Goal: Information Seeking & Learning: Learn about a topic

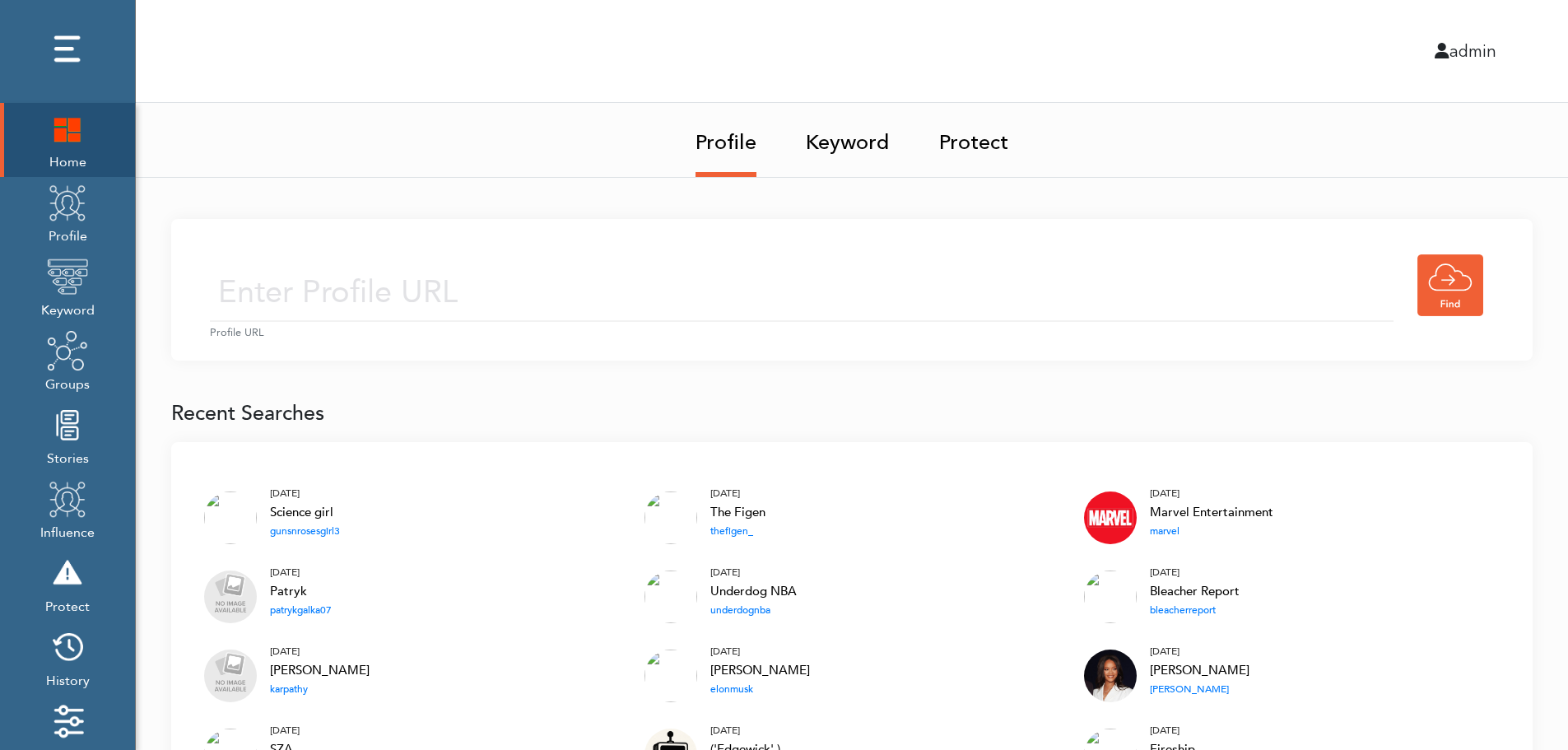
click at [631, 270] on input "text" at bounding box center [801, 292] width 1183 height 59
click at [609, 297] on input "text" at bounding box center [801, 292] width 1183 height 59
click at [855, 138] on link "Keyword" at bounding box center [848, 138] width 84 height 69
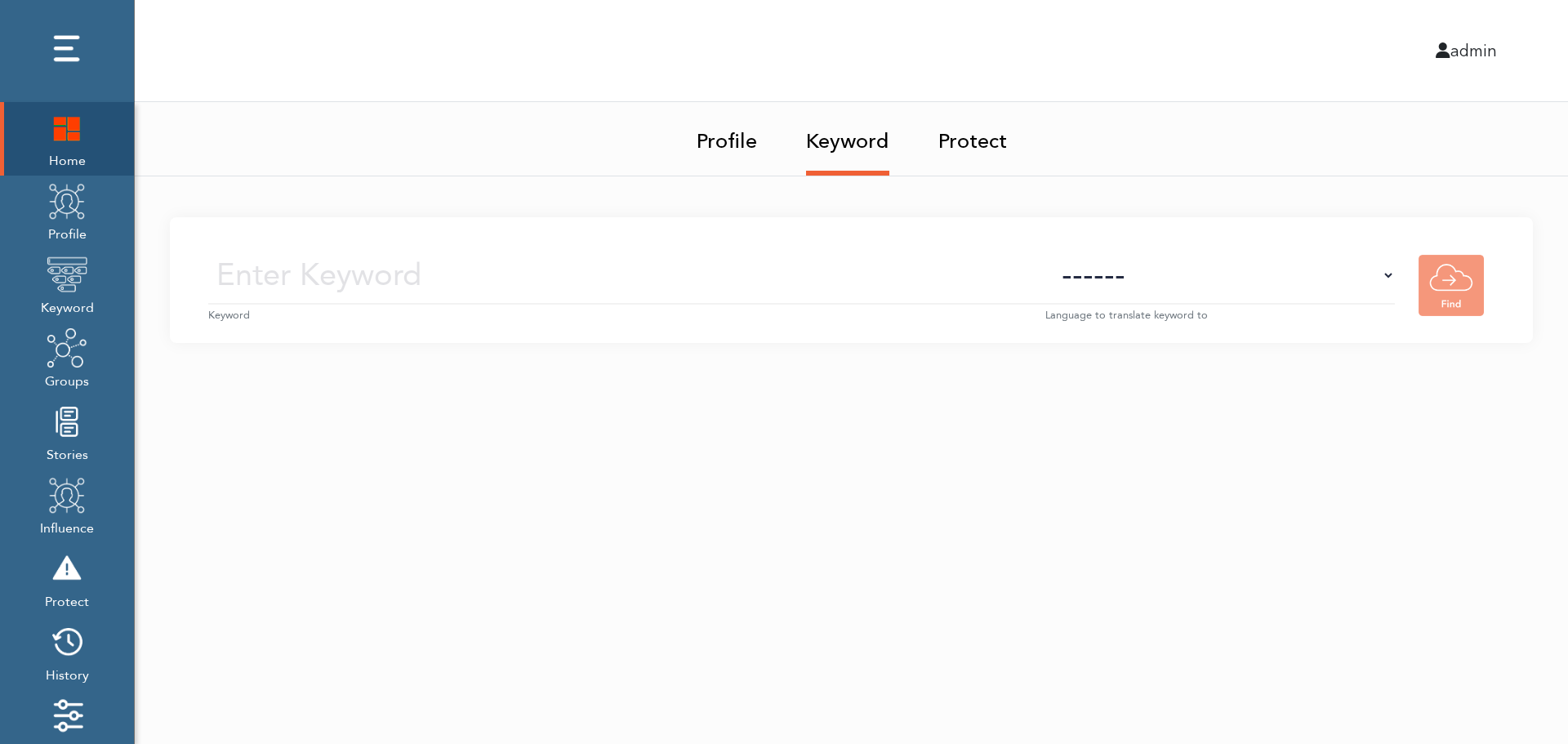
click at [659, 308] on small "Keyword" at bounding box center [627, 316] width 837 height 16
click at [679, 281] on input "text" at bounding box center [627, 276] width 837 height 58
click at [1249, 292] on select "------ Afrikaans (af) Albanian (sq) Amharic (am) Arabic (ar) Armenian (hy) Azer…" at bounding box center [1220, 276] width 349 height 58
click at [1252, 284] on select "------ Afrikaans (af) Albanian (sq) Amharic (am) Arabic (ar) Armenian (hy) Azer…" at bounding box center [1220, 276] width 349 height 58
click at [57, 219] on img at bounding box center [67, 201] width 41 height 41
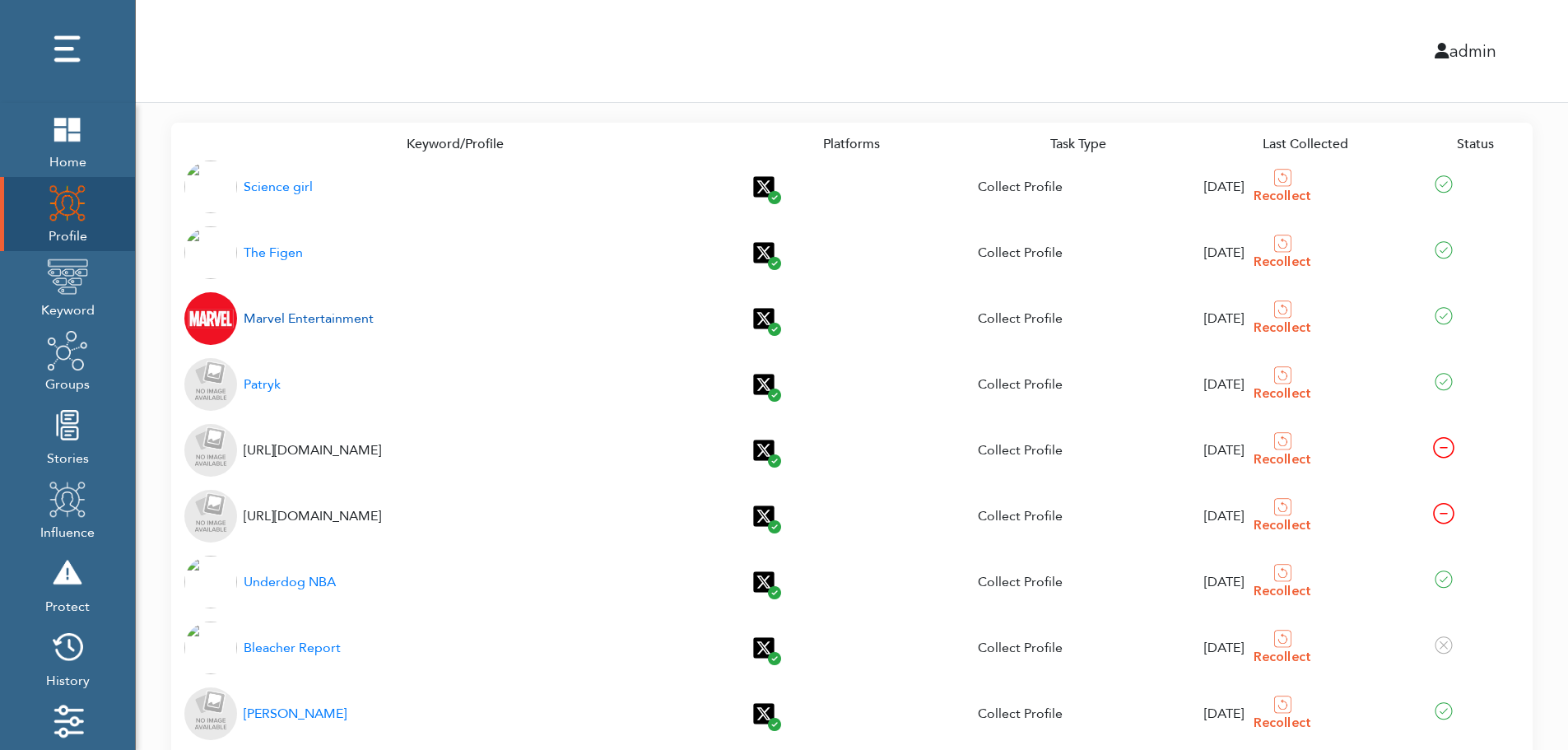
click at [288, 320] on div "Marvel Entertainment" at bounding box center [308, 318] width 130 height 20
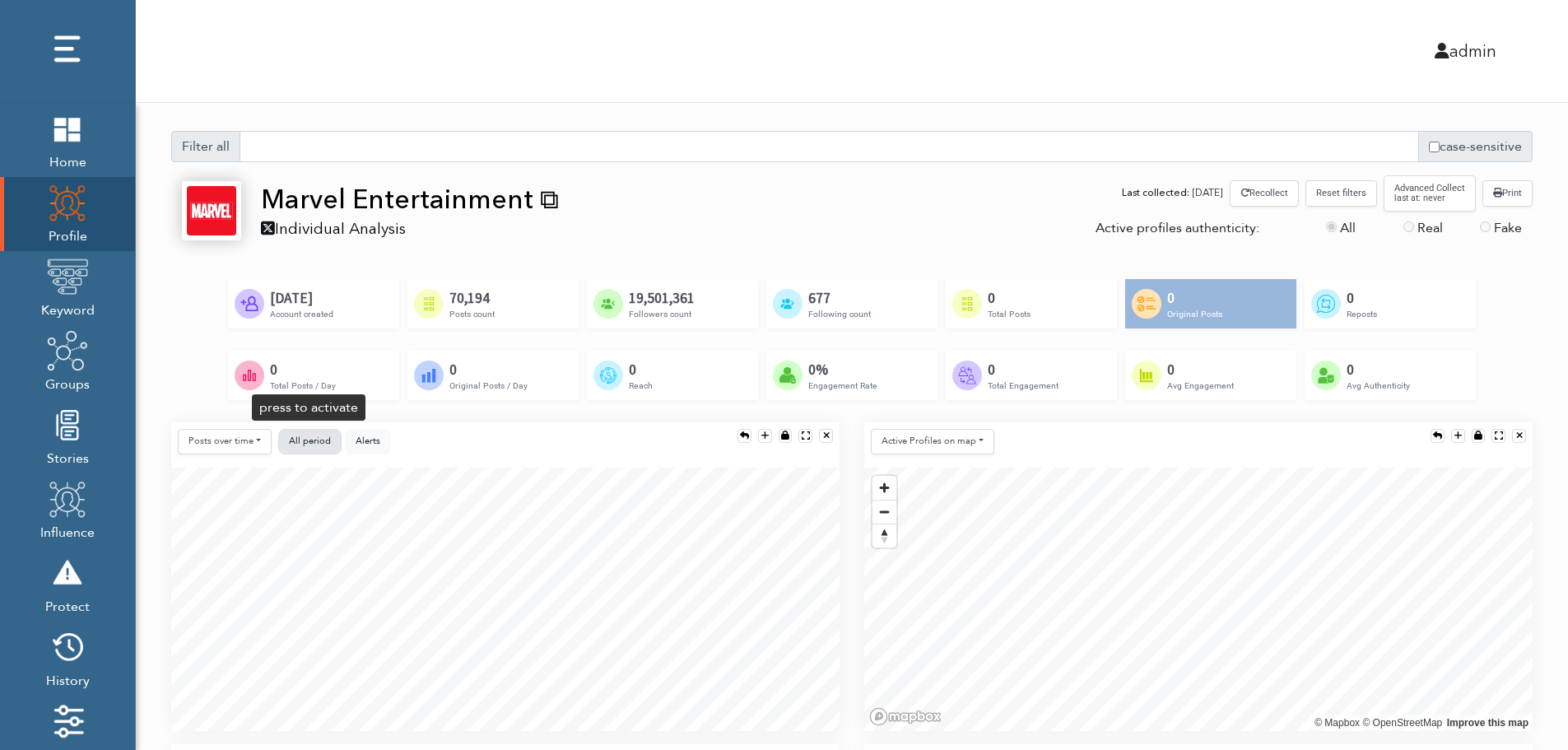
click at [308, 438] on span "All period" at bounding box center [309, 441] width 42 height 12
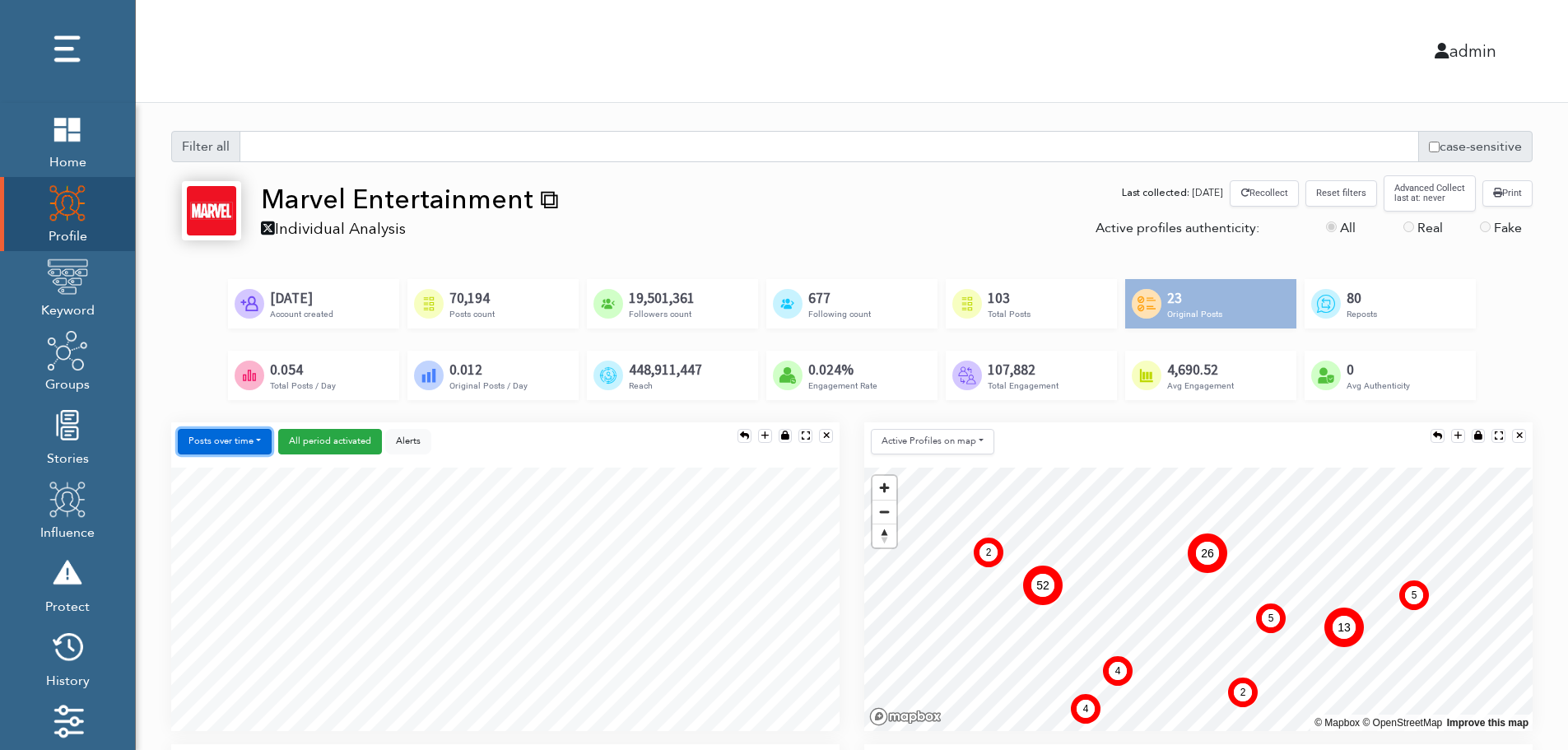
click at [239, 445] on button "Posts over time" at bounding box center [225, 442] width 94 height 26
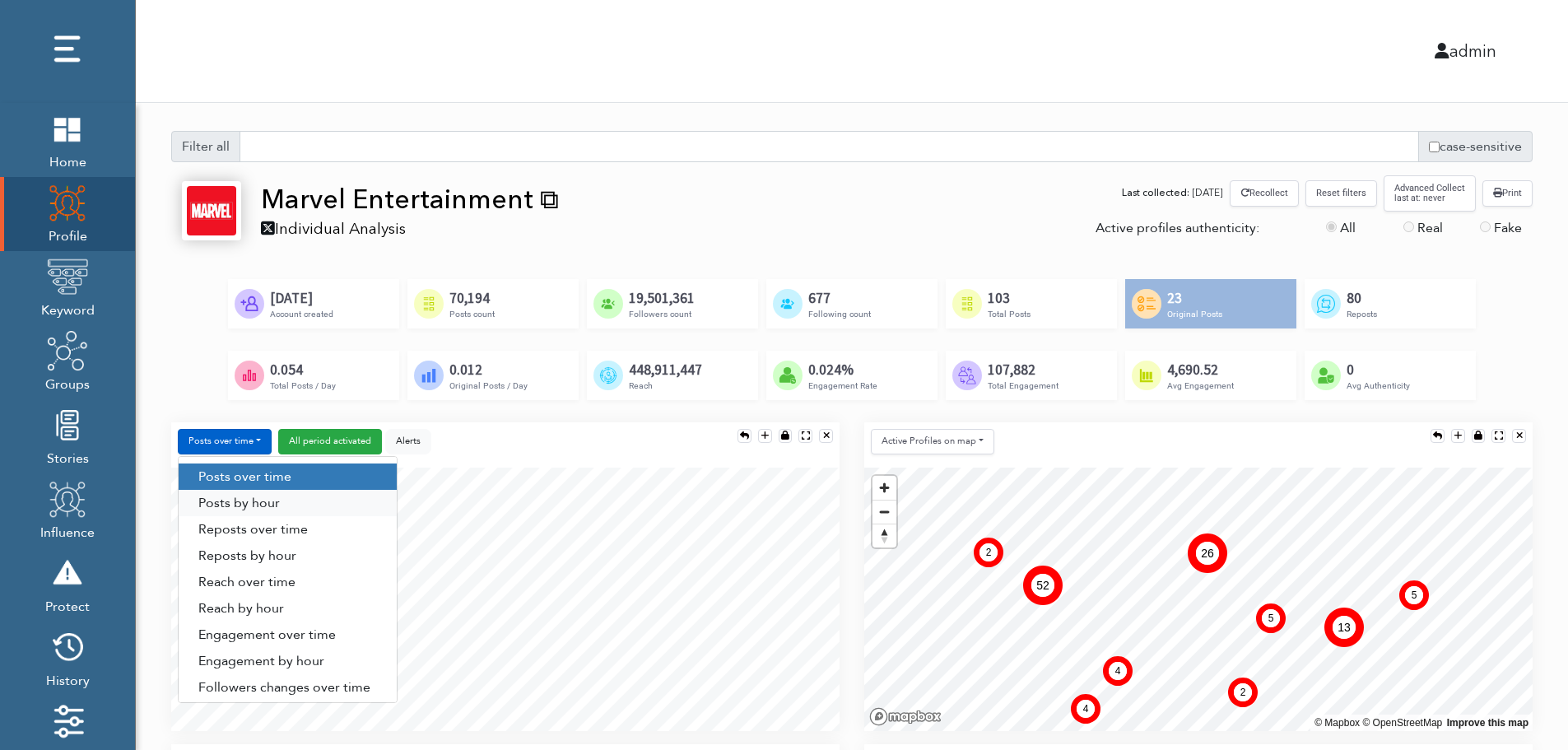
click at [285, 500] on link "Posts by hour" at bounding box center [287, 503] width 218 height 27
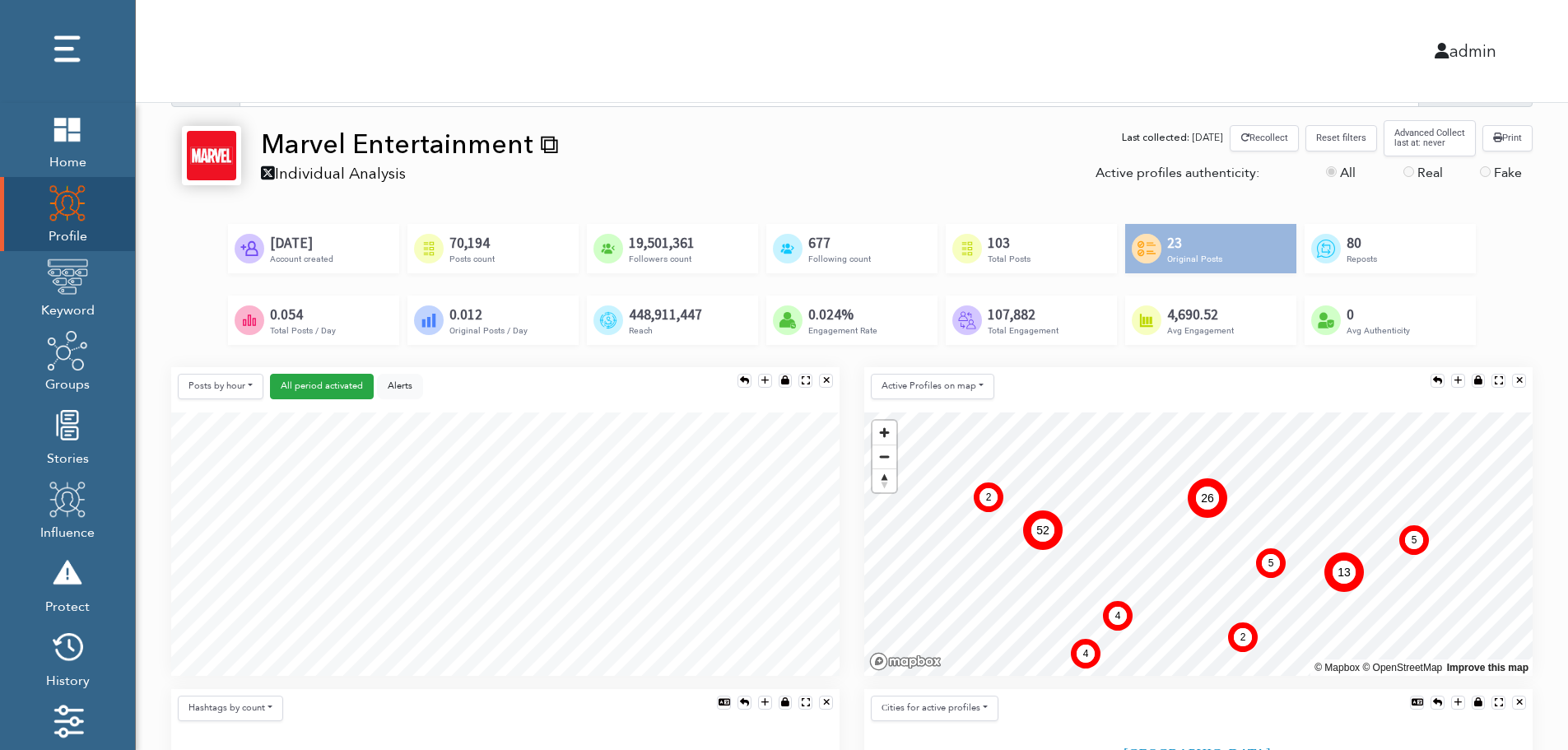
scroll to position [164, 0]
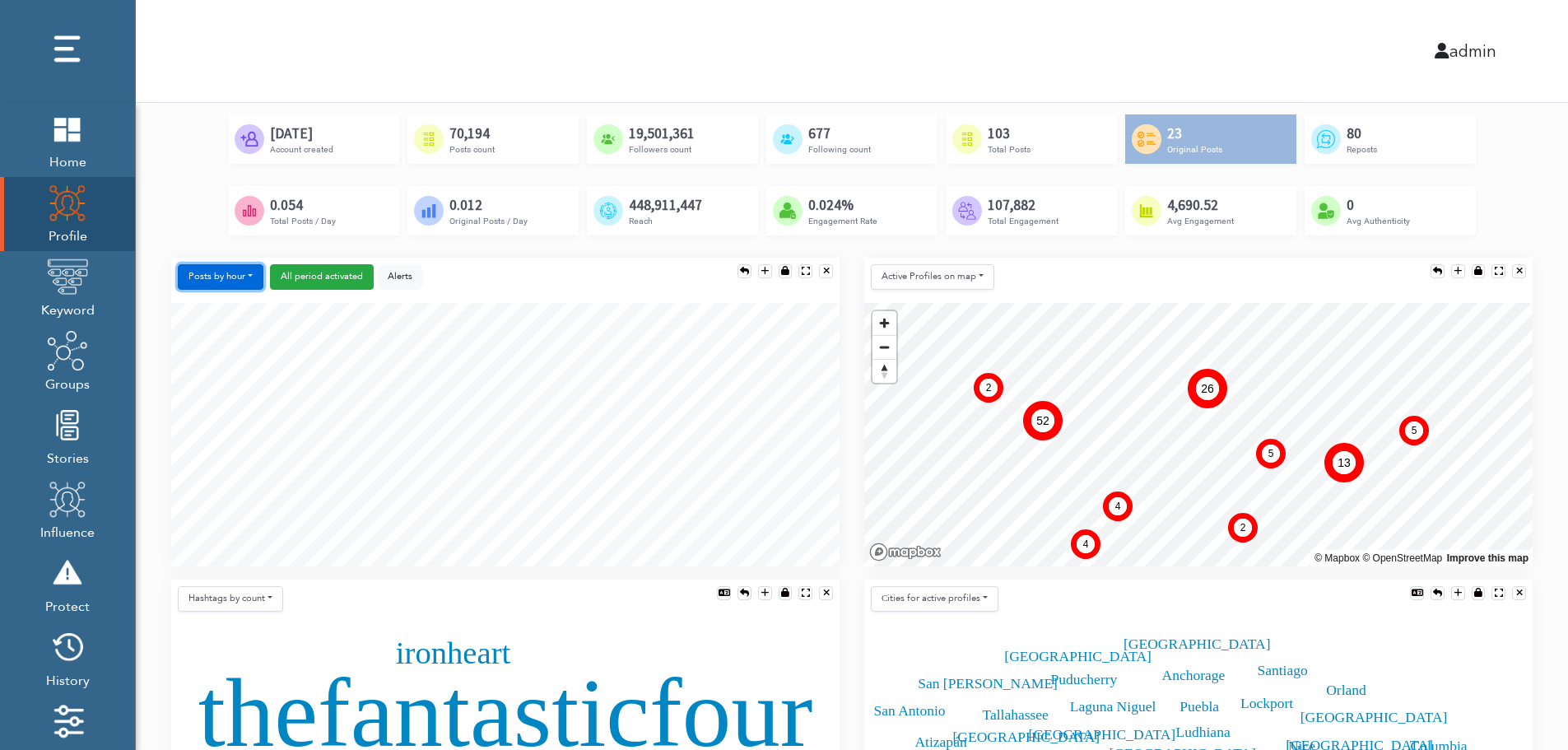
click at [222, 274] on button "Posts by hour" at bounding box center [220, 276] width 85 height 26
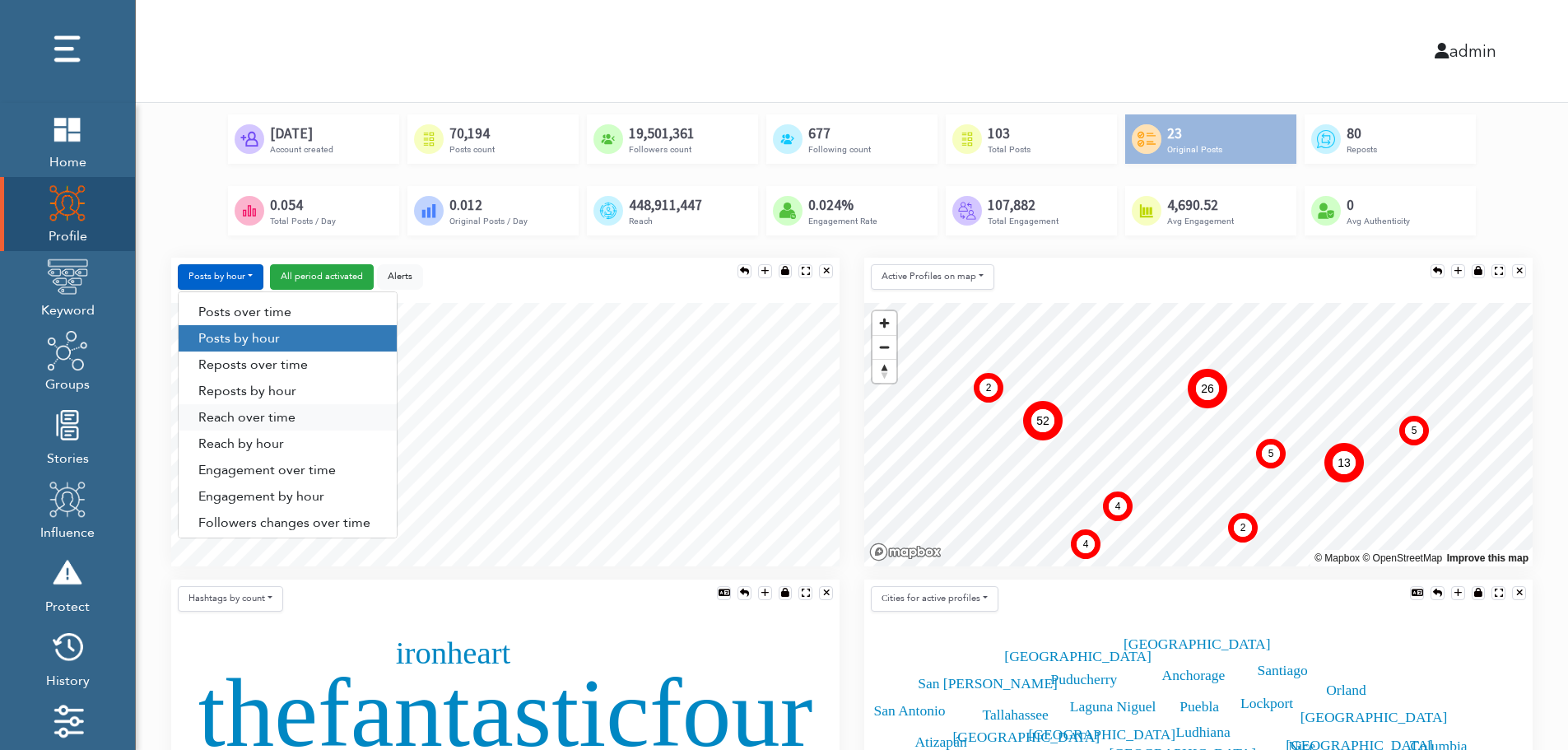
click at [226, 421] on link "Reach over time" at bounding box center [287, 418] width 218 height 27
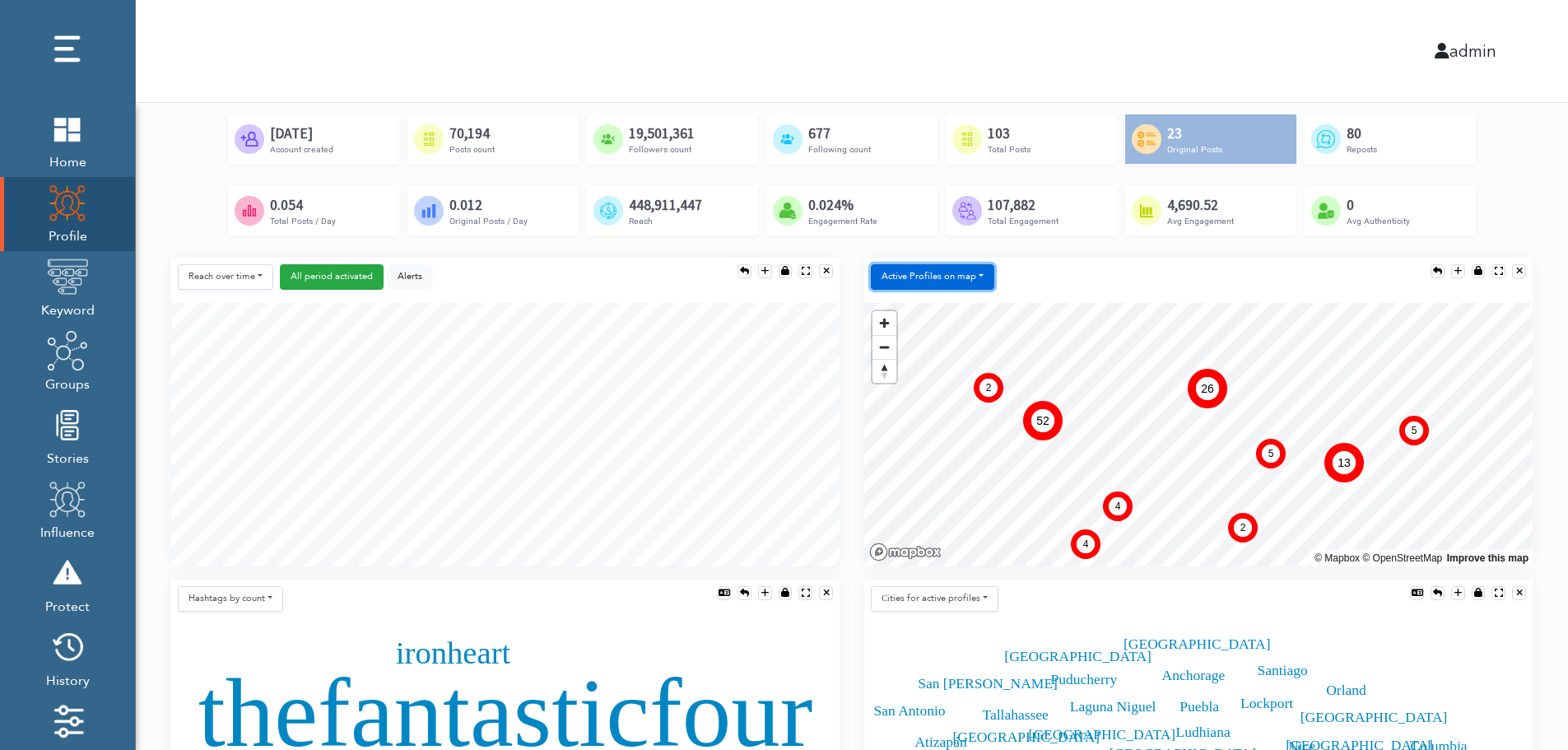
click at [926, 283] on button "Active Profiles on map" at bounding box center [932, 276] width 123 height 26
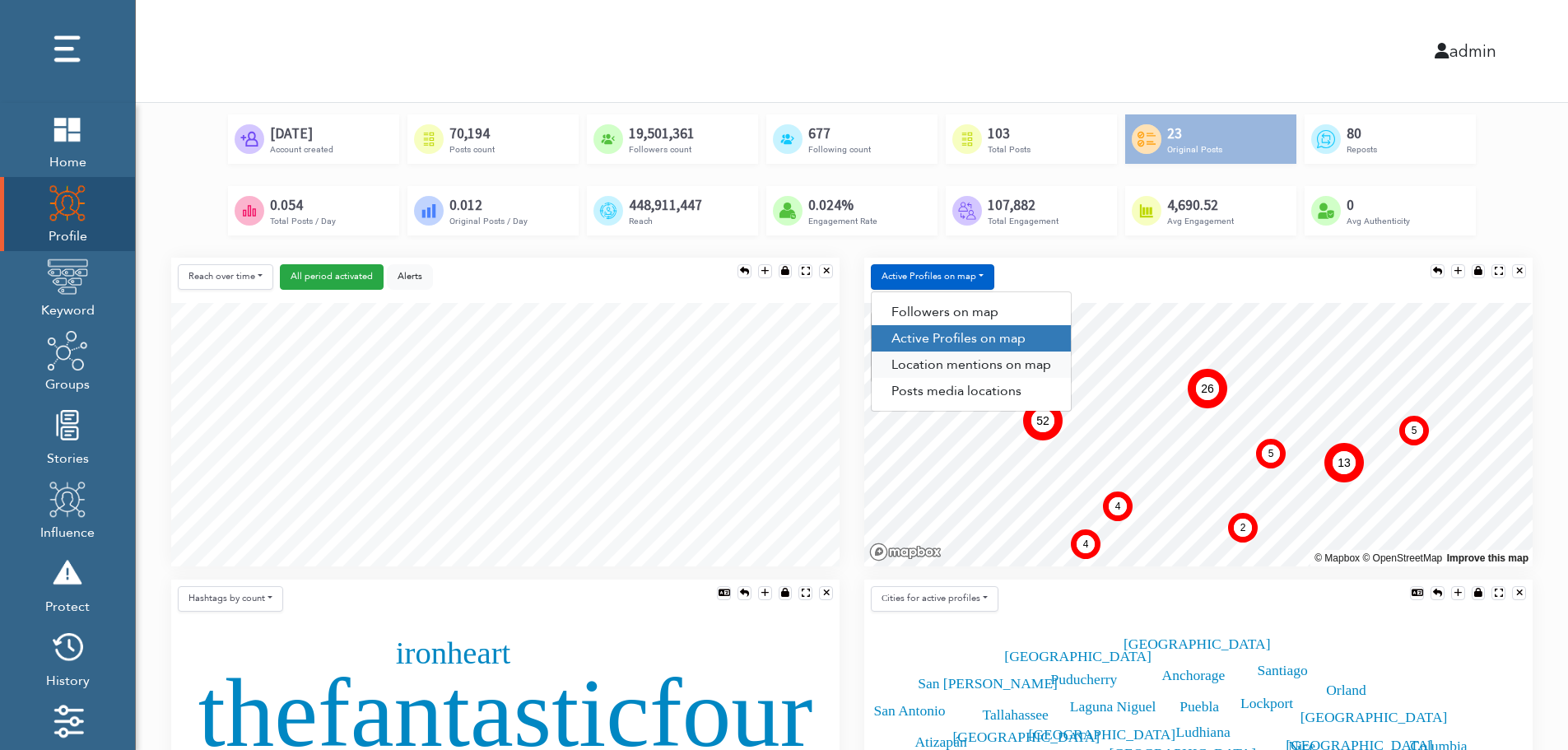
click at [1001, 366] on link "Location mentions on map" at bounding box center [971, 365] width 199 height 27
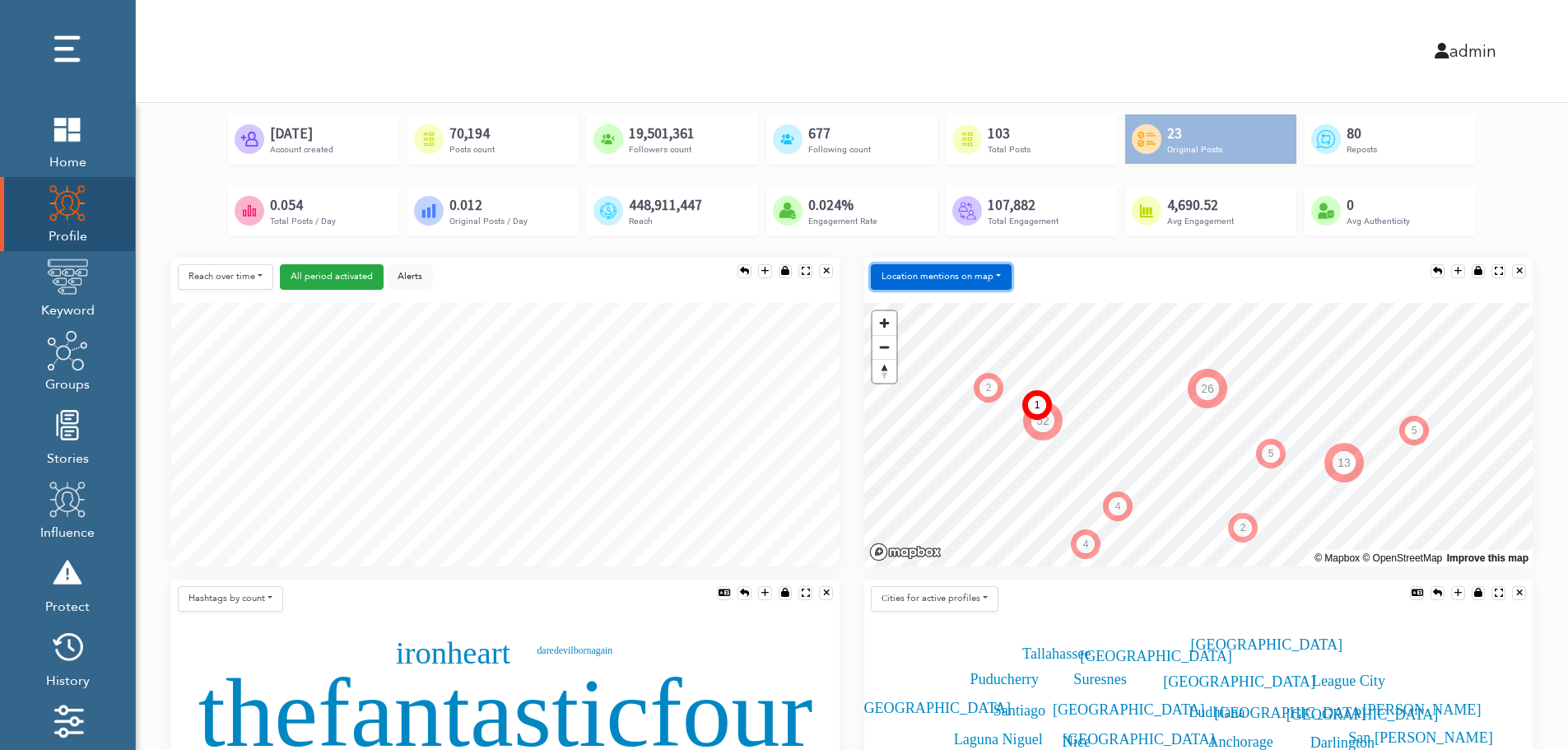
click at [992, 269] on button "Location mentions on map" at bounding box center [941, 276] width 140 height 26
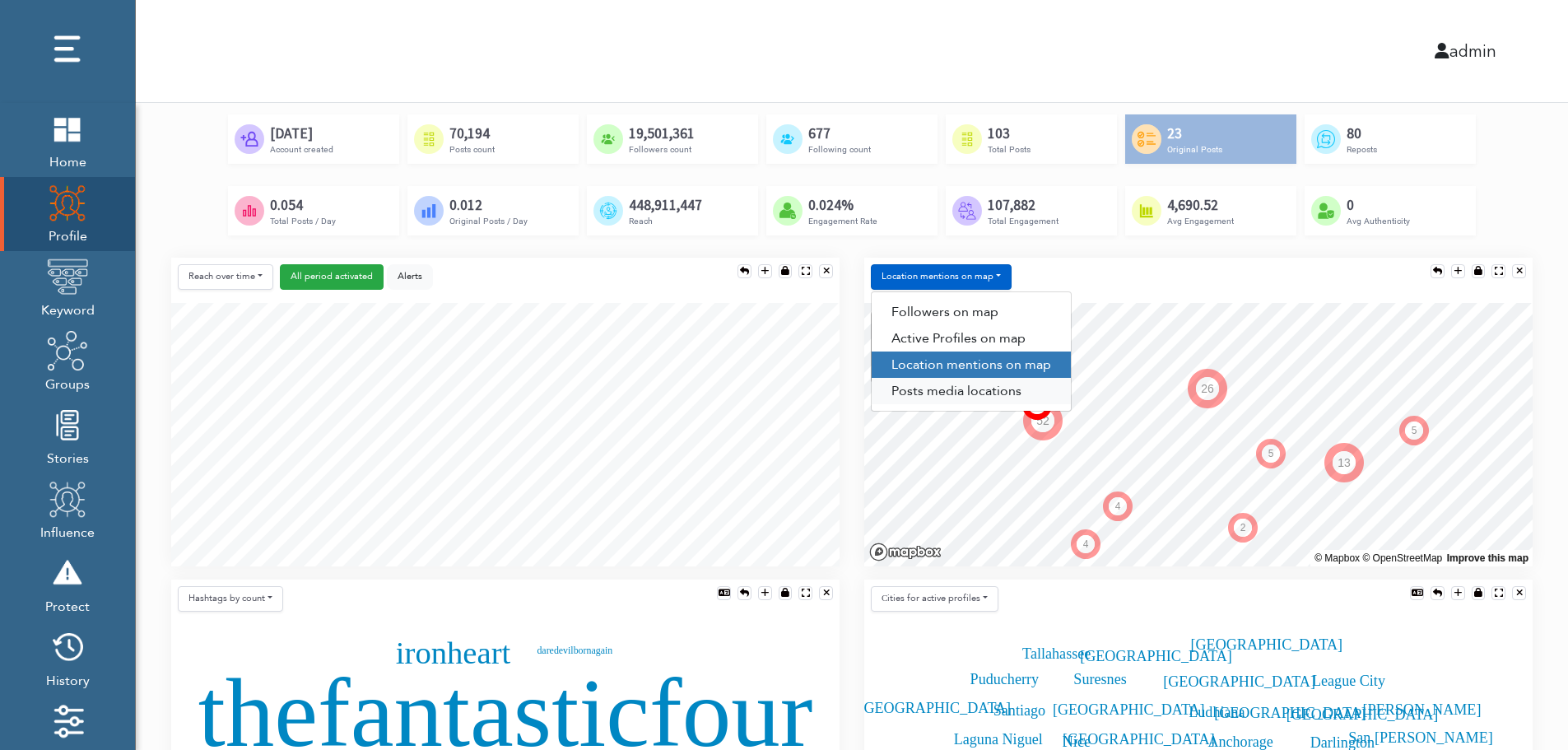
click at [959, 397] on link "Posts media locations" at bounding box center [971, 391] width 199 height 27
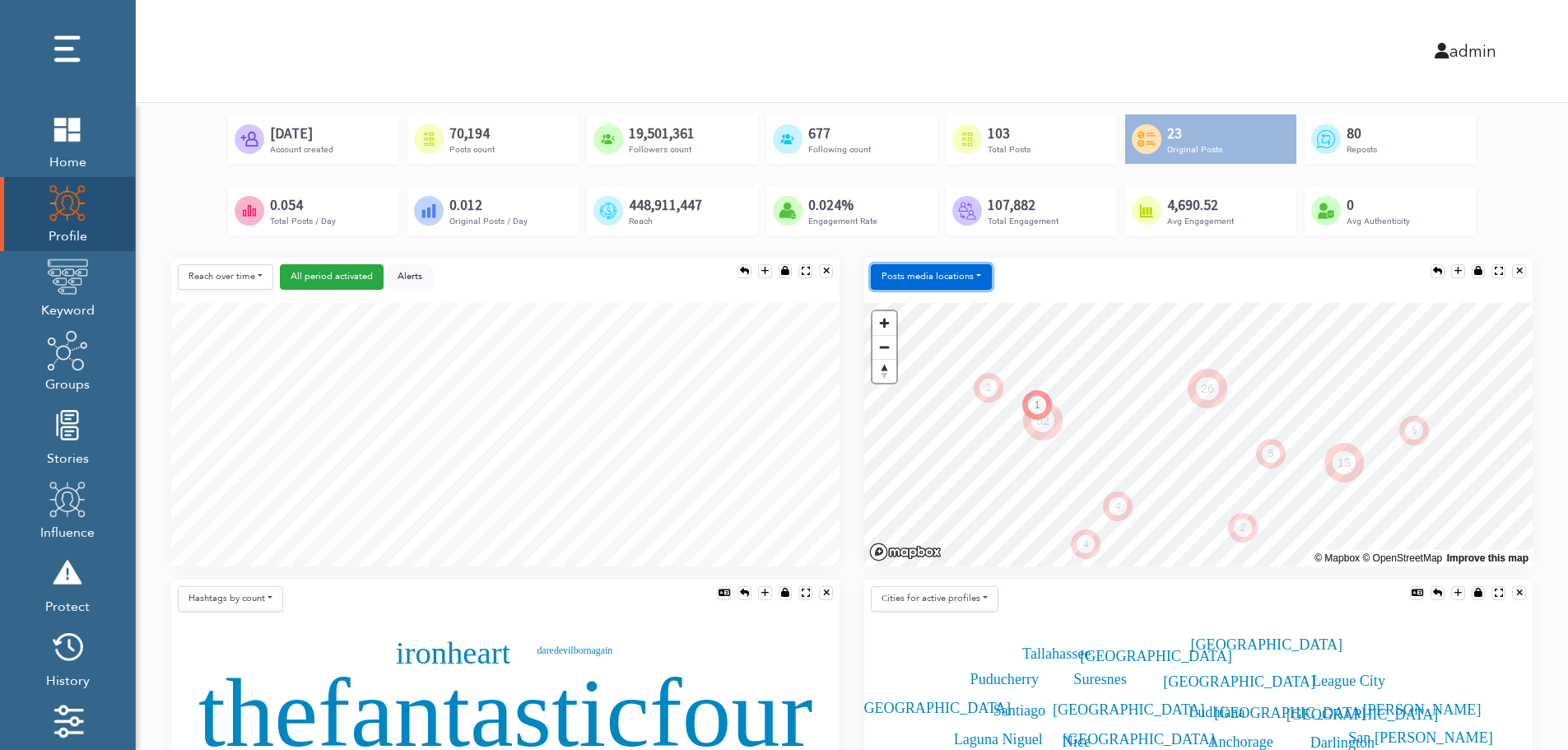
click at [956, 274] on button "Posts media locations" at bounding box center [931, 276] width 121 height 26
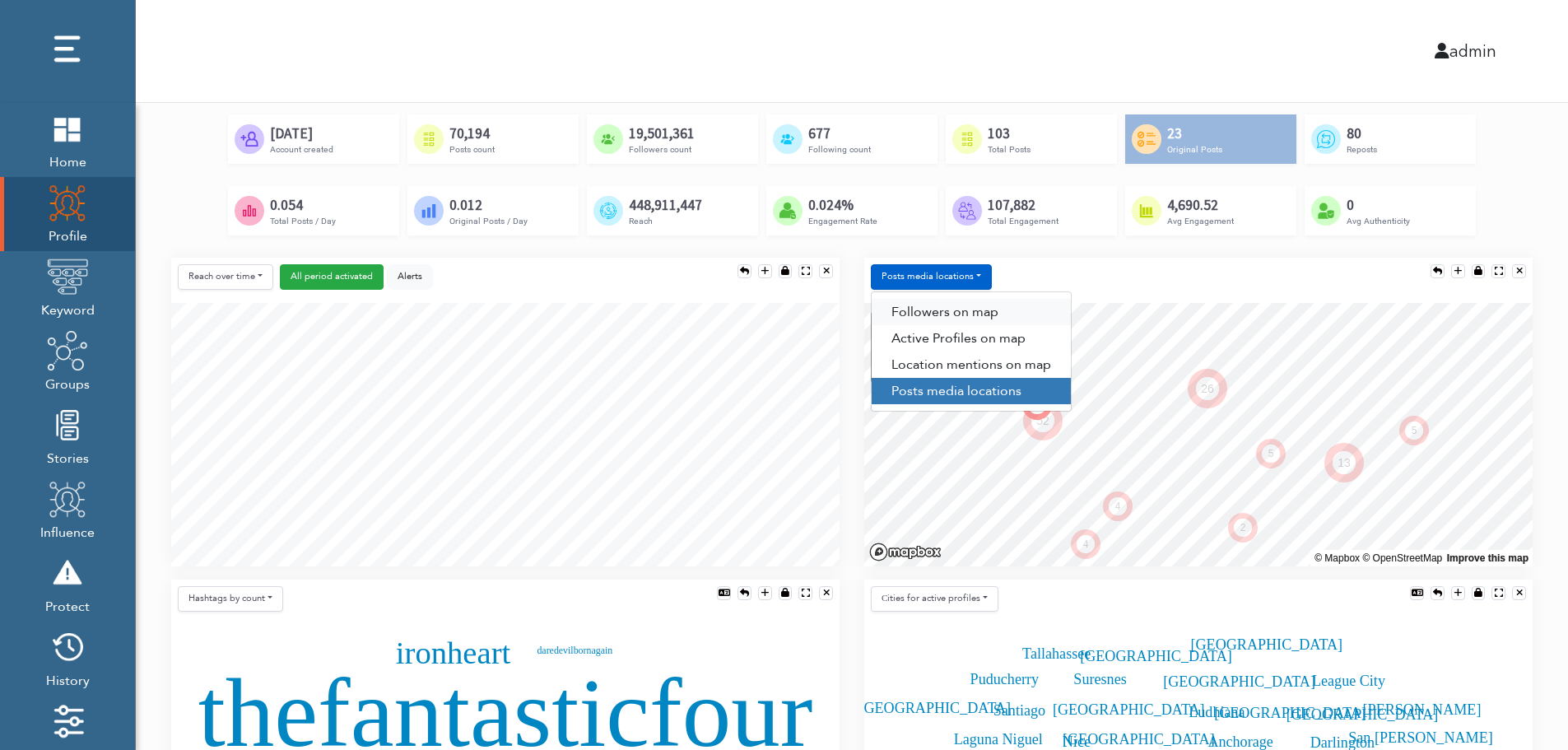
click at [955, 304] on link "Followers on map" at bounding box center [971, 312] width 199 height 27
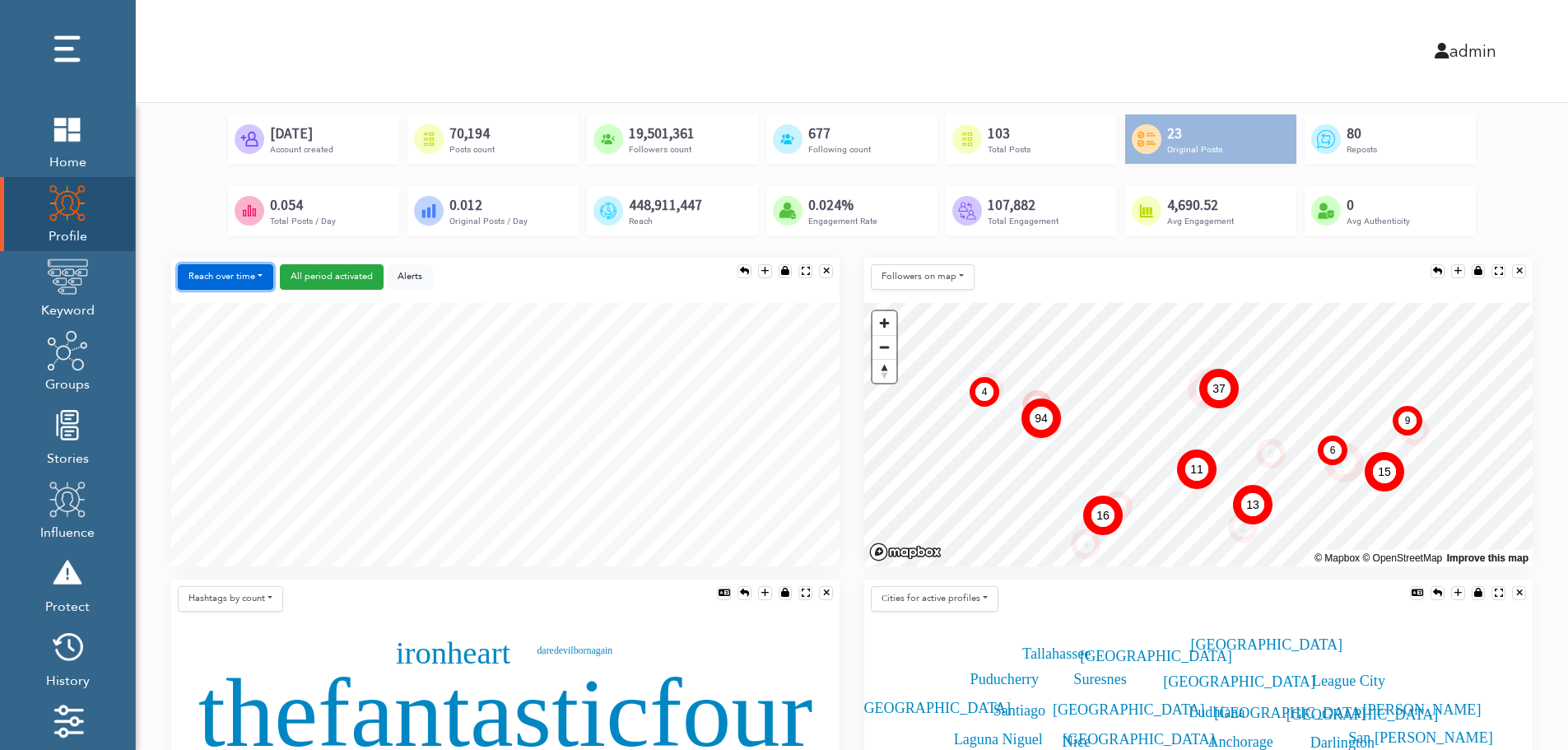
click at [195, 267] on button "Reach over time" at bounding box center [225, 276] width 95 height 26
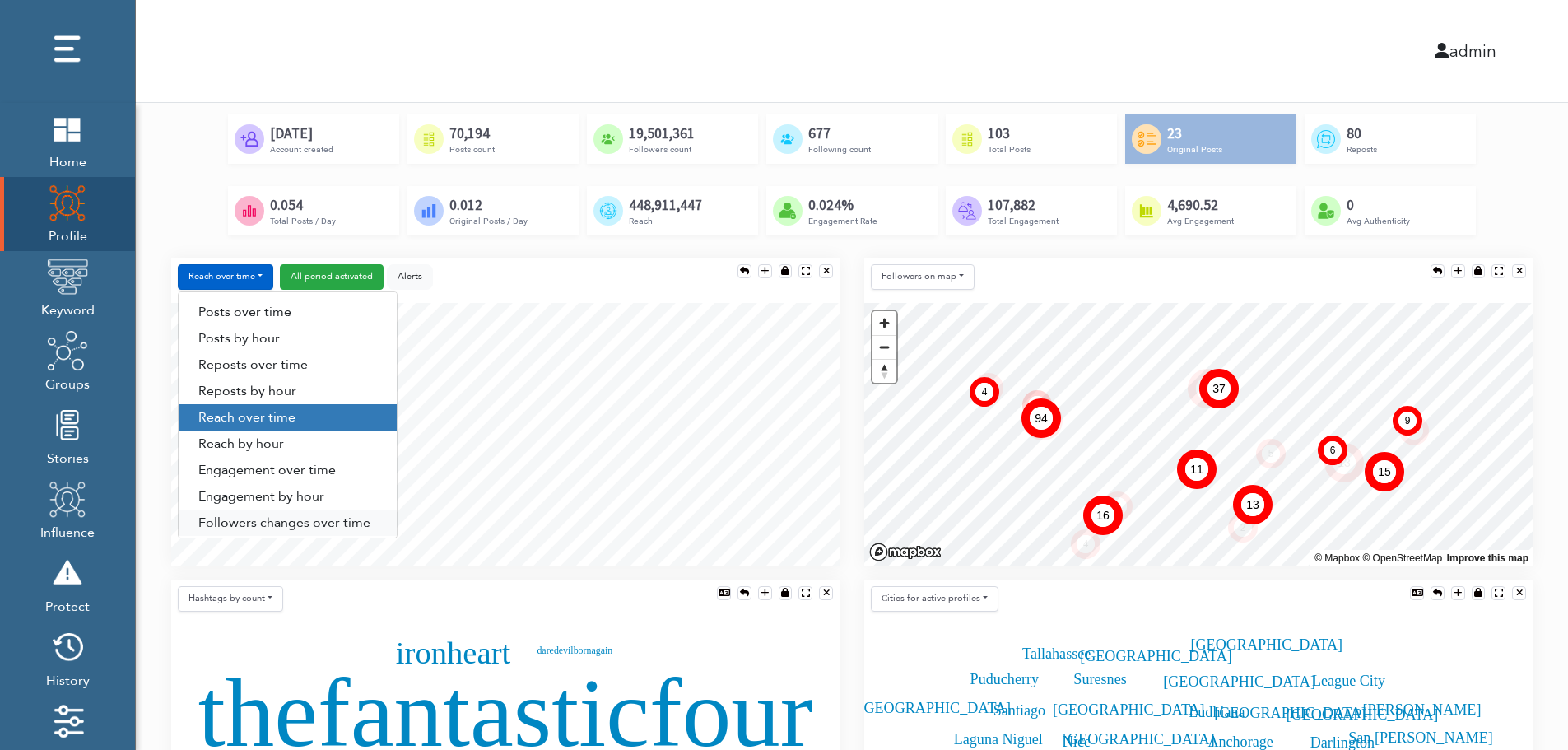
click at [245, 521] on link "Followers changes over time" at bounding box center [287, 523] width 218 height 27
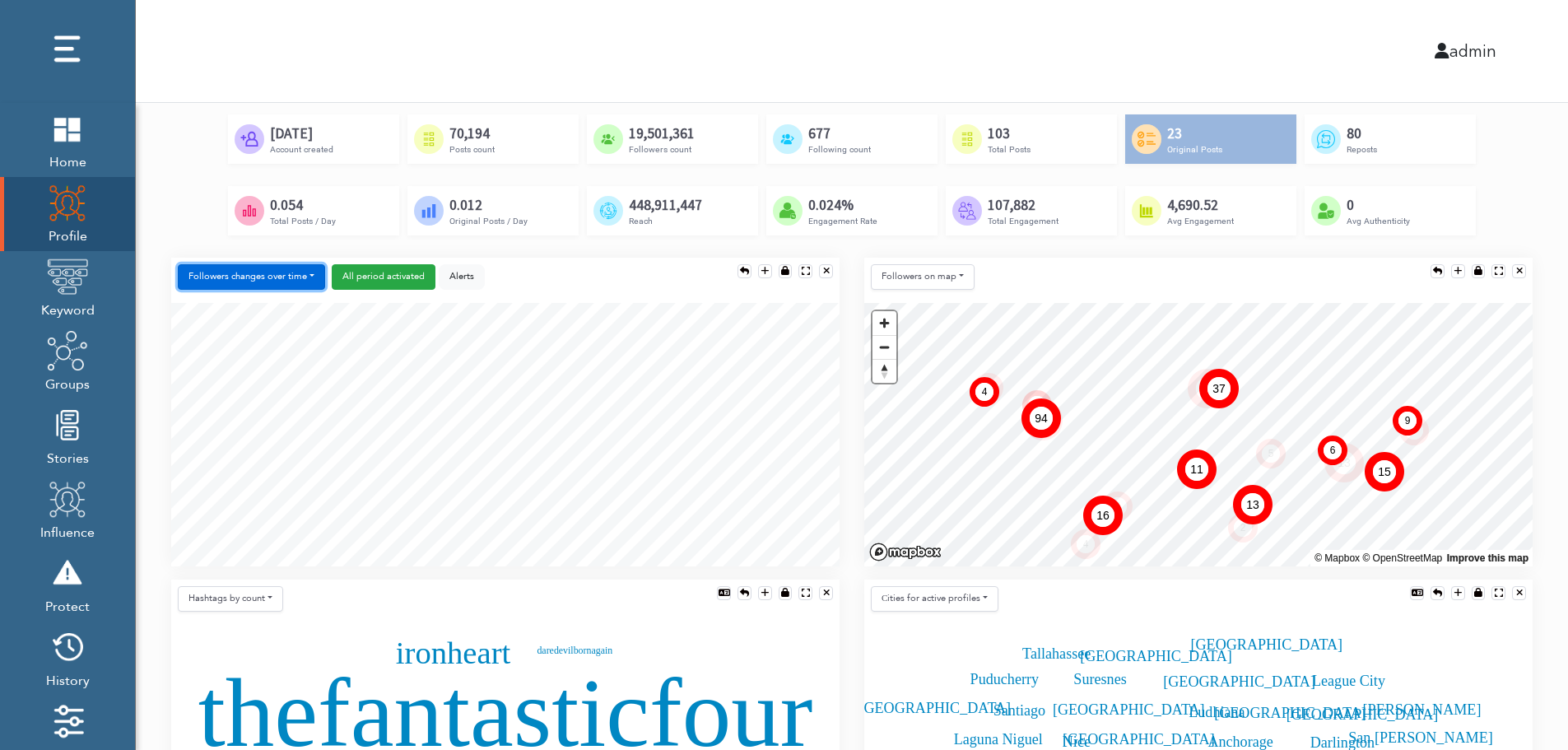
click at [275, 277] on button "Followers changes over time" at bounding box center [251, 276] width 147 height 26
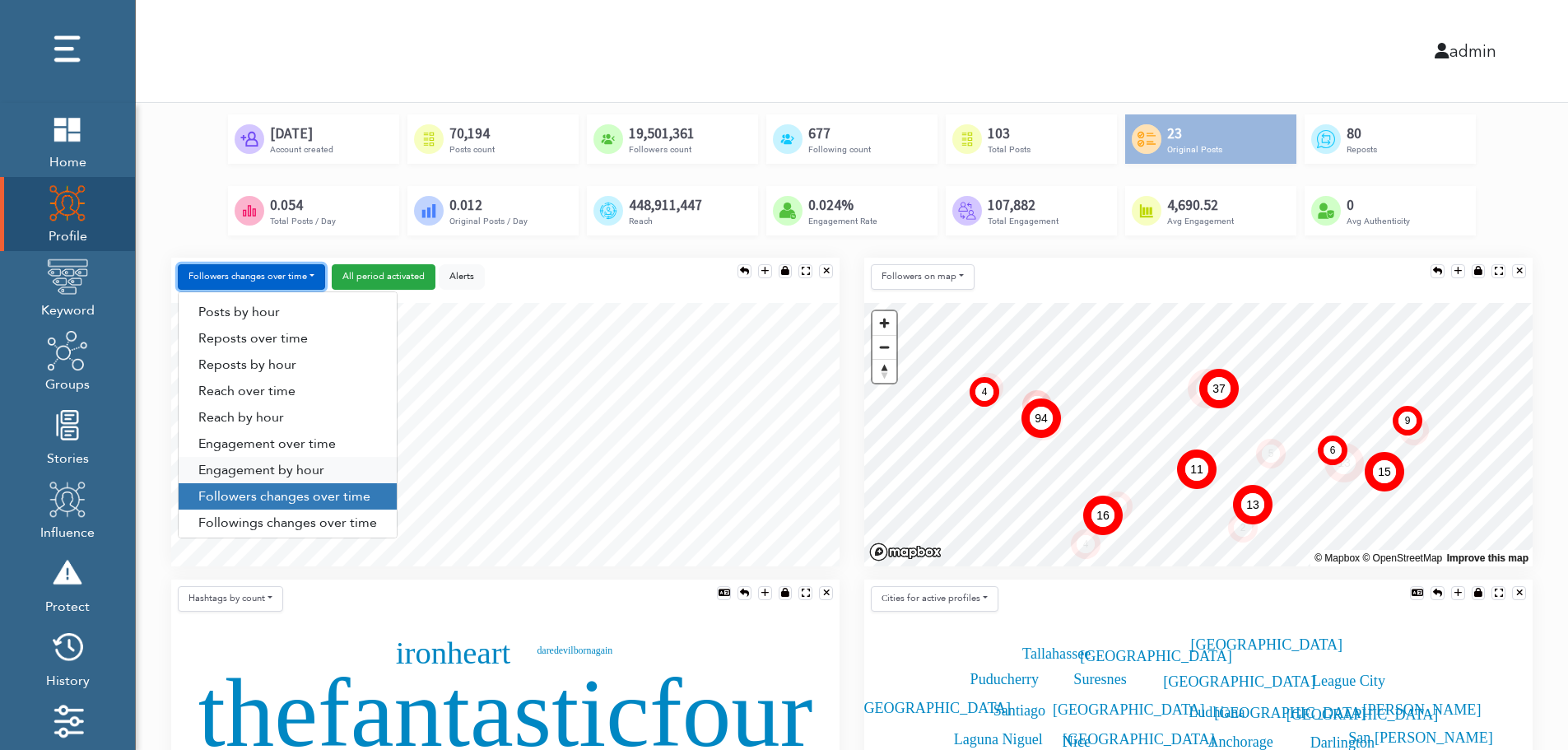
scroll to position [84, 0]
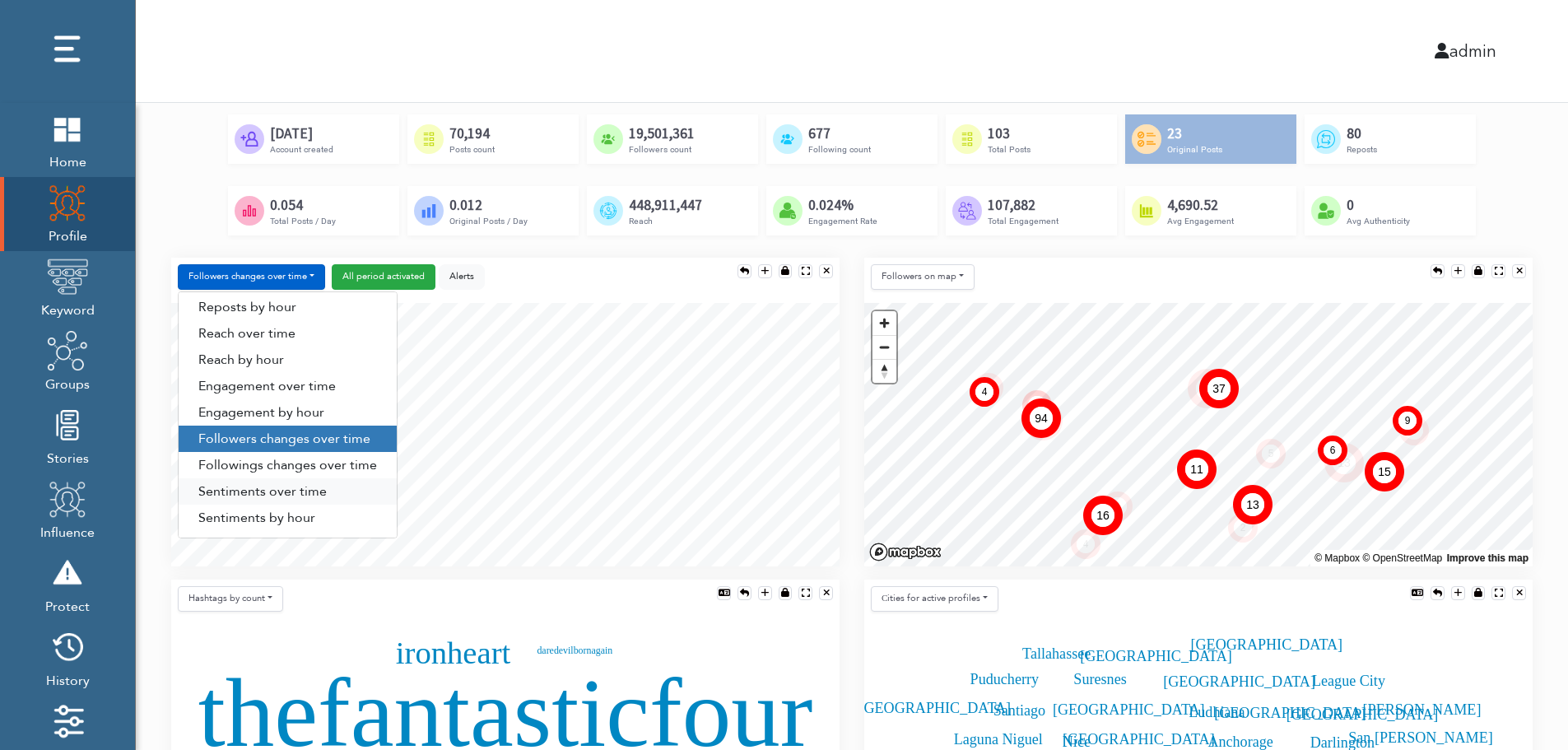
click at [269, 492] on link "Sentiments over time" at bounding box center [287, 491] width 218 height 27
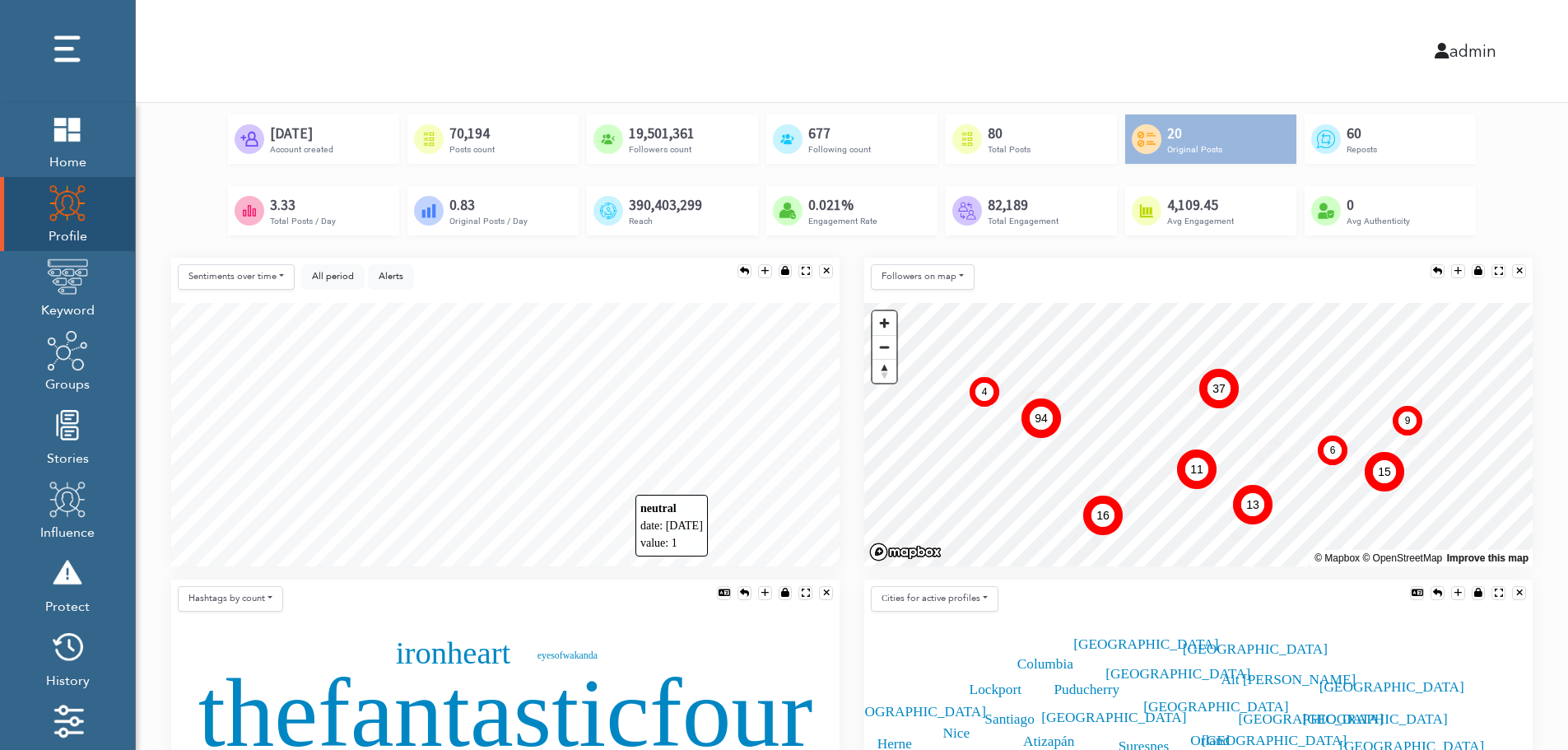
scroll to position [330, 0]
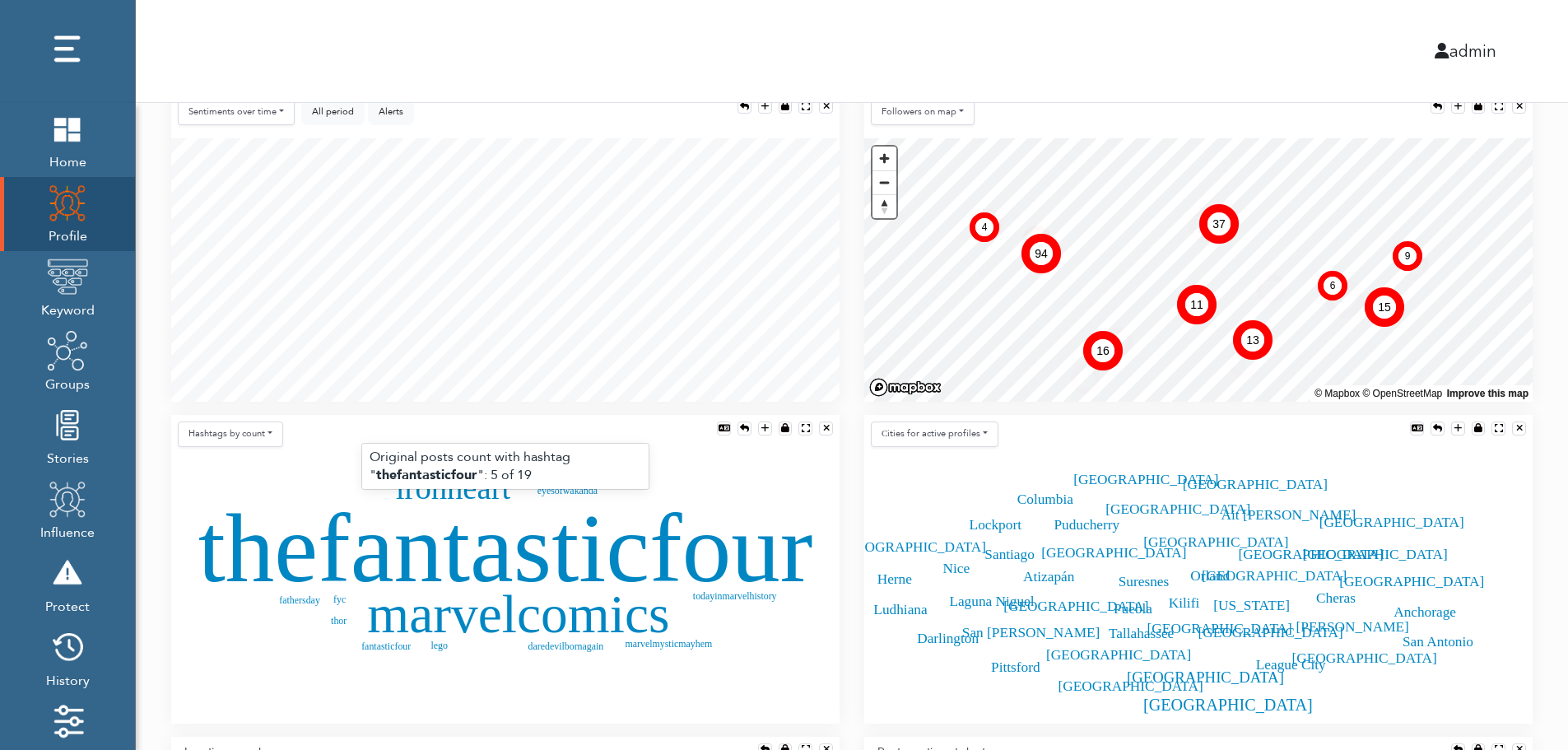
click at [458, 554] on text "thefantasticfour" at bounding box center [505, 547] width 615 height 108
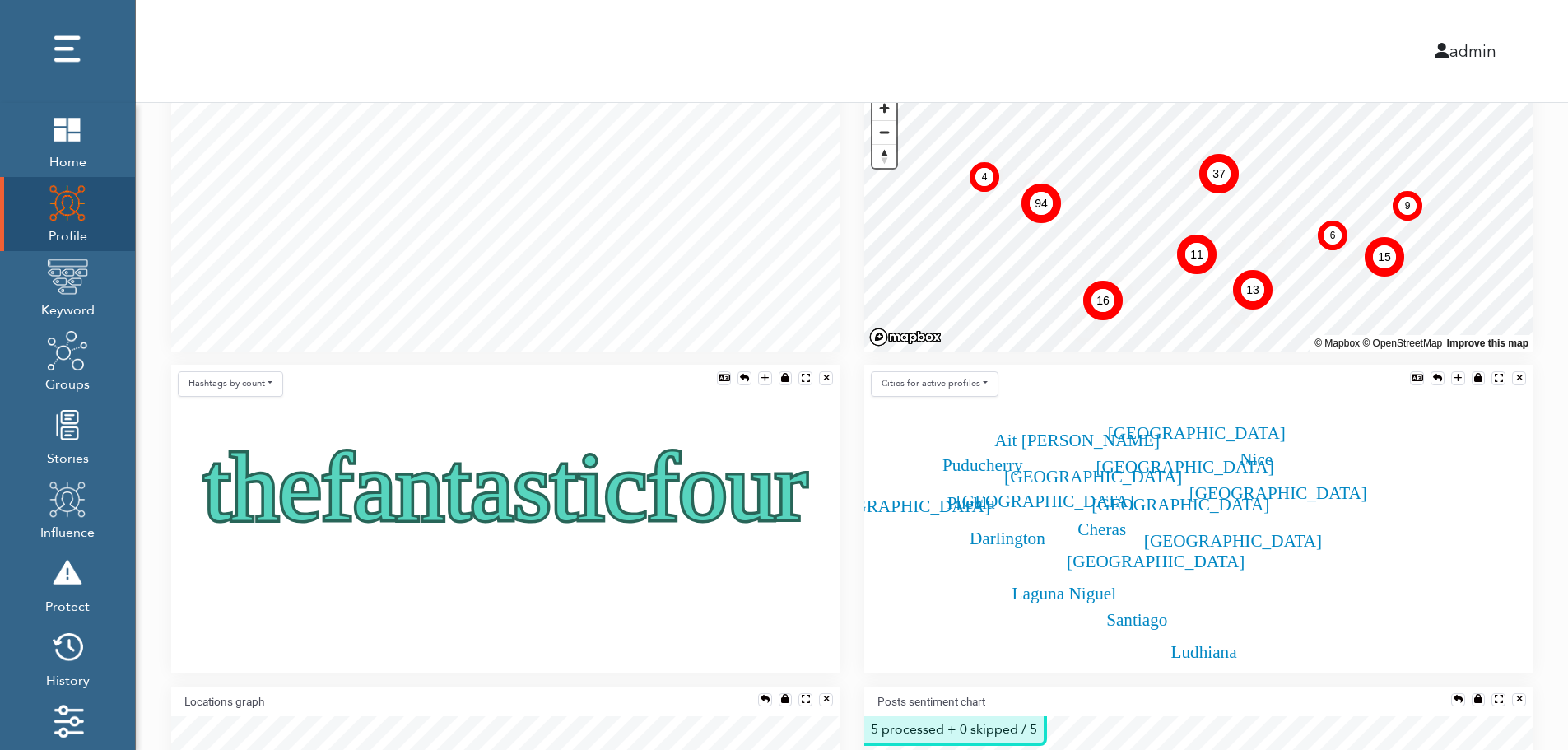
scroll to position [395, 0]
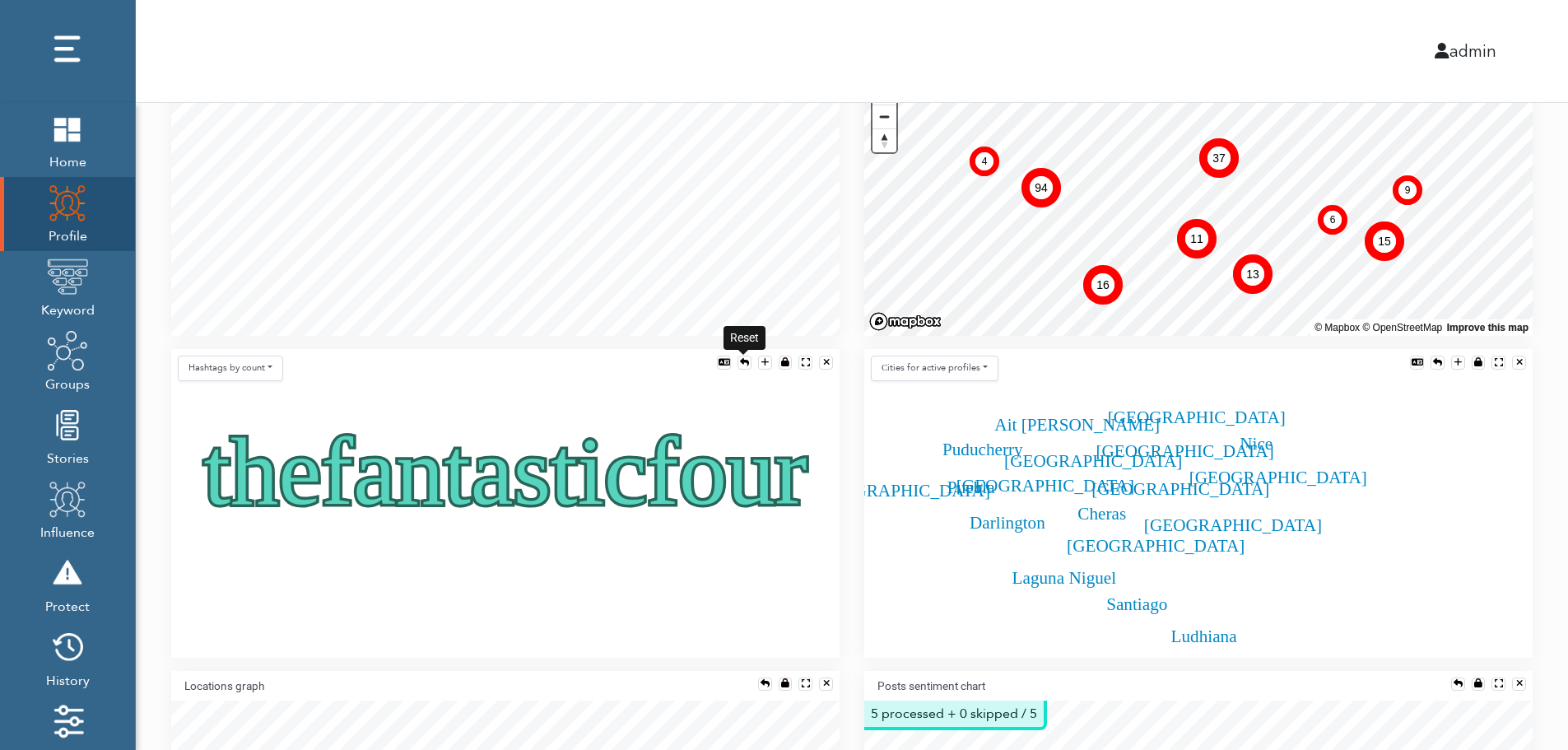
click at [743, 362] on div at bounding box center [744, 363] width 9 height 9
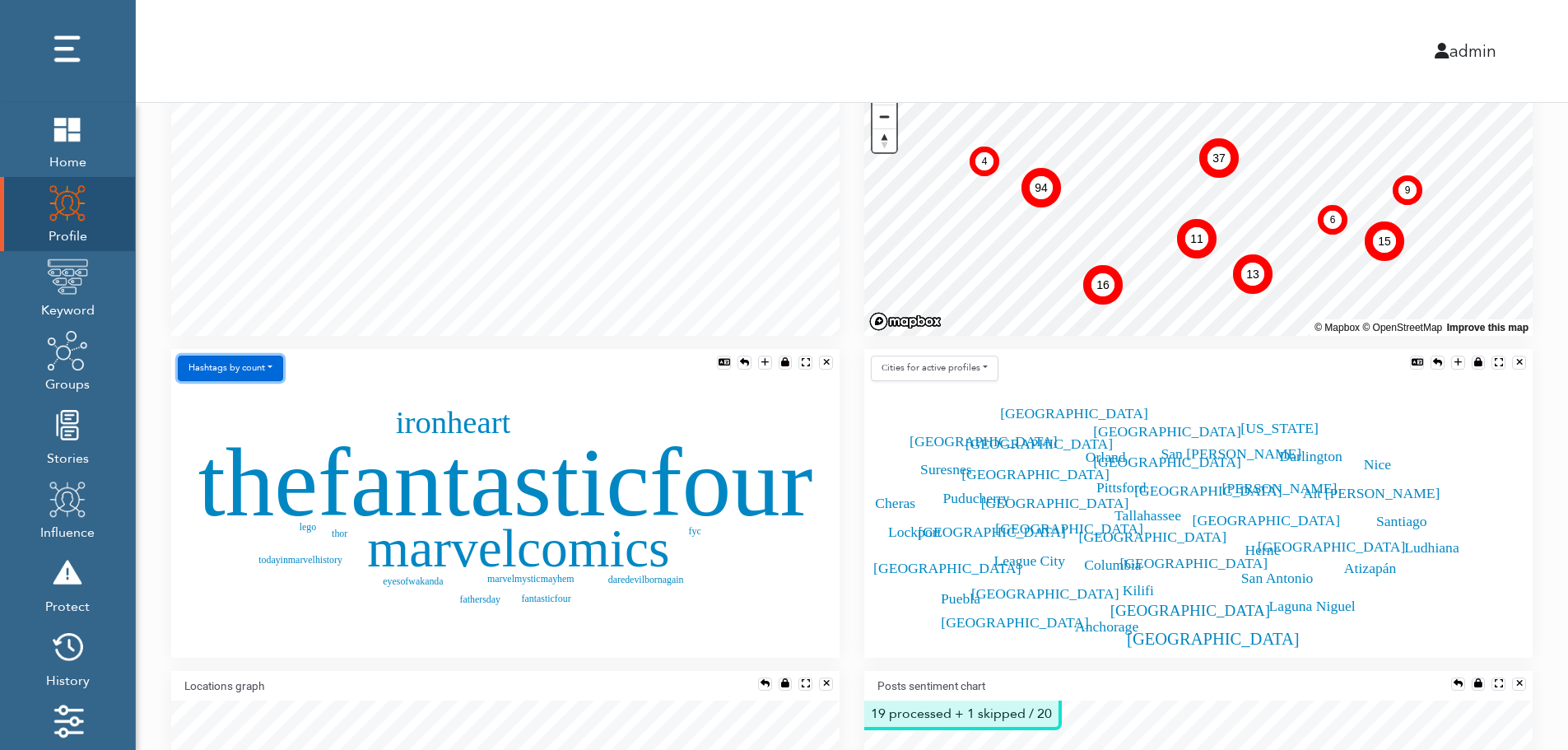
click at [249, 373] on button "Hashtags by count" at bounding box center [230, 368] width 106 height 26
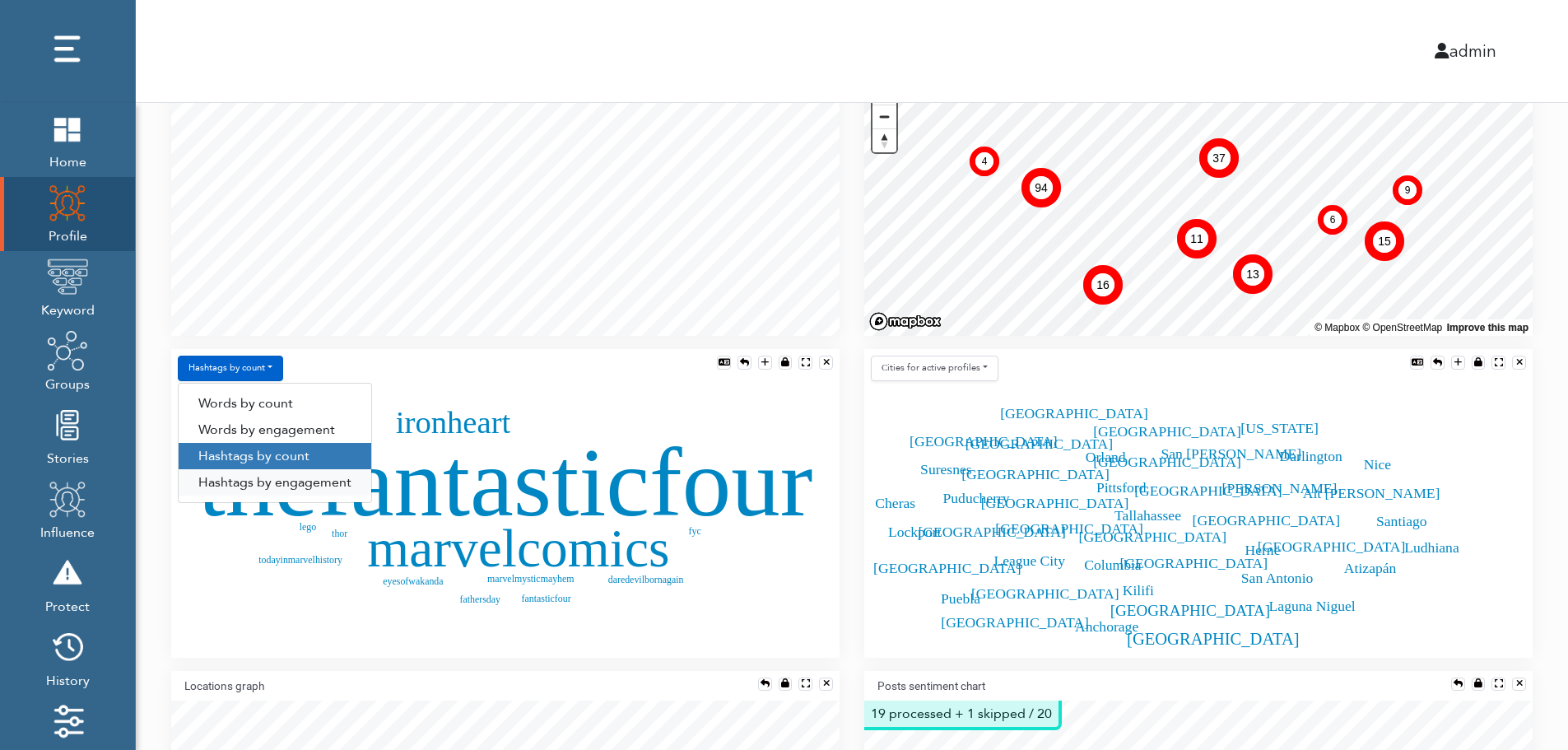
click at [249, 483] on link "Hashtags by engagement" at bounding box center [275, 483] width 193 height 27
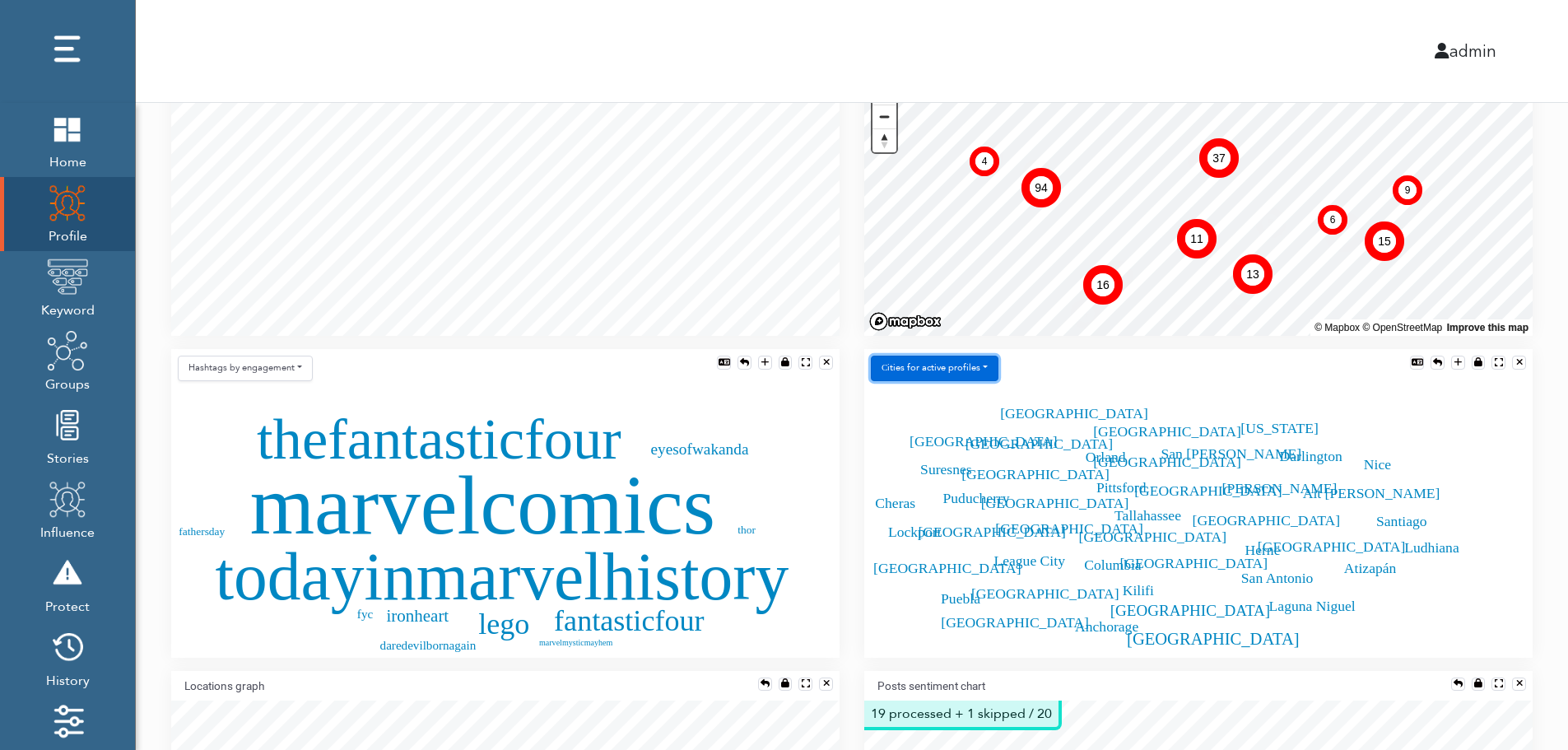
click at [972, 369] on button "Сities for active profiles" at bounding box center [935, 368] width 128 height 26
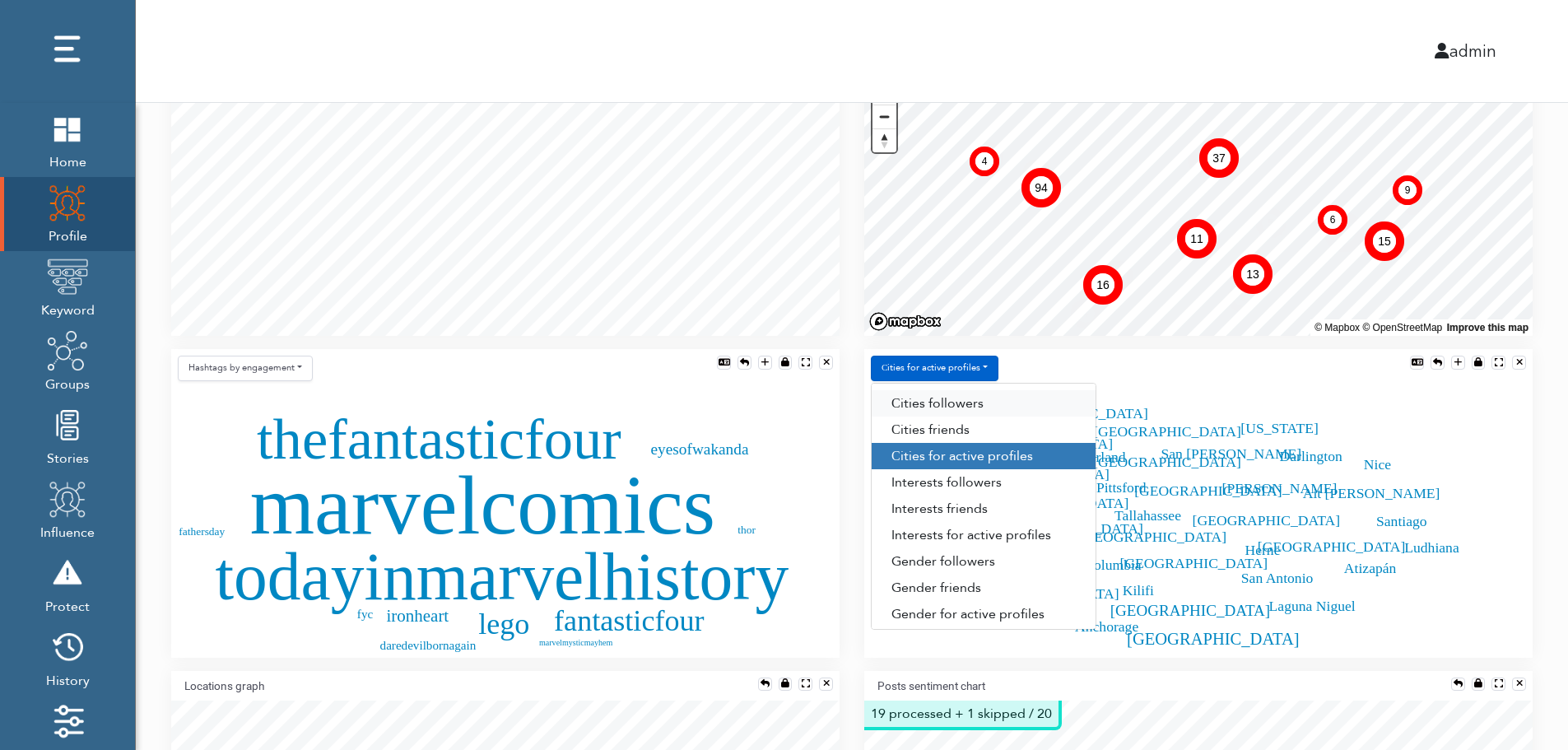
click at [984, 404] on link "Сities followers" at bounding box center [983, 403] width 224 height 27
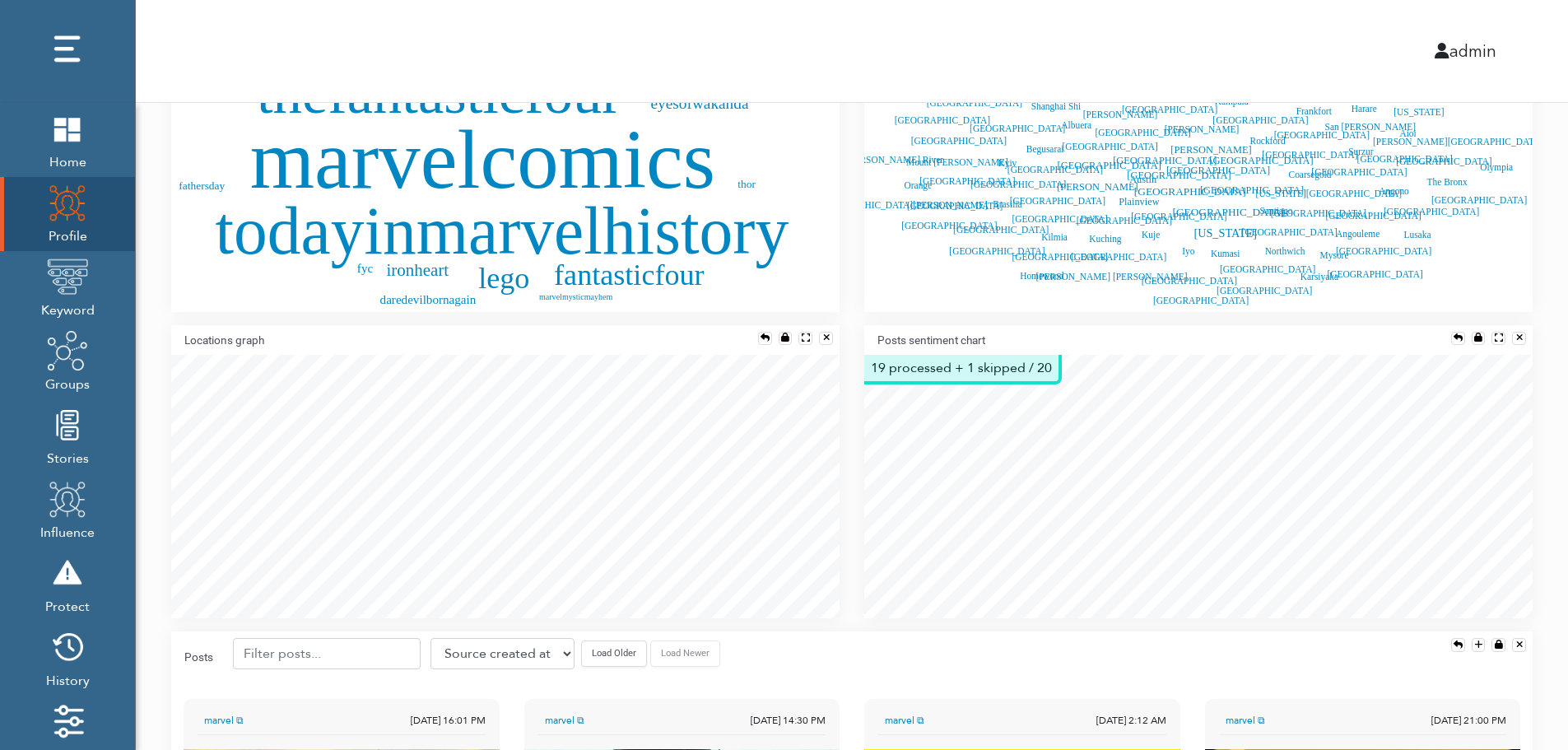
scroll to position [757, 0]
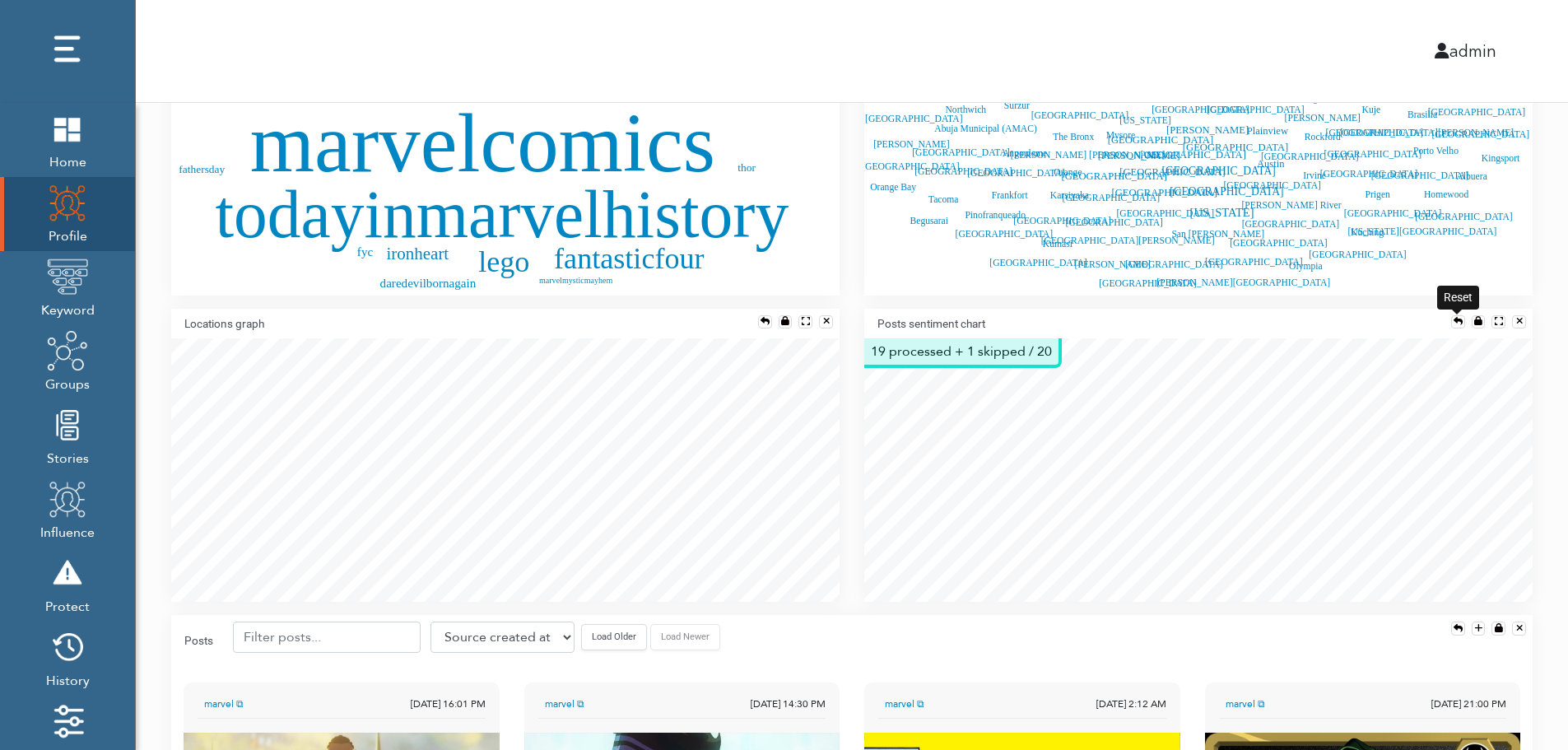
click at [1454, 317] on div at bounding box center [1458, 322] width 9 height 9
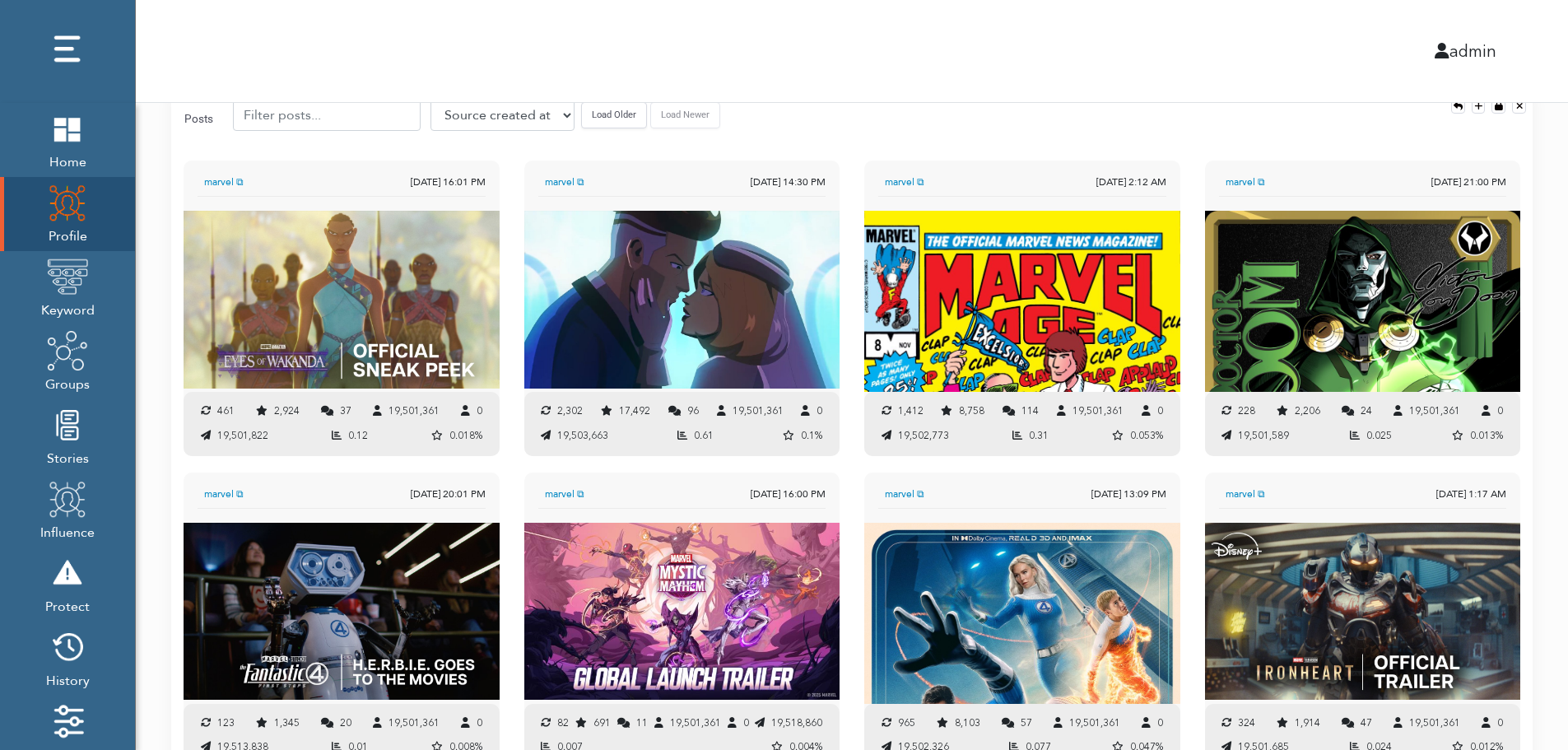
scroll to position [1264, 0]
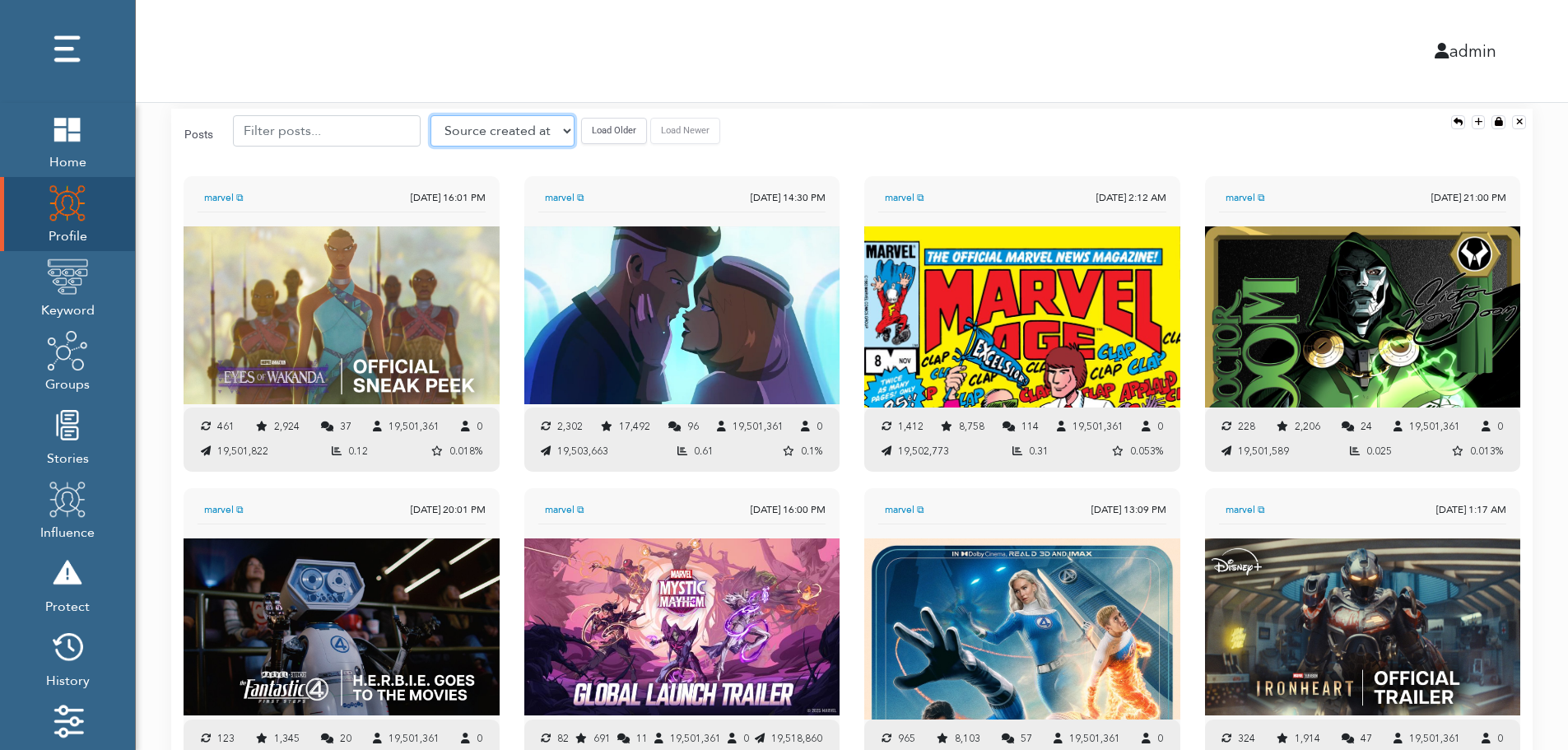
click at [474, 129] on select "Source created at Retweets Likes/favorites Followers Friends Reach Retweet rate…" at bounding box center [502, 131] width 144 height 31
click at [430, 116] on select "Source created at Retweets Likes/favorites Followers Friends Reach Retweet rate…" at bounding box center [502, 131] width 144 height 31
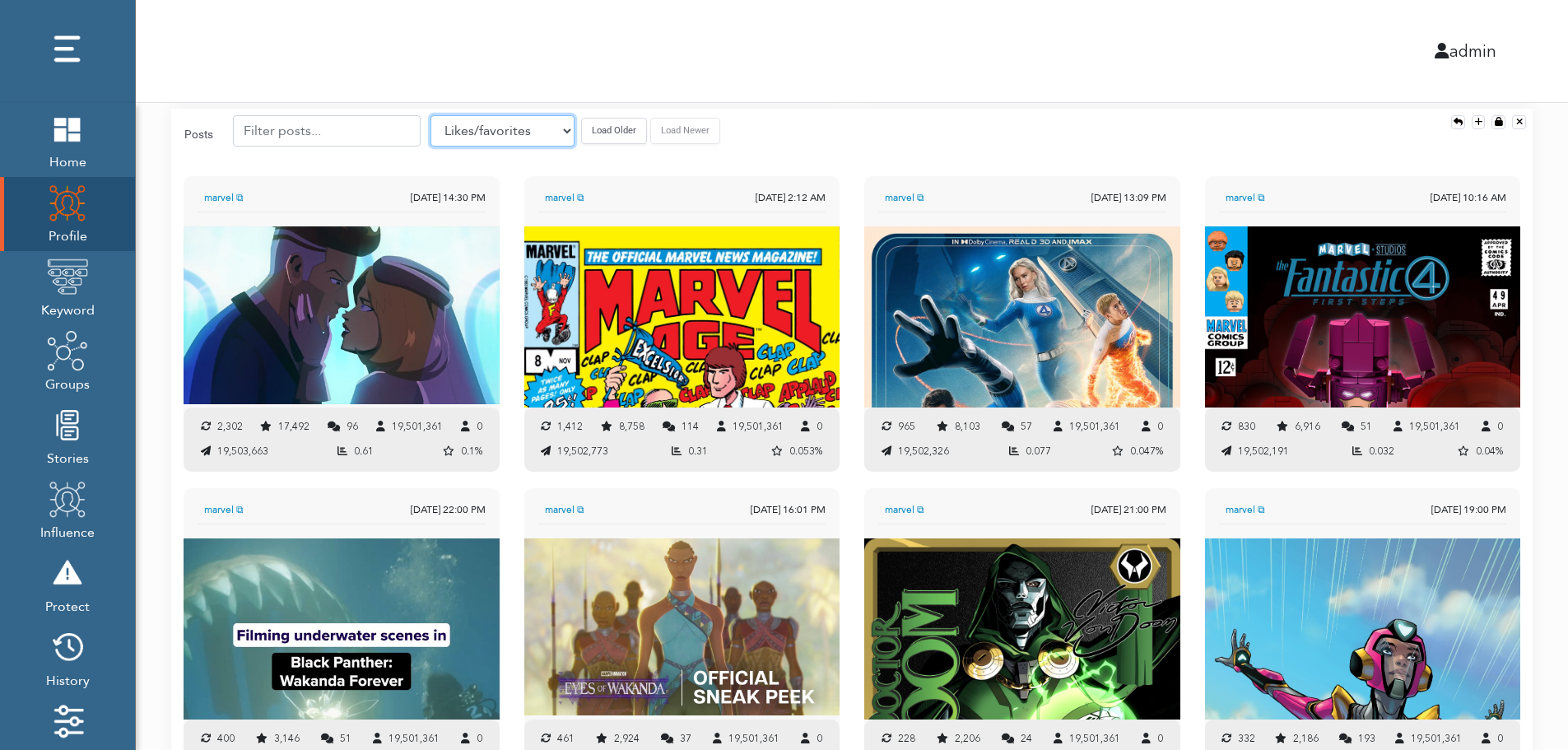
click at [478, 136] on select "Source created at Retweets Likes/favorites Followers Friends Reach Retweet rate…" at bounding box center [502, 131] width 144 height 31
select select "authenticity"
click at [430, 116] on select "Source created at Retweets Likes/favorites Followers Friends Reach Retweet rate…" at bounding box center [502, 131] width 144 height 31
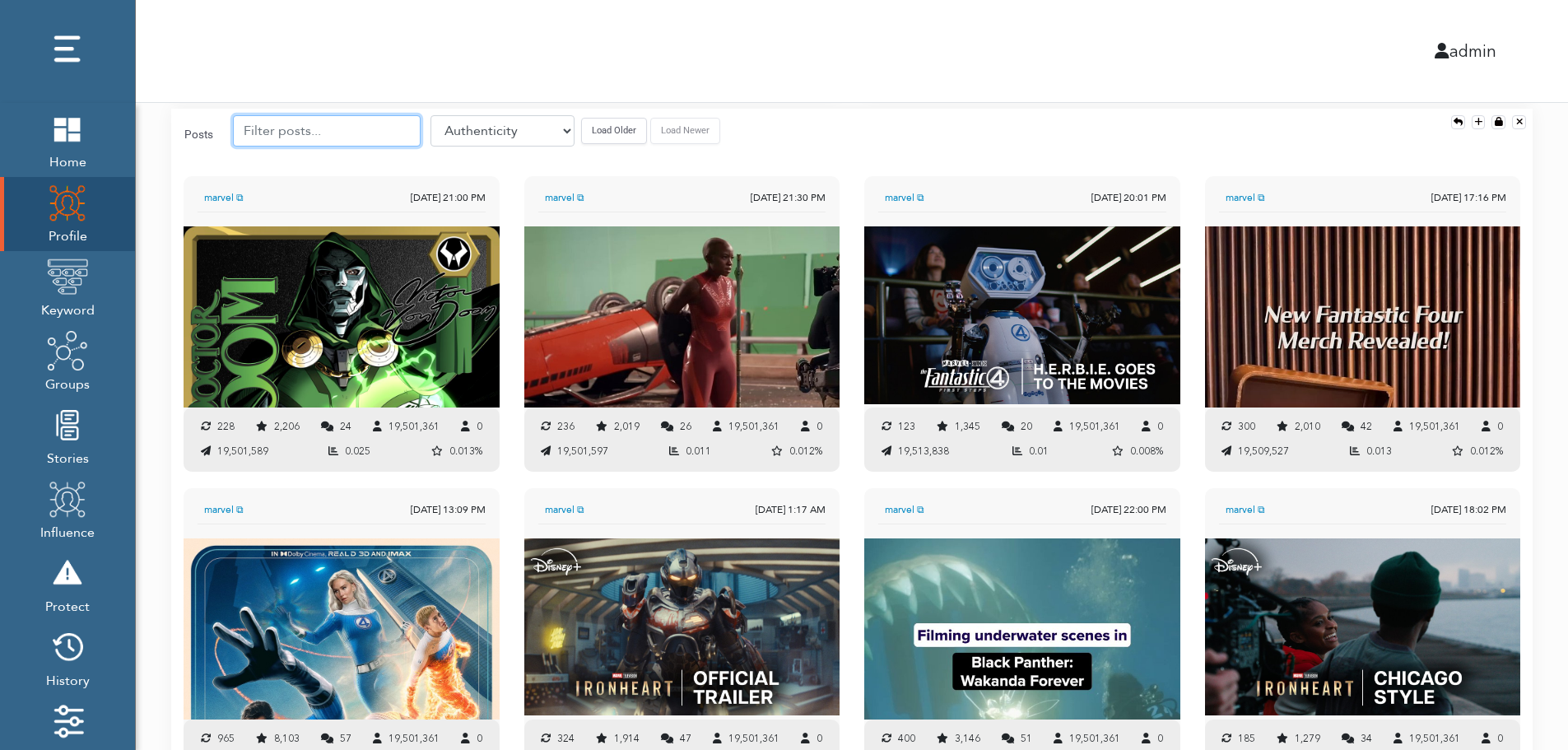
click at [322, 130] on input "text" at bounding box center [326, 131] width 187 height 31
click at [582, 126] on button "Load Older" at bounding box center [614, 130] width 66 height 26
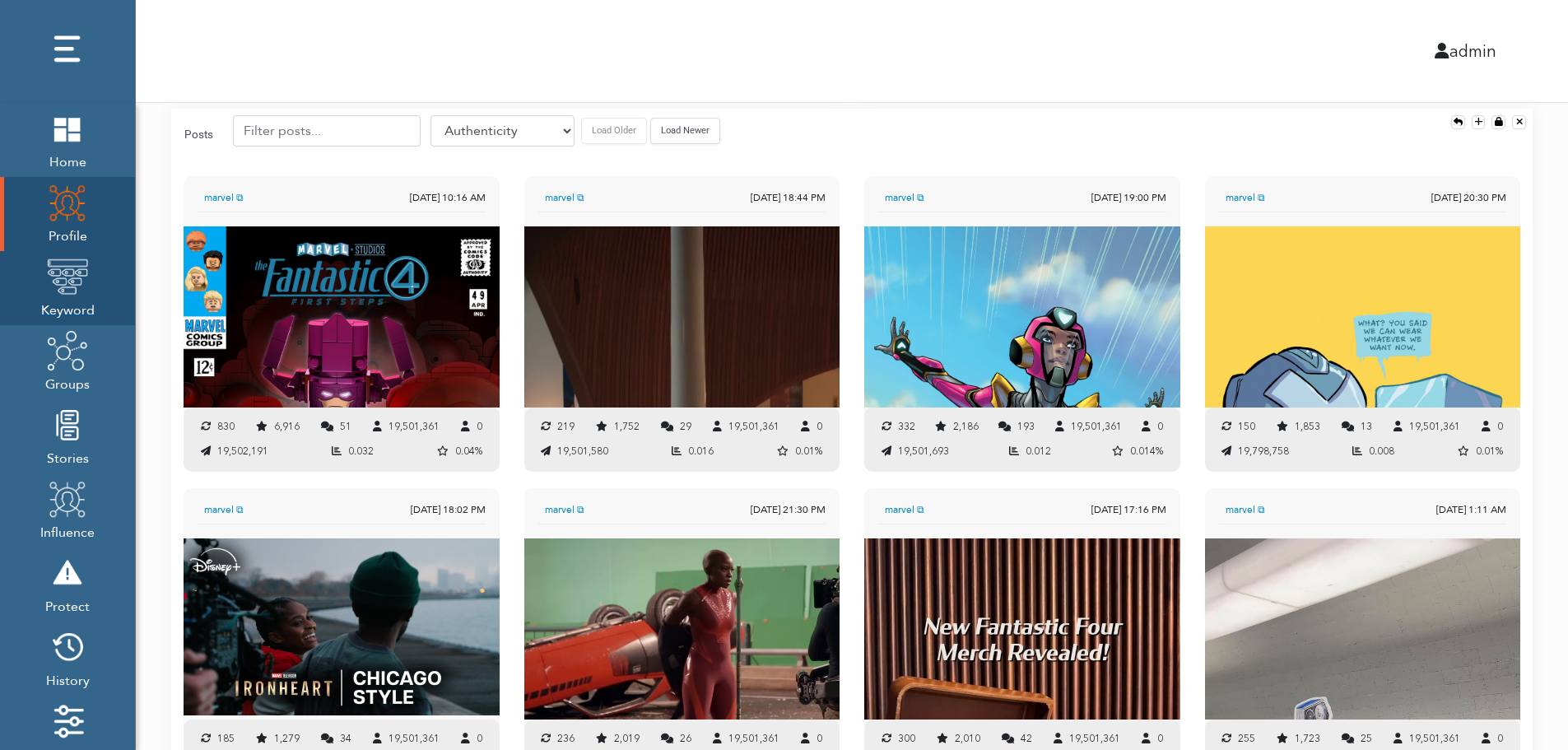
click at [72, 280] on img at bounding box center [68, 276] width 41 height 41
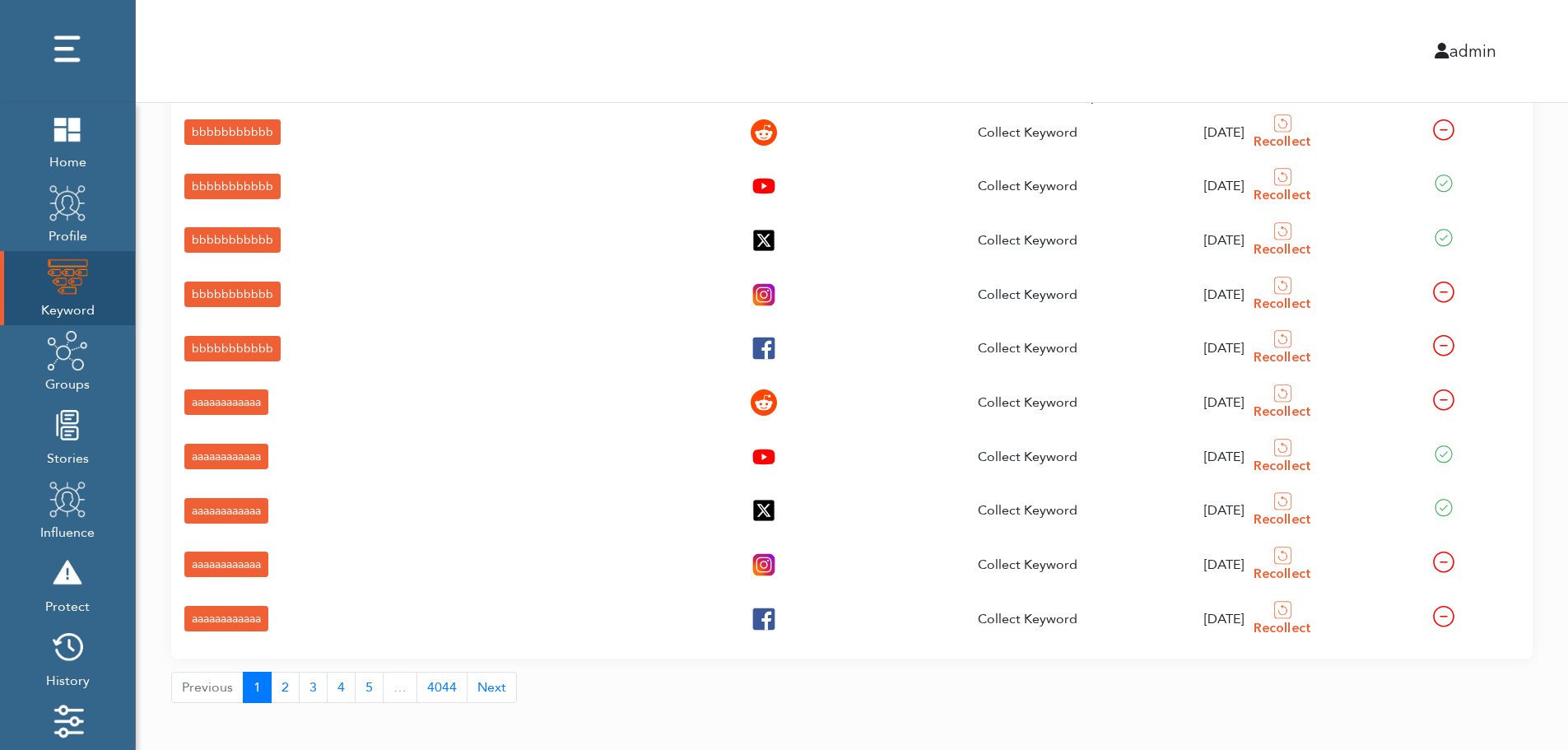
scroll to position [59, 0]
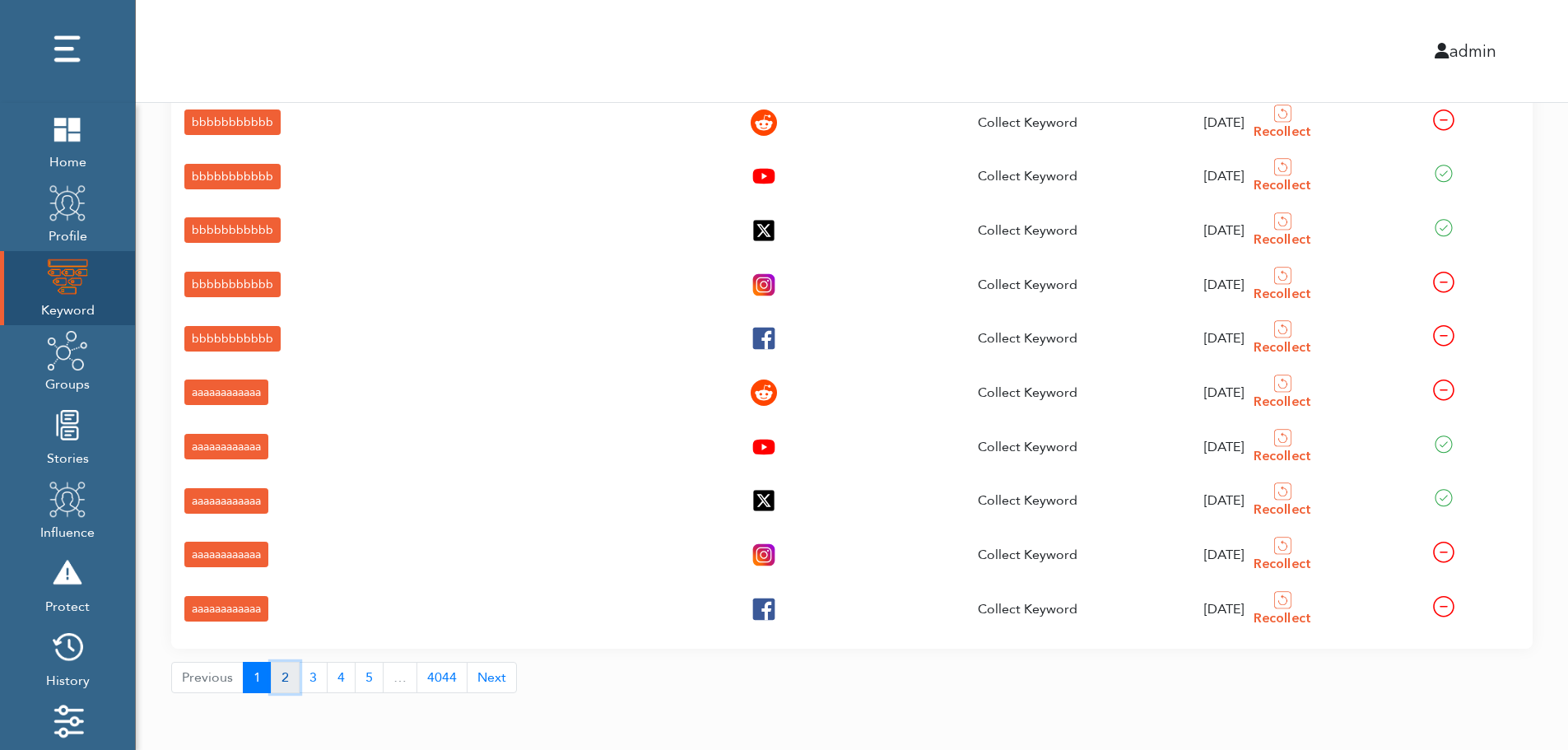
click at [281, 682] on button "2" at bounding box center [285, 677] width 28 height 31
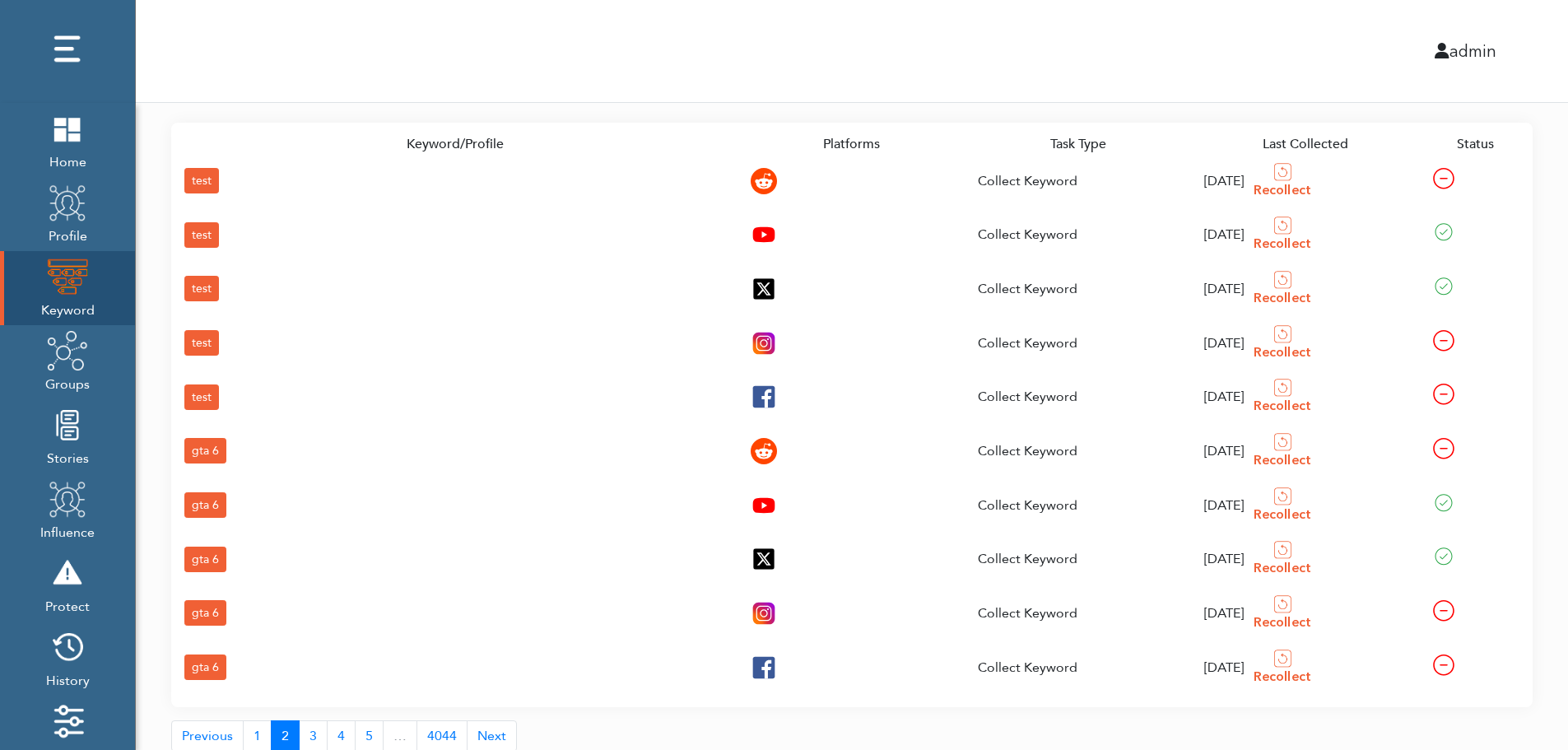
click at [204, 662] on div "gta 6" at bounding box center [205, 666] width 42 height 26
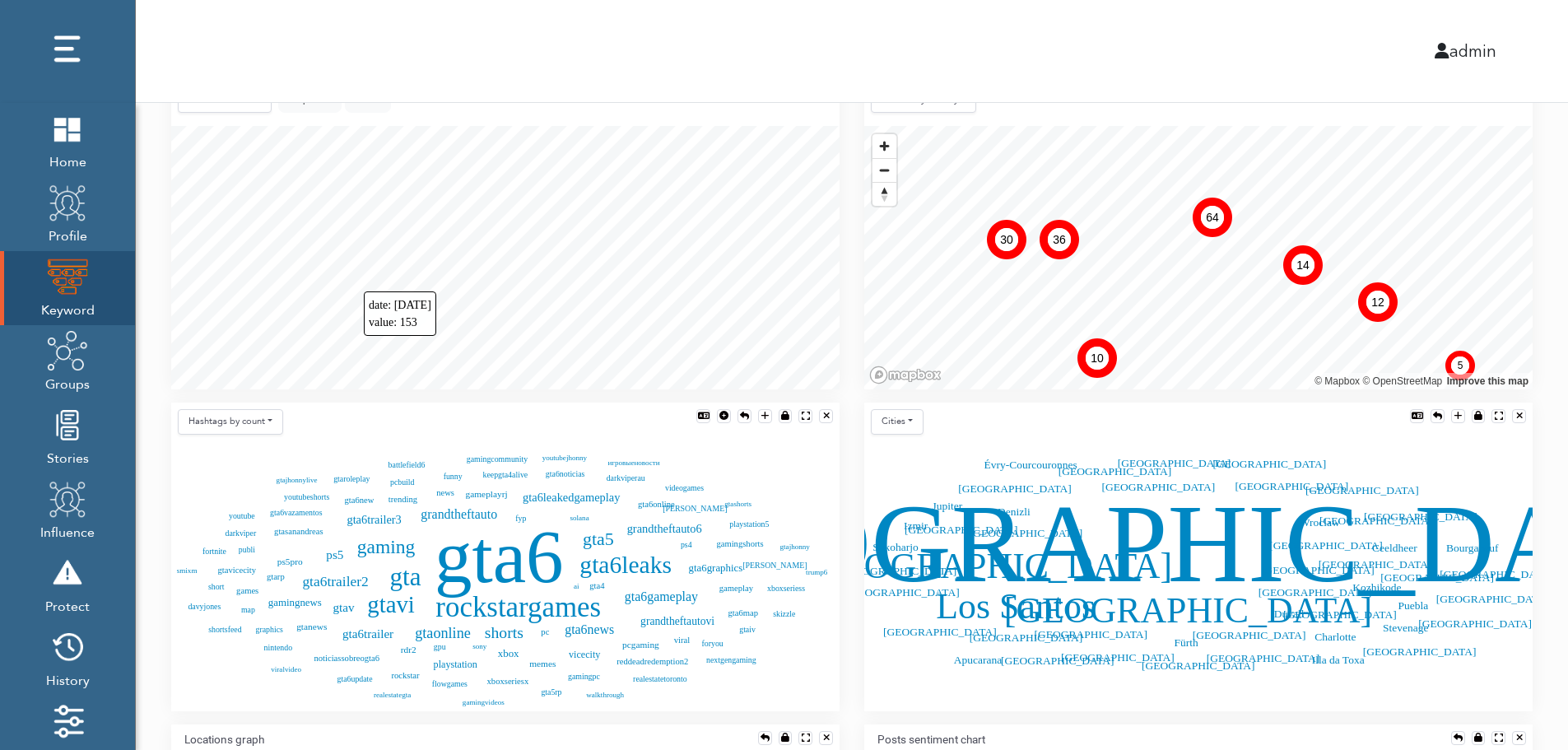
scroll to position [366, 0]
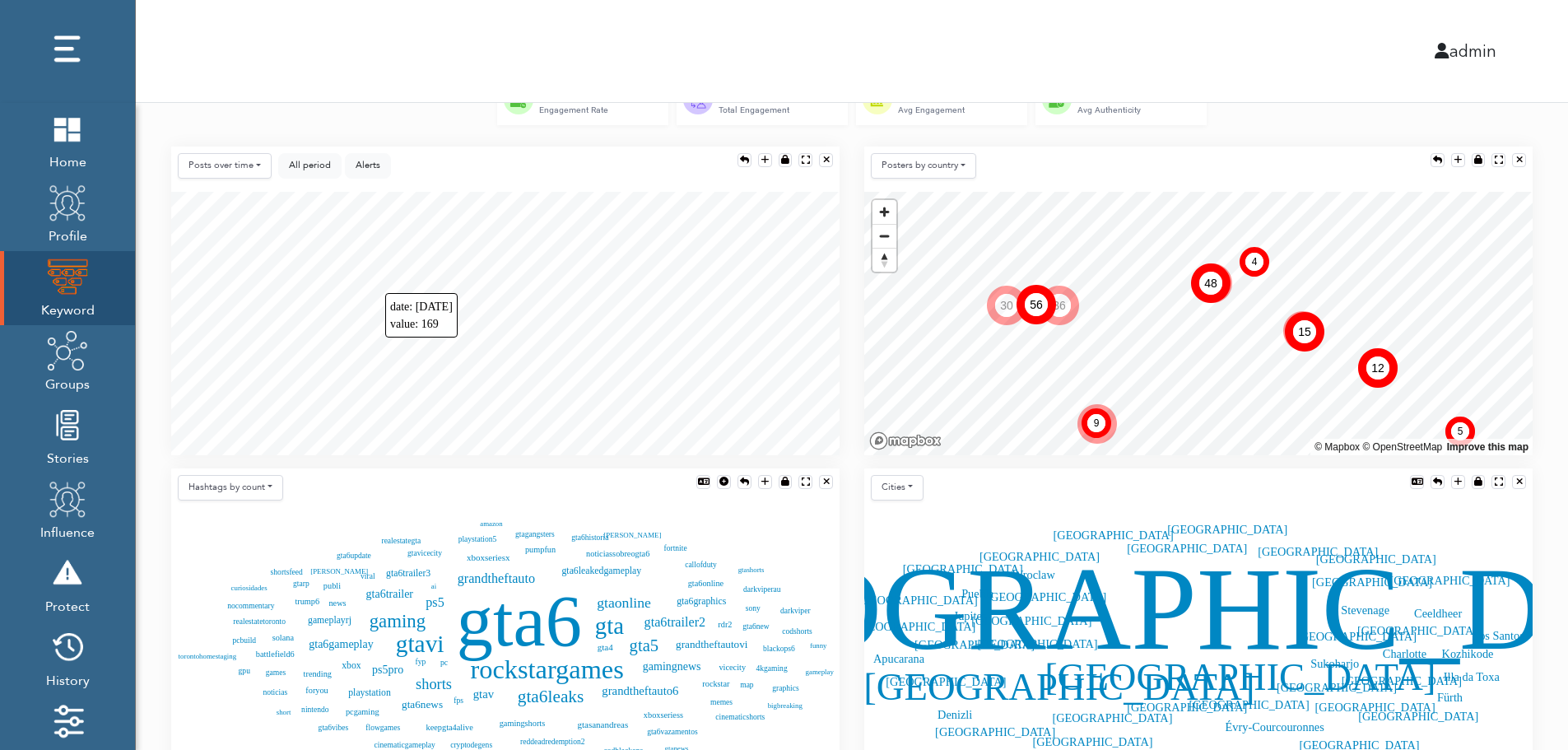
scroll to position [300, 0]
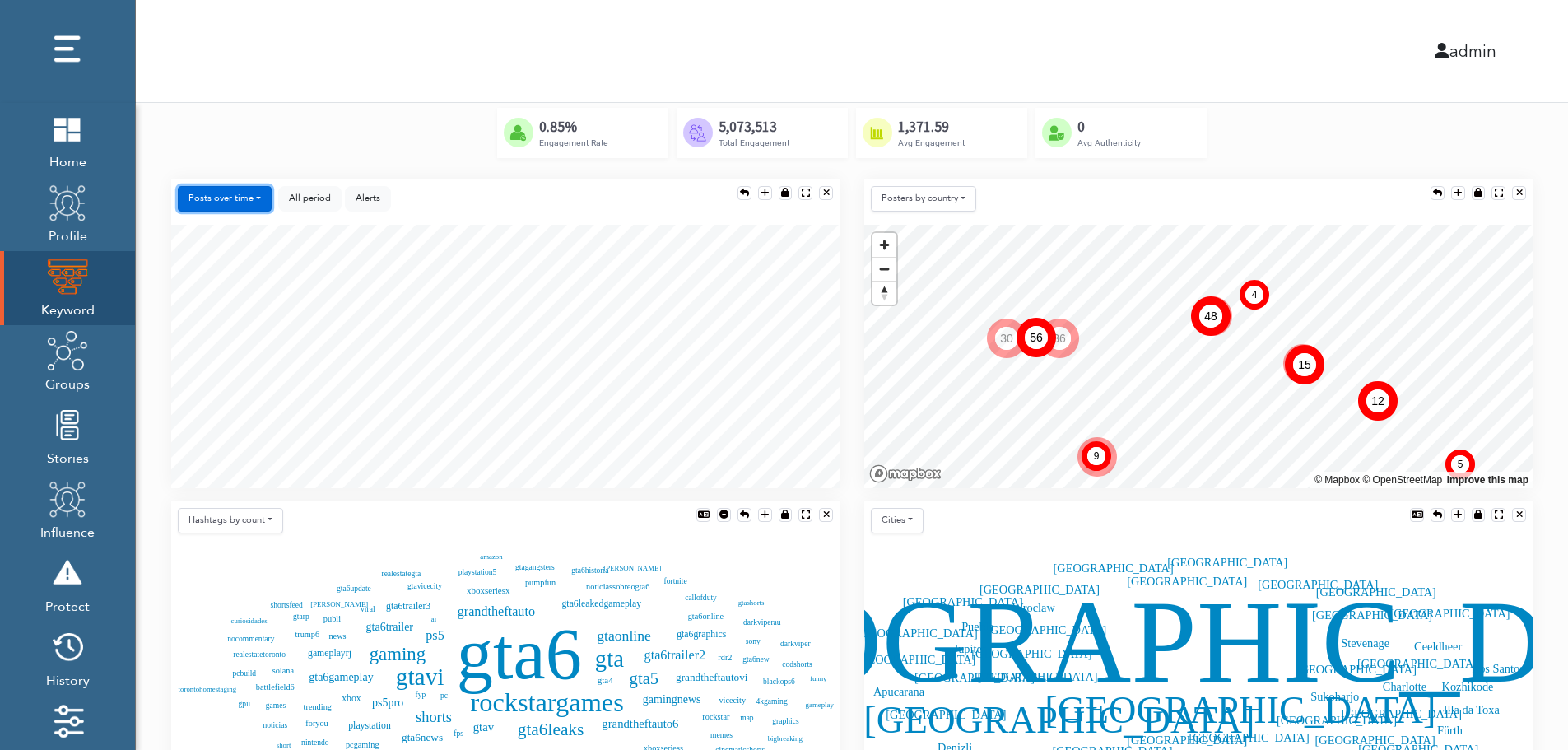
click at [240, 195] on button "Posts over time" at bounding box center [225, 198] width 94 height 26
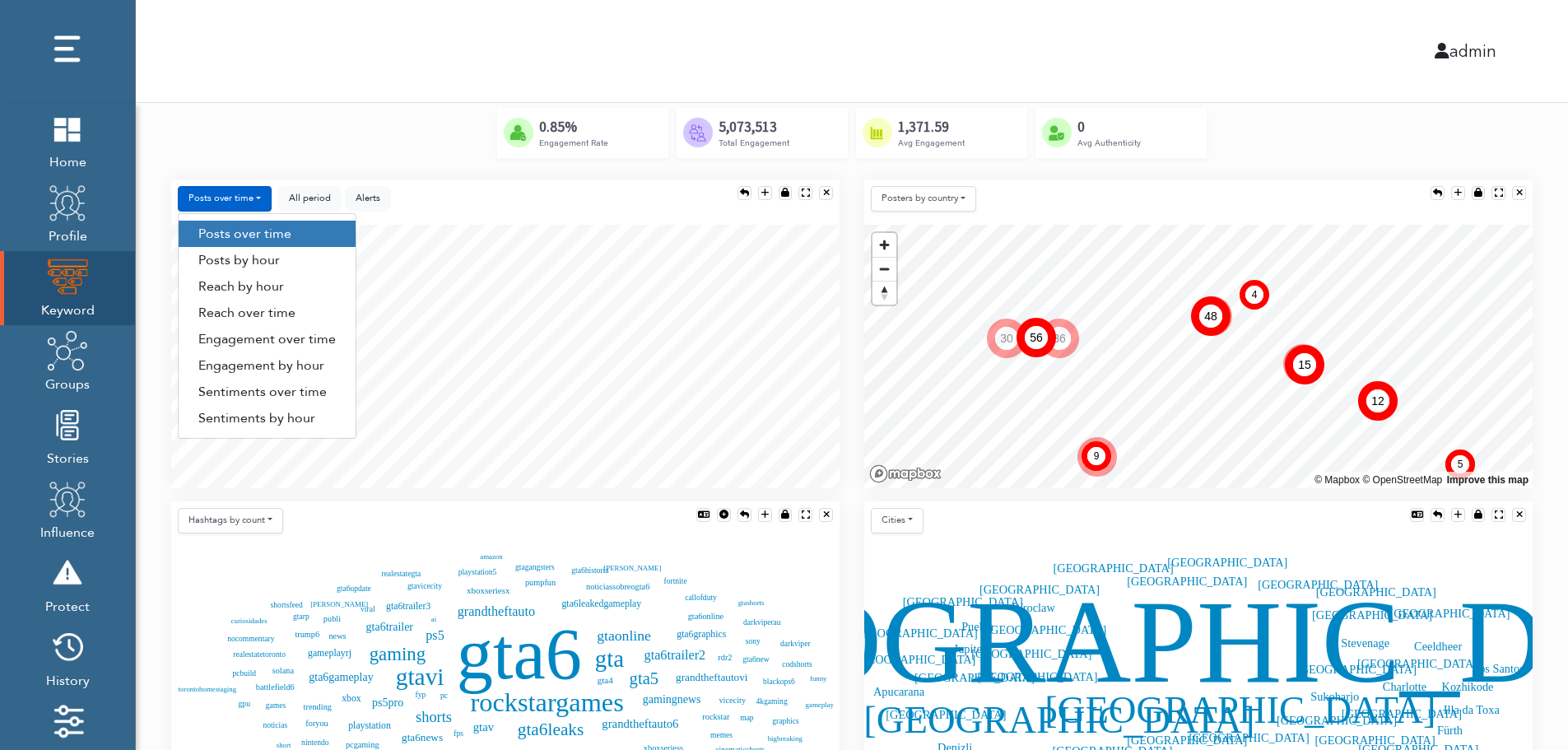
click at [315, 371] on link "Engagement by hour" at bounding box center [267, 365] width 177 height 27
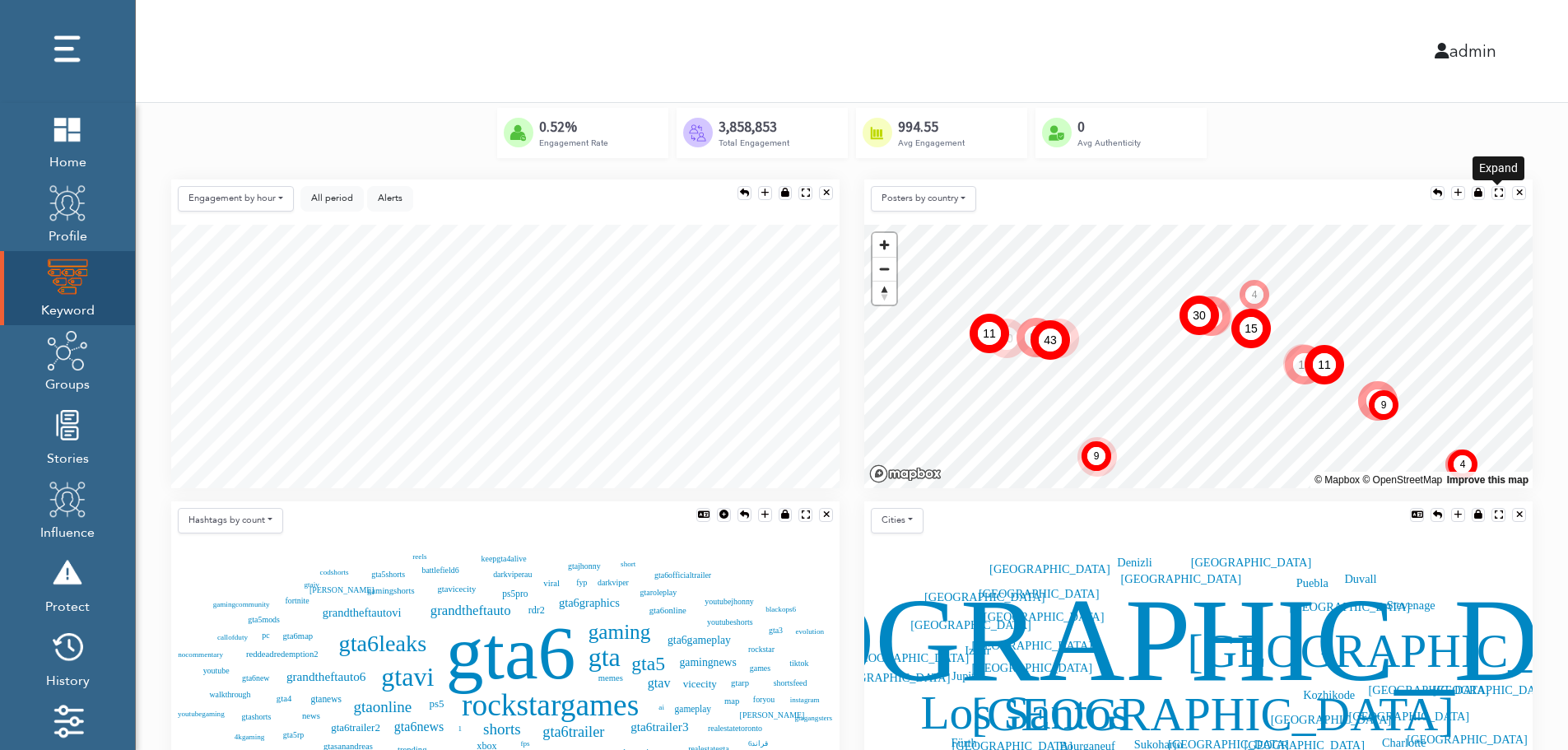
click at [1497, 188] on div at bounding box center [1498, 193] width 8 height 9
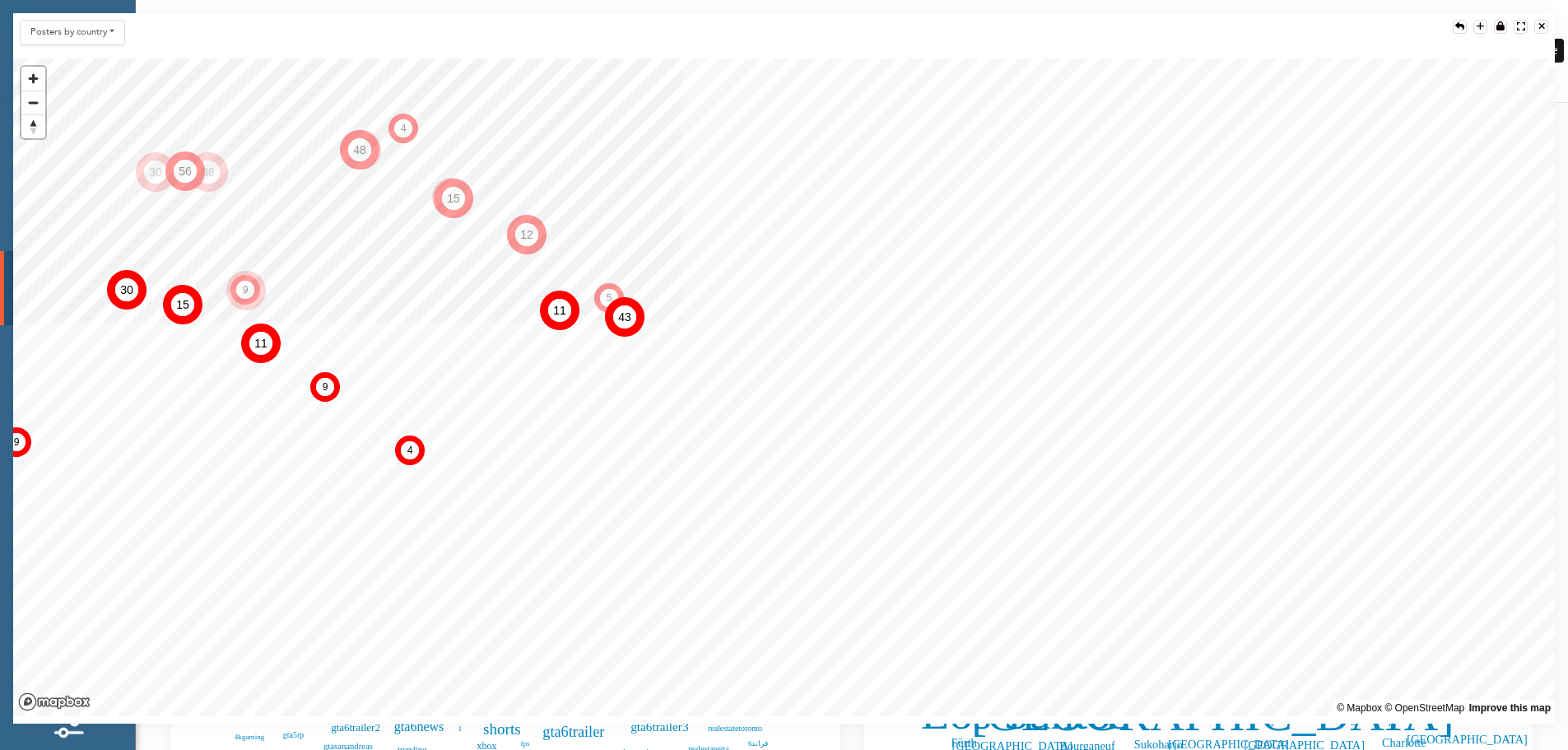
click at [1543, 25] on div at bounding box center [1540, 27] width 6 height 9
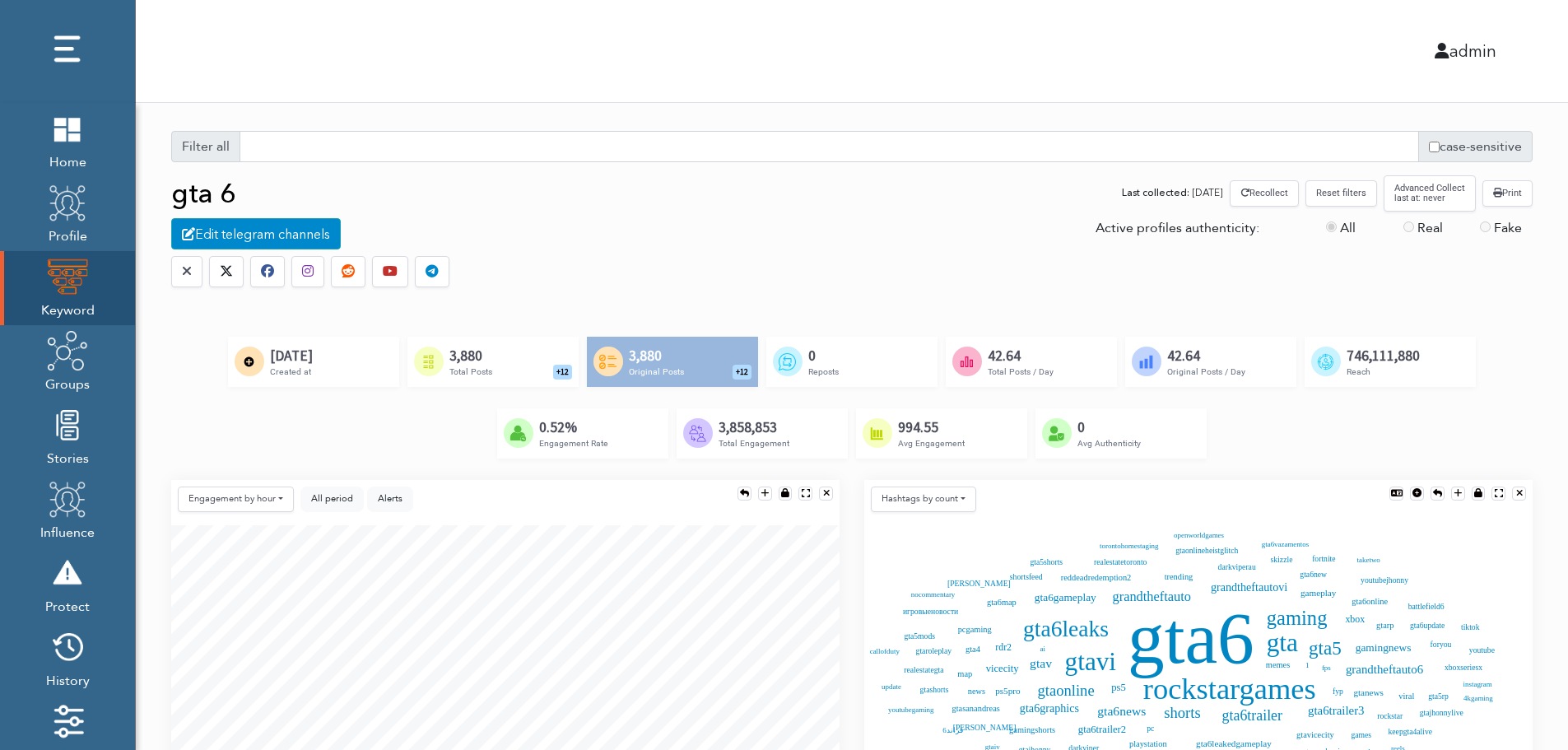
click at [517, 359] on div "Created by Alfredo @ IconsAlfredo.com from the Noun Project 3,880 Total Posts +…" at bounding box center [493, 362] width 171 height 50
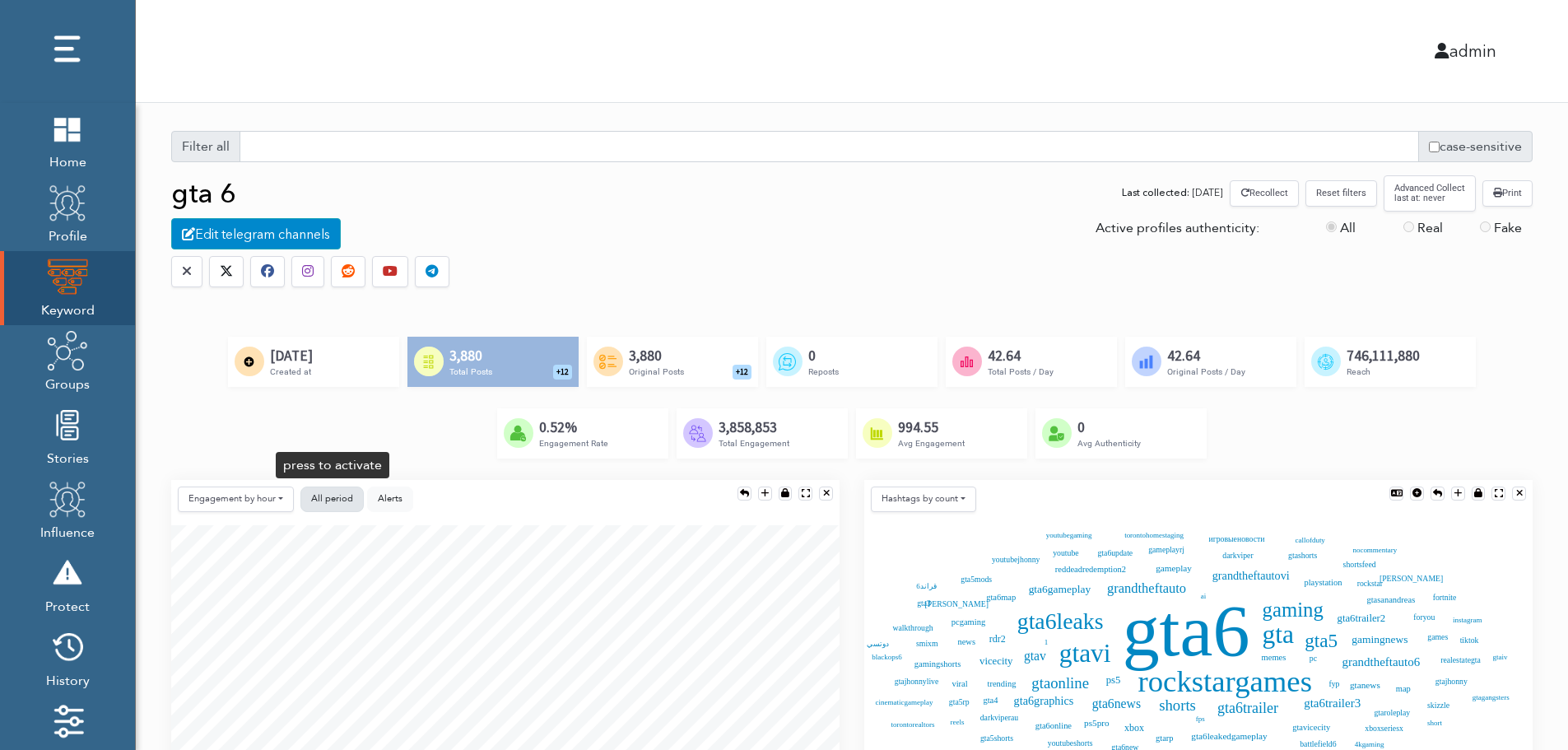
click at [341, 491] on button "All period" at bounding box center [331, 499] width 63 height 26
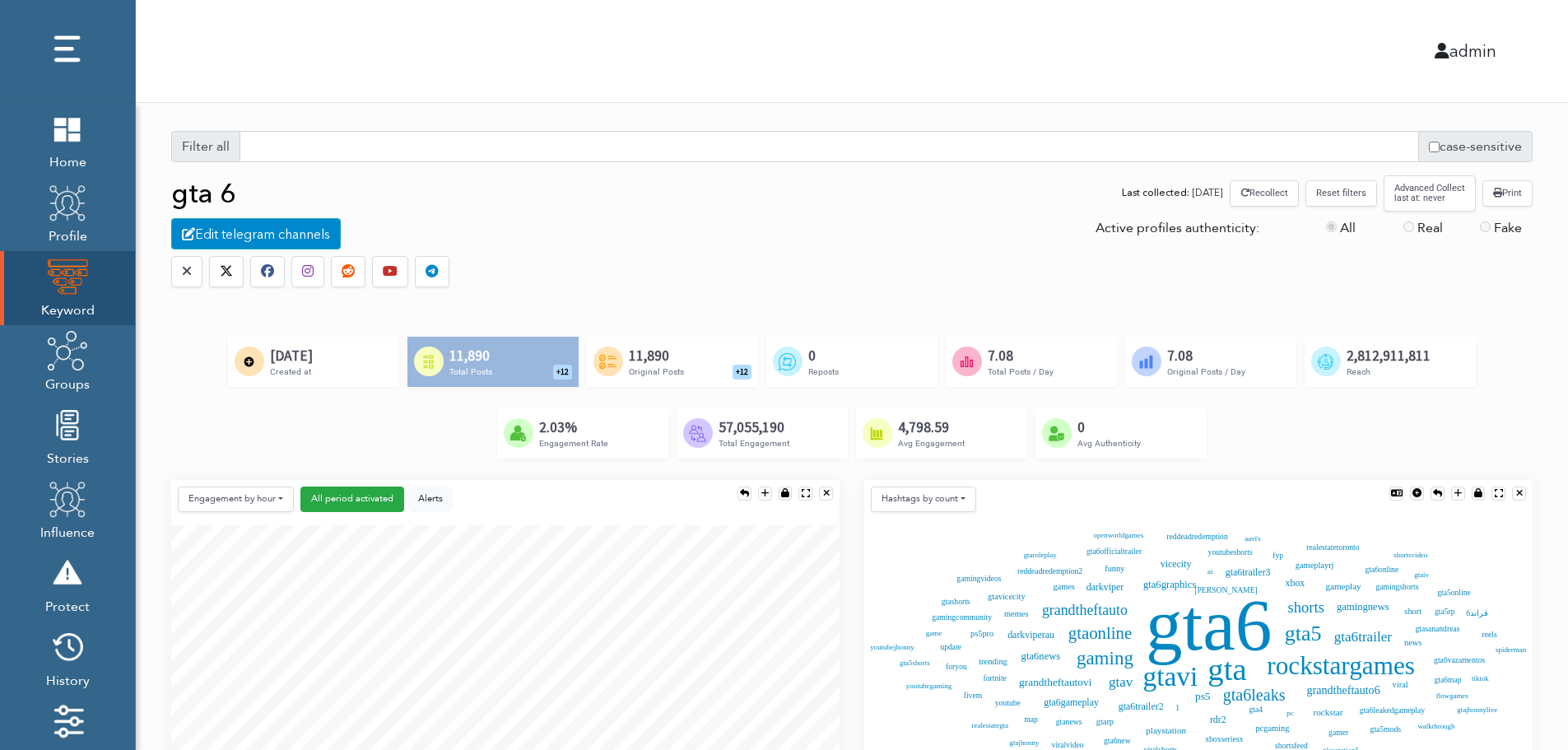
click at [1344, 196] on button "Reset filters" at bounding box center [1341, 193] width 72 height 26
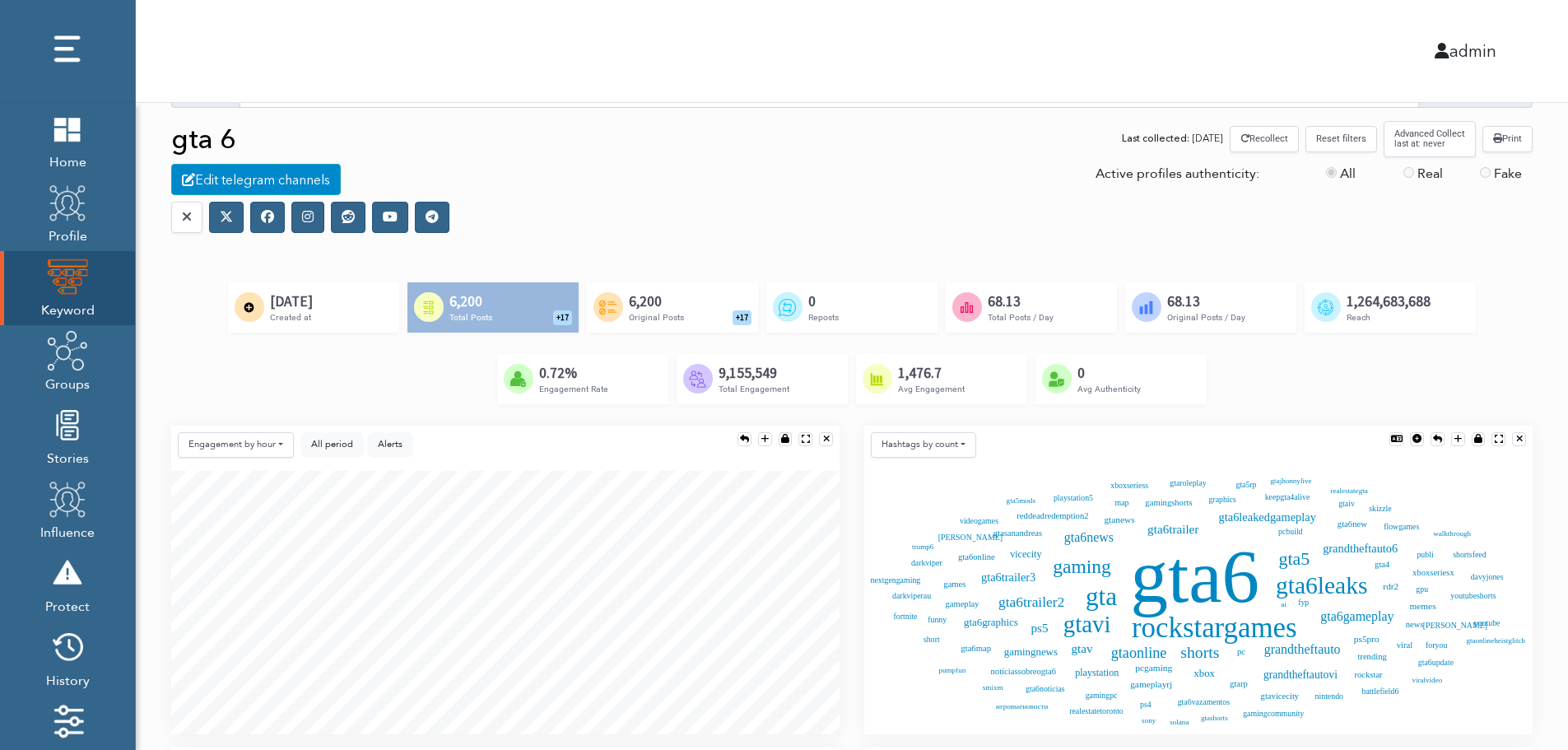
scroll to position [164, 0]
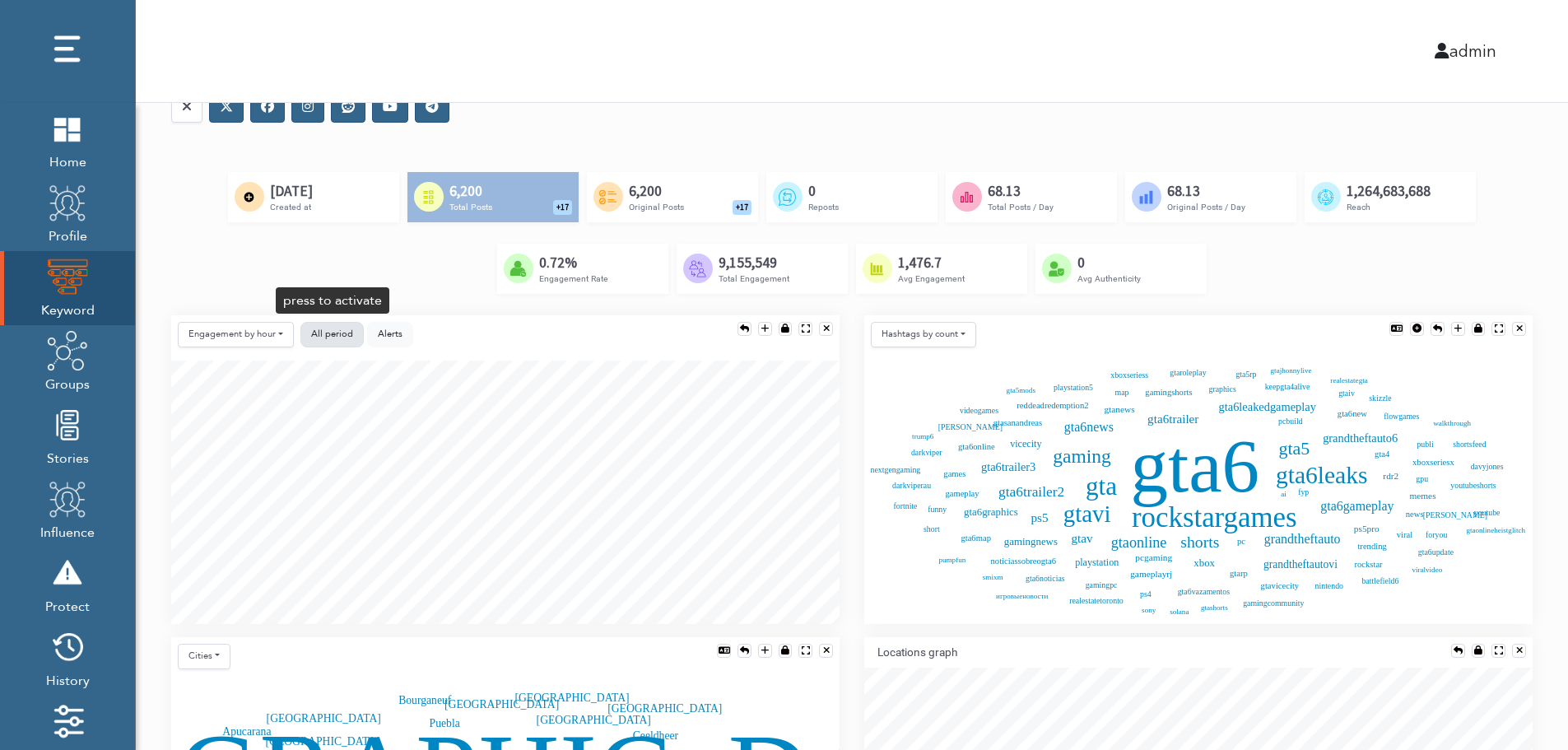
click at [307, 333] on button "All period" at bounding box center [331, 334] width 63 height 26
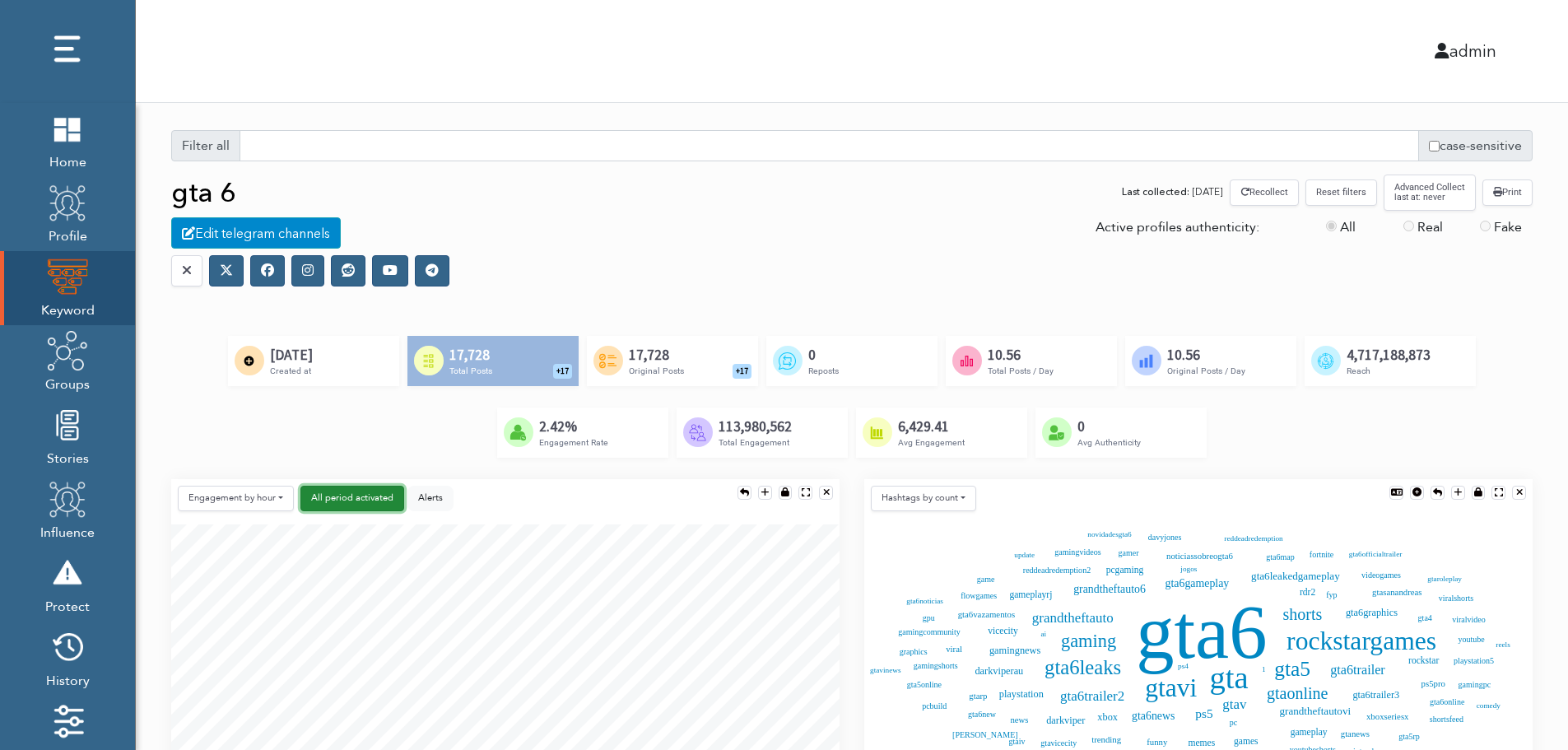
scroll to position [0, 0]
click at [273, 235] on div "Edit telegram channels" at bounding box center [256, 233] width 170 height 31
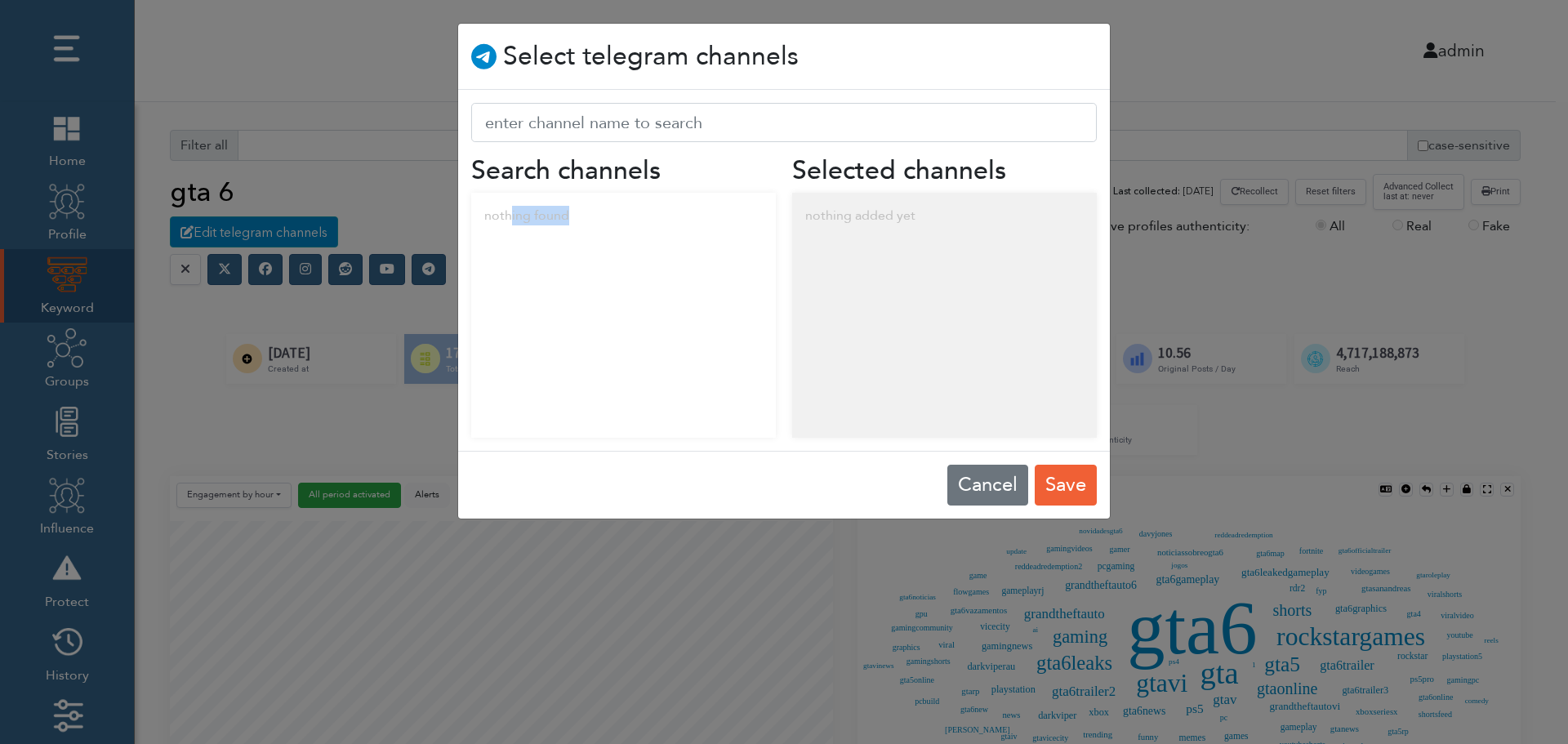
drag, startPoint x: 509, startPoint y: 219, endPoint x: 646, endPoint y: 234, distance: 137.8
click at [646, 234] on div "nothing found" at bounding box center [624, 216] width 305 height 46
click at [911, 214] on div "nothing added yet" at bounding box center [945, 216] width 305 height 46
click at [976, 481] on button "Cancel" at bounding box center [988, 485] width 81 height 41
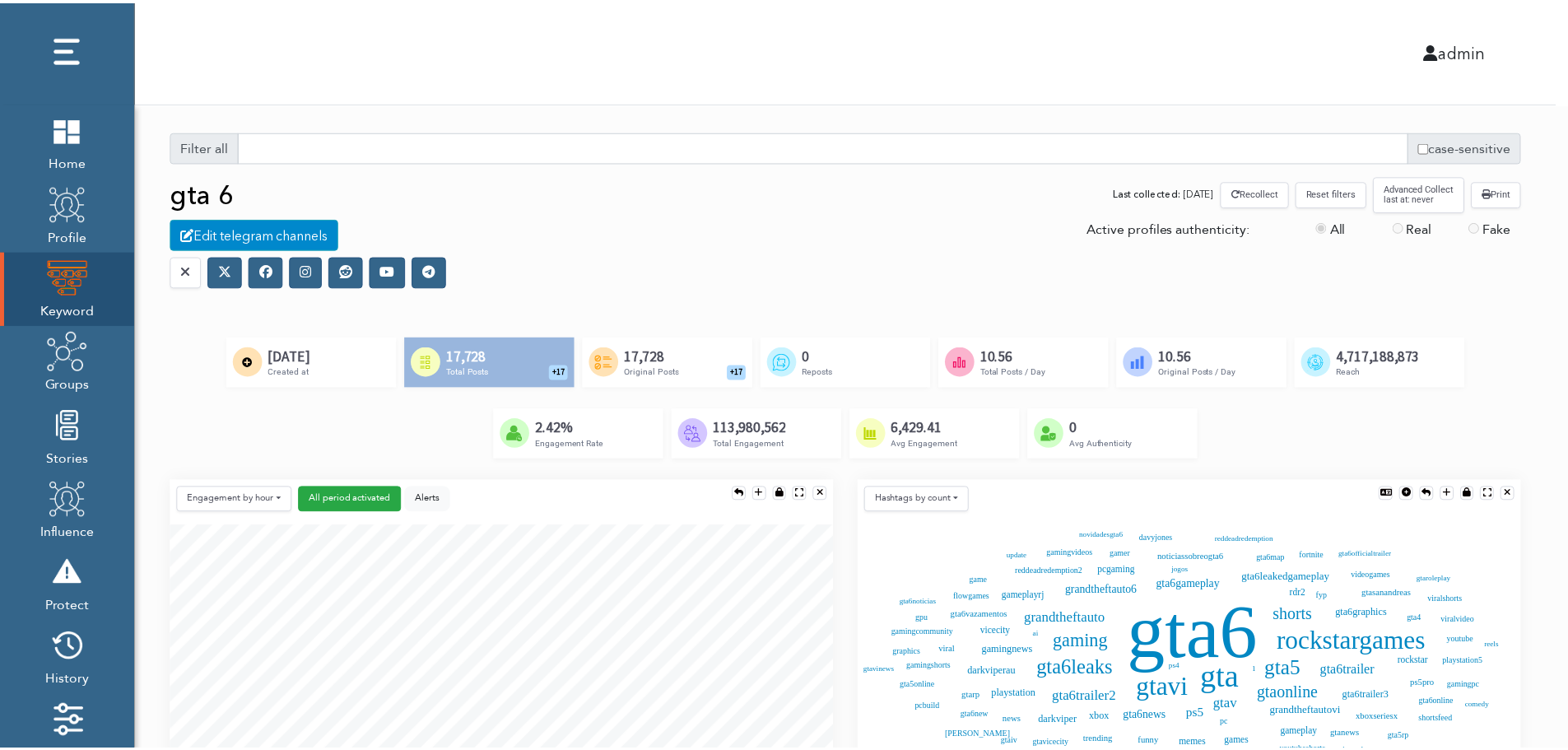
scroll to position [8, 8]
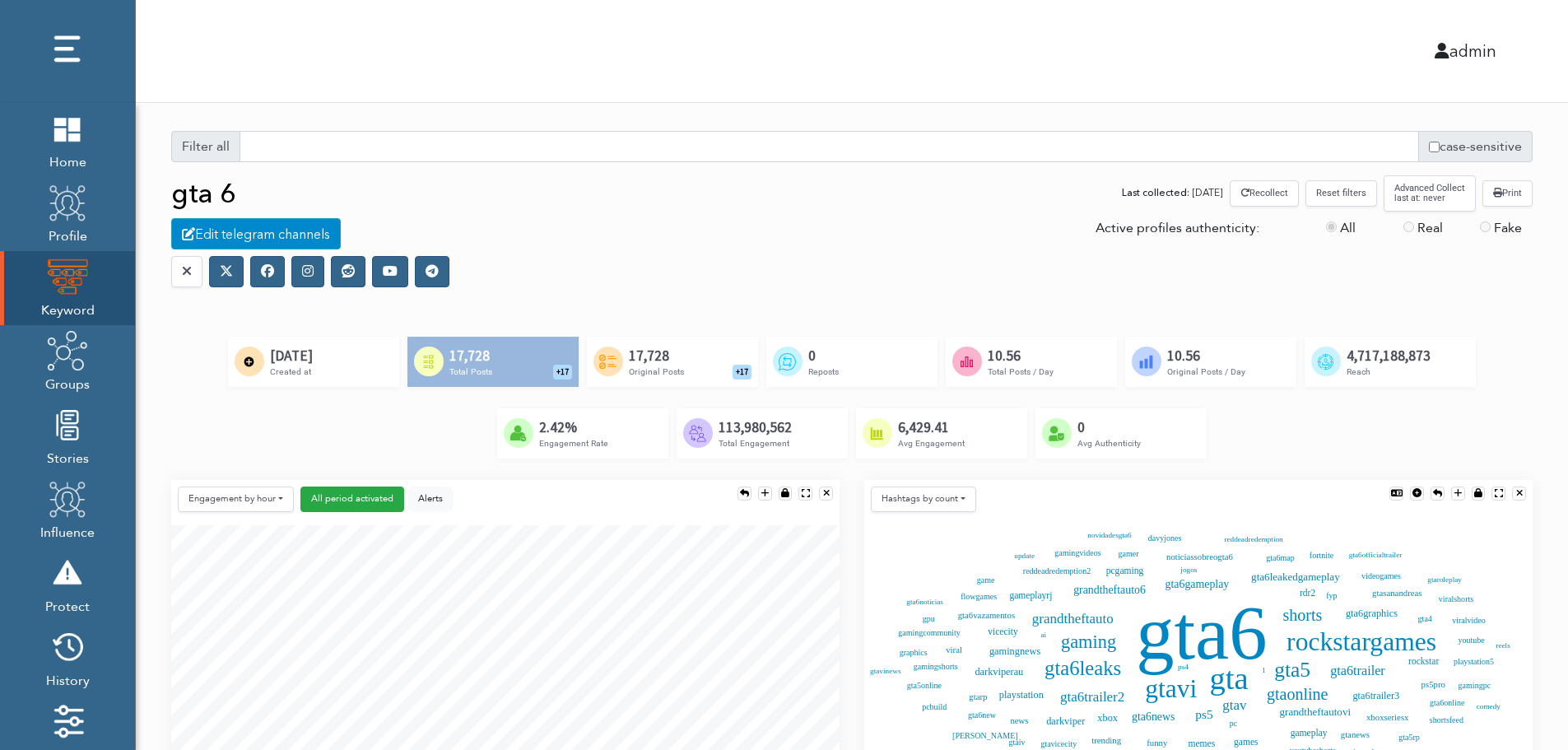
click at [267, 275] on icon at bounding box center [267, 270] width 13 height 13
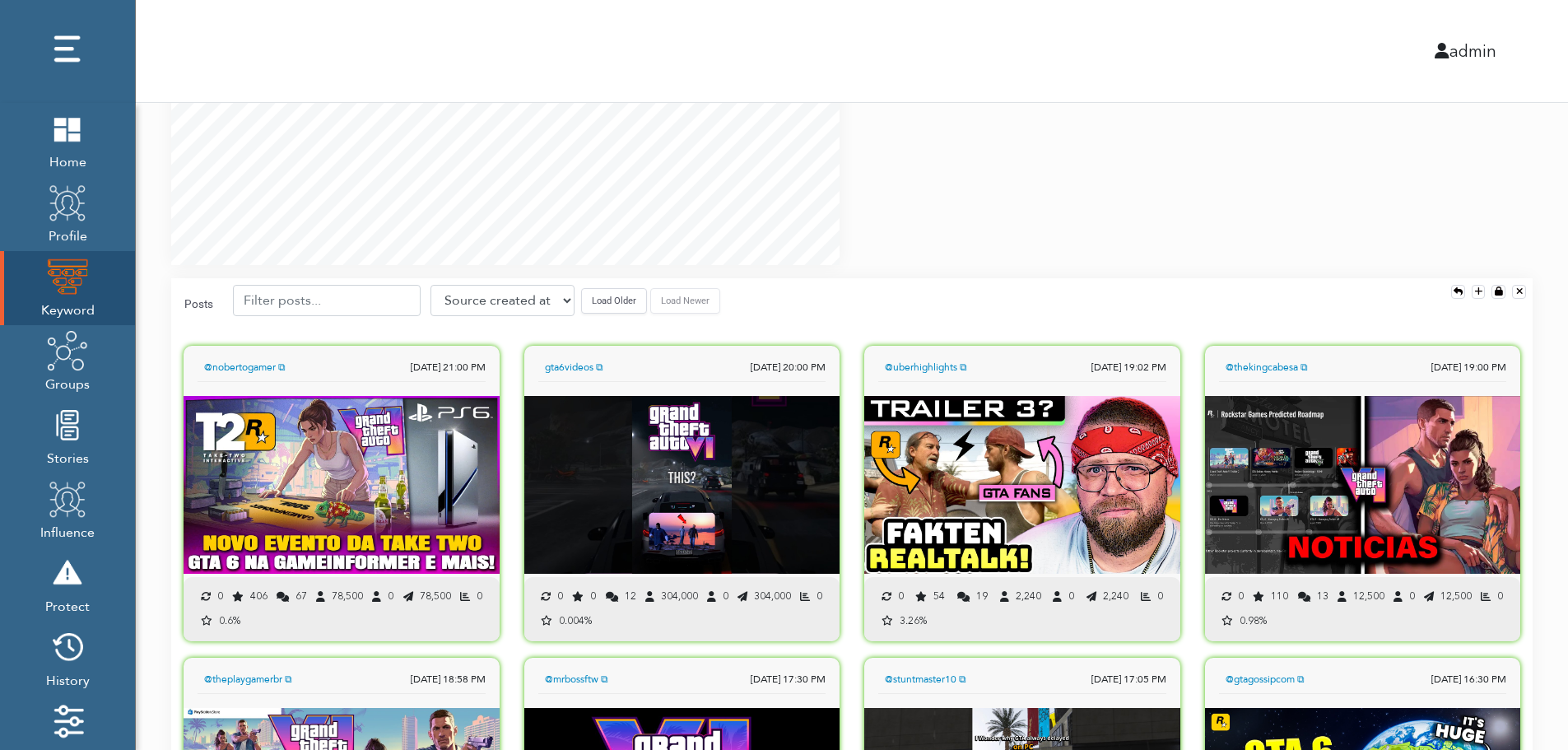
scroll to position [1153, 0]
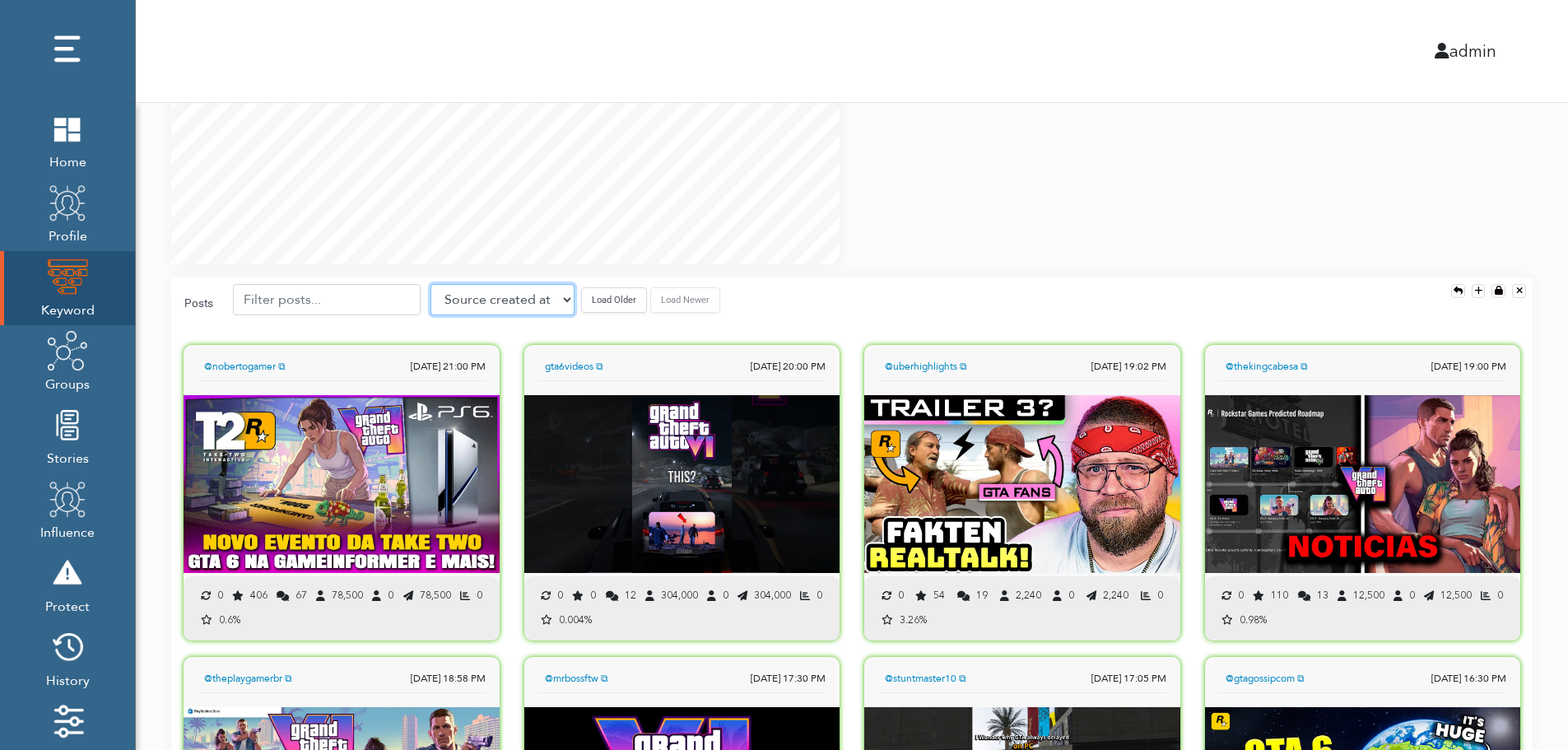
click at [498, 303] on select "Source created at Retweets Likes/favorites Followers Friends Reach Retweet rate…" at bounding box center [502, 299] width 144 height 31
click at [430, 284] on select "Source created at Retweets Likes/favorites Followers Friends Reach Retweet rate…" at bounding box center [502, 299] width 144 height 31
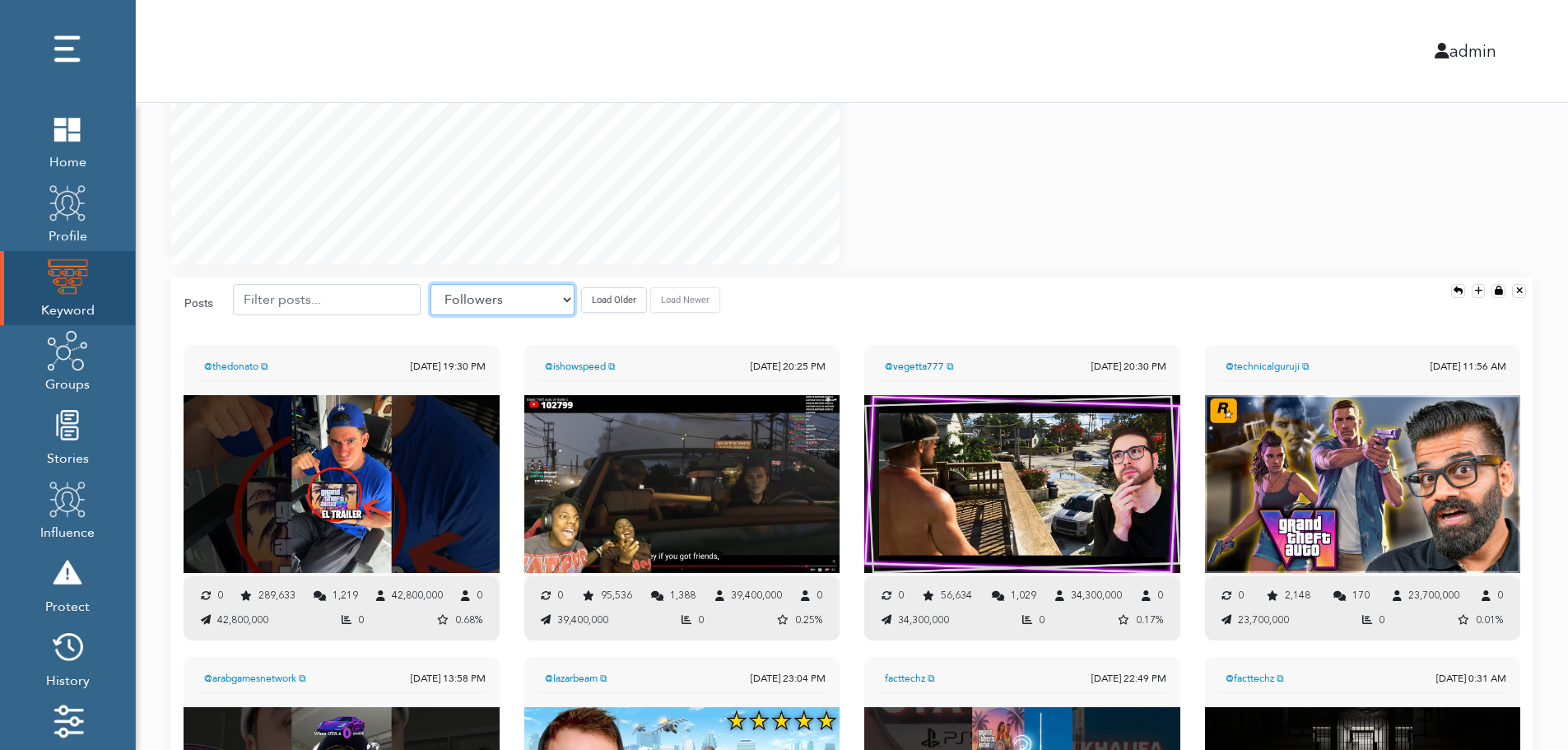
click at [525, 294] on select "Source created at Retweets Likes/favorites Followers Friends Reach Retweet rate…" at bounding box center [502, 299] width 144 height 31
select select "share_rate"
click at [430, 284] on select "Source created at Retweets Likes/favorites Followers Friends Reach Retweet rate…" at bounding box center [502, 299] width 144 height 31
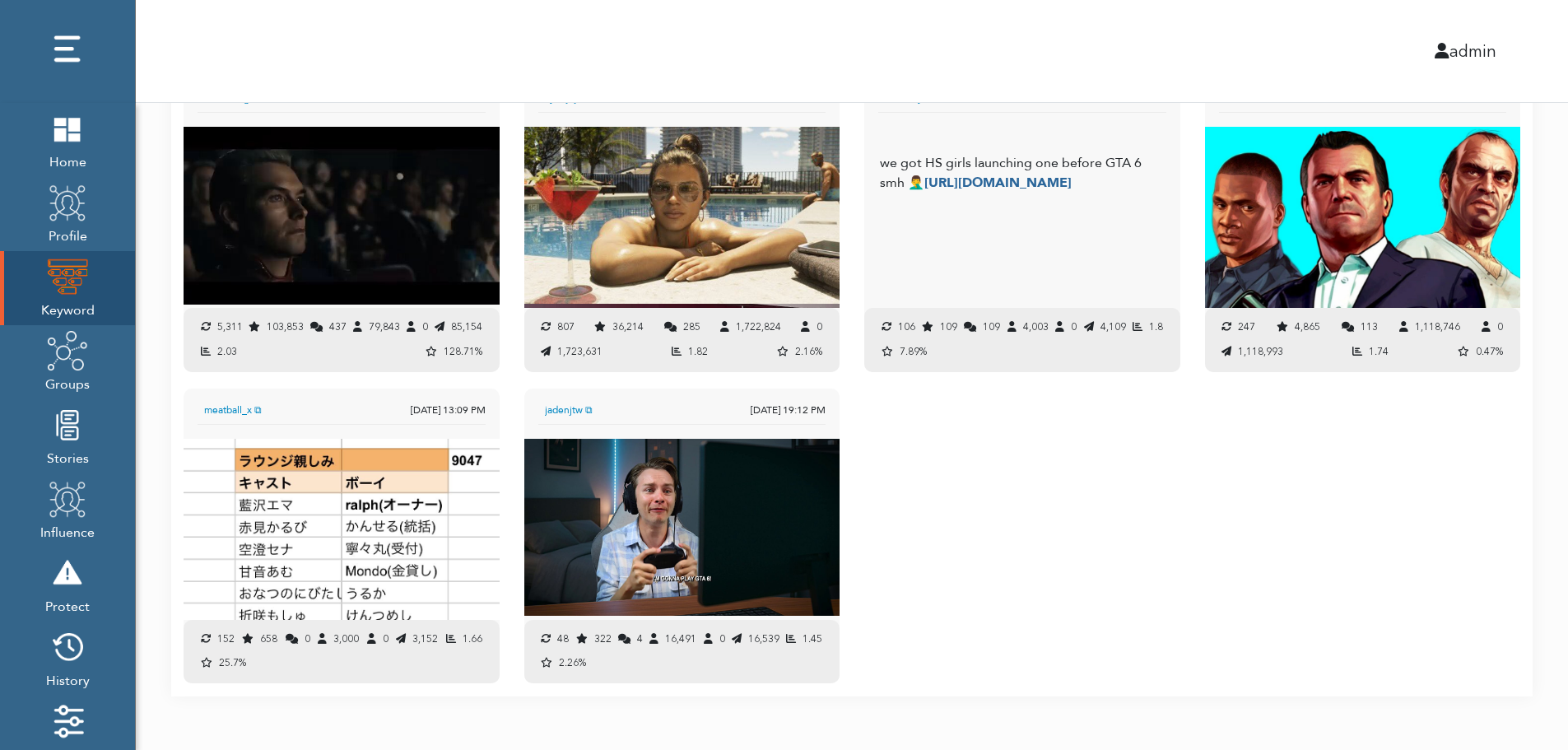
scroll to position [1750, 0]
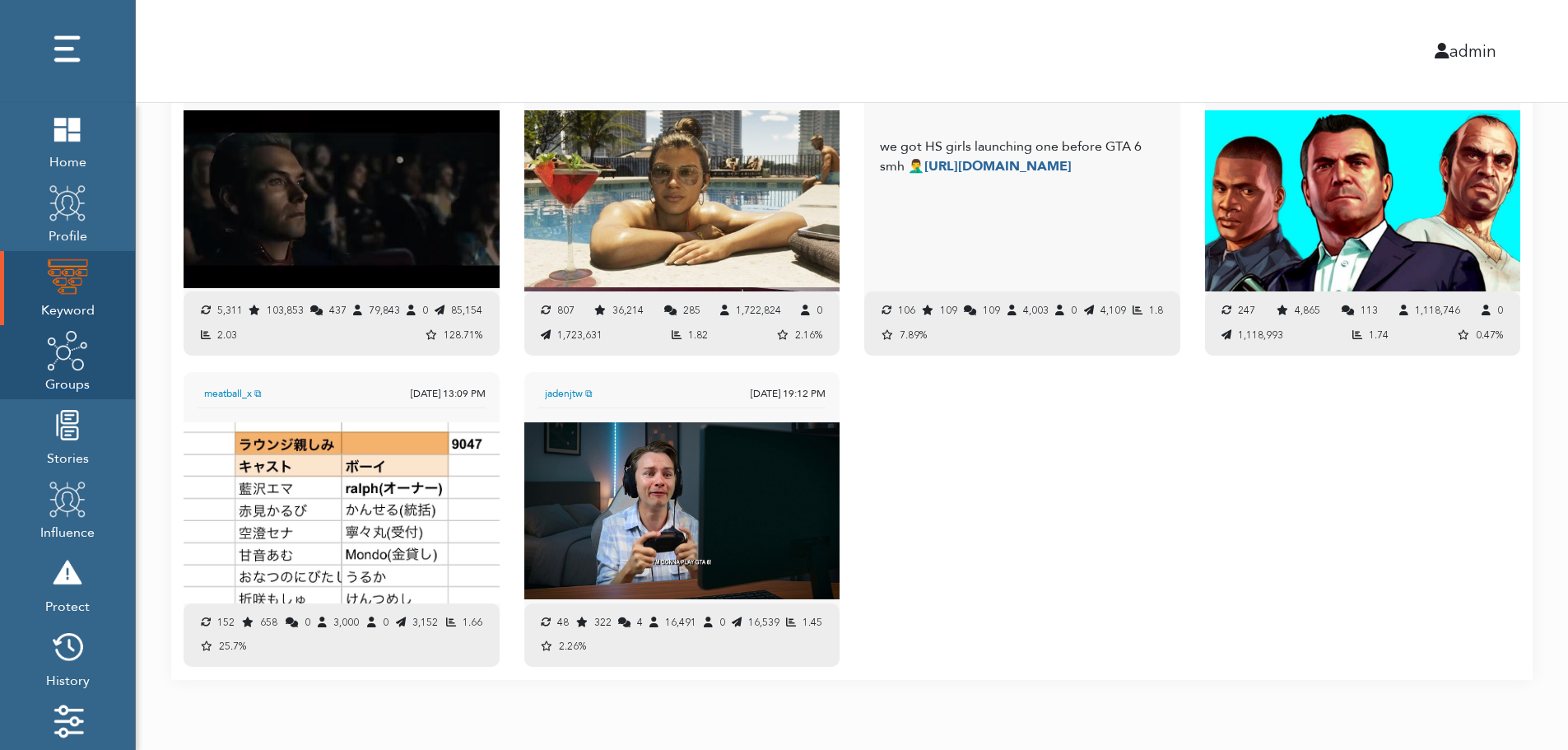
click at [68, 374] on span "Groups" at bounding box center [68, 383] width 44 height 23
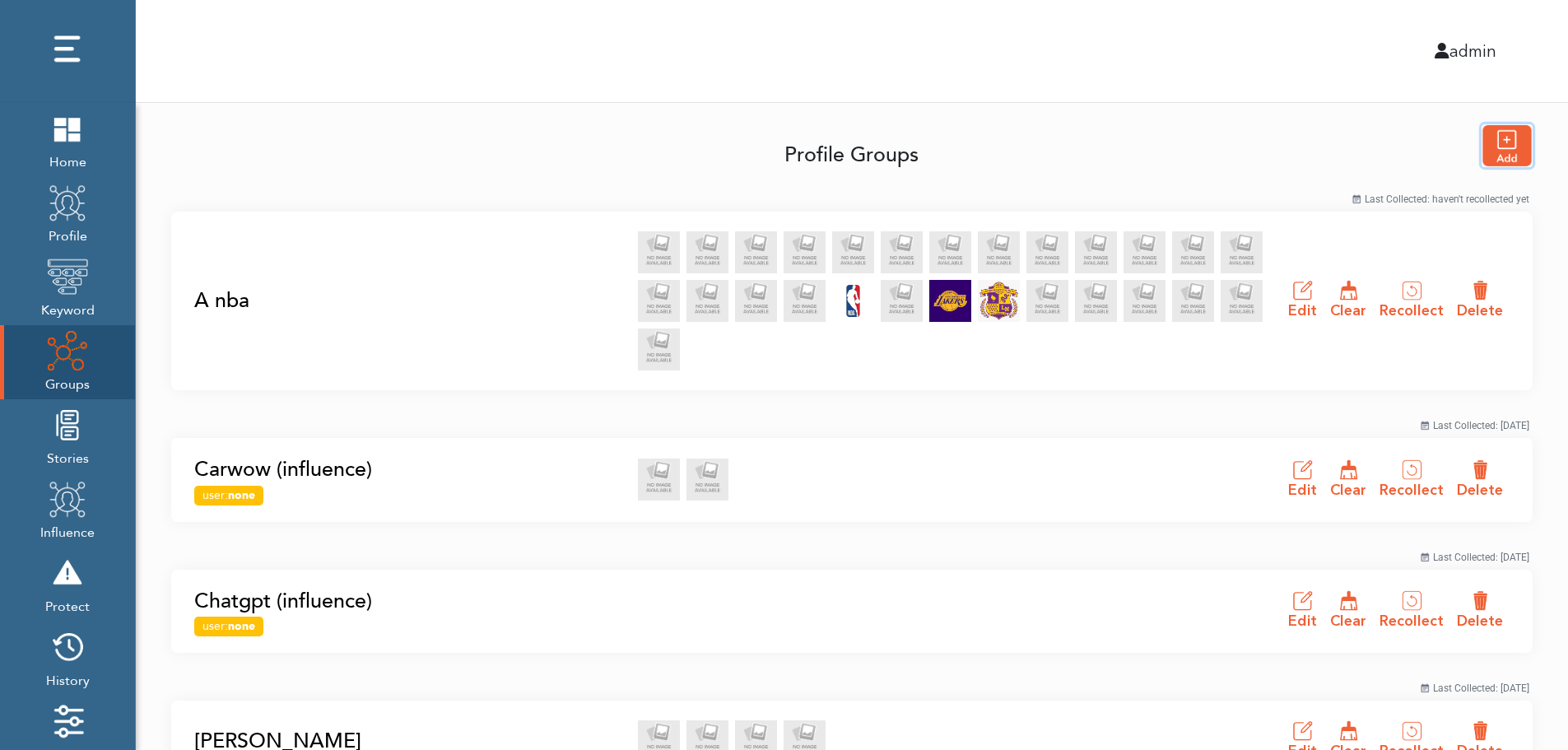
click at [1512, 145] on img "button" at bounding box center [1507, 146] width 50 height 41
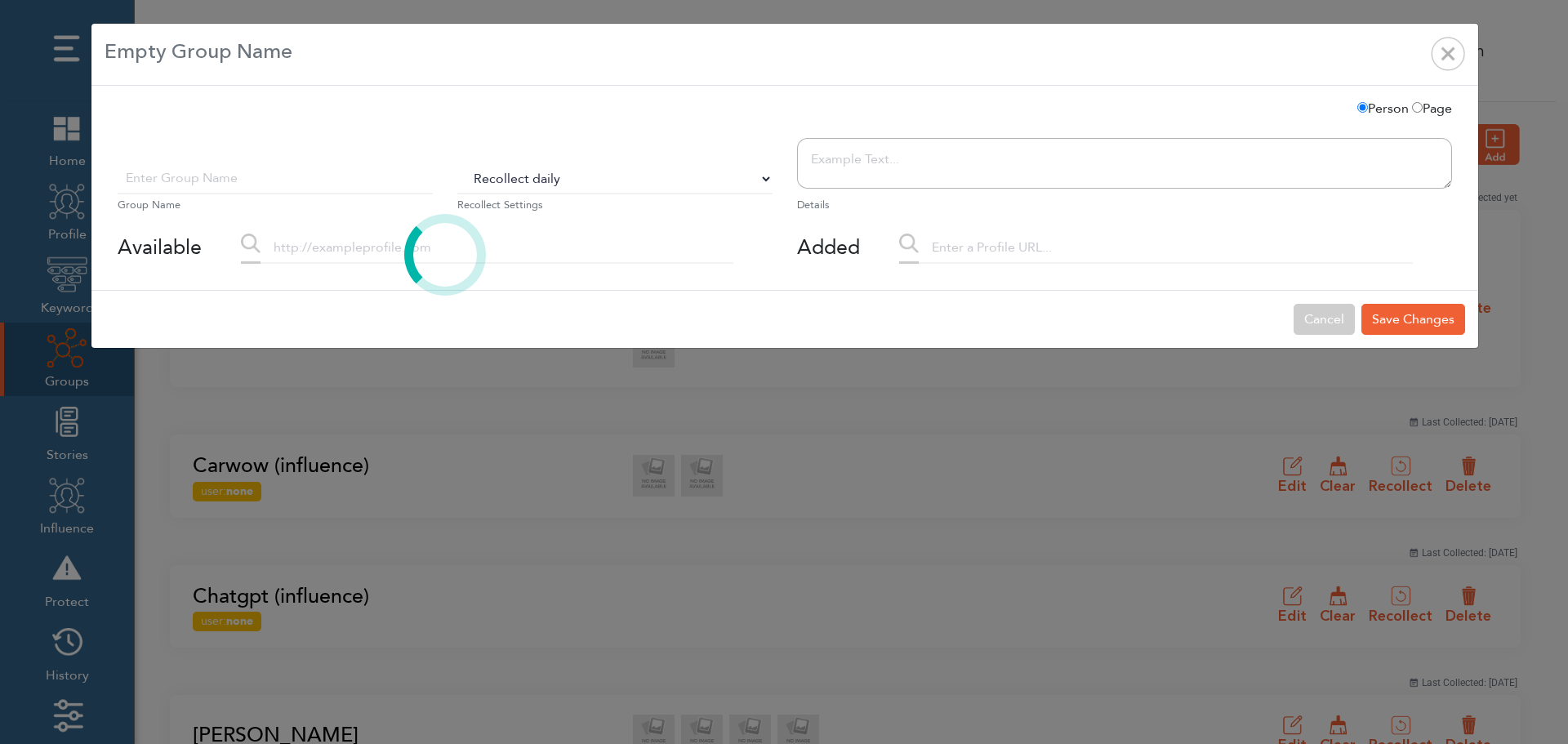
click at [516, 182] on select "Do Not Recollect Recollect every 3 hours Recollect every 6 hours Recollect ever…" at bounding box center [615, 178] width 316 height 31
select select "0"
click at [457, 163] on select "Do Not Recollect Recollect every 3 hours Recollect every 6 hours Recollect ever…" at bounding box center [615, 178] width 316 height 31
click at [364, 257] on div at bounding box center [445, 255] width 680 height 44
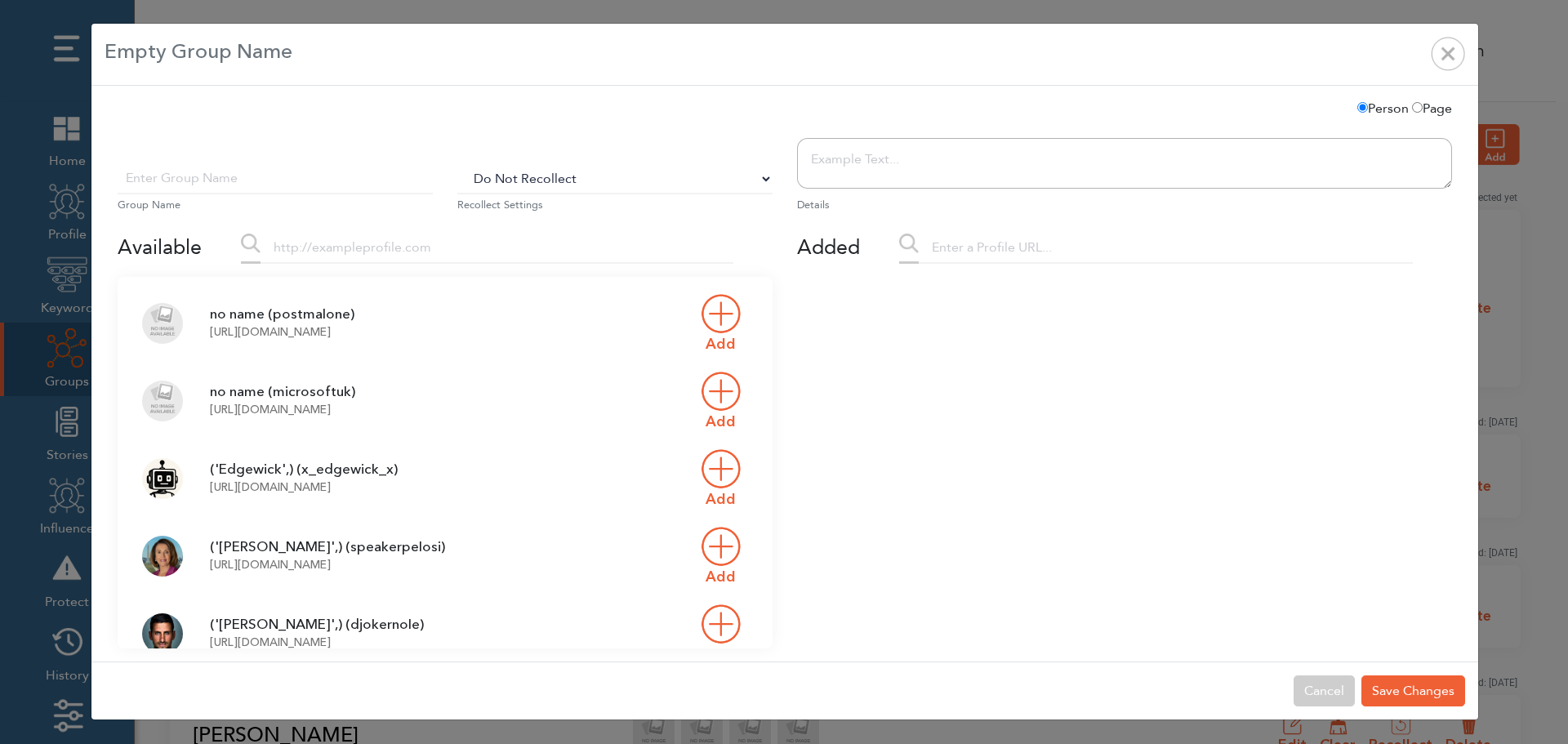
click at [308, 186] on input "text" at bounding box center [275, 178] width 316 height 31
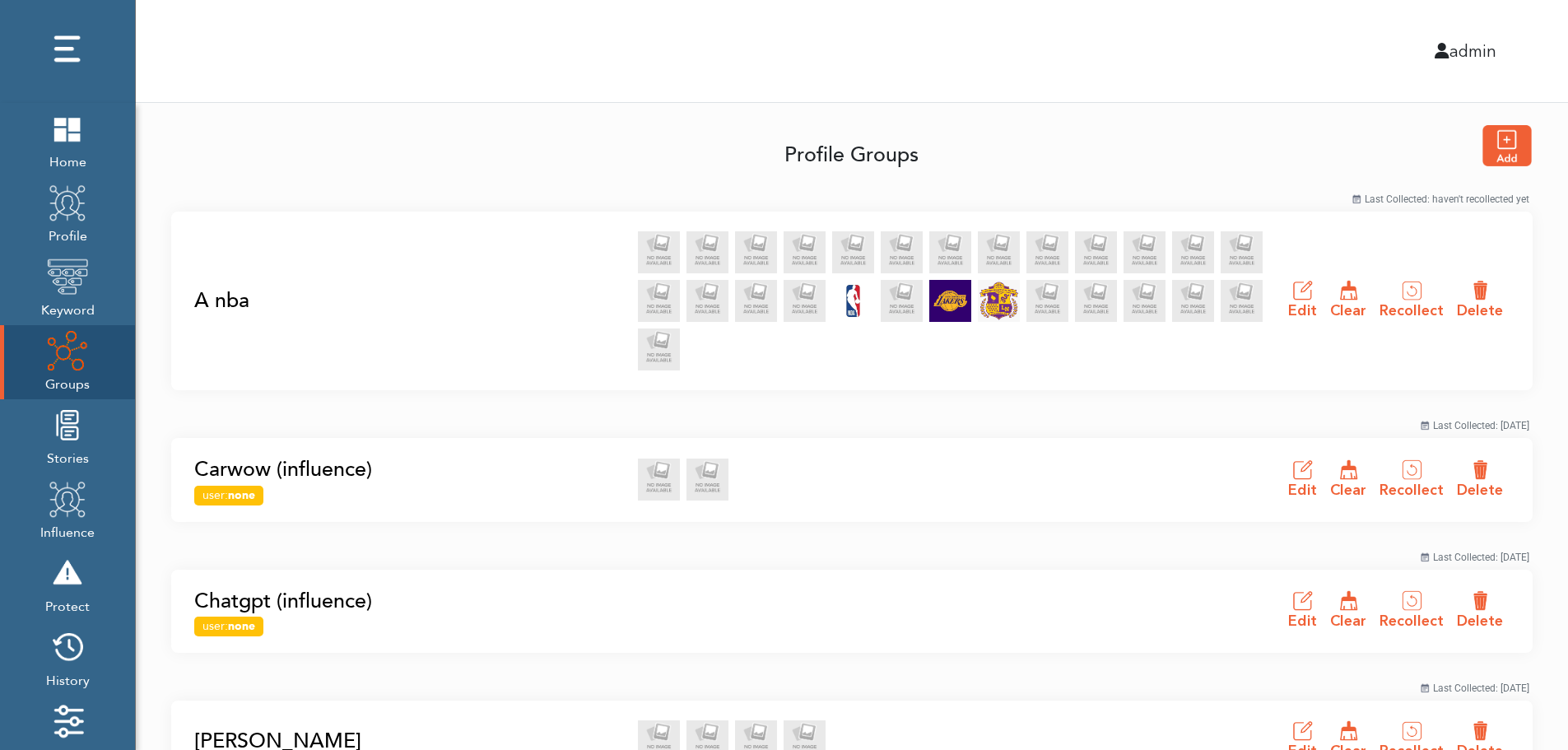
click at [218, 299] on link "A nba" at bounding box center [411, 300] width 434 height 31
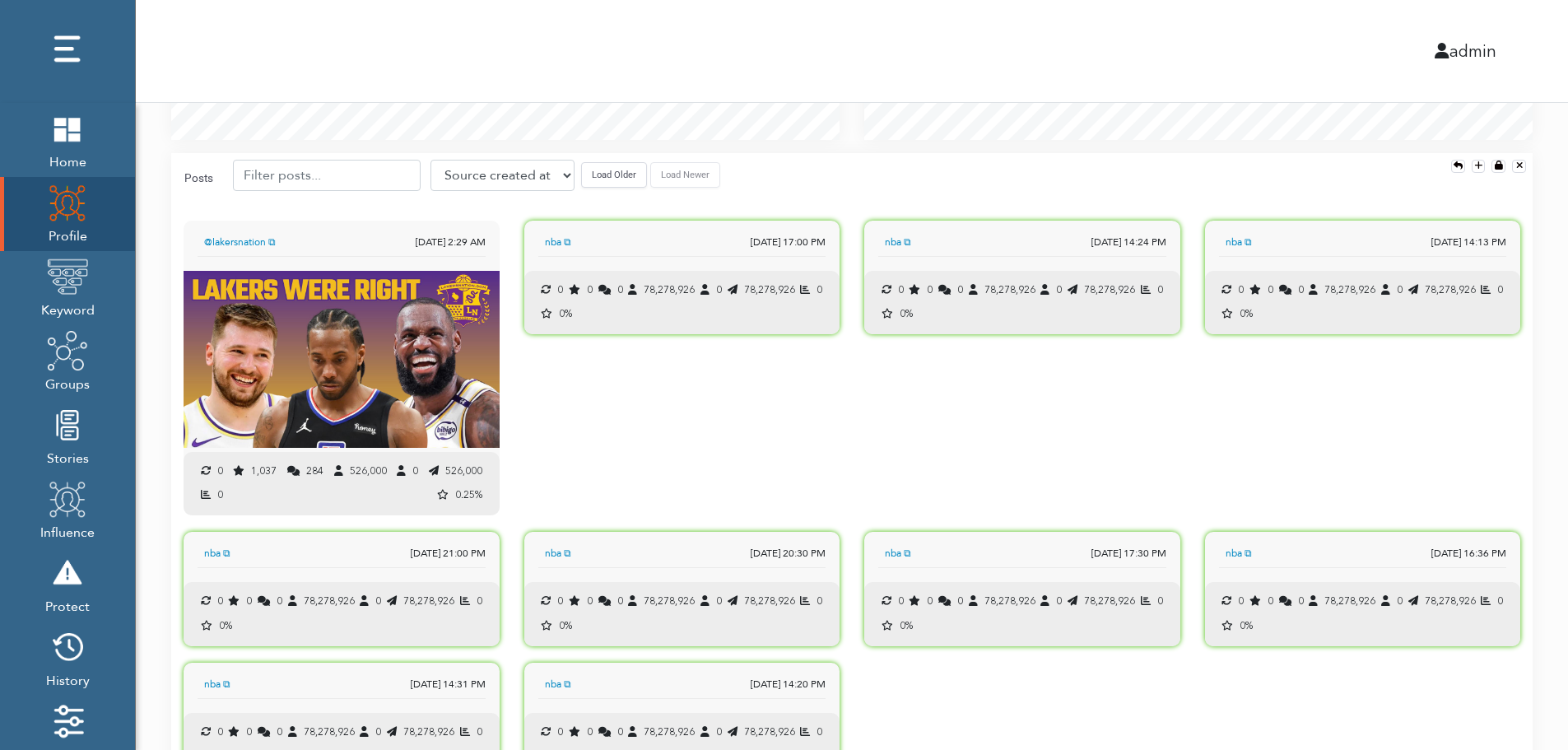
scroll to position [1637, 0]
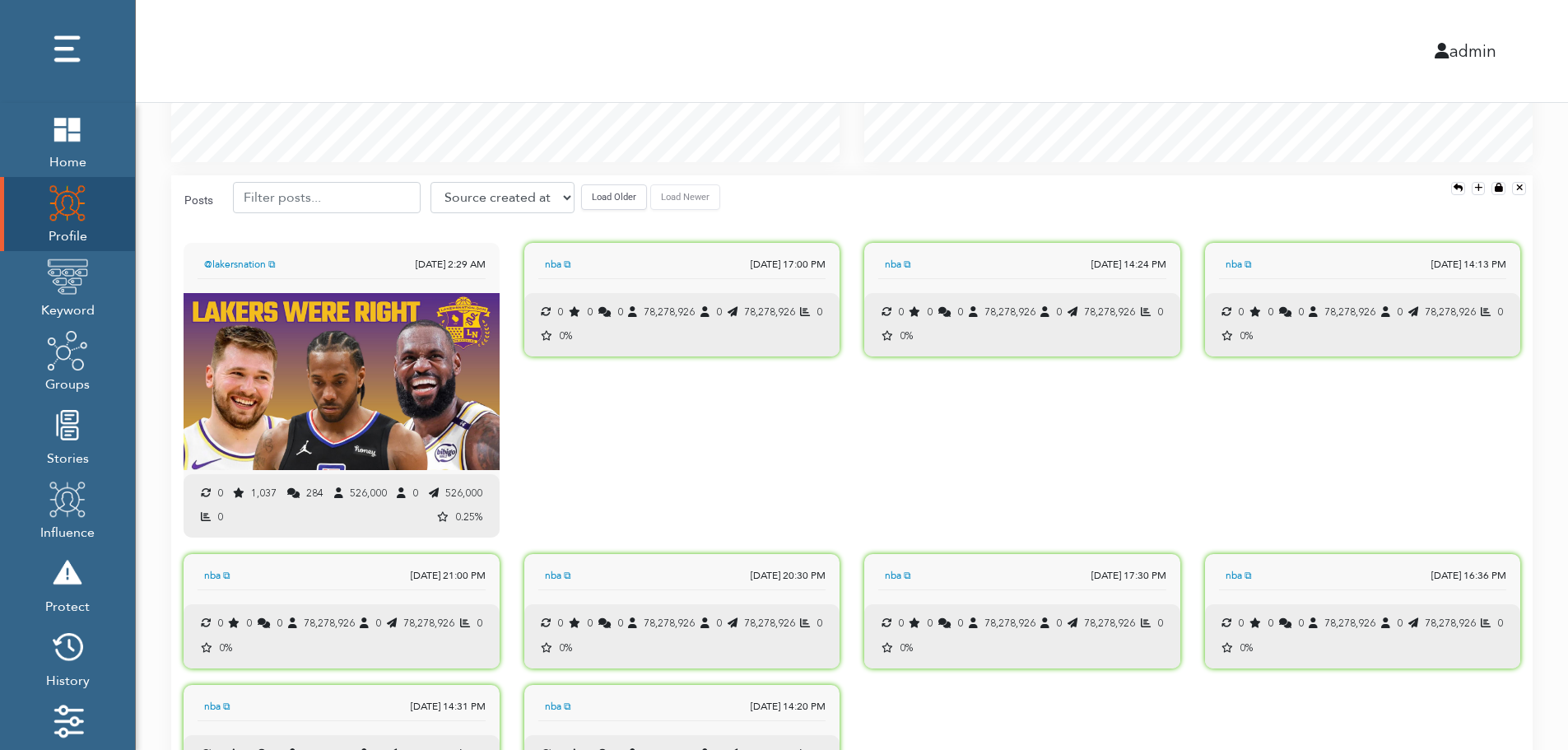
click at [601, 206] on button "Load Older" at bounding box center [614, 197] width 66 height 26
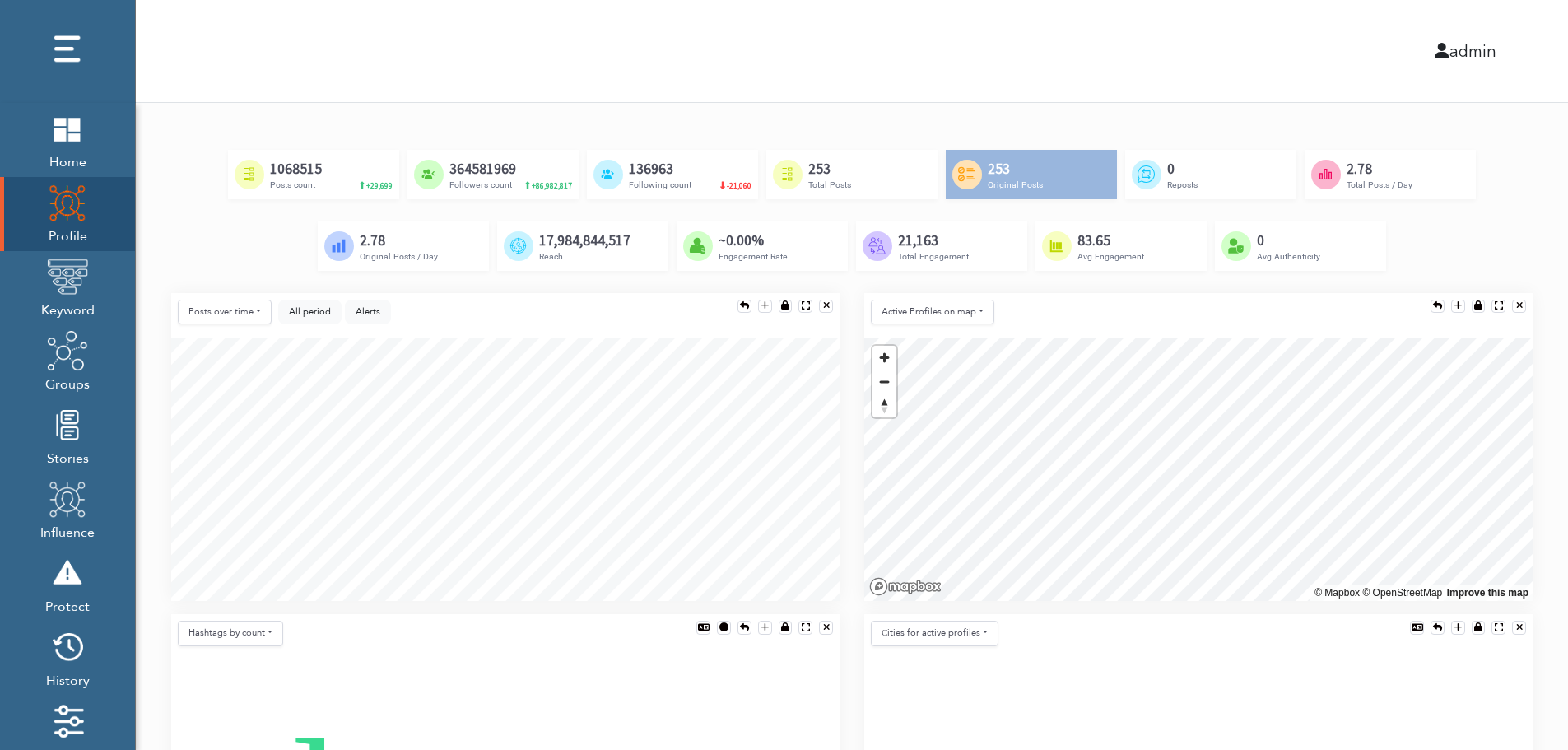
scroll to position [0, 0]
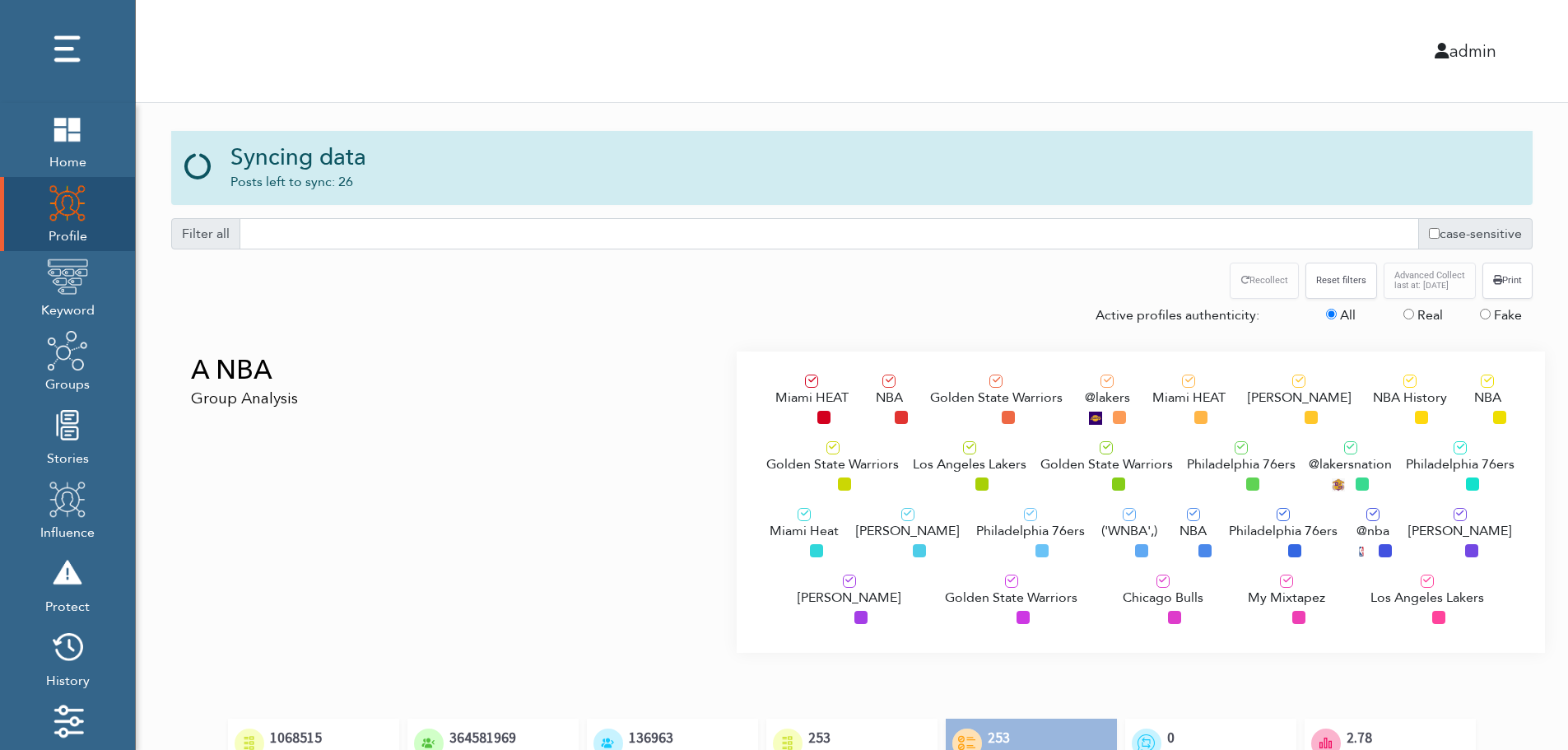
click at [305, 448] on div "A NBA Group Analysis" at bounding box center [448, 502] width 577 height 301
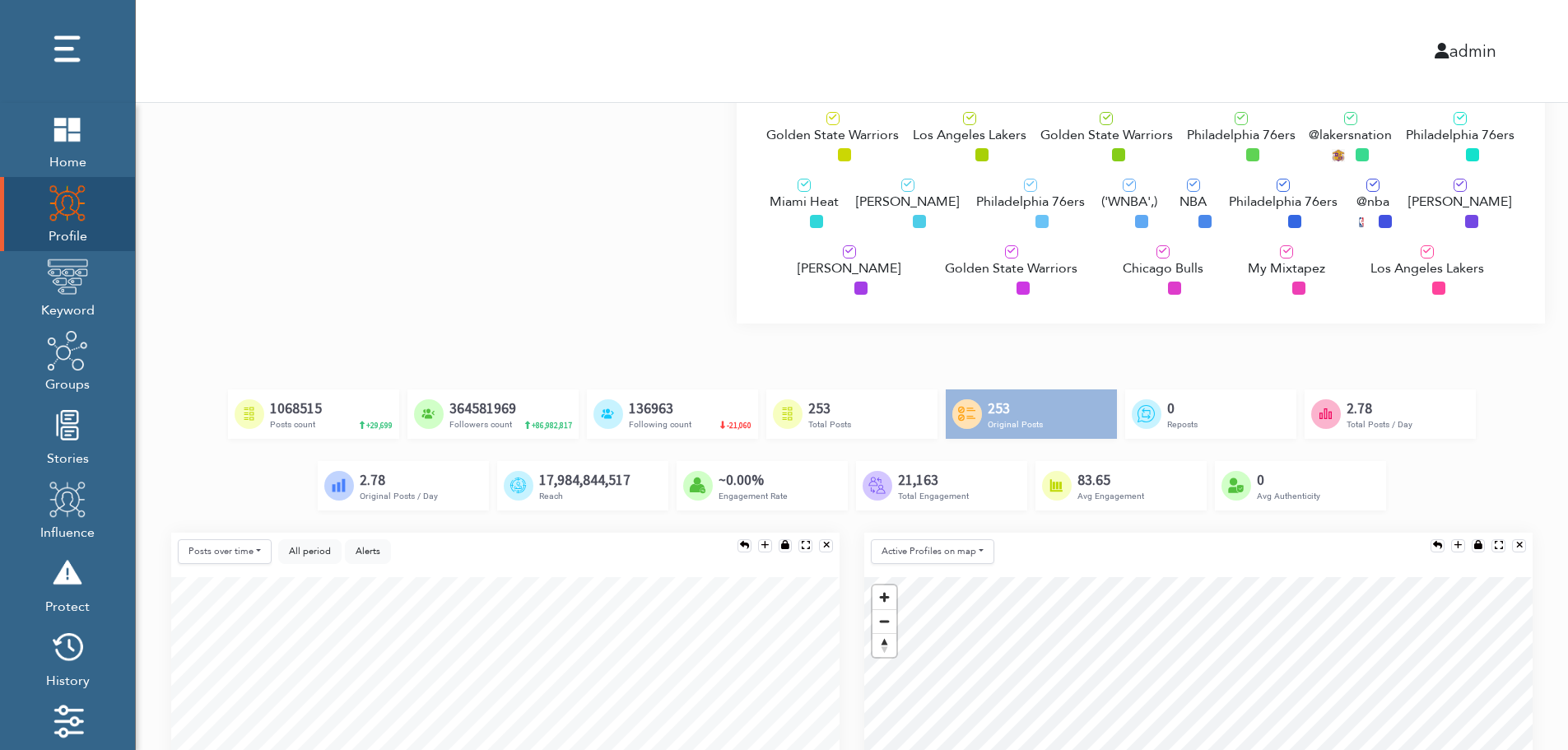
scroll to position [164, 0]
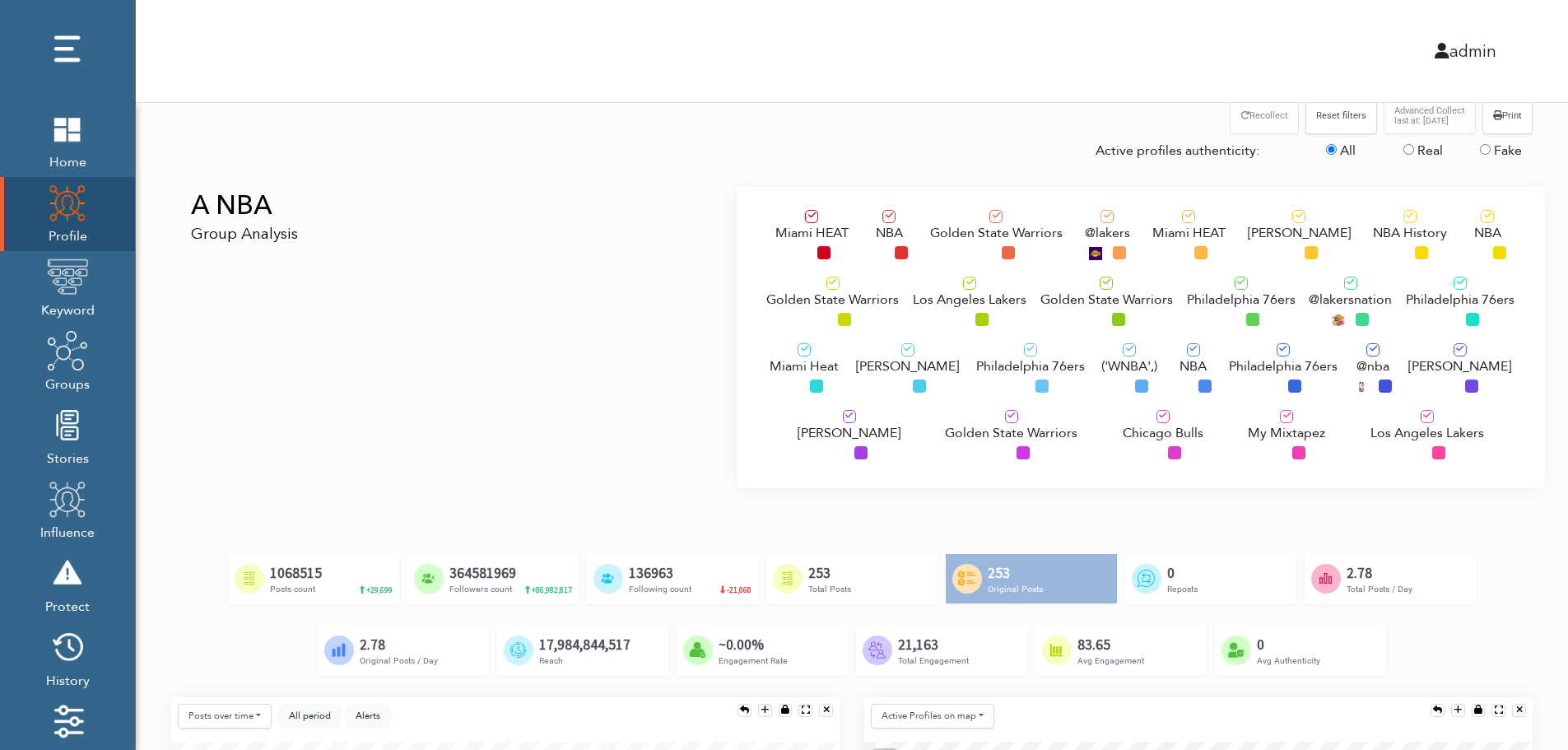
click at [946, 297] on span "Los Angeles Lakers" at bounding box center [969, 299] width 114 height 20
click at [983, 383] on div "Philadelphia 76ers" at bounding box center [1031, 371] width 108 height 55
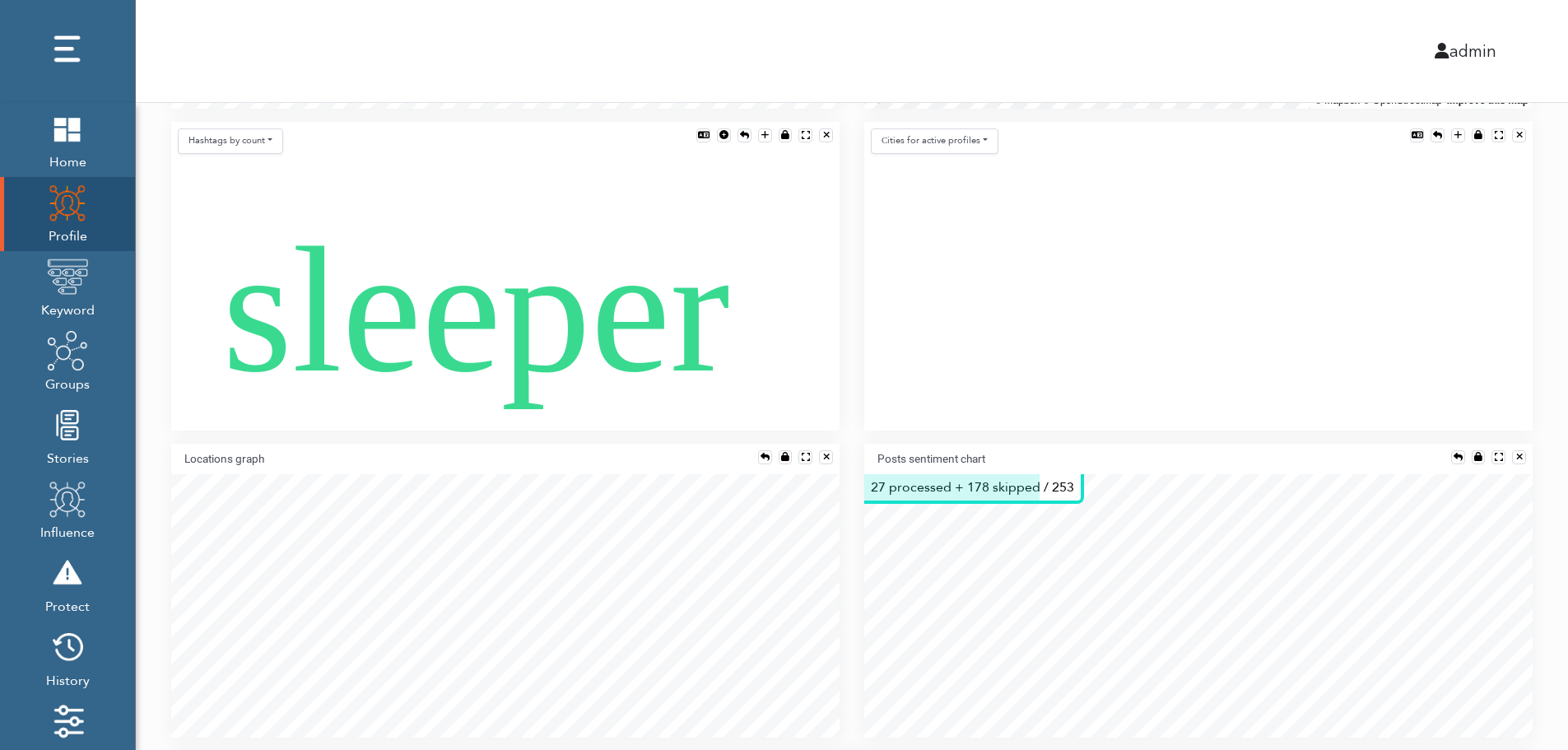
scroll to position [1054, 0]
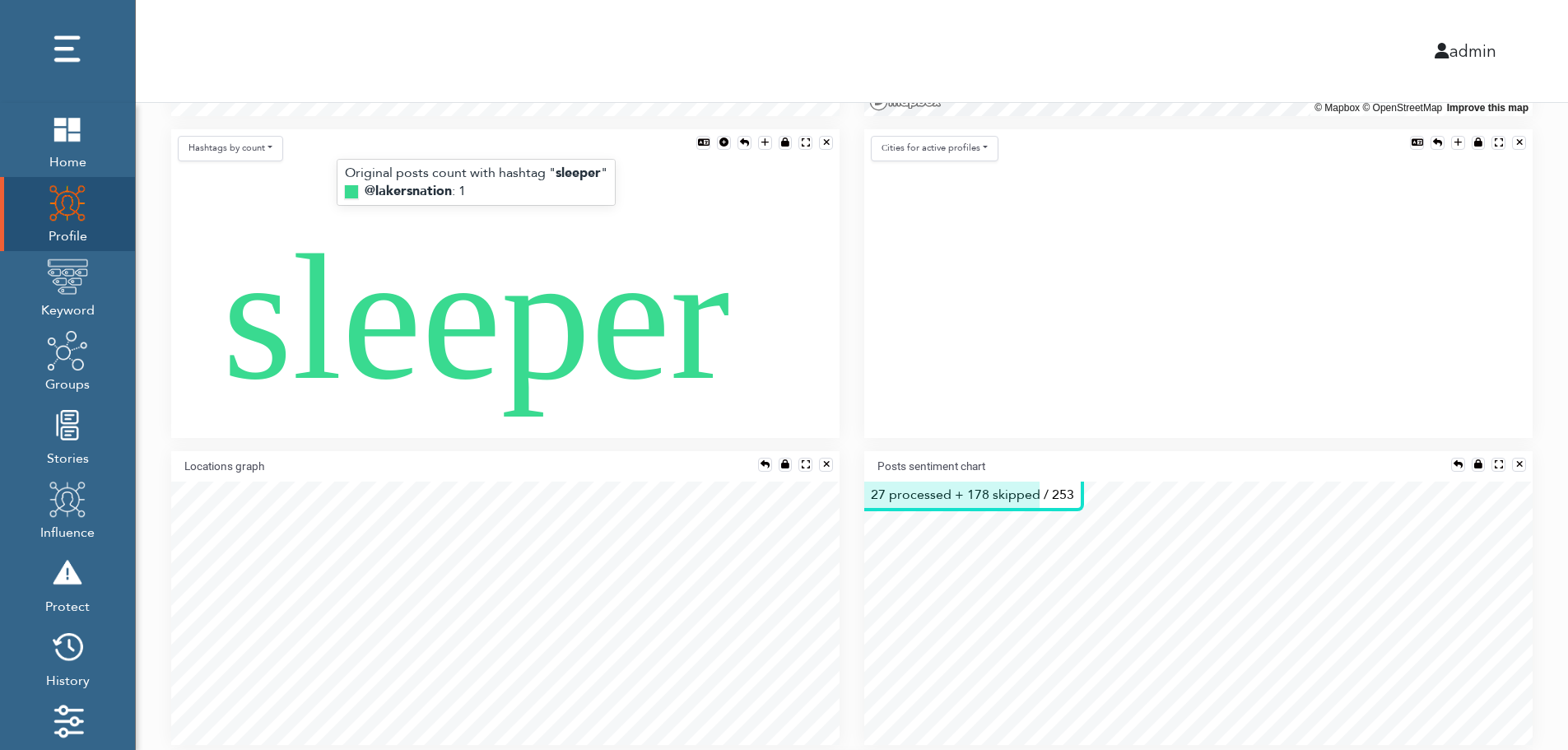
click at [490, 335] on text "sleeper" at bounding box center [475, 317] width 507 height 198
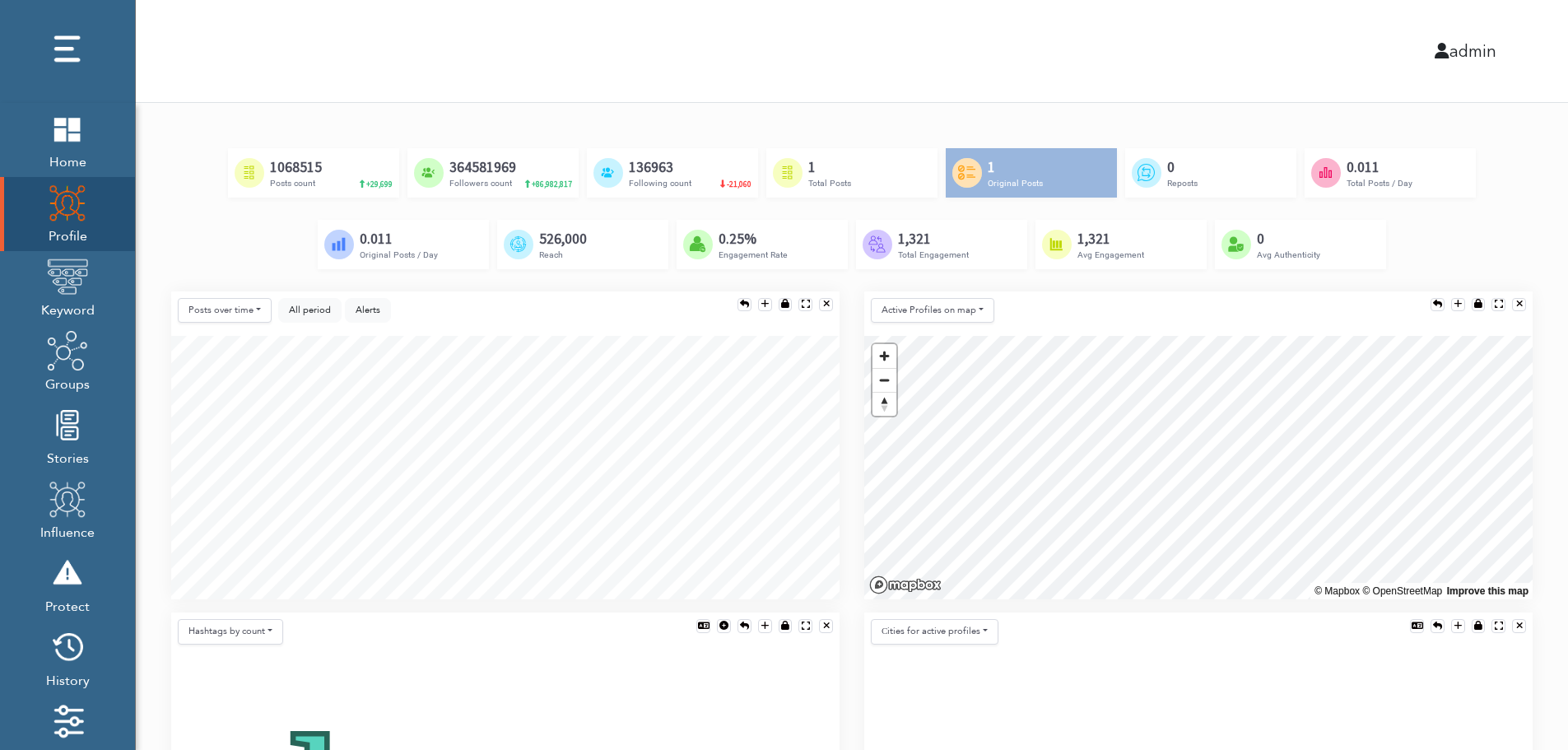
scroll to position [560, 0]
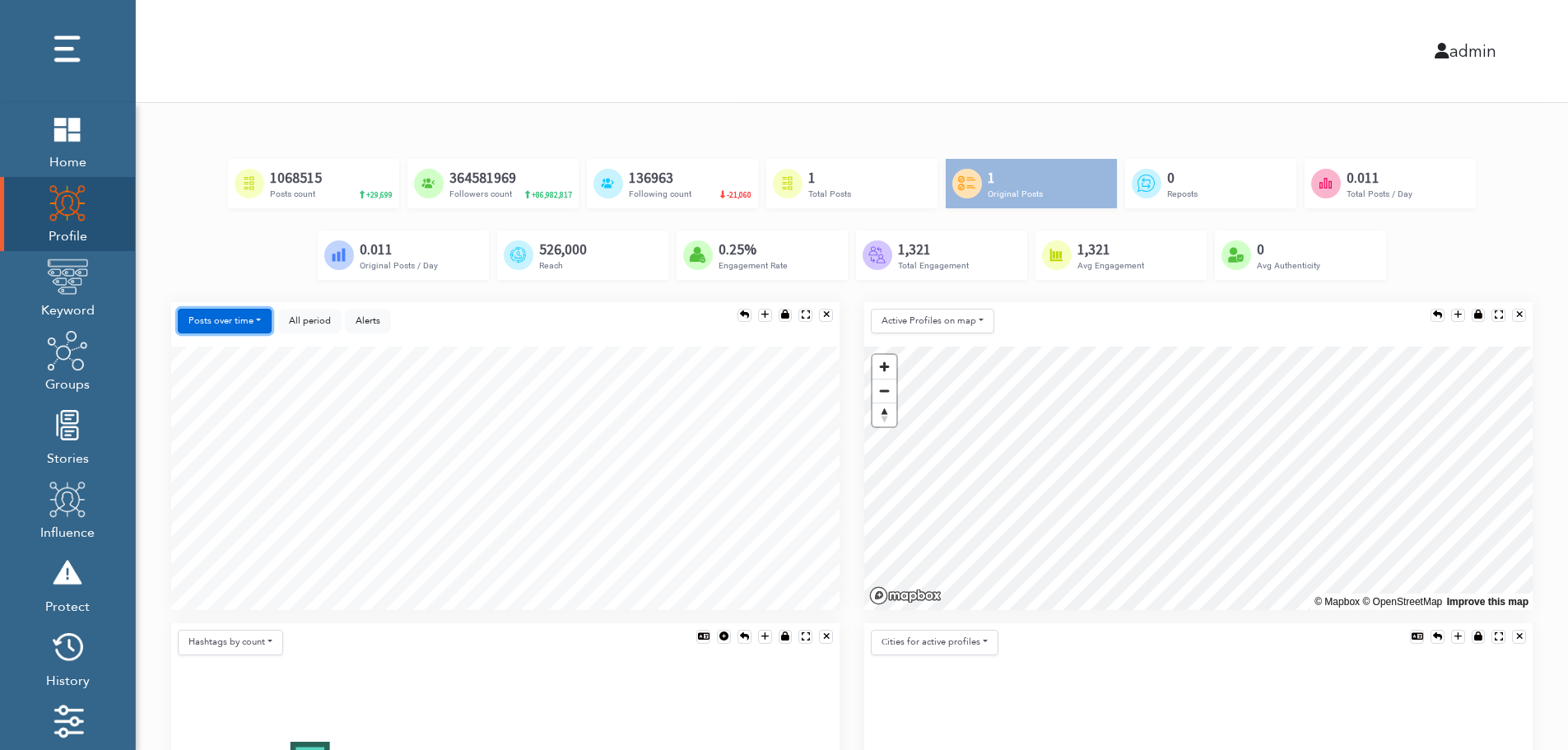
click at [202, 319] on button "Posts over time" at bounding box center [225, 321] width 94 height 26
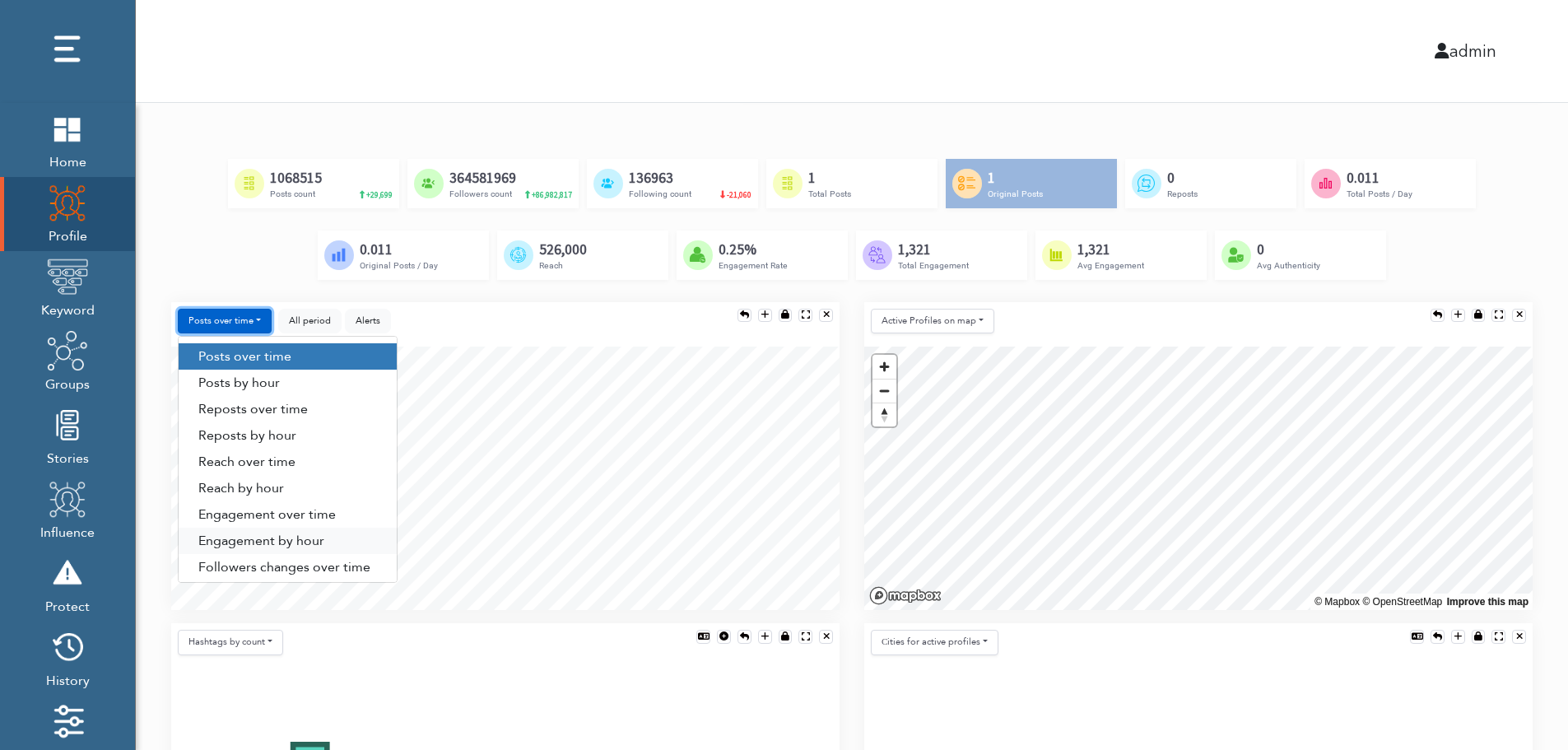
scroll to position [84, 0]
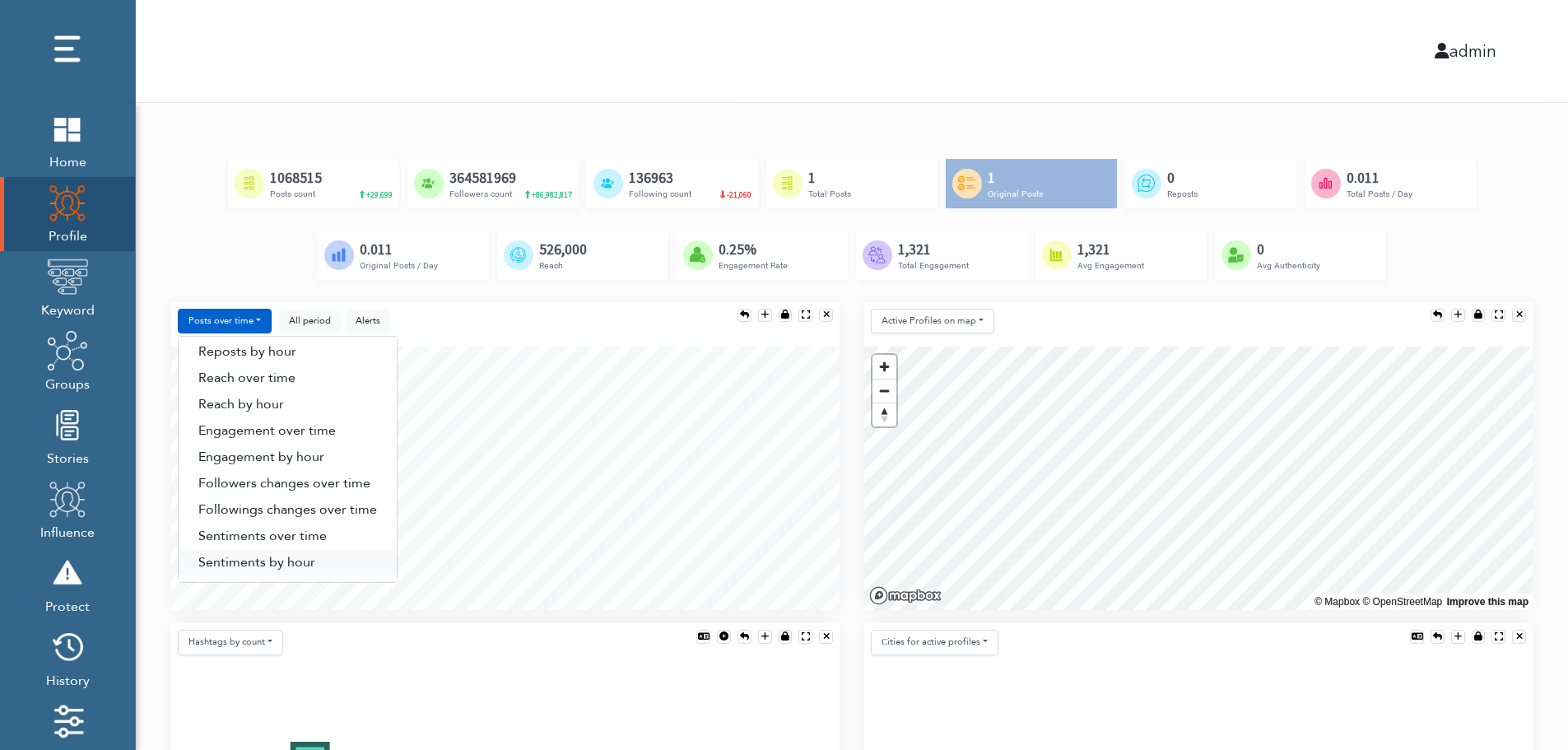
click at [303, 564] on link "Sentiments by hour" at bounding box center [287, 562] width 218 height 27
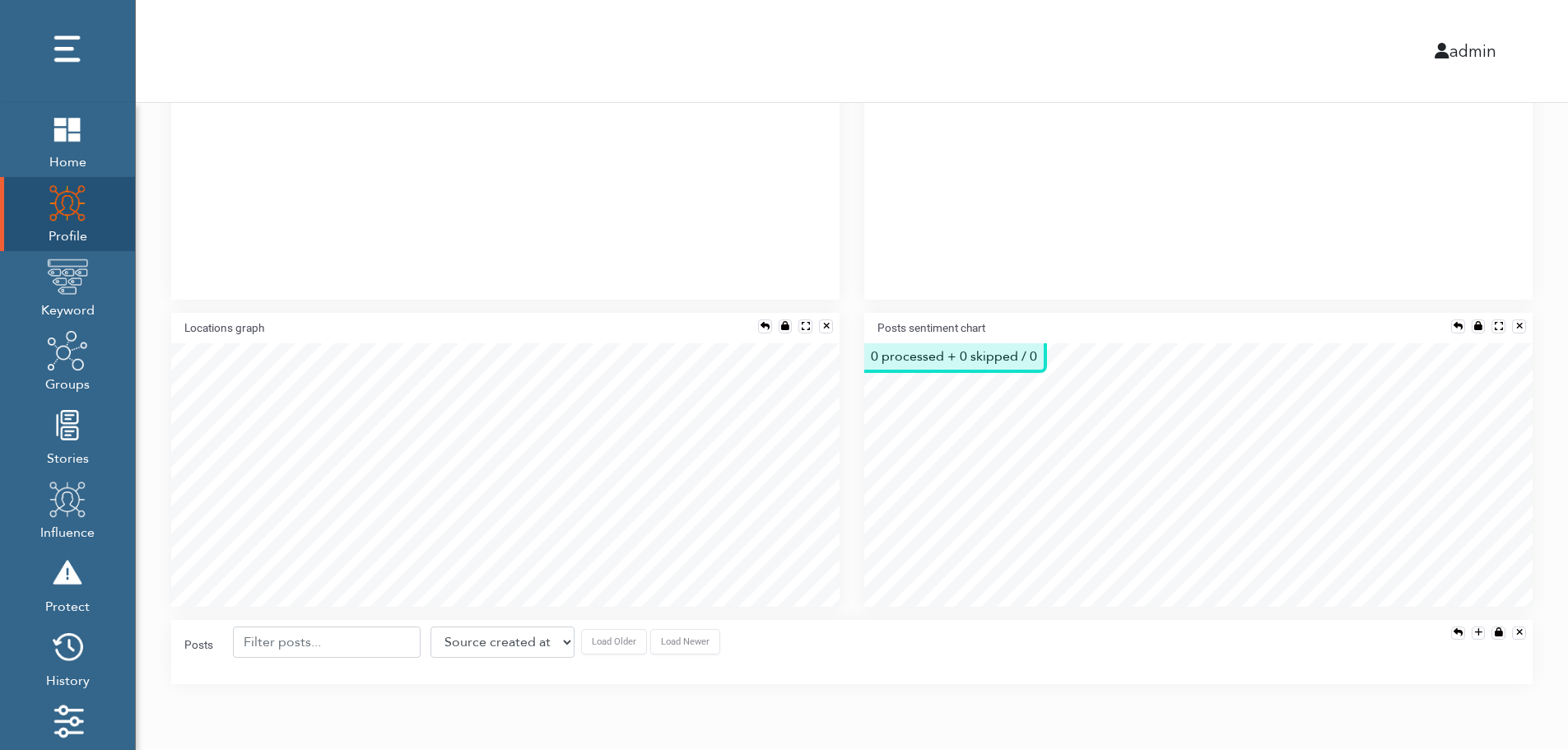
scroll to position [1196, 0]
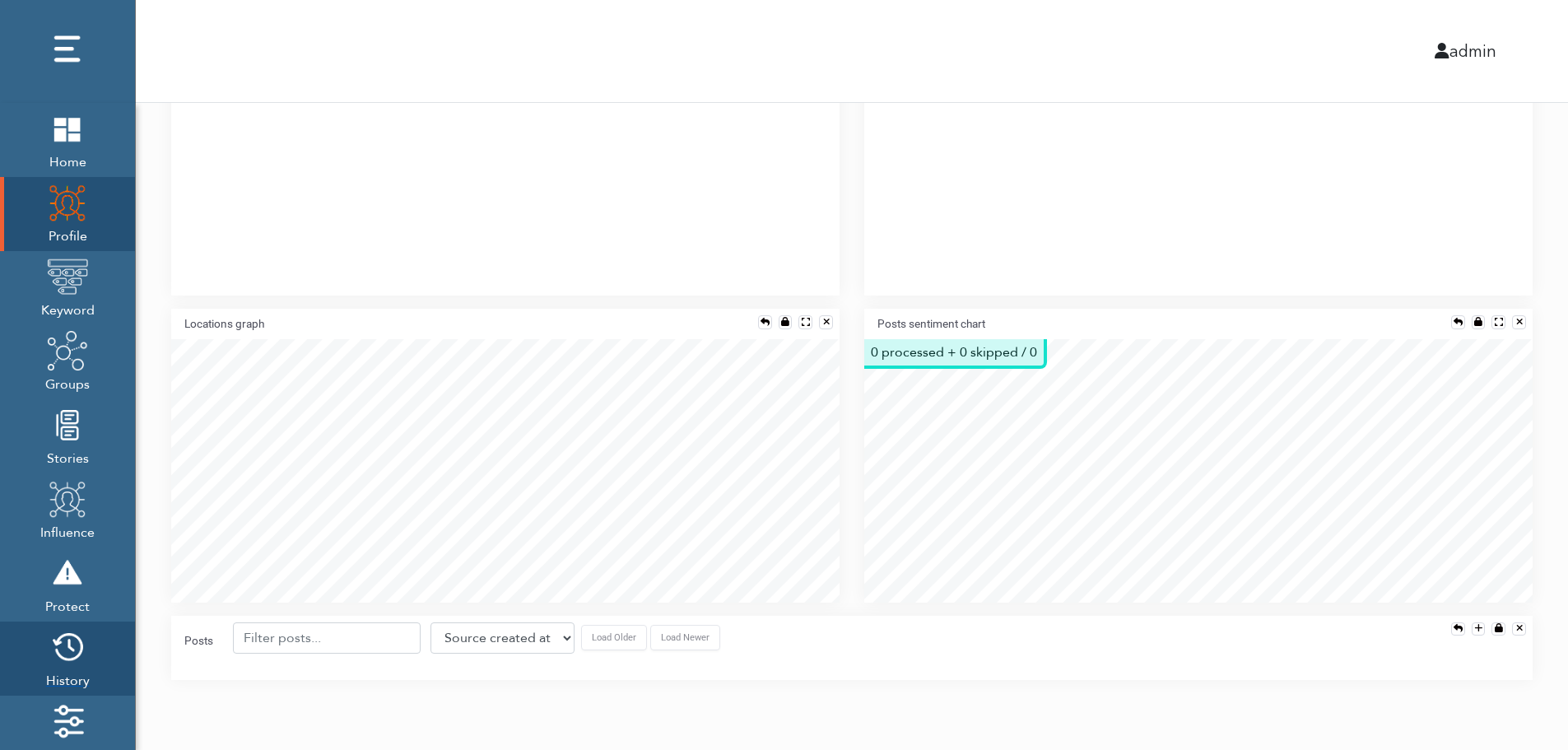
click at [63, 655] on img at bounding box center [68, 647] width 41 height 41
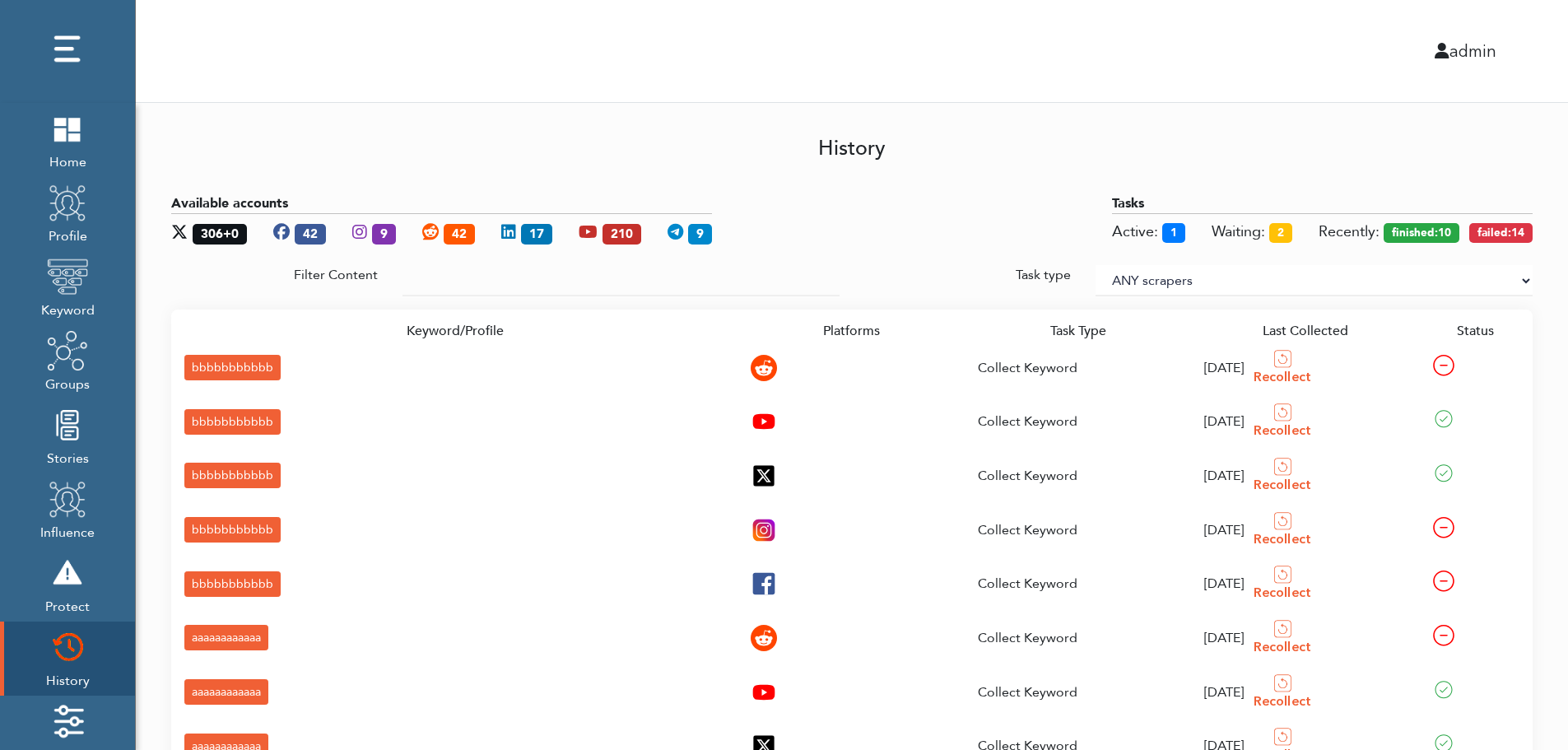
scroll to position [245, 0]
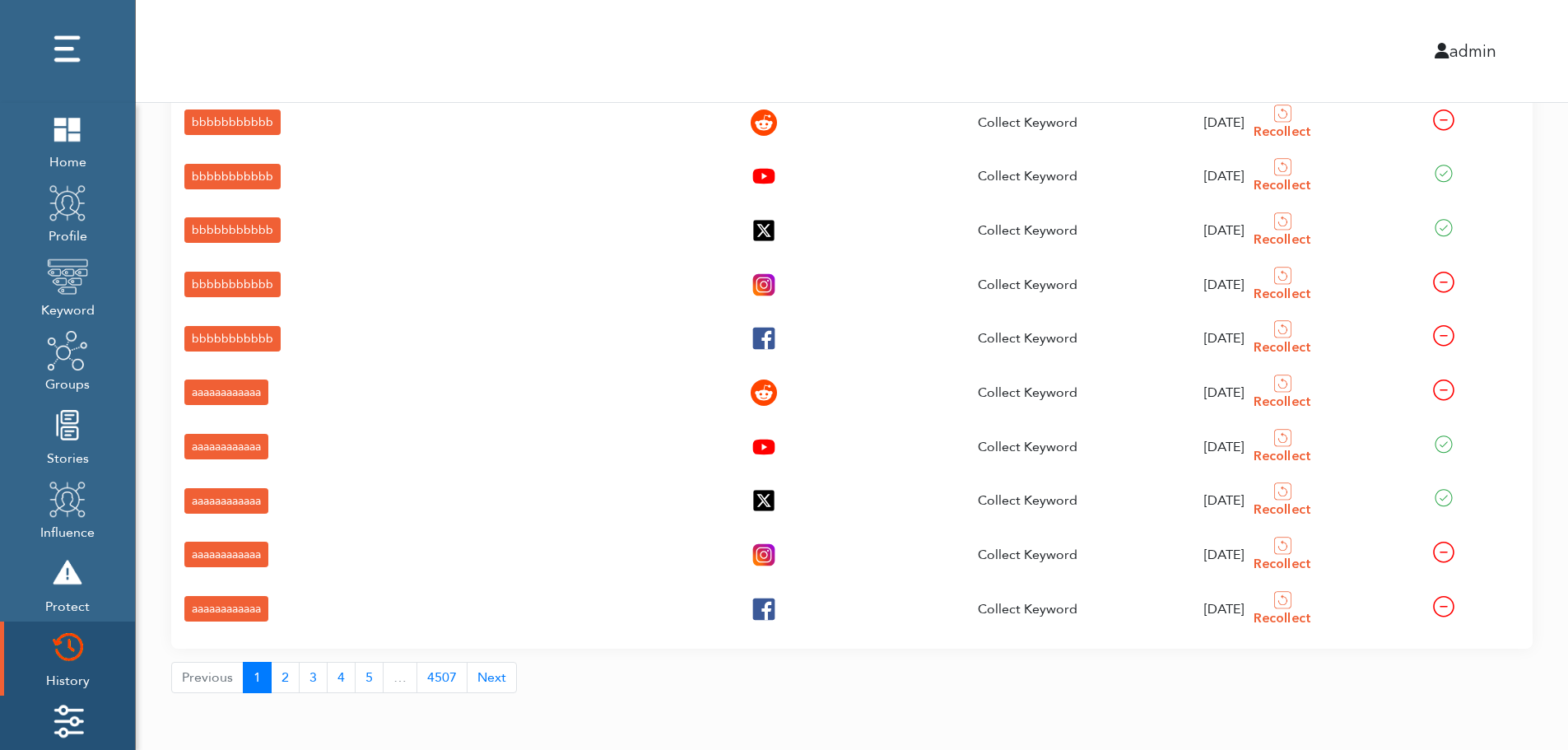
click at [52, 712] on img at bounding box center [68, 721] width 41 height 41
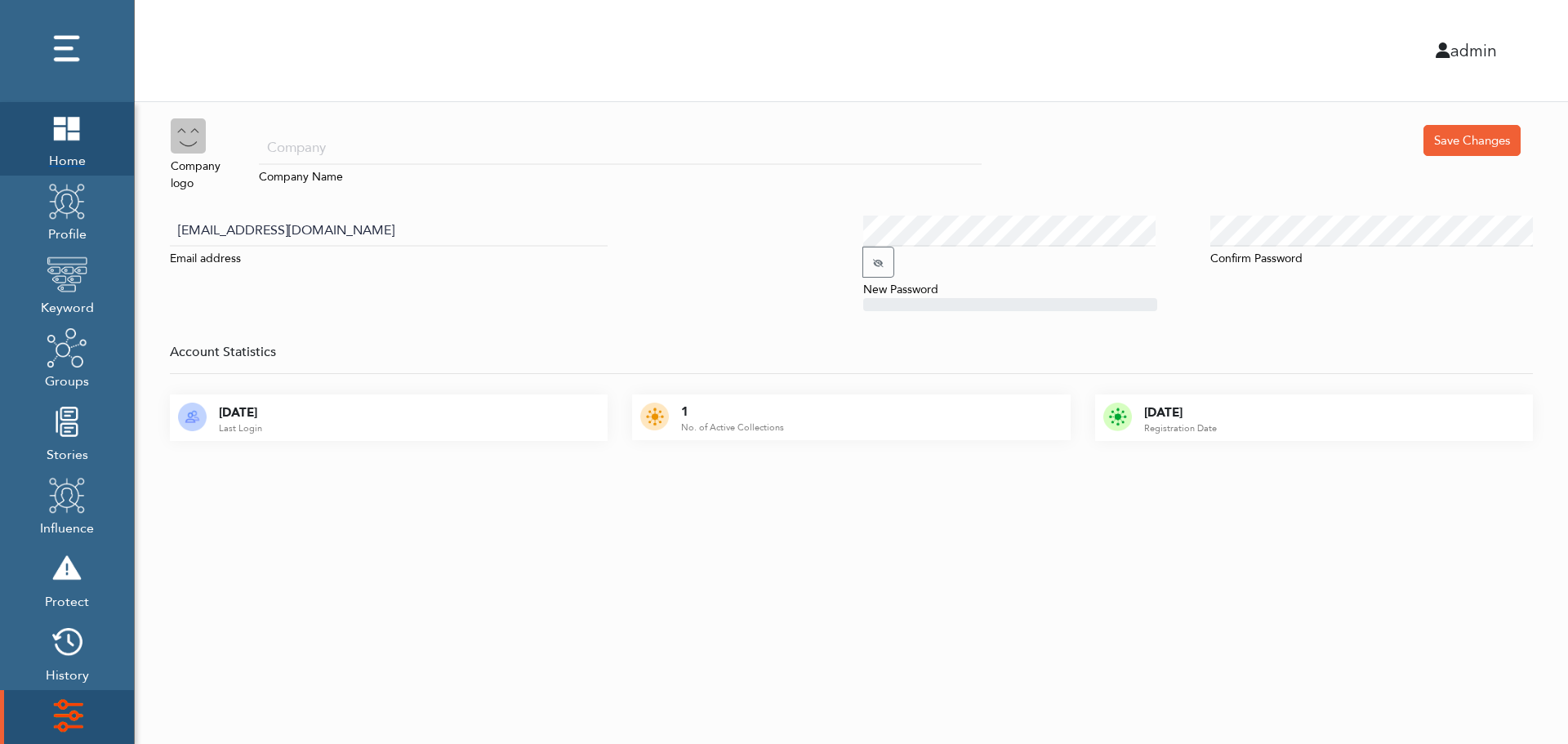
click at [60, 150] on span "Home" at bounding box center [67, 160] width 41 height 23
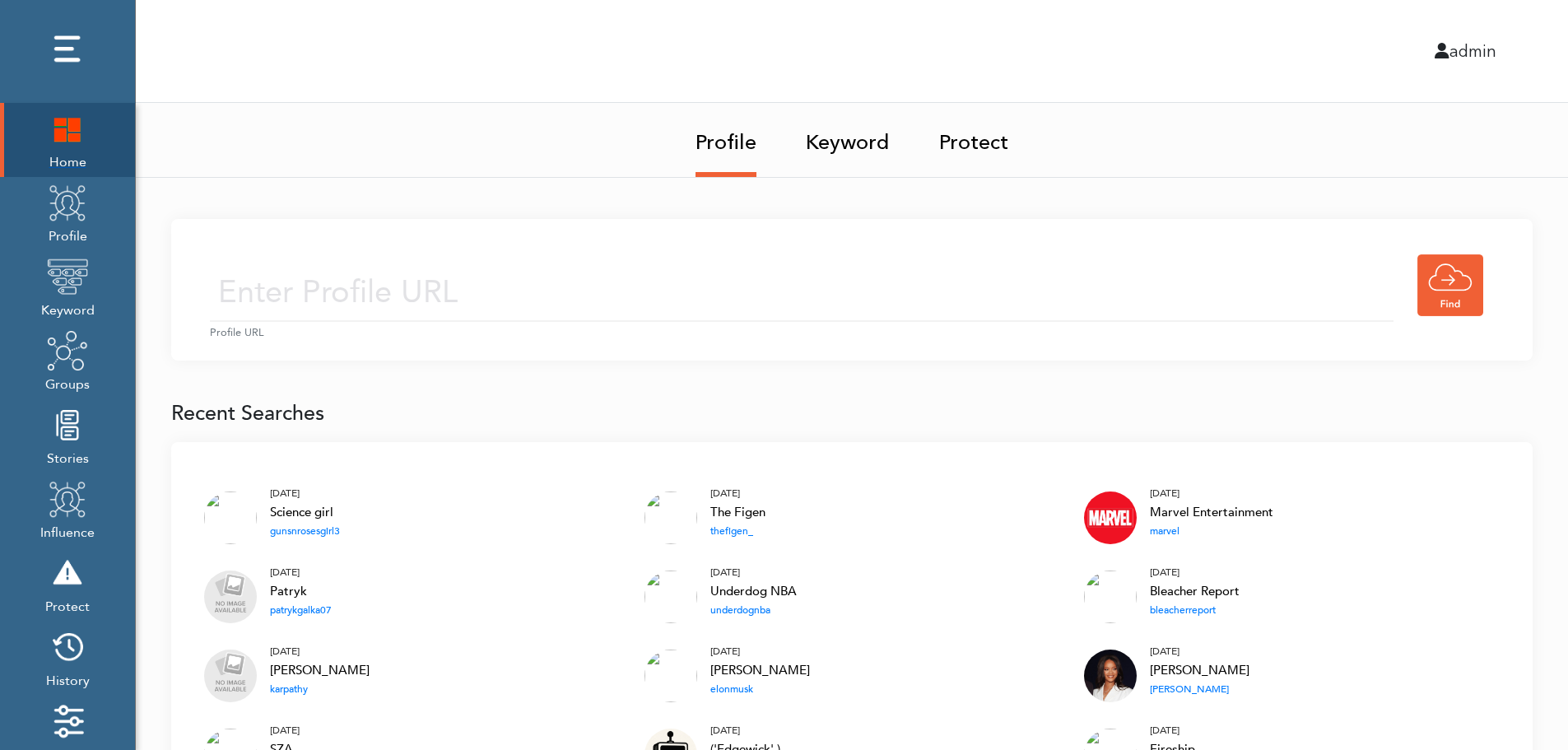
click at [57, 138] on img at bounding box center [68, 128] width 41 height 41
click at [631, 270] on input "text" at bounding box center [801, 292] width 1183 height 59
click at [609, 297] on input "text" at bounding box center [801, 292] width 1183 height 59
click at [855, 138] on link "Keyword" at bounding box center [848, 138] width 84 height 69
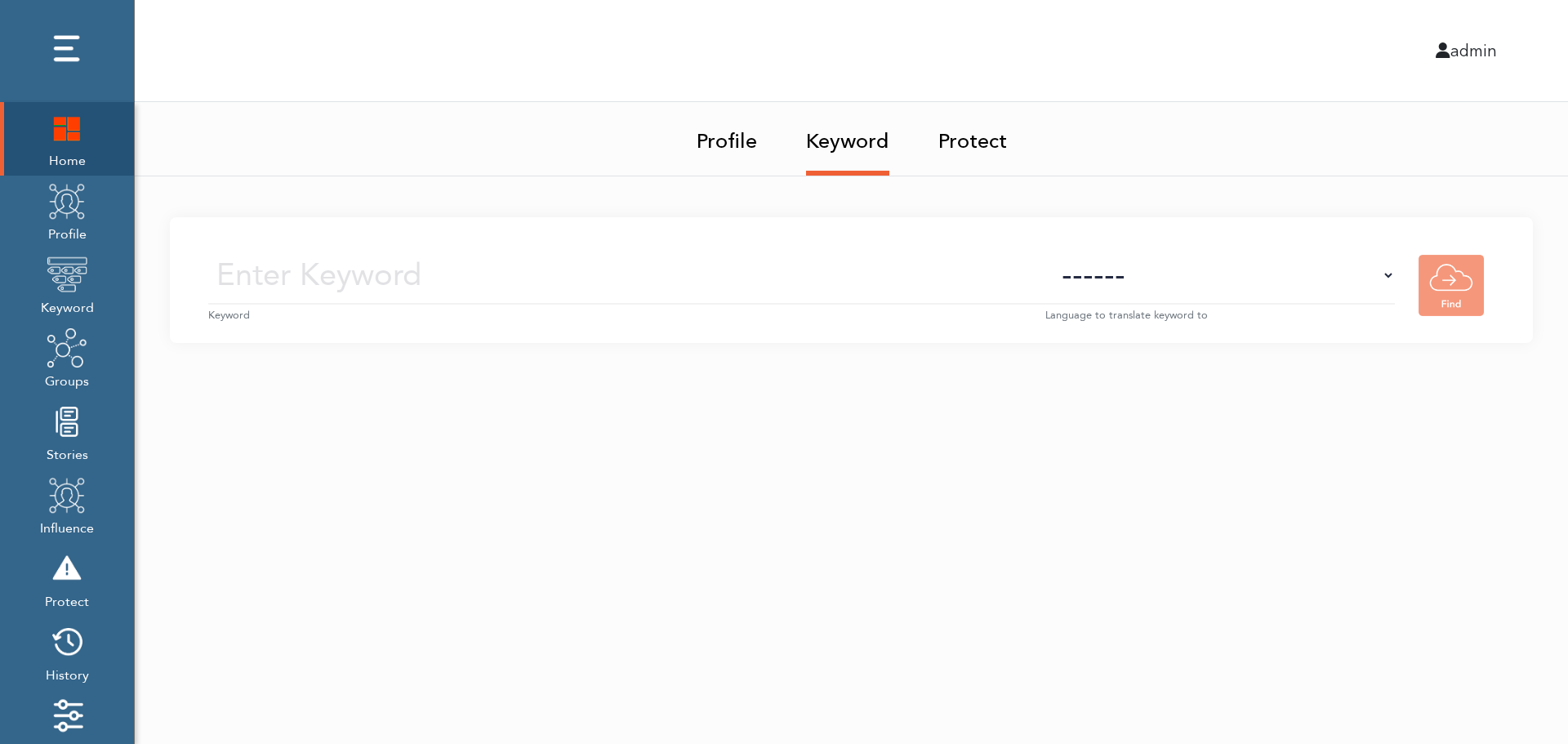
click at [659, 308] on small "Keyword" at bounding box center [627, 316] width 837 height 16
click at [679, 281] on input "text" at bounding box center [627, 276] width 837 height 58
click at [1249, 292] on select "------ Afrikaans (af) Albanian (sq) Amharic (am) Arabic (ar) Armenian (hy) Azer…" at bounding box center [1220, 276] width 349 height 58
click at [1252, 284] on select "------ Afrikaans (af) Albanian (sq) Amharic (am) Arabic (ar) Armenian (hy) Azer…" at bounding box center [1220, 276] width 349 height 58
click at [57, 219] on img at bounding box center [67, 201] width 41 height 41
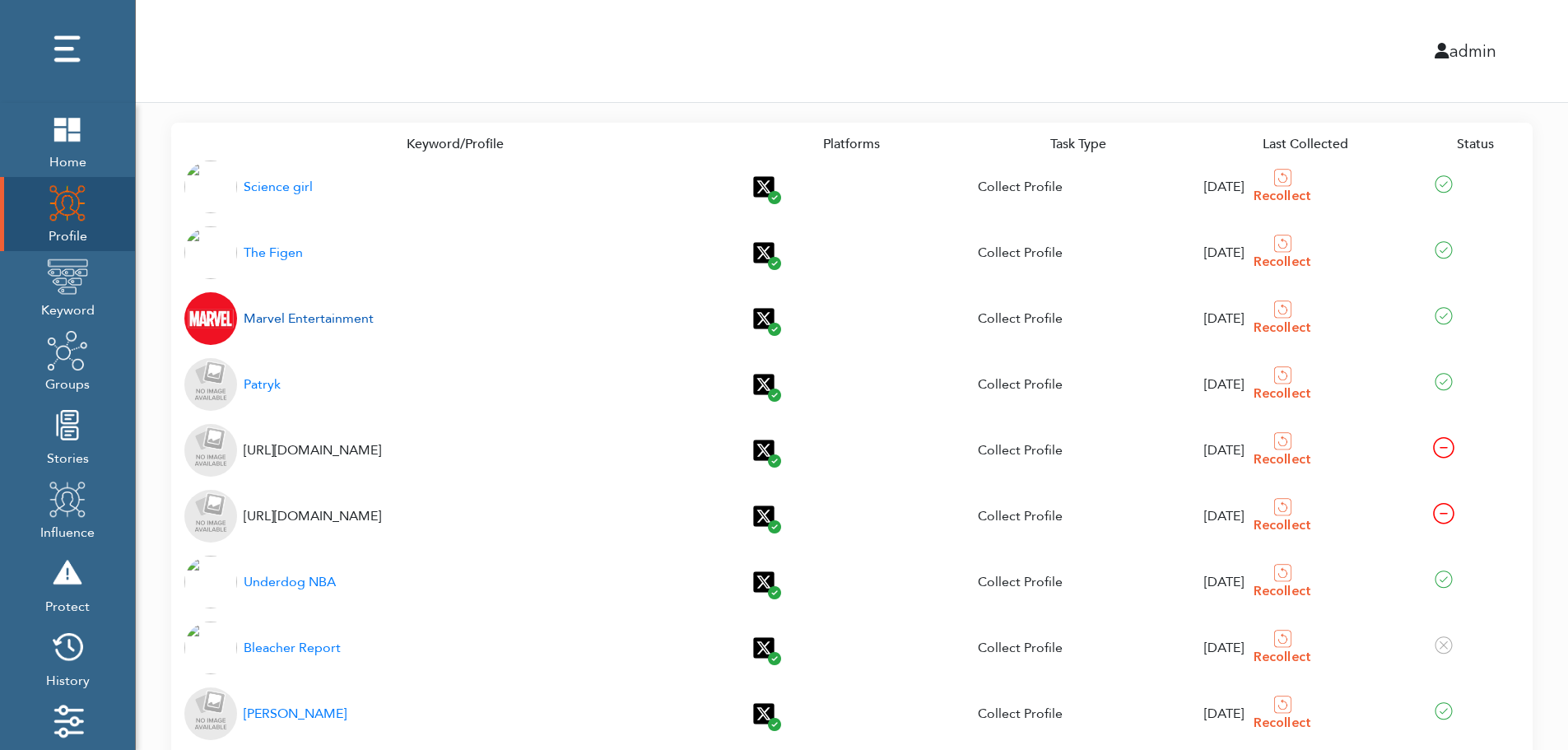
click at [288, 320] on div "Marvel Entertainment" at bounding box center [308, 318] width 130 height 20
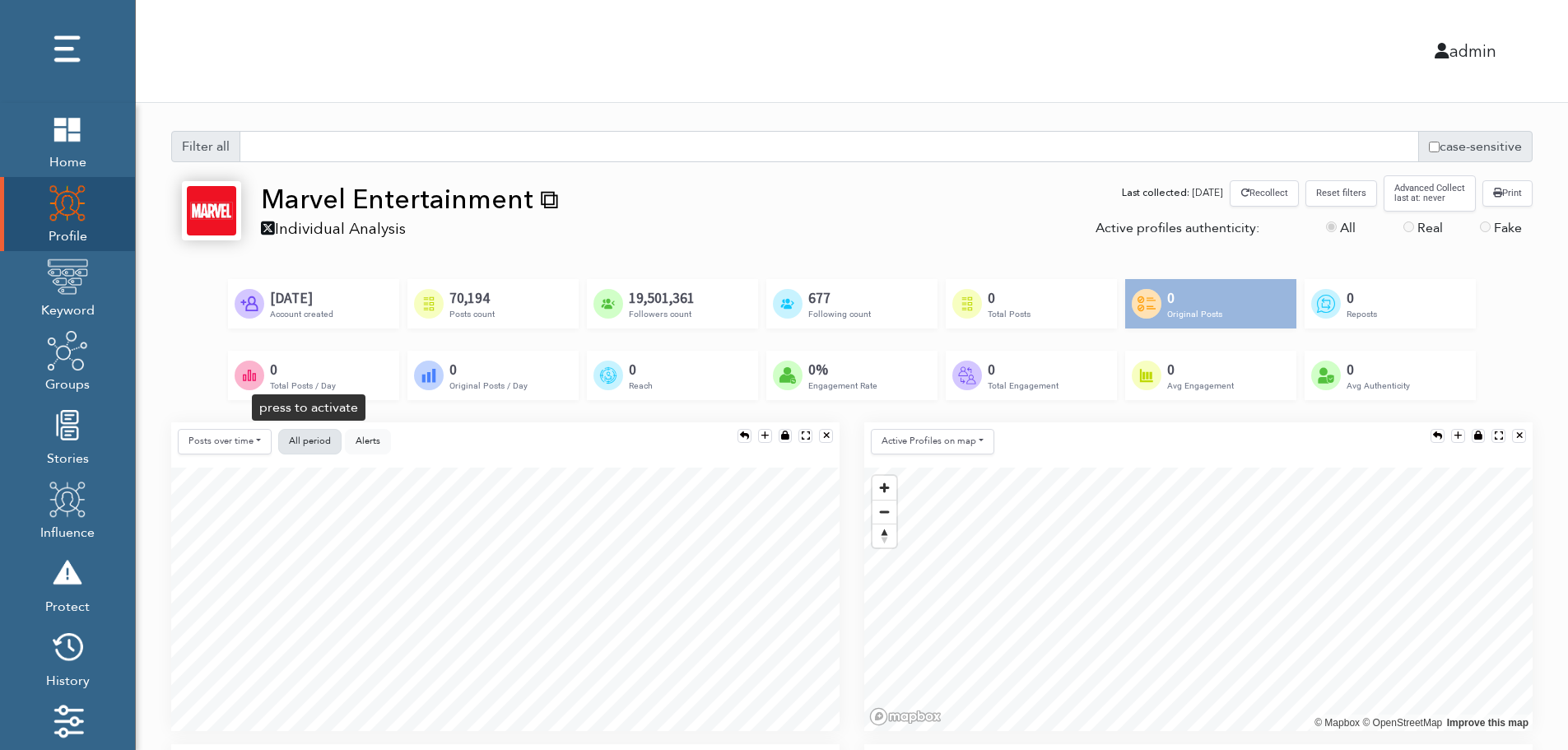
click at [308, 438] on span "All period" at bounding box center [309, 441] width 42 height 12
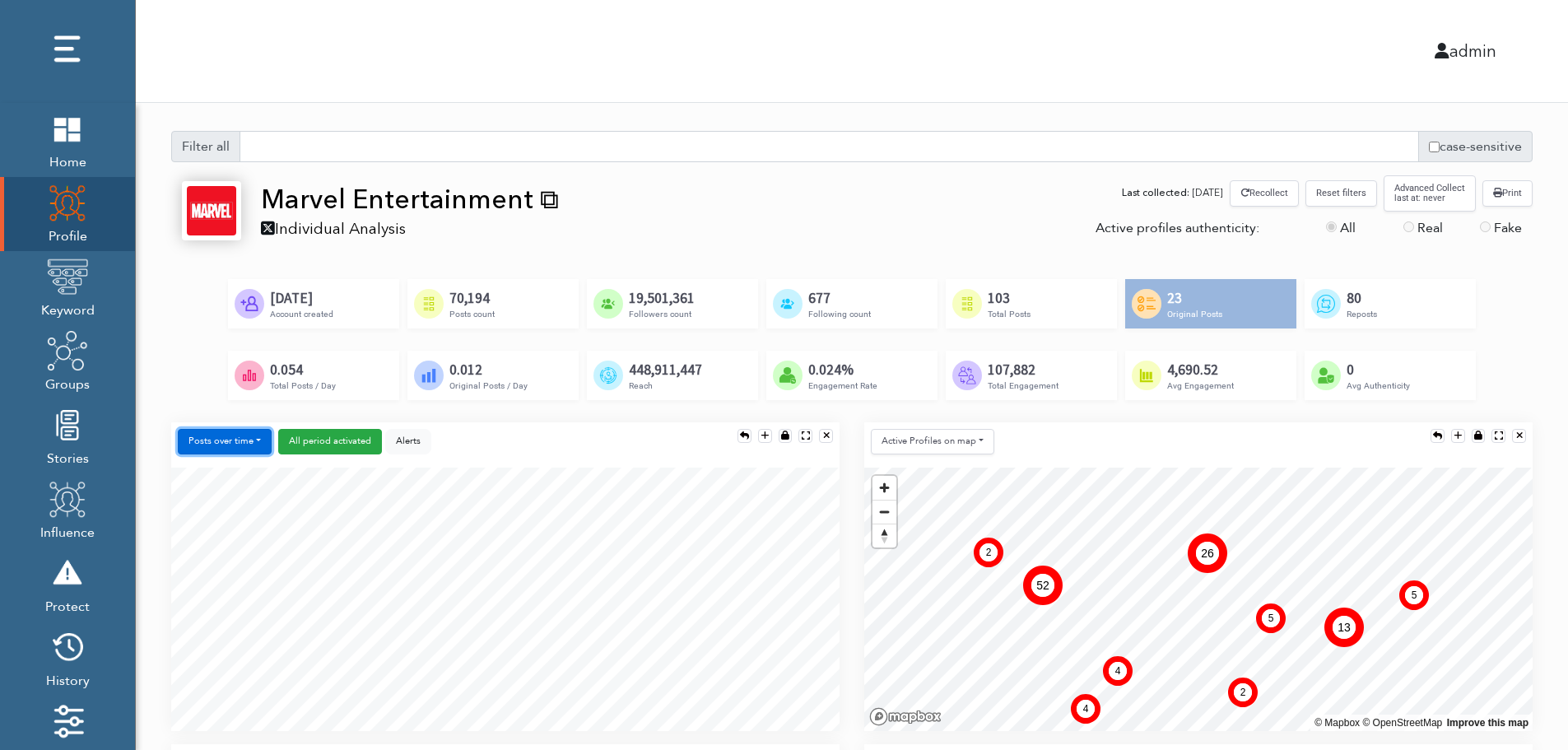
click at [239, 445] on button "Posts over time" at bounding box center [225, 442] width 94 height 26
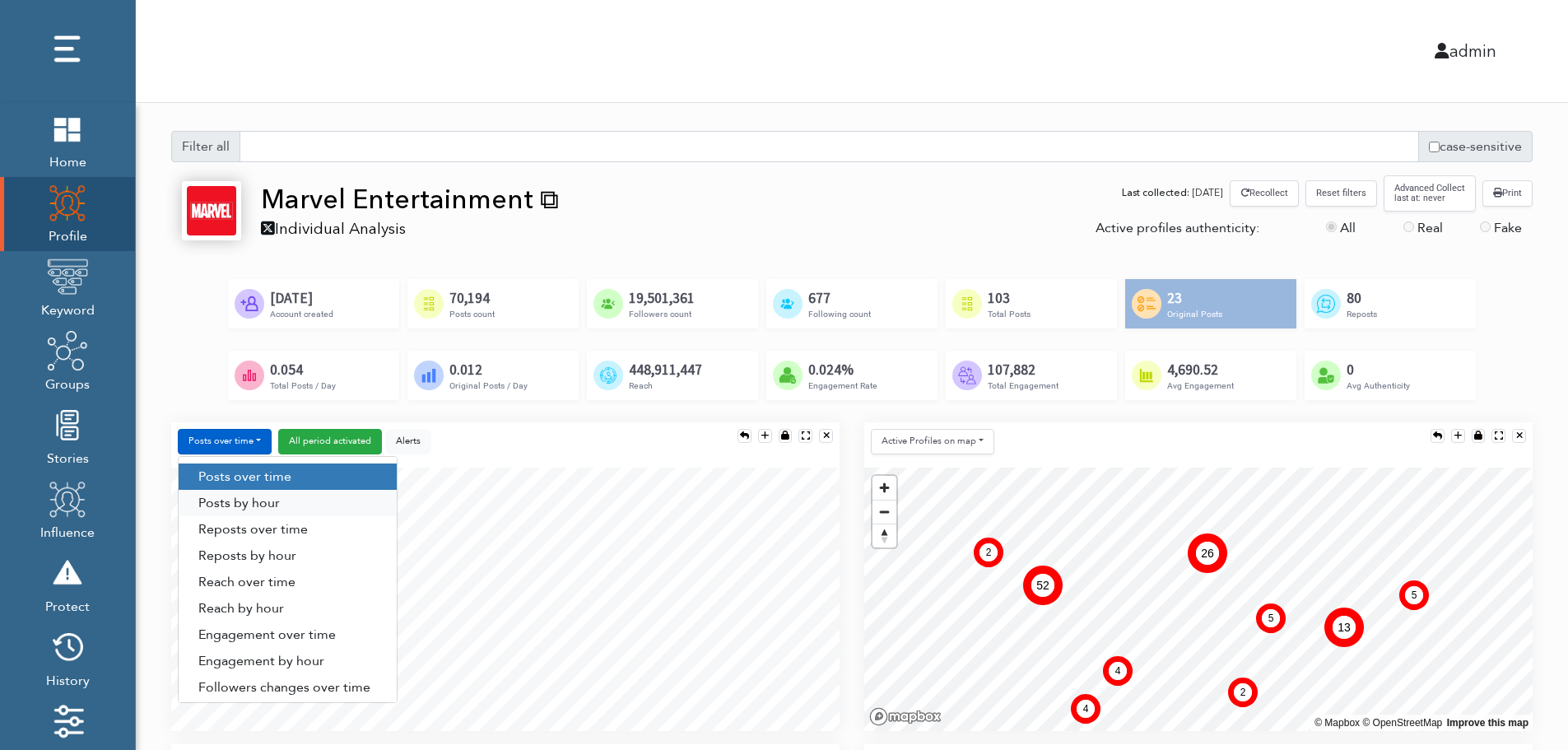
click at [285, 500] on link "Posts by hour" at bounding box center [287, 503] width 218 height 27
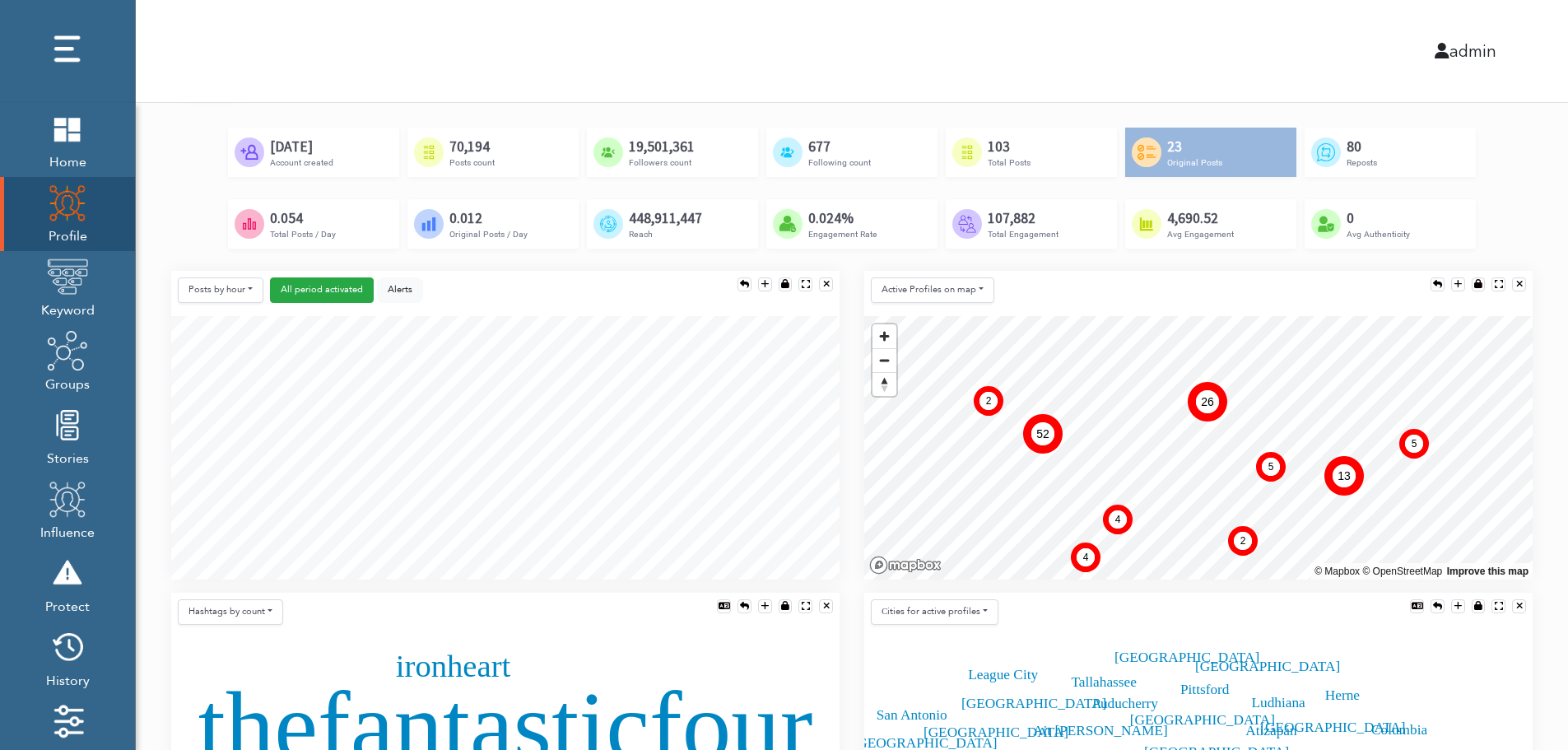
scroll to position [164, 0]
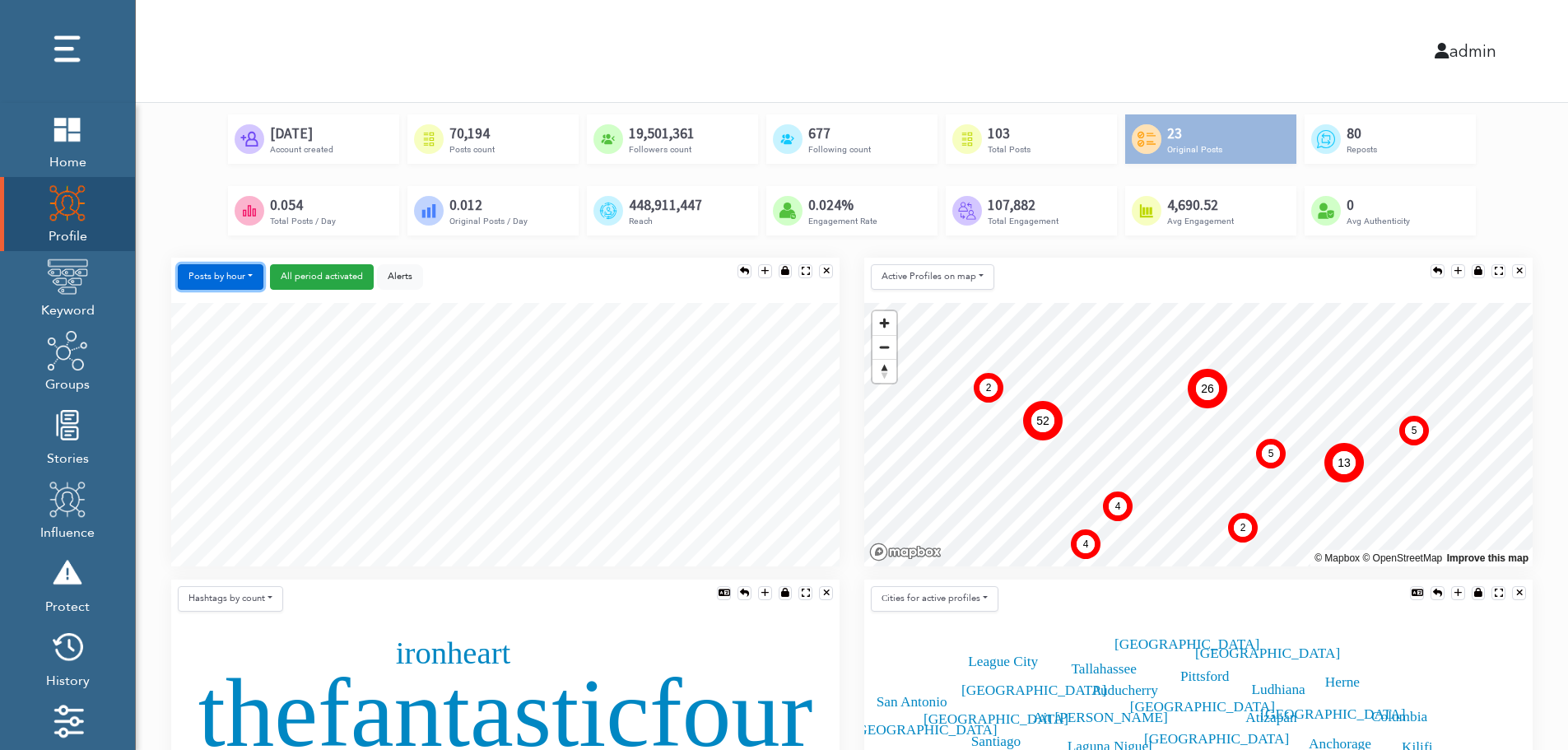
click at [222, 274] on button "Posts by hour" at bounding box center [220, 276] width 85 height 26
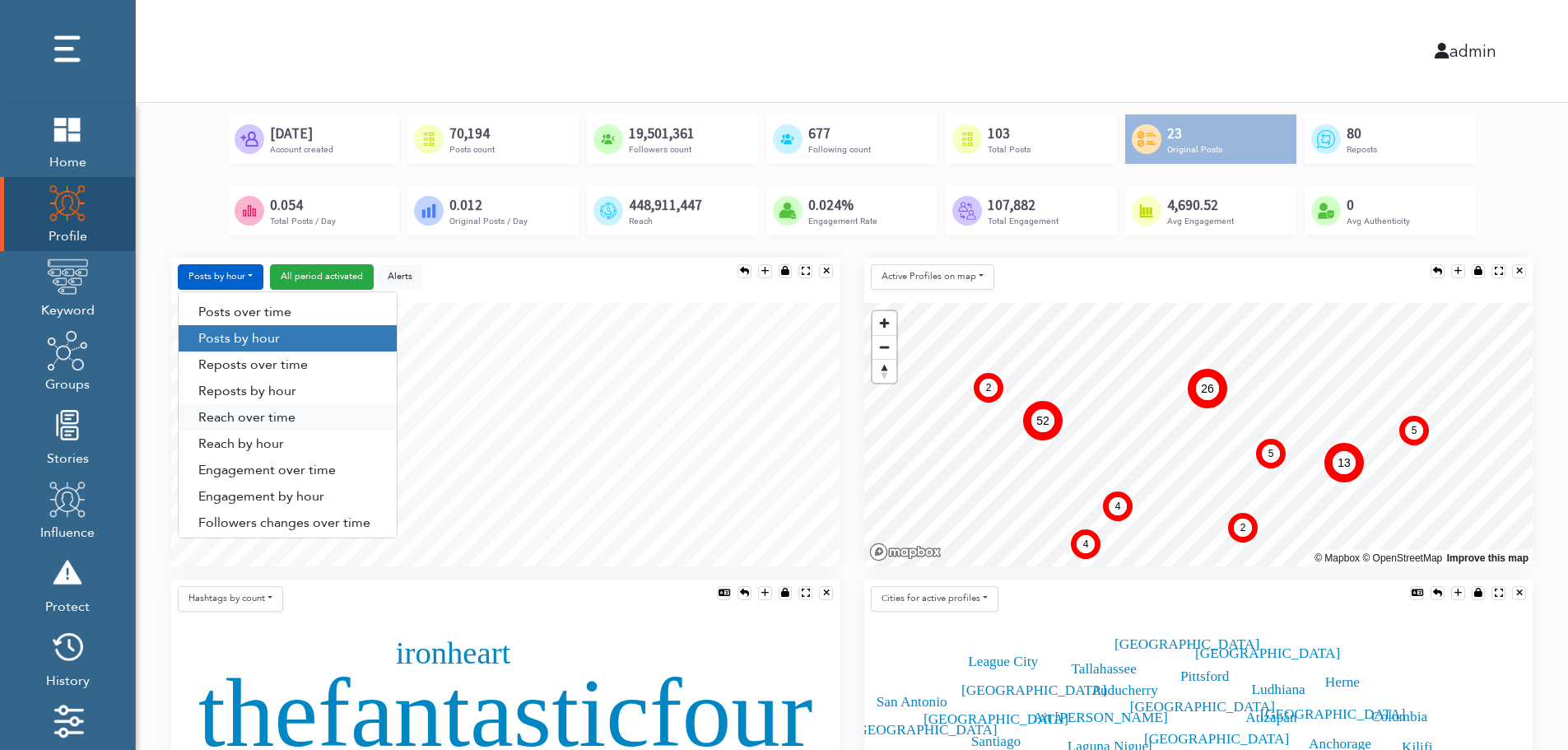
click at [226, 421] on link "Reach over time" at bounding box center [287, 418] width 218 height 27
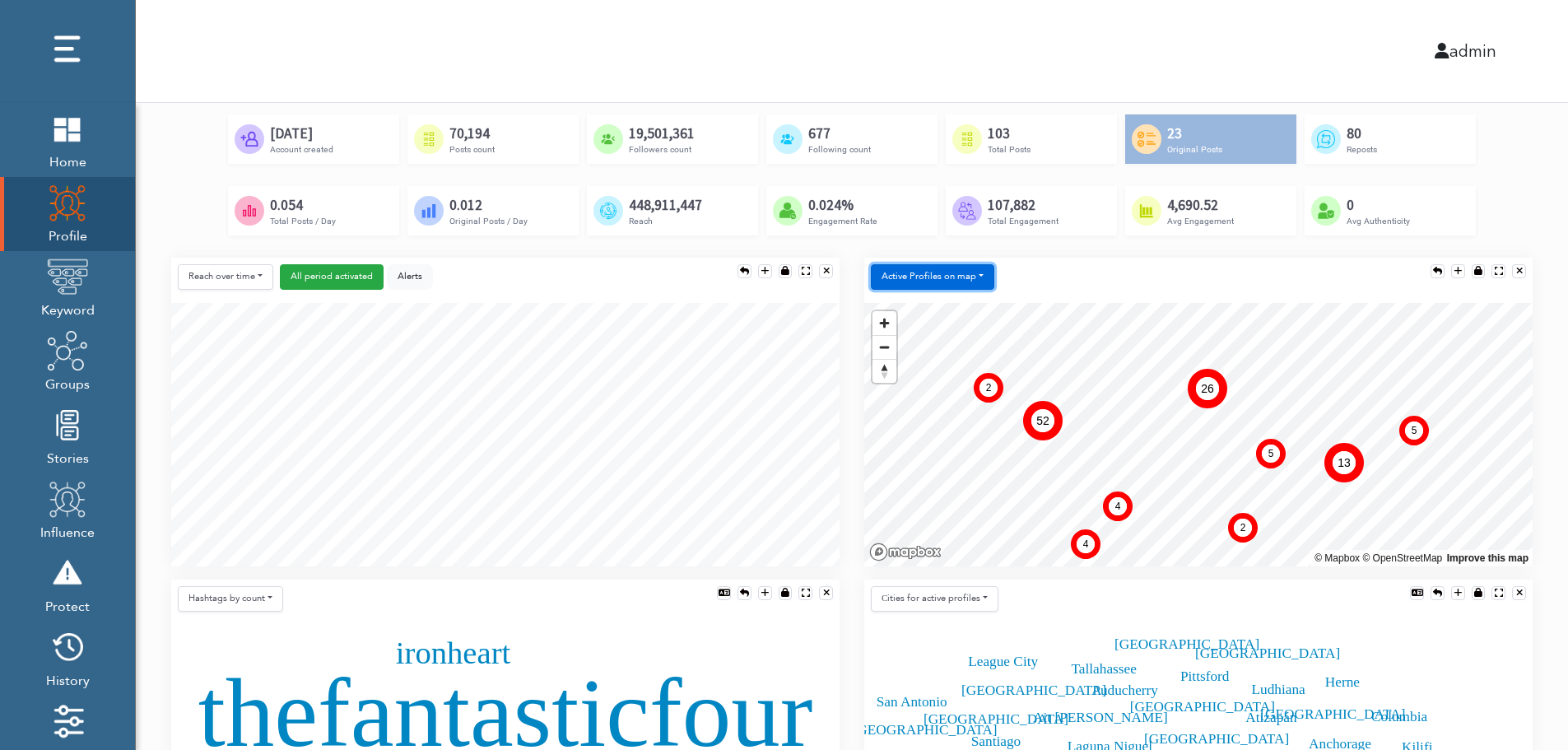
click at [926, 283] on button "Active Profiles on map" at bounding box center [932, 276] width 123 height 26
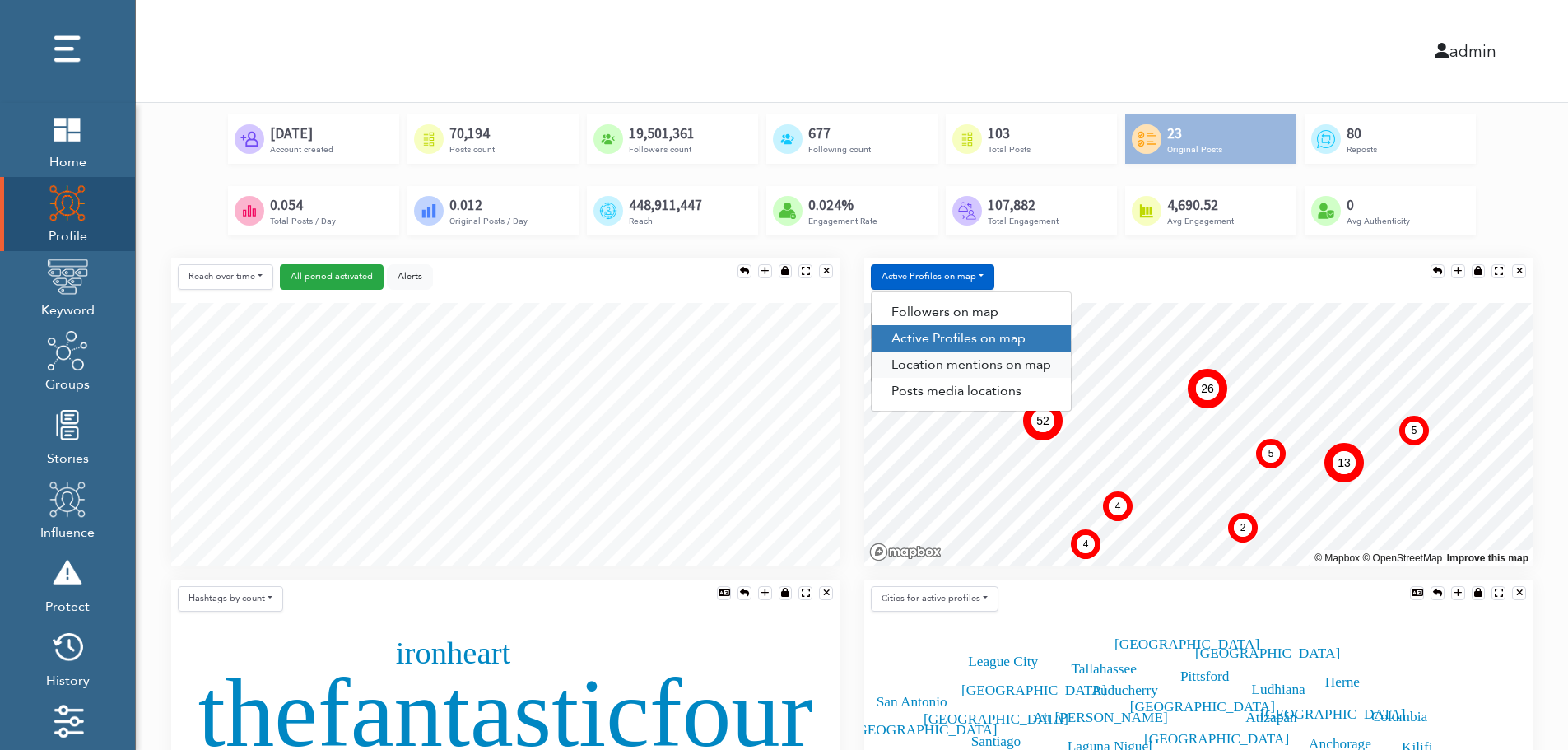
click at [1001, 366] on link "Location mentions on map" at bounding box center [971, 365] width 199 height 27
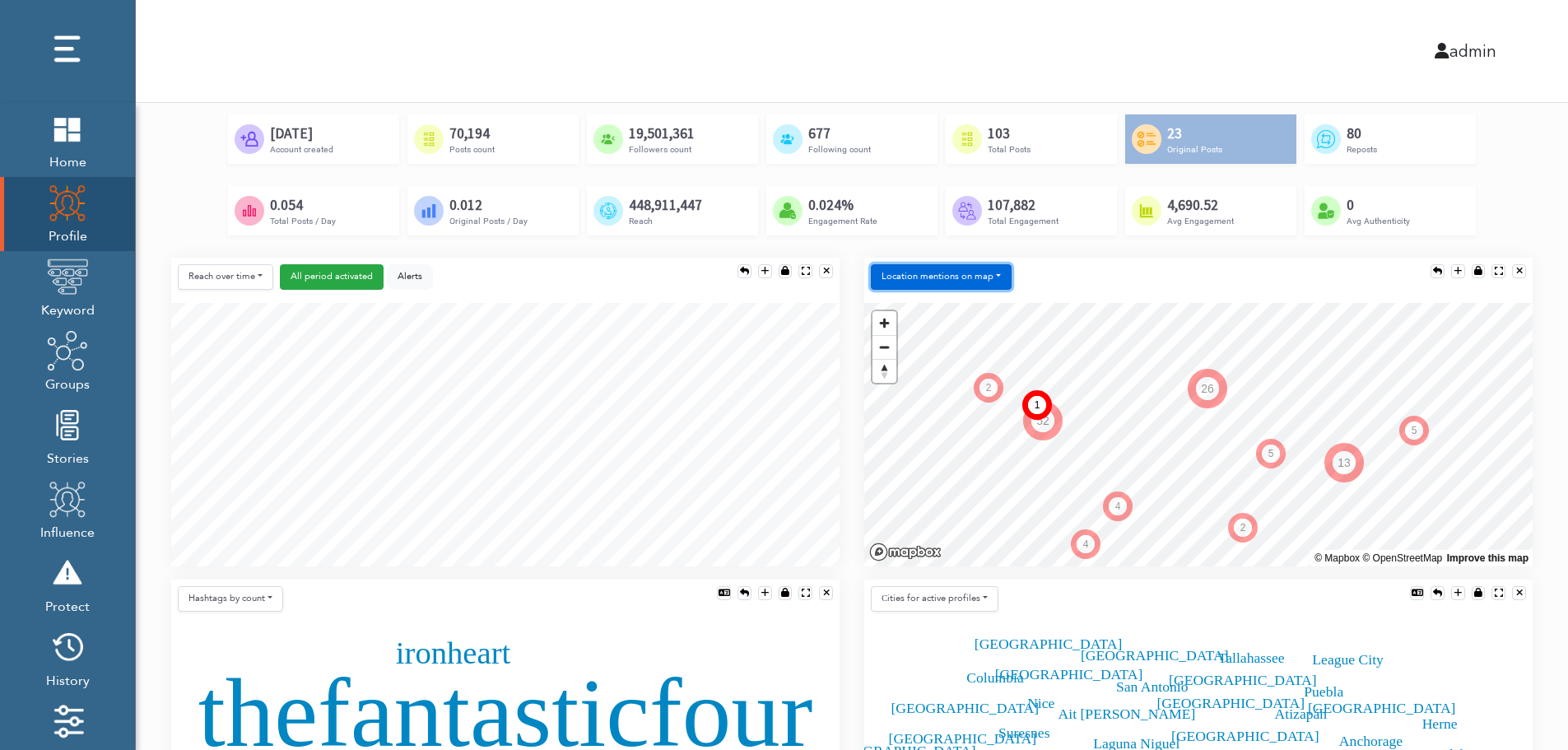
click at [992, 269] on button "Location mentions on map" at bounding box center [941, 276] width 140 height 26
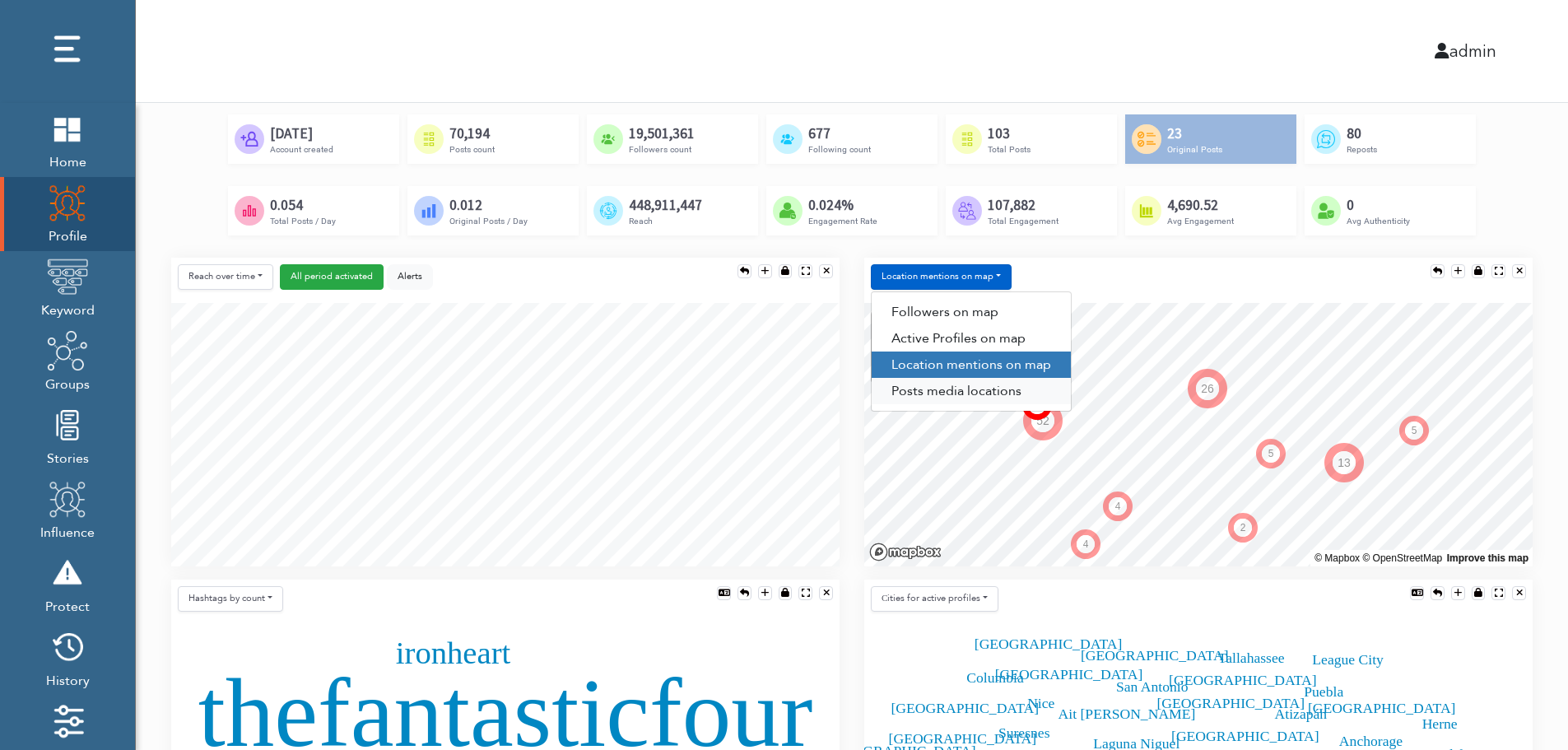
click at [959, 397] on link "Posts media locations" at bounding box center [971, 391] width 199 height 27
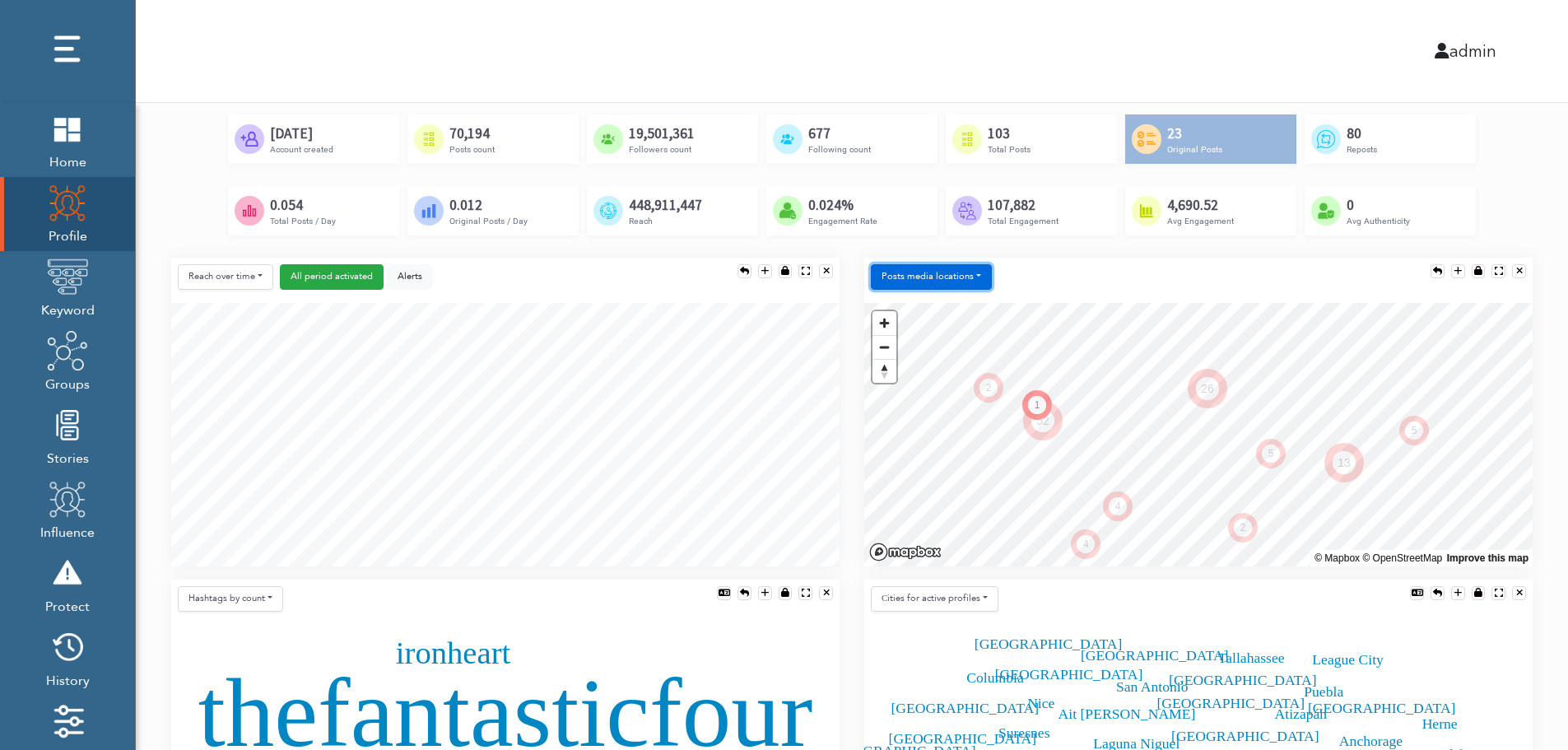
click at [956, 274] on button "Posts media locations" at bounding box center [931, 276] width 121 height 26
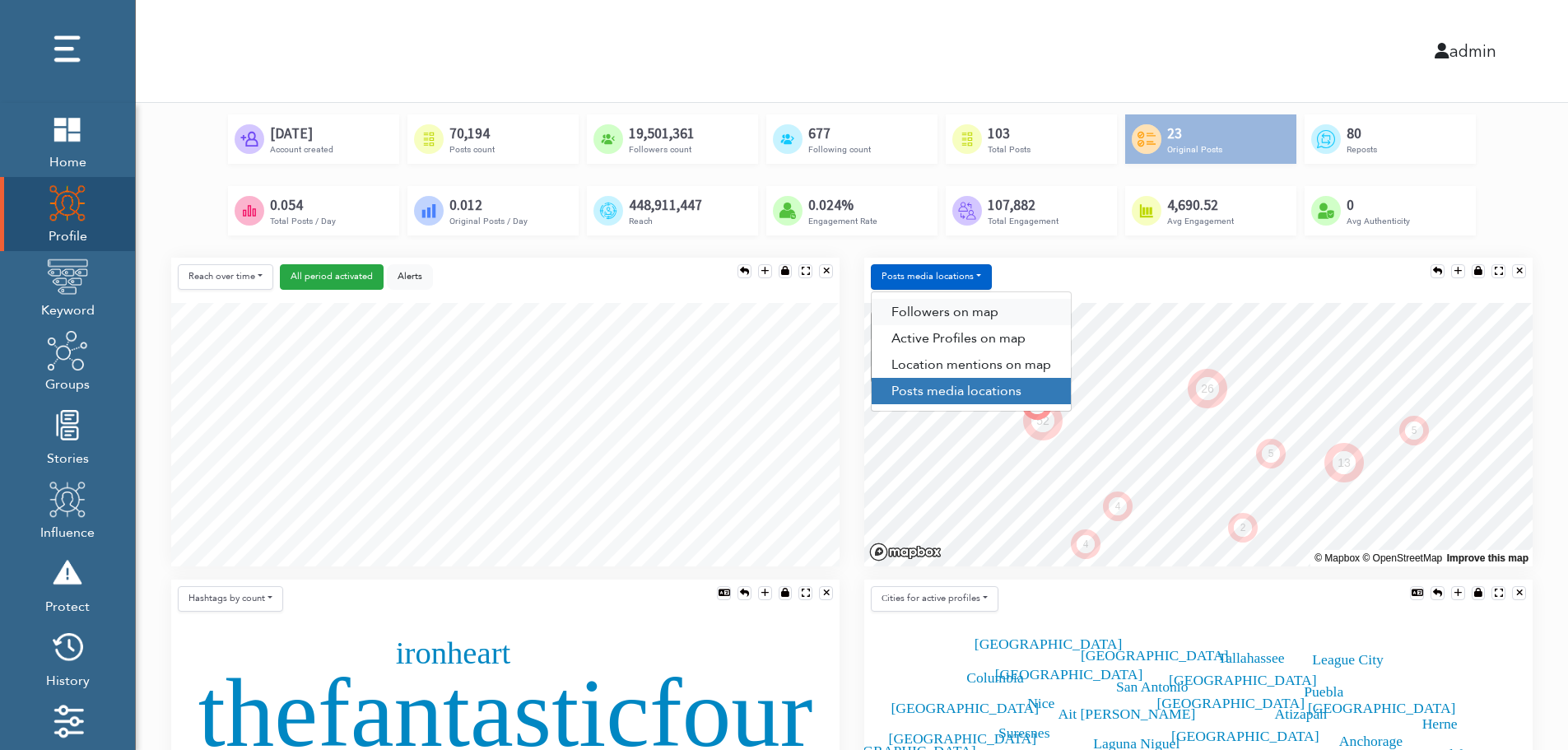
click at [955, 304] on link "Followers on map" at bounding box center [971, 312] width 199 height 27
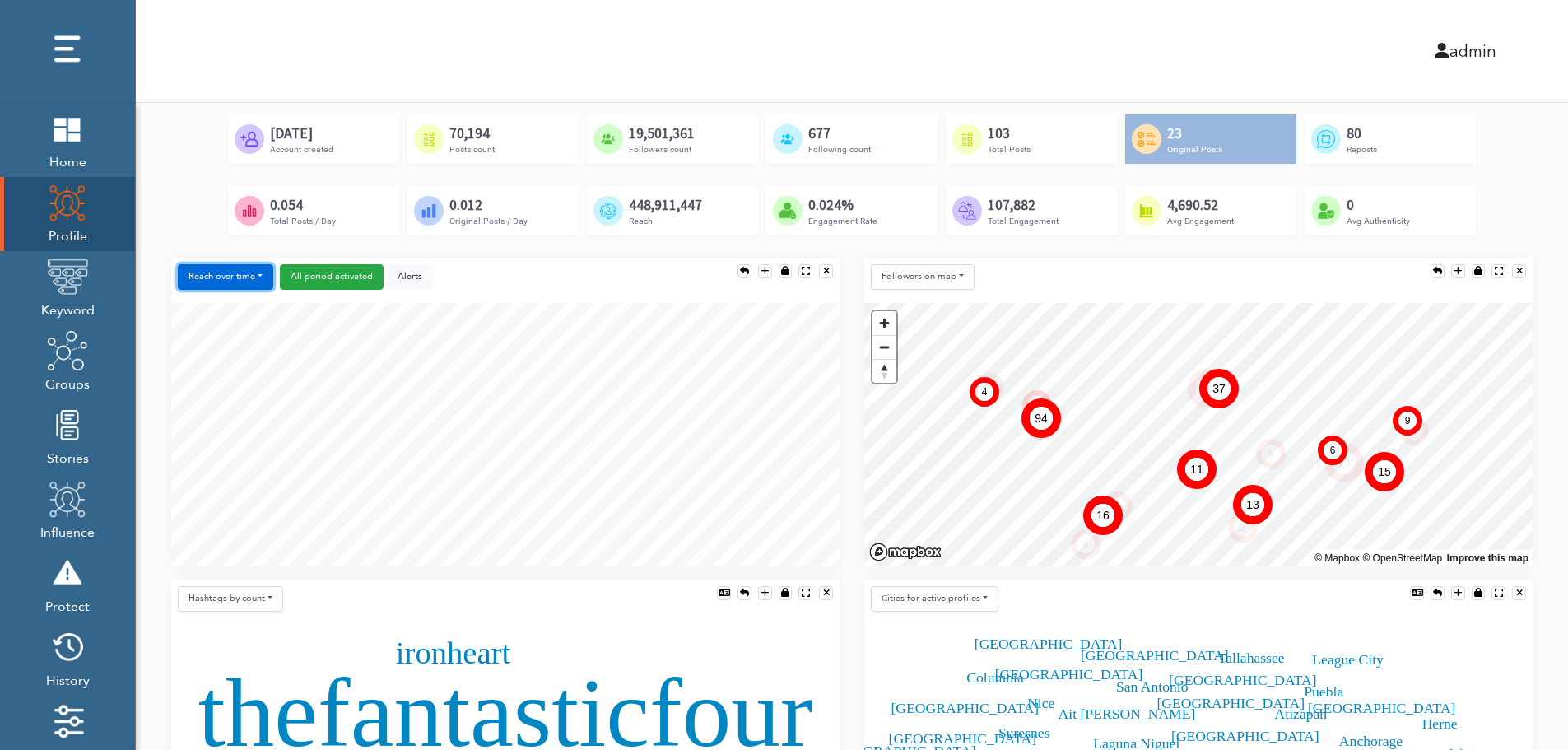
click at [195, 267] on button "Reach over time" at bounding box center [225, 276] width 95 height 26
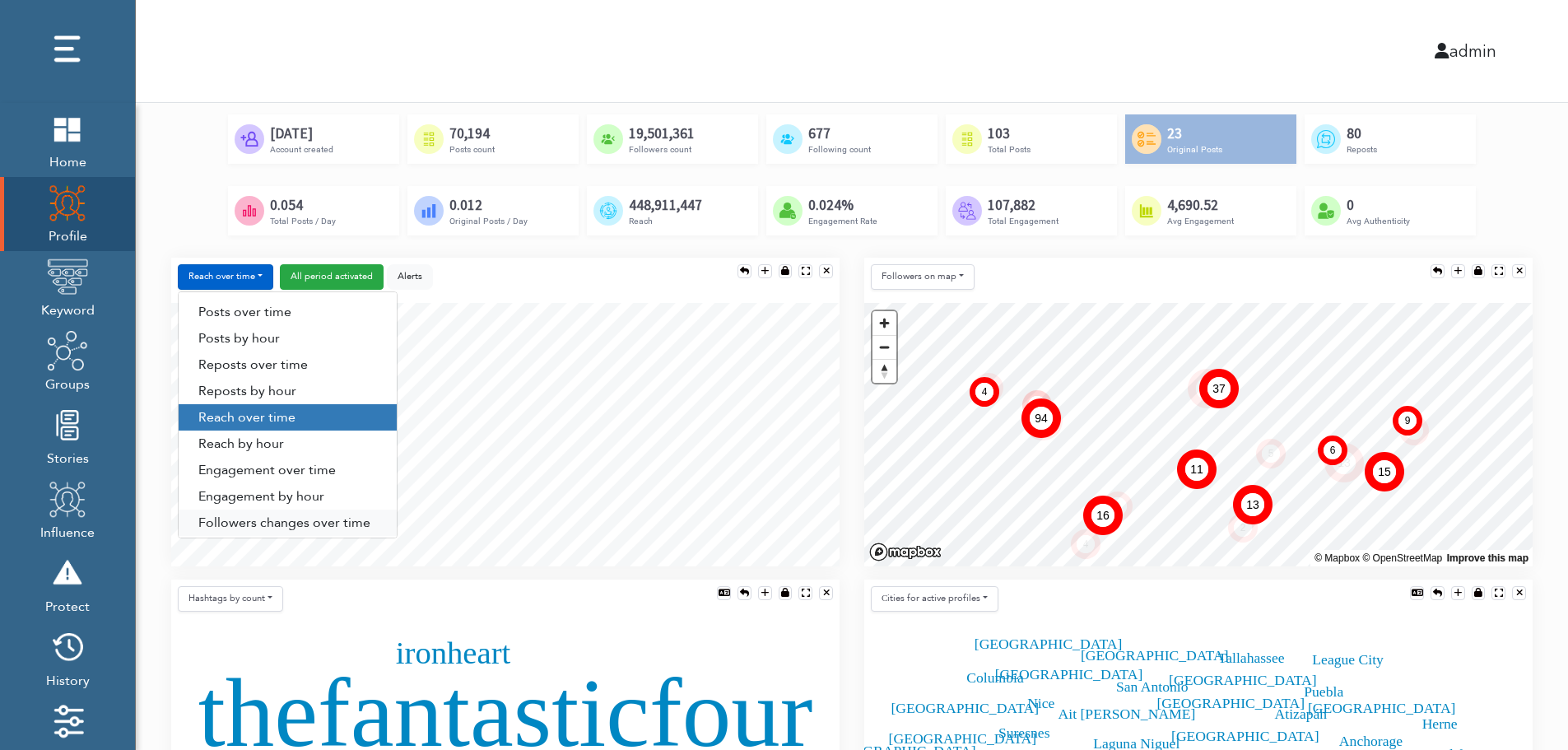
click at [245, 521] on link "Followers changes over time" at bounding box center [287, 523] width 218 height 27
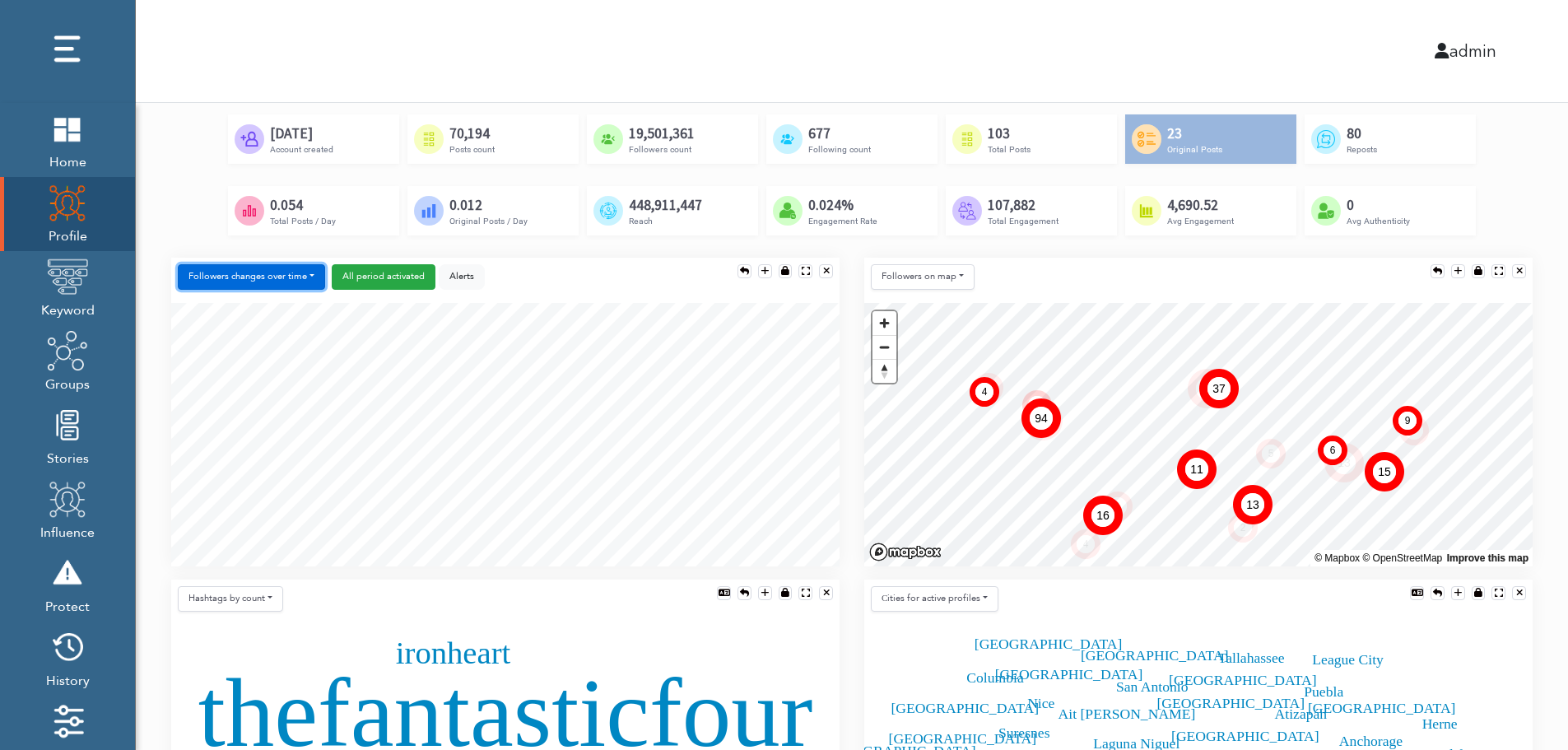
click at [275, 277] on button "Followers changes over time" at bounding box center [251, 276] width 147 height 26
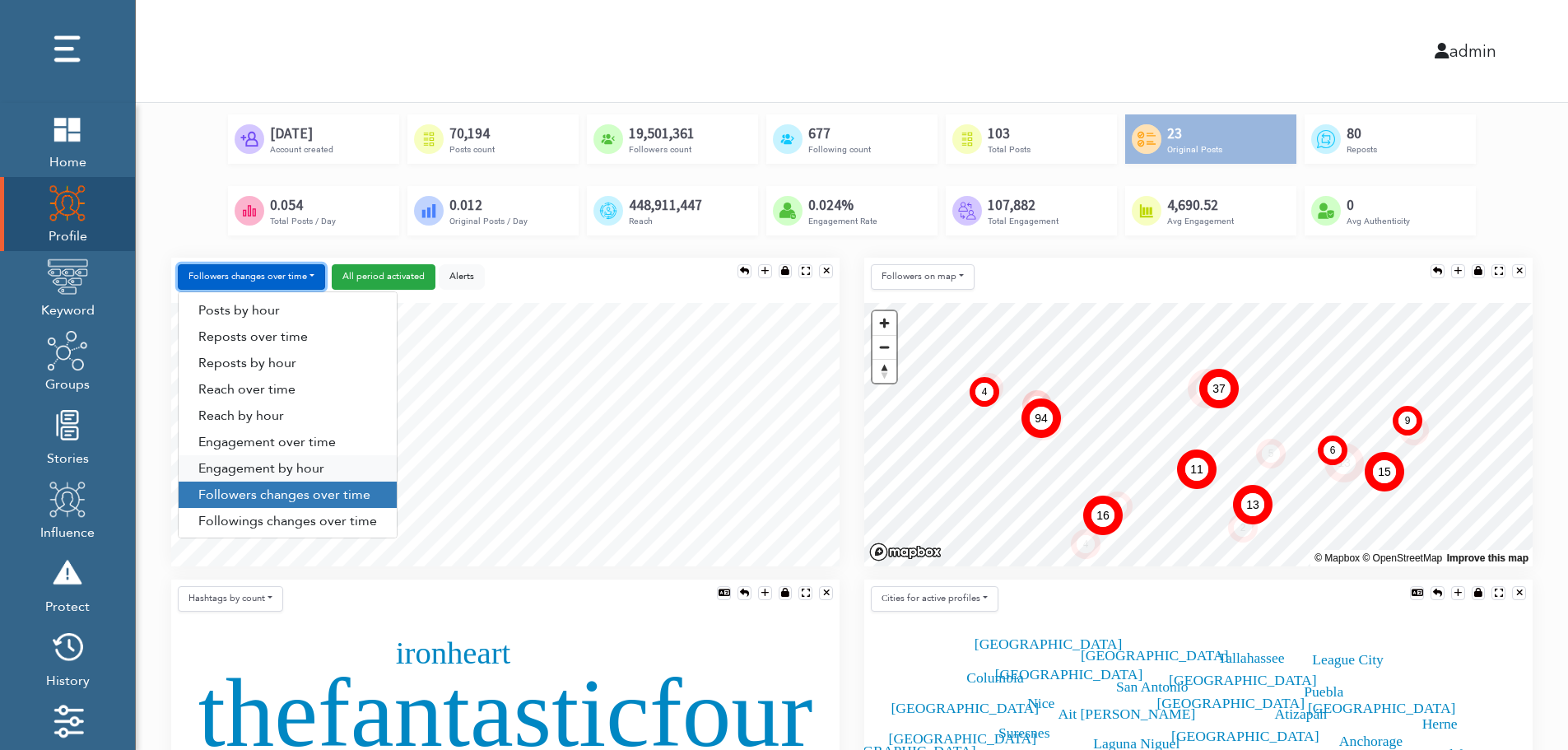
scroll to position [84, 0]
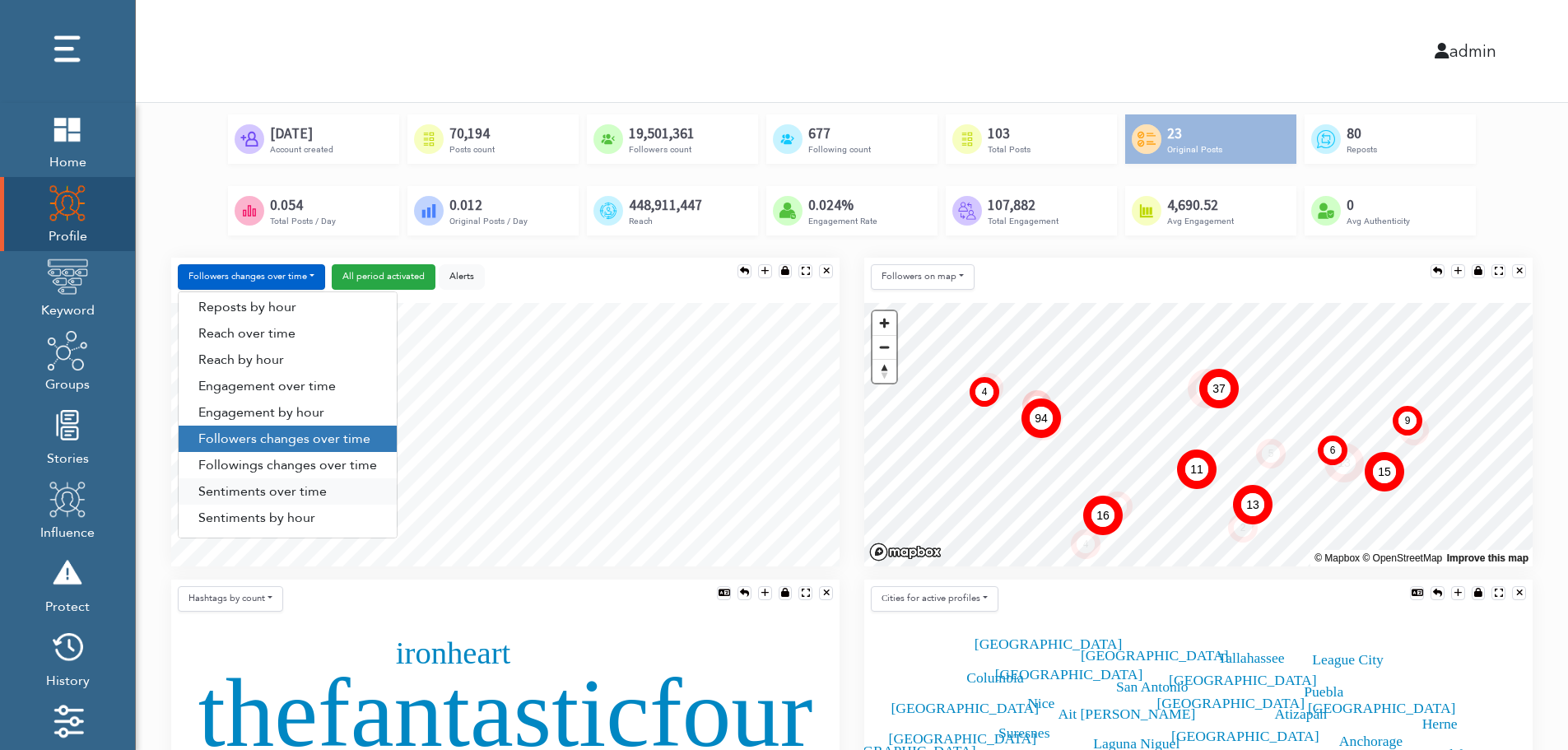
click at [269, 492] on link "Sentiments over time" at bounding box center [287, 491] width 218 height 27
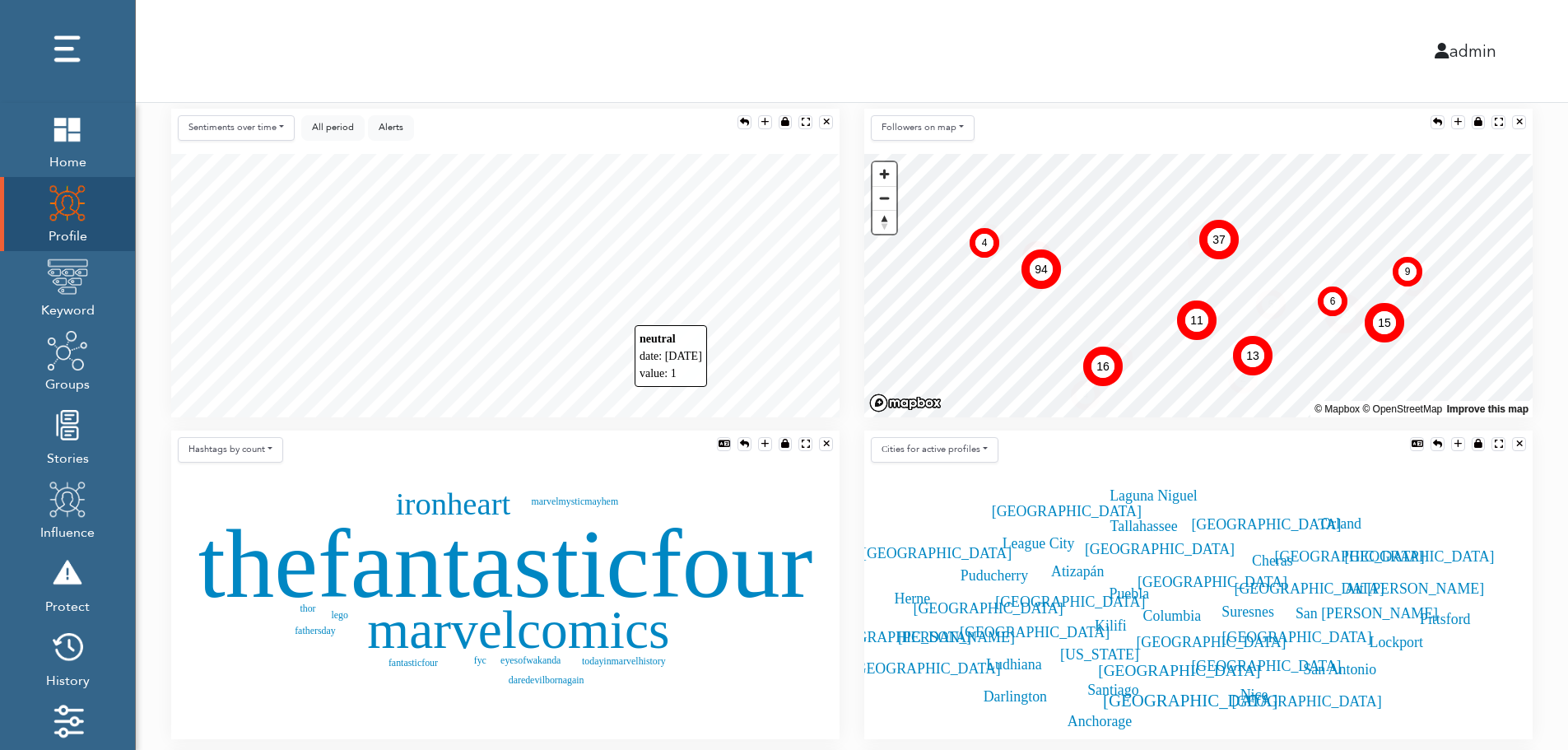
scroll to position [330, 0]
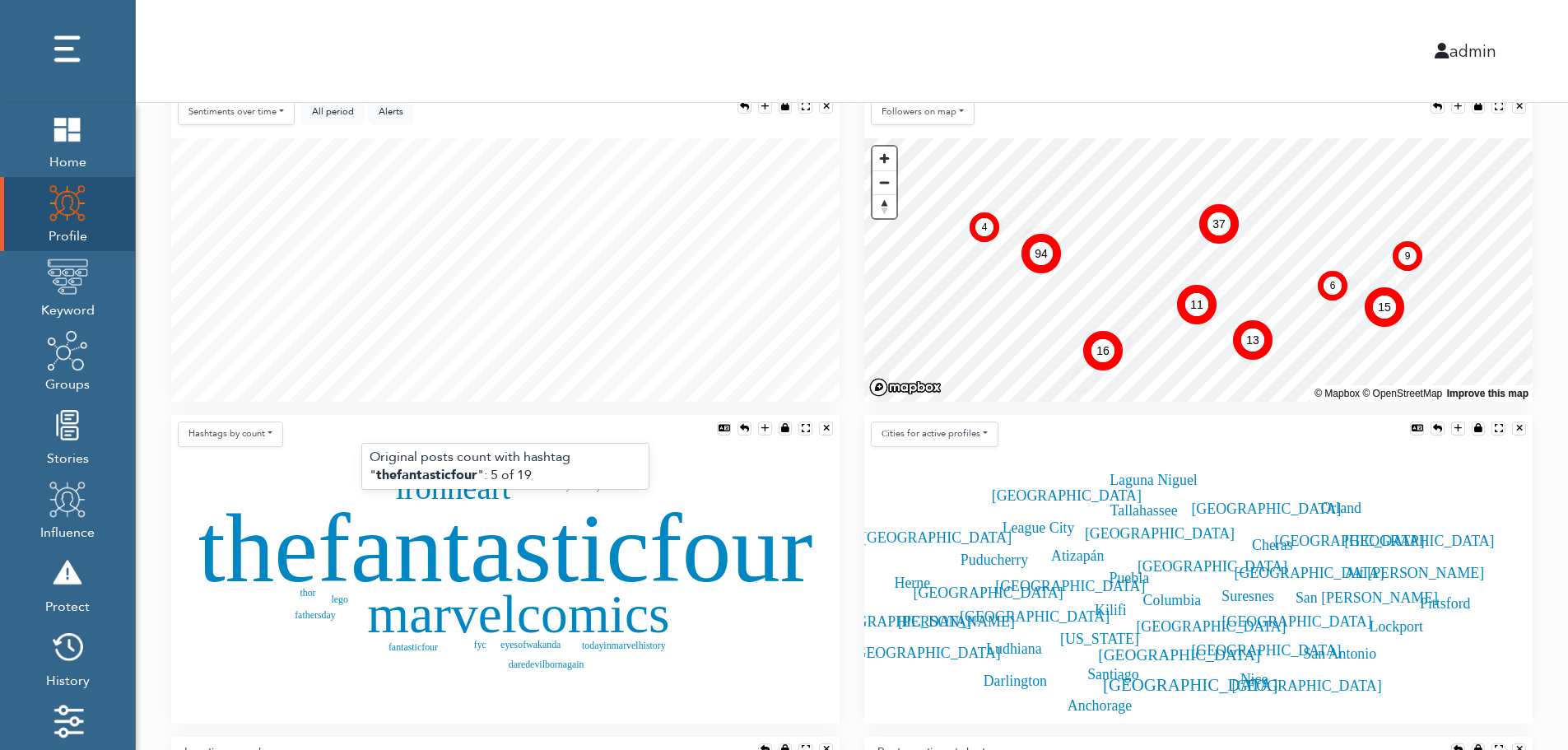
click at [458, 554] on text "thefantasticfour" at bounding box center [505, 547] width 615 height 108
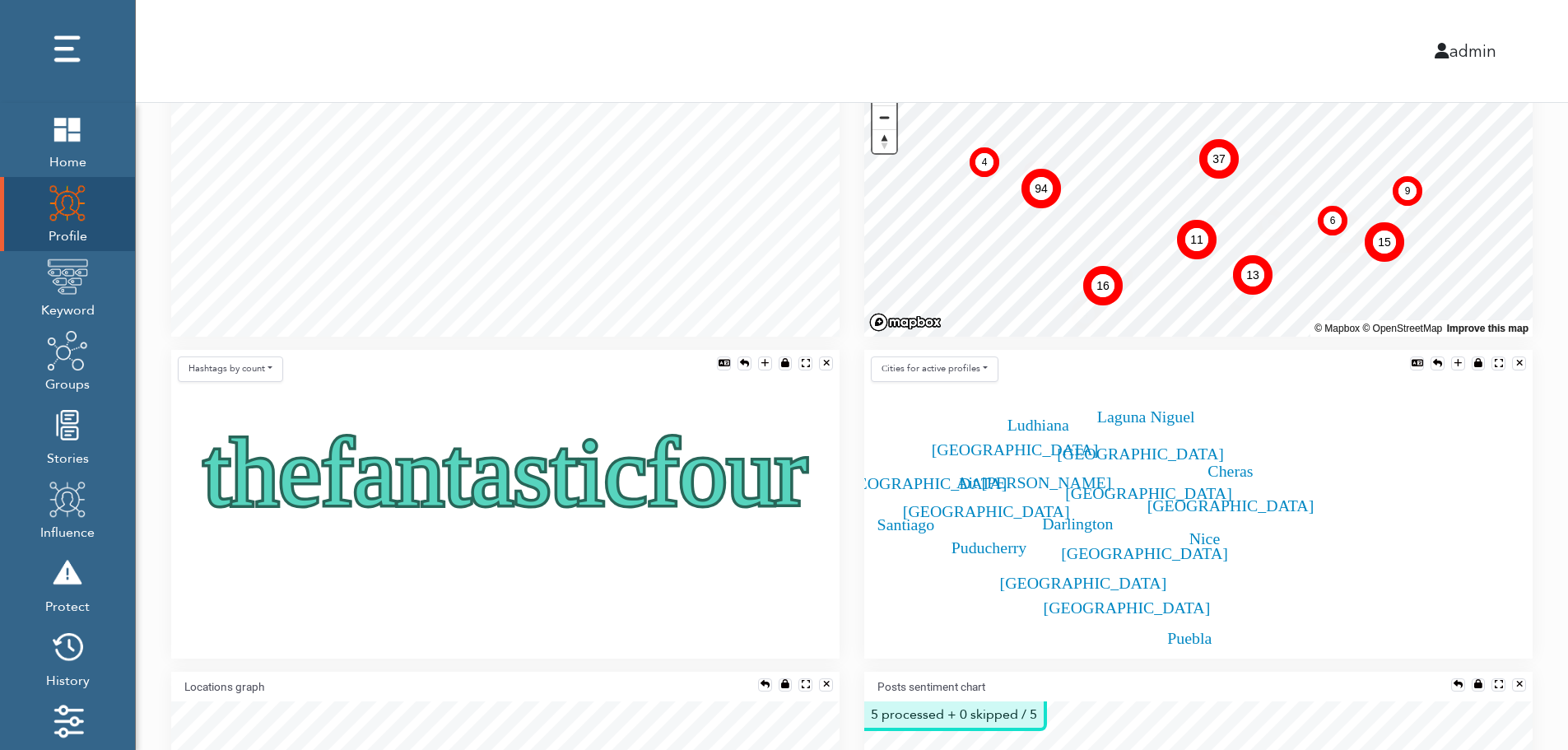
scroll to position [395, 0]
click at [743, 362] on div at bounding box center [744, 363] width 9 height 9
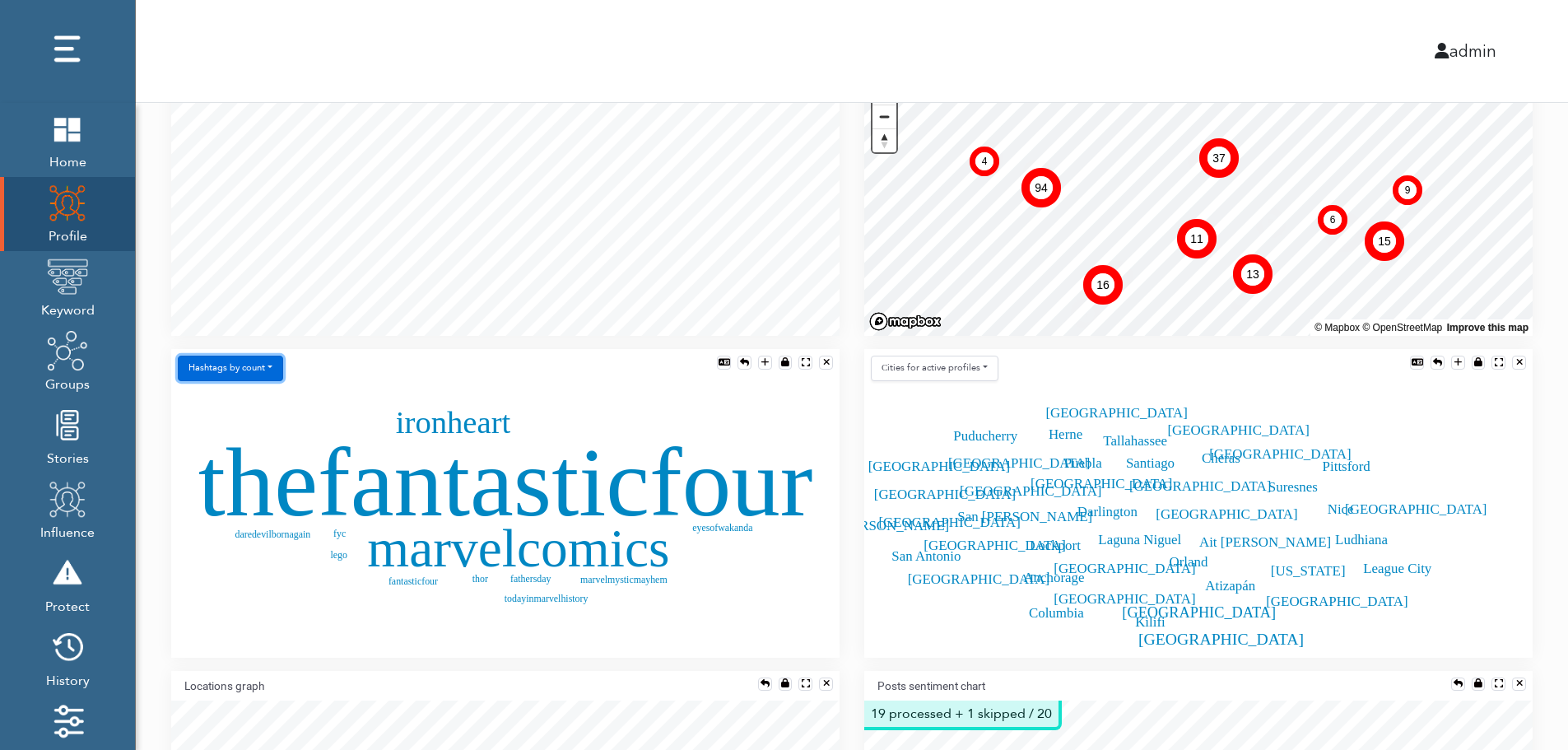
click at [249, 373] on button "Hashtags by count" at bounding box center [230, 368] width 106 height 26
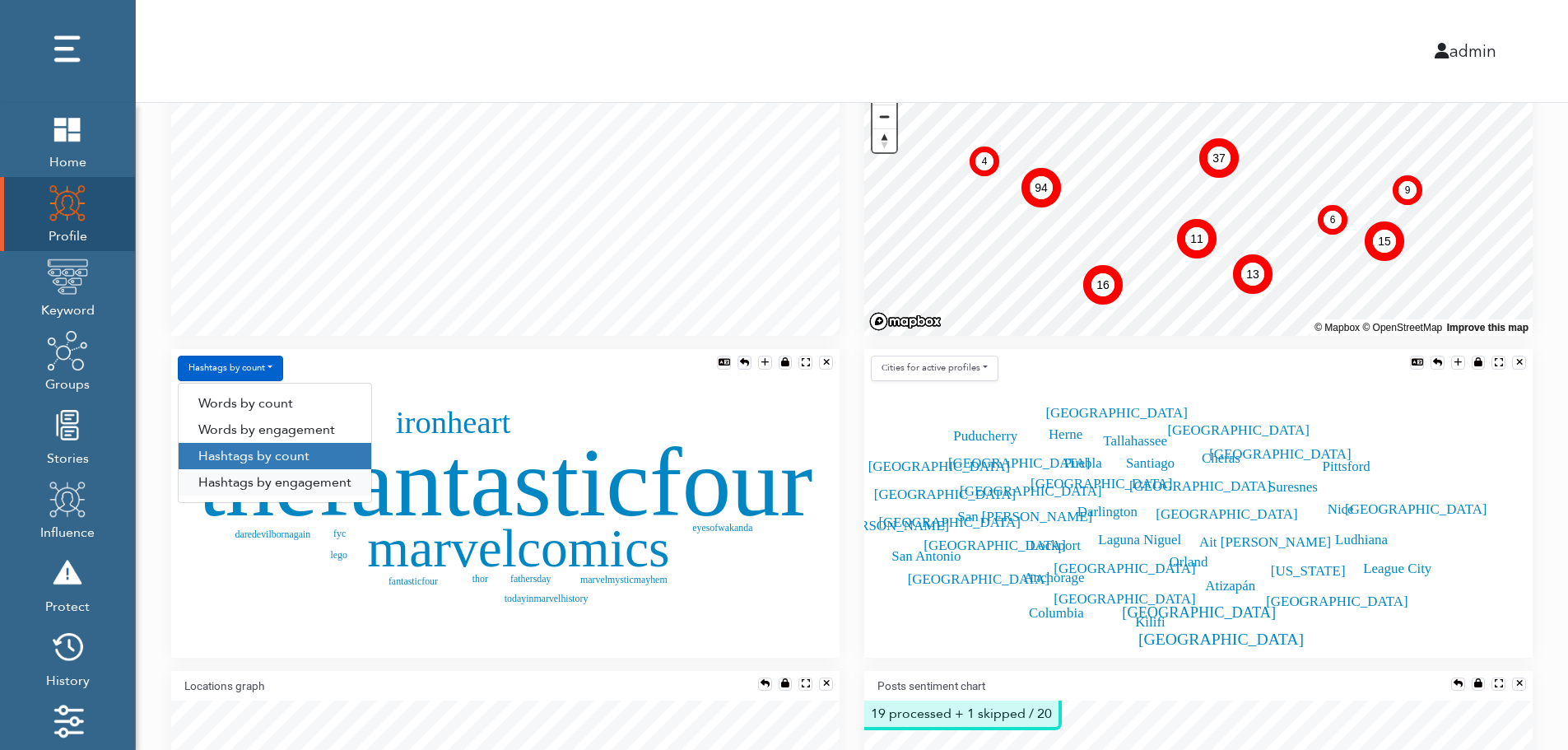
click at [249, 483] on link "Hashtags by engagement" at bounding box center [275, 483] width 193 height 27
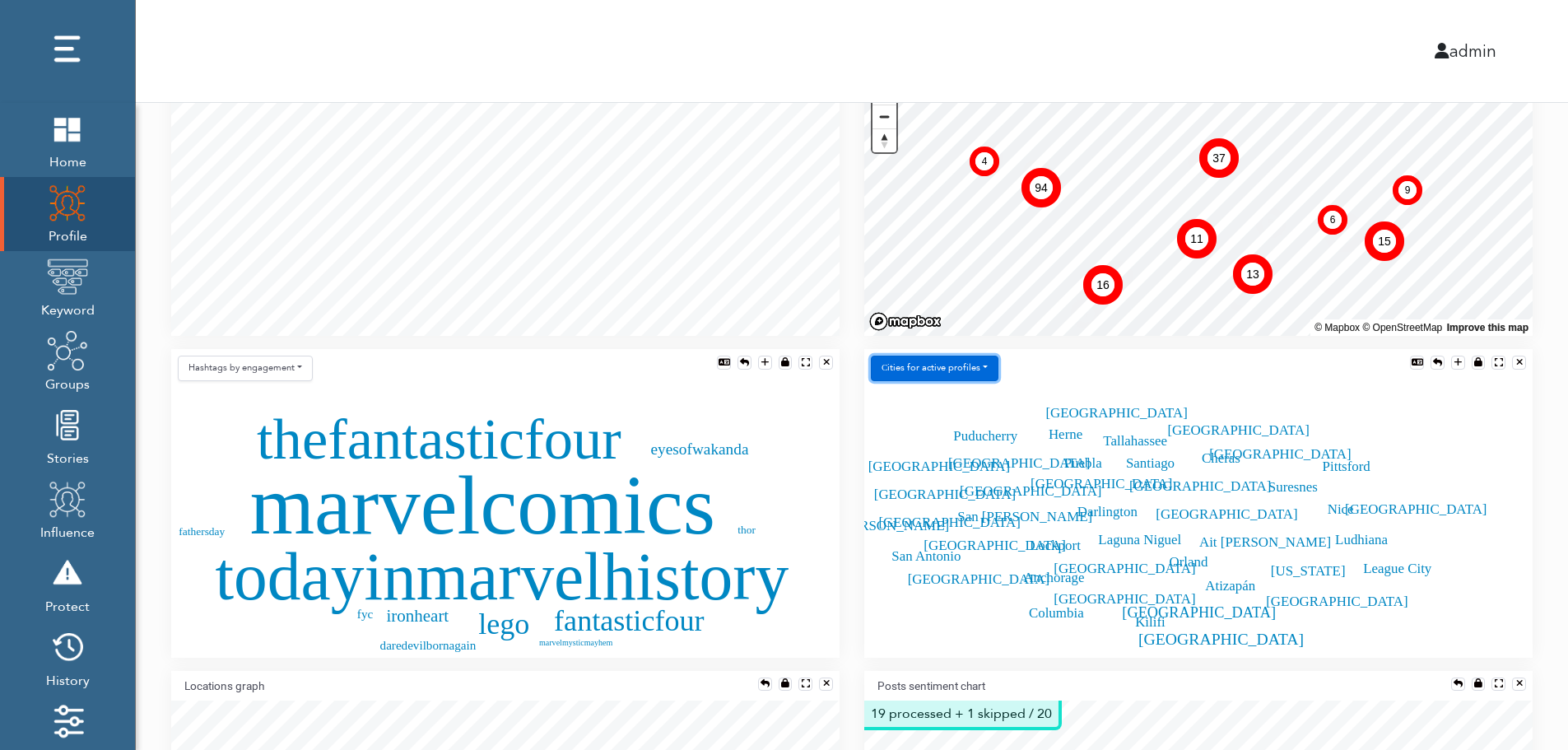
click at [972, 369] on button "Сities for active profiles" at bounding box center [935, 368] width 128 height 26
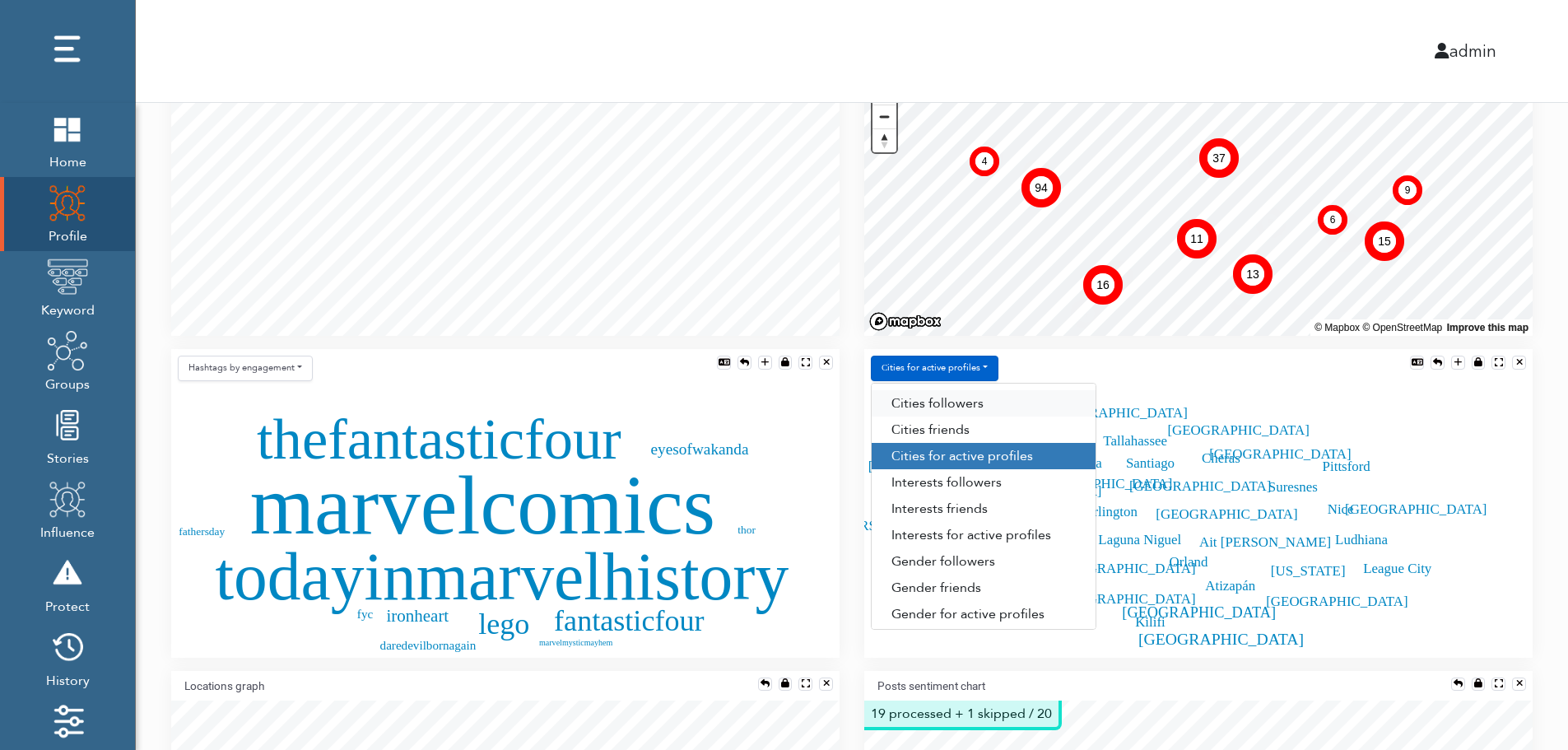
click at [984, 404] on link "Сities followers" at bounding box center [983, 403] width 224 height 27
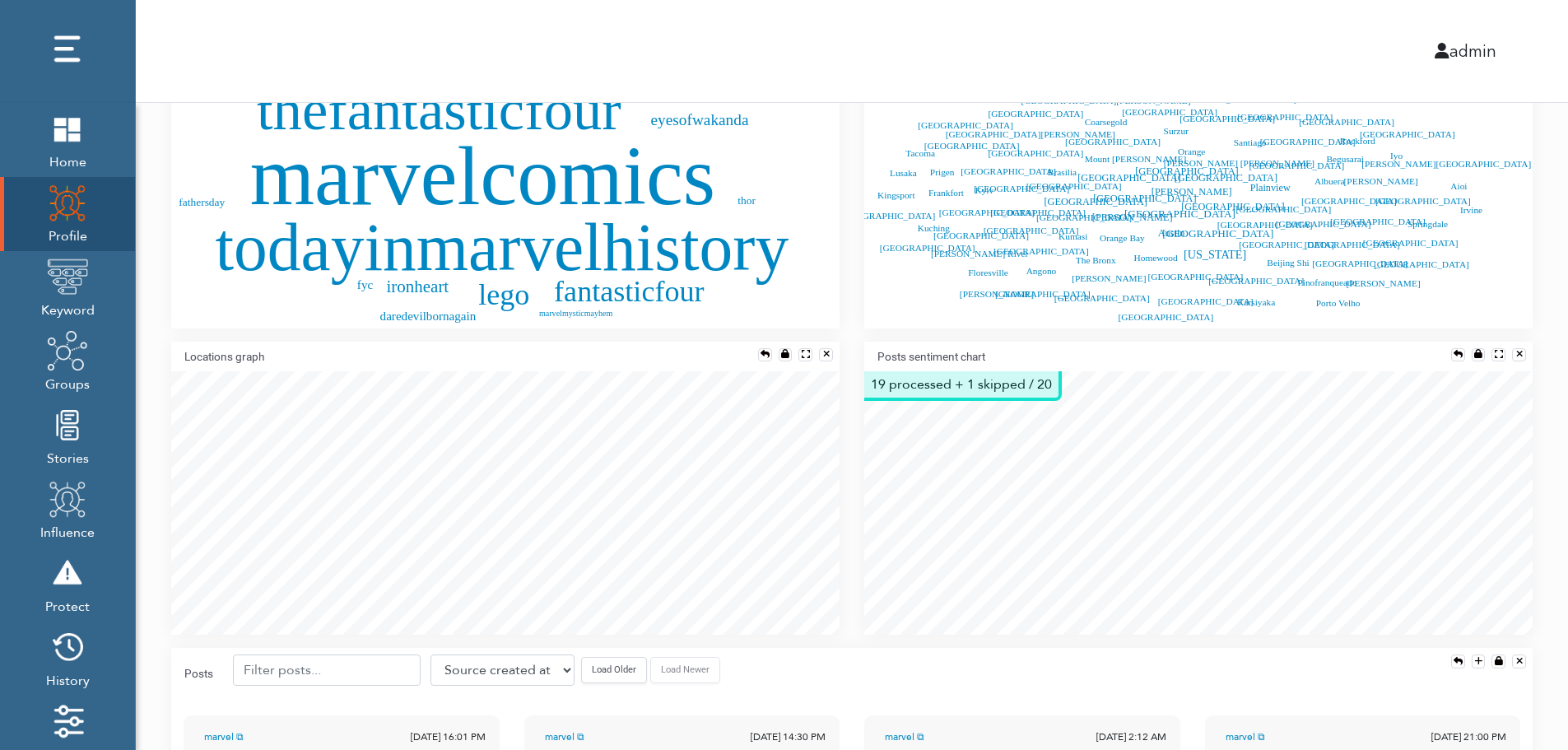
scroll to position [757, 0]
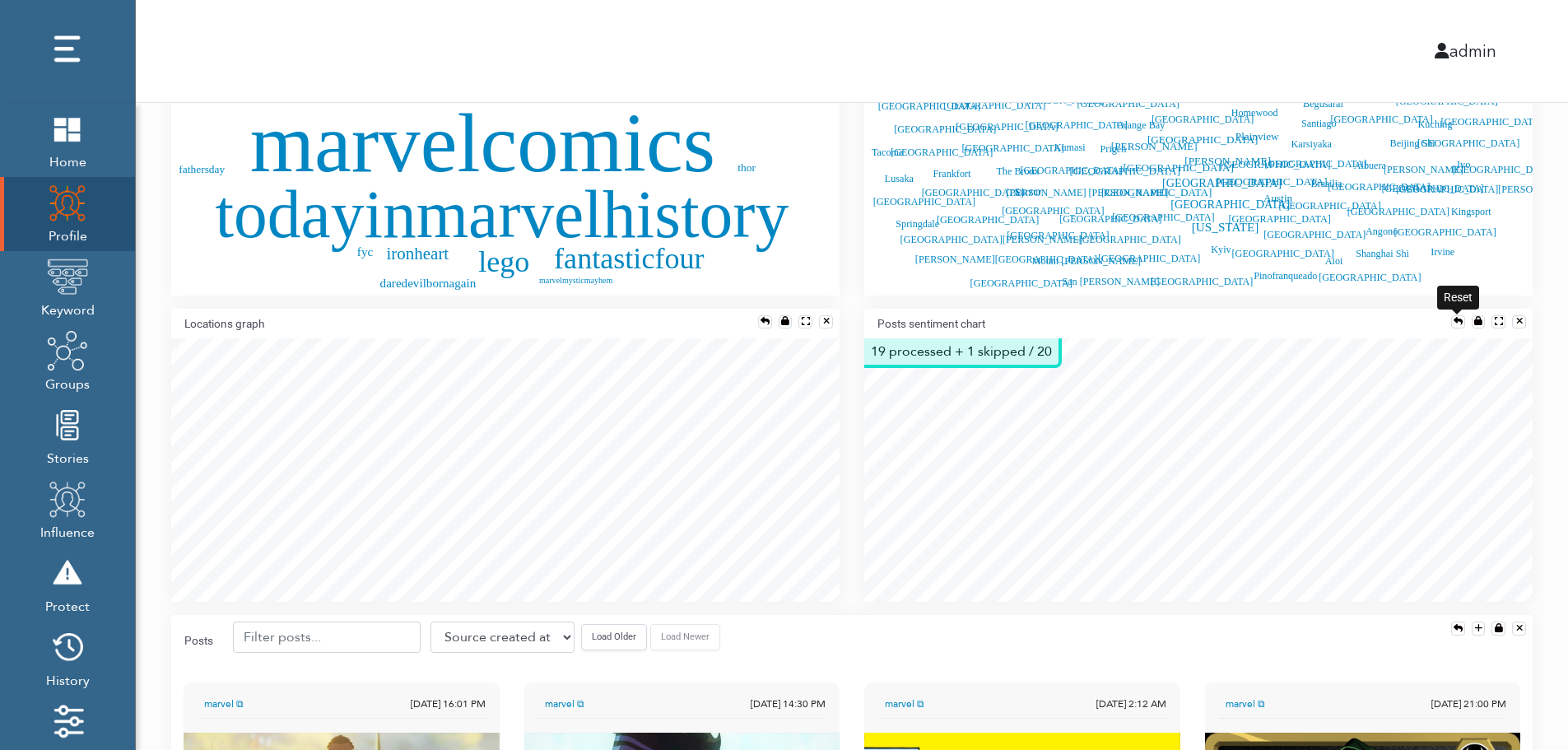
click at [1454, 317] on div at bounding box center [1458, 322] width 9 height 9
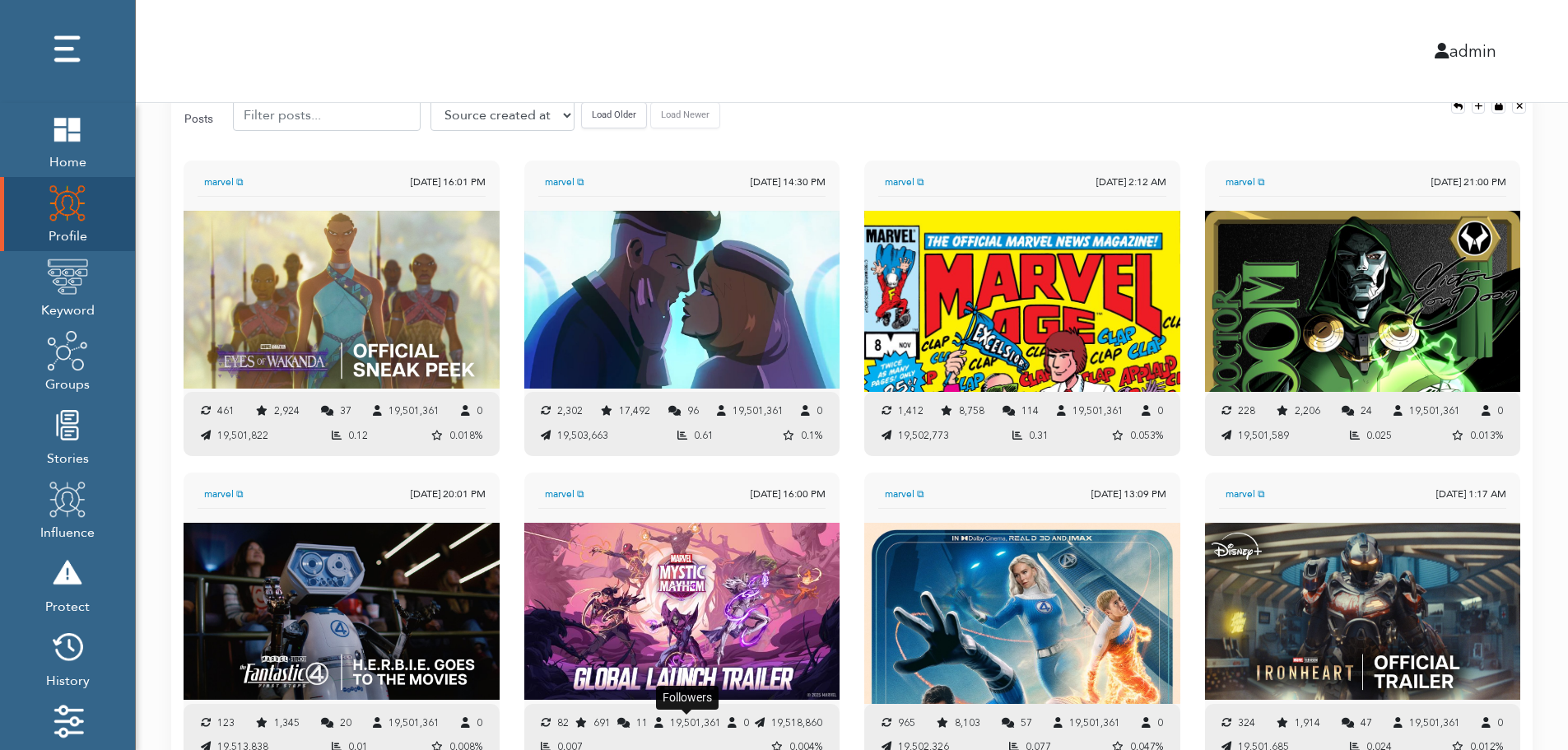
scroll to position [1264, 0]
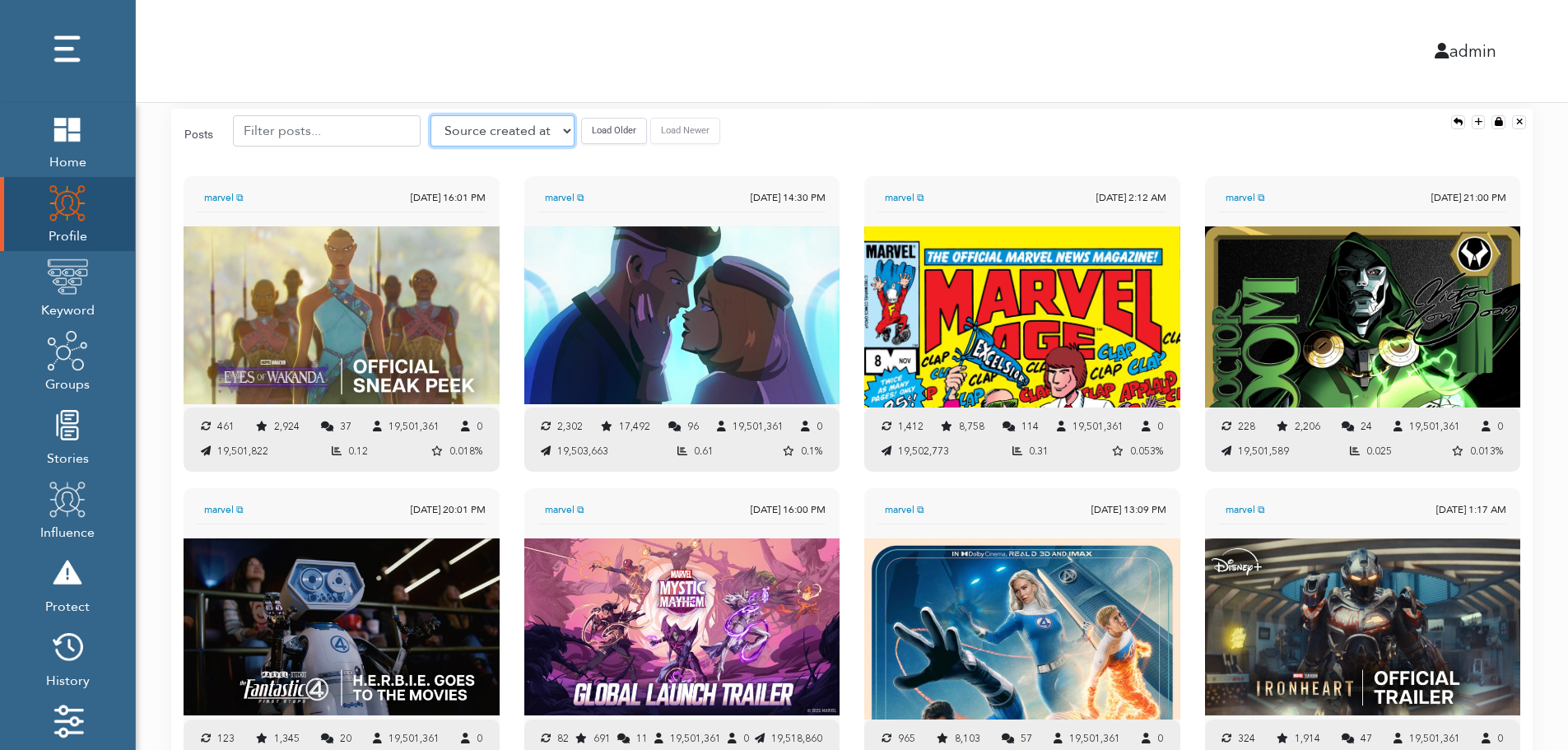
click at [474, 129] on select "Source created at Retweets Likes/favorites Followers Friends Reach Retweet rate…" at bounding box center [502, 131] width 144 height 31
click at [430, 116] on select "Source created at Retweets Likes/favorites Followers Friends Reach Retweet rate…" at bounding box center [502, 131] width 144 height 31
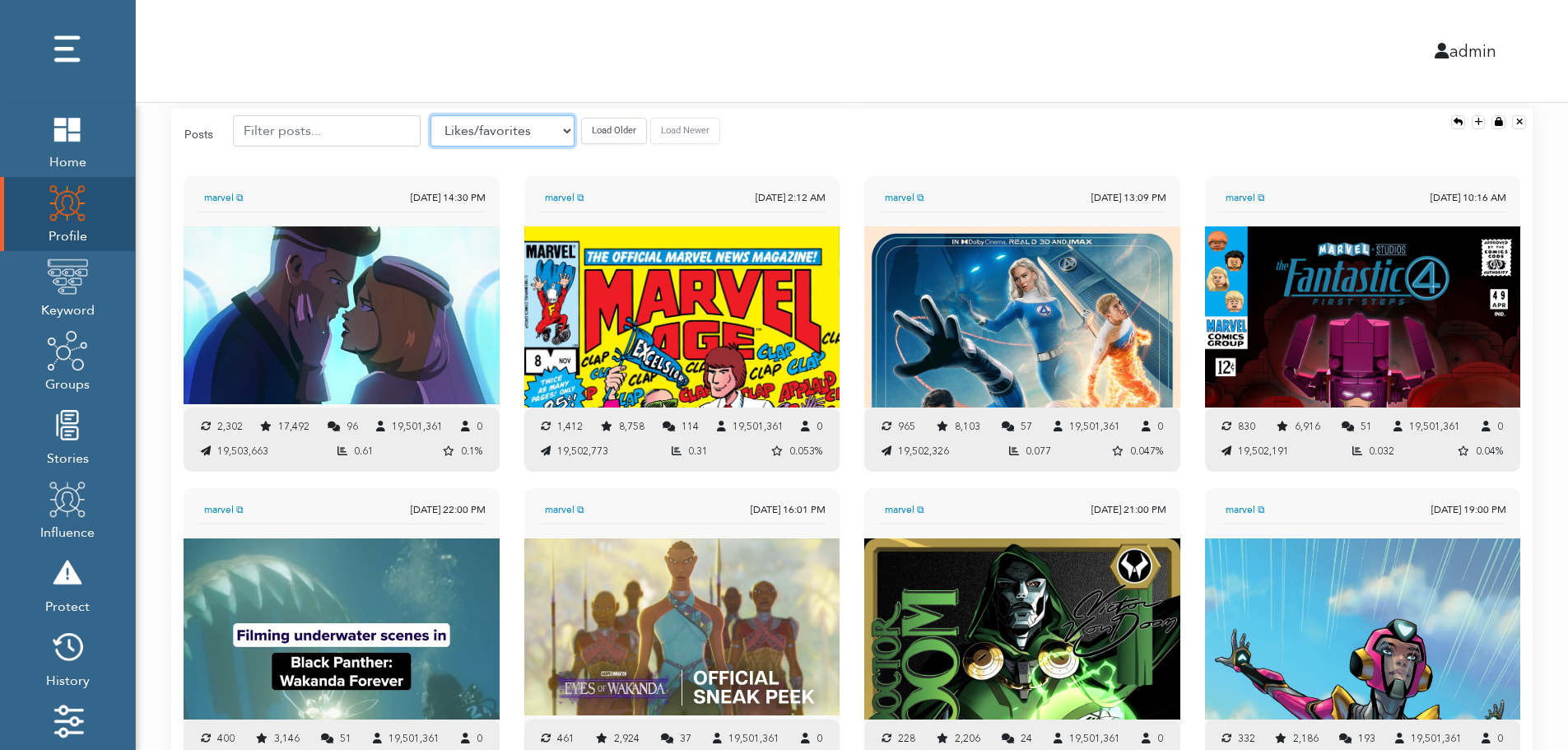
click at [478, 136] on select "Source created at Retweets Likes/favorites Followers Friends Reach Retweet rate…" at bounding box center [502, 131] width 144 height 31
select select "authenticity"
click at [430, 116] on select "Source created at Retweets Likes/favorites Followers Friends Reach Retweet rate…" at bounding box center [502, 131] width 144 height 31
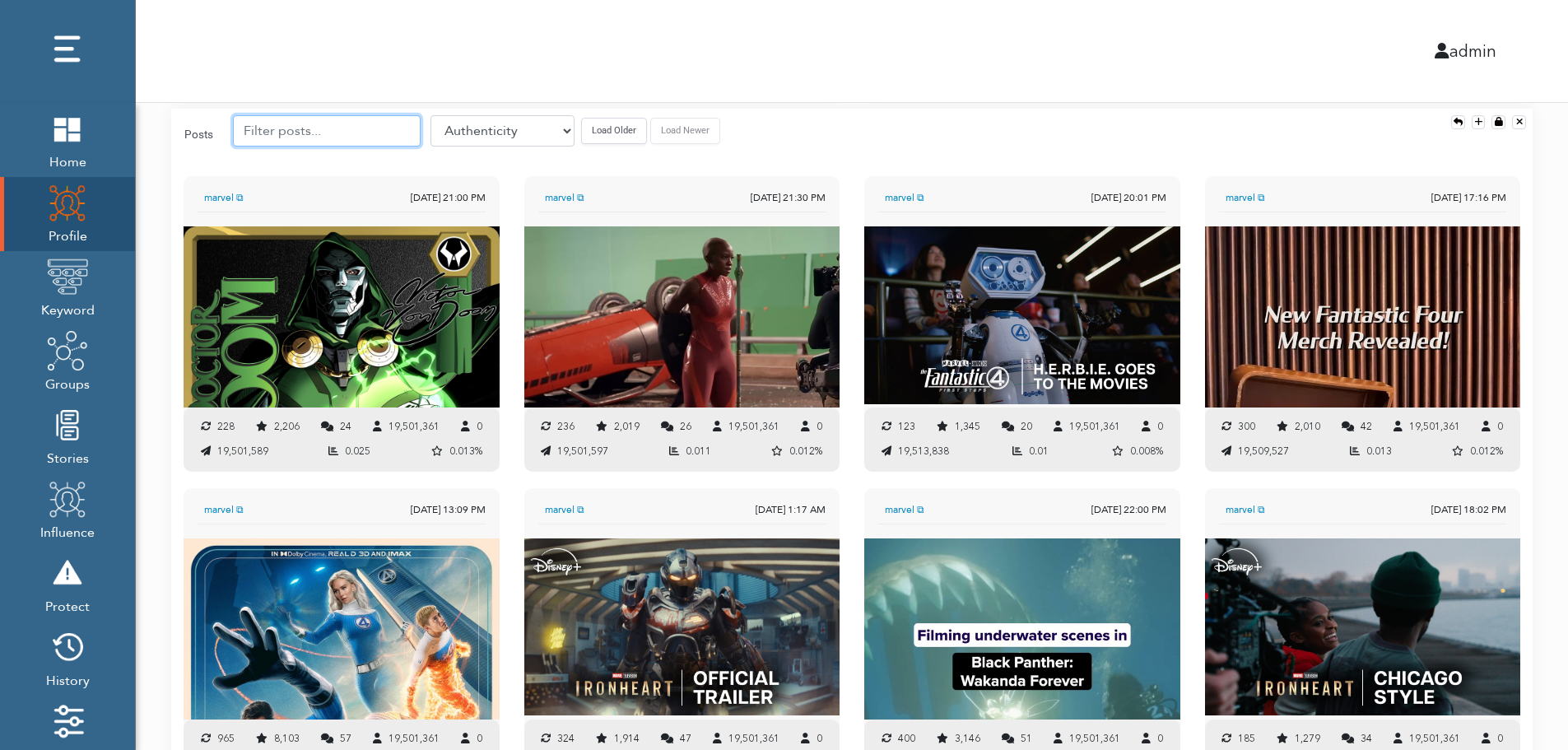
click at [322, 130] on input "text" at bounding box center [326, 131] width 187 height 31
click at [582, 126] on button "Load Older" at bounding box center [614, 130] width 66 height 26
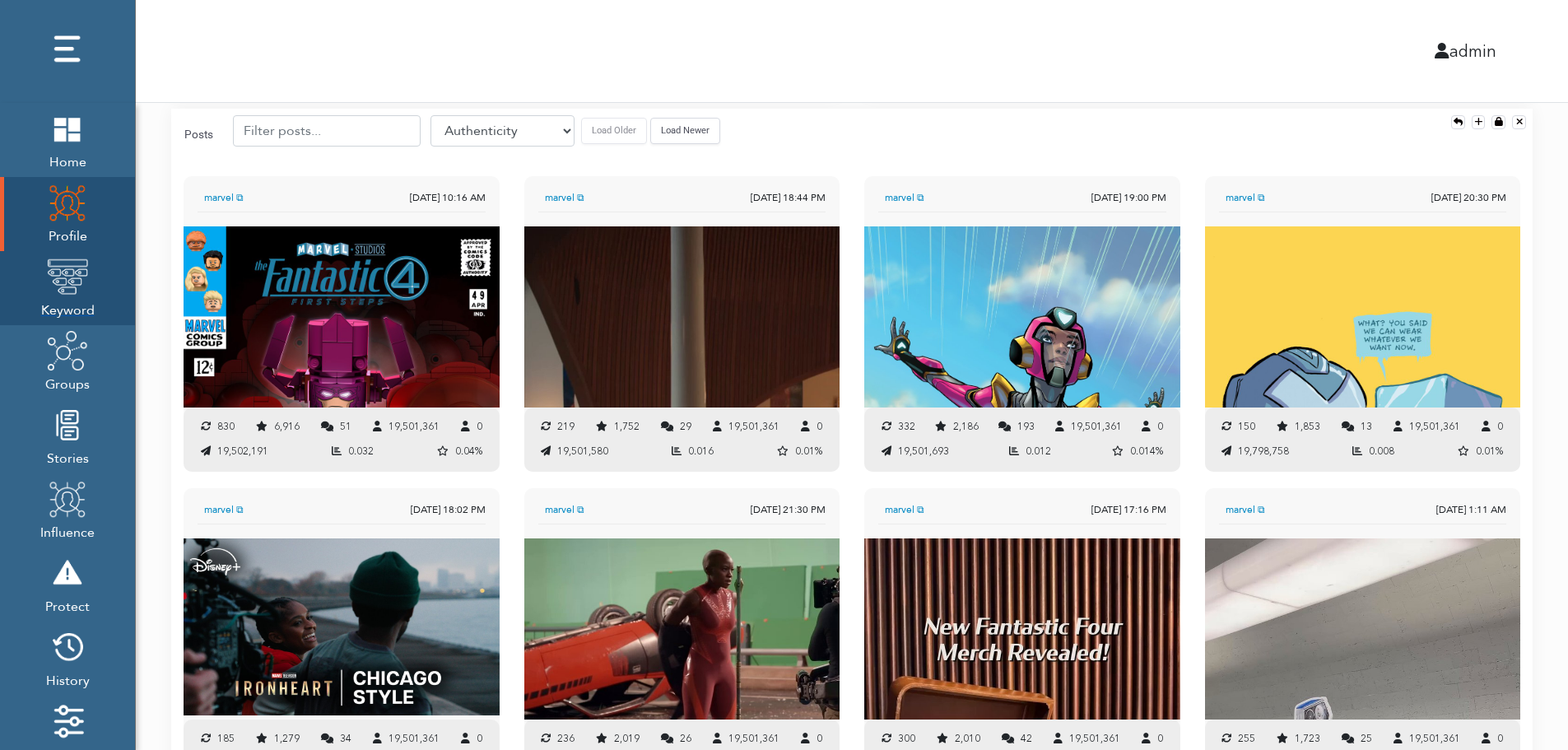
click at [72, 280] on img at bounding box center [68, 276] width 41 height 41
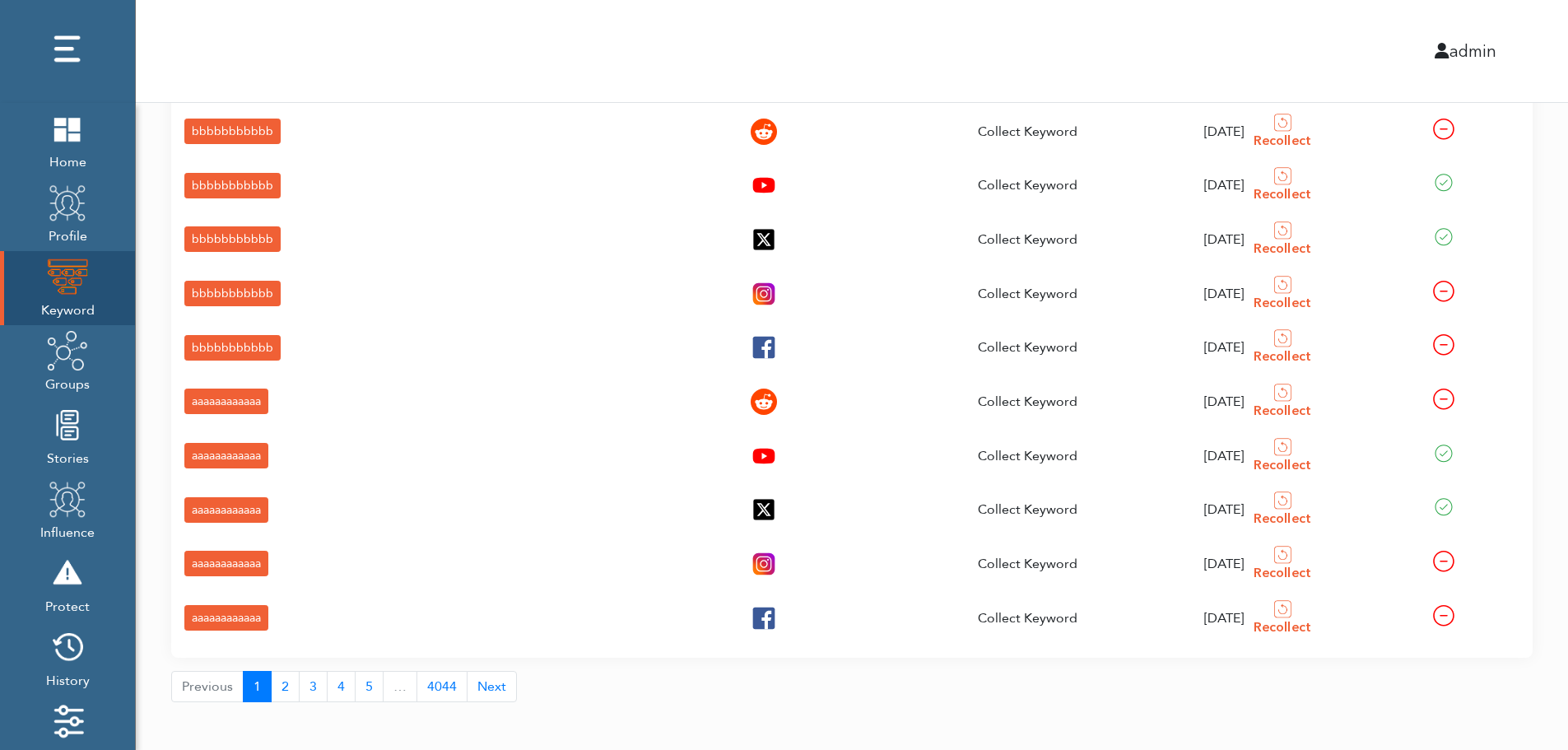
scroll to position [59, 0]
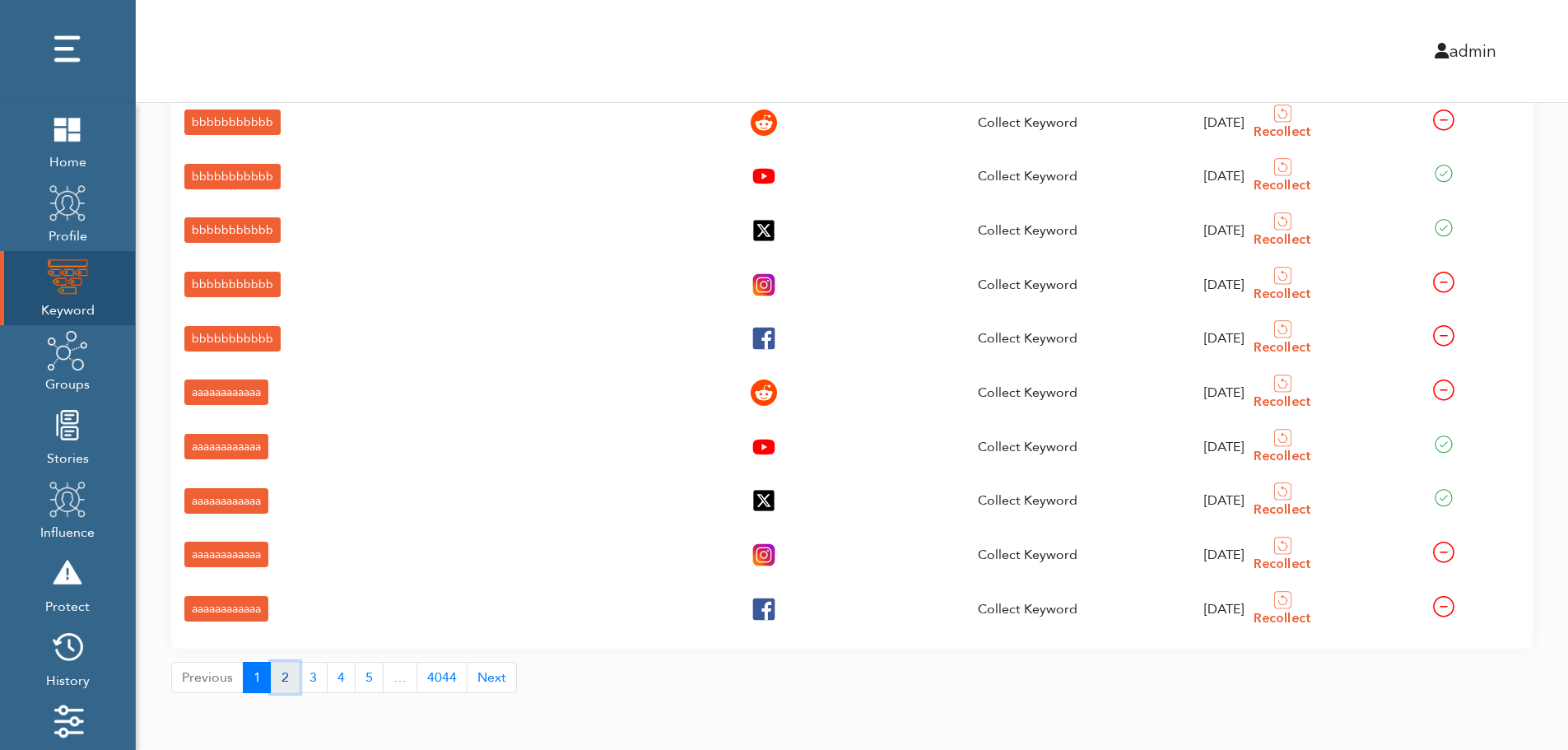
click at [281, 682] on button "2" at bounding box center [285, 677] width 28 height 31
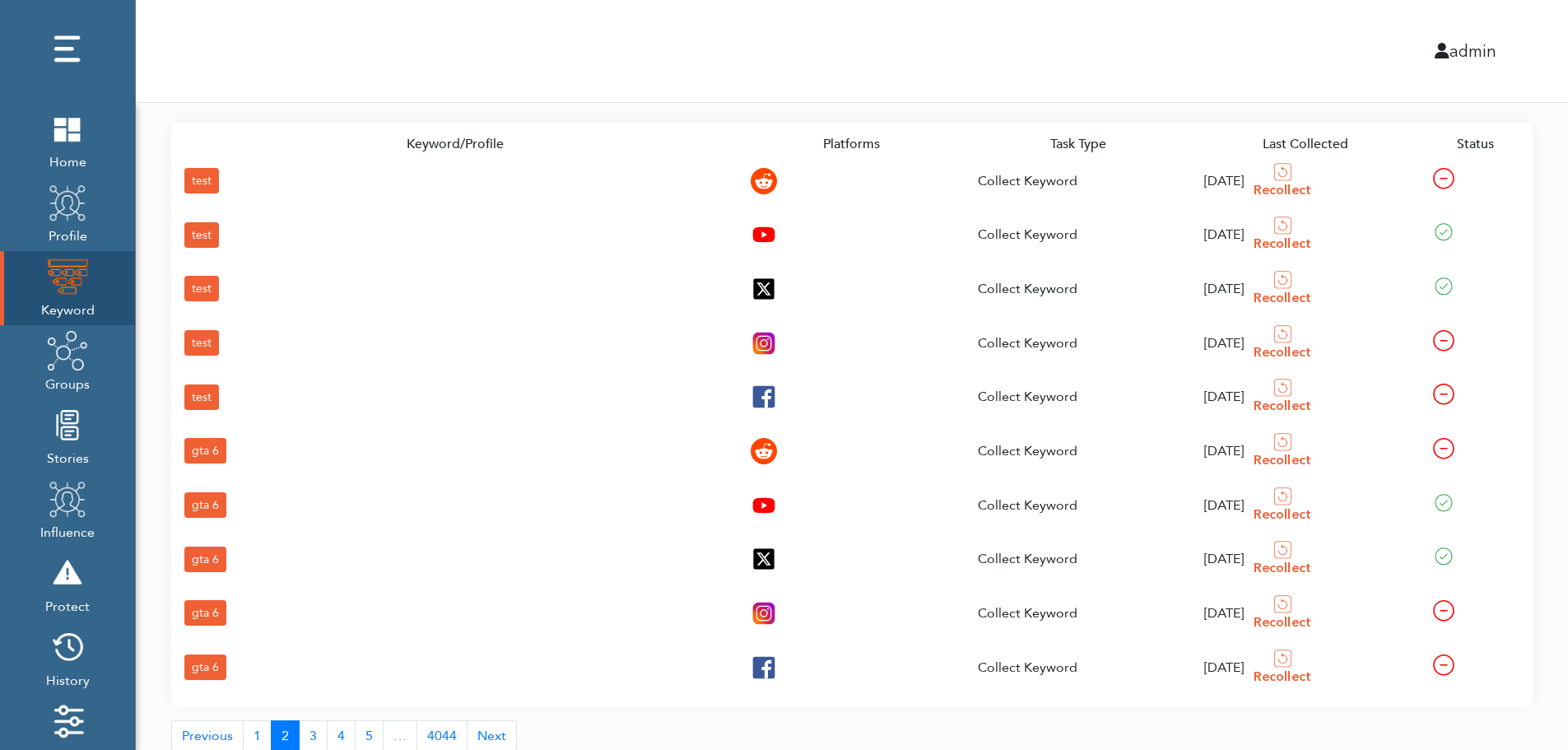
click at [204, 662] on div "gta 6" at bounding box center [205, 666] width 42 height 26
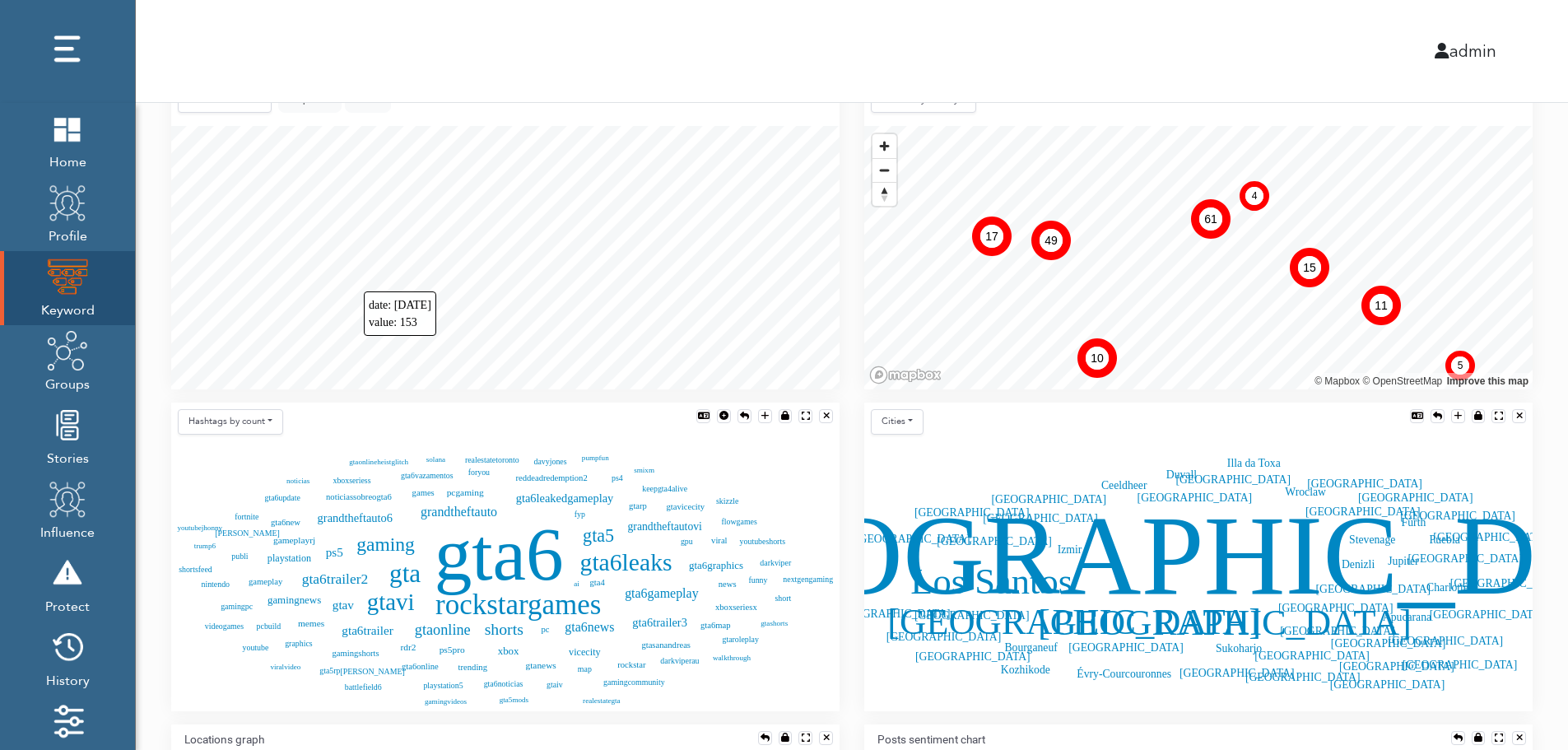
scroll to position [366, 0]
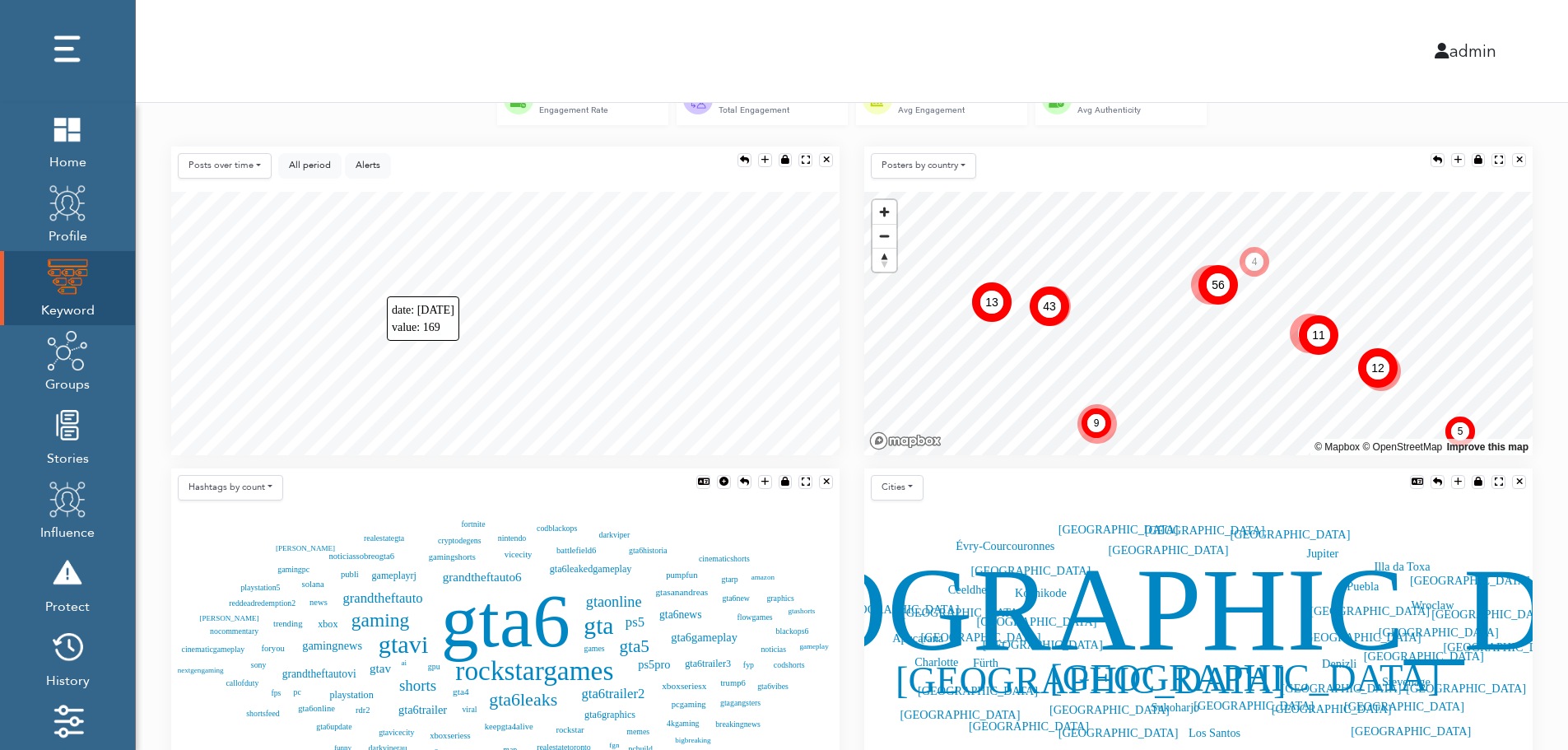
scroll to position [300, 0]
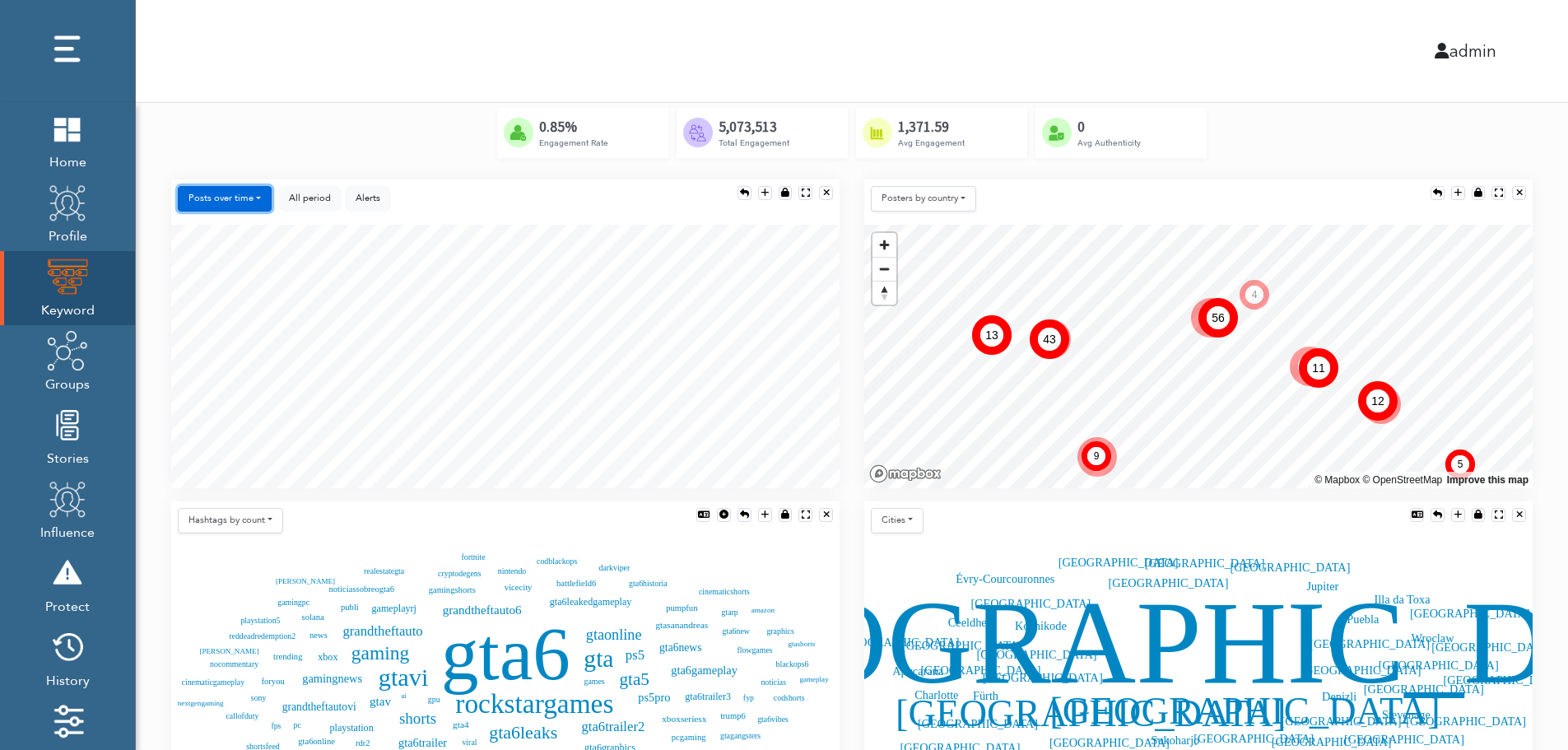
click at [240, 195] on button "Posts over time" at bounding box center [225, 198] width 94 height 26
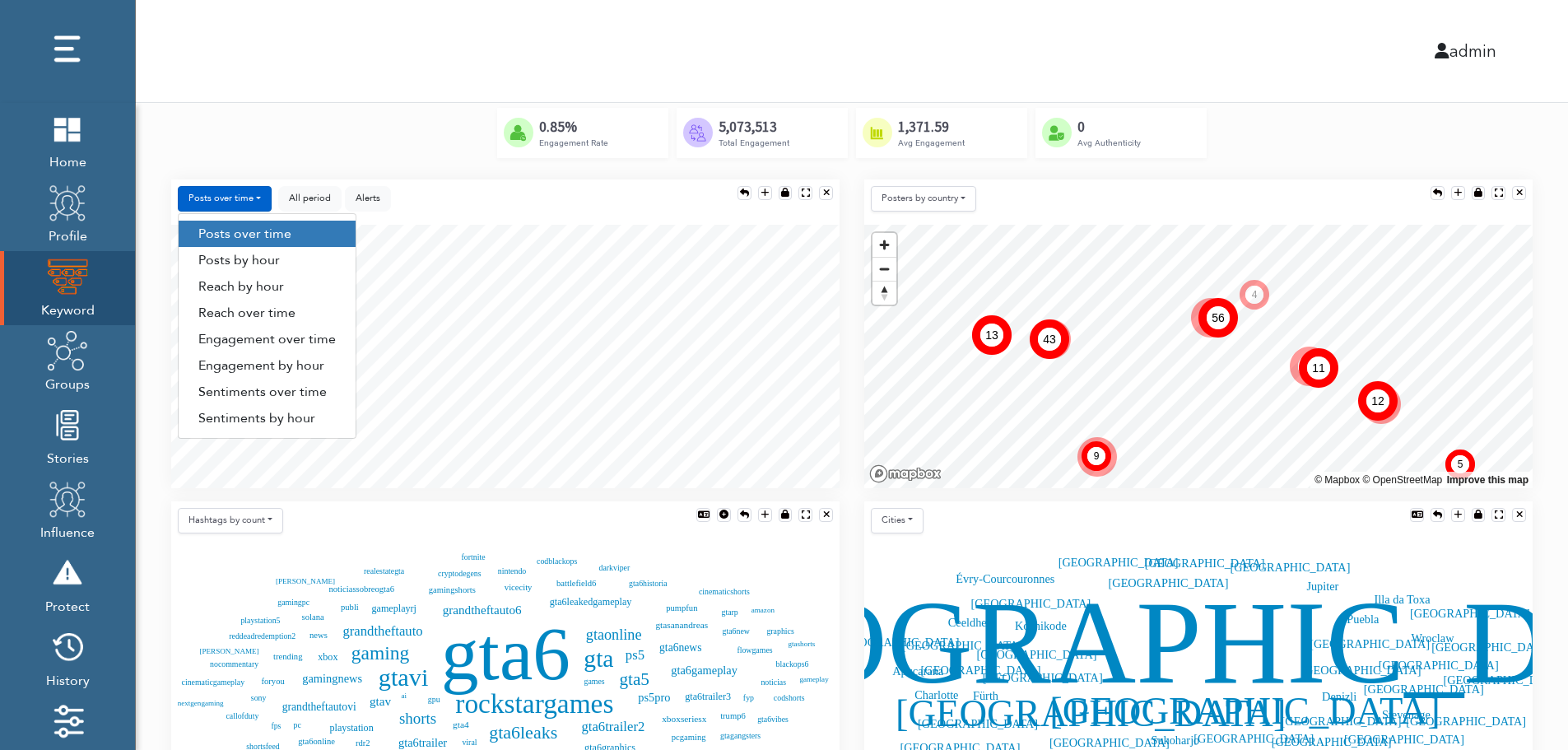
click at [315, 371] on link "Engagement by hour" at bounding box center [267, 365] width 177 height 27
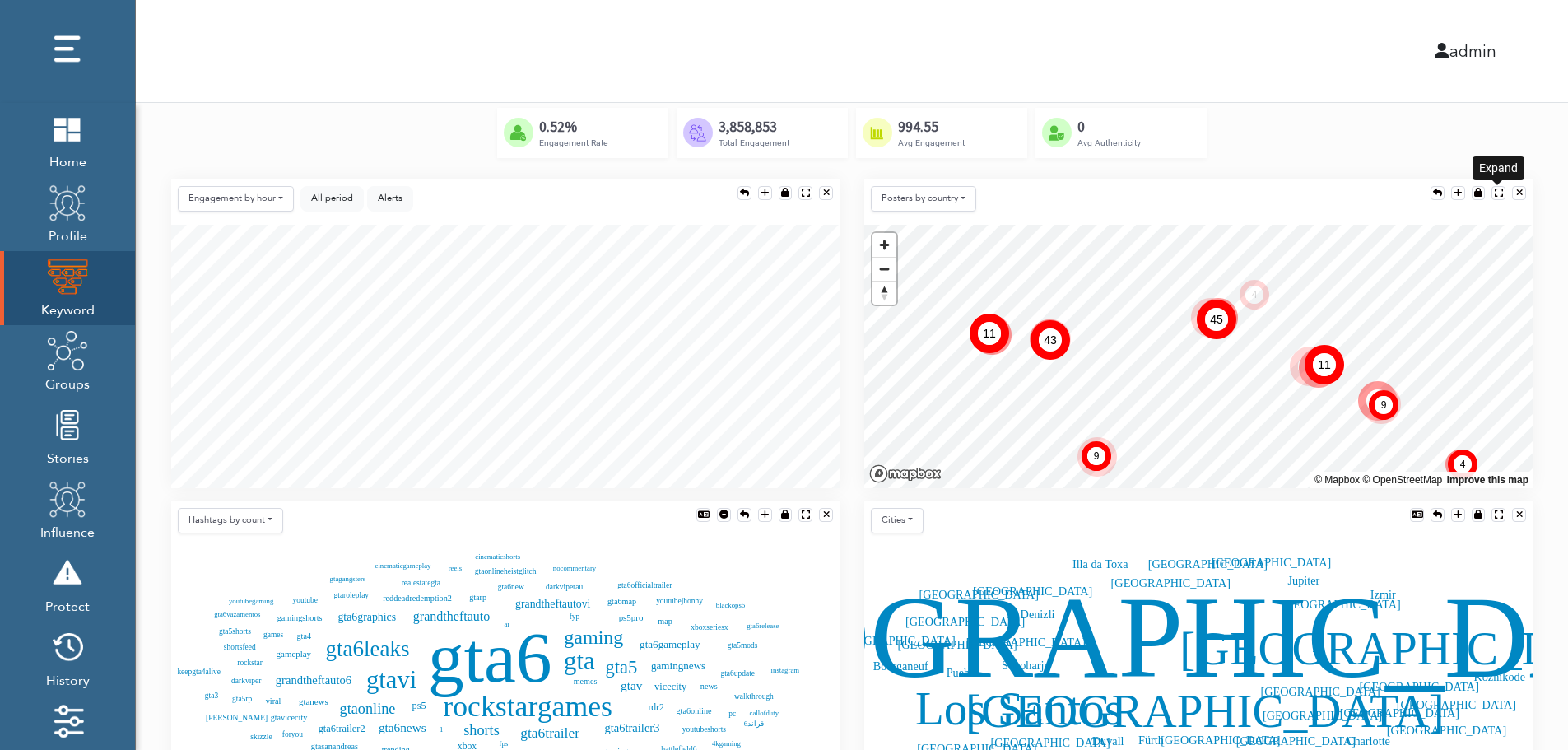
click at [1497, 188] on div at bounding box center [1498, 193] width 8 height 9
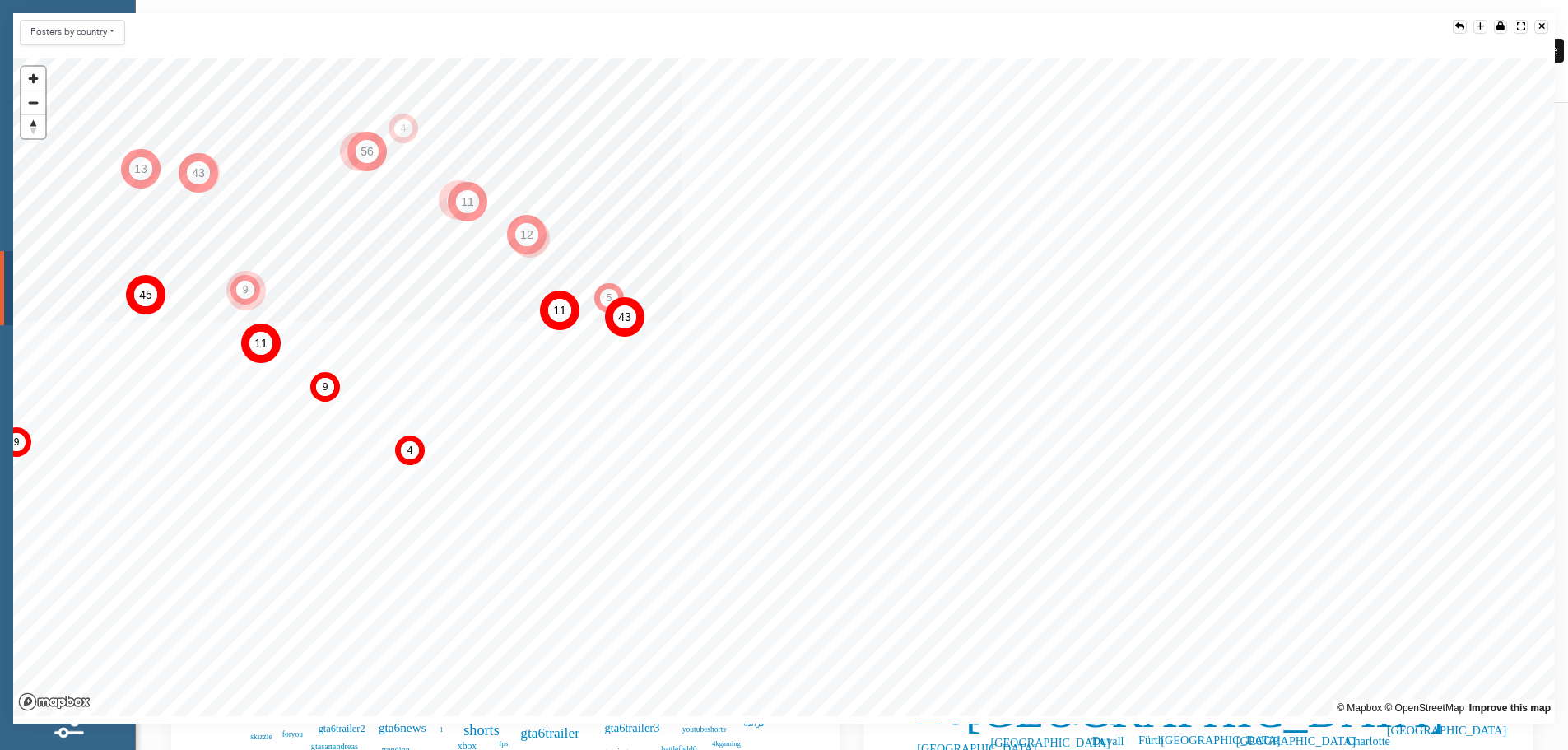
click at [1543, 25] on div at bounding box center [1540, 27] width 6 height 9
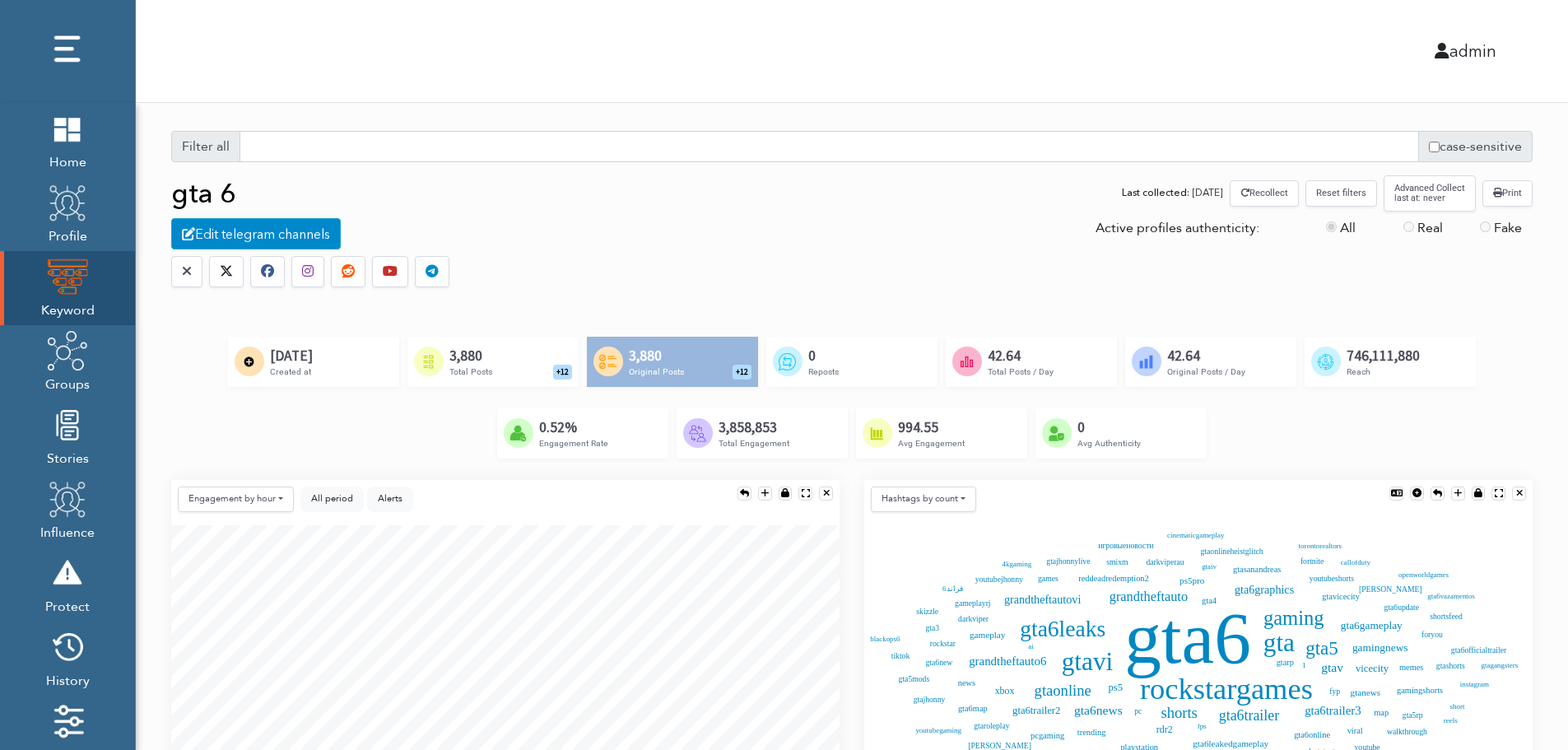
click at [517, 359] on div "Created by [PERSON_NAME] @ [DOMAIN_NAME] from the Noun Project 3,880 Total Post…" at bounding box center [493, 362] width 171 height 50
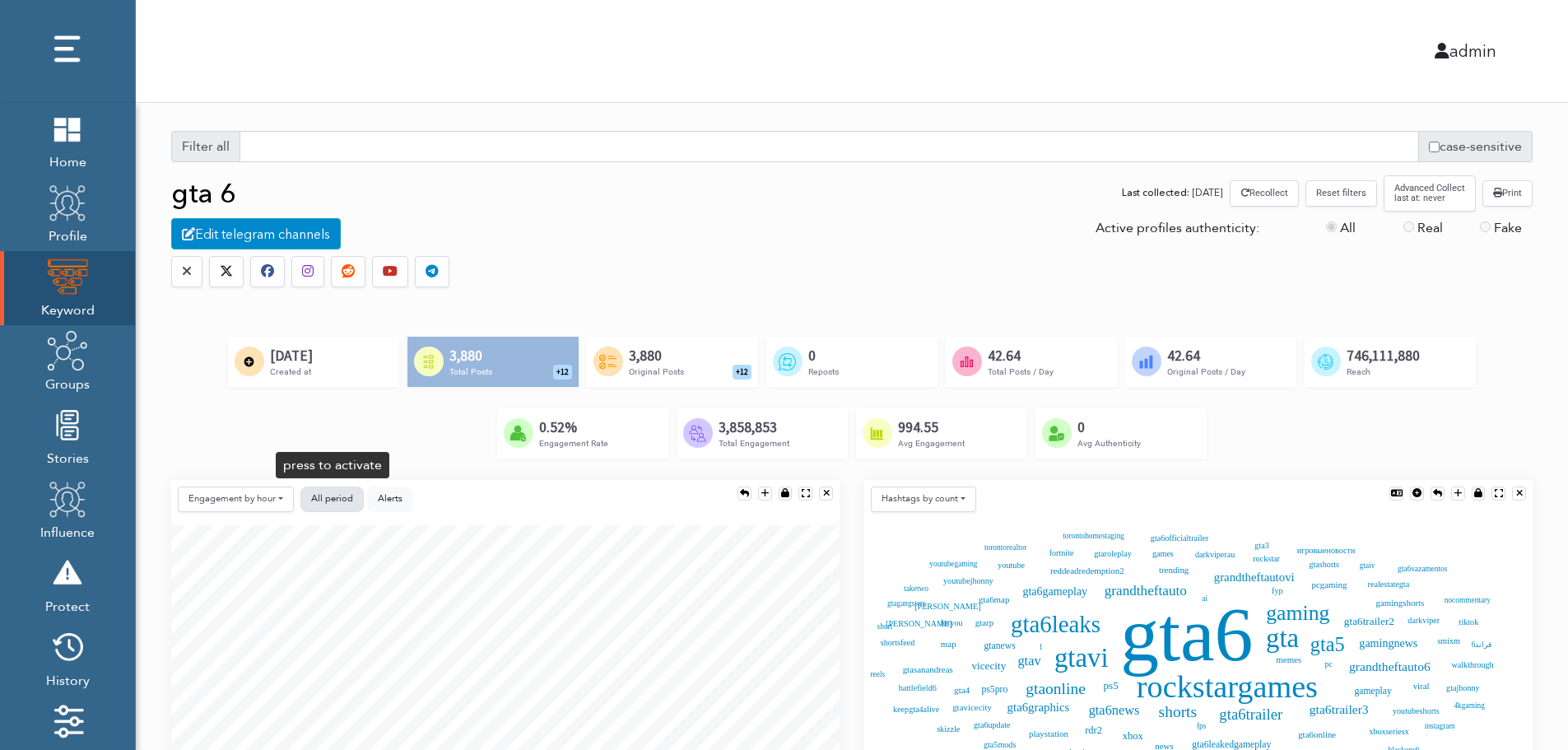
click at [341, 491] on button "All period" at bounding box center [331, 499] width 63 height 26
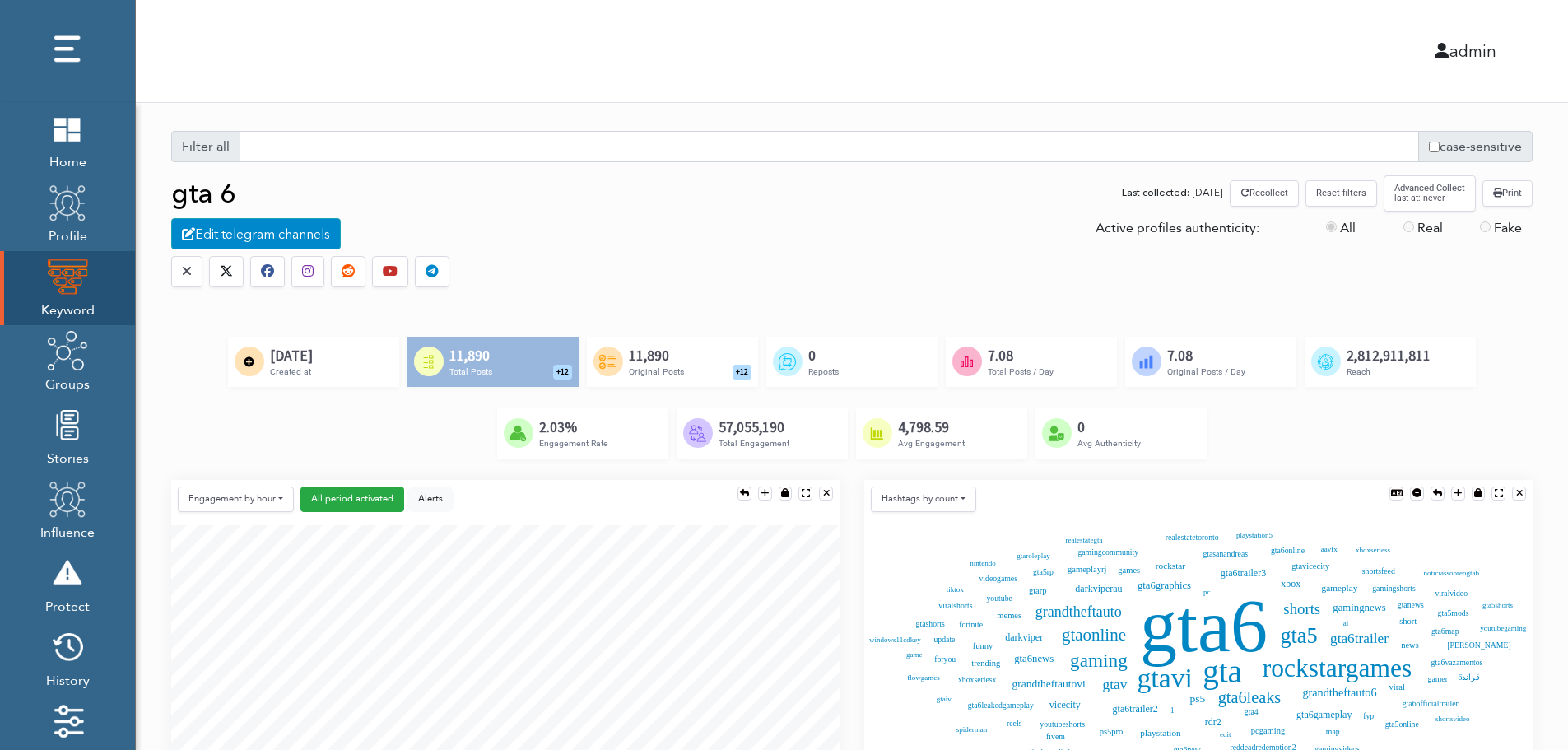
click at [1344, 196] on button "Reset filters" at bounding box center [1341, 193] width 72 height 26
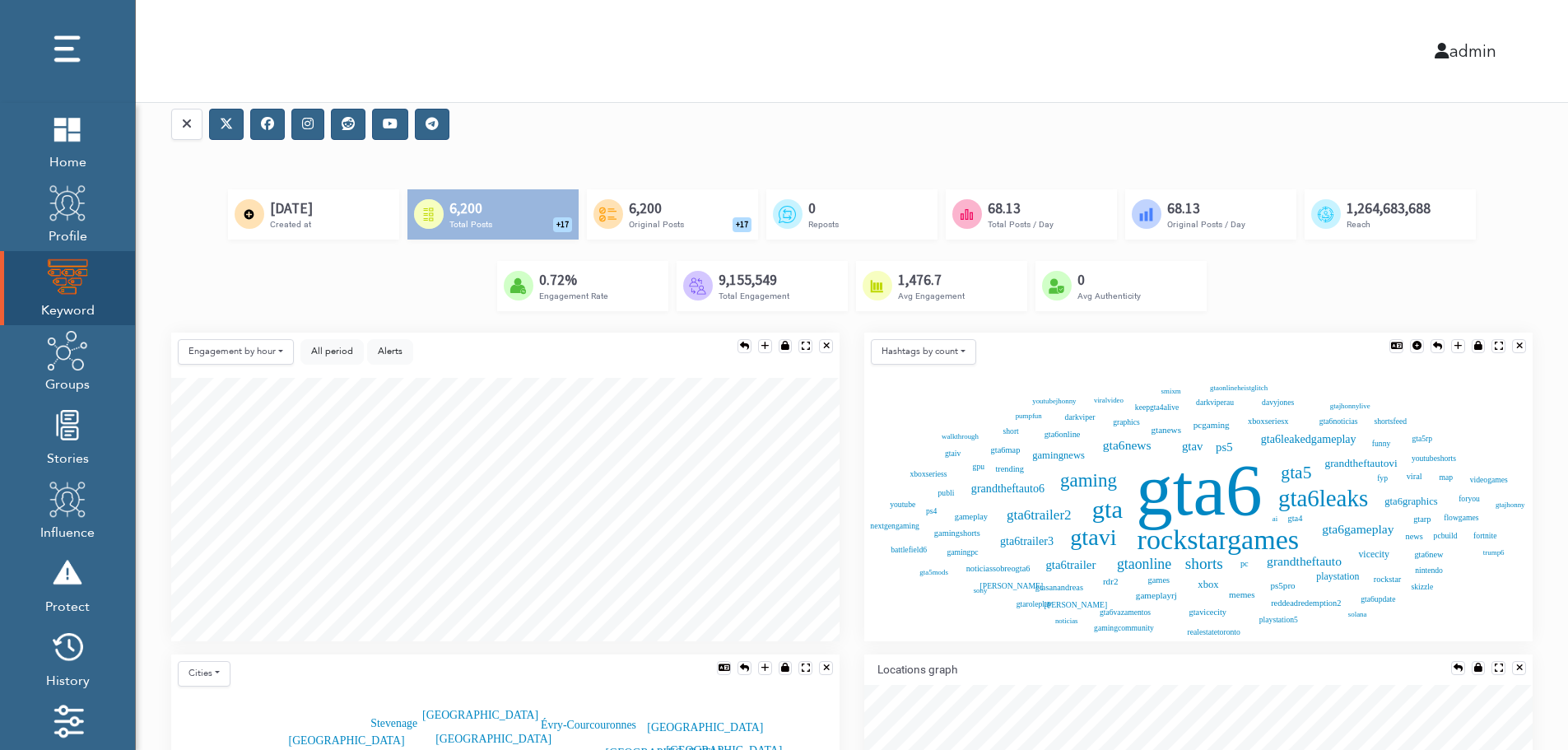
scroll to position [164, 0]
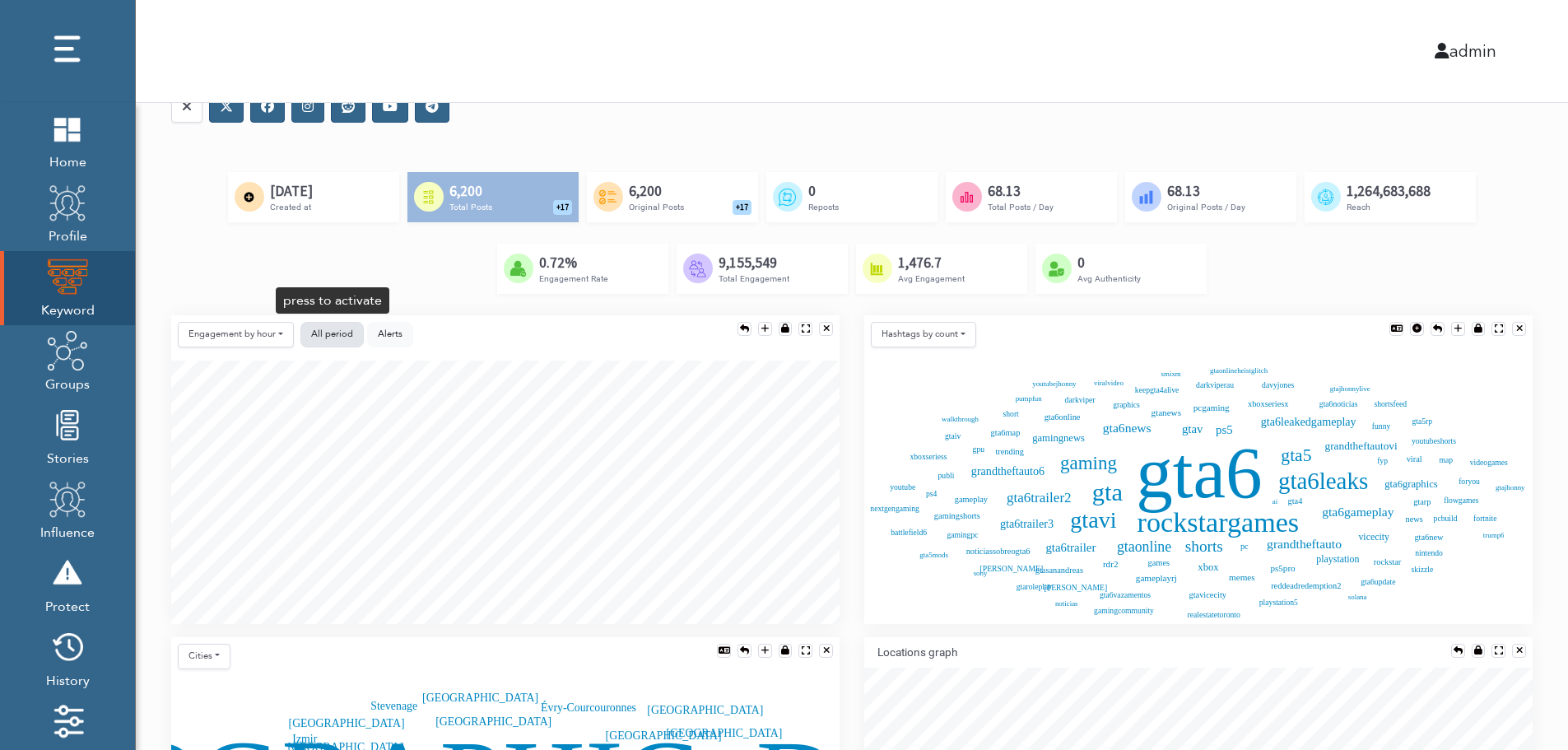
click at [307, 333] on button "All period" at bounding box center [331, 334] width 63 height 26
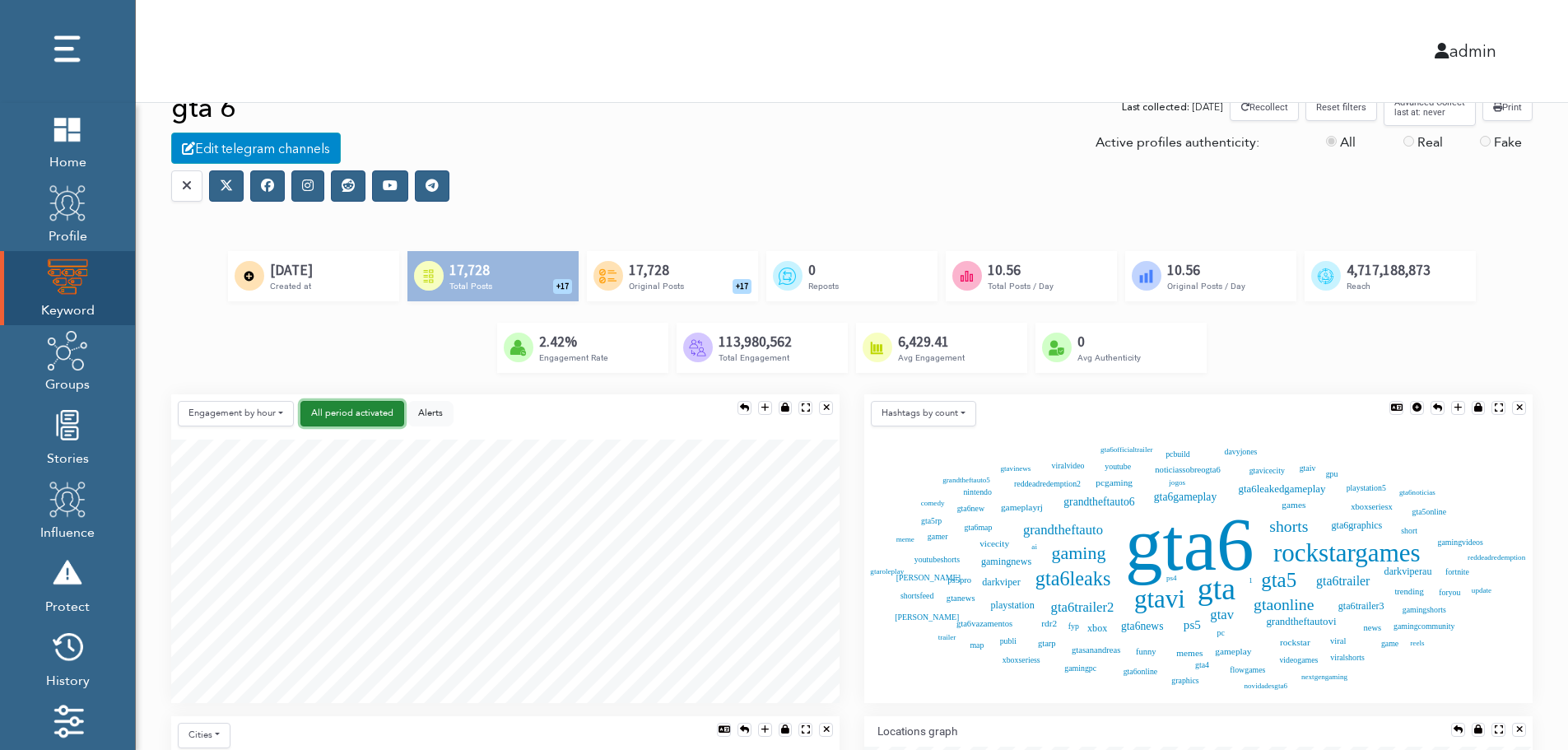
scroll to position [0, 0]
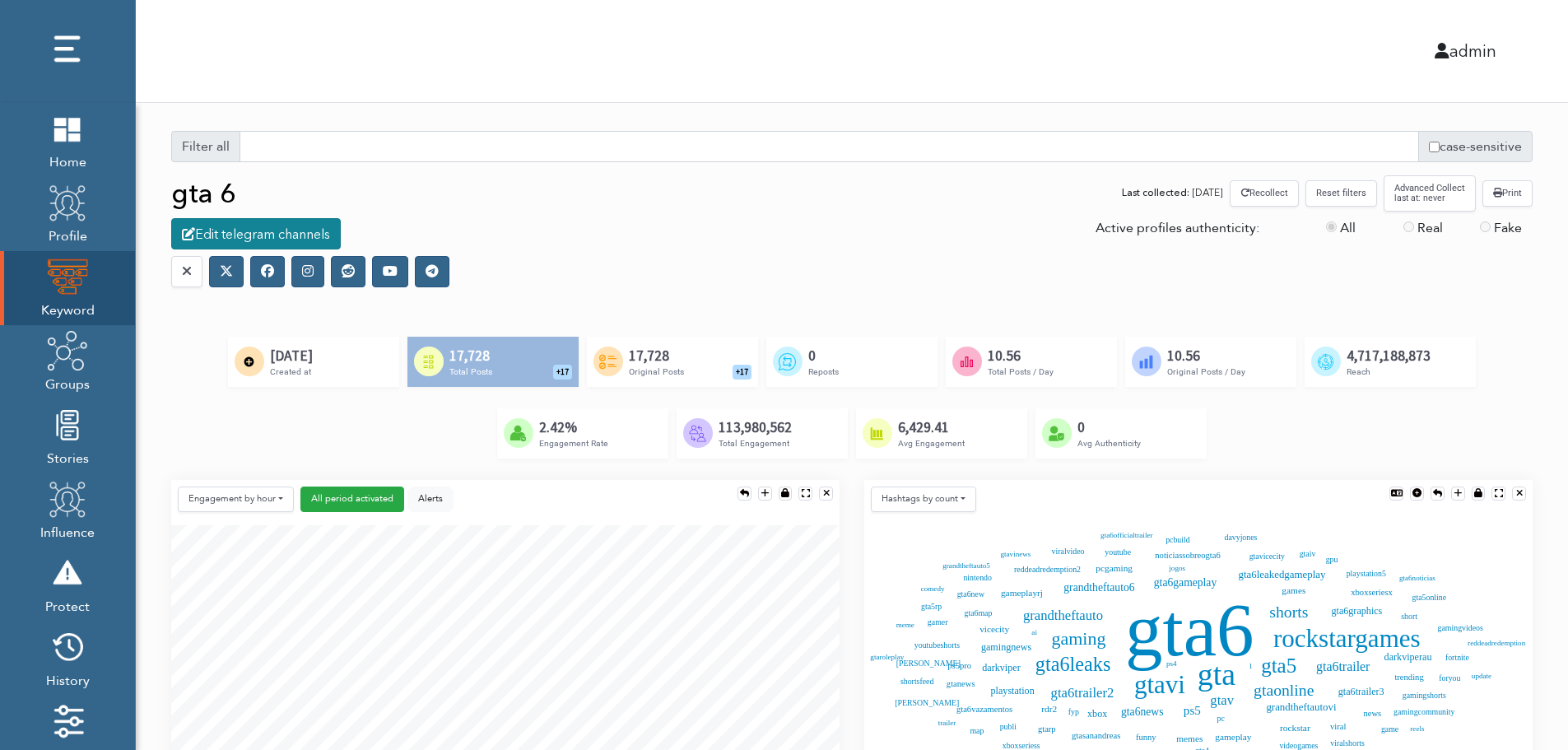
click at [273, 235] on div "Edit telegram channels" at bounding box center [256, 233] width 170 height 31
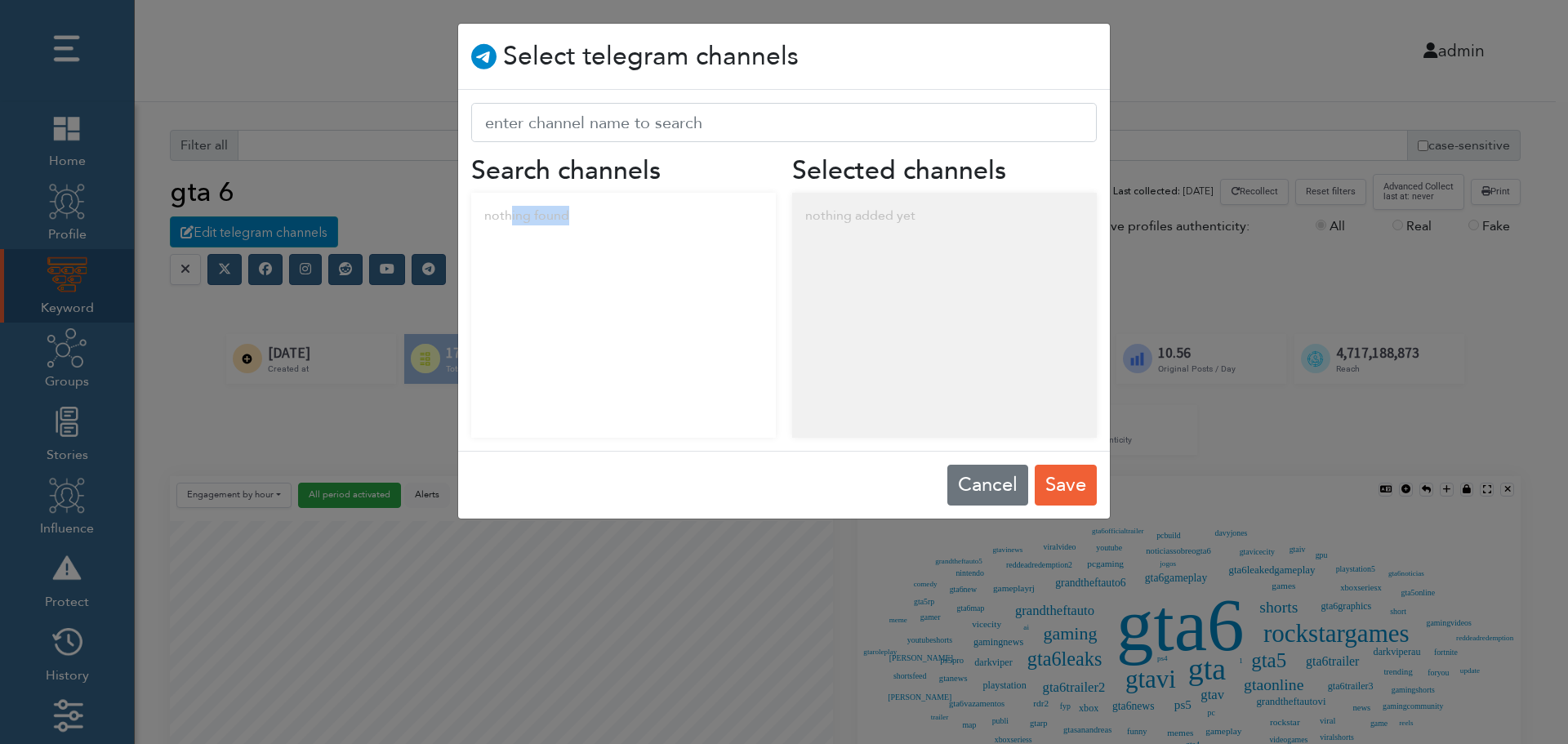
drag, startPoint x: 509, startPoint y: 219, endPoint x: 646, endPoint y: 234, distance: 137.8
click at [646, 234] on div "nothing found" at bounding box center [624, 216] width 305 height 46
click at [911, 214] on div "nothing added yet" at bounding box center [945, 216] width 305 height 46
click at [976, 481] on button "Cancel" at bounding box center [988, 485] width 81 height 41
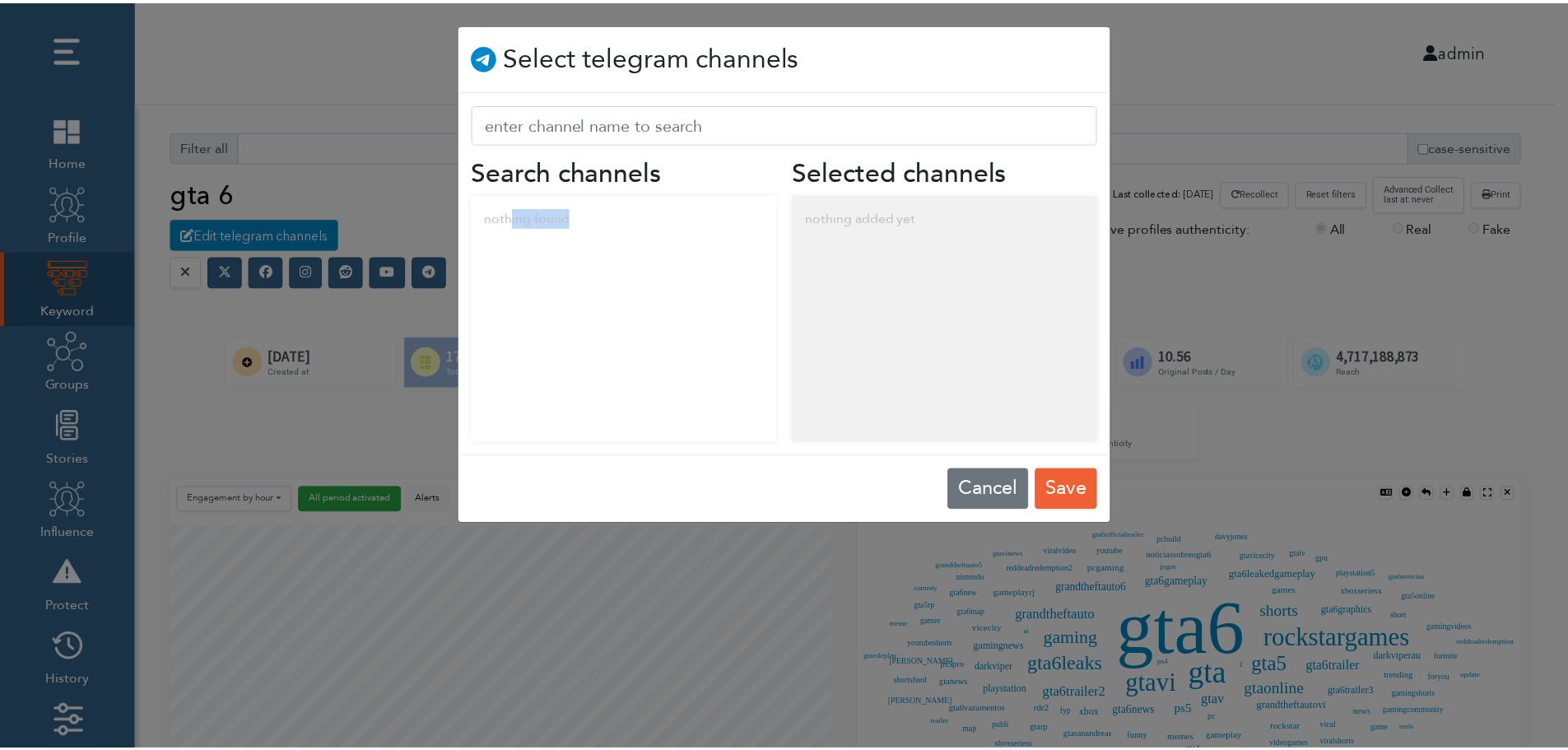
scroll to position [8, 8]
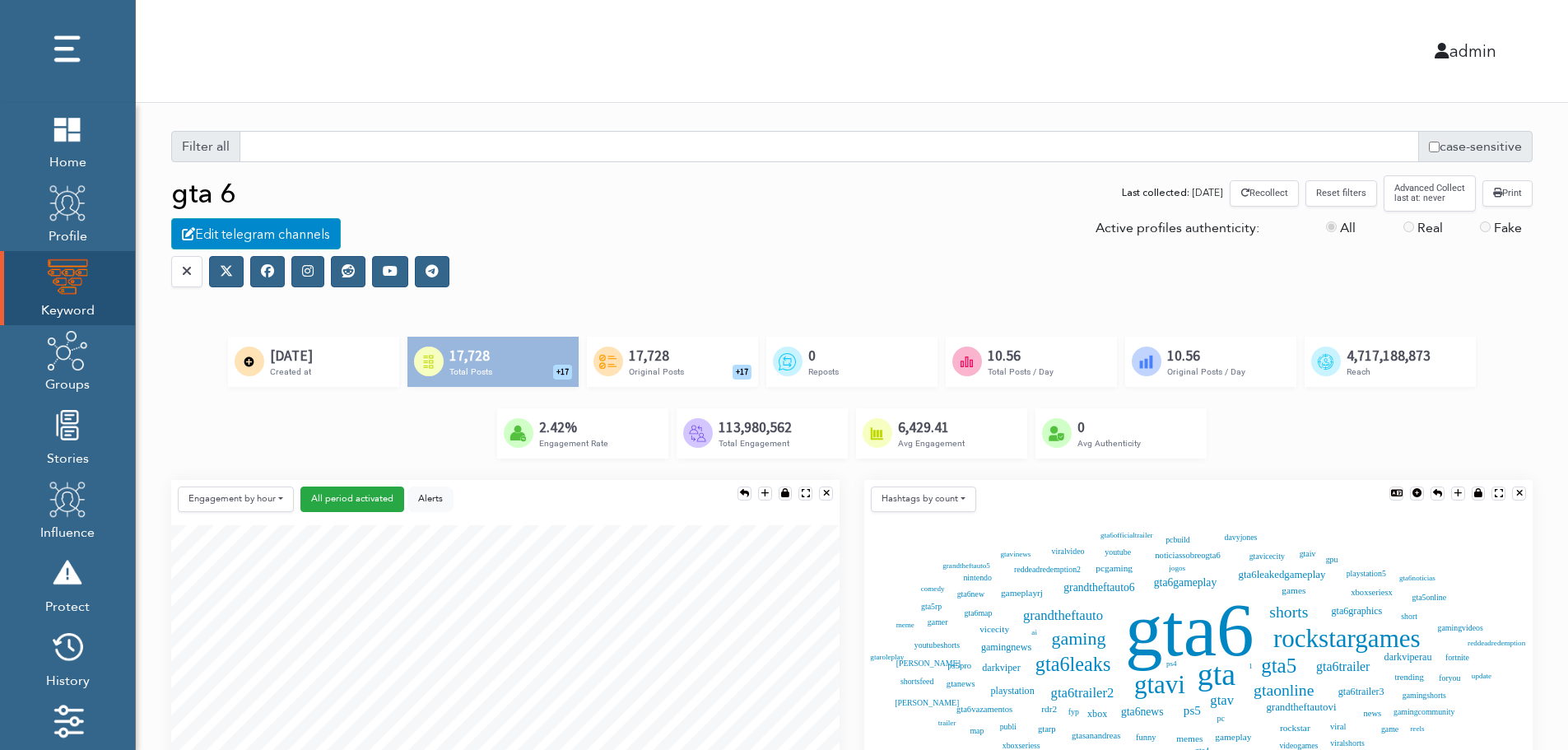
click at [267, 275] on icon at bounding box center [267, 270] width 13 height 13
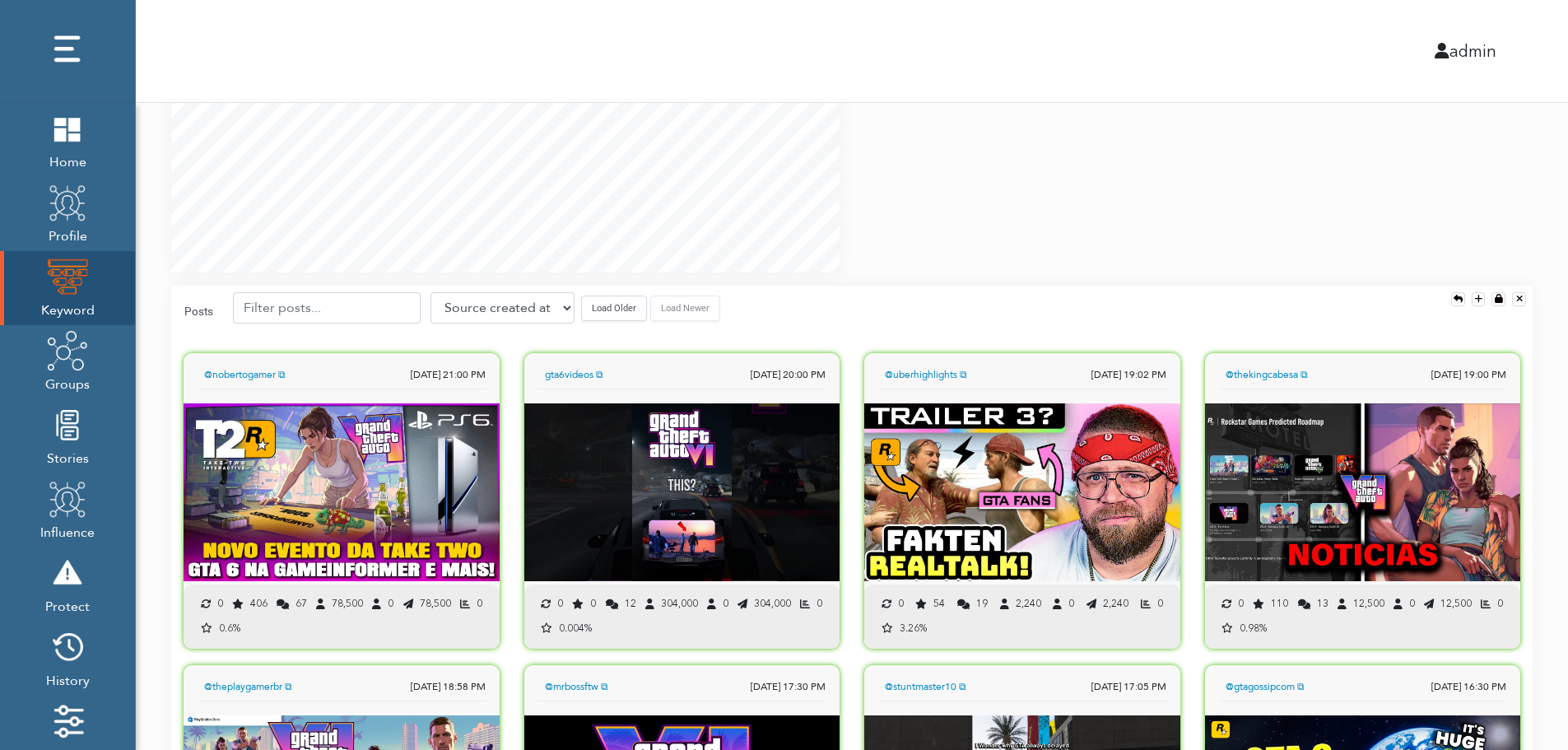
scroll to position [1153, 0]
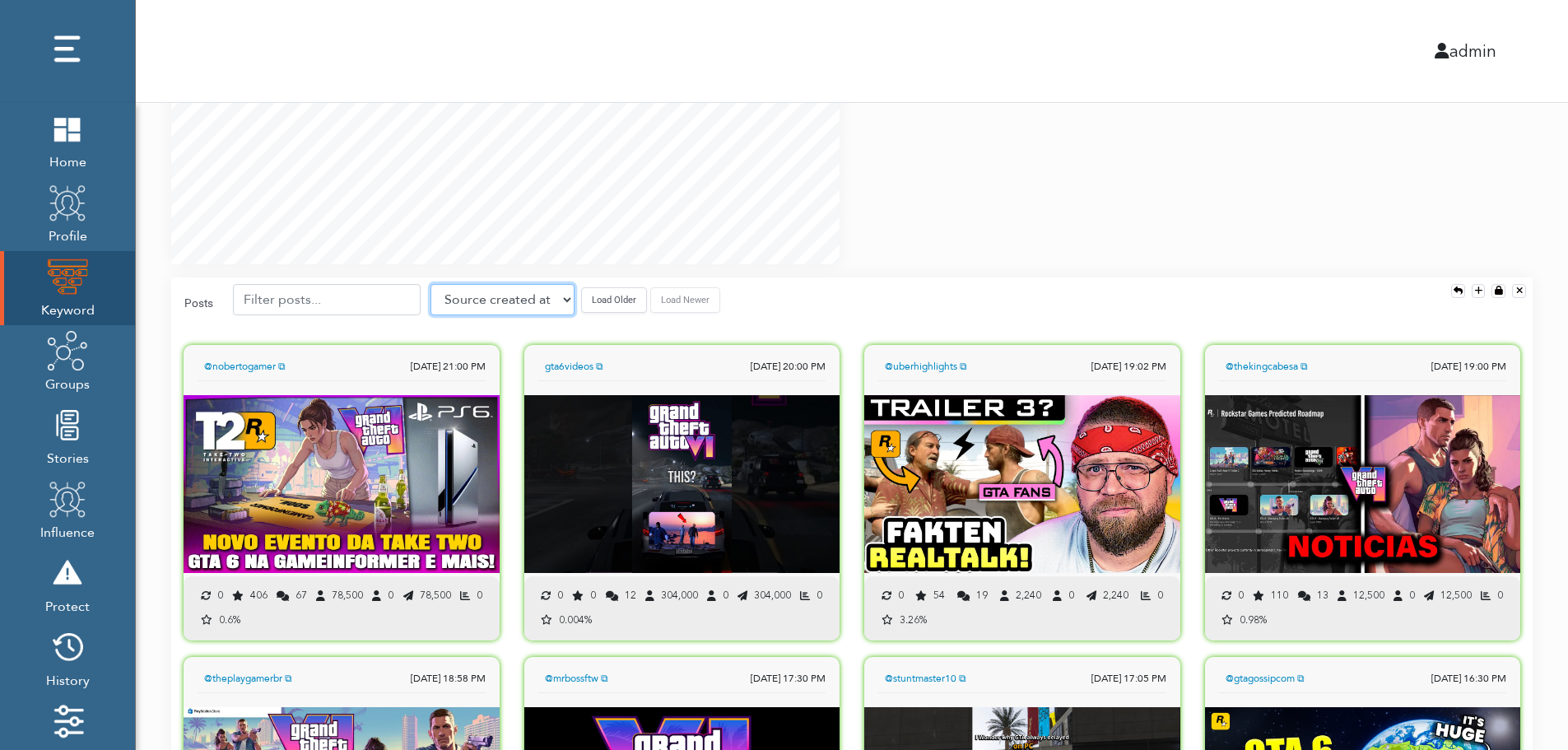
click at [498, 303] on select "Source created at Retweets Likes/favorites Followers Friends Reach Retweet rate…" at bounding box center [502, 299] width 144 height 31
click at [430, 284] on select "Source created at Retweets Likes/favorites Followers Friends Reach Retweet rate…" at bounding box center [502, 299] width 144 height 31
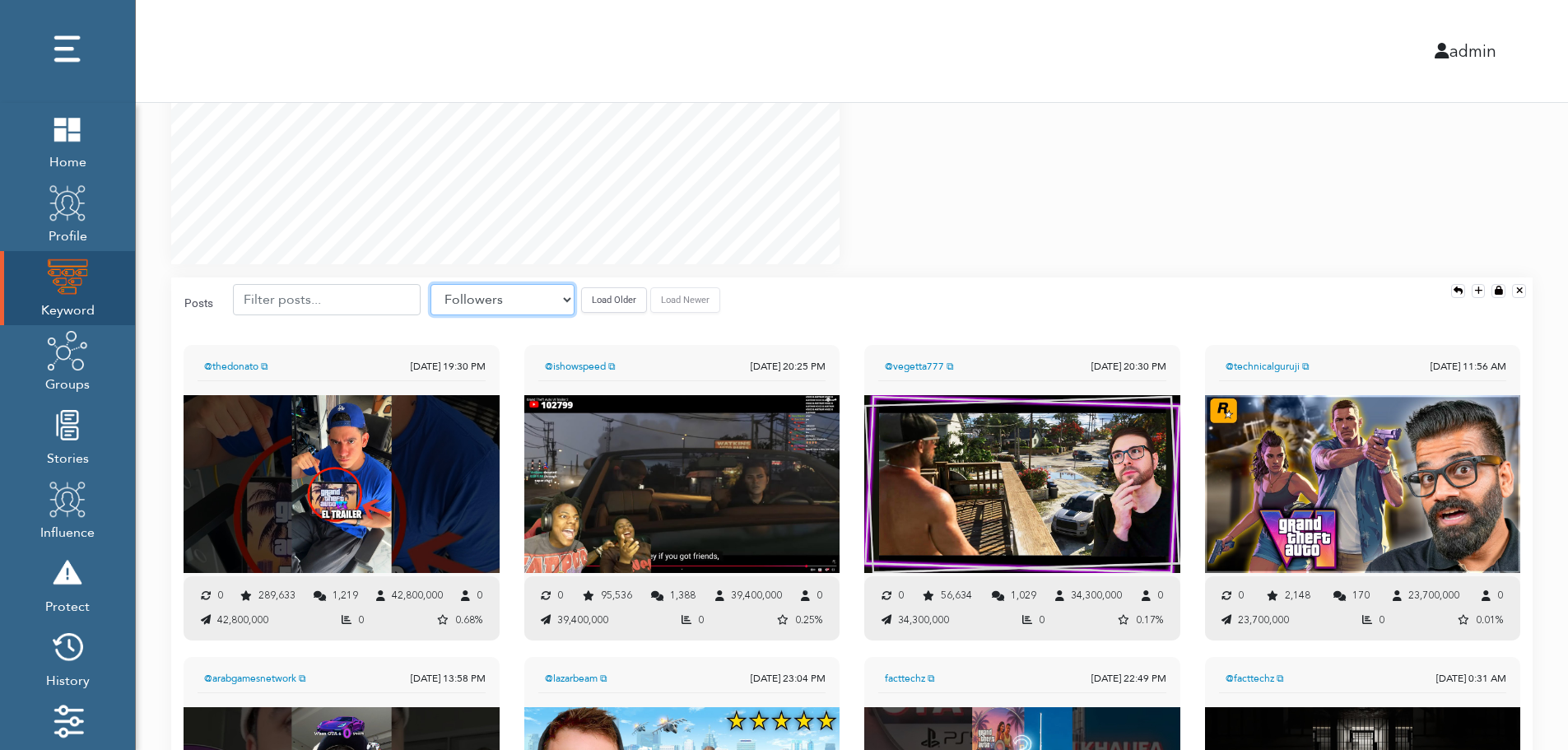
click at [525, 294] on select "Source created at Retweets Likes/favorites Followers Friends Reach Retweet rate…" at bounding box center [502, 299] width 144 height 31
select select "share_rate"
click at [430, 284] on select "Source created at Retweets Likes/favorites Followers Friends Reach Retweet rate…" at bounding box center [502, 299] width 144 height 31
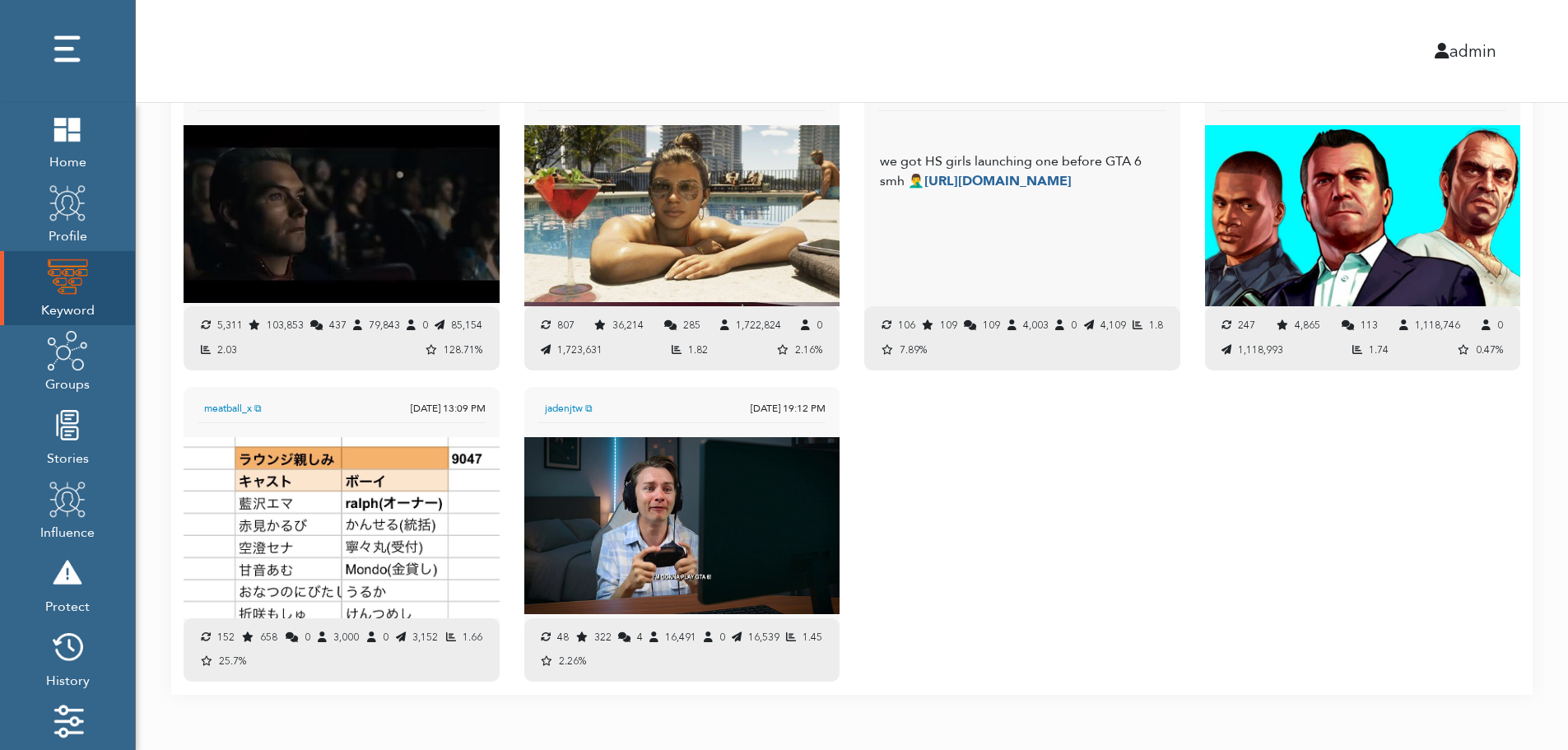
scroll to position [1750, 0]
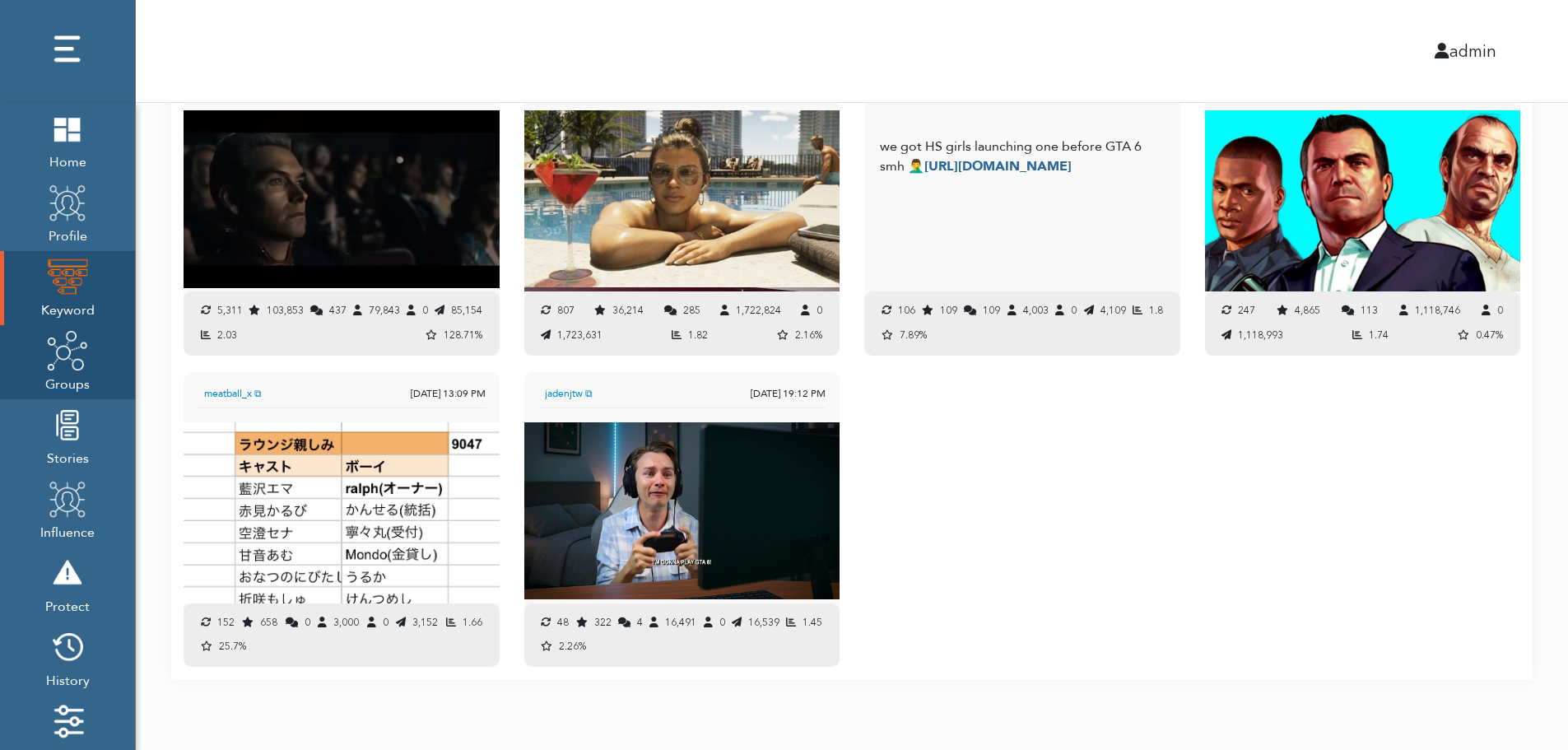
click at [68, 374] on span "Groups" at bounding box center [68, 383] width 44 height 23
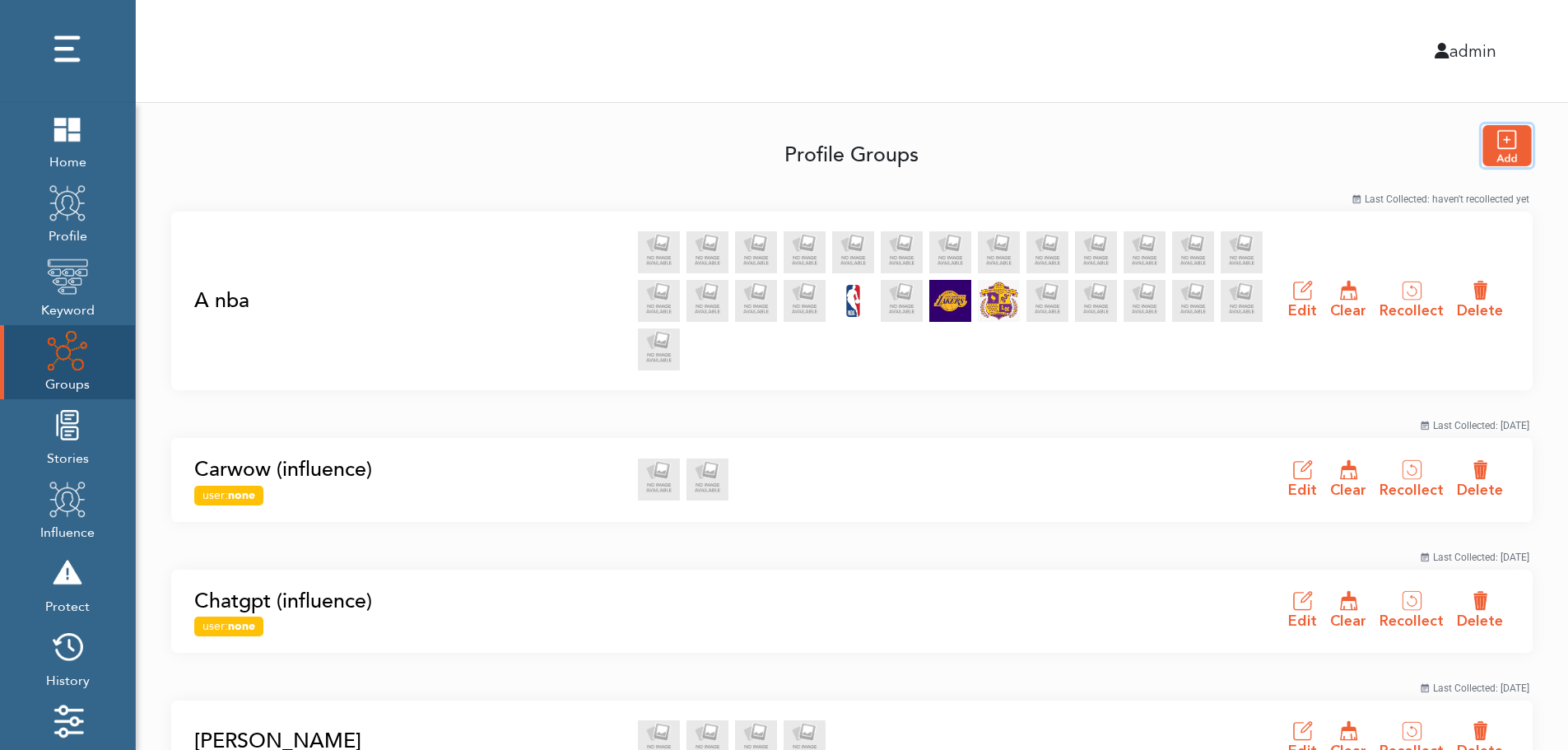
click at [1512, 145] on img "button" at bounding box center [1507, 146] width 50 height 41
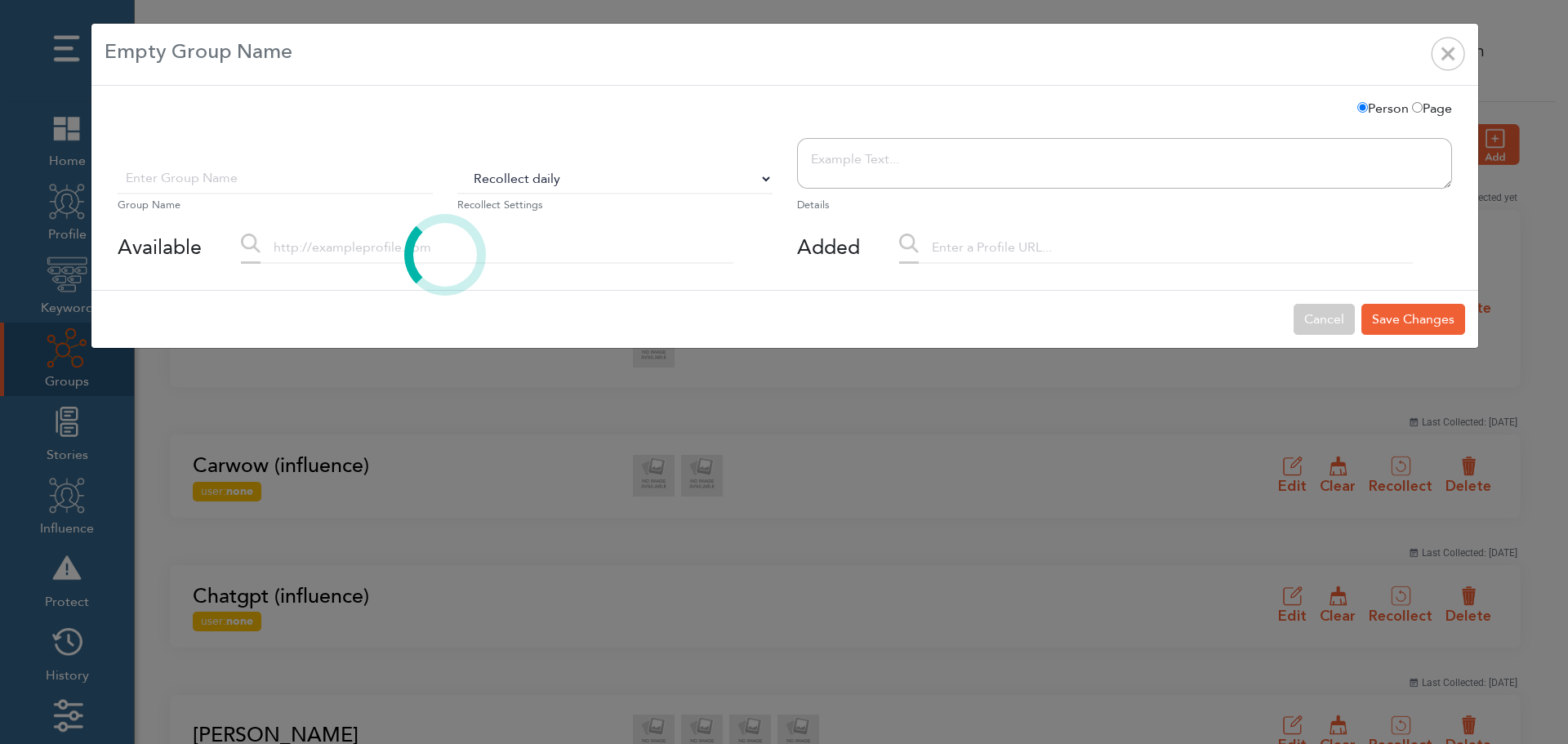
click at [516, 182] on select "Do Not Recollect Recollect every 3 hours Recollect every 6 hours Recollect ever…" at bounding box center [615, 178] width 316 height 31
select select "0"
click at [457, 163] on select "Do Not Recollect Recollect every 3 hours Recollect every 6 hours Recollect ever…" at bounding box center [615, 178] width 316 height 31
click at [364, 257] on div at bounding box center [445, 255] width 680 height 44
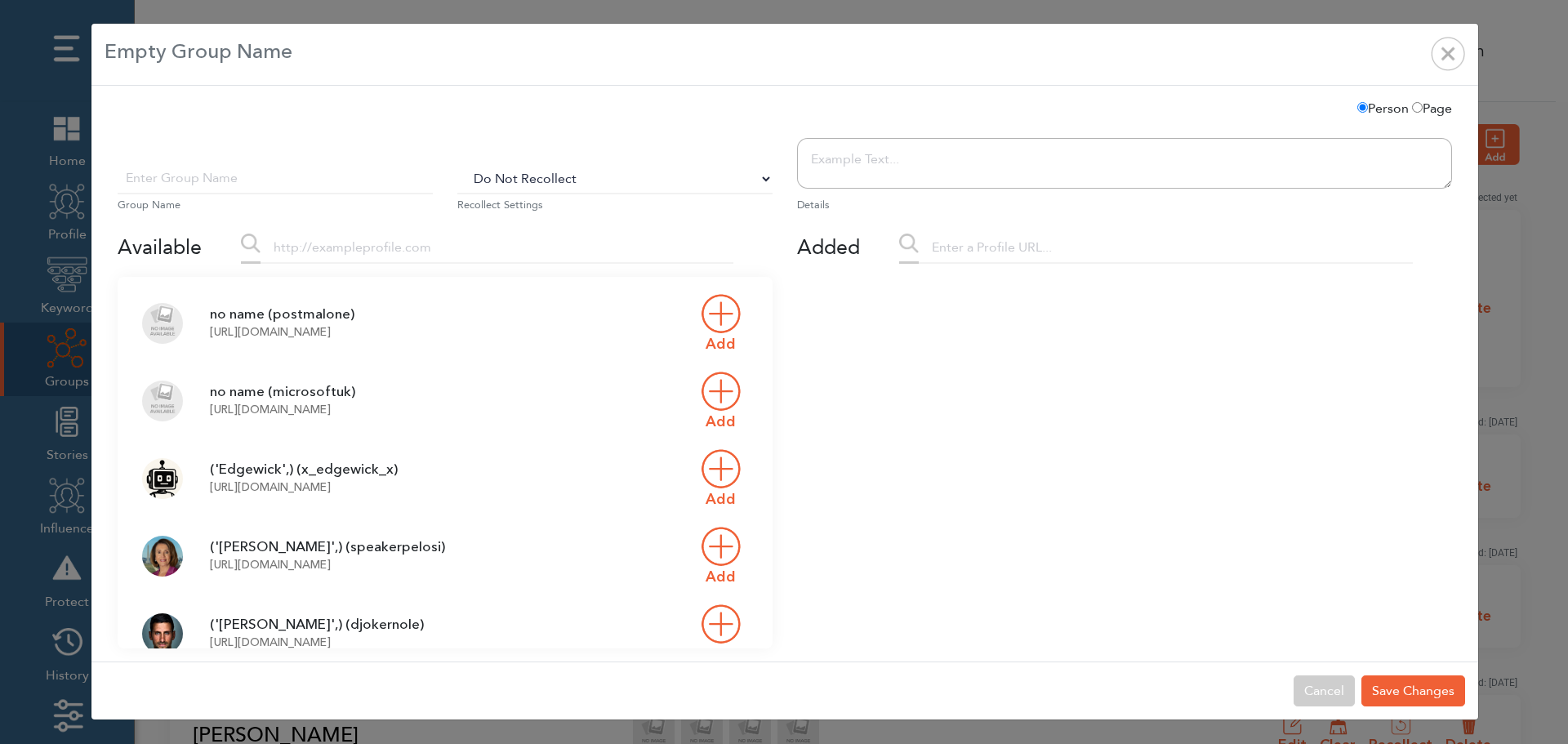
click at [308, 186] on input "text" at bounding box center [275, 178] width 316 height 31
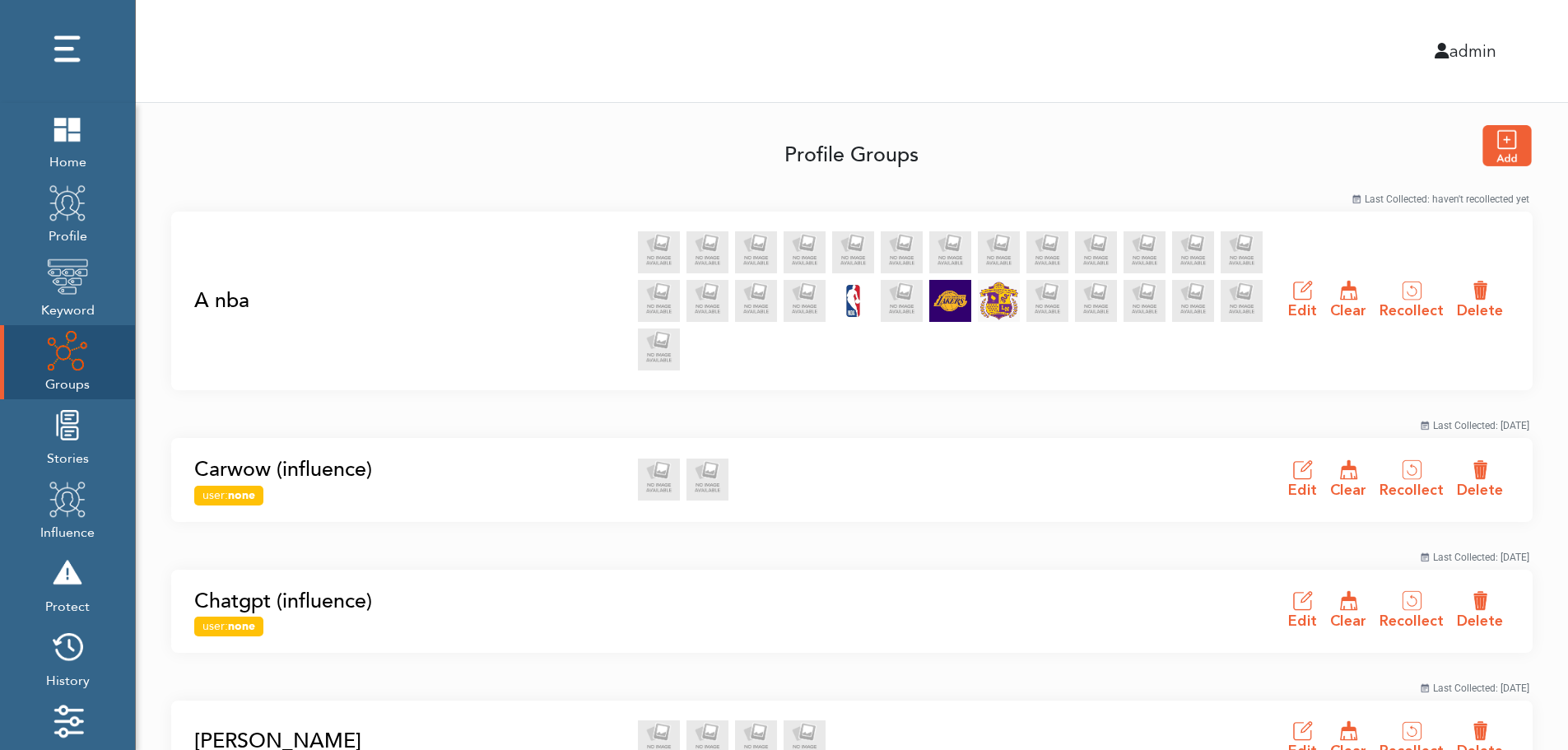
click at [218, 299] on link "A nba" at bounding box center [411, 300] width 434 height 31
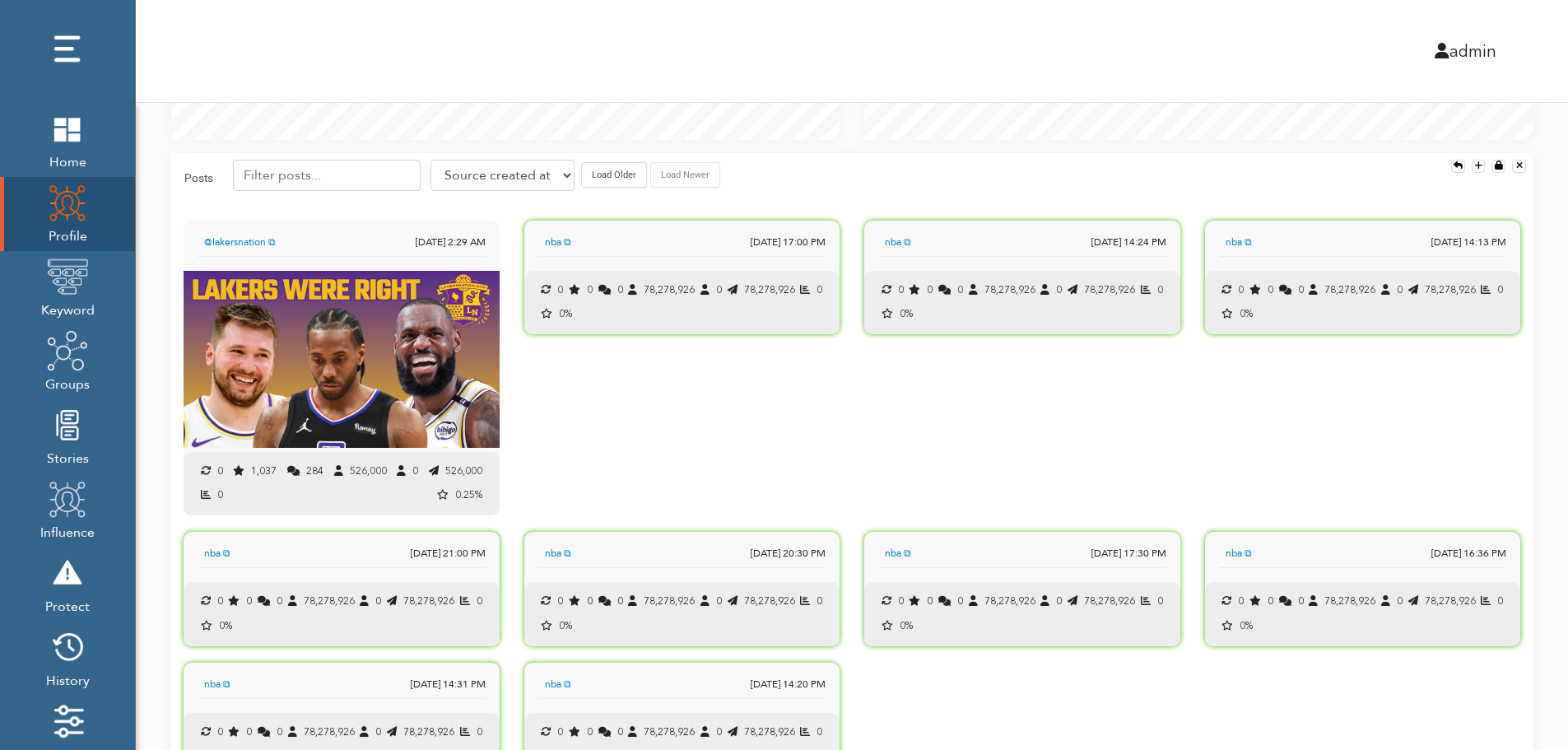
scroll to position [1637, 0]
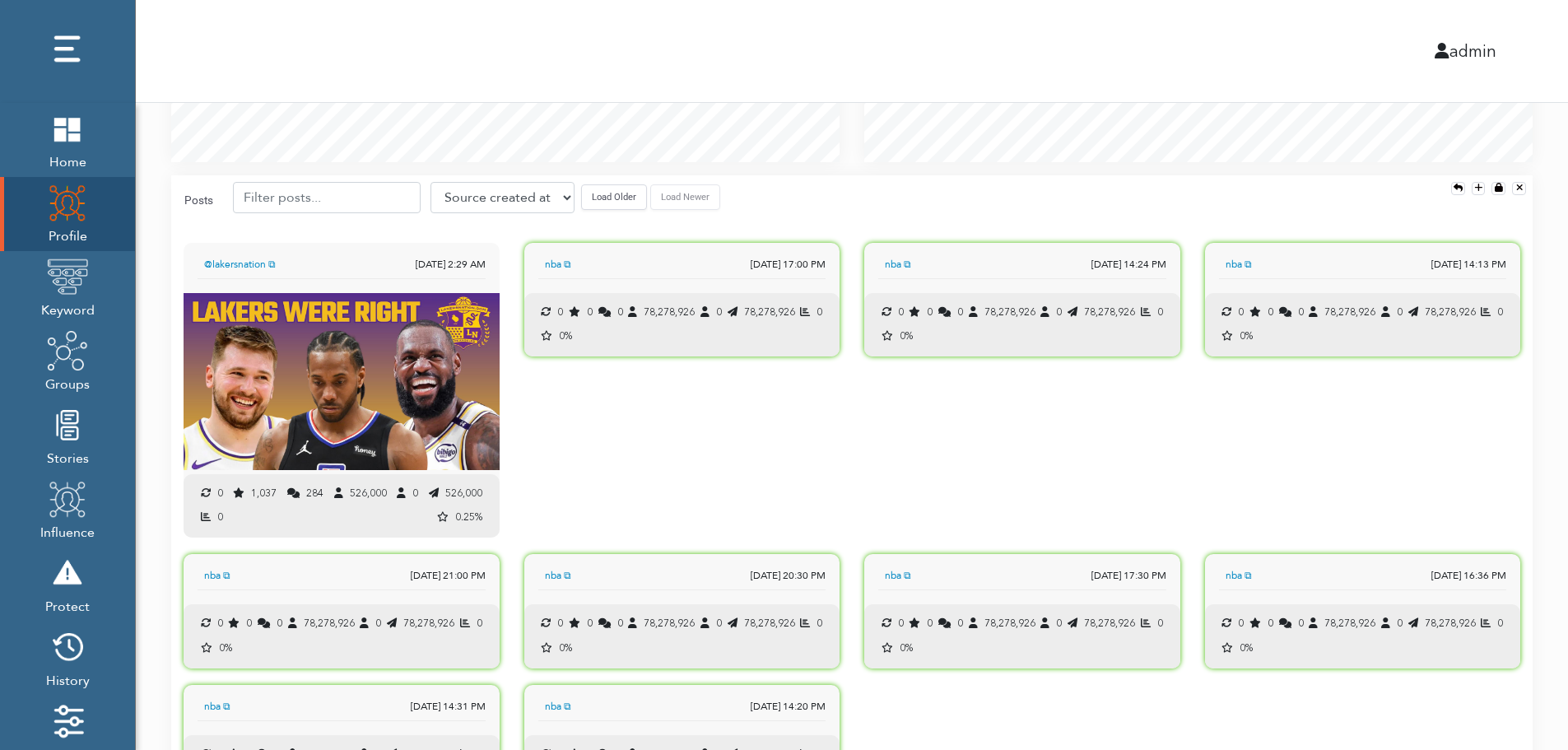
click at [601, 206] on button "Load Older" at bounding box center [614, 197] width 66 height 26
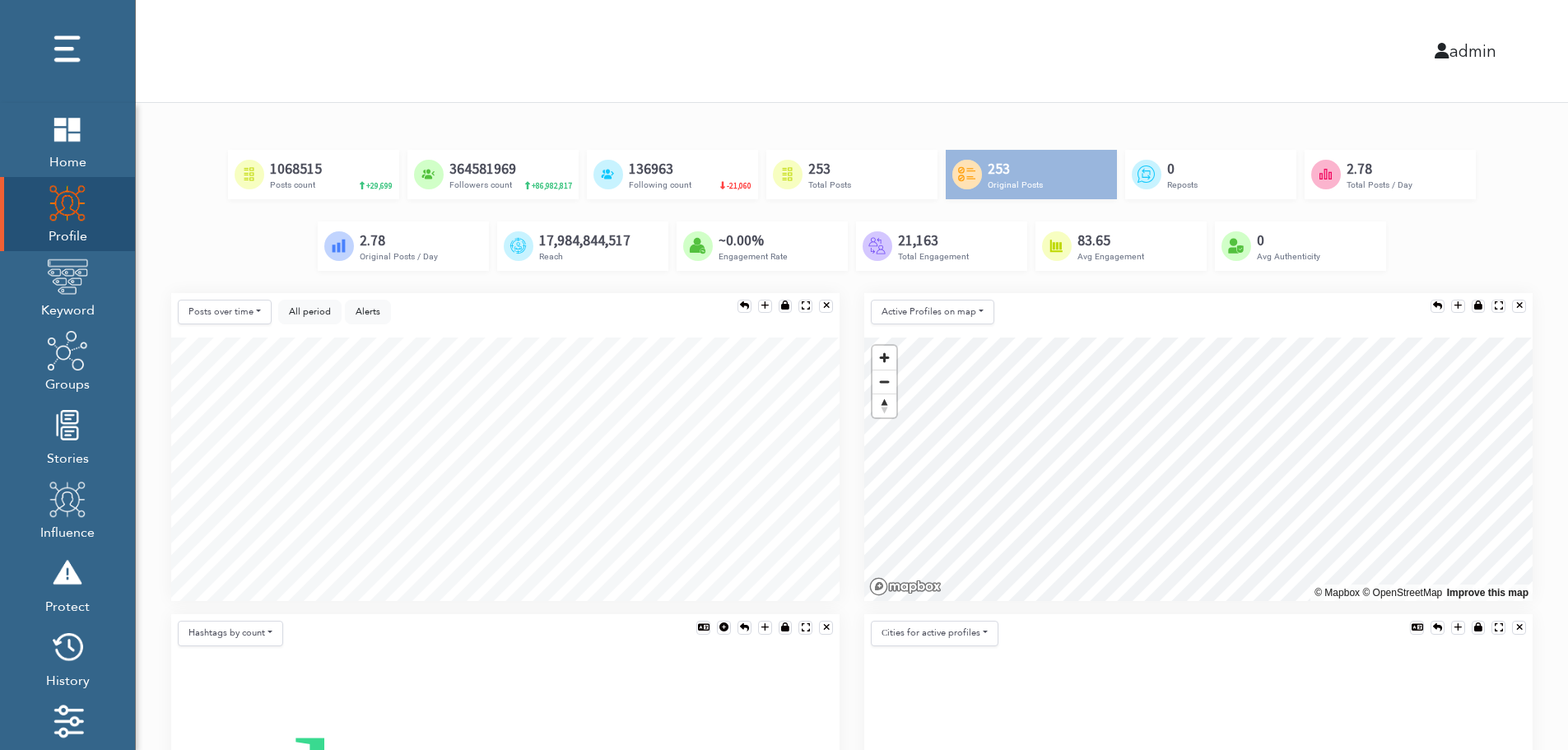
scroll to position [0, 0]
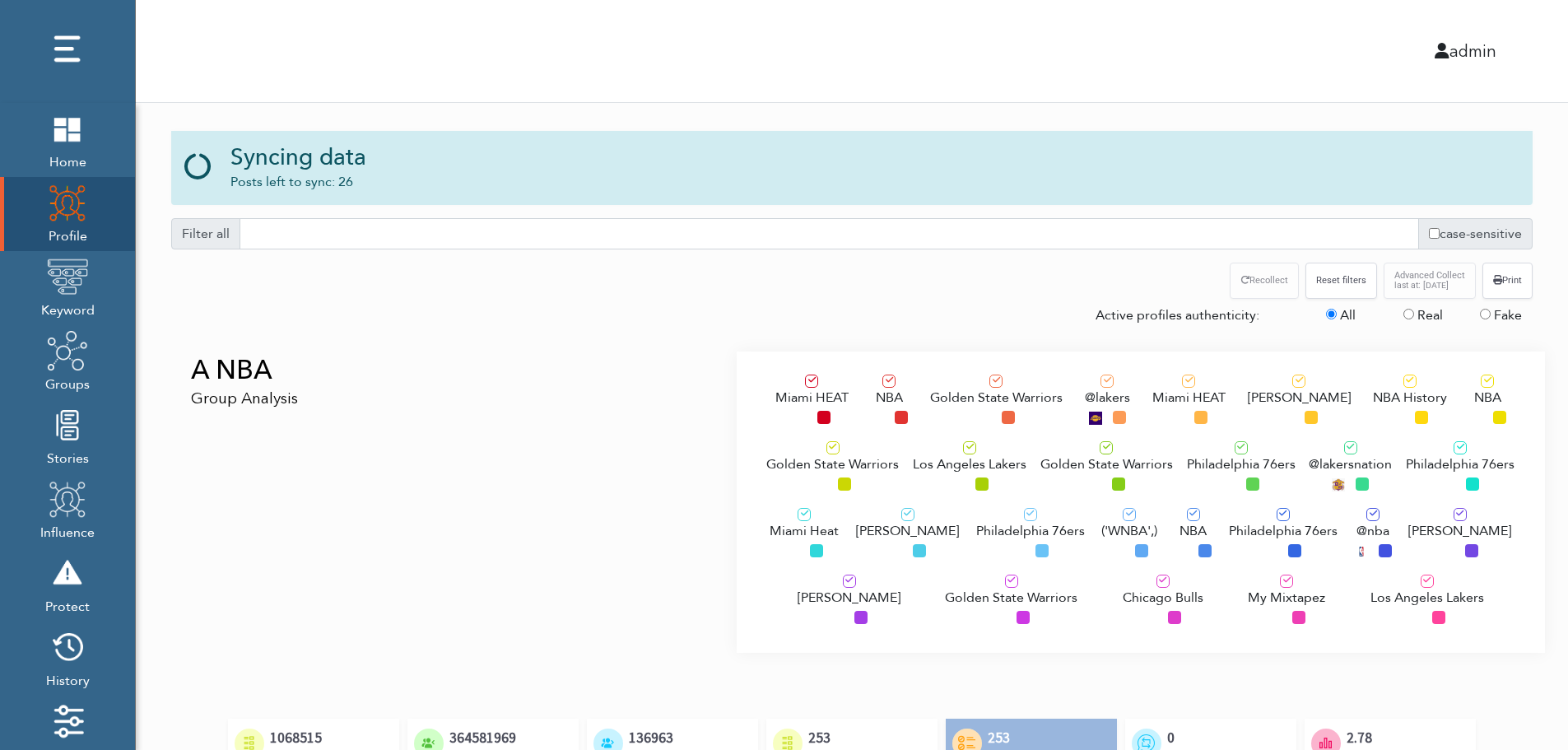
click at [305, 448] on div "A NBA Group Analysis" at bounding box center [448, 502] width 577 height 301
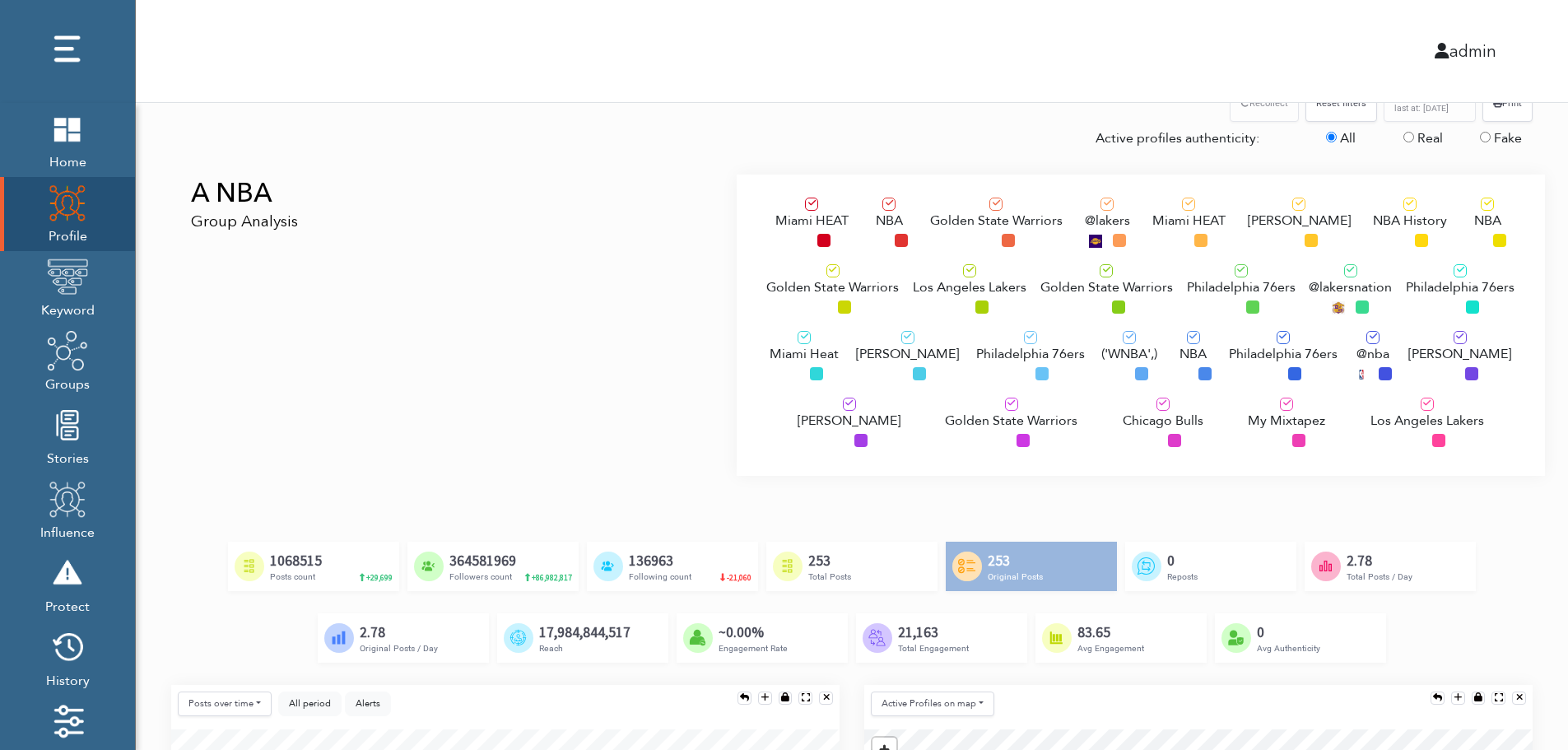
scroll to position [164, 0]
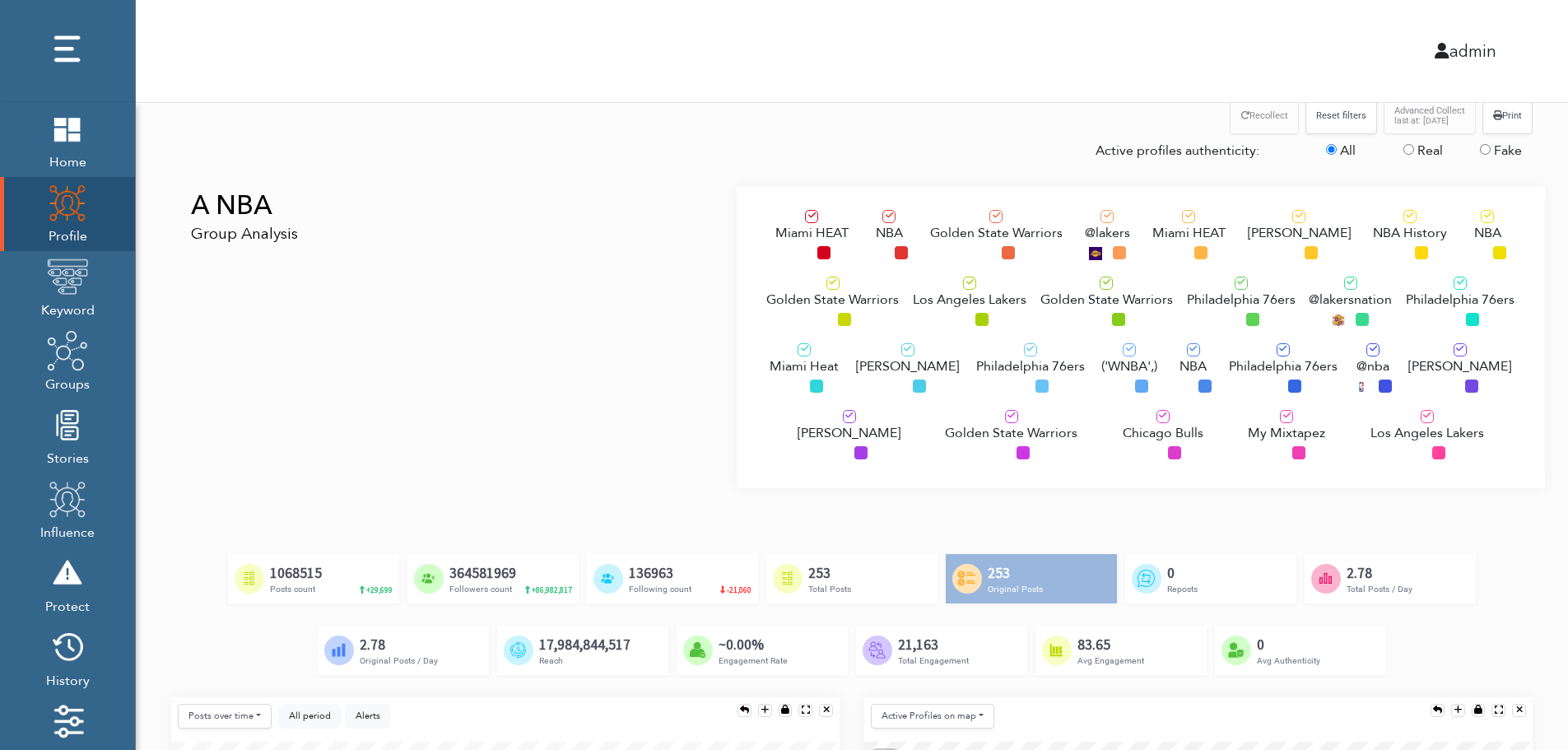
click at [946, 297] on span "Los Angeles Lakers" at bounding box center [969, 299] width 114 height 20
click at [983, 383] on div "Philadelphia 76ers" at bounding box center [1031, 371] width 108 height 55
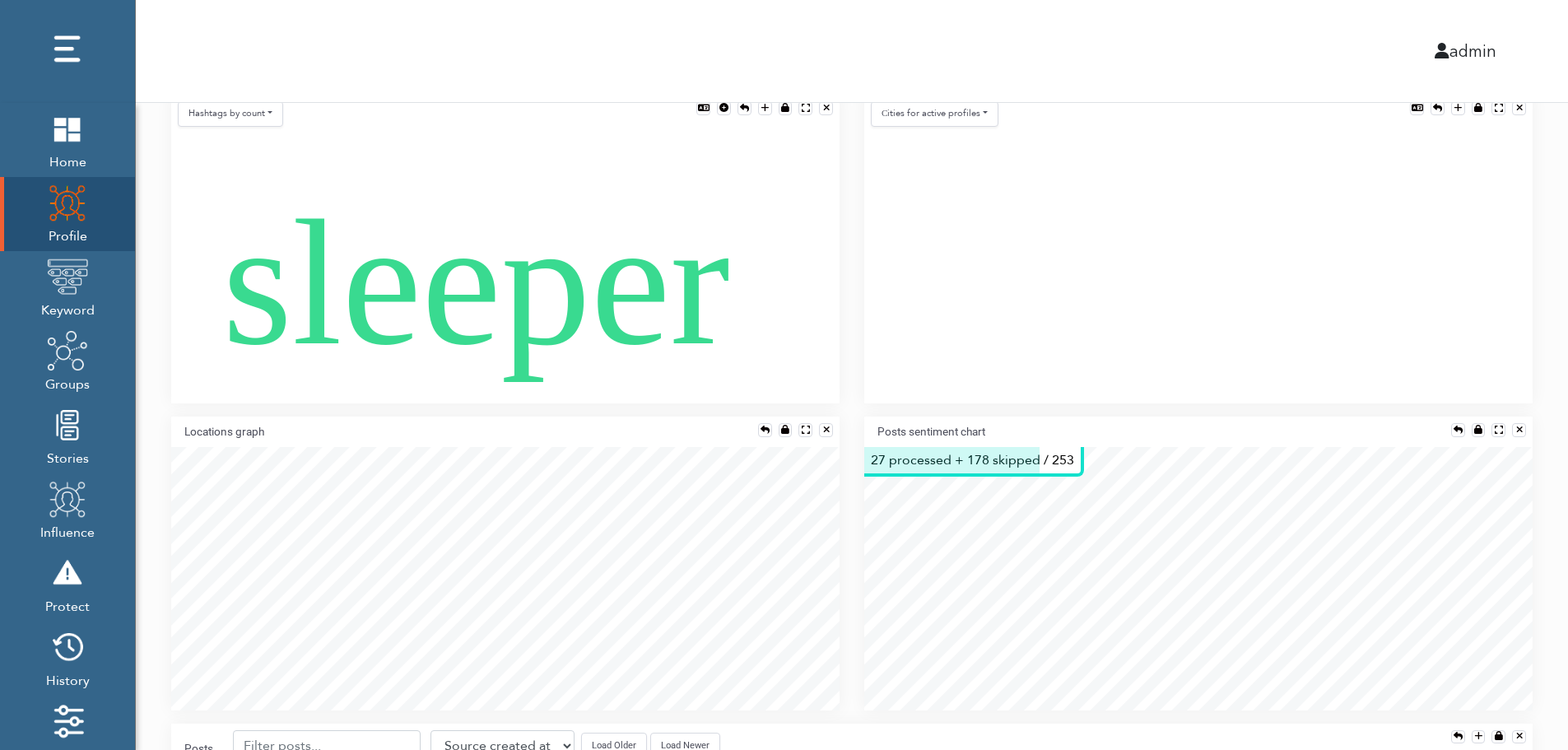
scroll to position [1054, 0]
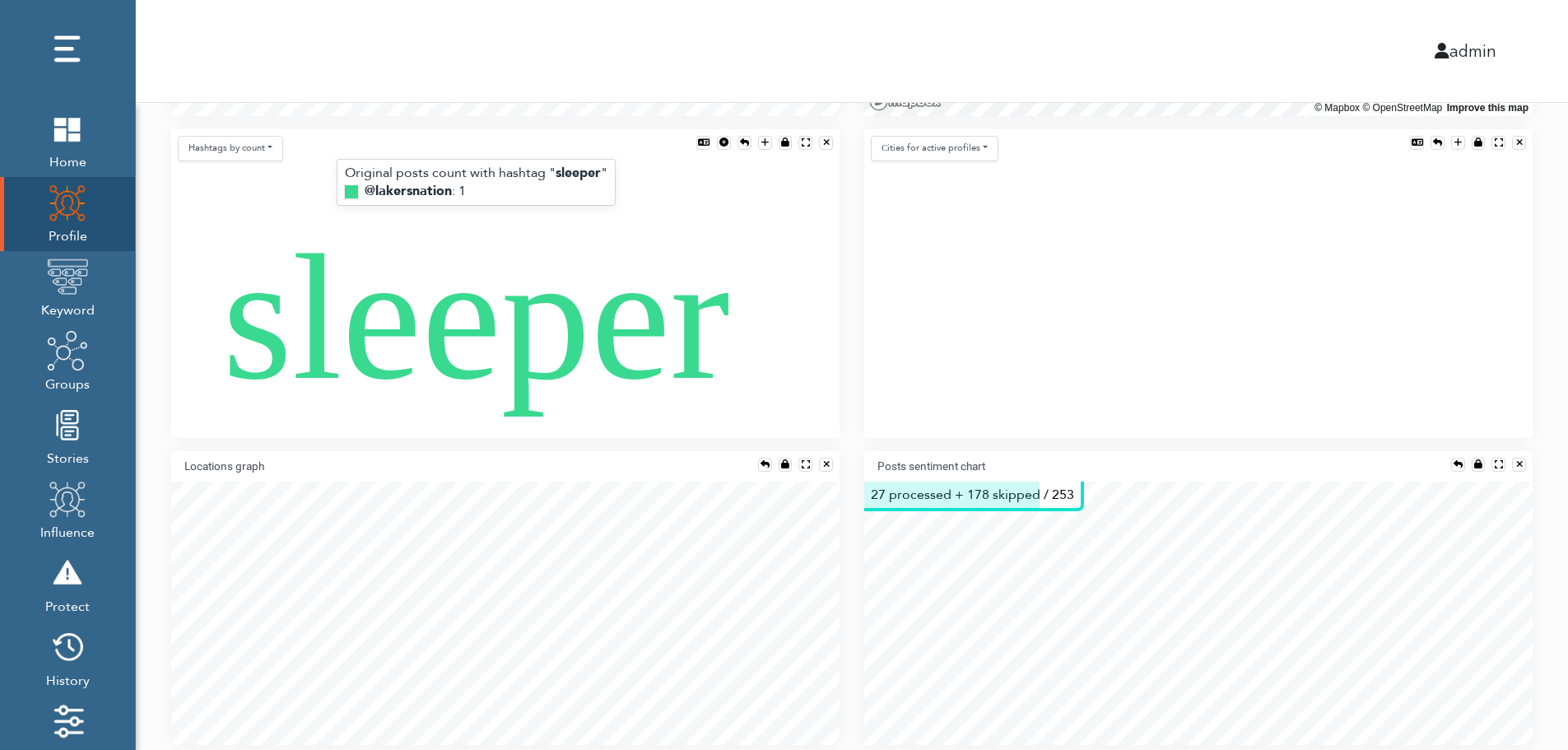
click at [490, 335] on text "sleeper" at bounding box center [475, 317] width 507 height 198
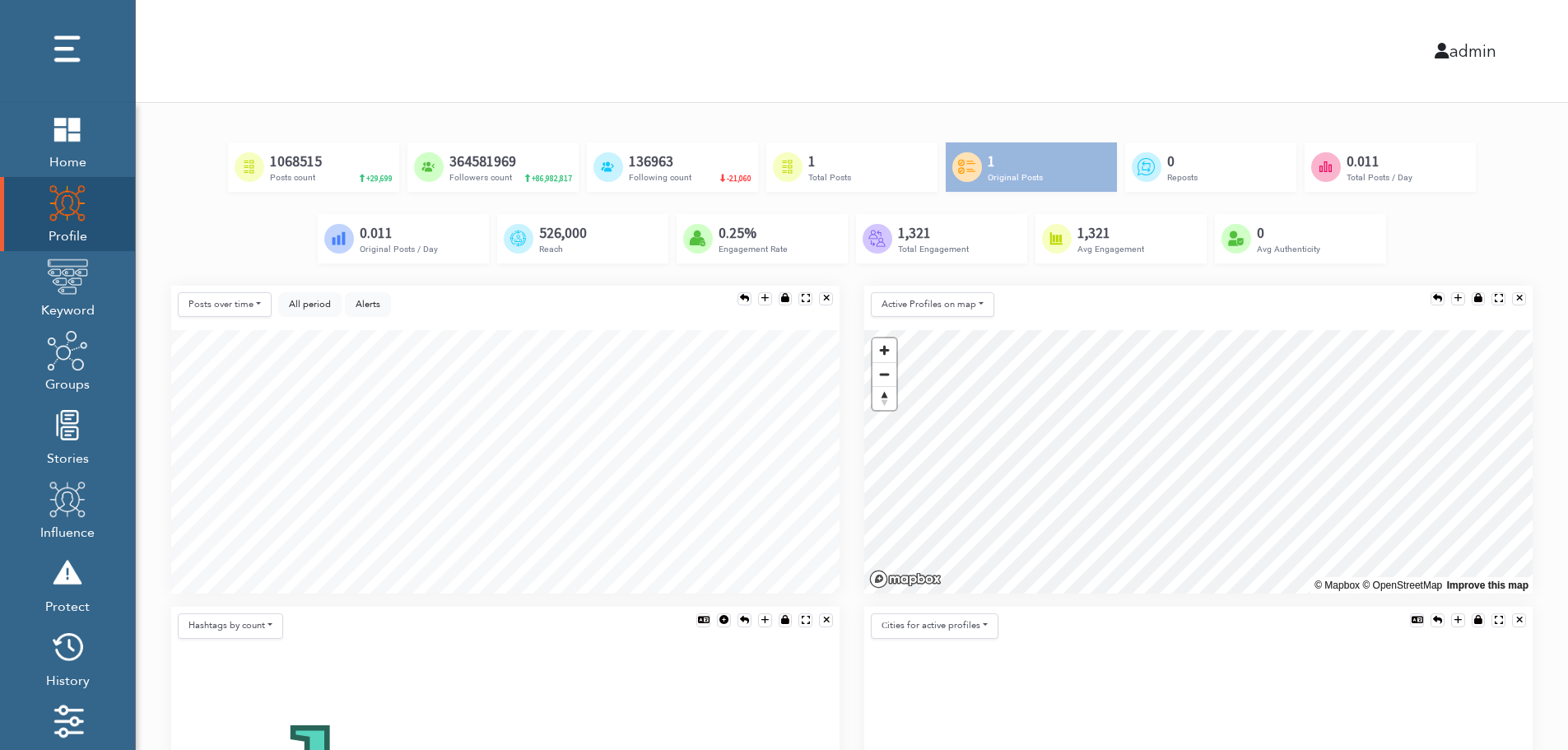
scroll to position [560, 0]
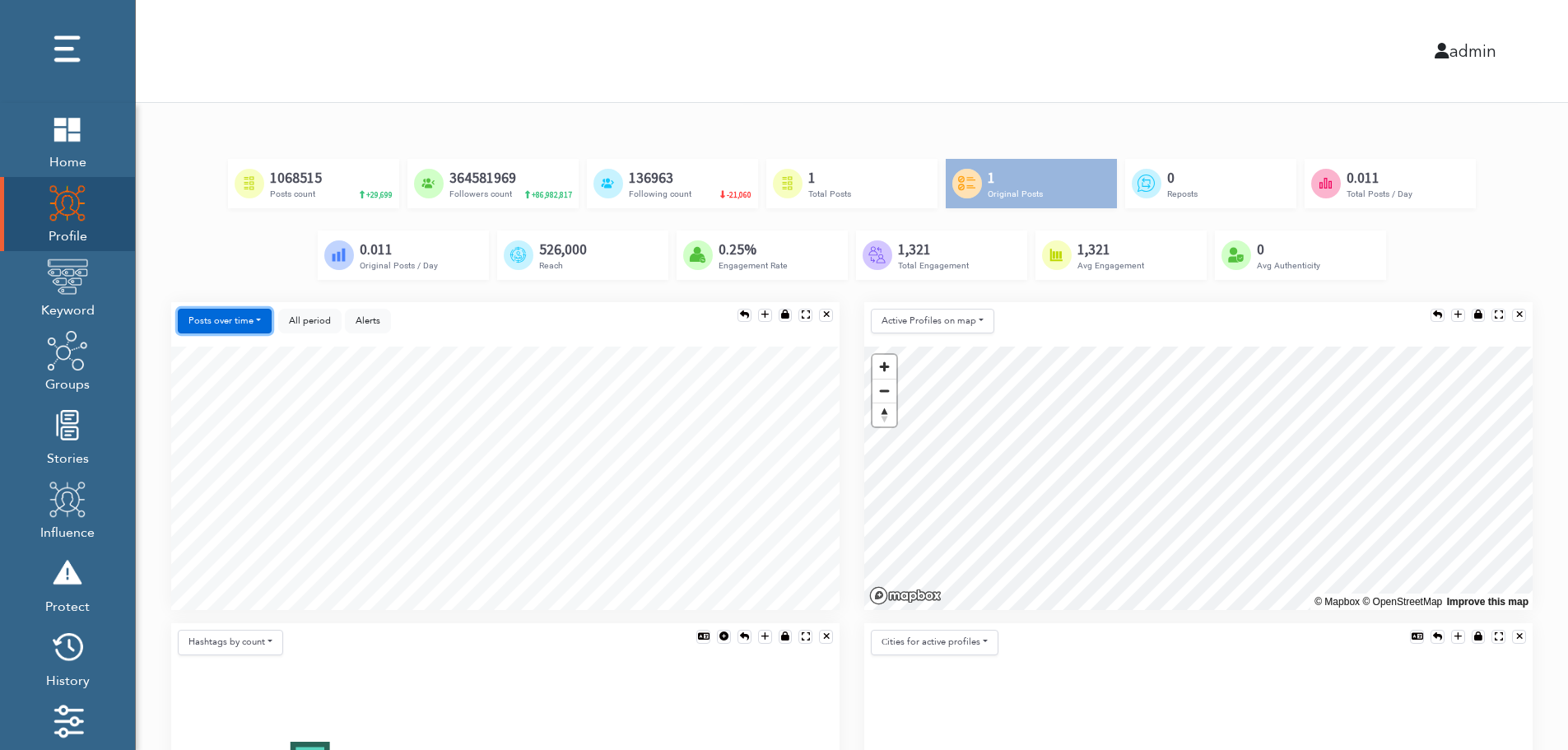
click at [202, 319] on button "Posts over time" at bounding box center [225, 321] width 94 height 26
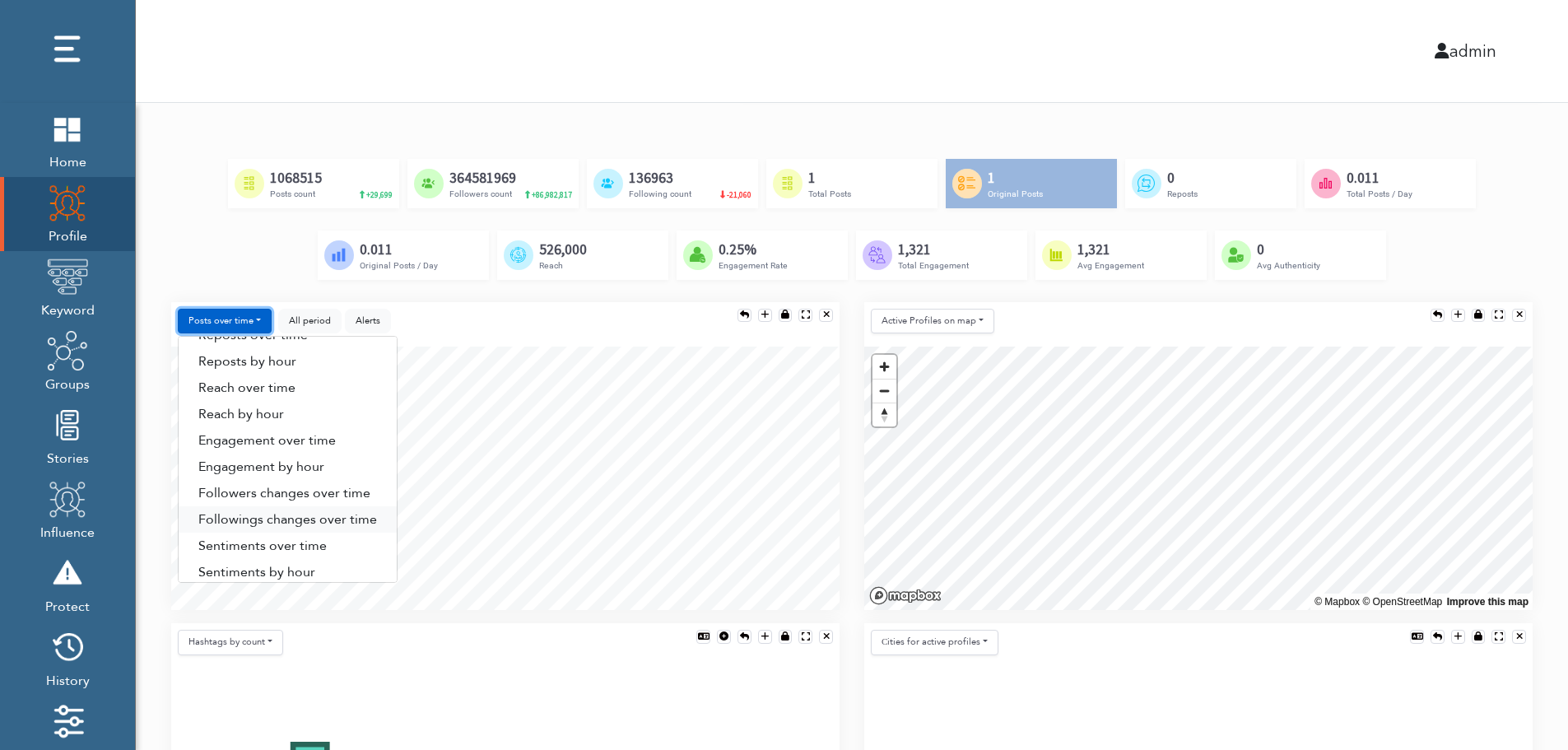
scroll to position [84, 0]
click at [303, 564] on link "Sentiments by hour" at bounding box center [287, 562] width 218 height 27
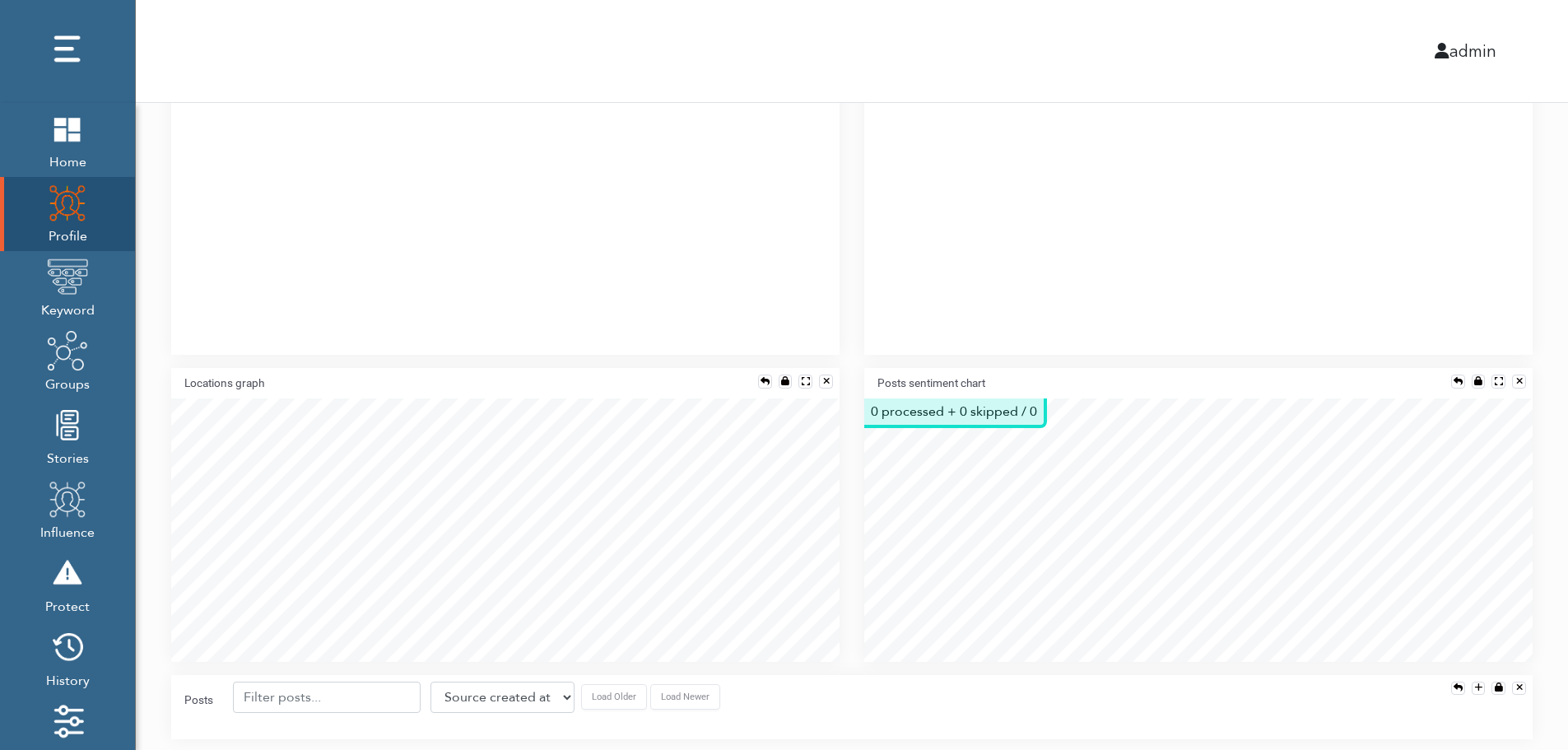
scroll to position [1196, 0]
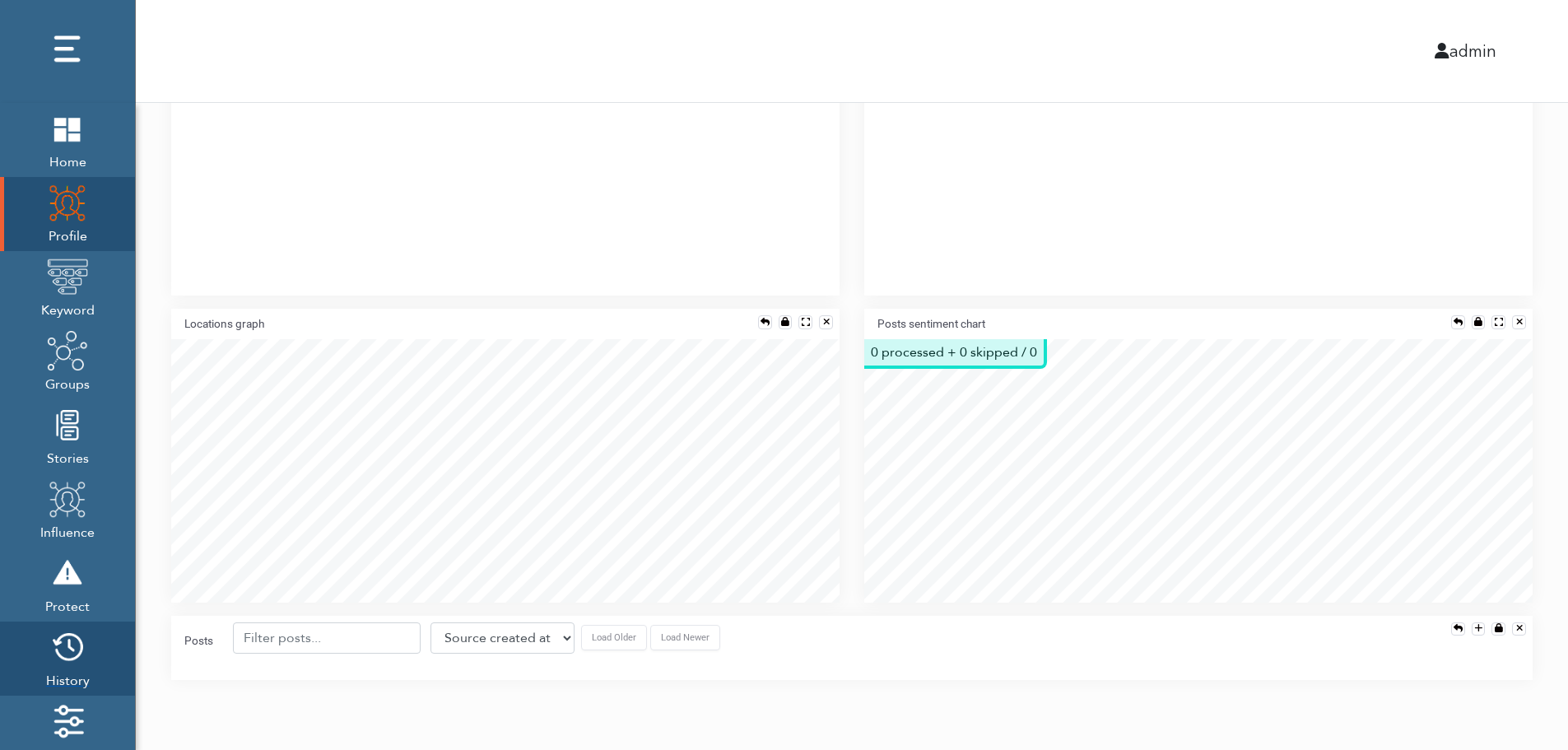
click at [63, 655] on img at bounding box center [68, 647] width 41 height 41
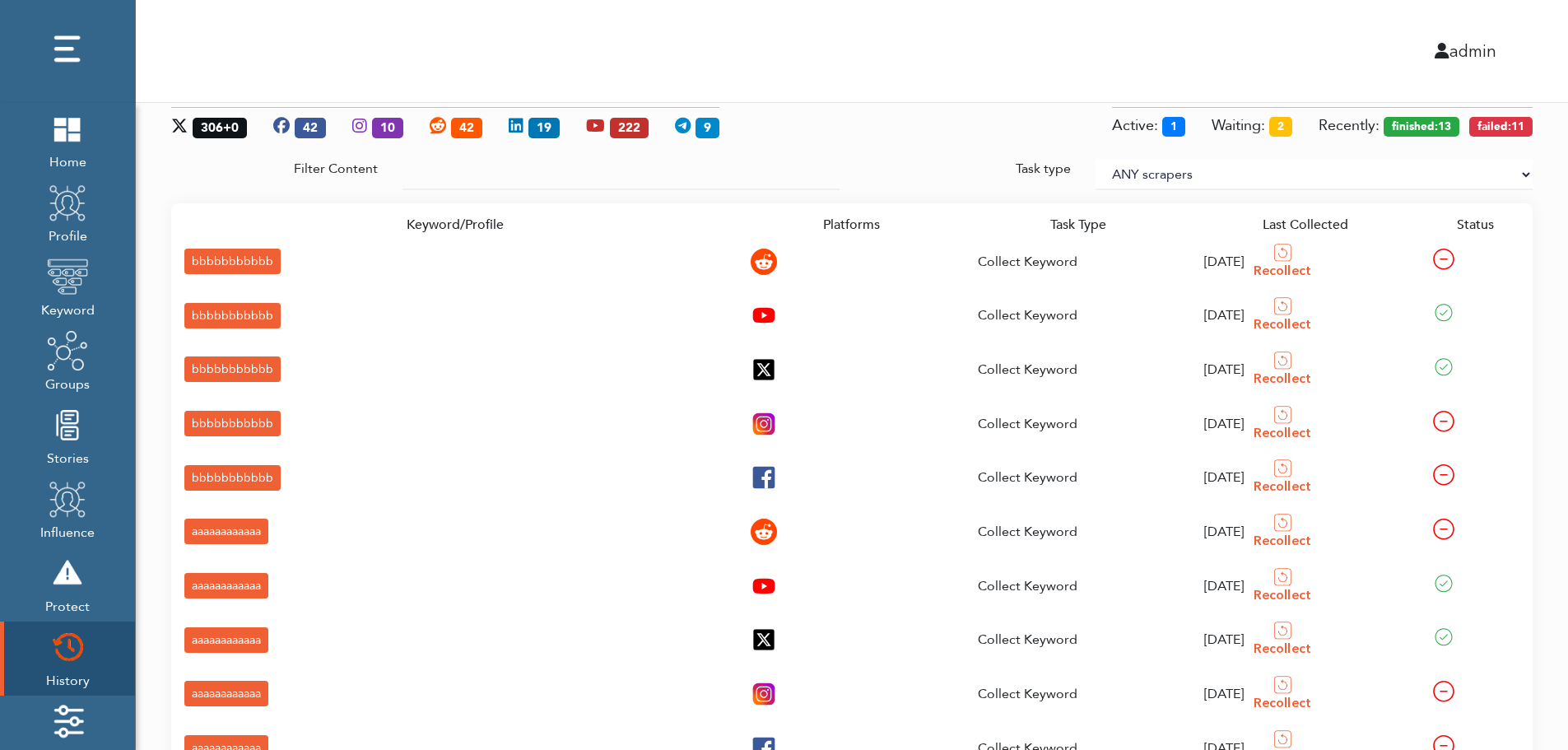
scroll to position [245, 0]
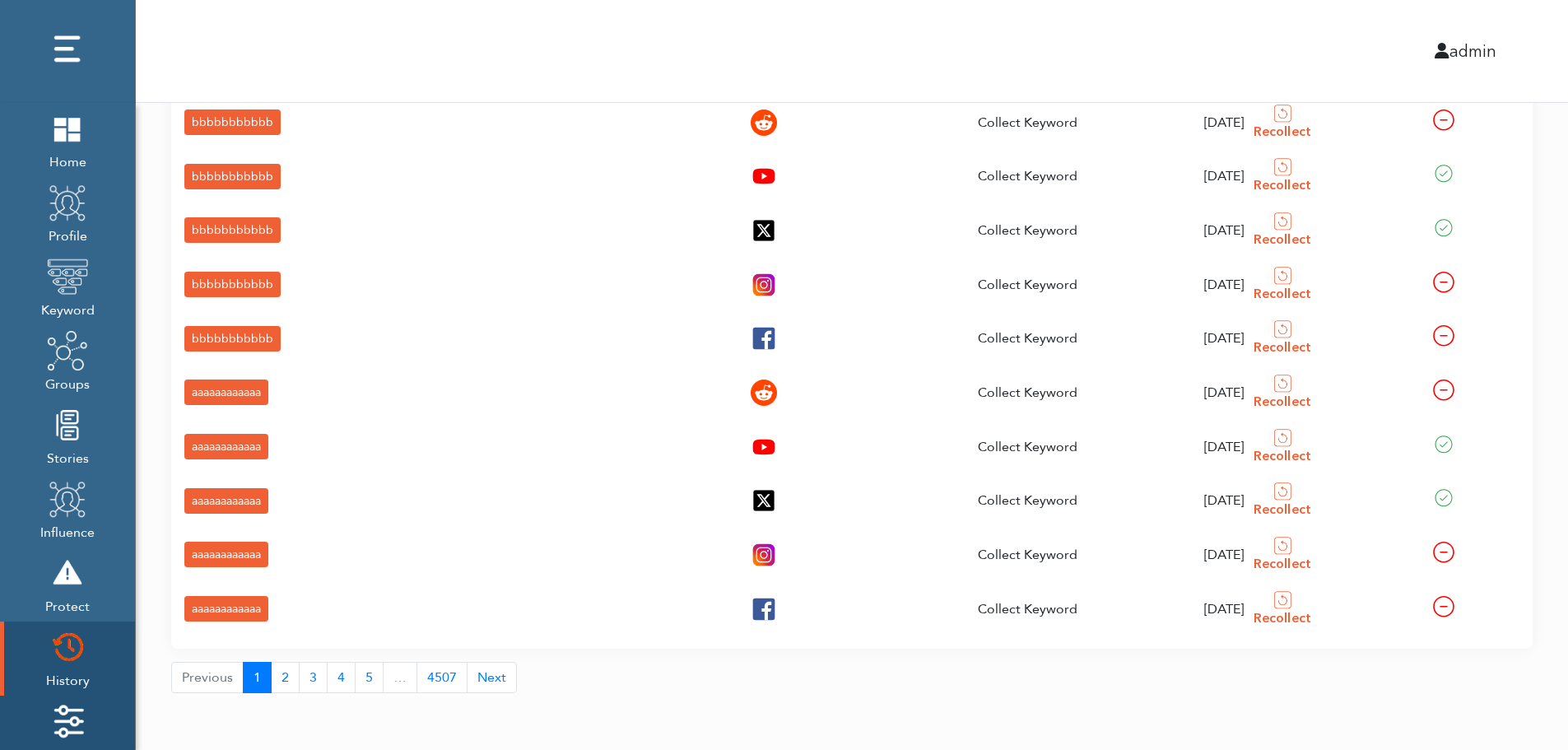
click at [52, 712] on img at bounding box center [68, 721] width 41 height 41
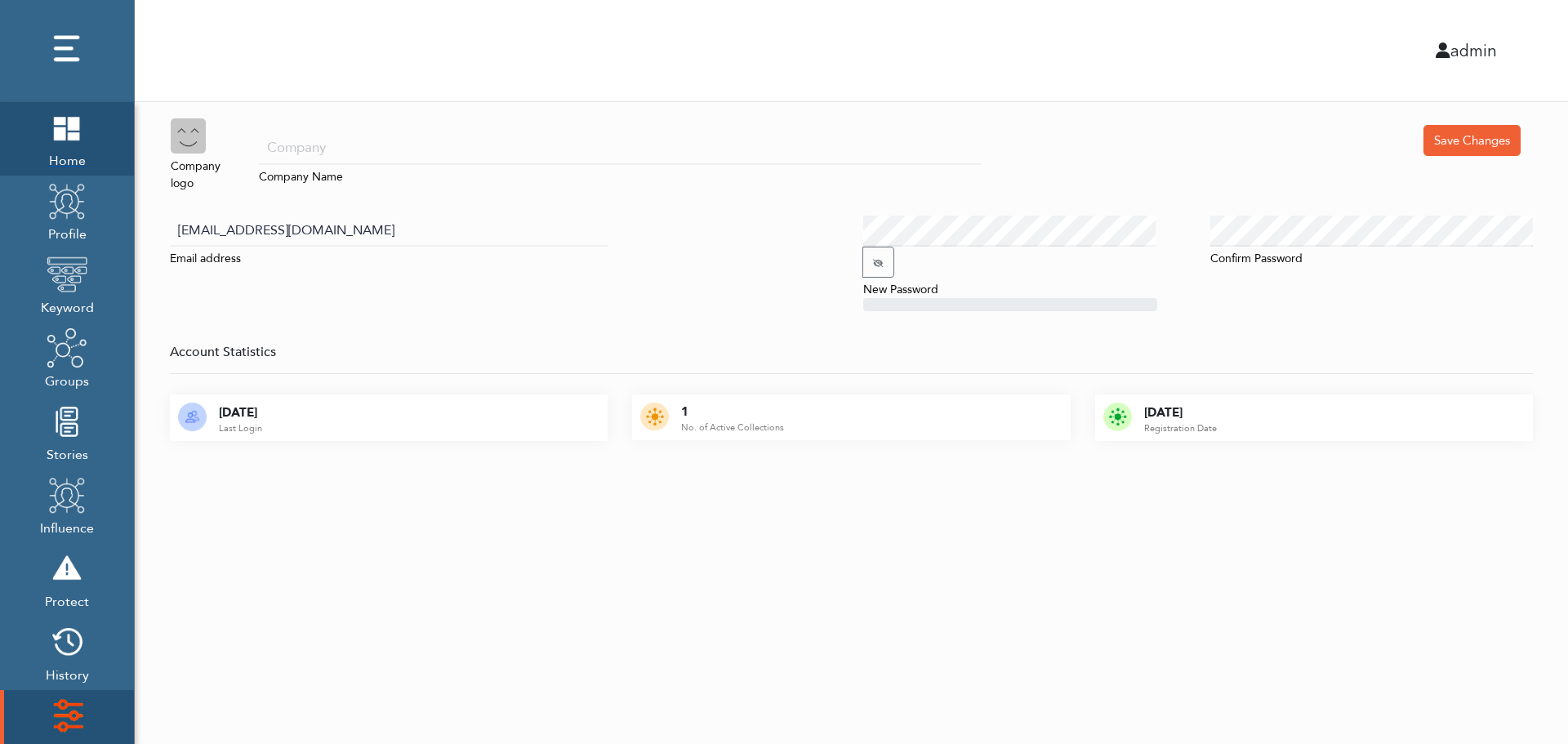
click at [60, 150] on span "Home" at bounding box center [67, 160] width 41 height 23
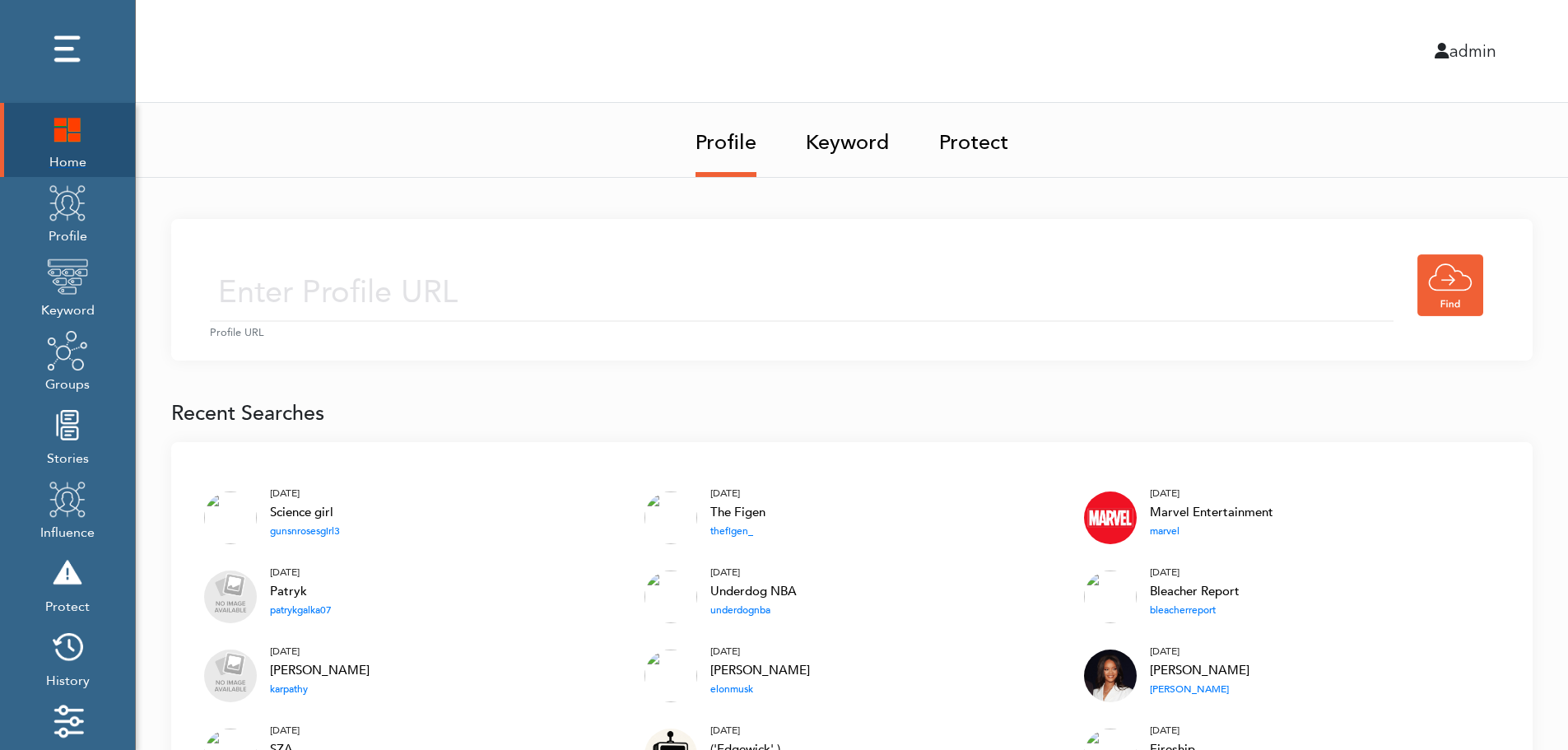
click at [57, 138] on img at bounding box center [68, 128] width 41 height 41
click at [631, 270] on input "text" at bounding box center [801, 292] width 1183 height 59
click at [609, 297] on input "text" at bounding box center [801, 292] width 1183 height 59
click at [855, 138] on link "Keyword" at bounding box center [848, 138] width 84 height 69
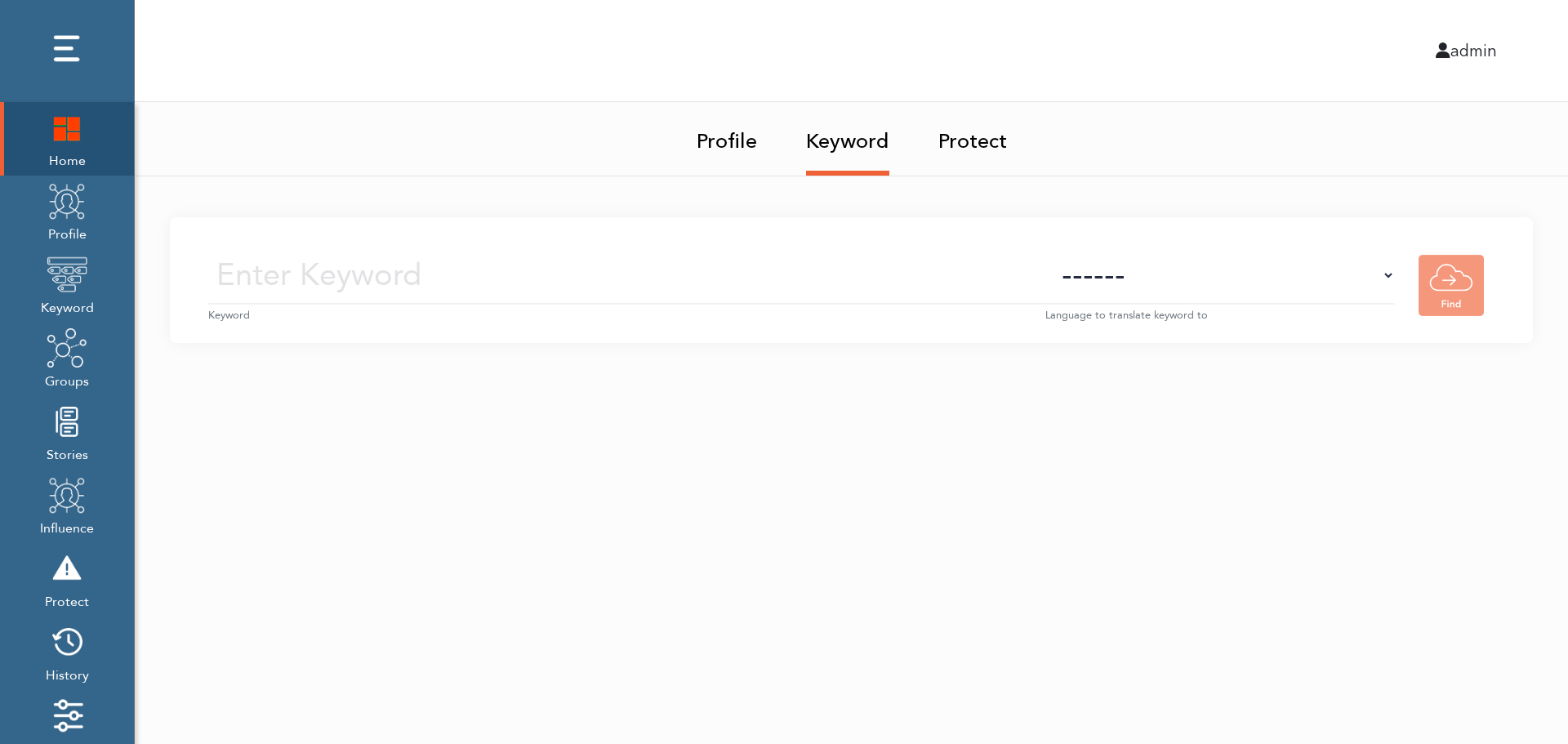
click at [659, 308] on small "Keyword" at bounding box center [627, 316] width 837 height 16
click at [679, 281] on input "text" at bounding box center [627, 276] width 837 height 58
click at [1249, 292] on select "------ Afrikaans (af) Albanian (sq) Amharic (am) Arabic (ar) Armenian (hy) Azer…" at bounding box center [1220, 276] width 349 height 58
click at [1252, 284] on select "------ Afrikaans (af) Albanian (sq) Amharic (am) Arabic (ar) Armenian (hy) Azer…" at bounding box center [1220, 276] width 349 height 58
click at [57, 219] on img at bounding box center [67, 201] width 41 height 41
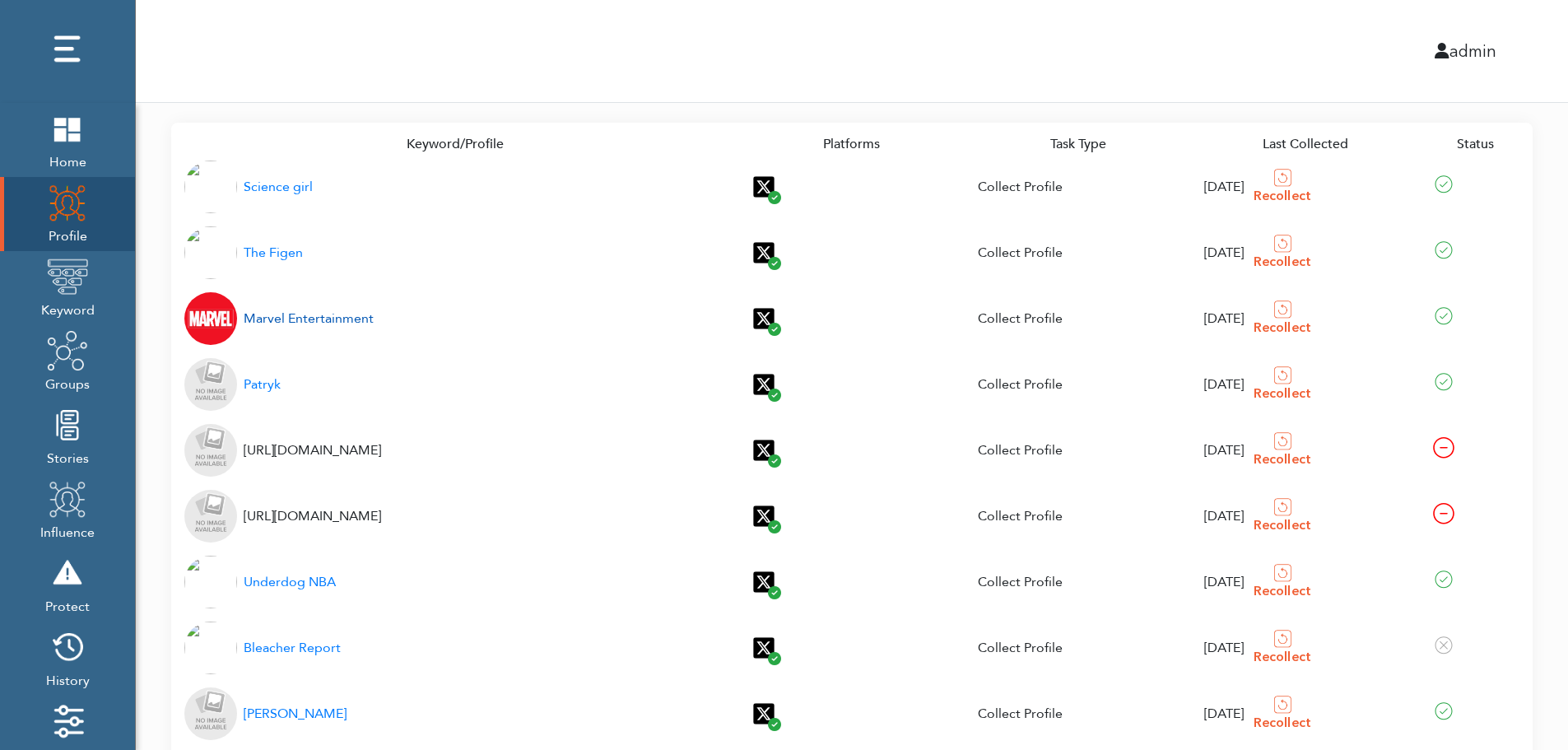
click at [288, 320] on div "Marvel Entertainment" at bounding box center [308, 318] width 130 height 20
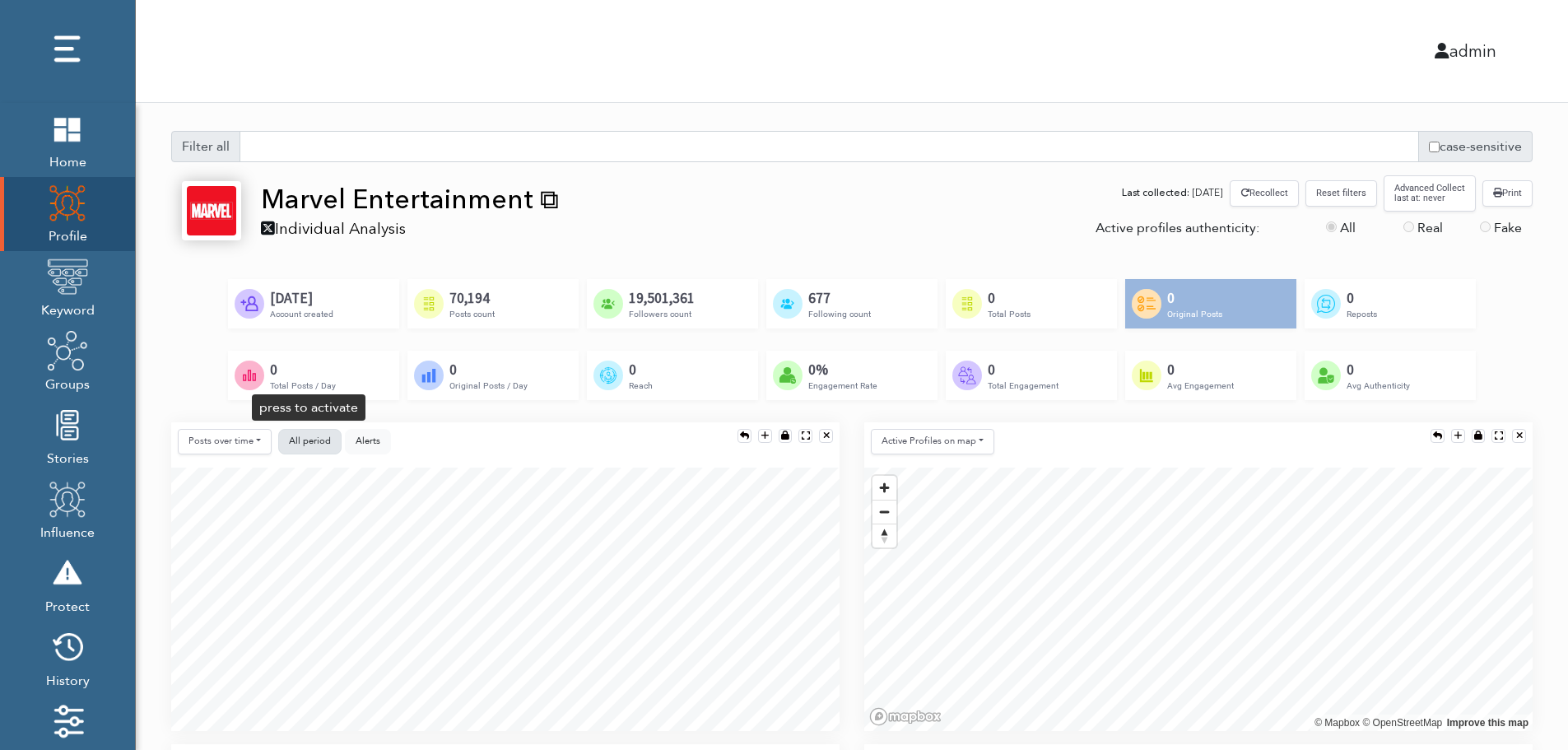
click at [308, 438] on span "All period" at bounding box center [309, 441] width 42 height 12
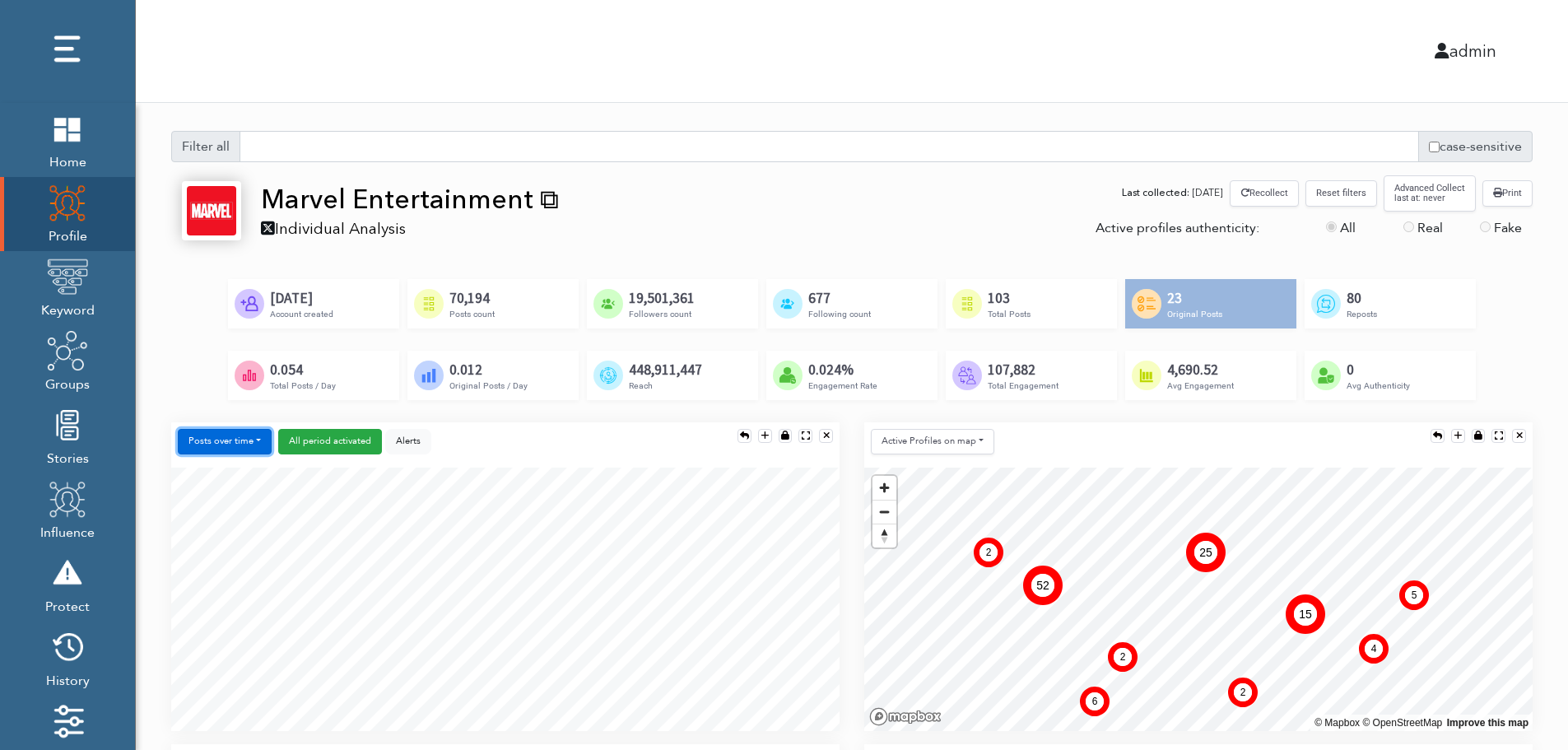
click at [239, 445] on button "Posts over time" at bounding box center [225, 442] width 94 height 26
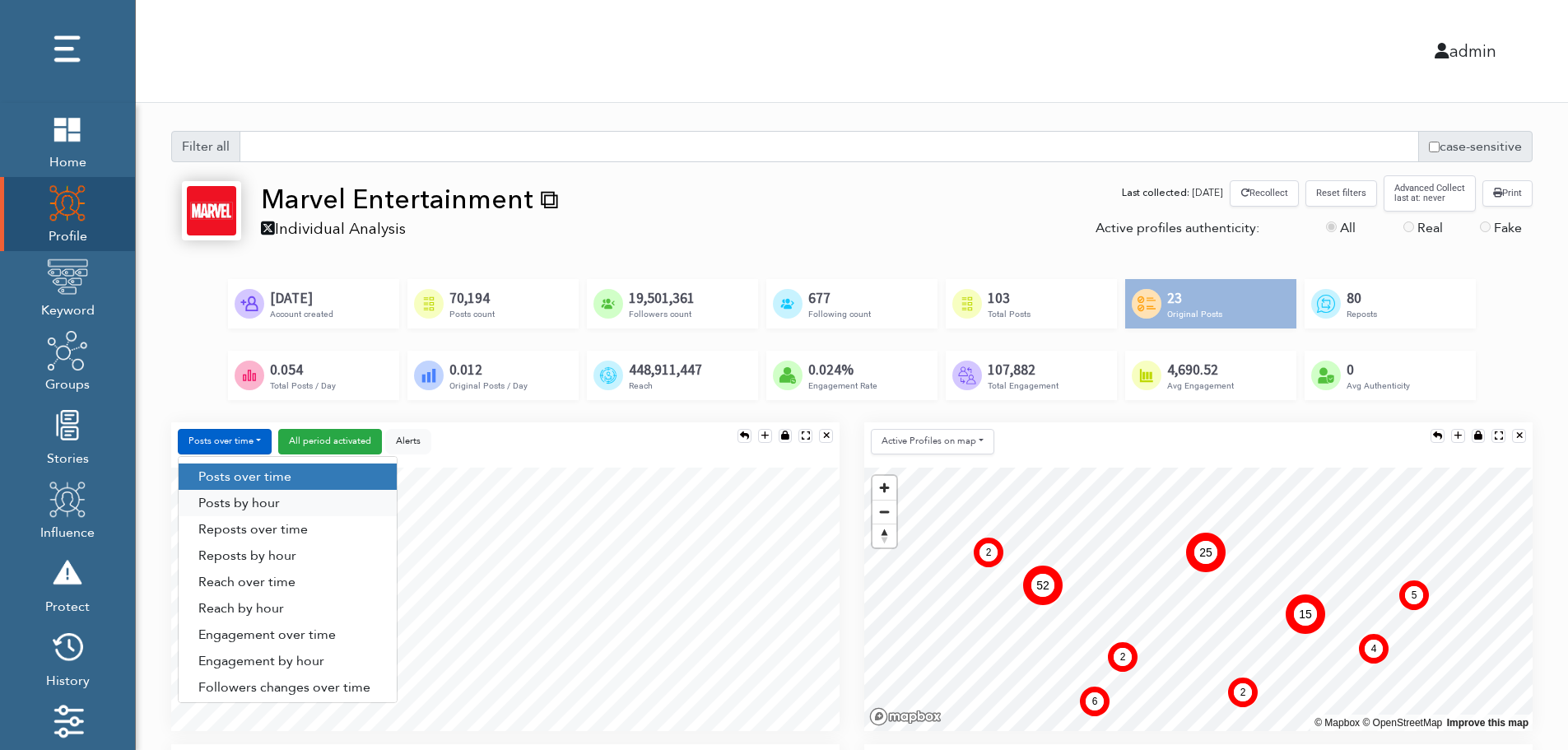
click at [285, 500] on link "Posts by hour" at bounding box center [287, 503] width 218 height 27
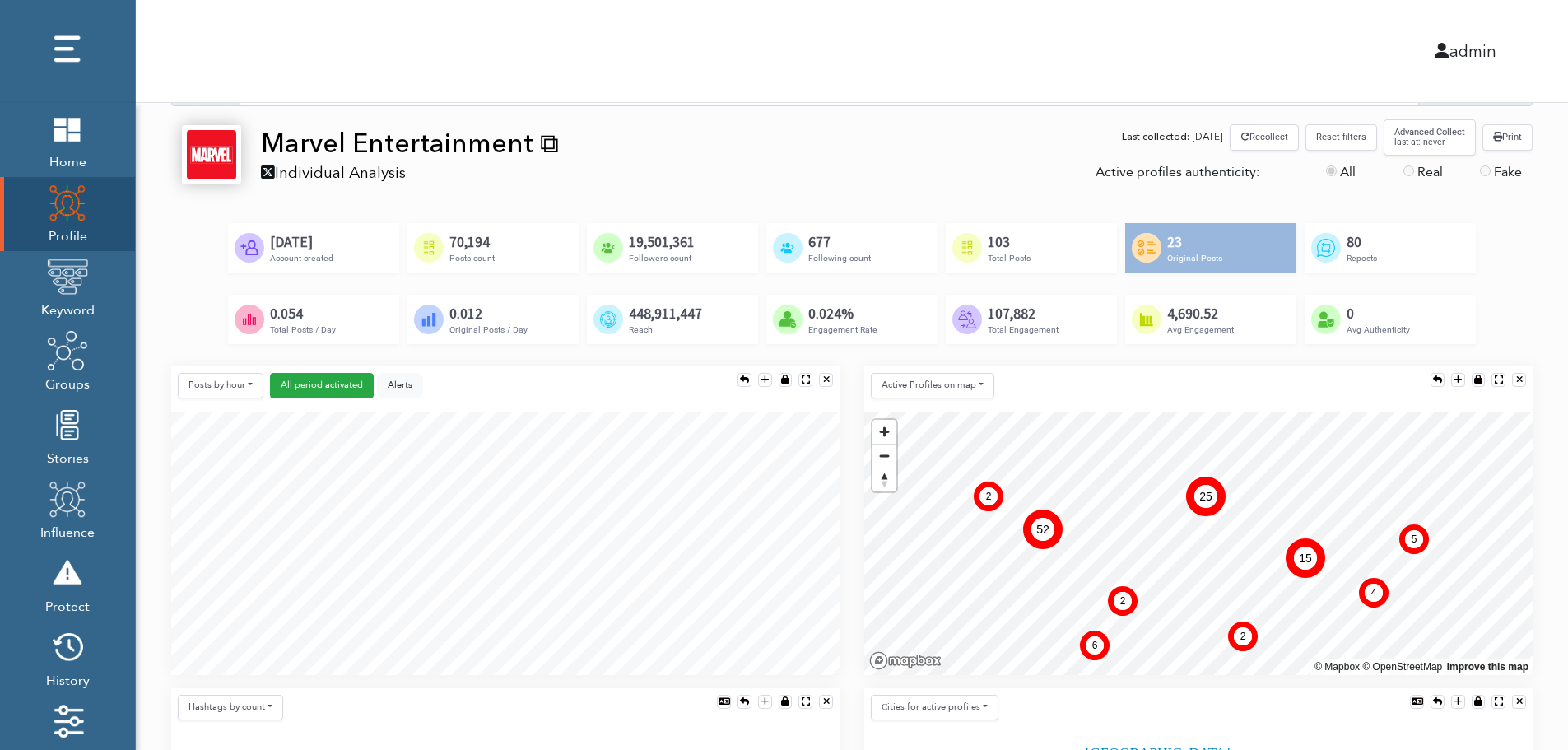
scroll to position [164, 0]
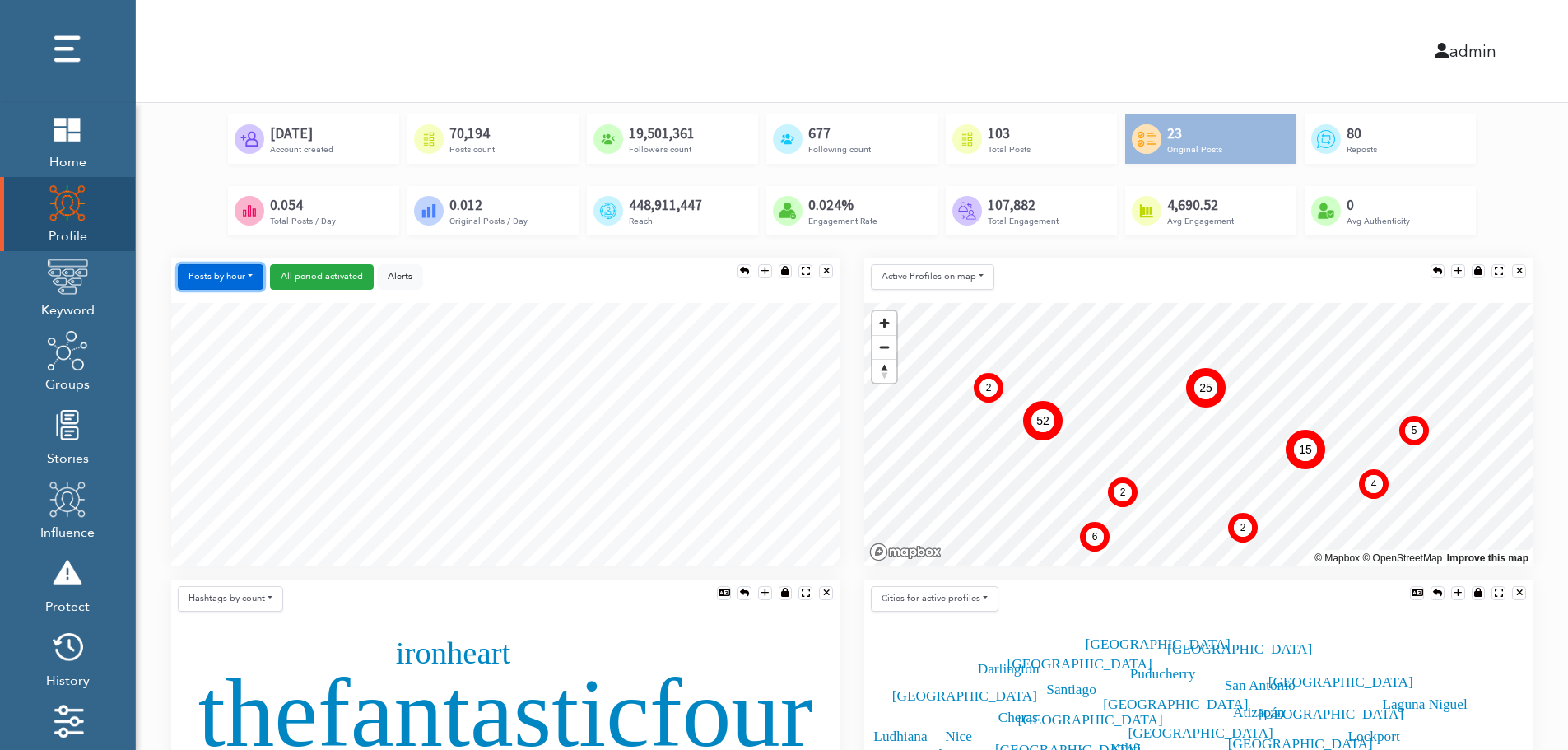
click at [222, 274] on button "Posts by hour" at bounding box center [220, 276] width 85 height 26
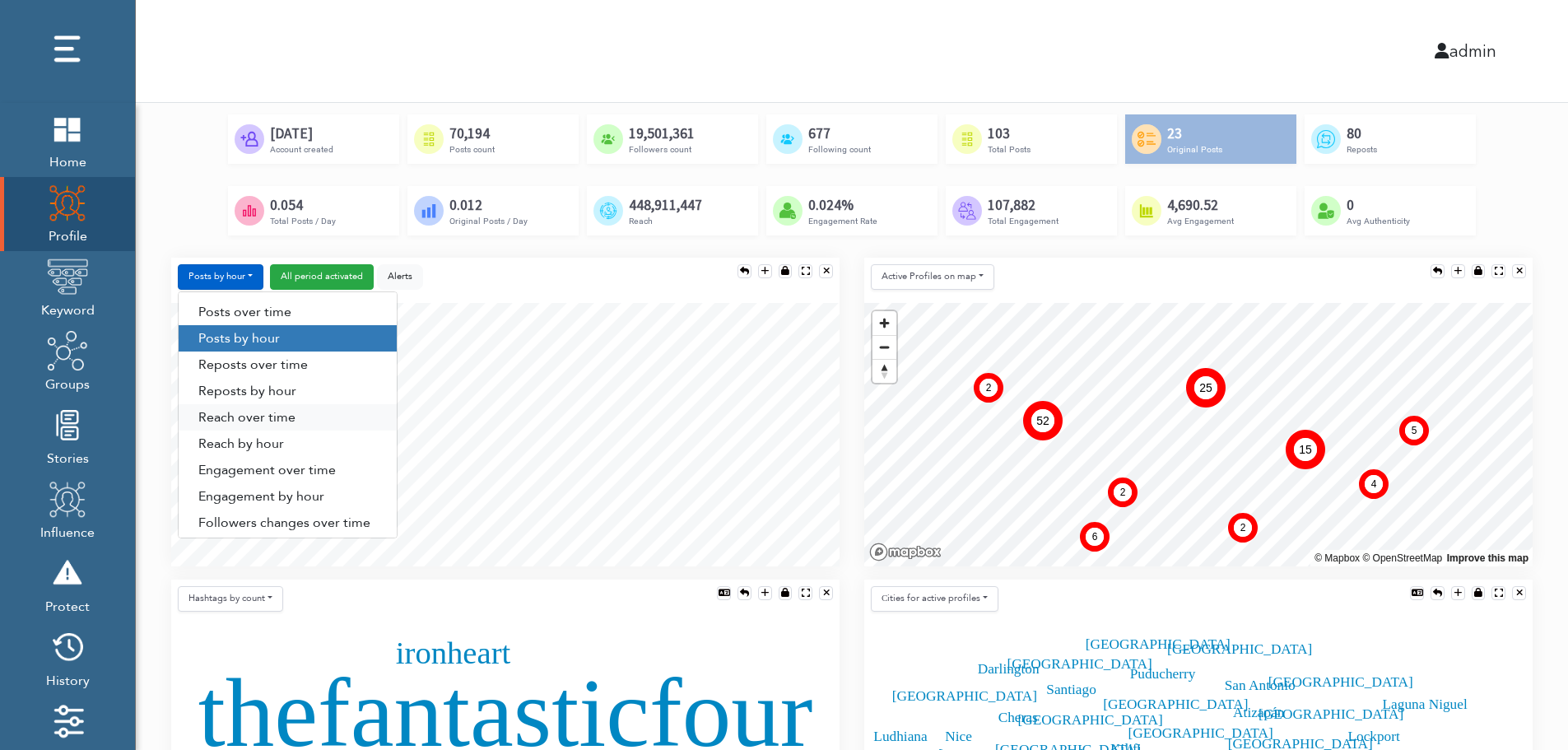
click at [226, 421] on link "Reach over time" at bounding box center [287, 418] width 218 height 27
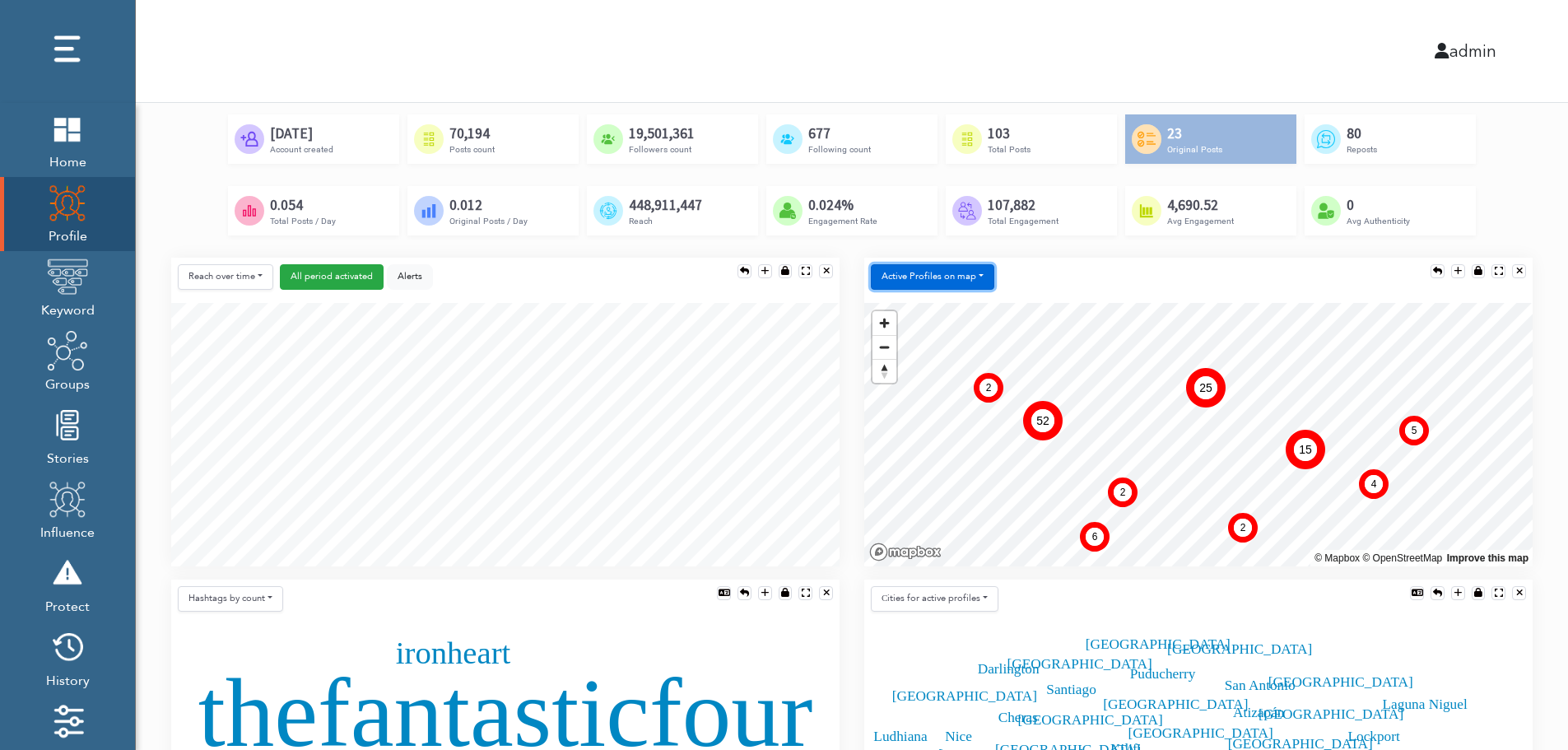
click at [926, 283] on button "Active Profiles on map" at bounding box center [932, 276] width 123 height 26
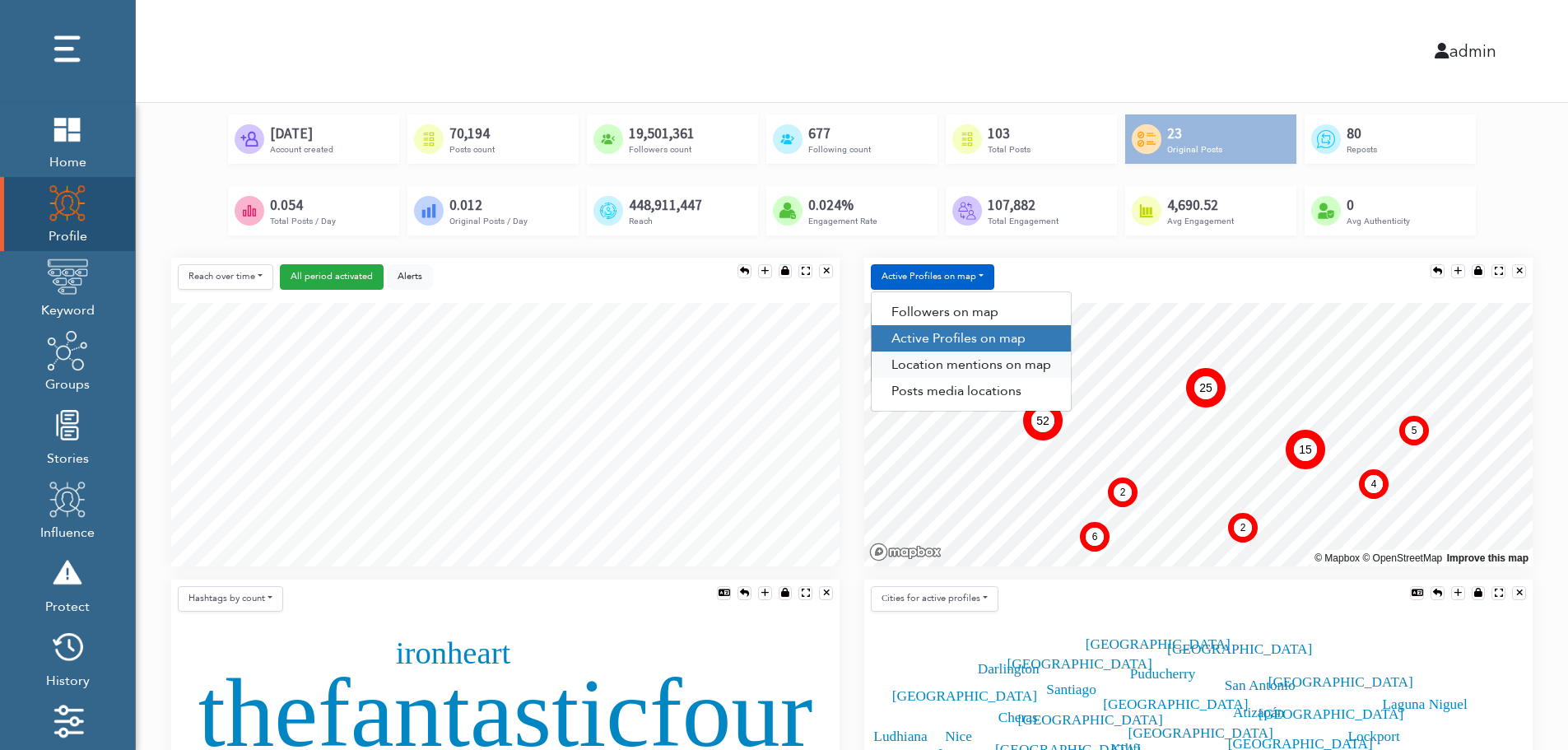
click at [1001, 366] on link "Location mentions on map" at bounding box center [971, 365] width 199 height 27
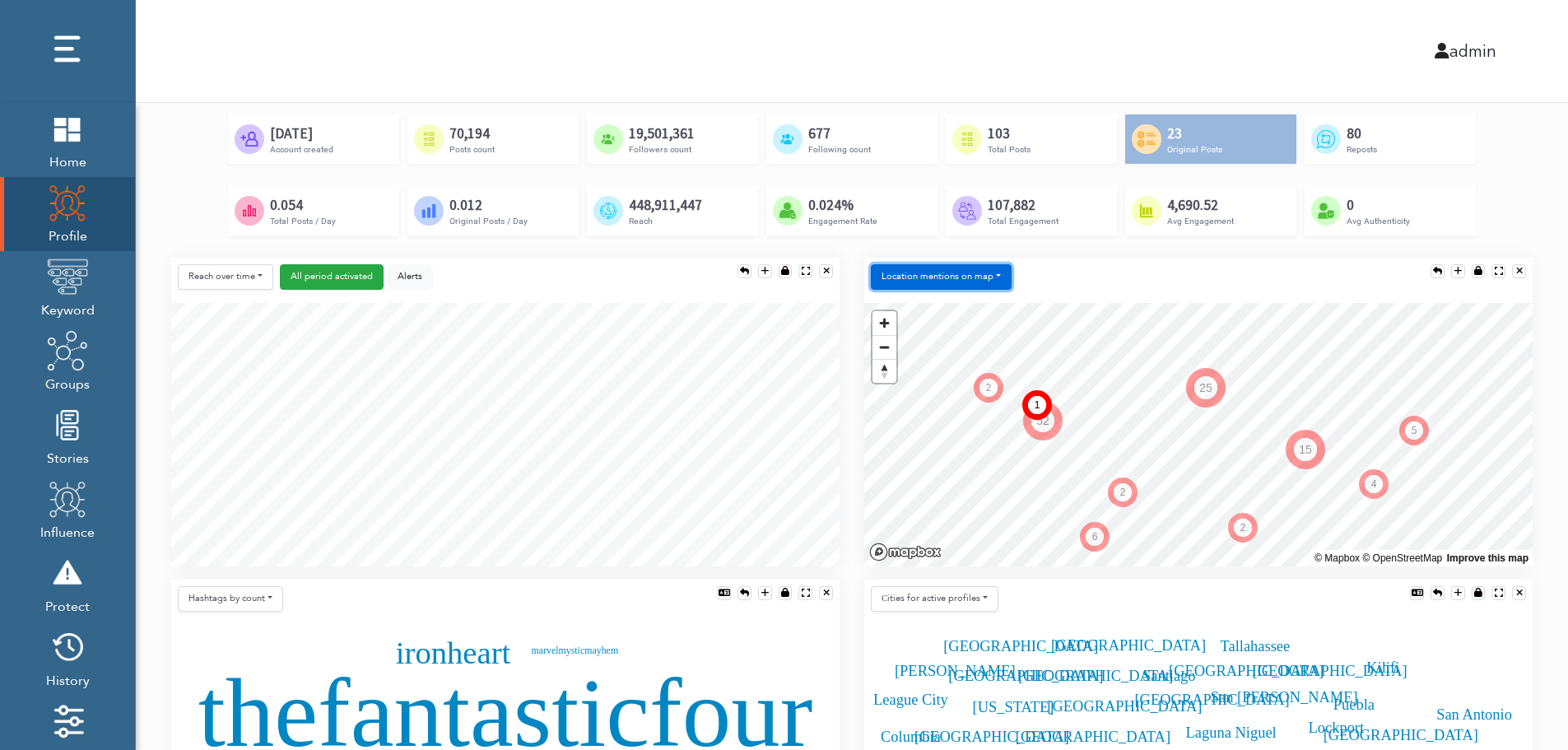
click at [992, 269] on button "Location mentions on map" at bounding box center [941, 276] width 140 height 26
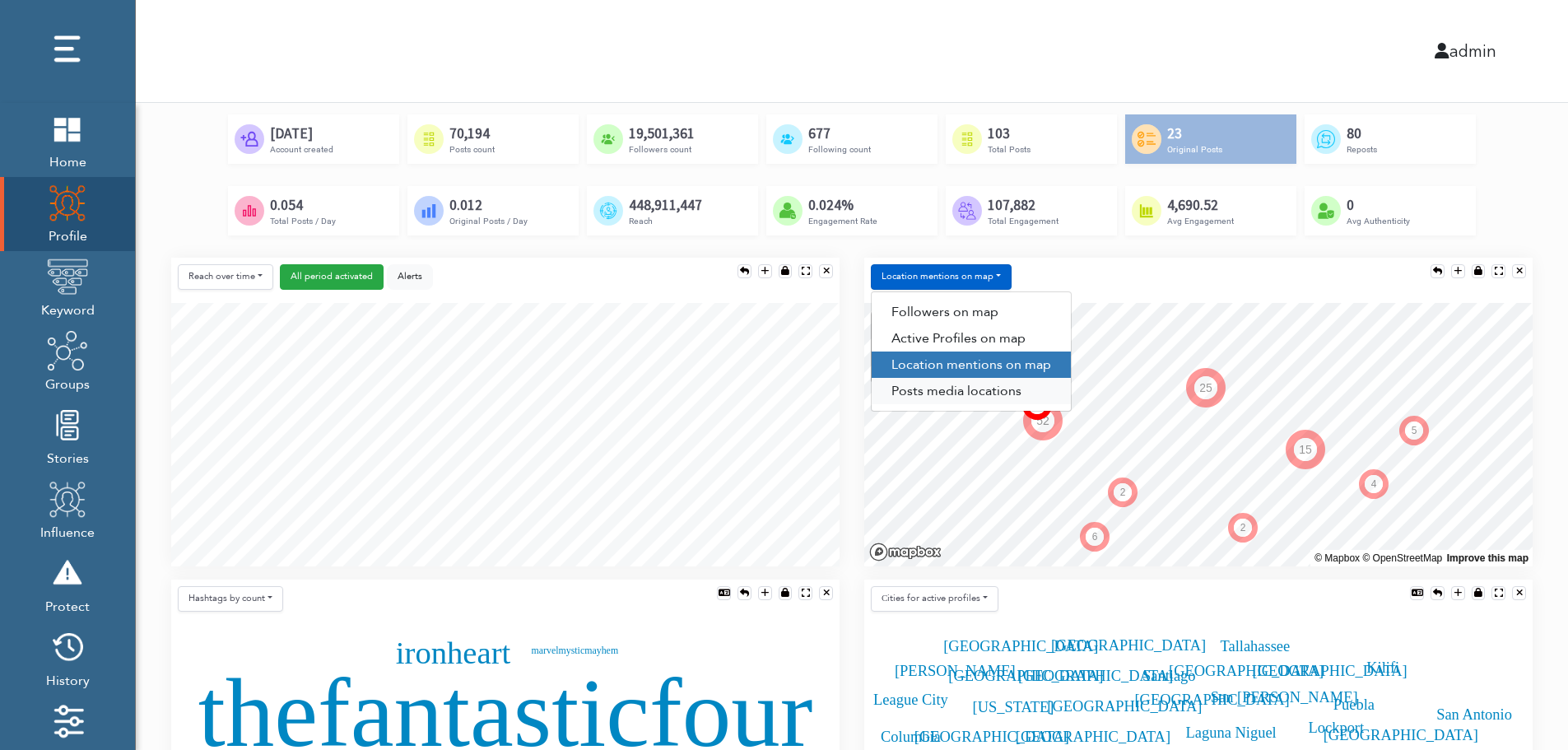
click at [959, 397] on link "Posts media locations" at bounding box center [971, 391] width 199 height 27
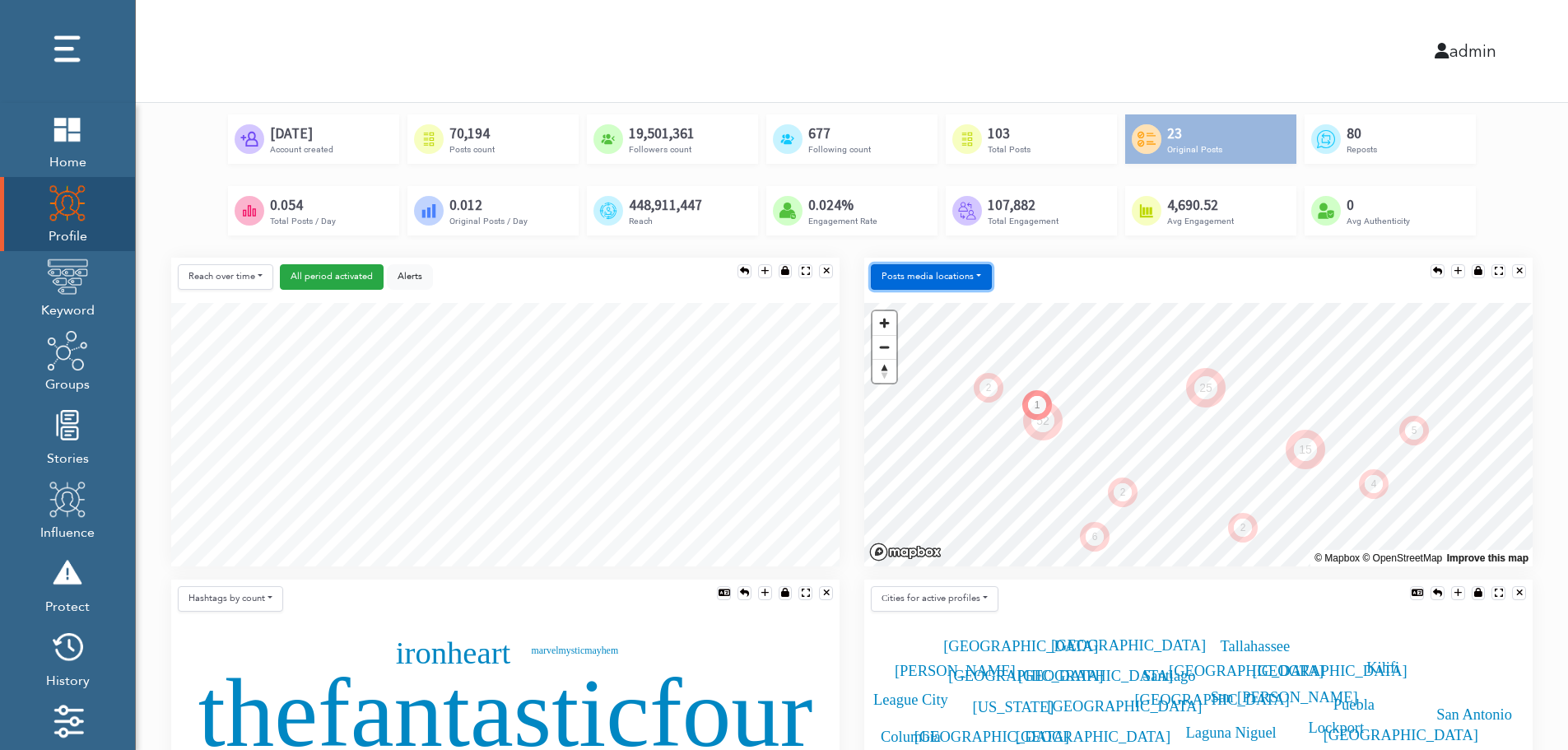
click at [956, 274] on button "Posts media locations" at bounding box center [931, 276] width 121 height 26
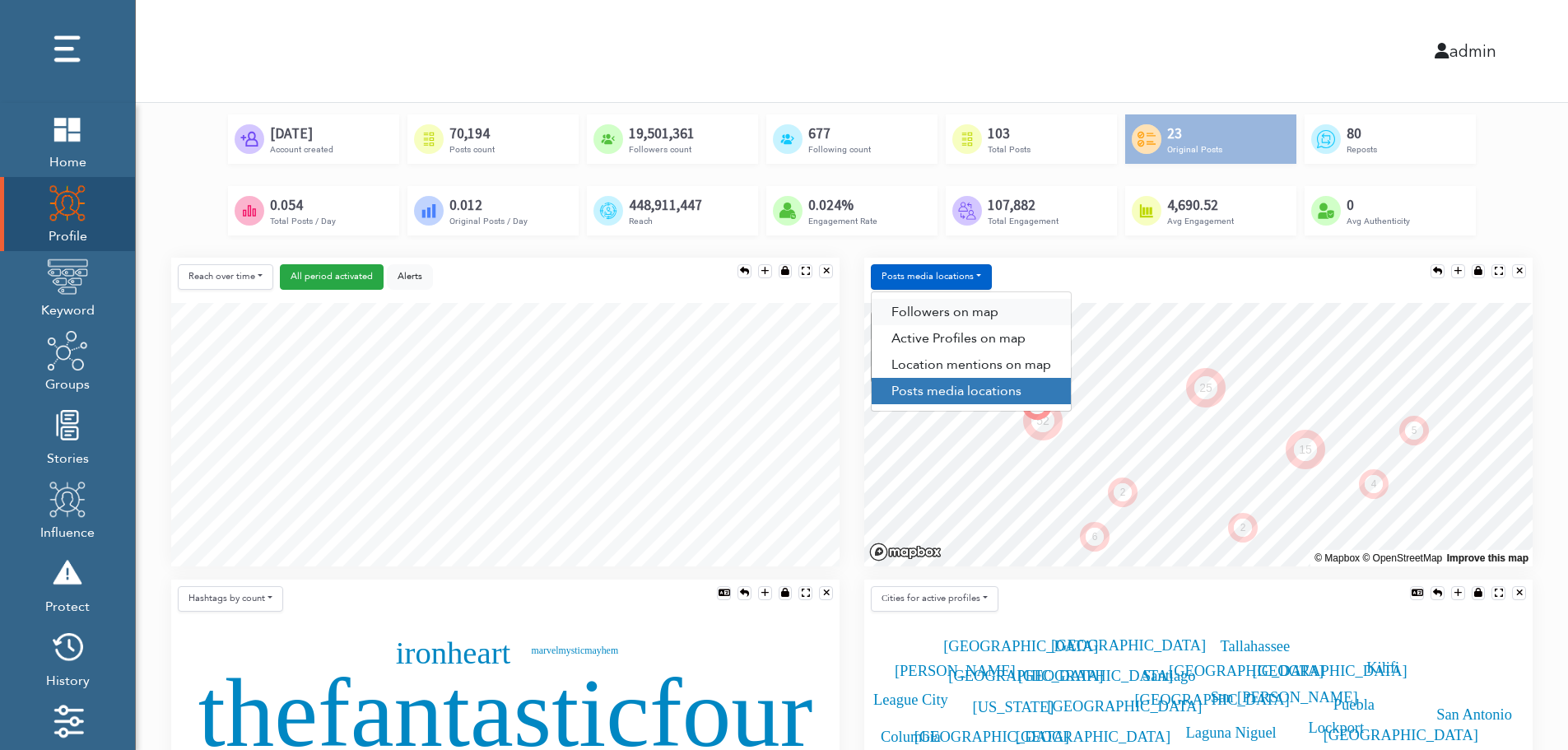
click at [955, 304] on link "Followers on map" at bounding box center [971, 312] width 199 height 27
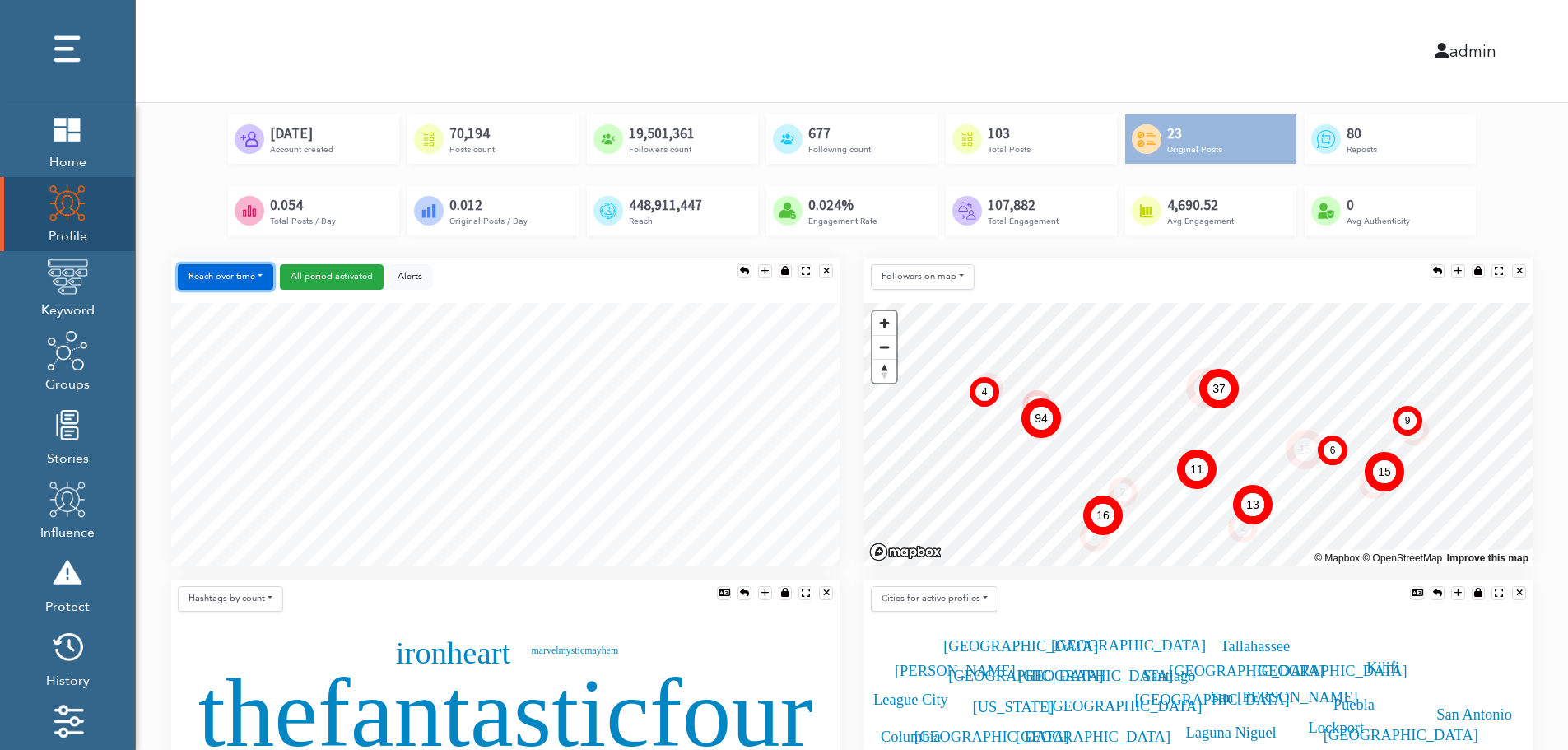
click at [195, 267] on button "Reach over time" at bounding box center [225, 276] width 95 height 26
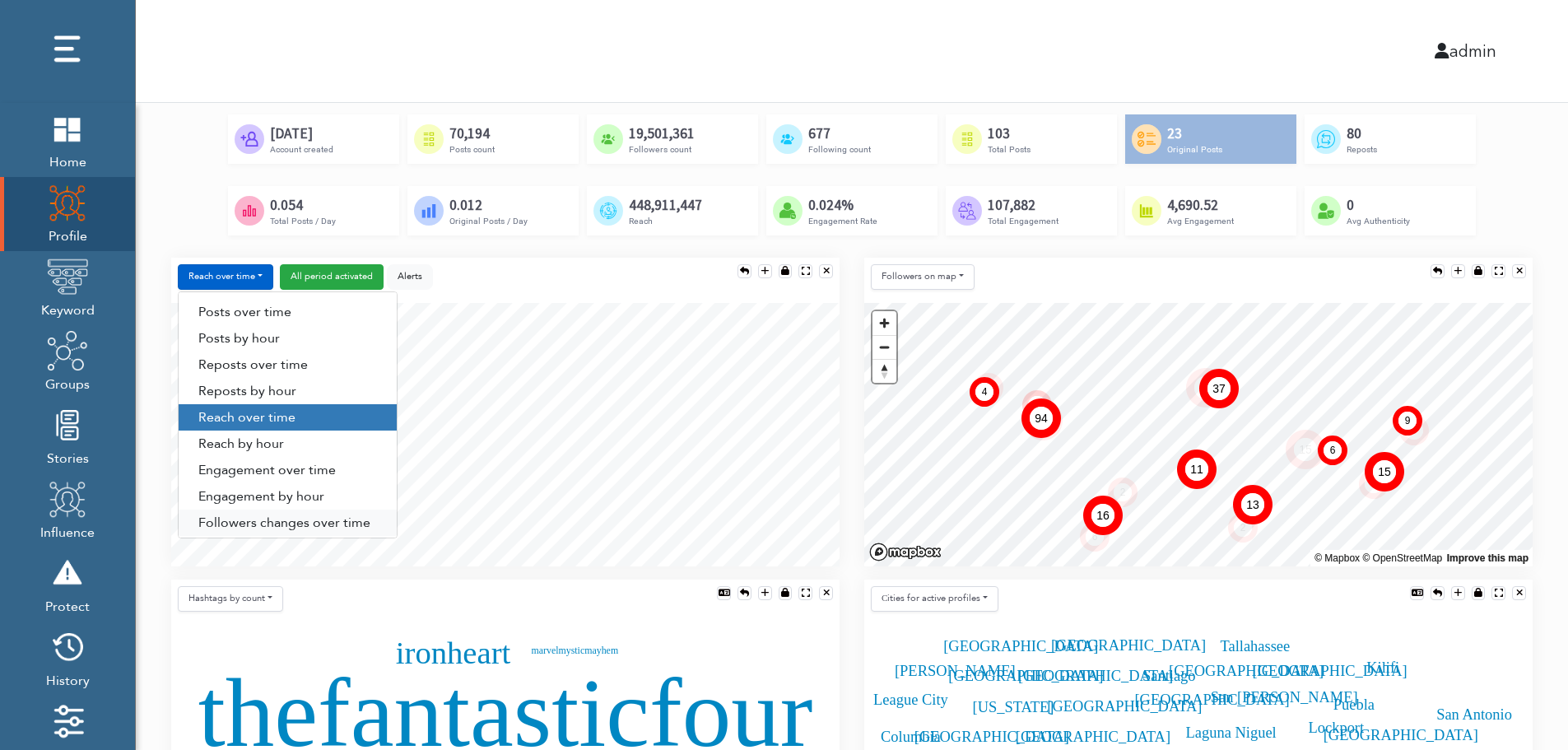
click at [245, 521] on link "Followers changes over time" at bounding box center [287, 523] width 218 height 27
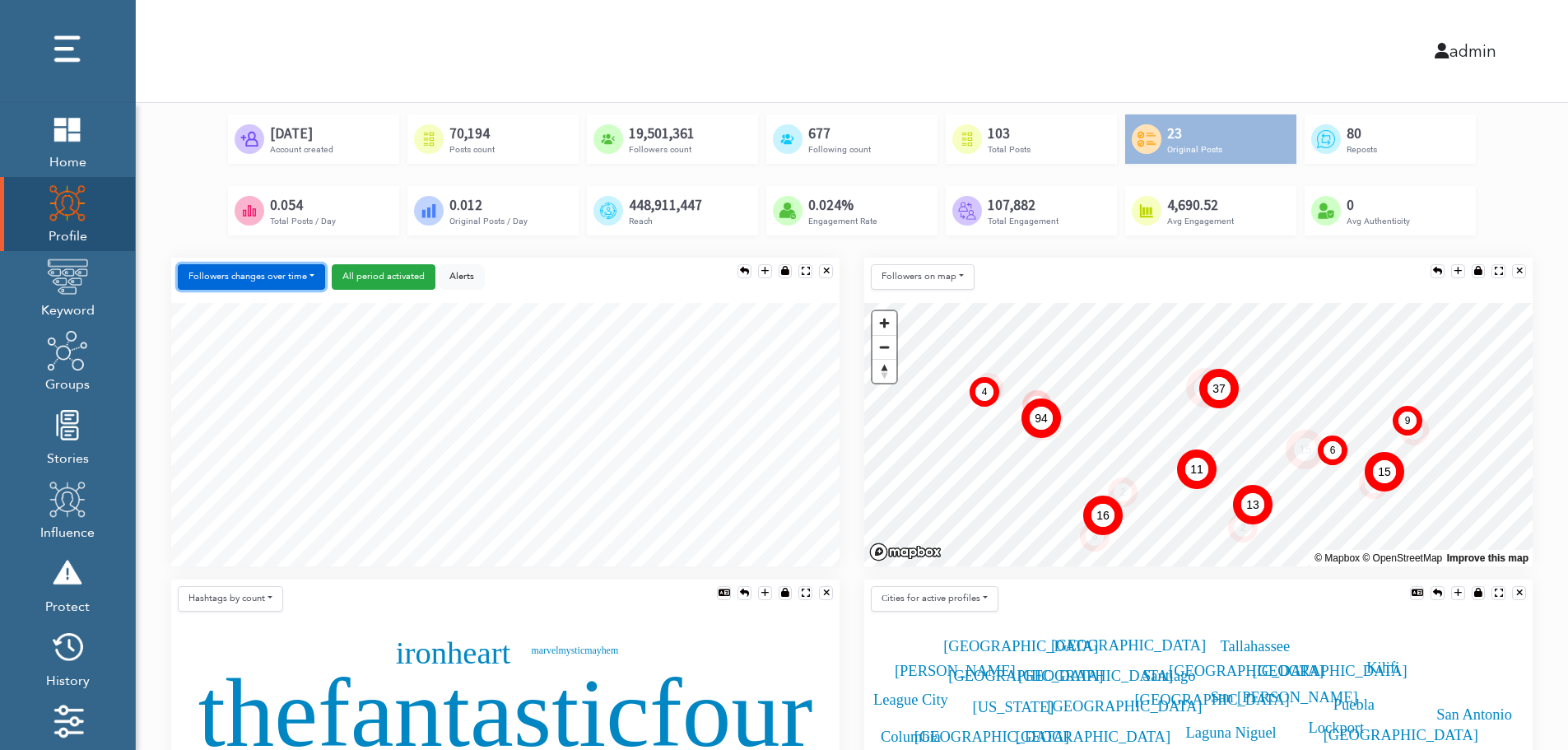
click at [275, 277] on button "Followers changes over time" at bounding box center [251, 276] width 147 height 26
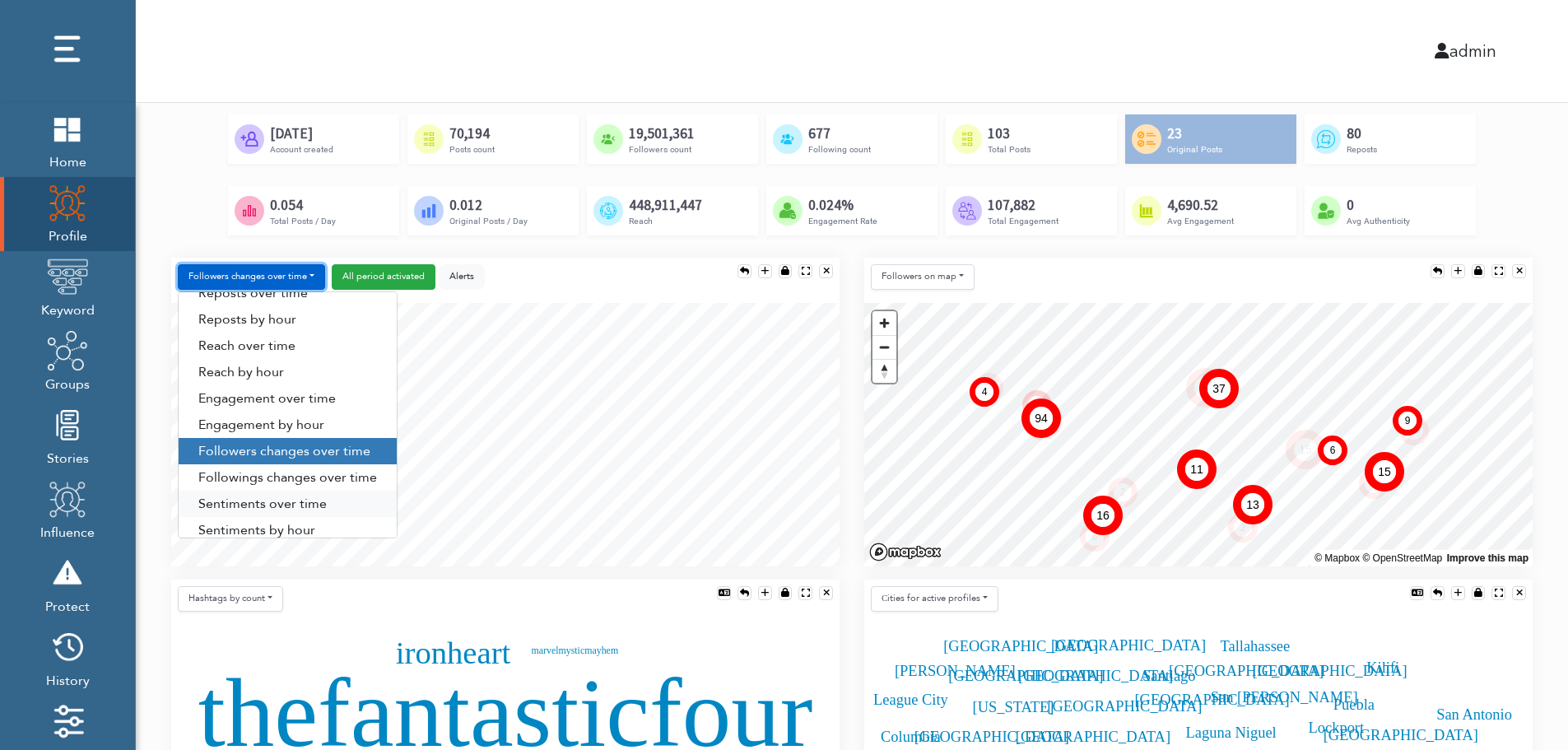
scroll to position [84, 0]
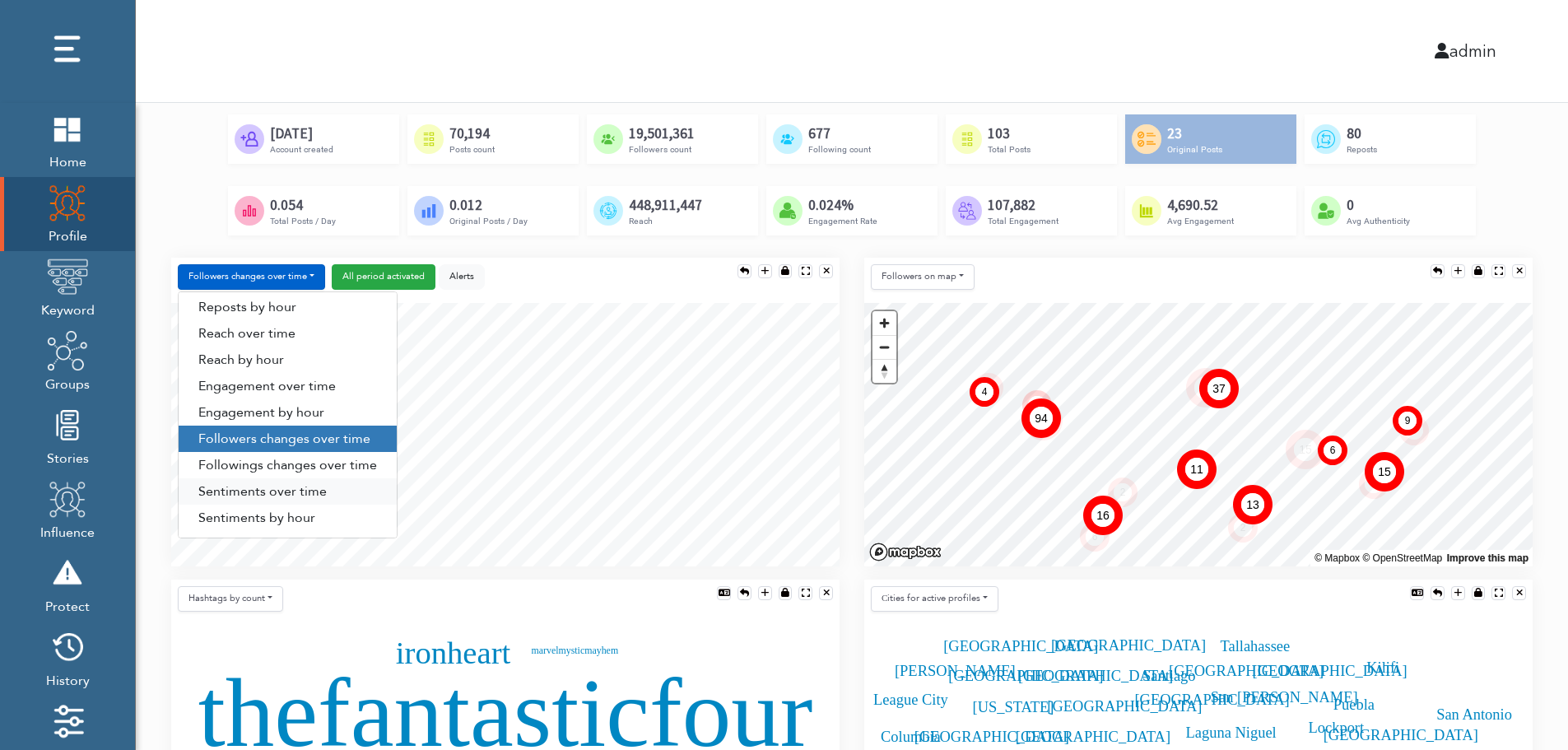
click at [269, 492] on link "Sentiments over time" at bounding box center [287, 491] width 218 height 27
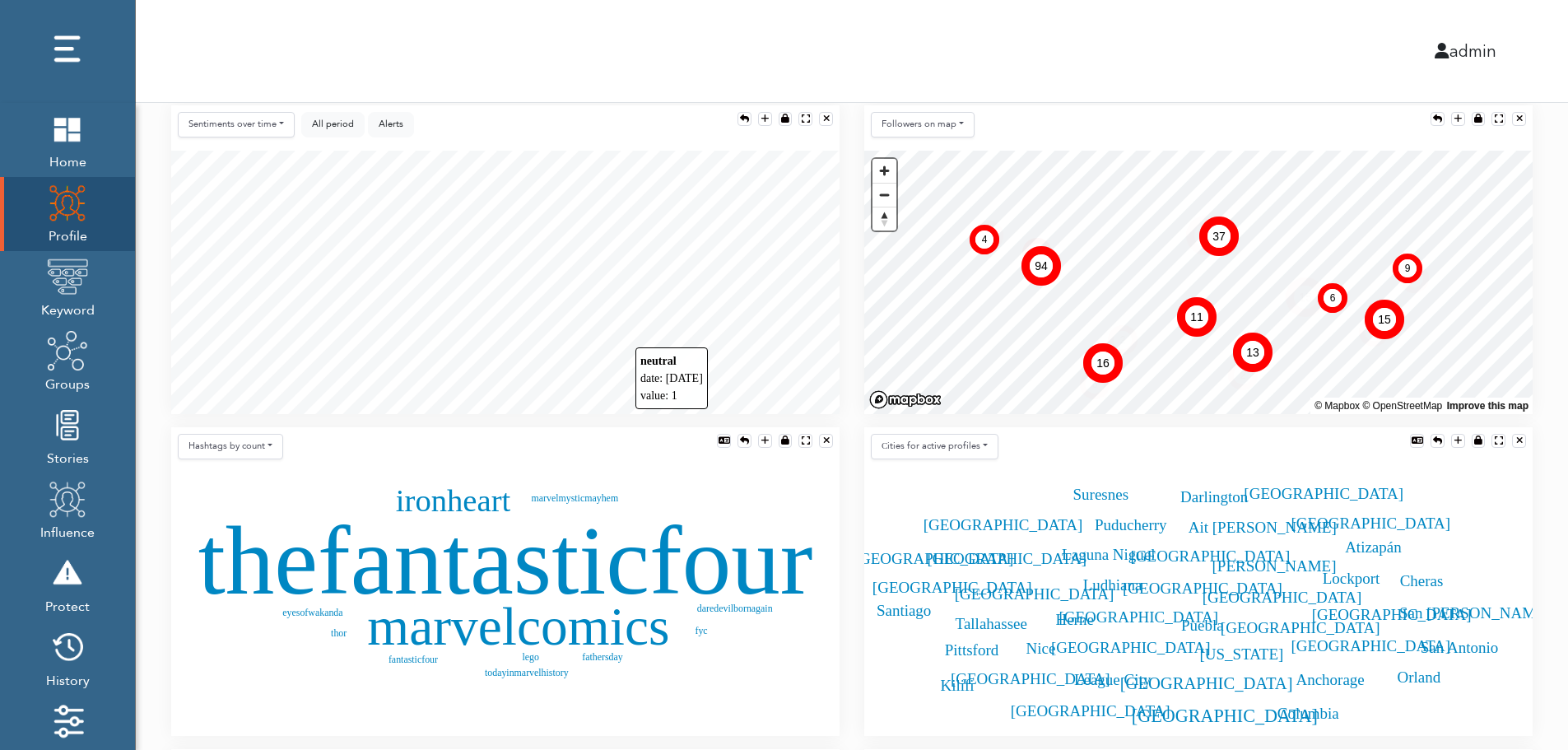
scroll to position [330, 0]
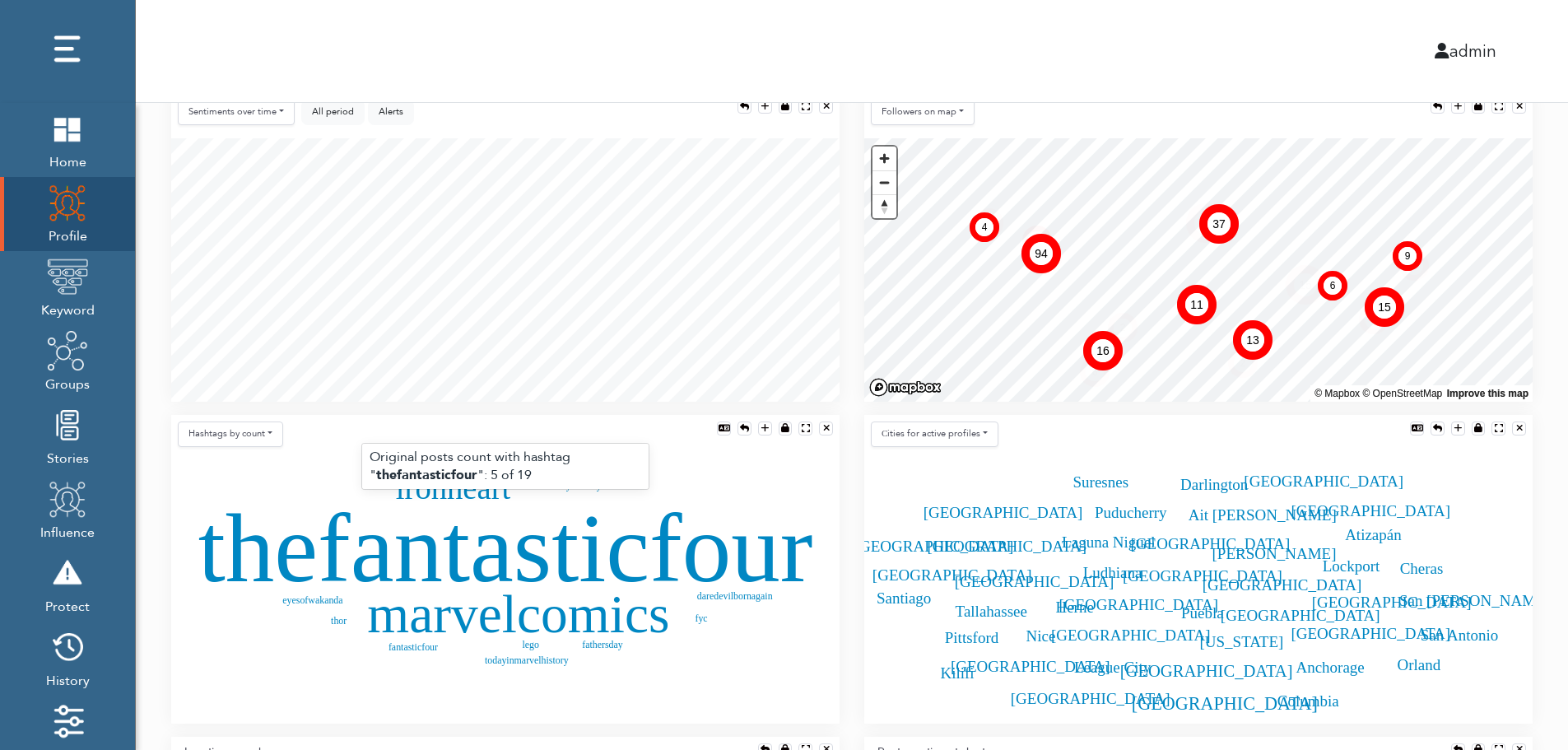
click at [458, 554] on text "thefantasticfour" at bounding box center [505, 547] width 615 height 108
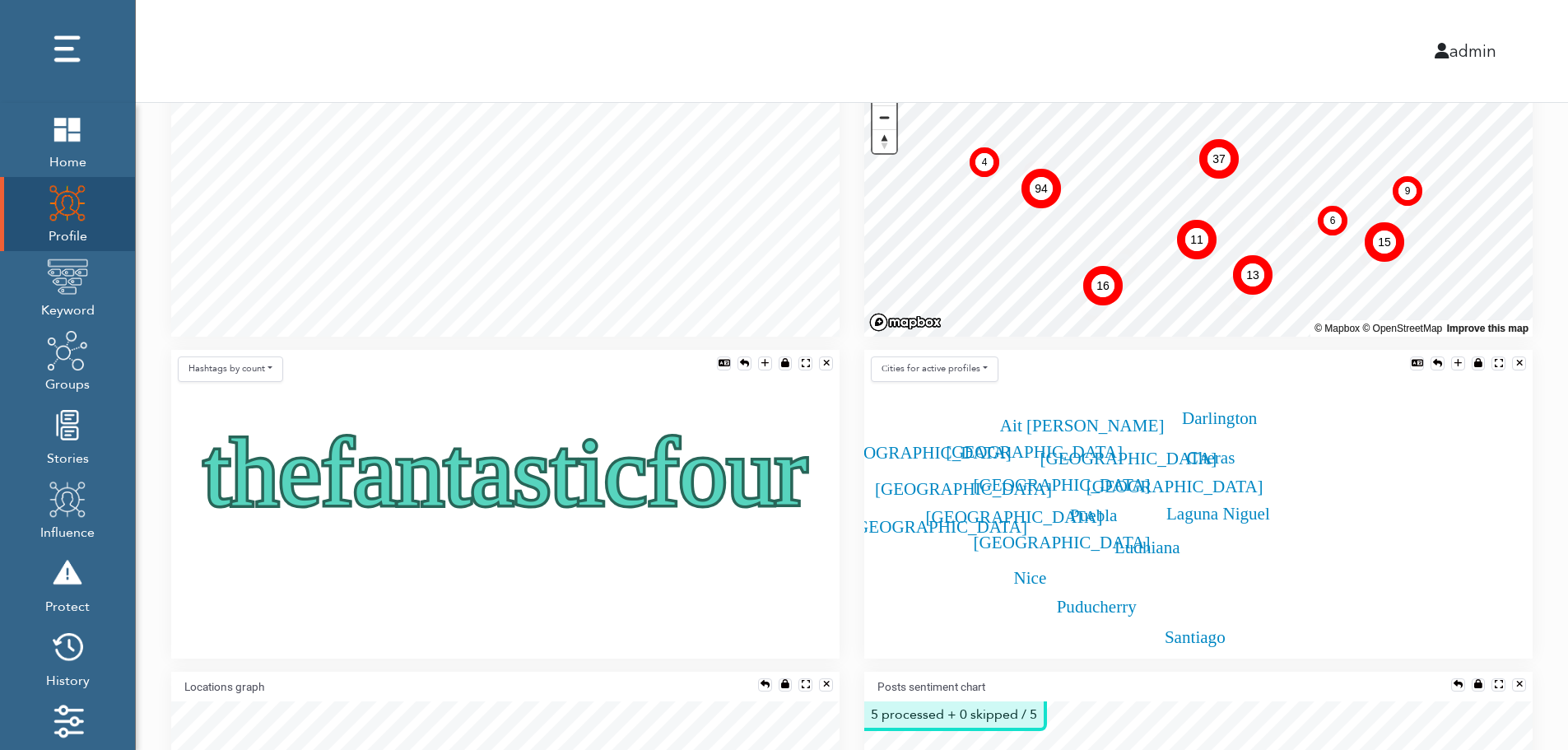
scroll to position [395, 0]
click at [743, 362] on div at bounding box center [744, 363] width 9 height 9
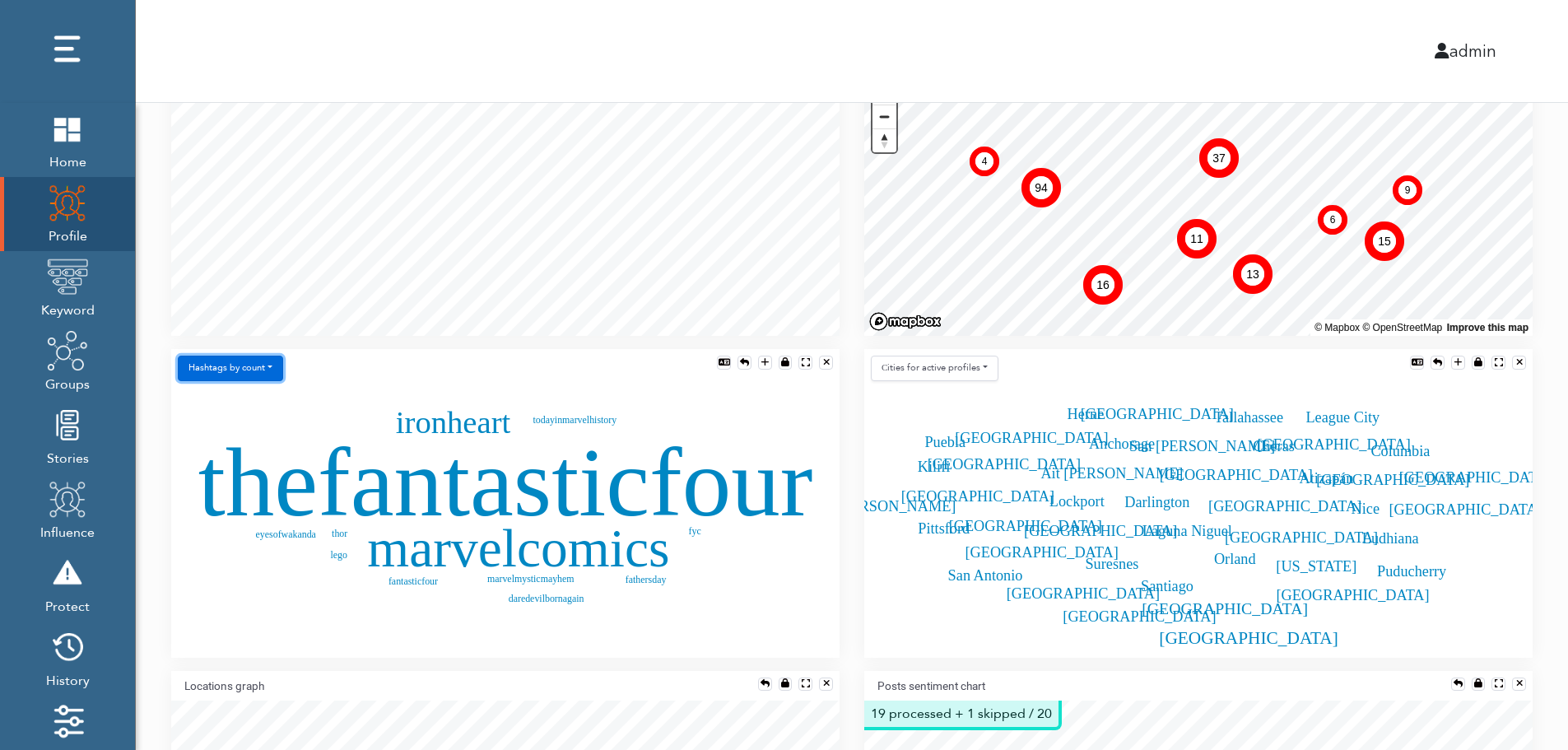
click at [249, 373] on button "Hashtags by count" at bounding box center [230, 368] width 106 height 26
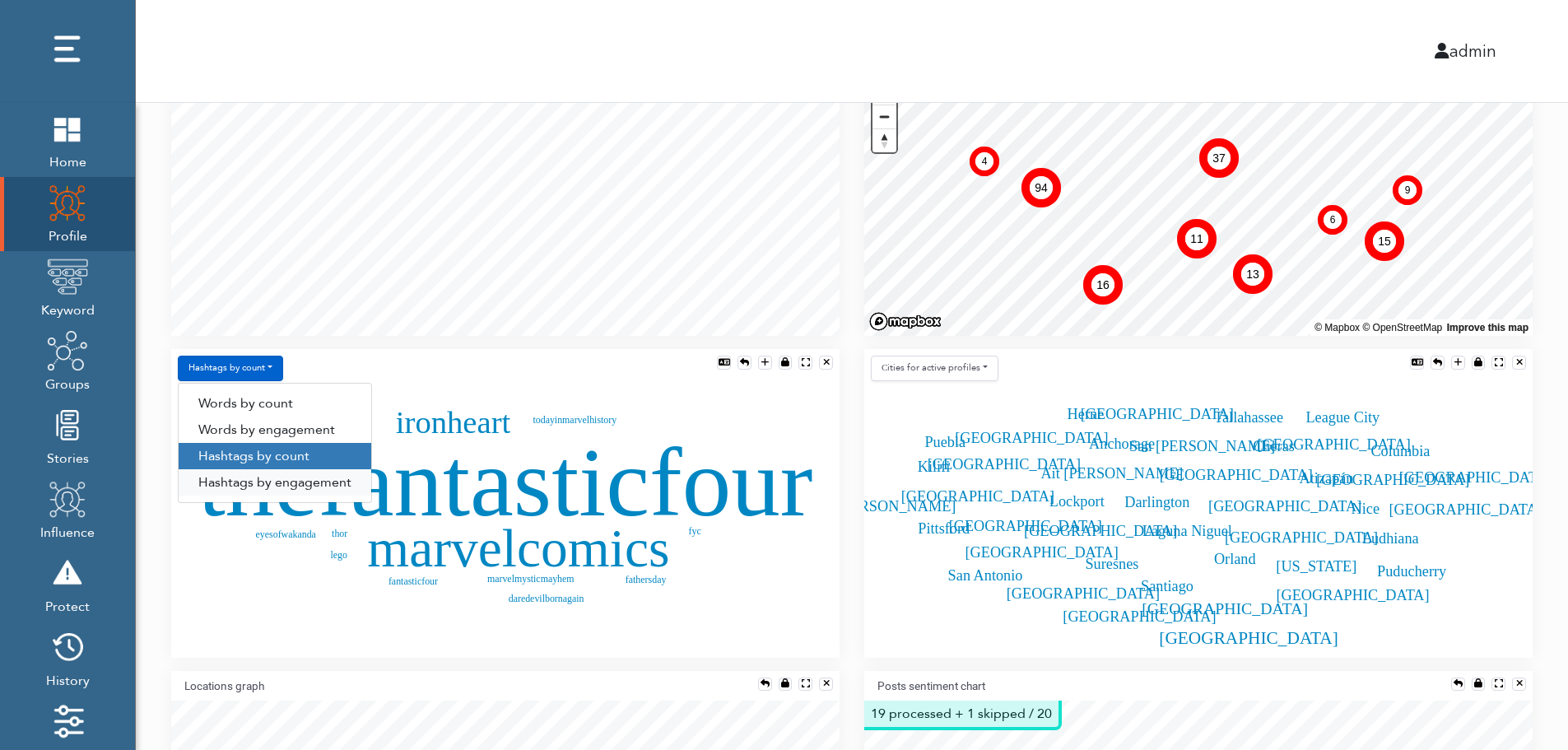
click at [249, 483] on link "Hashtags by engagement" at bounding box center [275, 483] width 193 height 27
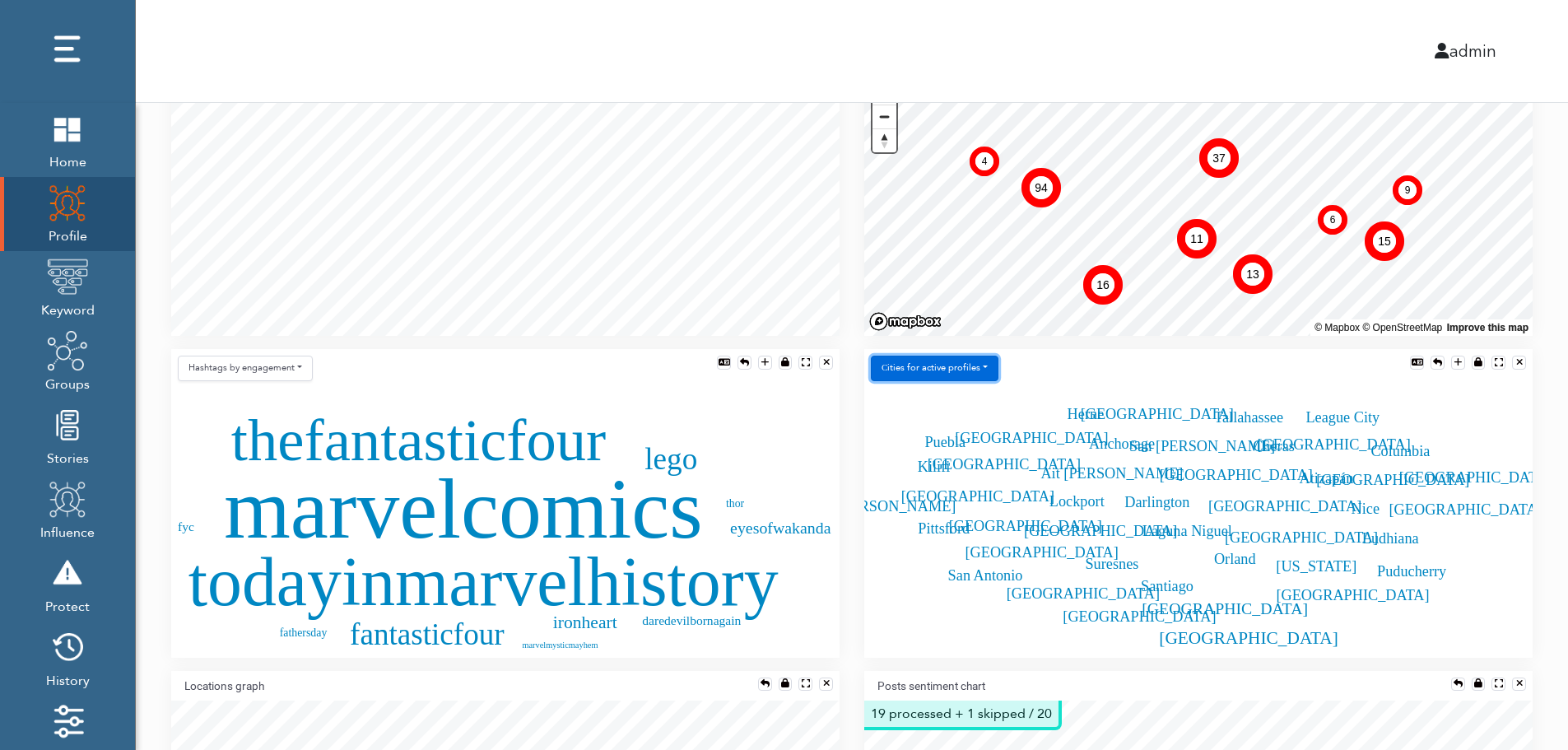
click at [972, 369] on button "Сities for active profiles" at bounding box center [935, 368] width 128 height 26
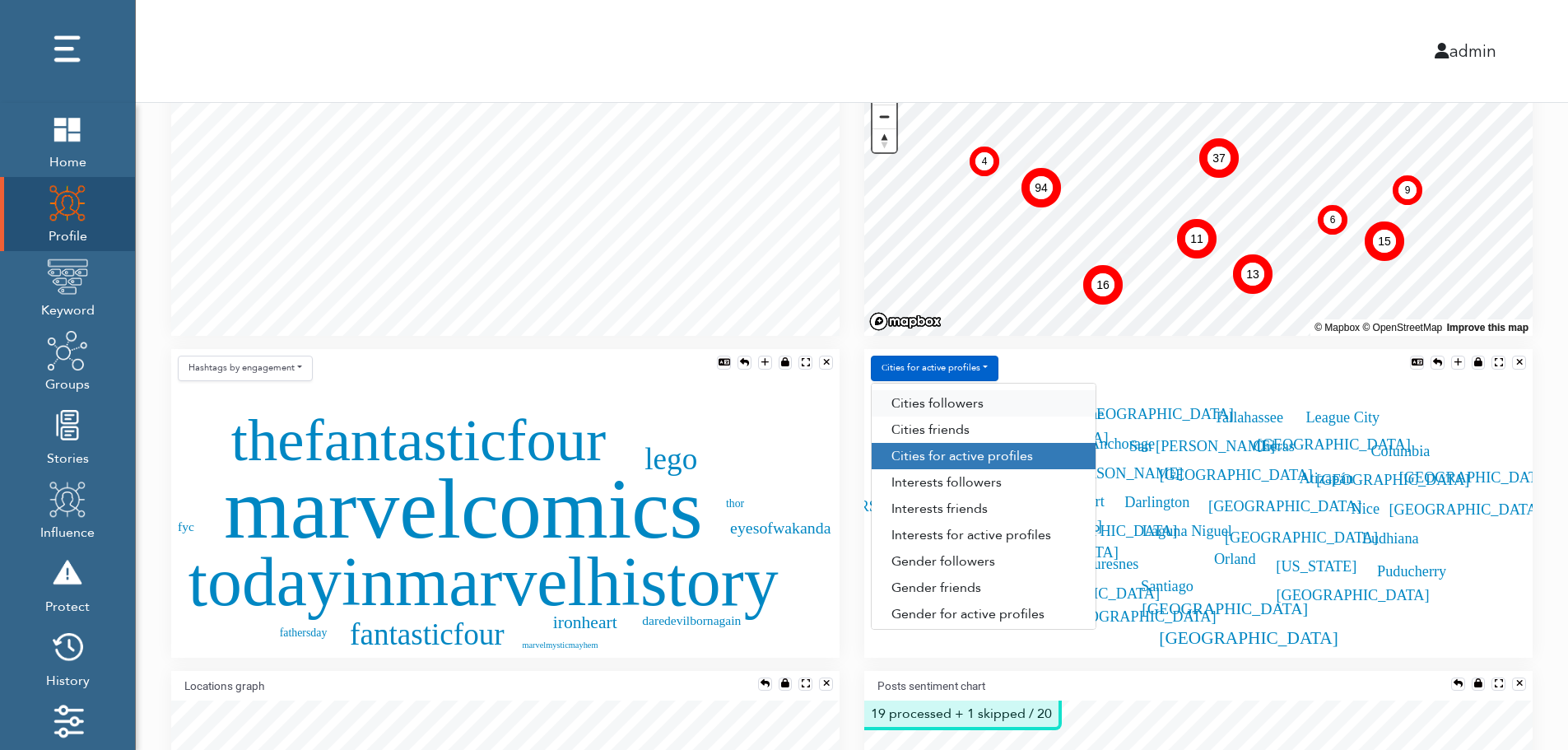
click at [984, 404] on link "Сities followers" at bounding box center [983, 403] width 224 height 27
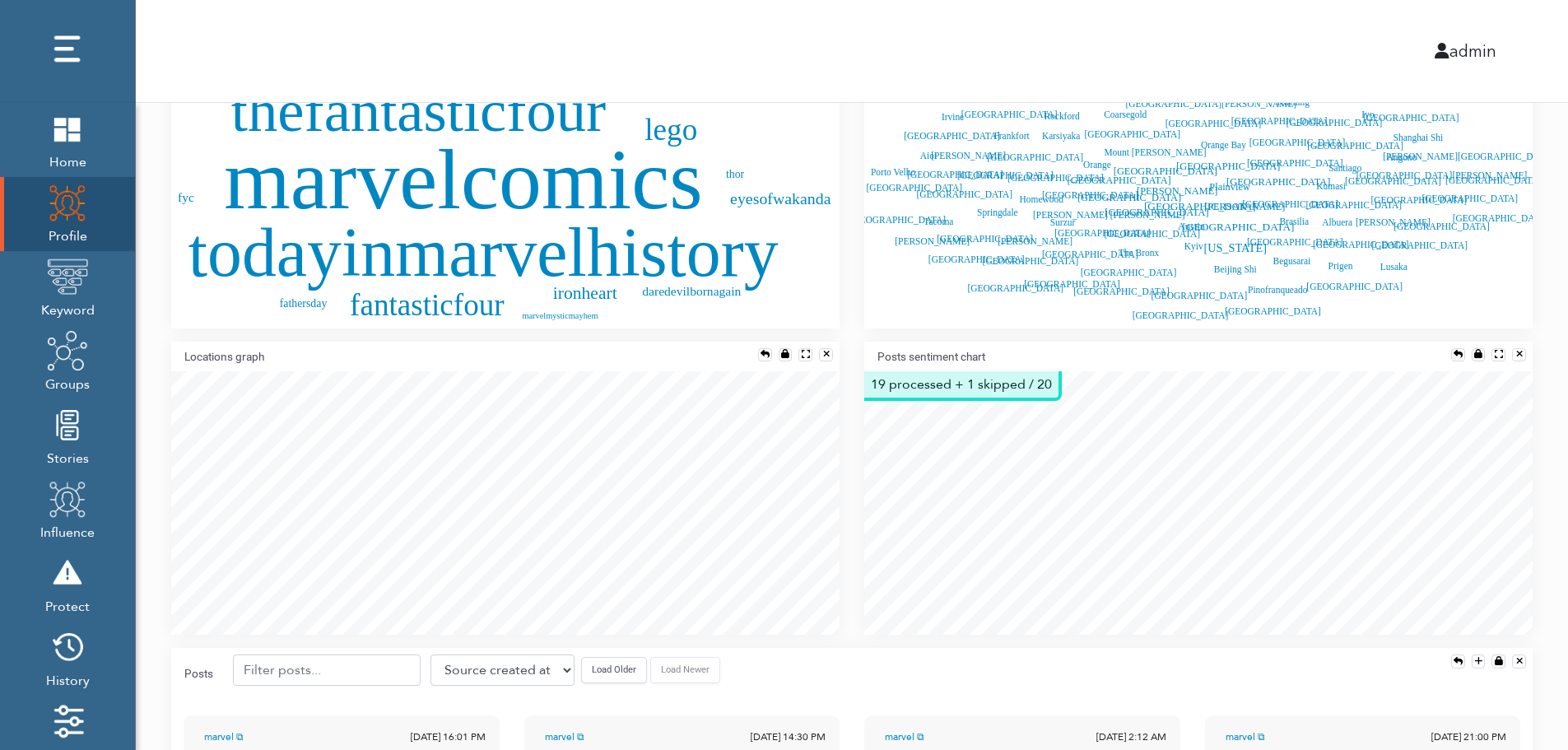
scroll to position [757, 0]
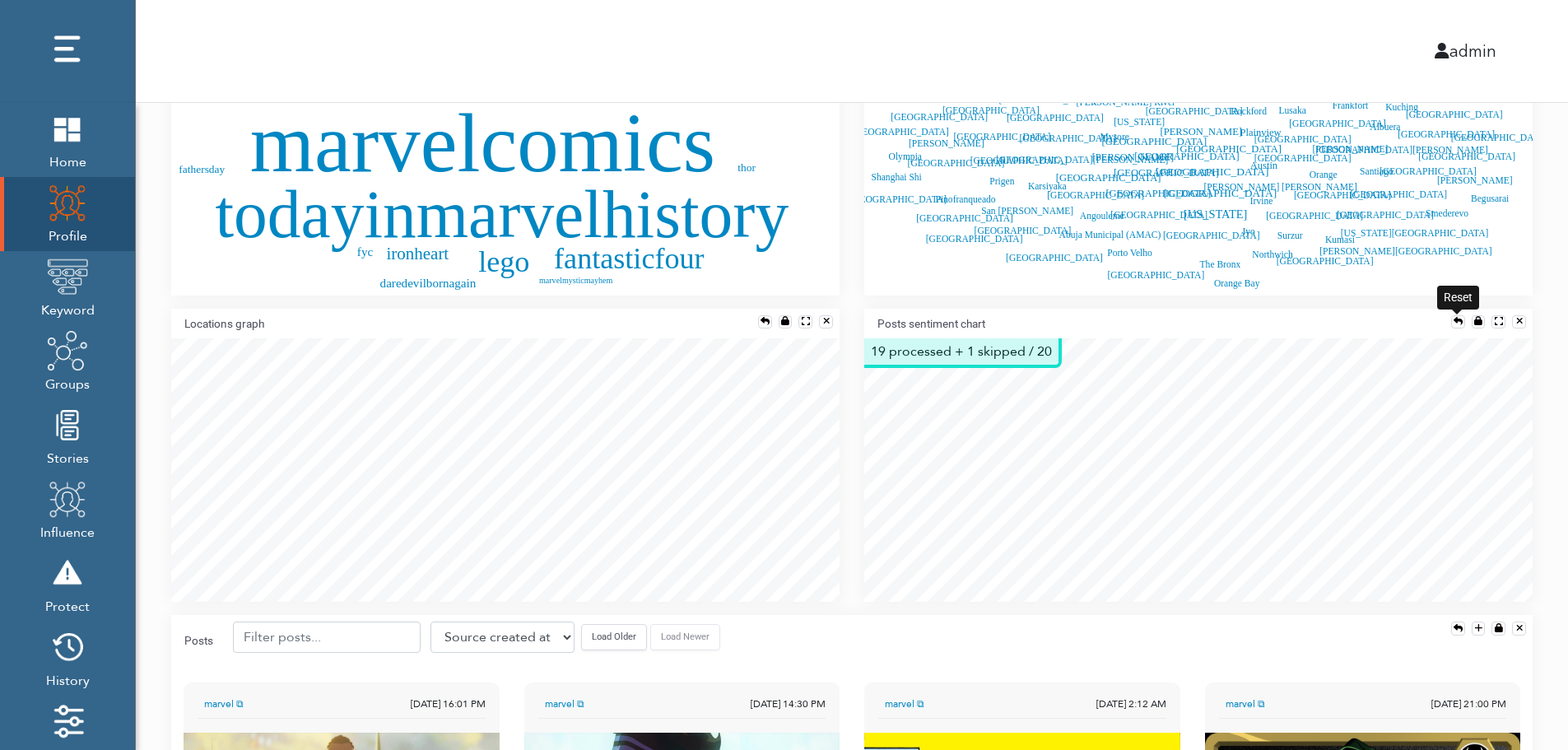
click at [1454, 317] on div at bounding box center [1458, 322] width 9 height 9
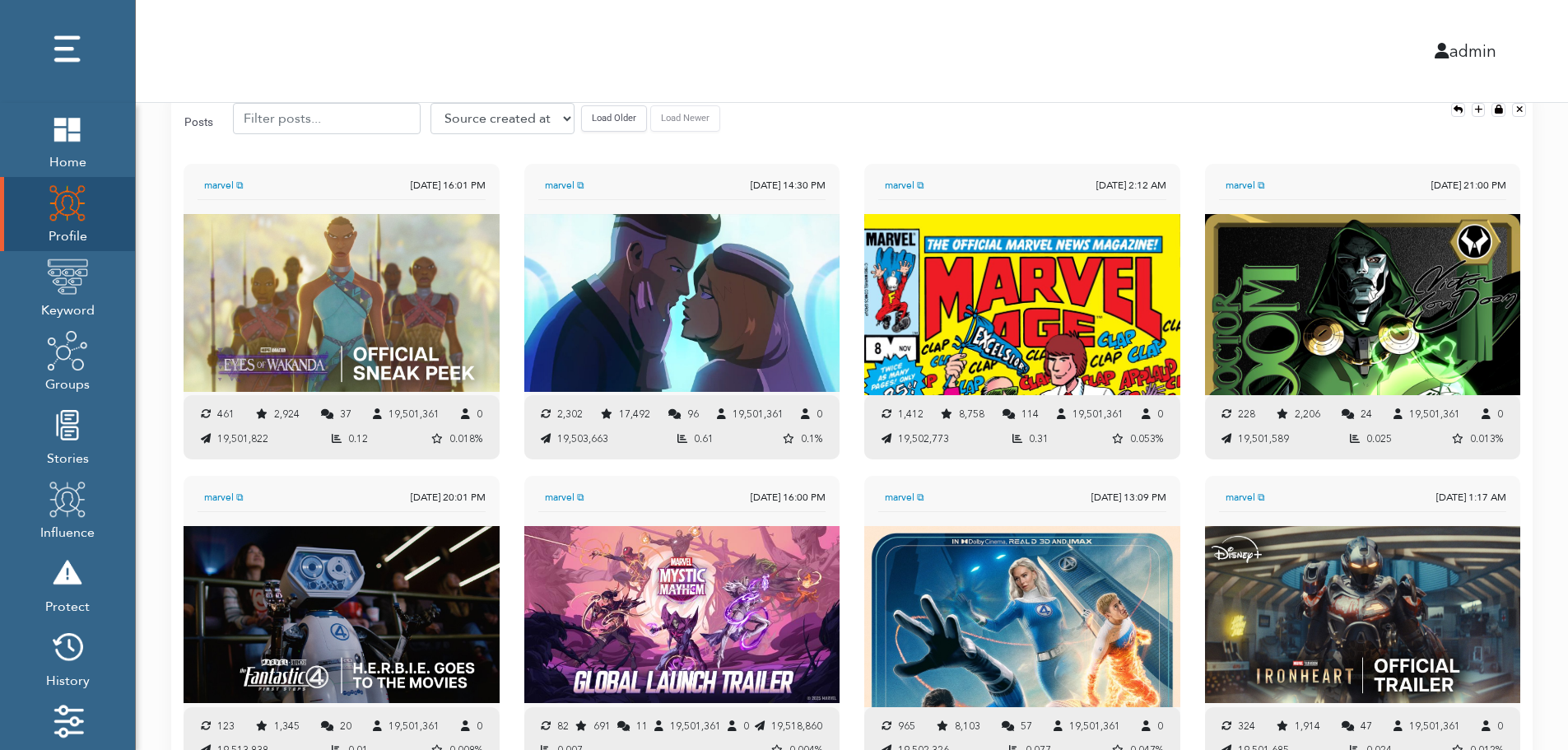
scroll to position [1264, 0]
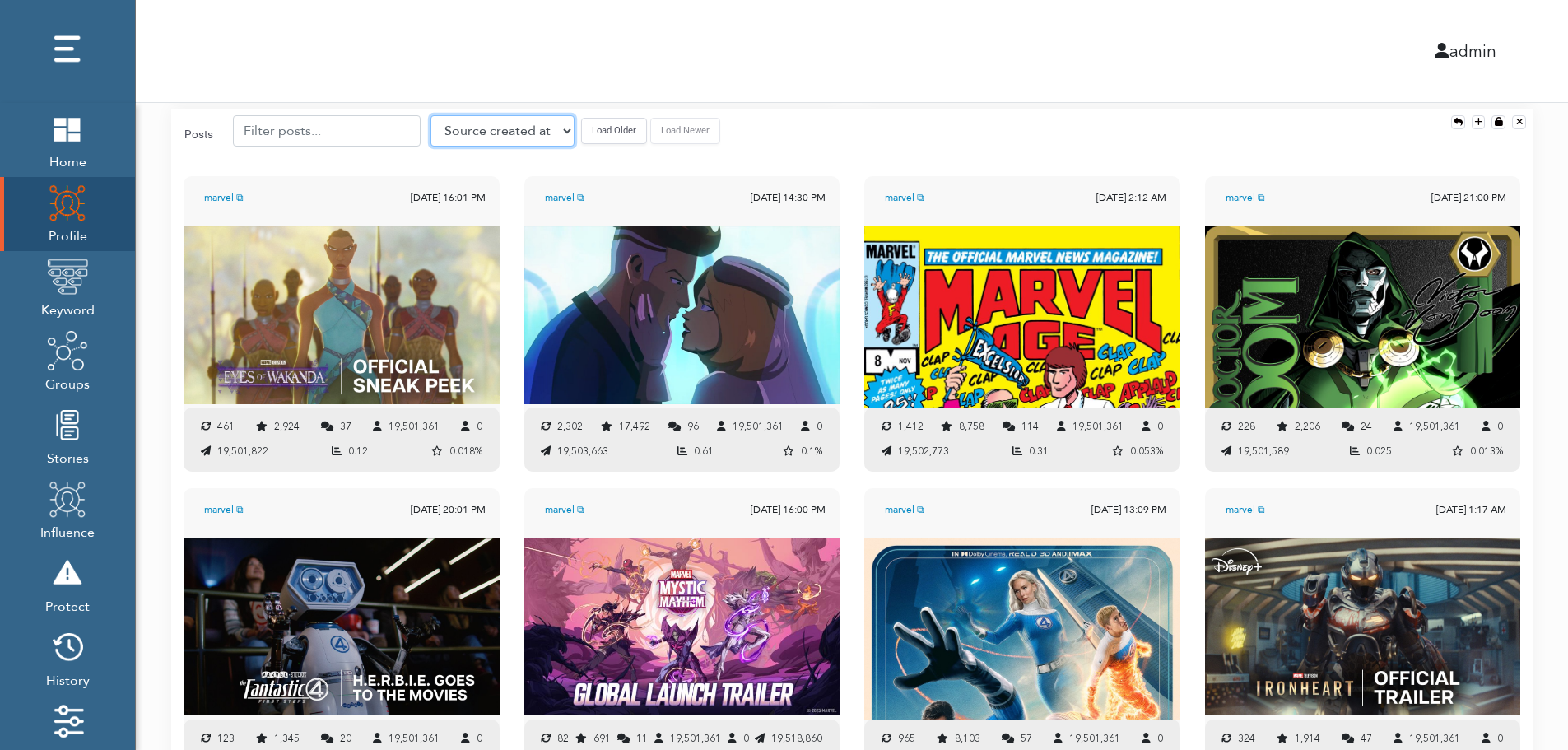
click at [474, 129] on select "Source created at Retweets Likes/favorites Followers Friends Reach Retweet rate…" at bounding box center [502, 131] width 144 height 31
click at [430, 116] on select "Source created at Retweets Likes/favorites Followers Friends Reach Retweet rate…" at bounding box center [502, 131] width 144 height 31
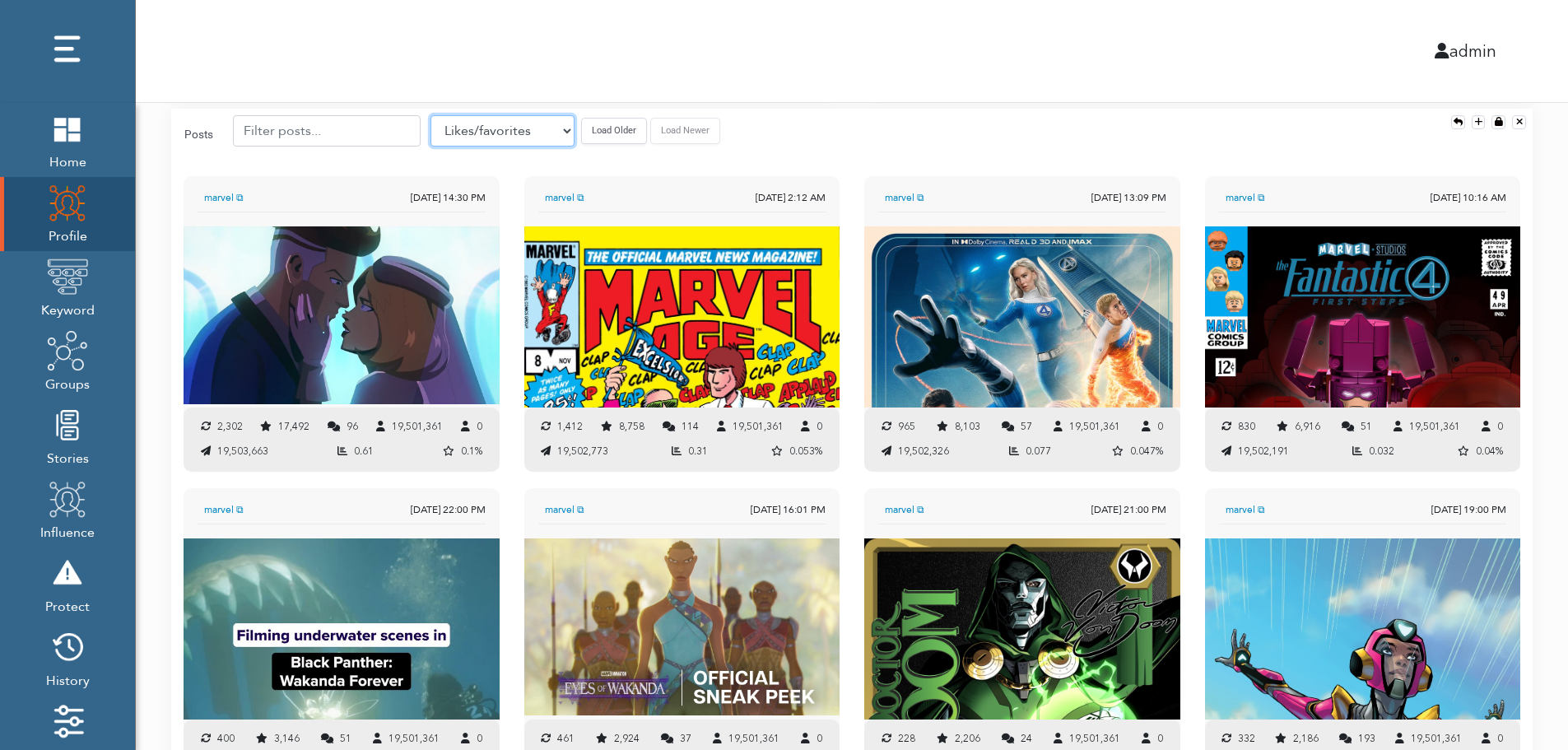
click at [478, 136] on select "Source created at Retweets Likes/favorites Followers Friends Reach Retweet rate…" at bounding box center [502, 131] width 144 height 31
select select "authenticity"
click at [430, 116] on select "Source created at Retweets Likes/favorites Followers Friends Reach Retweet rate…" at bounding box center [502, 131] width 144 height 31
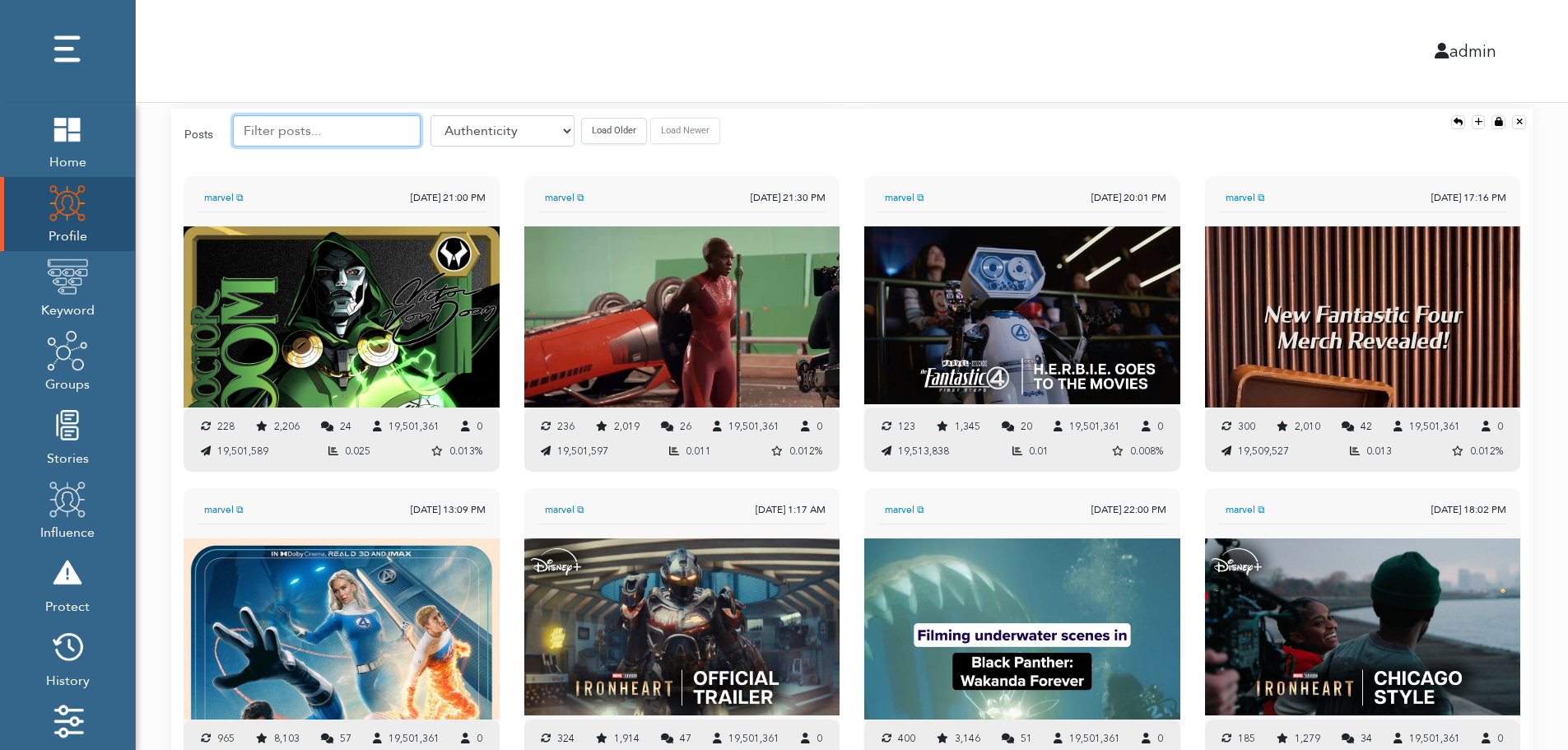
click at [322, 130] on input "text" at bounding box center [326, 131] width 187 height 31
click at [582, 126] on button "Load Older" at bounding box center [614, 130] width 66 height 26
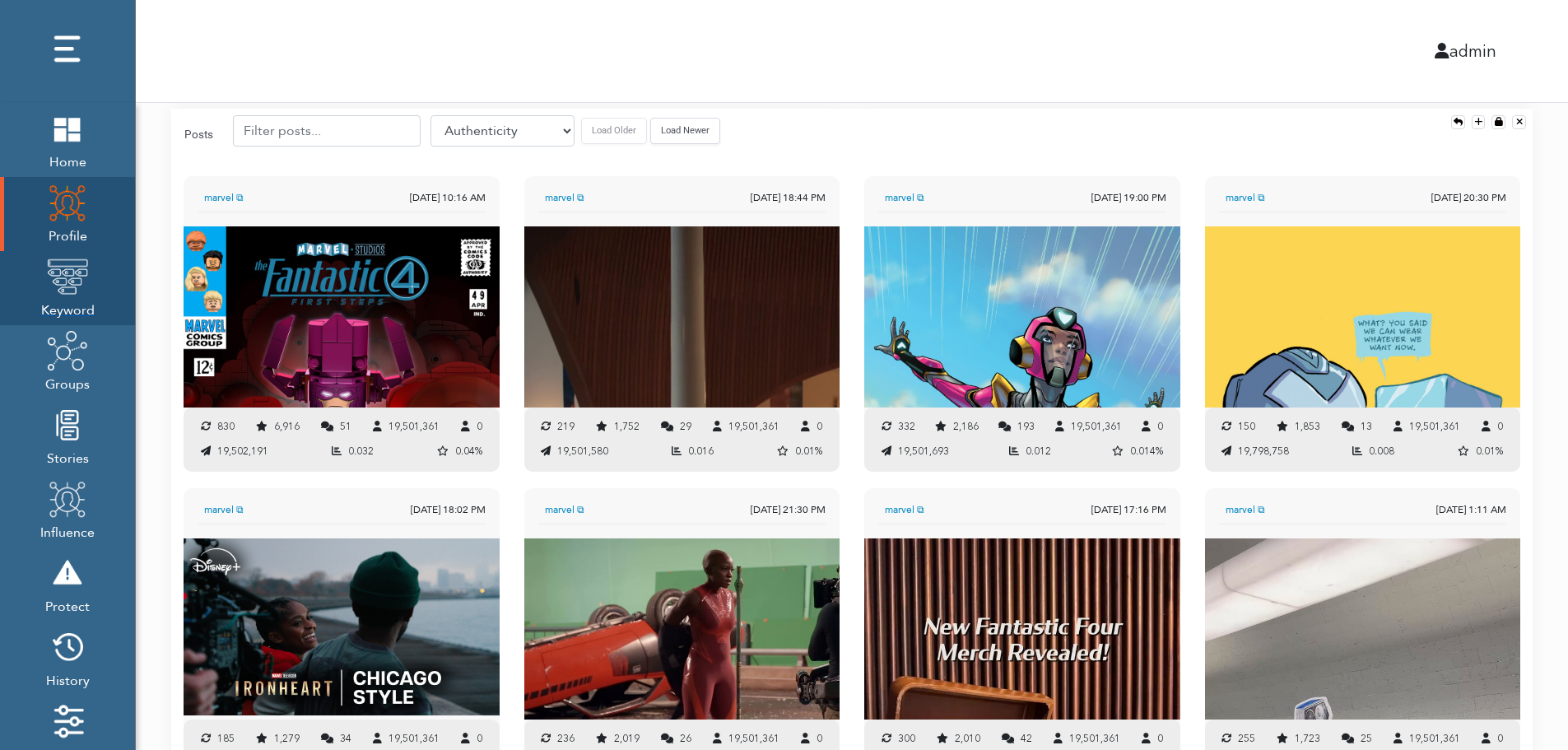
click at [72, 280] on img at bounding box center [68, 276] width 41 height 41
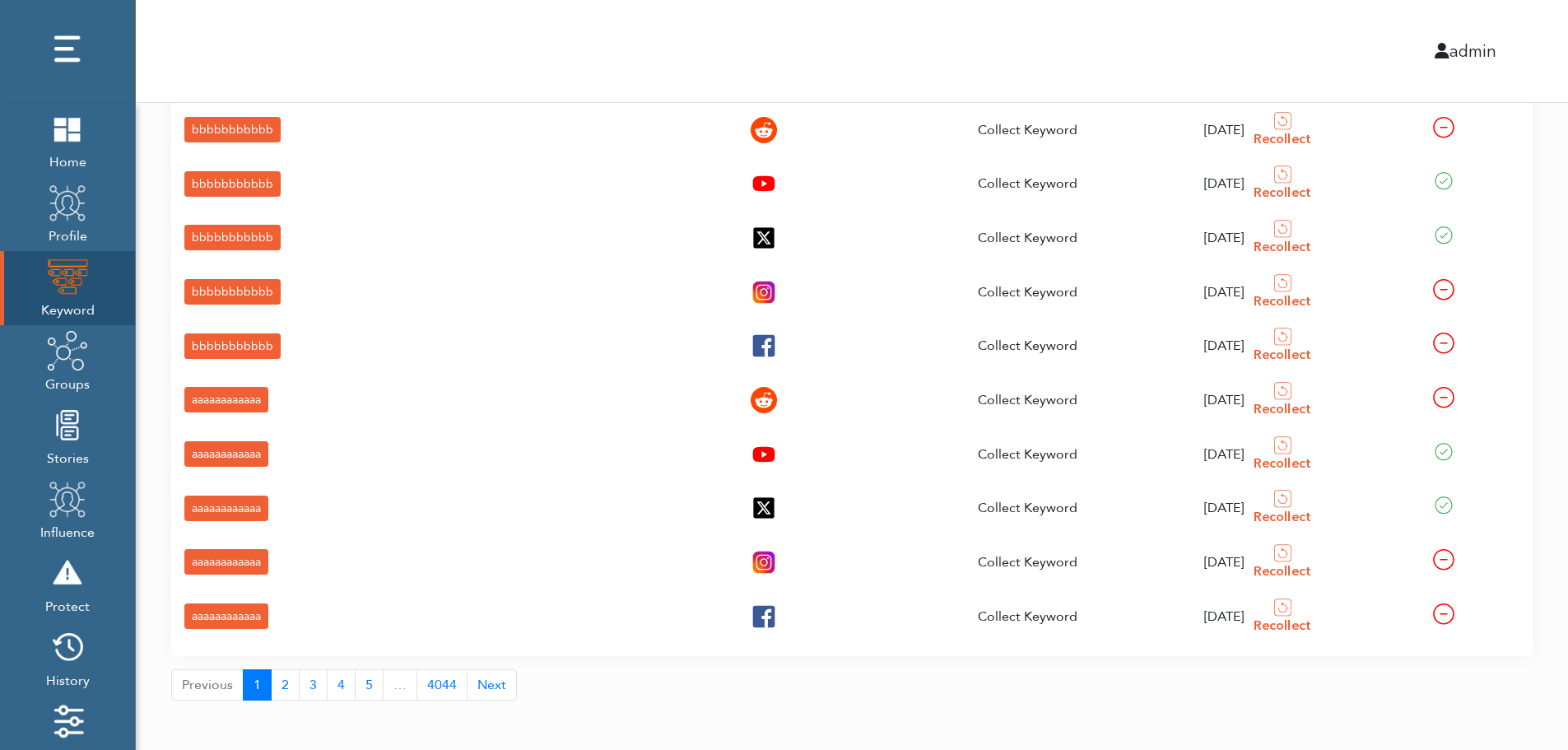
scroll to position [59, 0]
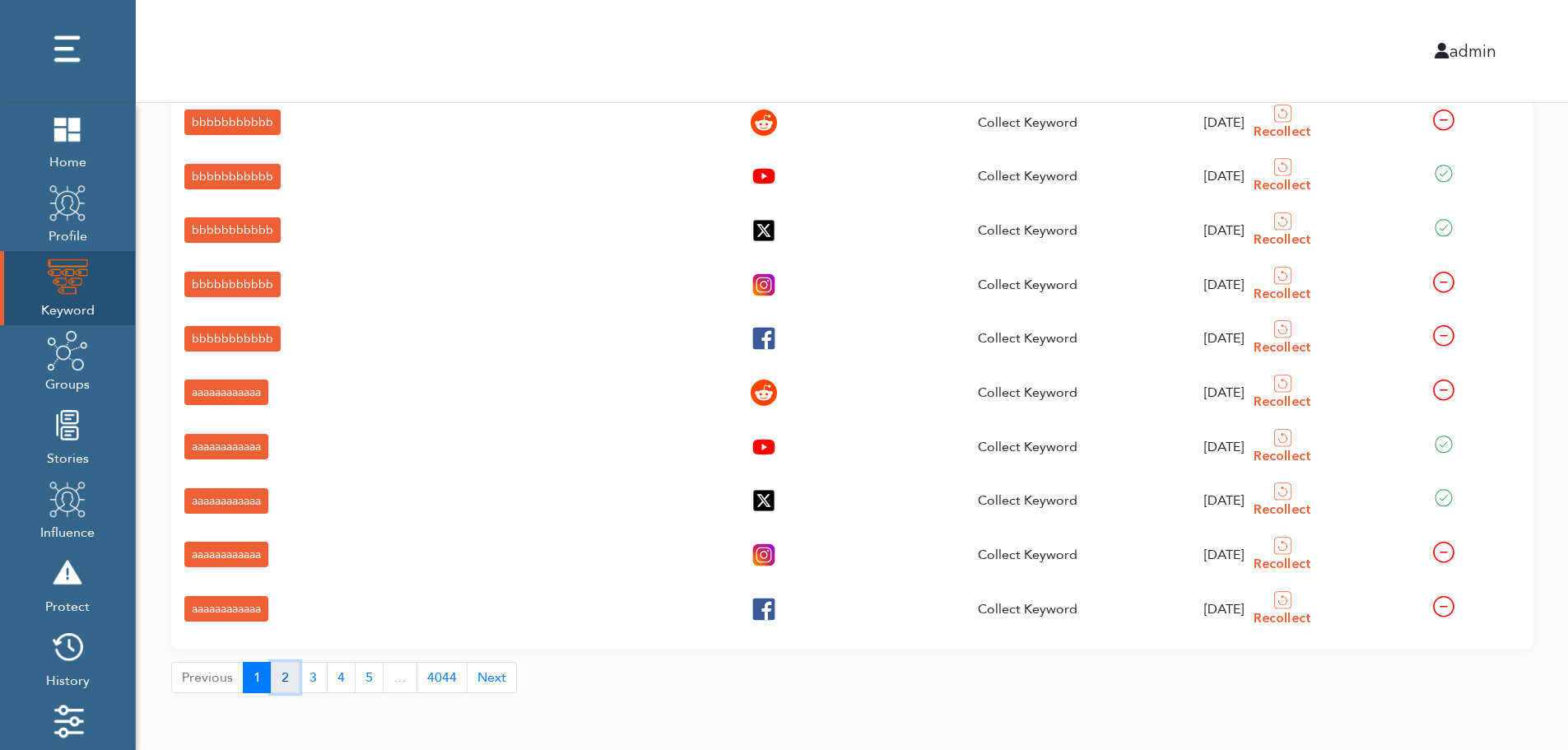
click at [281, 682] on button "2" at bounding box center [285, 677] width 28 height 31
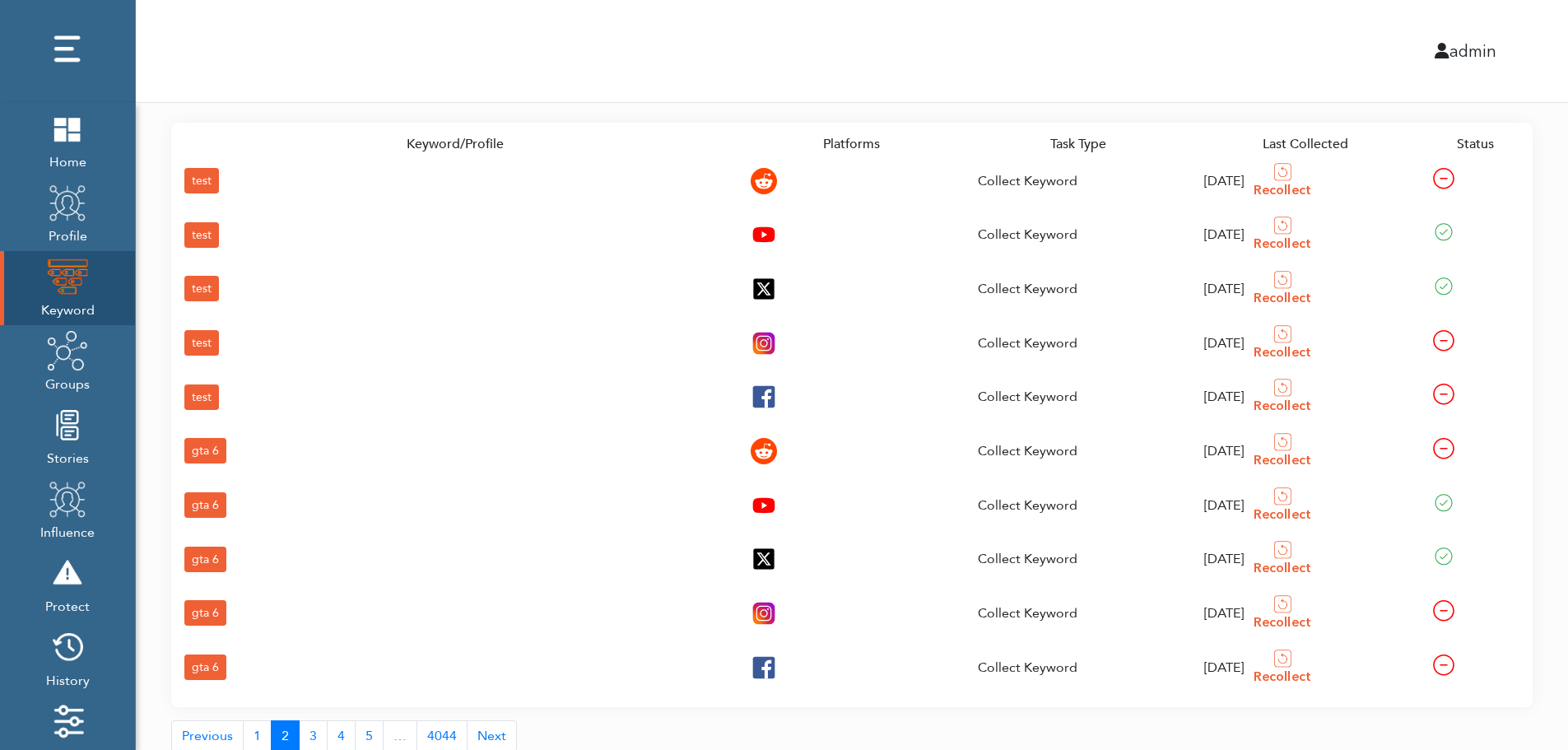
click at [204, 662] on div "gta 6" at bounding box center [205, 666] width 42 height 26
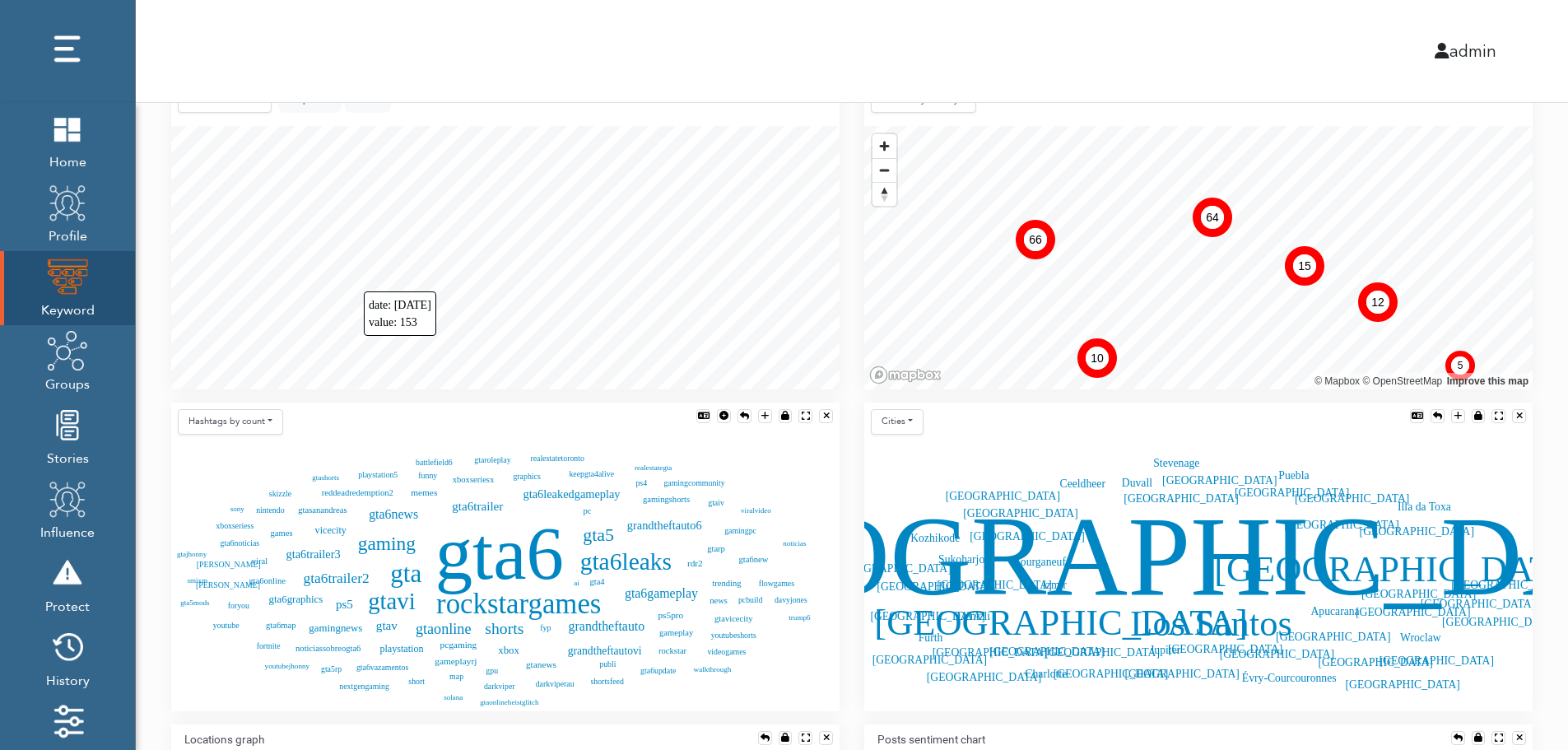
scroll to position [366, 0]
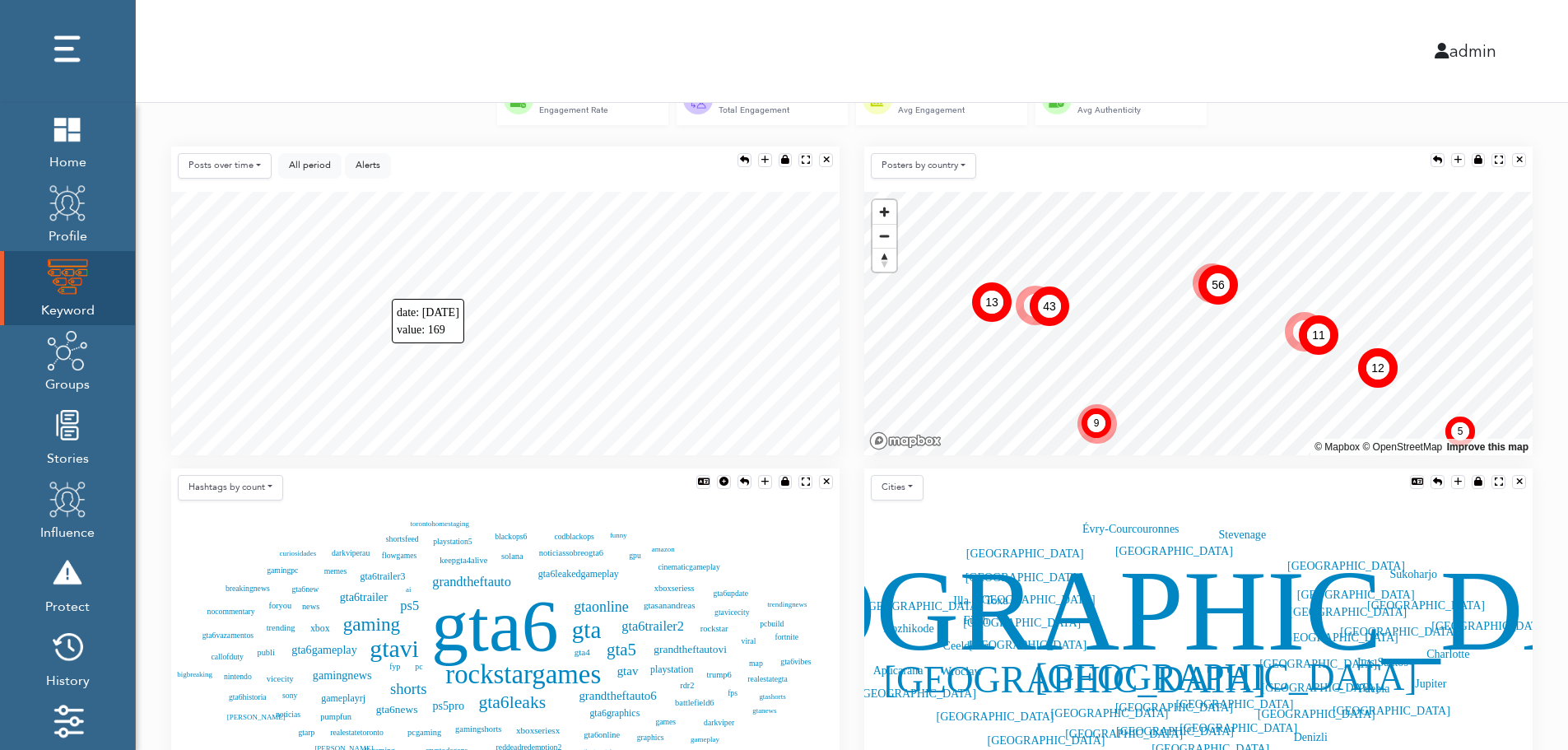
scroll to position [300, 0]
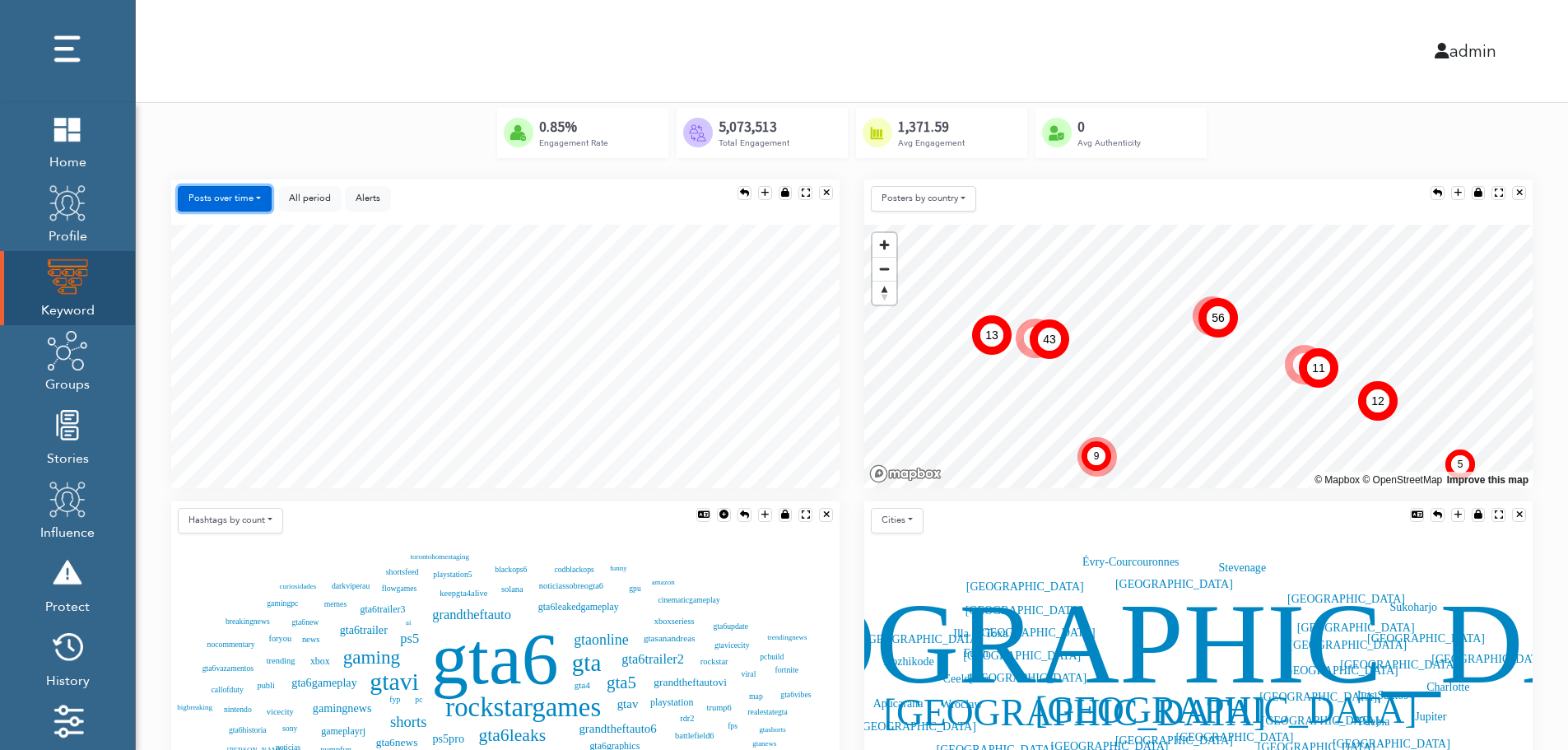
click at [240, 195] on button "Posts over time" at bounding box center [225, 198] width 94 height 26
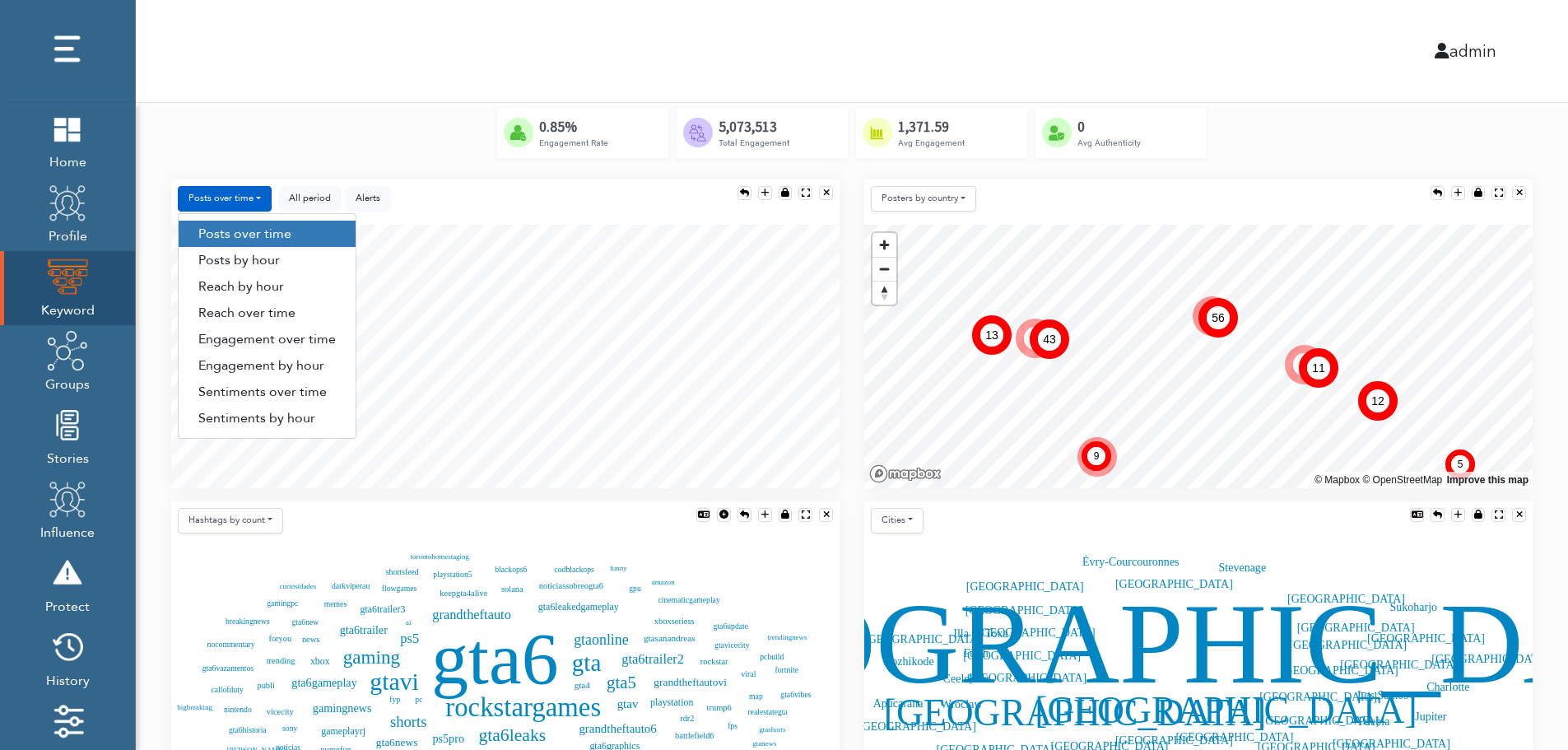
click at [315, 371] on link "Engagement by hour" at bounding box center [267, 365] width 177 height 27
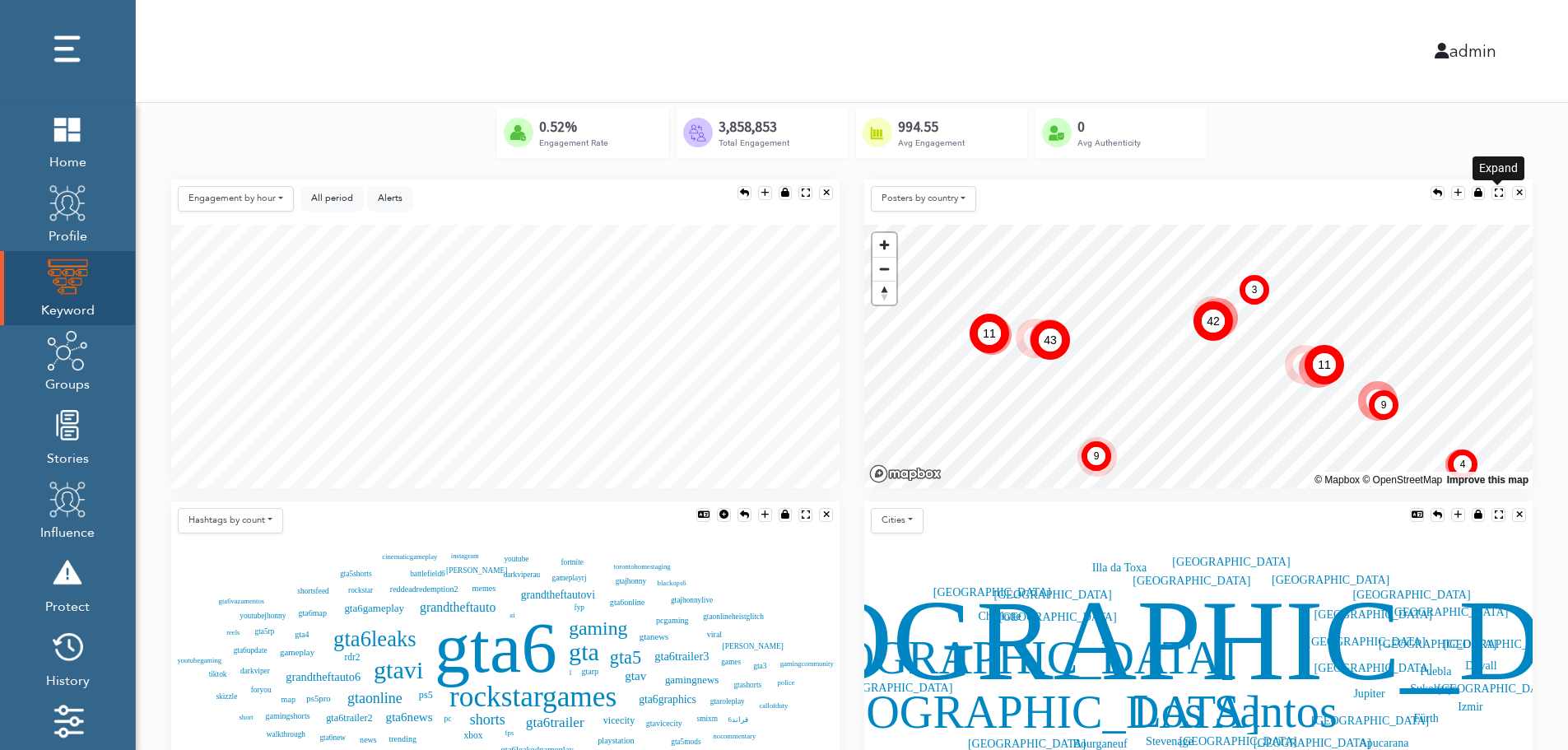
click at [1497, 188] on div at bounding box center [1498, 193] width 8 height 9
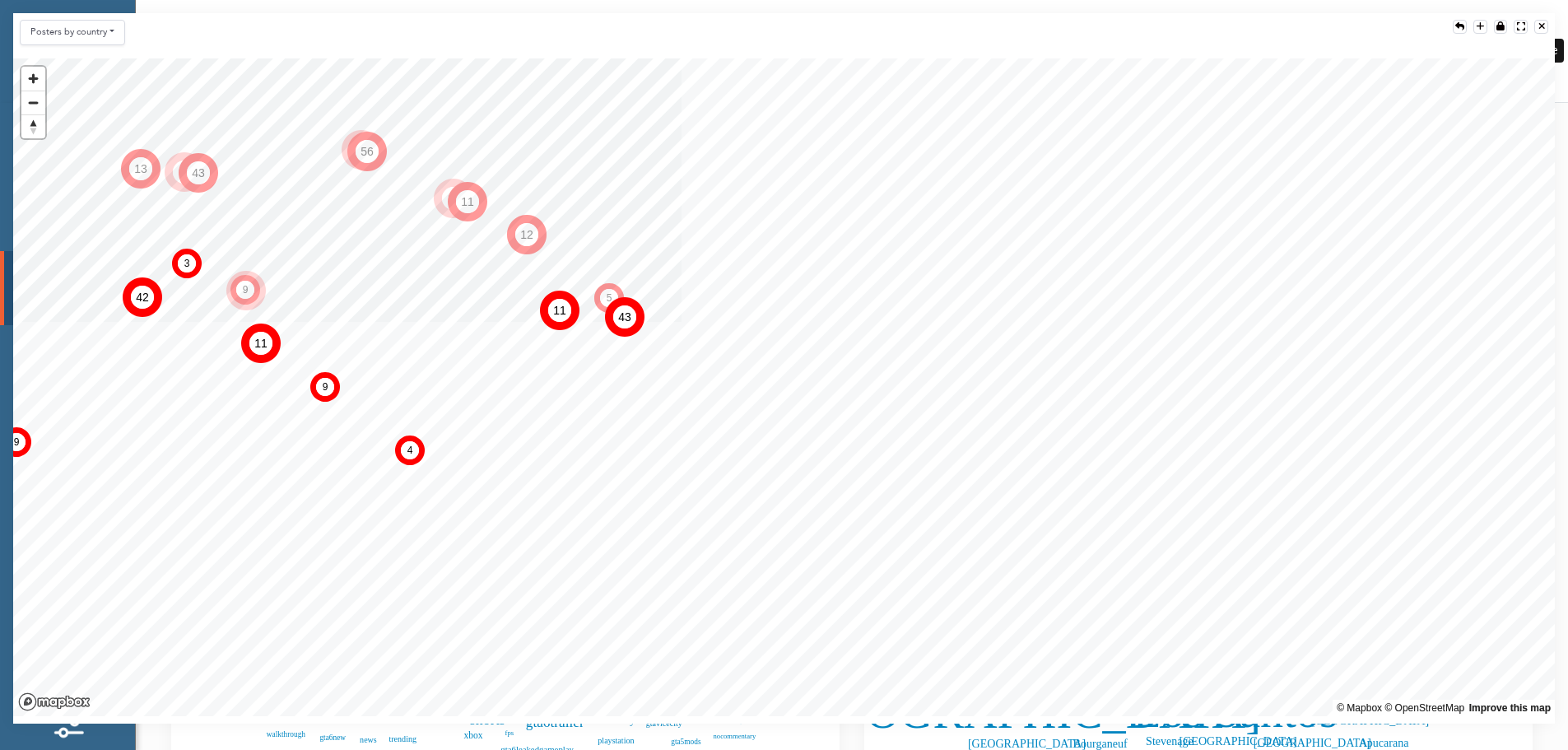
click at [1543, 25] on div at bounding box center [1540, 27] width 6 height 9
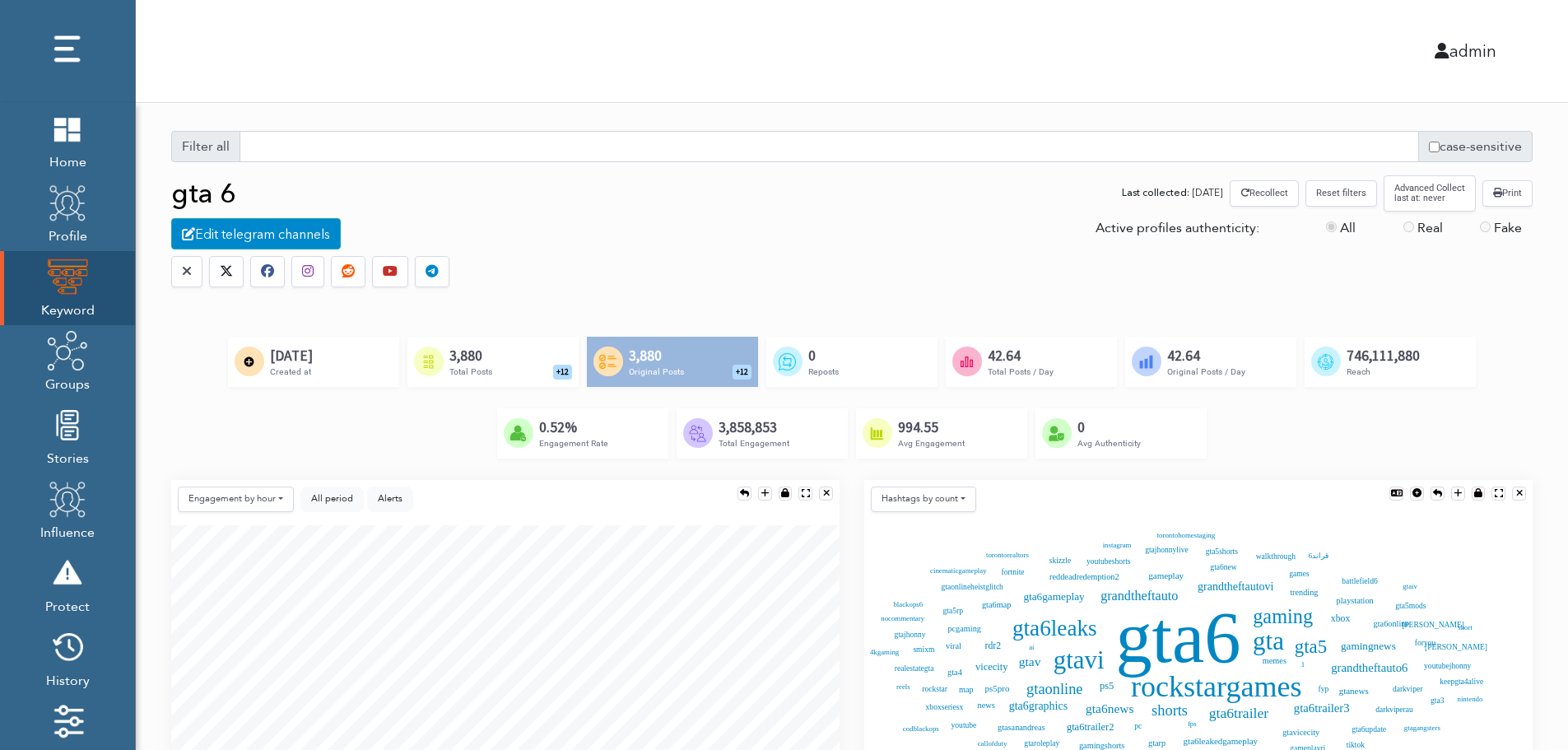
click at [517, 359] on div "Created by [PERSON_NAME] @ [DOMAIN_NAME] from the Noun Project 3,880 Total Post…" at bounding box center [493, 362] width 171 height 50
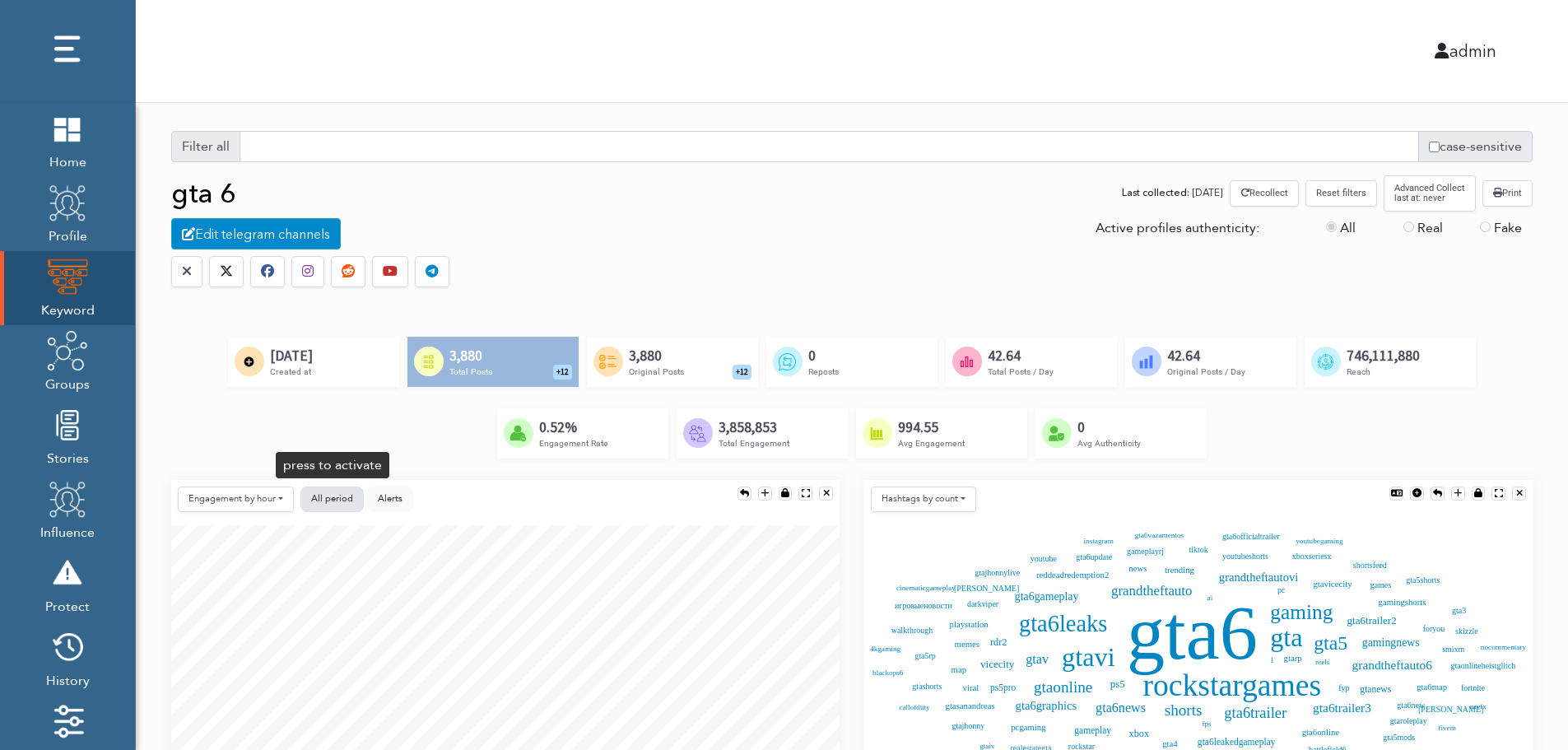
click at [341, 491] on button "All period" at bounding box center [331, 499] width 63 height 26
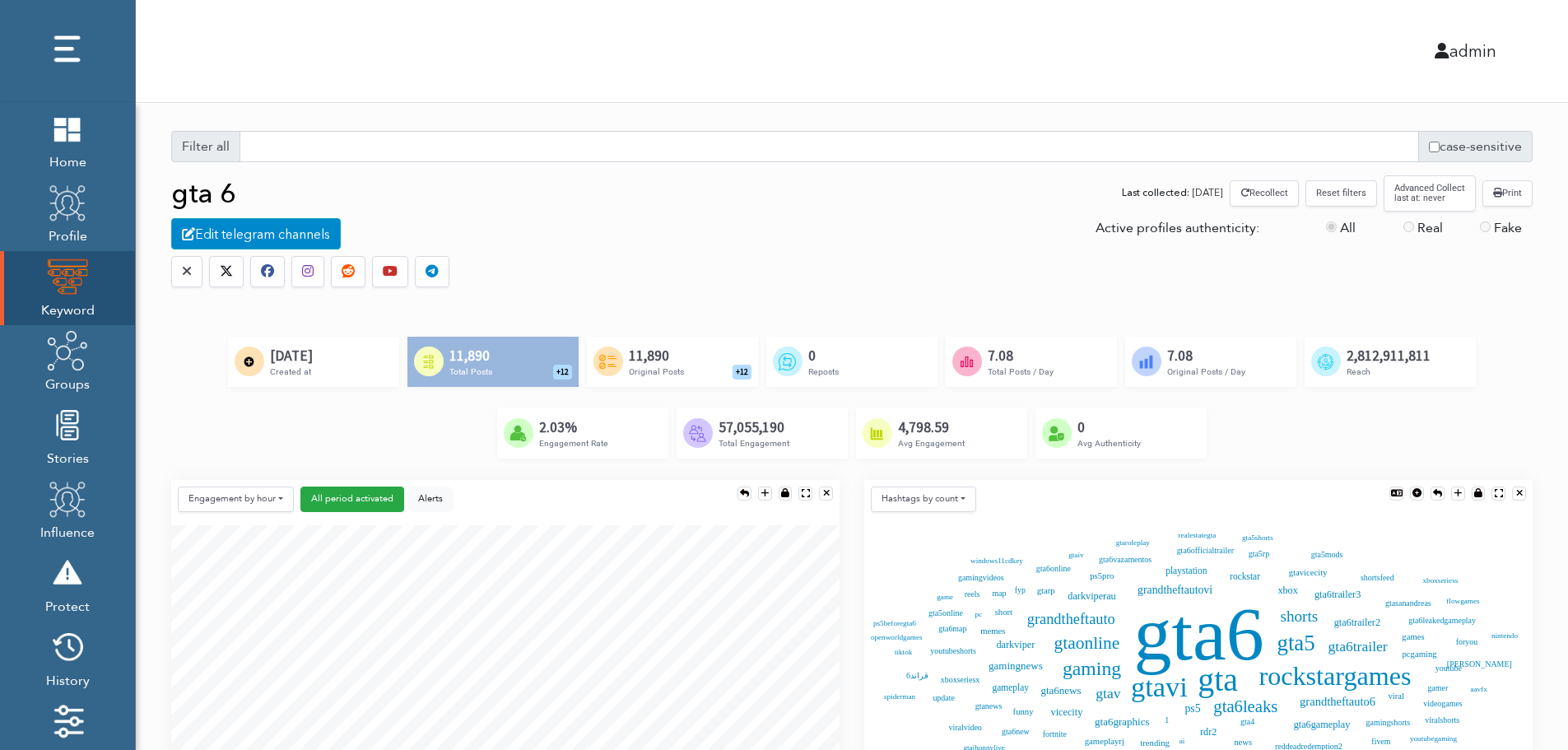
click at [1344, 196] on button "Reset filters" at bounding box center [1341, 193] width 72 height 26
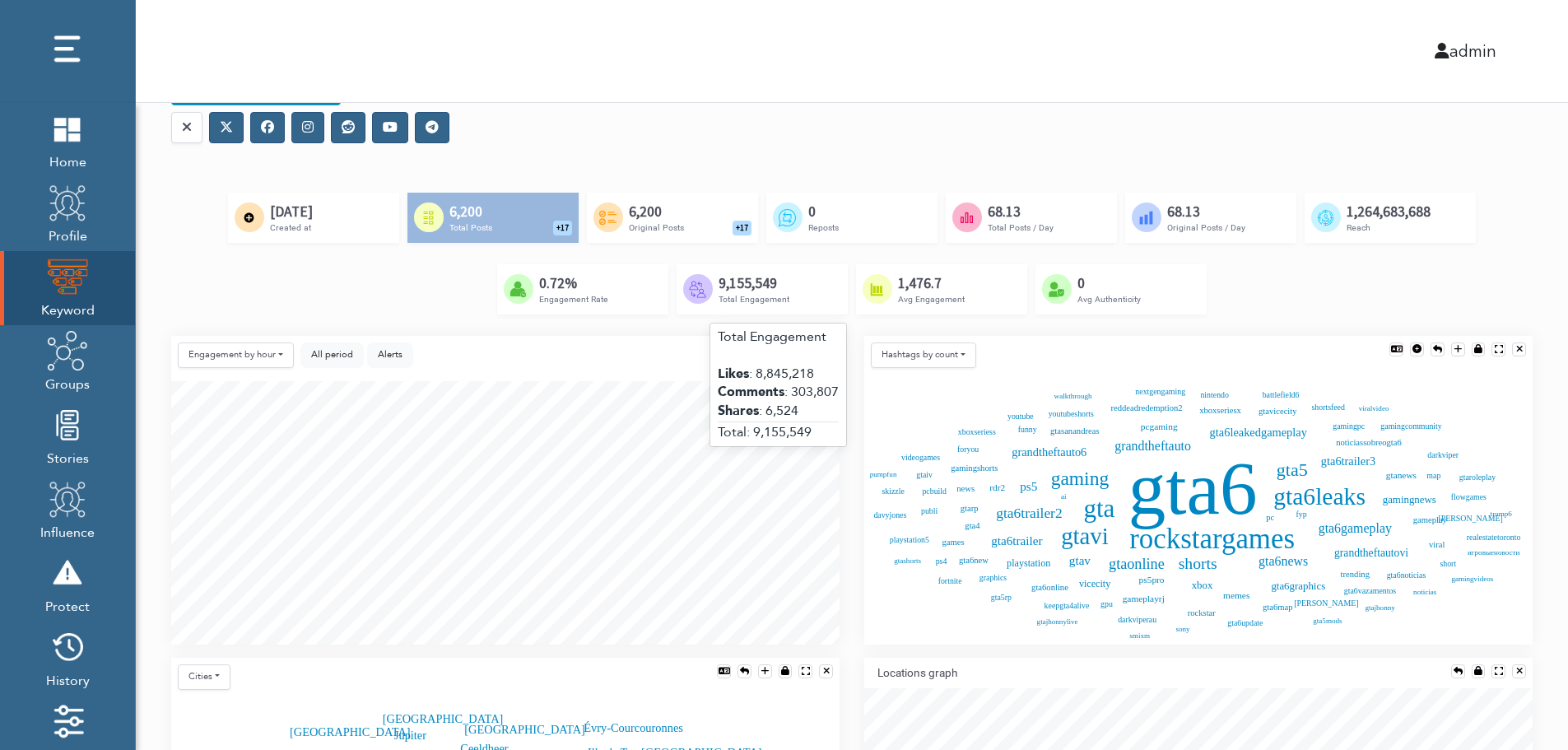
scroll to position [164, 0]
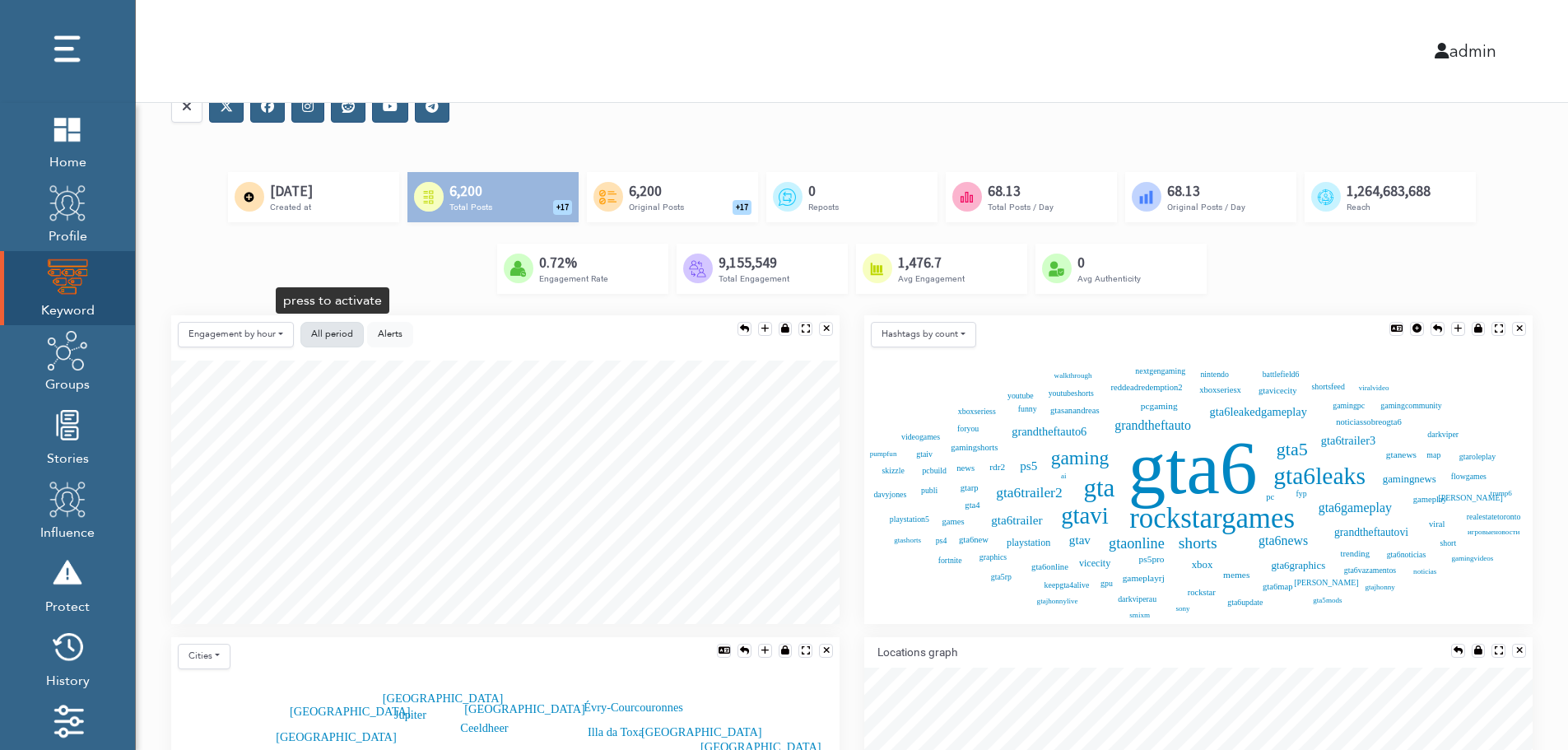
click at [307, 333] on button "All period" at bounding box center [331, 334] width 63 height 26
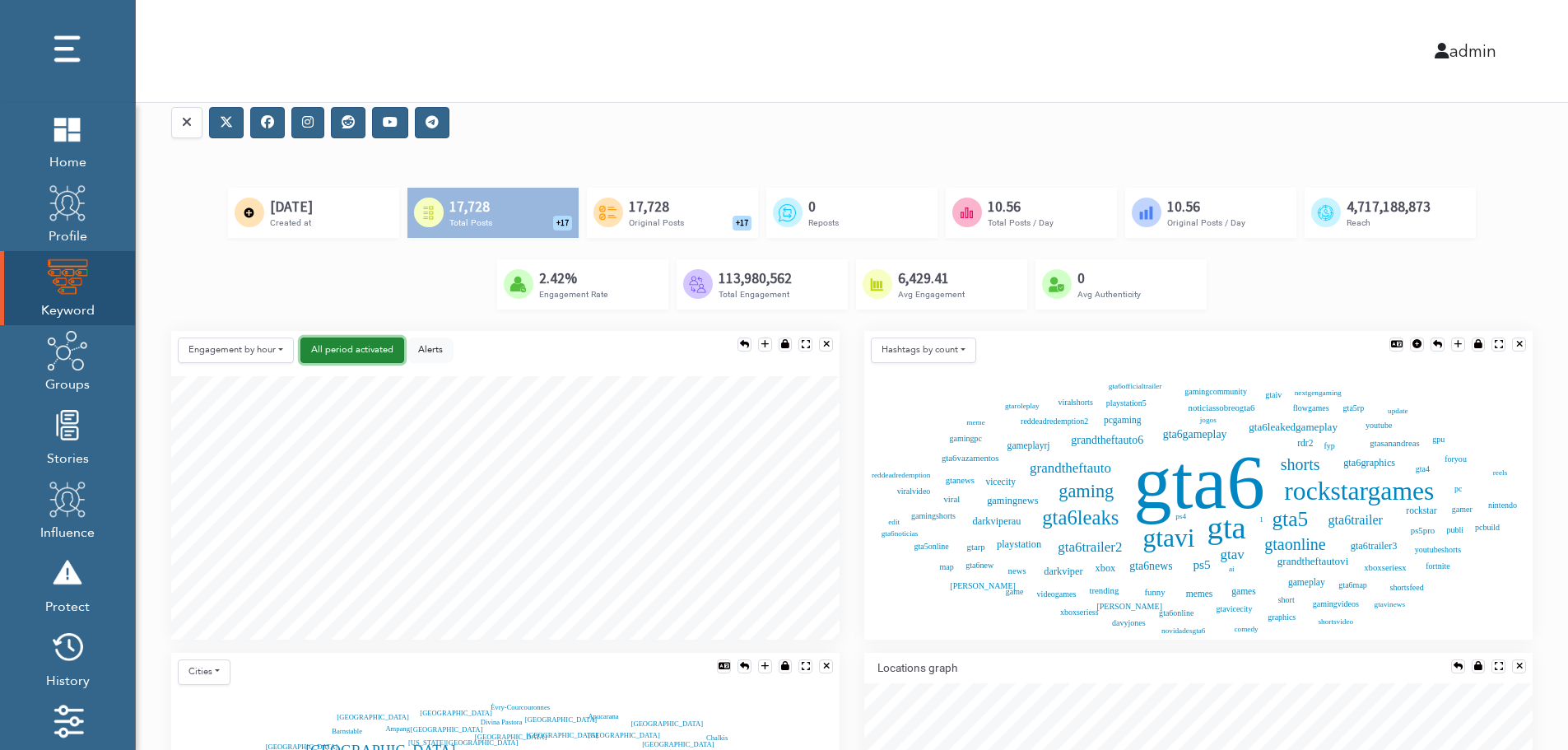
scroll to position [0, 0]
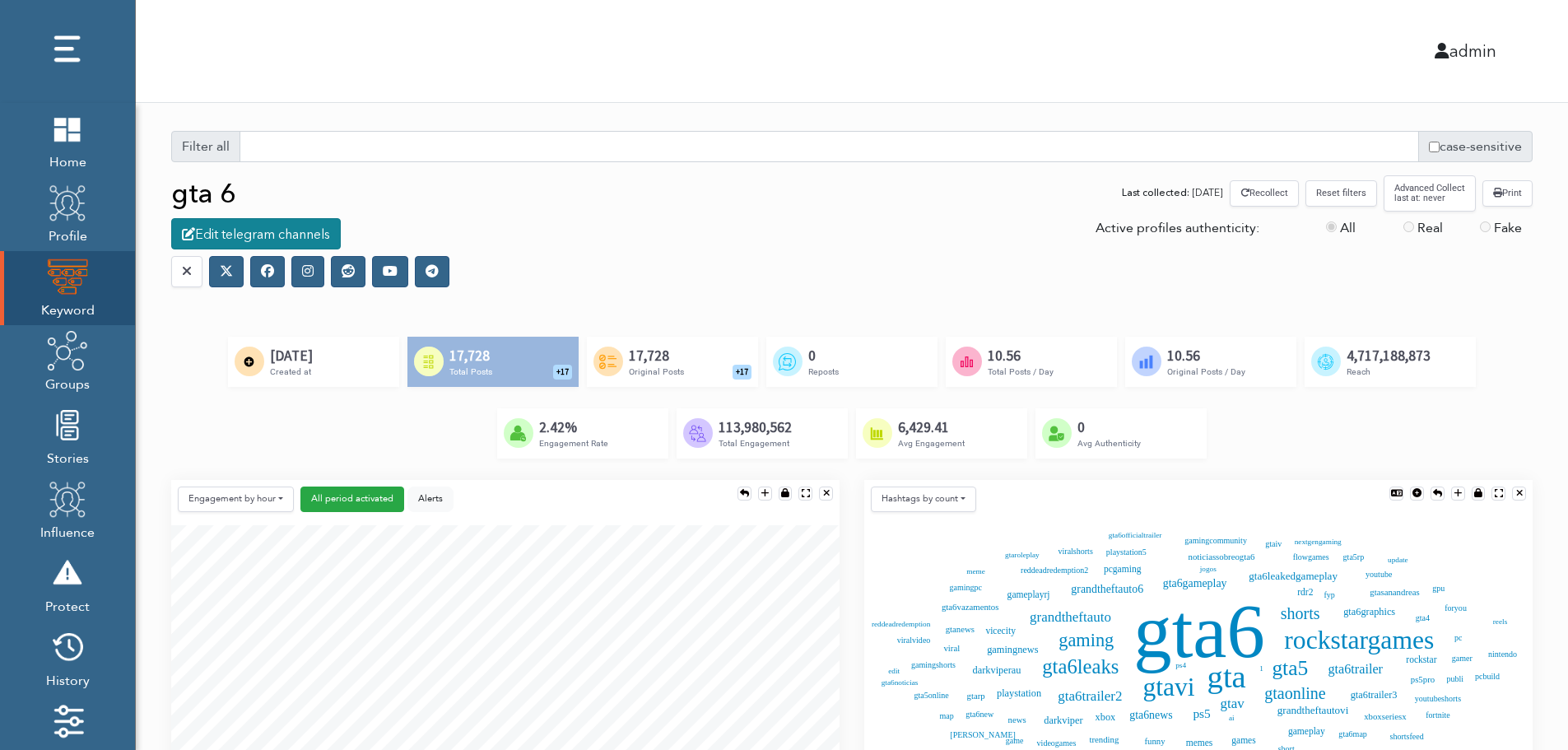
click at [273, 235] on div "Edit telegram channels" at bounding box center [256, 233] width 170 height 31
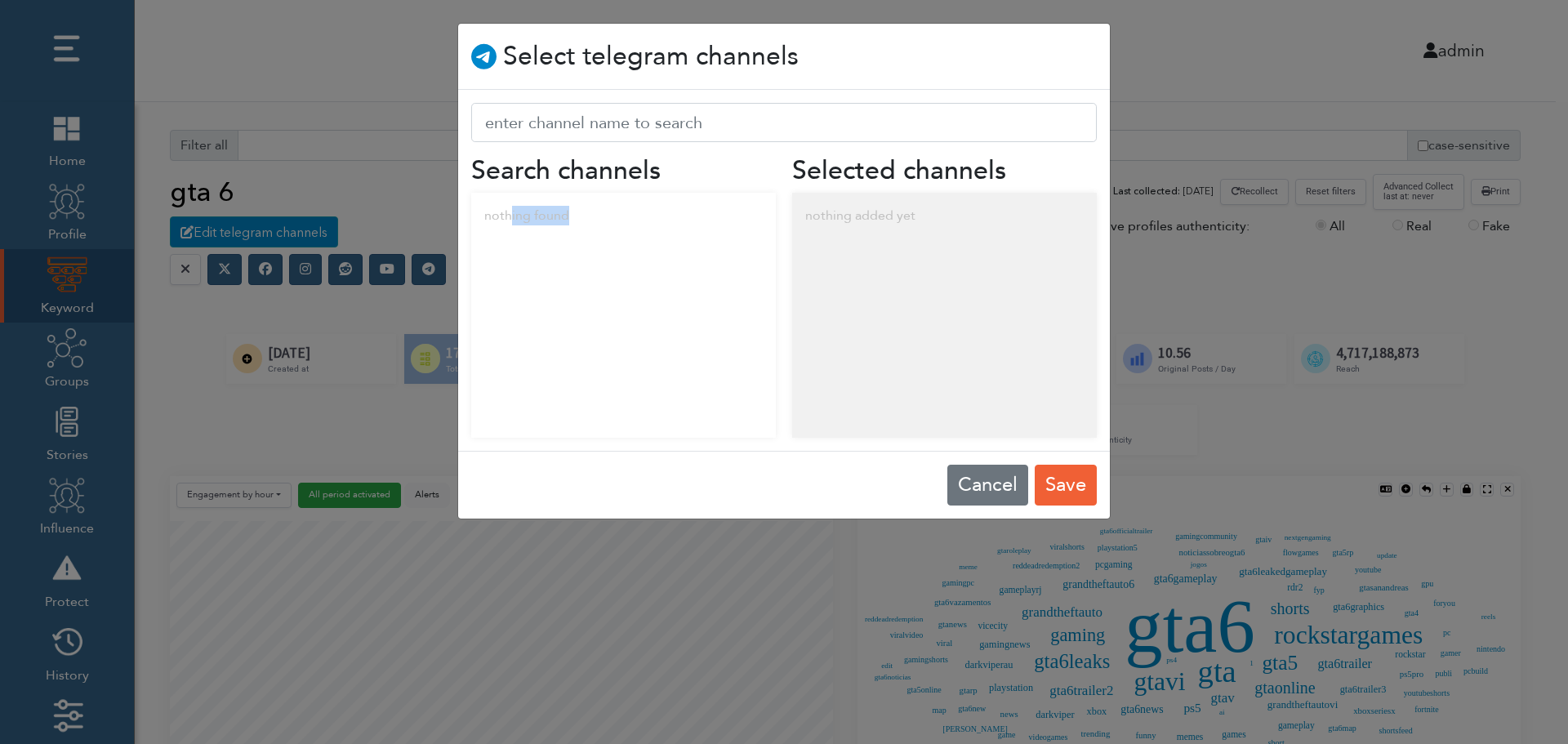
drag, startPoint x: 509, startPoint y: 219, endPoint x: 646, endPoint y: 234, distance: 137.8
click at [646, 234] on div "nothing found" at bounding box center [624, 216] width 305 height 46
click at [911, 214] on div "nothing added yet" at bounding box center [945, 216] width 305 height 46
click at [976, 481] on button "Cancel" at bounding box center [988, 485] width 81 height 41
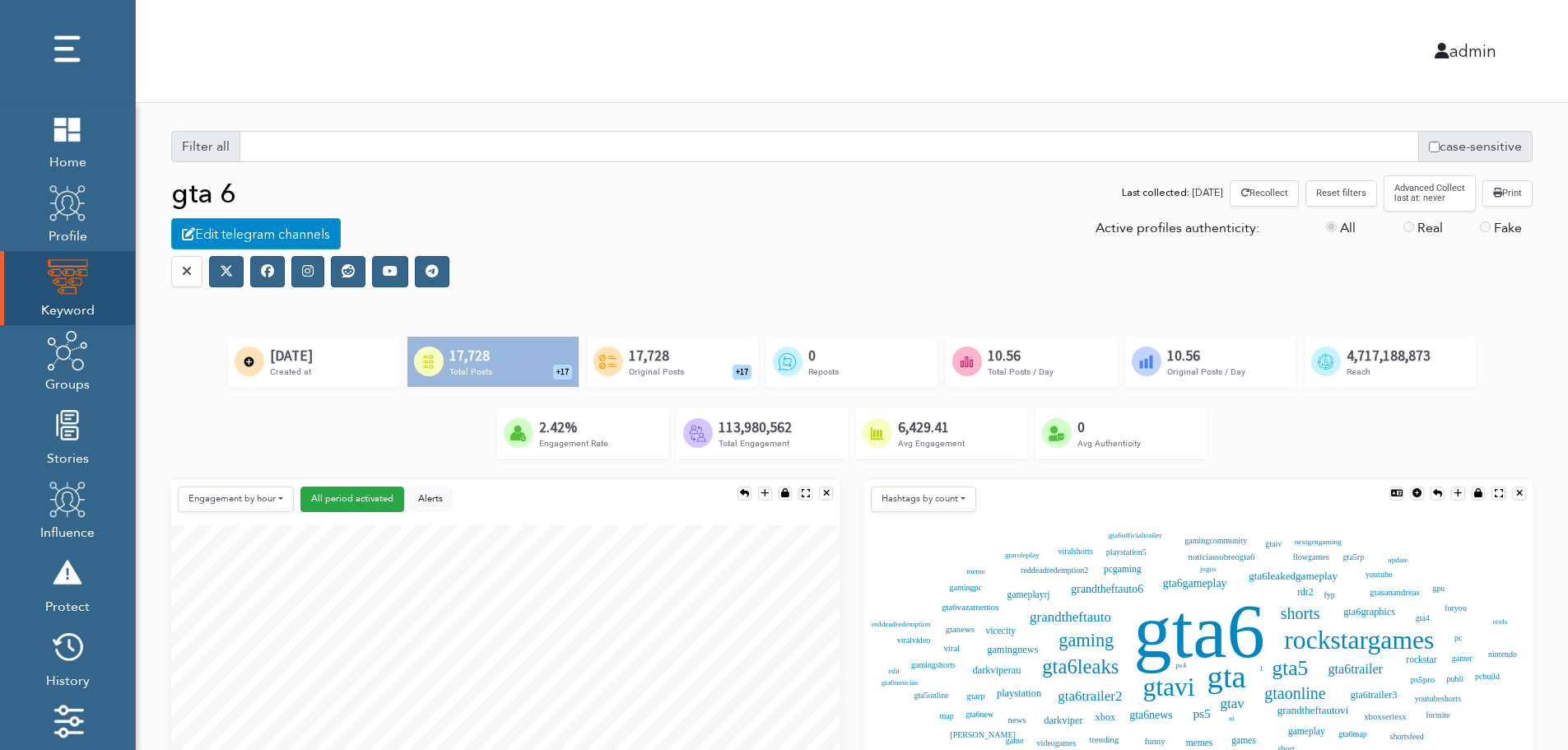
scroll to position [8, 8]
click at [267, 275] on icon at bounding box center [267, 270] width 13 height 13
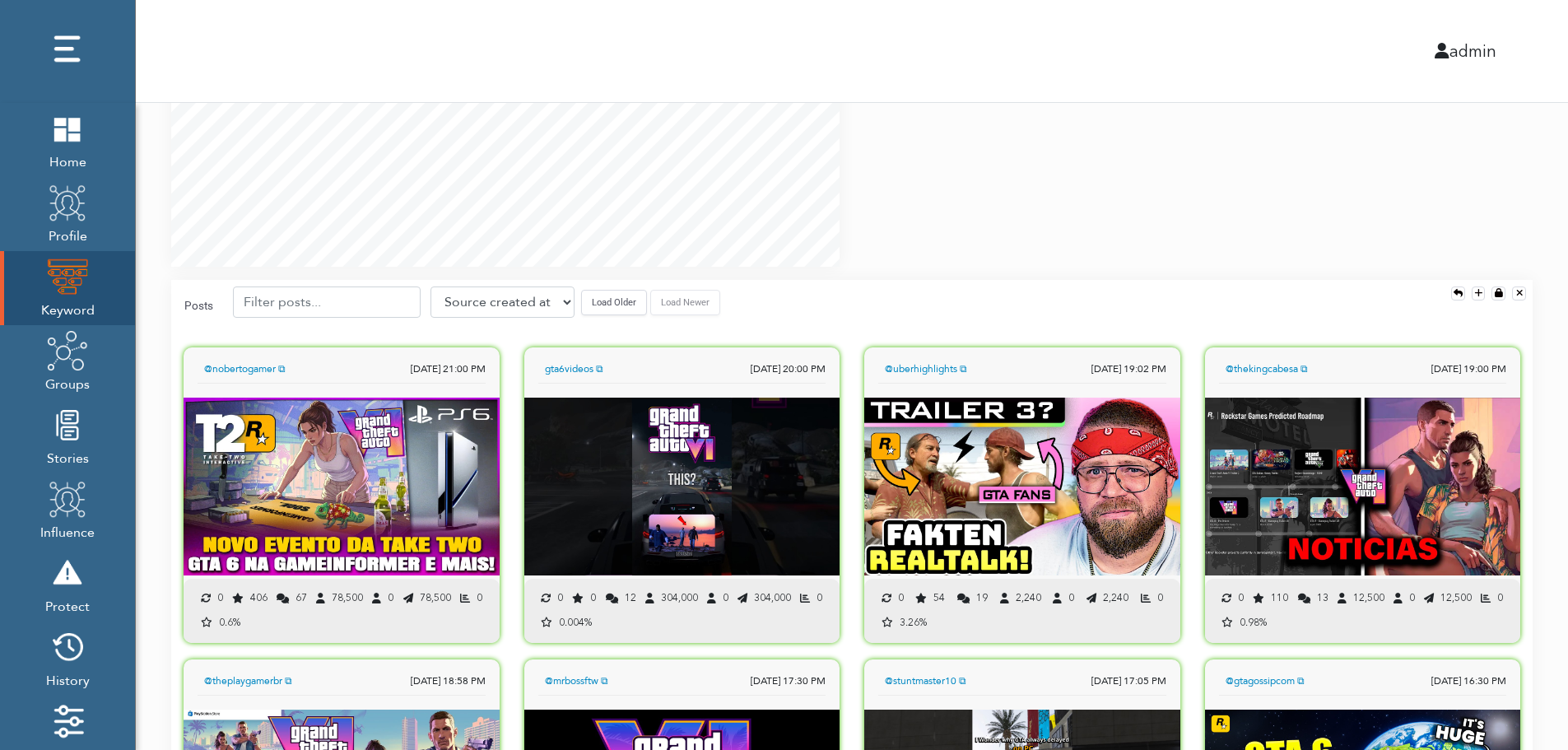
scroll to position [1153, 0]
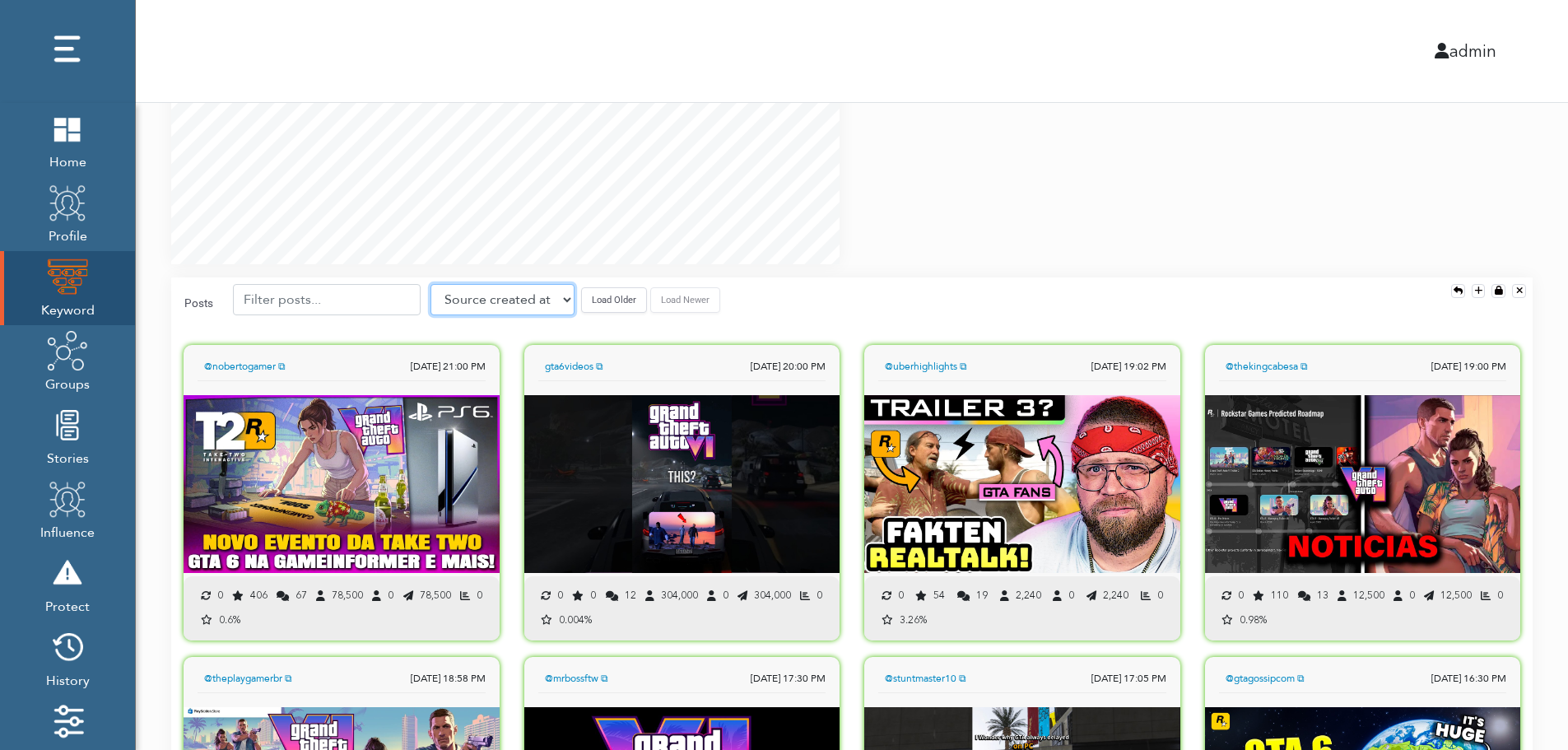
click at [498, 303] on select "Source created at Retweets Likes/favorites Followers Friends Reach Retweet rate…" at bounding box center [502, 299] width 144 height 31
click at [430, 284] on select "Source created at Retweets Likes/favorites Followers Friends Reach Retweet rate…" at bounding box center [502, 299] width 144 height 31
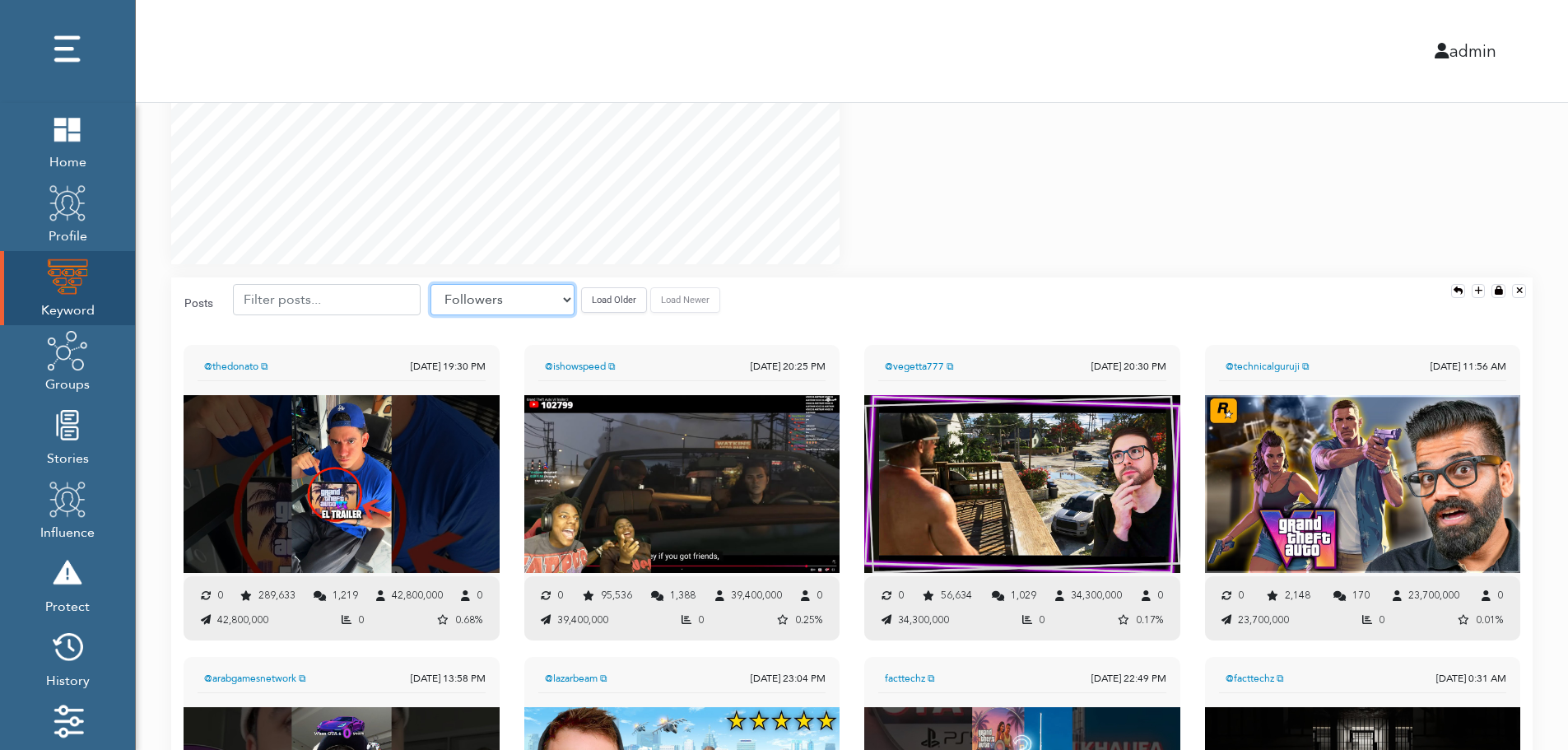
click at [525, 294] on select "Source created at Retweets Likes/favorites Followers Friends Reach Retweet rate…" at bounding box center [502, 299] width 144 height 31
select select "share_rate"
click at [430, 284] on select "Source created at Retweets Likes/favorites Followers Friends Reach Retweet rate…" at bounding box center [502, 299] width 144 height 31
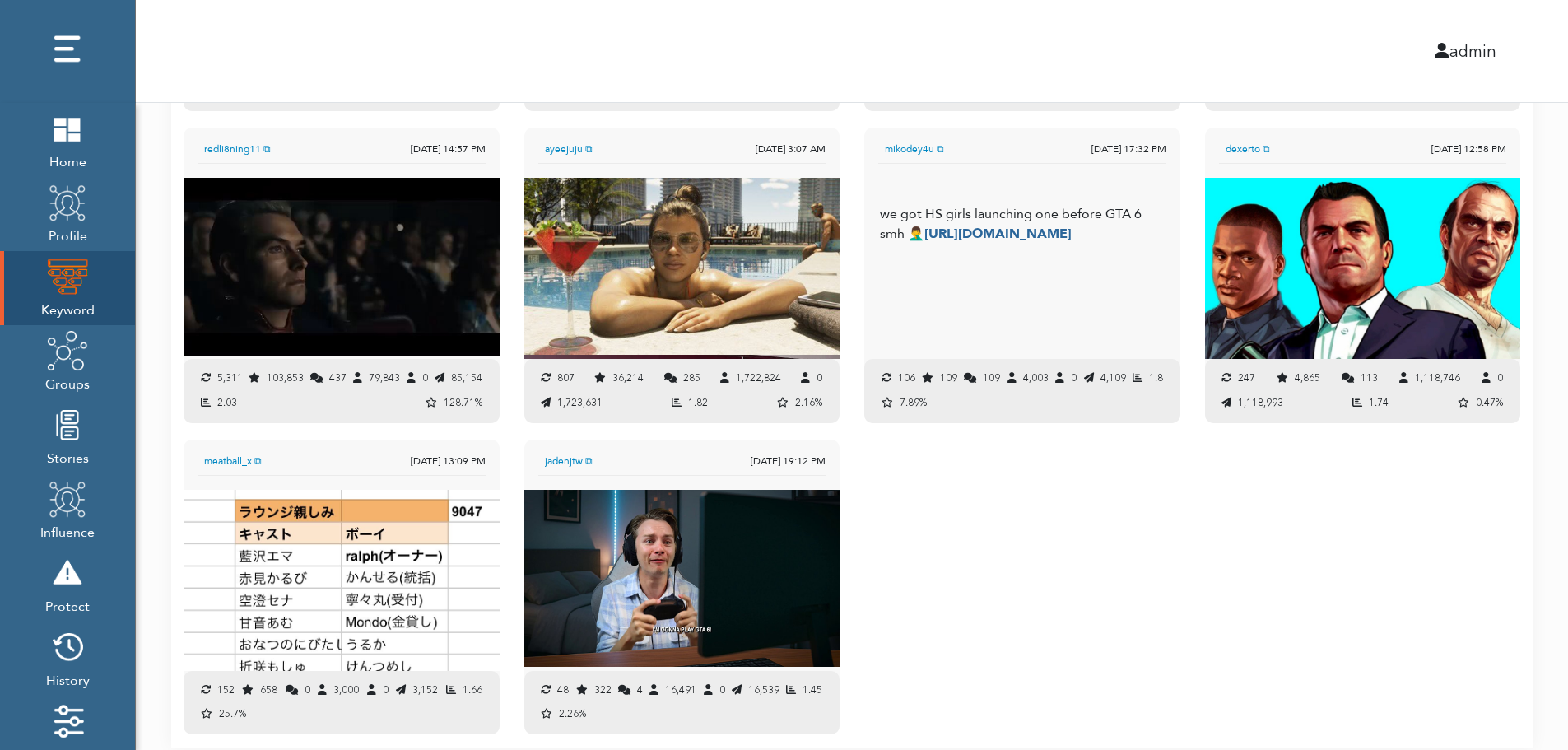
scroll to position [1750, 0]
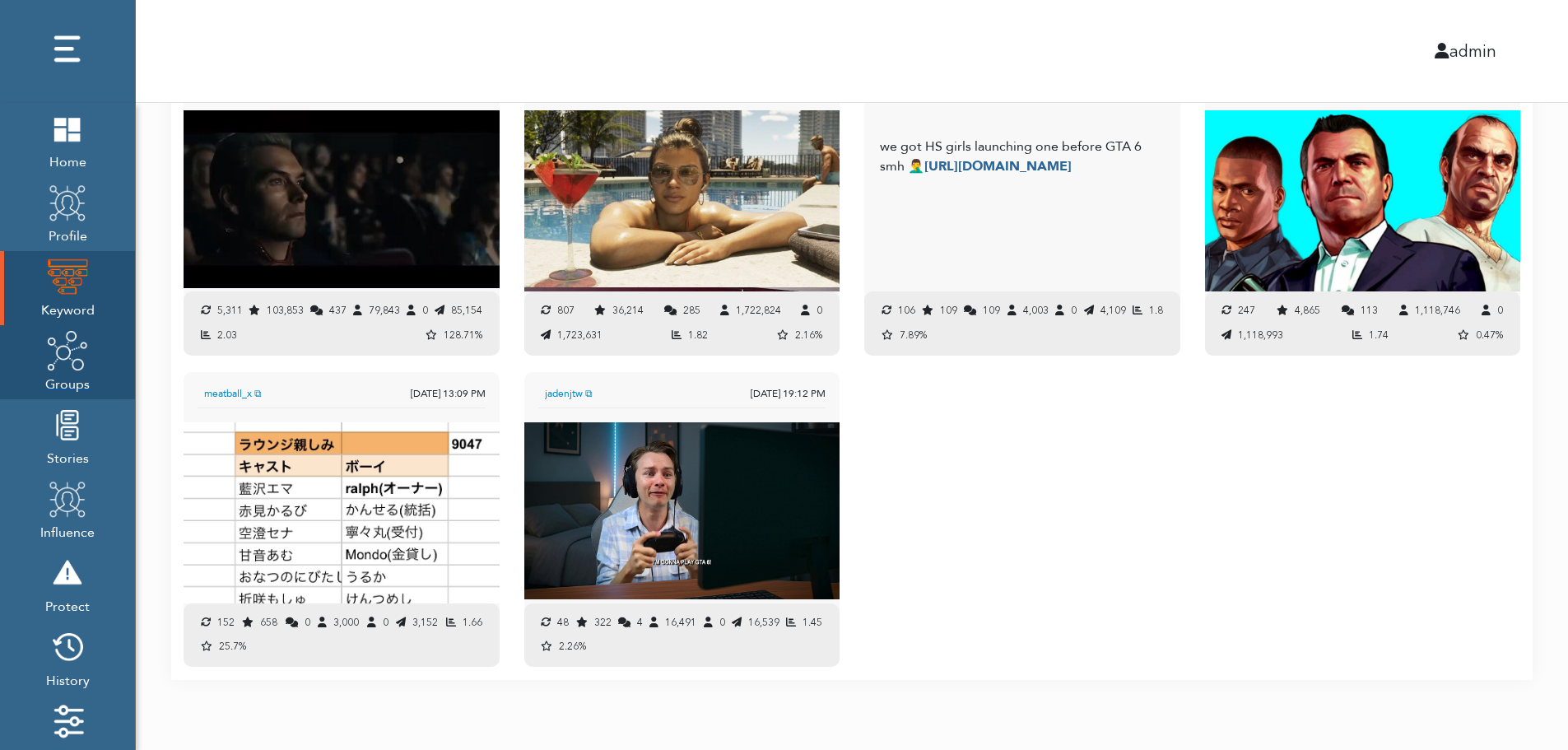
click at [68, 374] on span "Groups" at bounding box center [68, 383] width 44 height 23
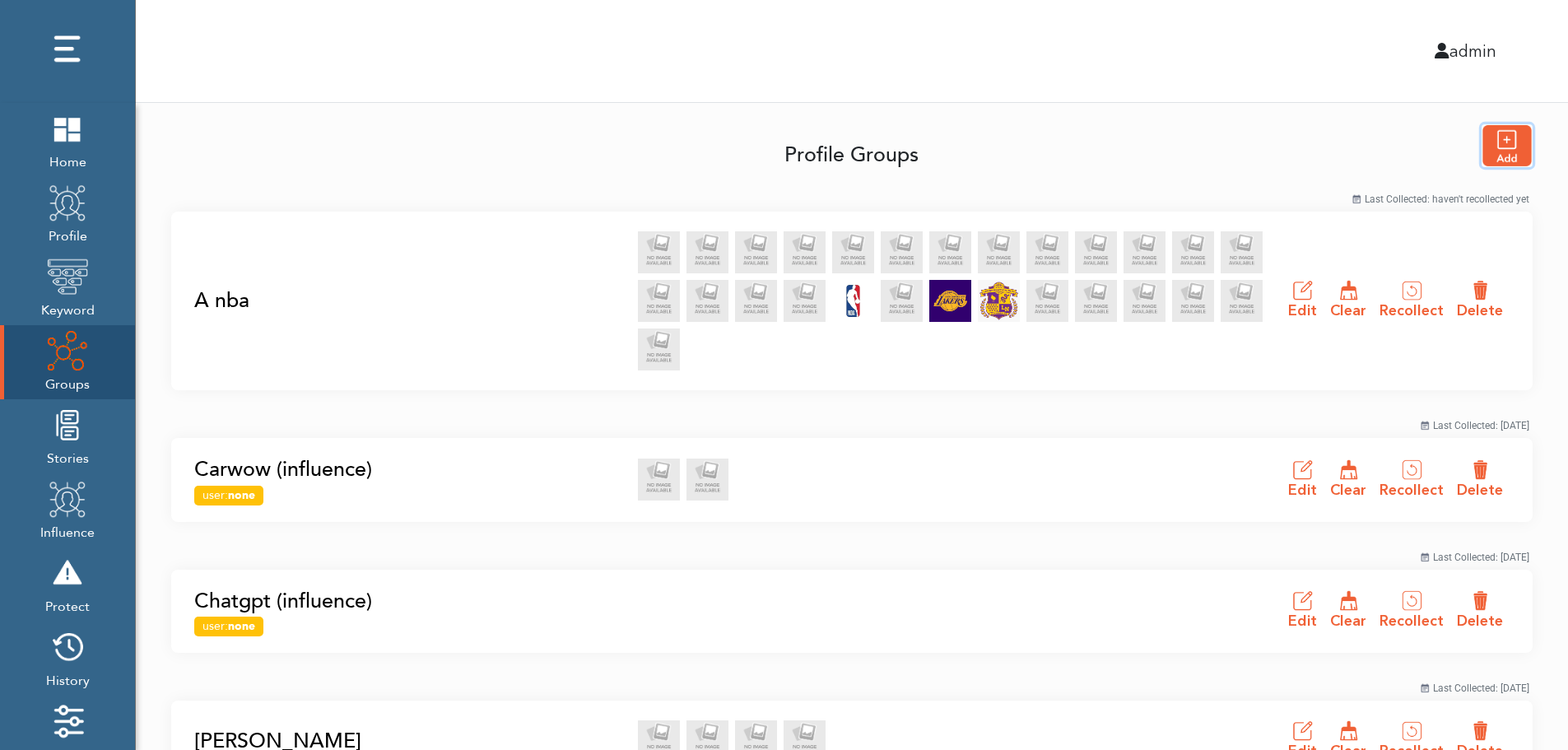
click at [1512, 145] on img "button" at bounding box center [1507, 146] width 50 height 41
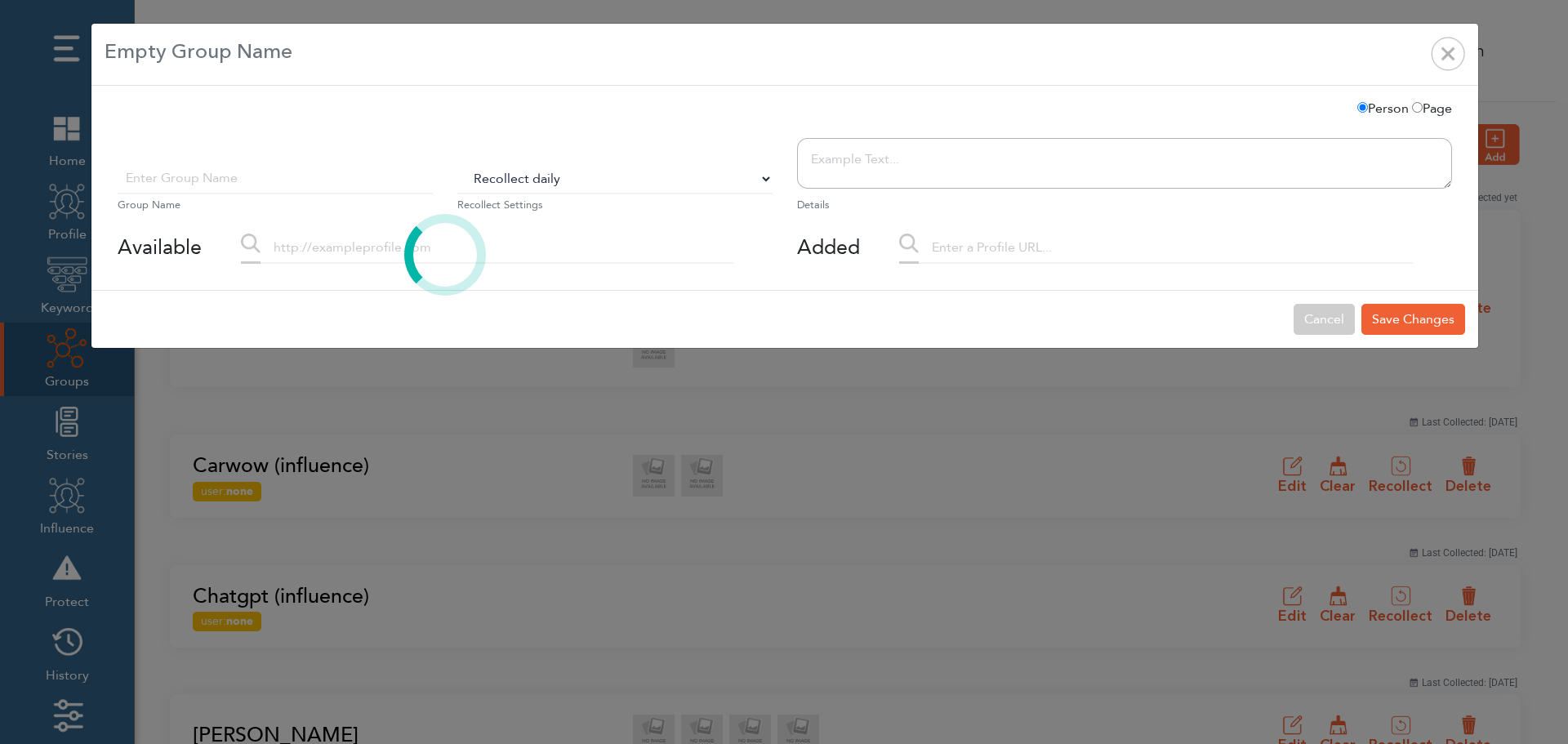
click at [516, 182] on select "Do Not Recollect Recollect every 3 hours Recollect every 6 hours Recollect ever…" at bounding box center [615, 178] width 316 height 31
select select "0"
click at [457, 163] on select "Do Not Recollect Recollect every 3 hours Recollect every 6 hours Recollect ever…" at bounding box center [615, 178] width 316 height 31
click at [364, 257] on div at bounding box center [445, 255] width 680 height 44
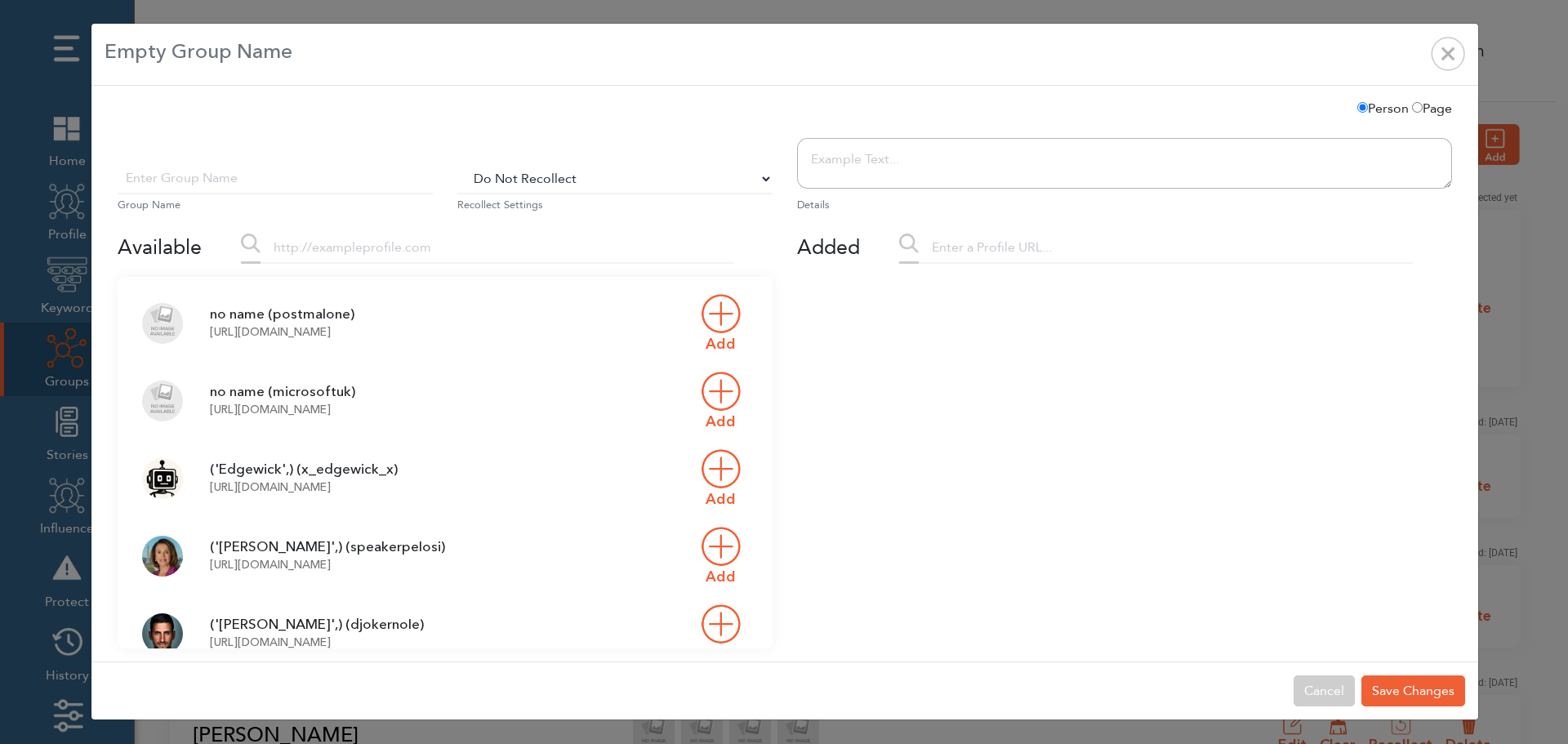
click at [308, 186] on input "text" at bounding box center [275, 178] width 316 height 31
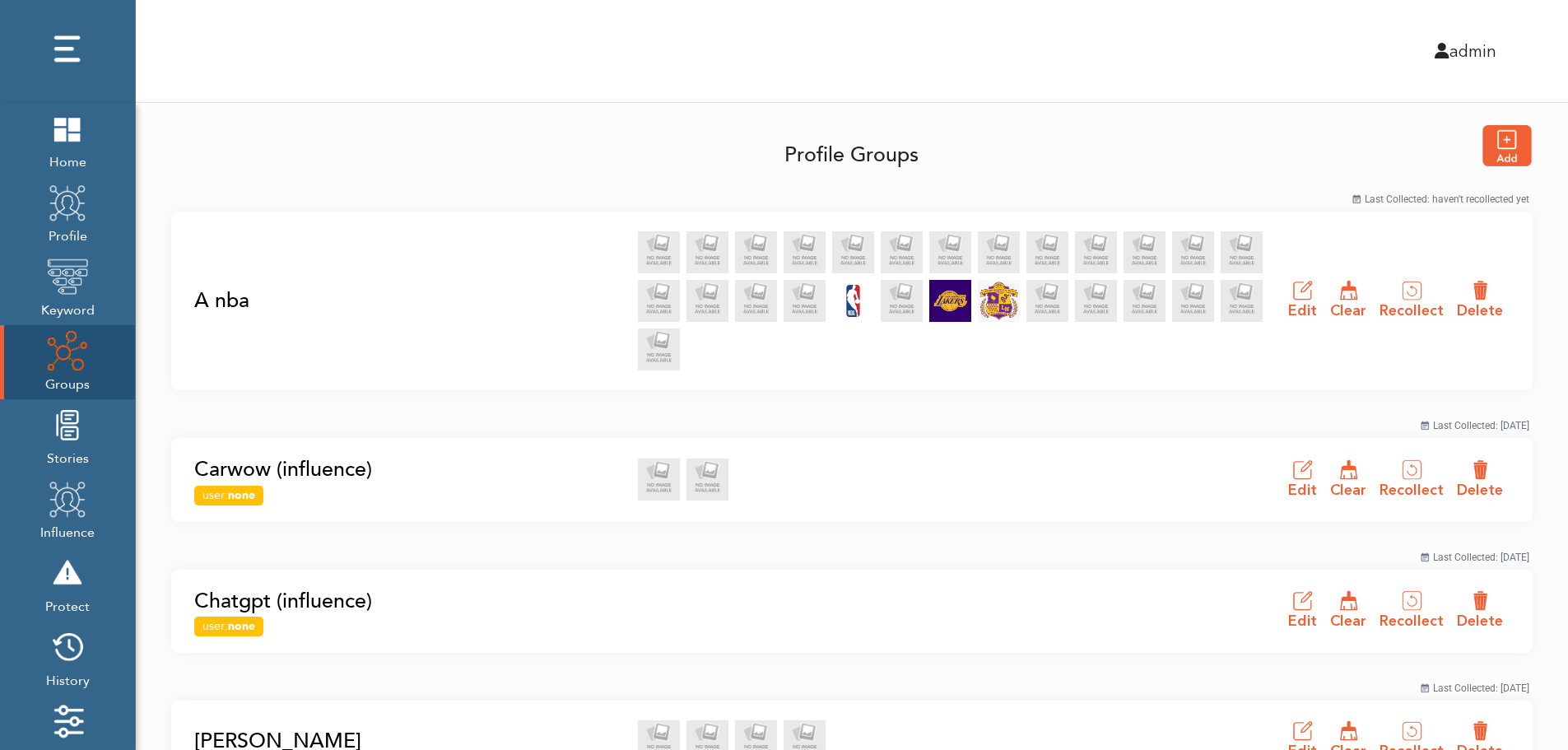
click at [218, 299] on link "A nba" at bounding box center [411, 300] width 434 height 31
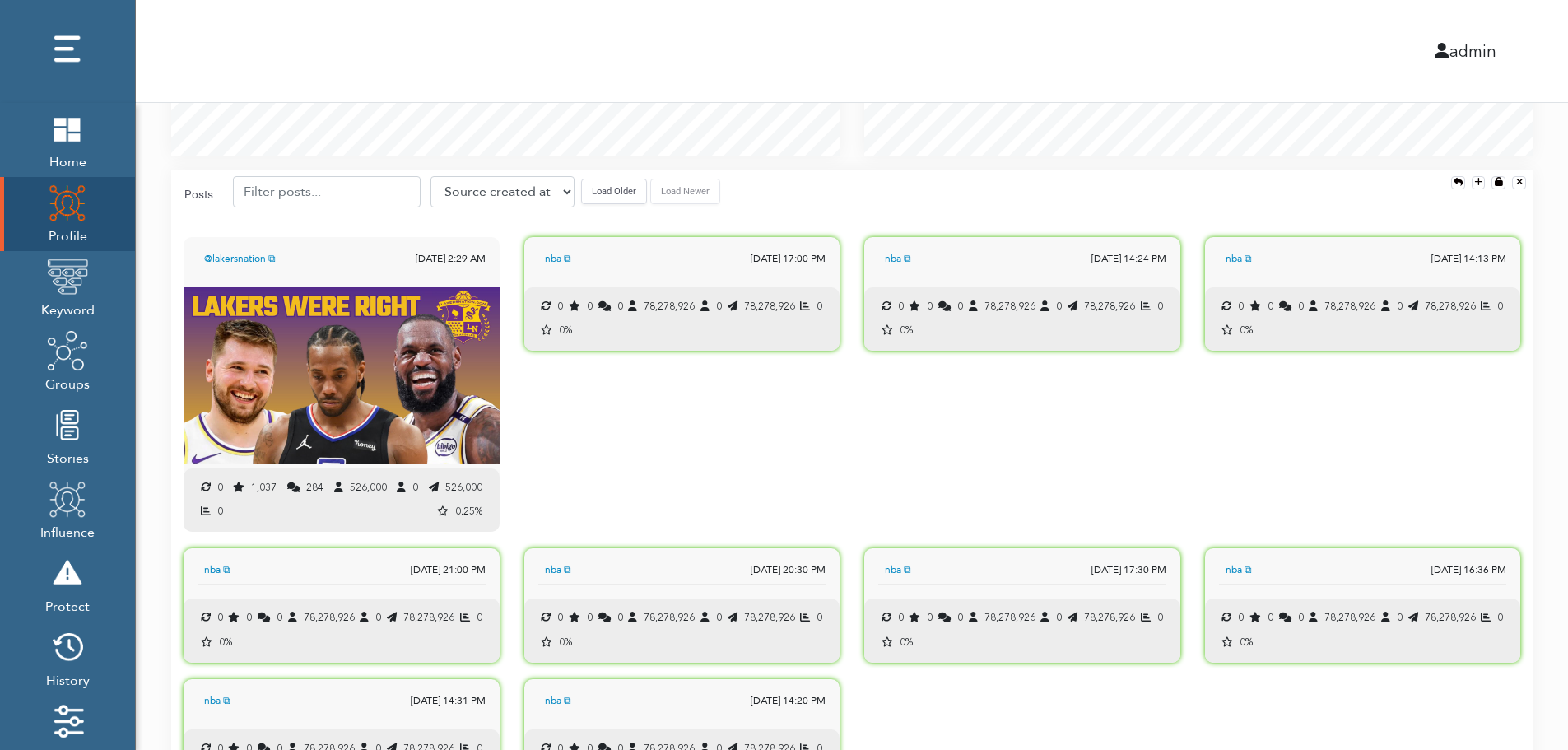
scroll to position [1637, 0]
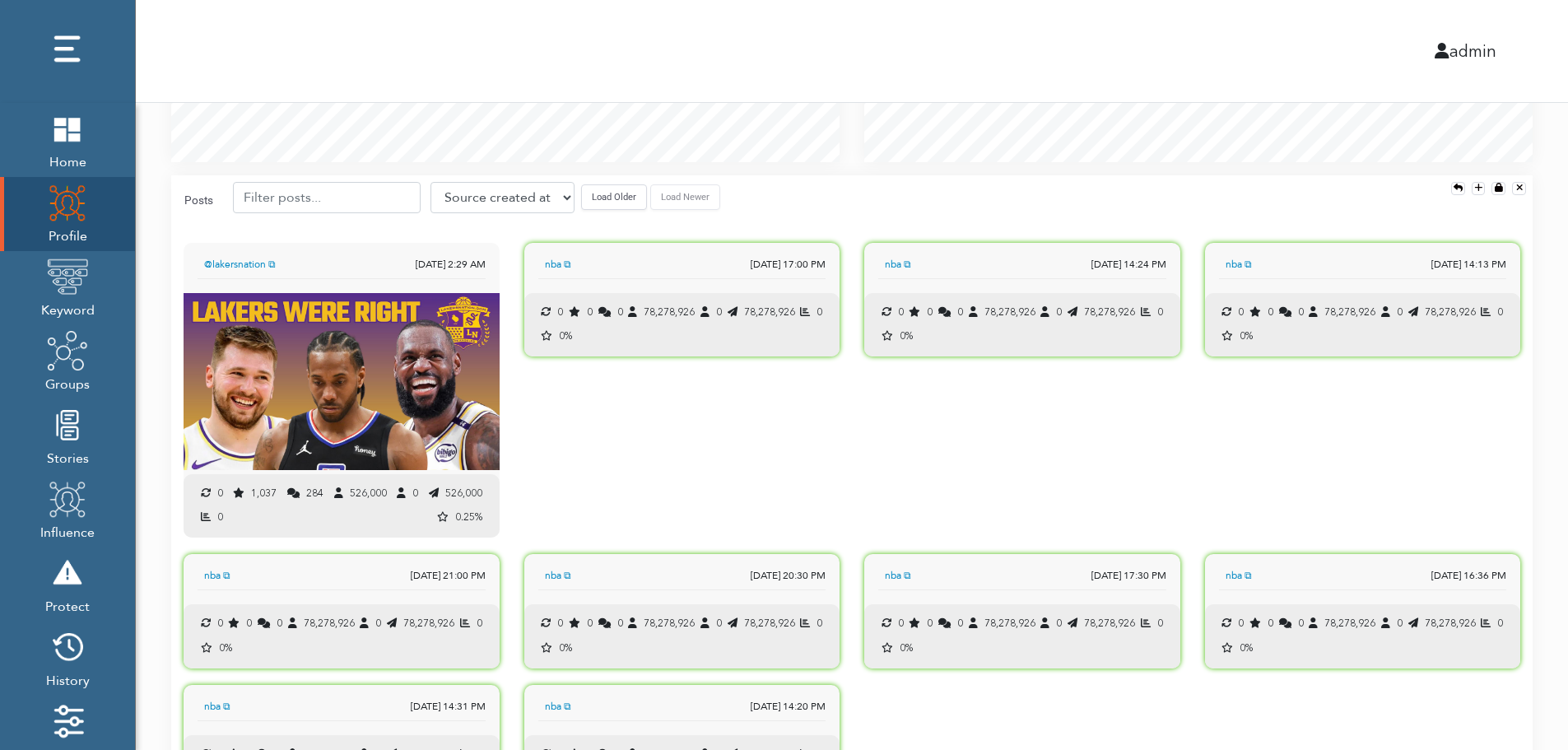
click at [601, 206] on button "Load Older" at bounding box center [614, 197] width 66 height 26
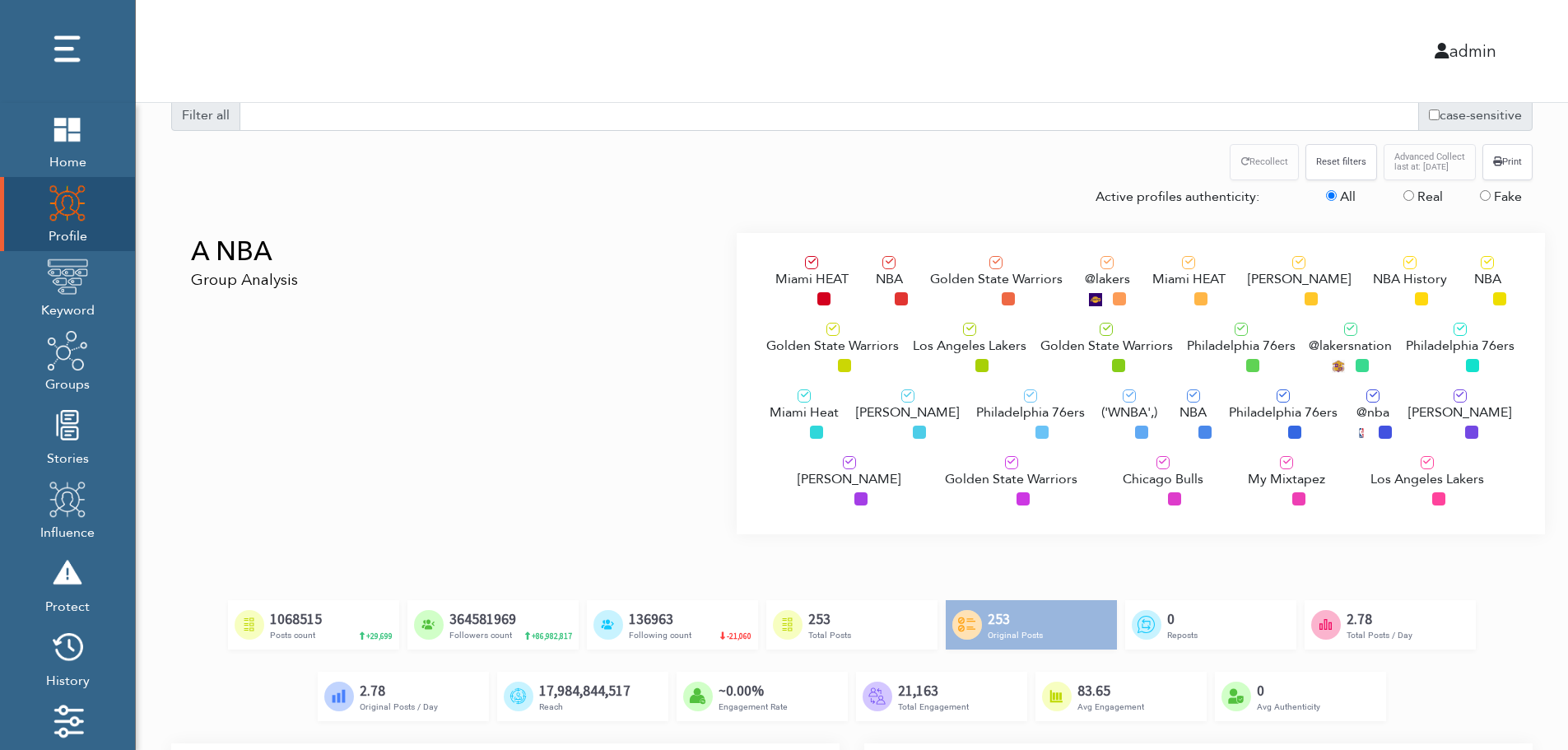
scroll to position [0, 0]
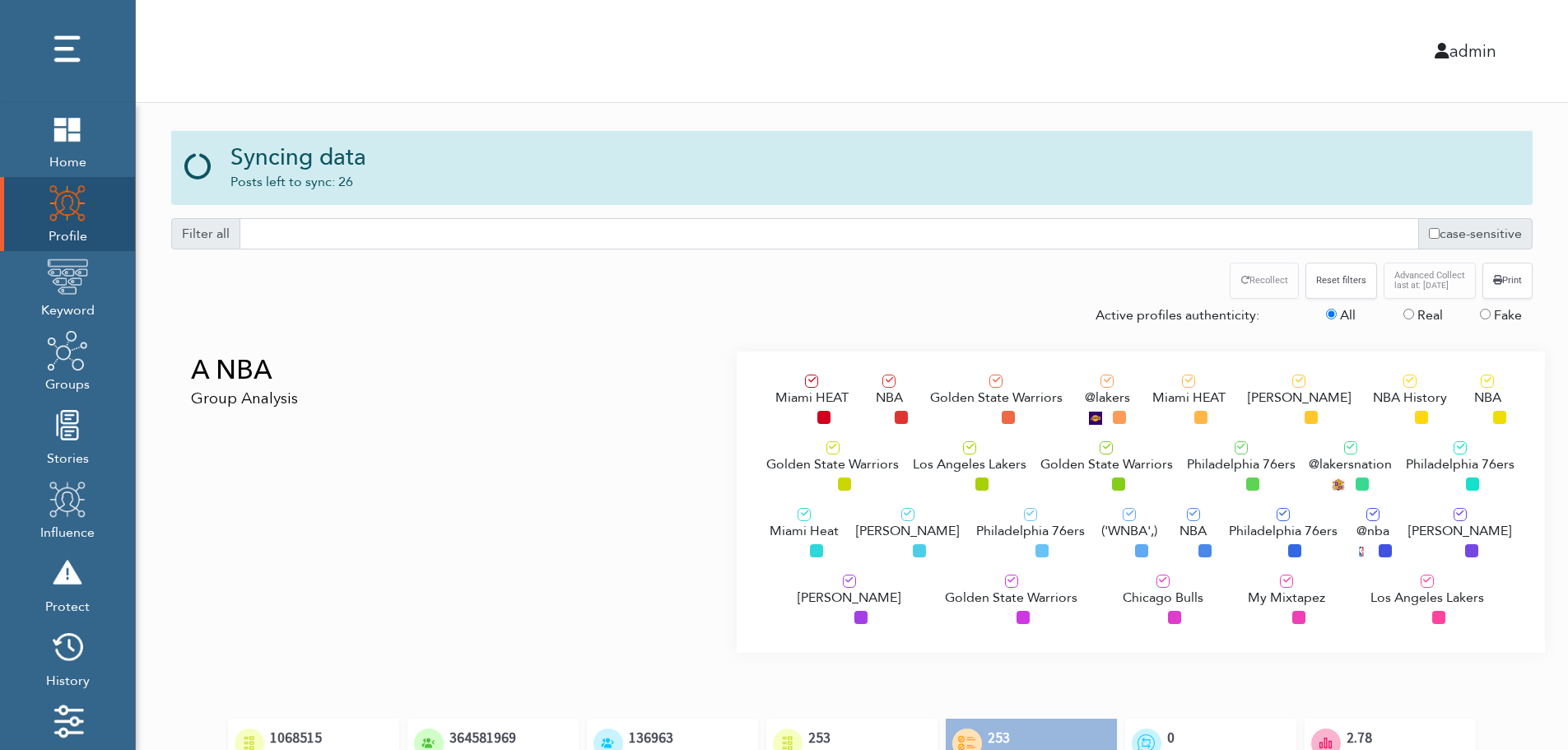
click at [305, 448] on div "A NBA Group Analysis" at bounding box center [448, 502] width 577 height 301
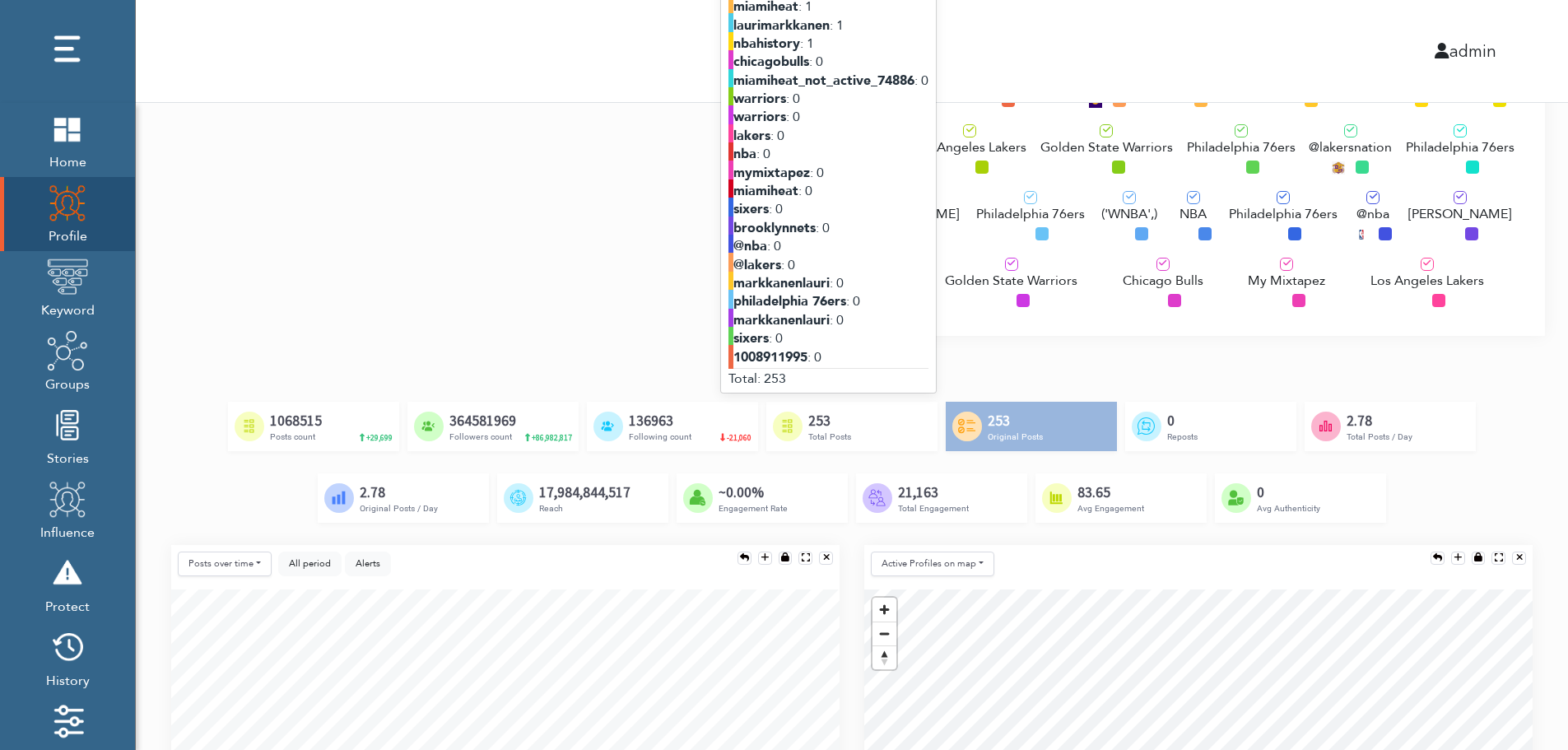
scroll to position [164, 0]
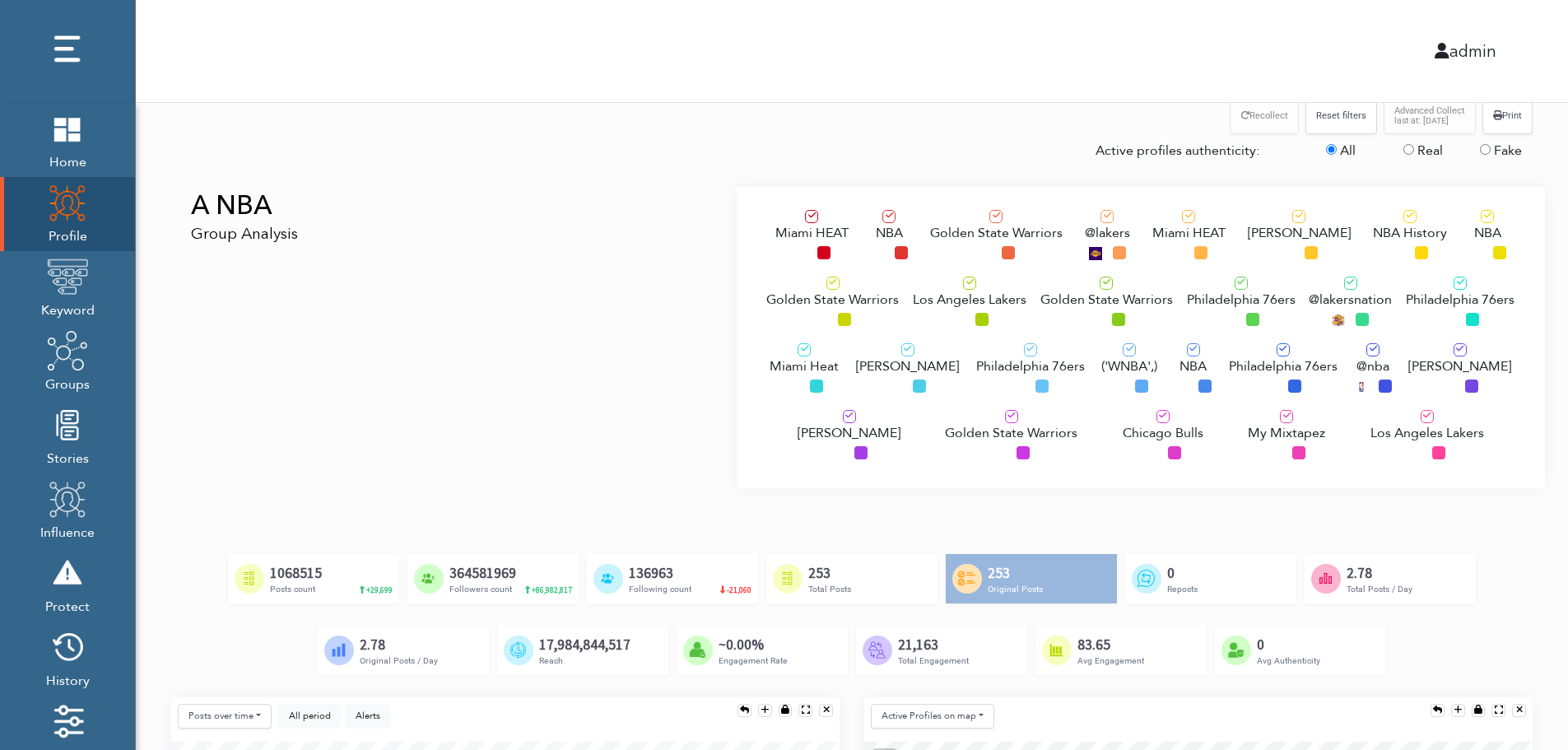
click at [946, 297] on span "Los Angeles Lakers" at bounding box center [969, 299] width 114 height 20
click at [983, 383] on div "Philadelphia 76ers" at bounding box center [1031, 371] width 108 height 55
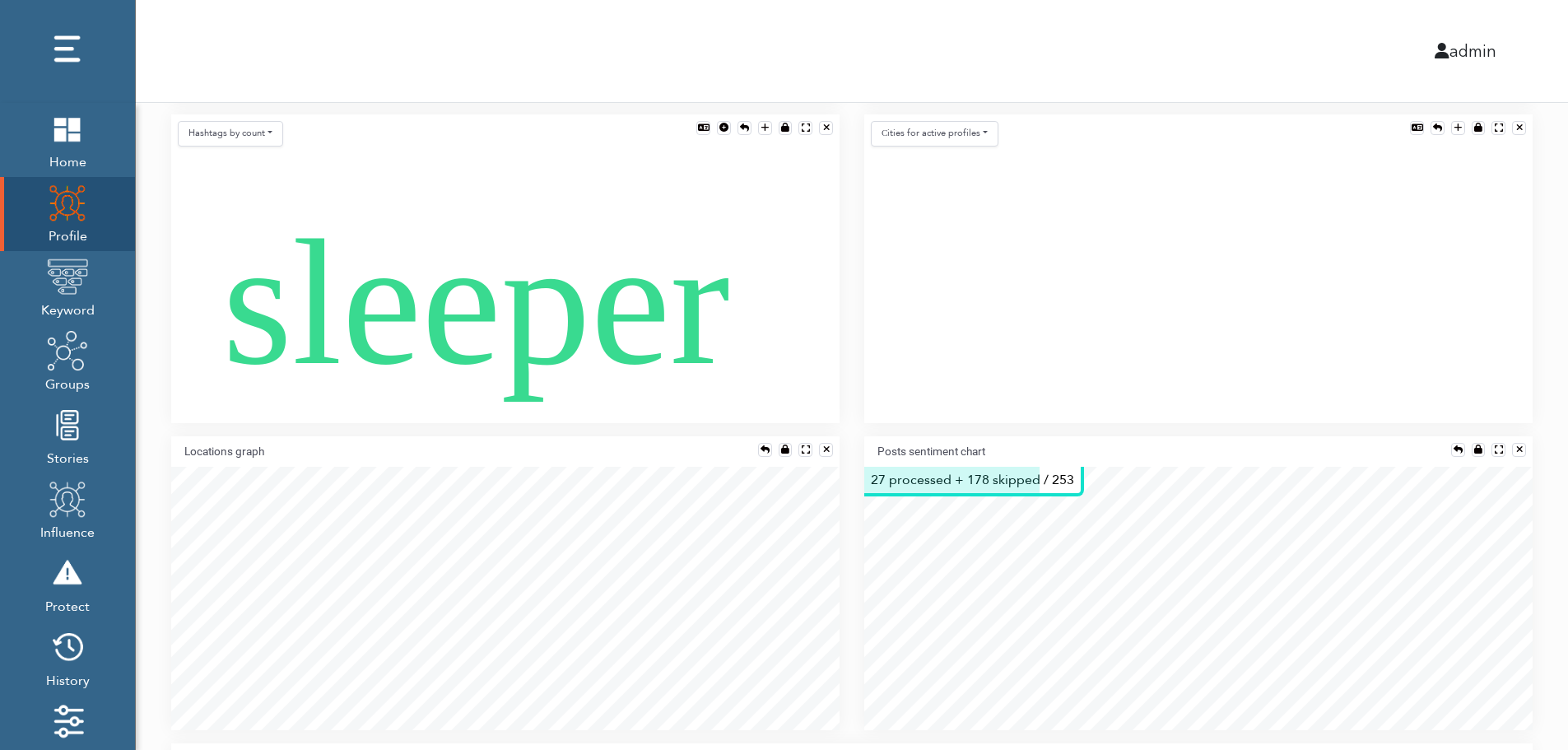
scroll to position [1054, 0]
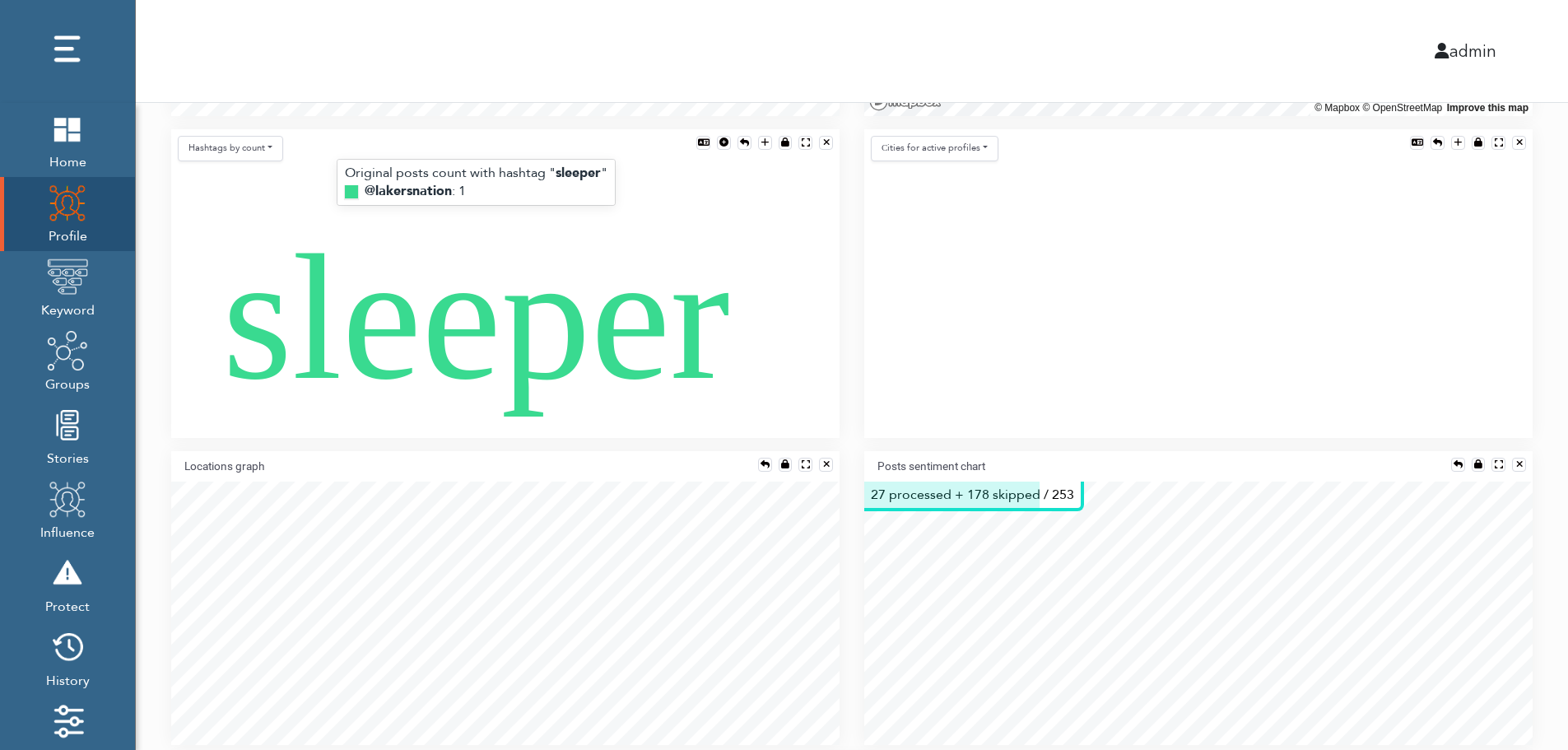
click at [490, 335] on text "sleeper" at bounding box center [475, 317] width 507 height 198
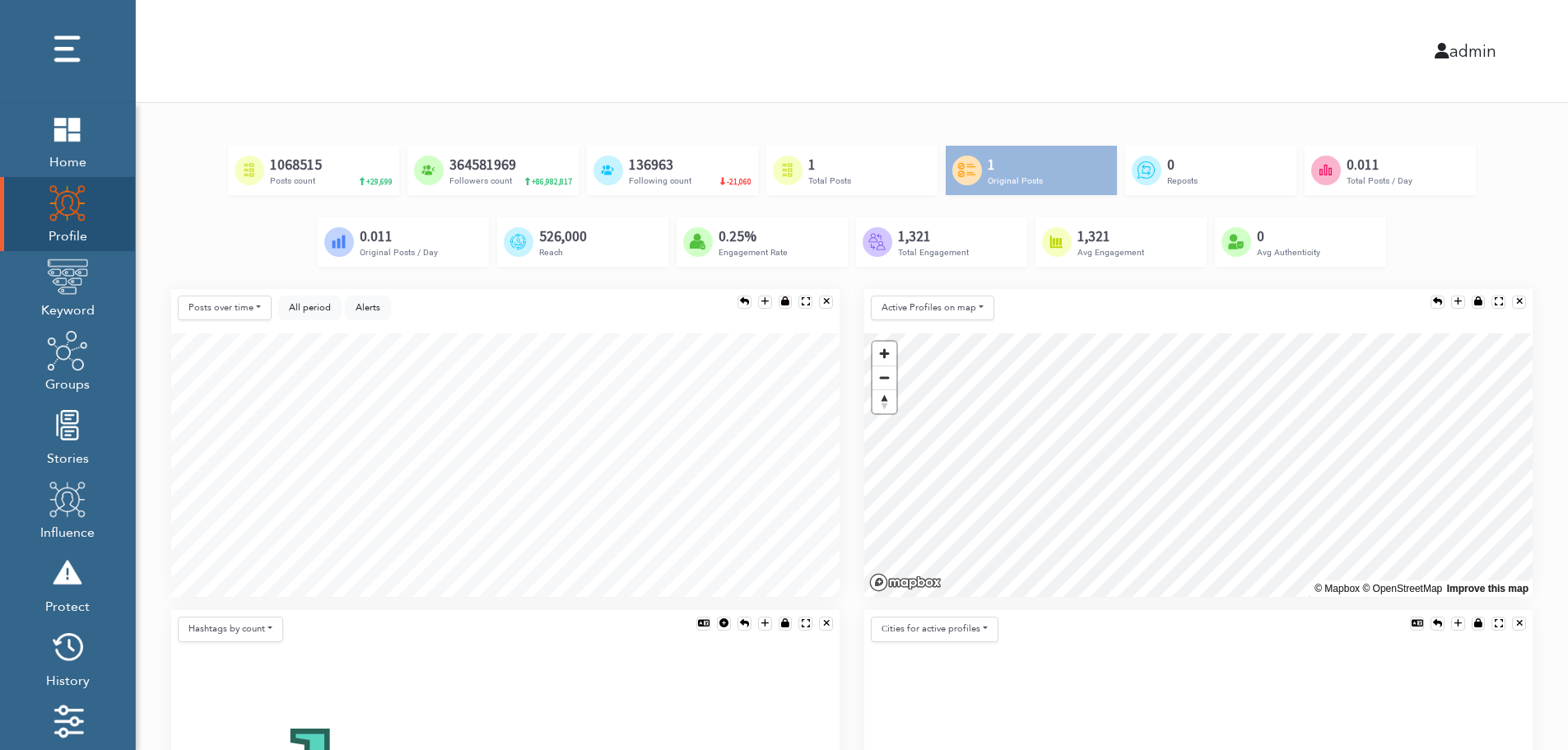
scroll to position [560, 0]
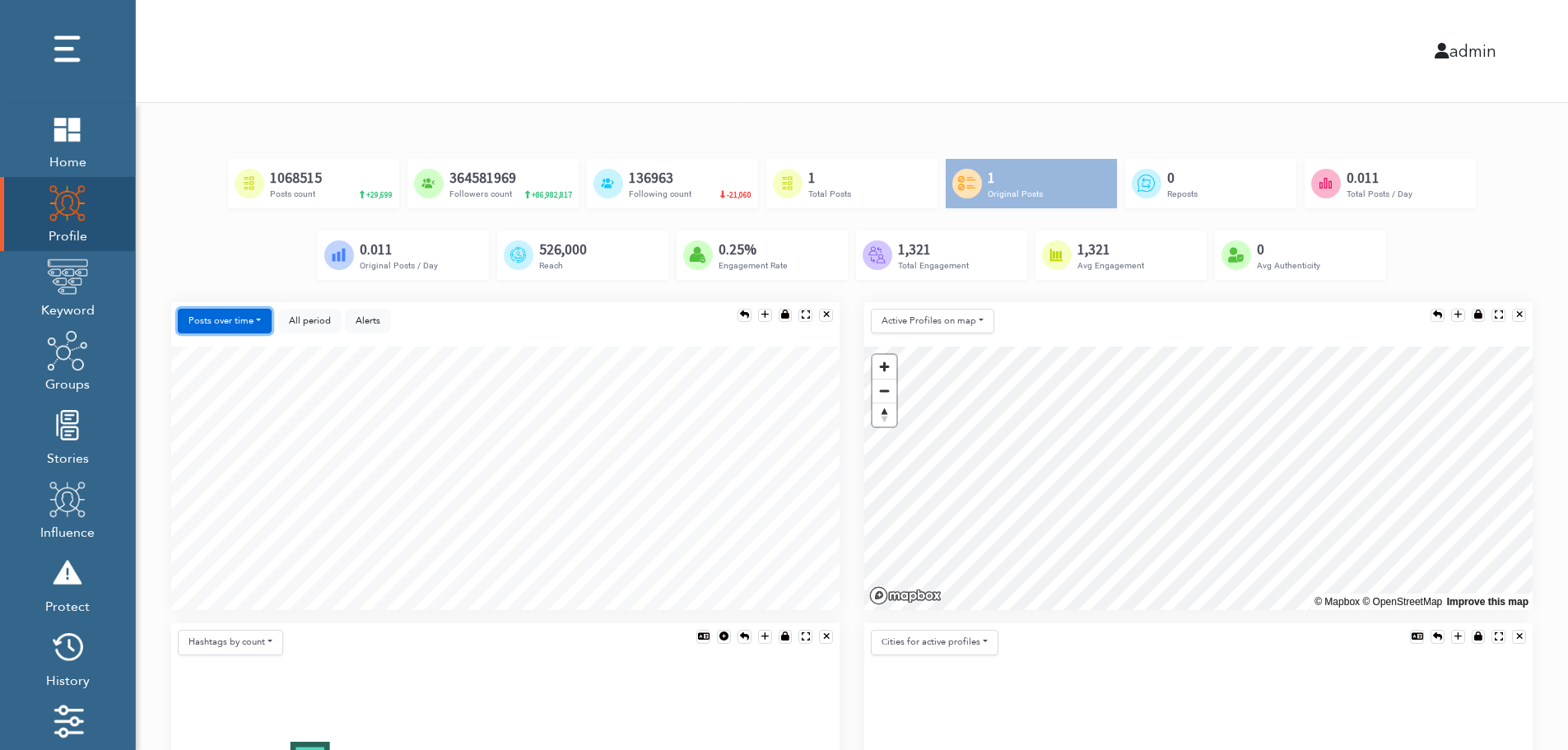
click at [202, 319] on button "Posts over time" at bounding box center [225, 321] width 94 height 26
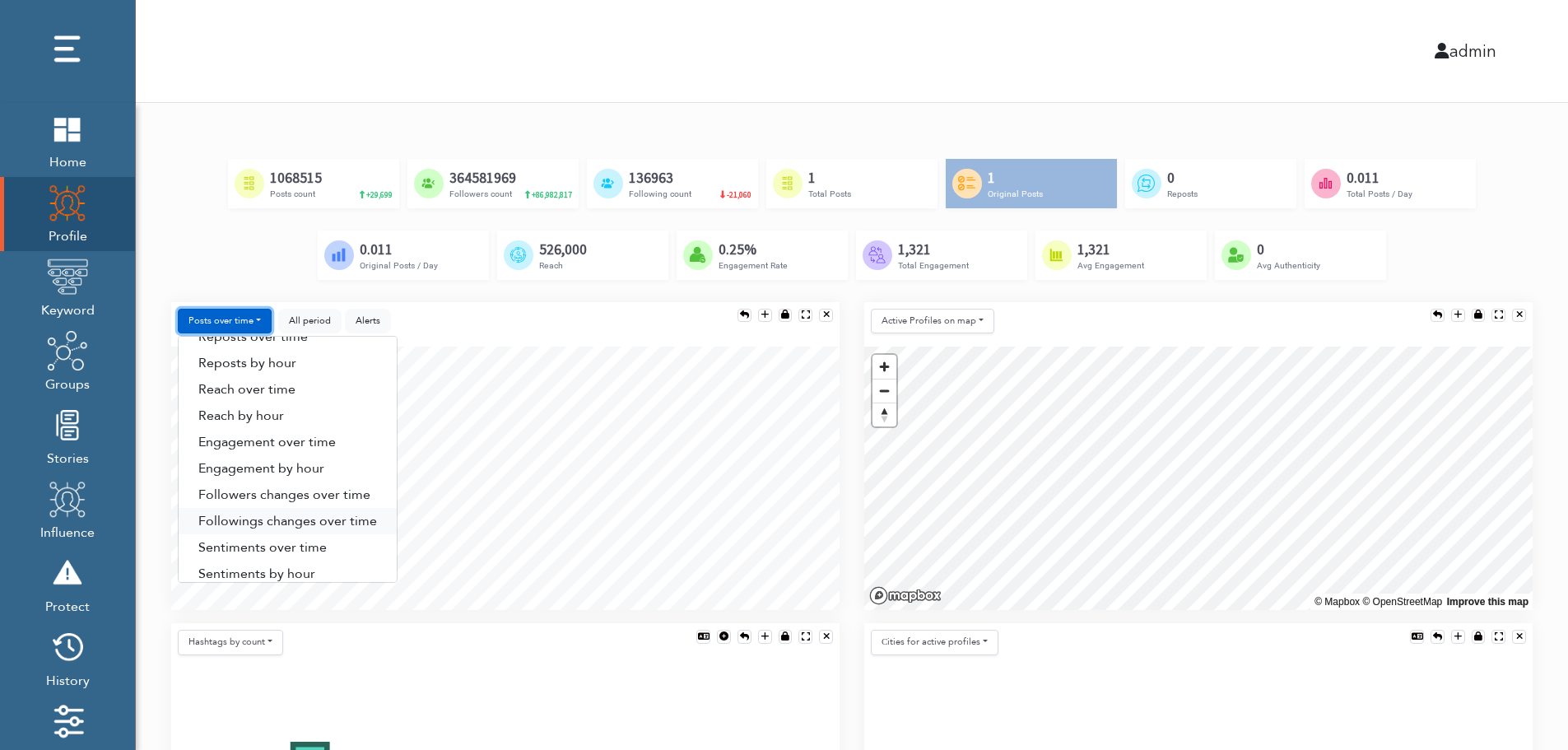
scroll to position [84, 0]
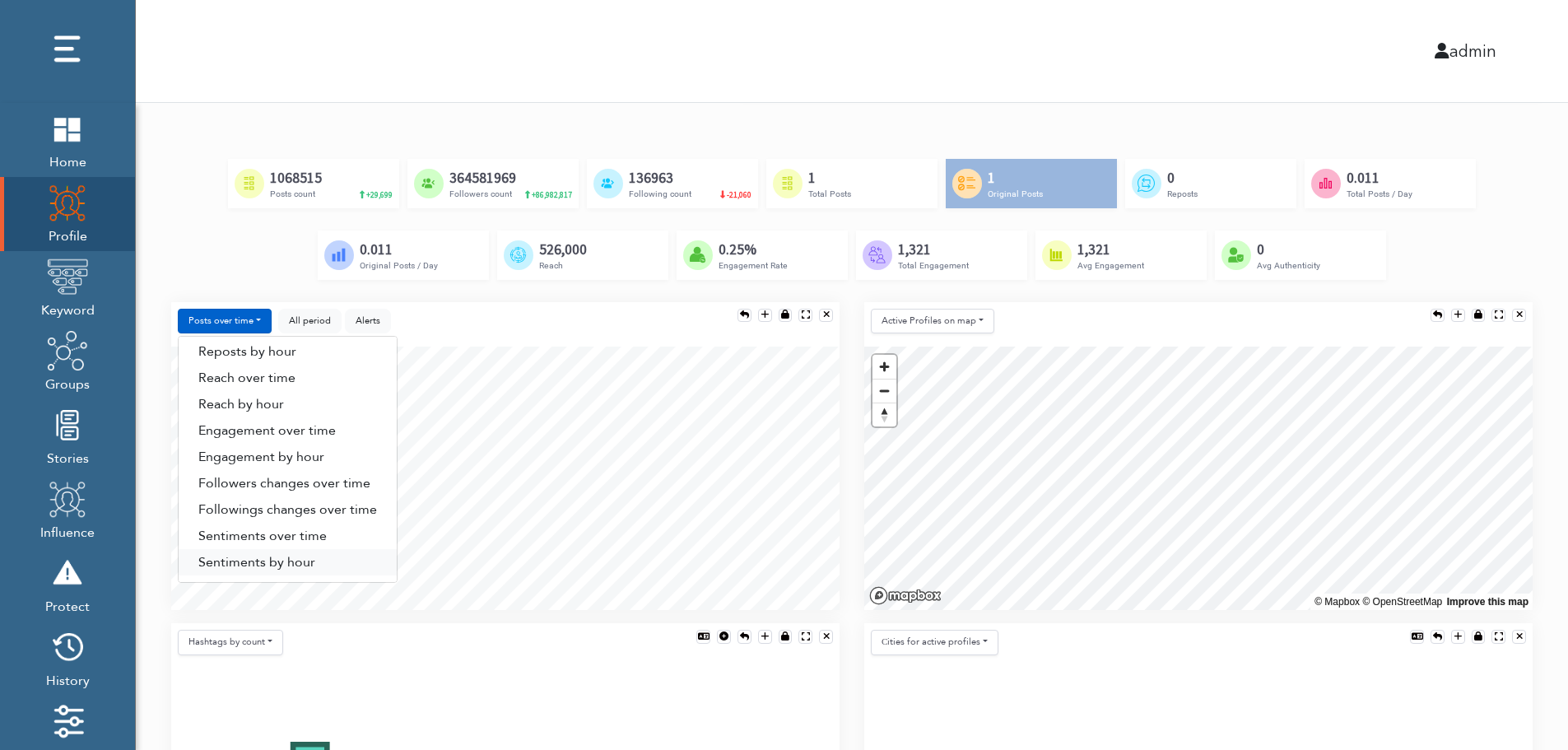
click at [303, 564] on link "Sentiments by hour" at bounding box center [287, 562] width 218 height 27
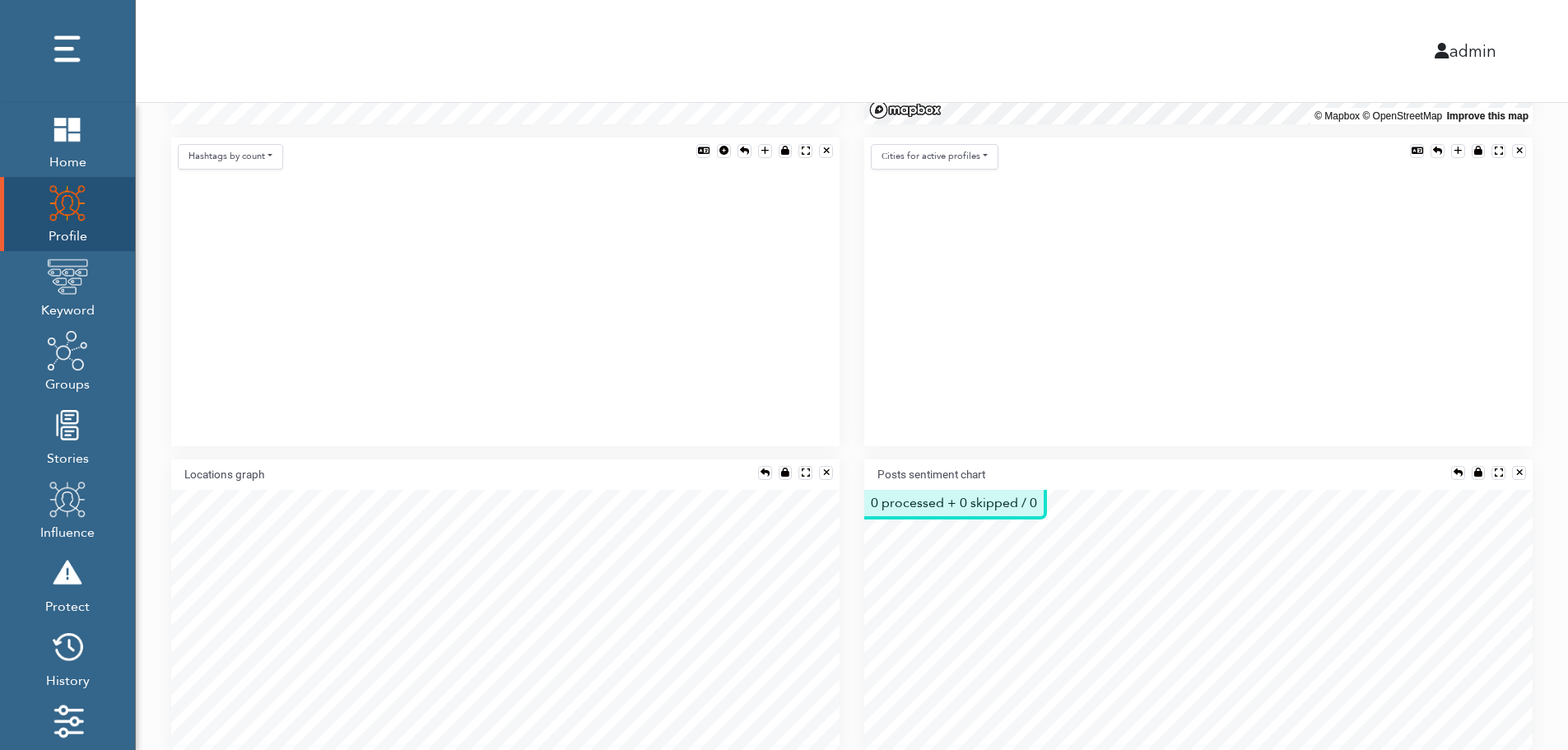
scroll to position [1196, 0]
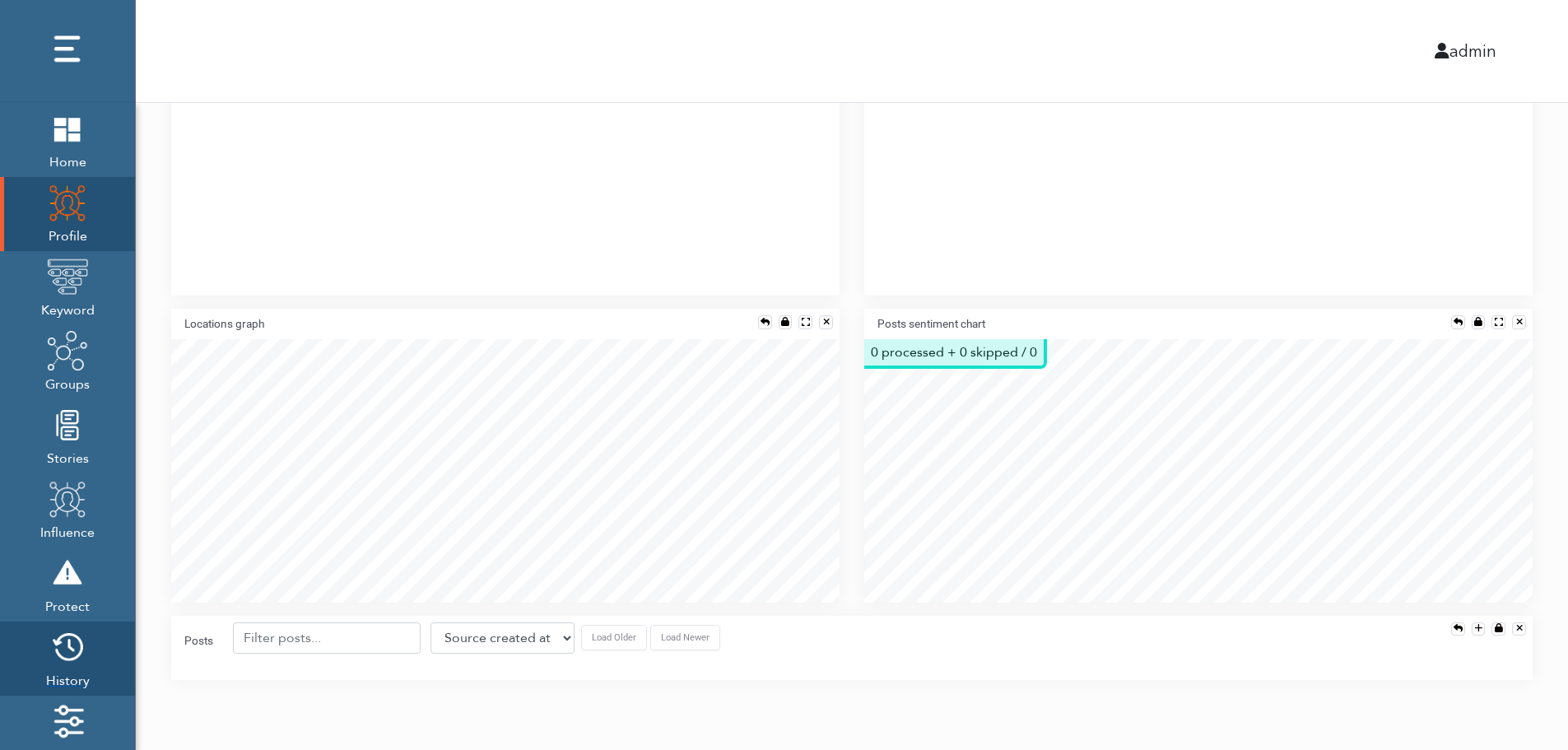
click at [63, 655] on img at bounding box center [68, 647] width 41 height 41
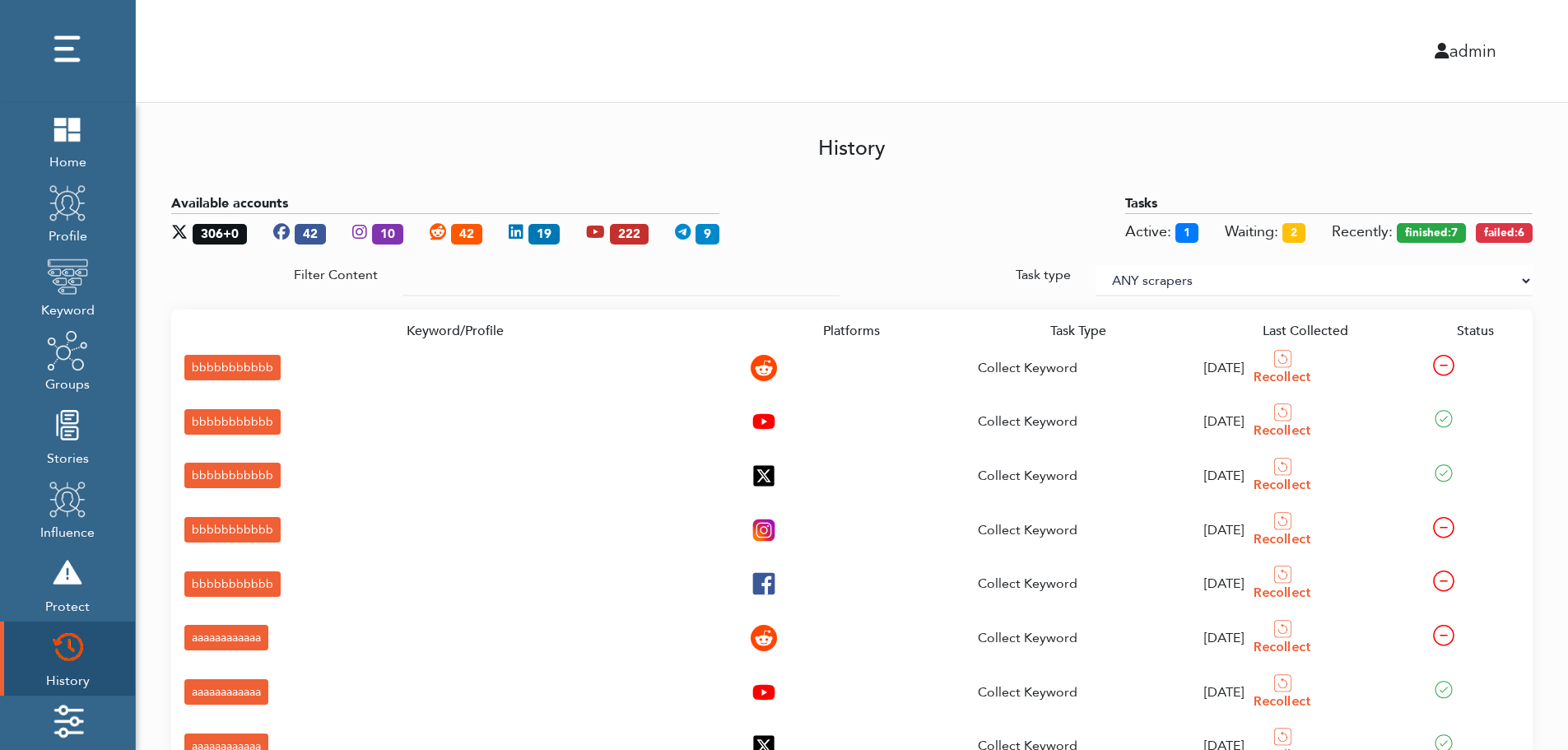
scroll to position [245, 0]
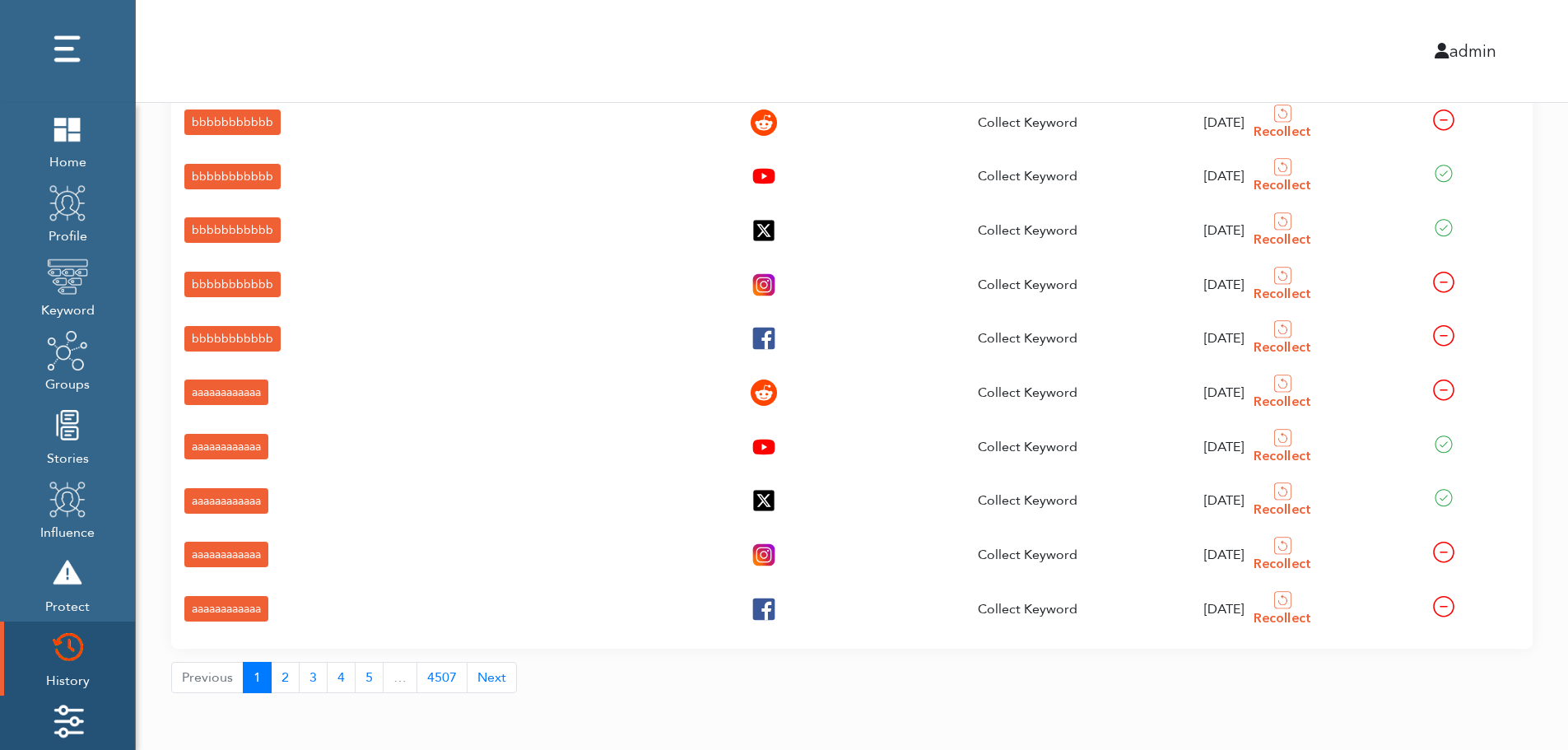
click at [52, 712] on img at bounding box center [68, 721] width 41 height 41
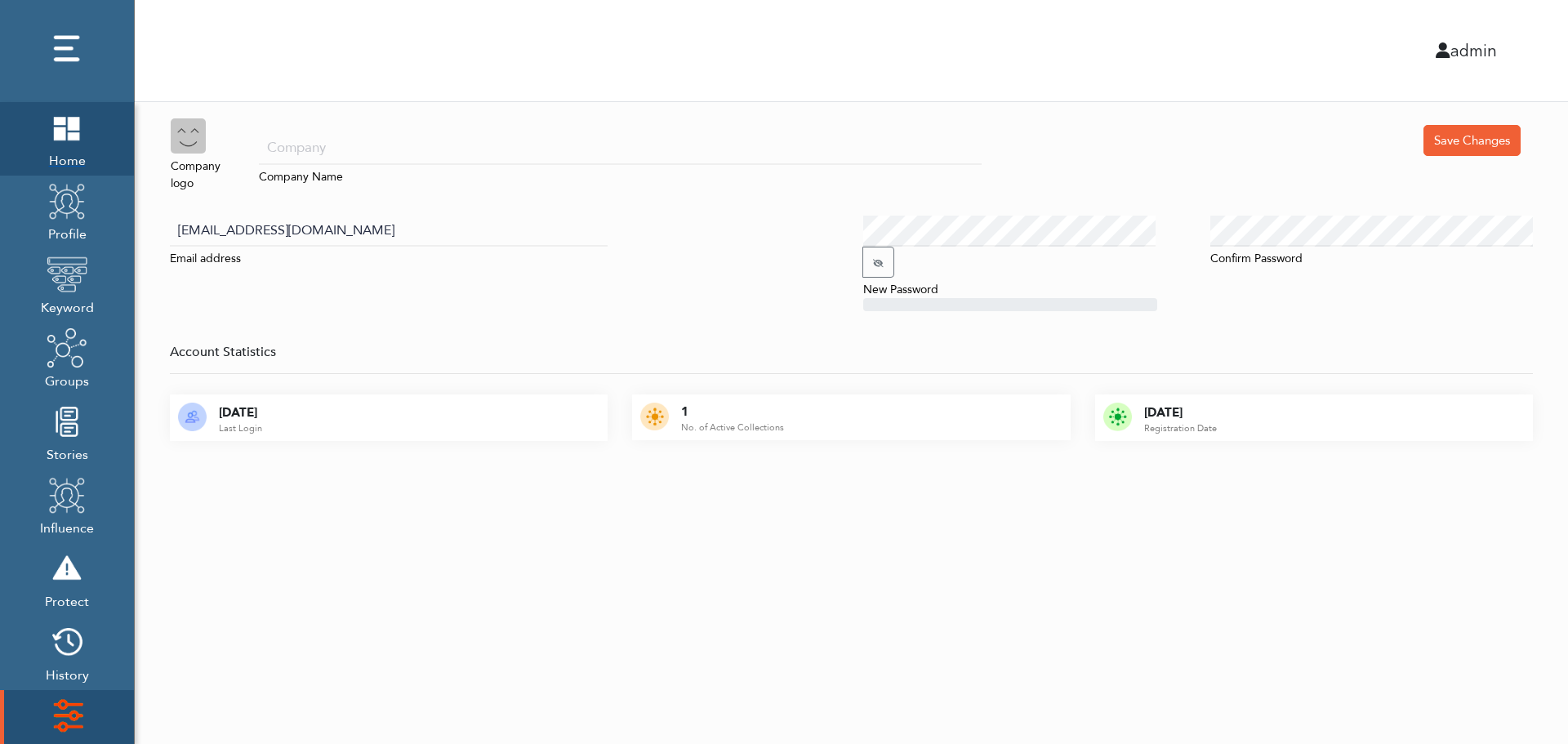
click at [60, 150] on span "Home" at bounding box center [67, 160] width 41 height 23
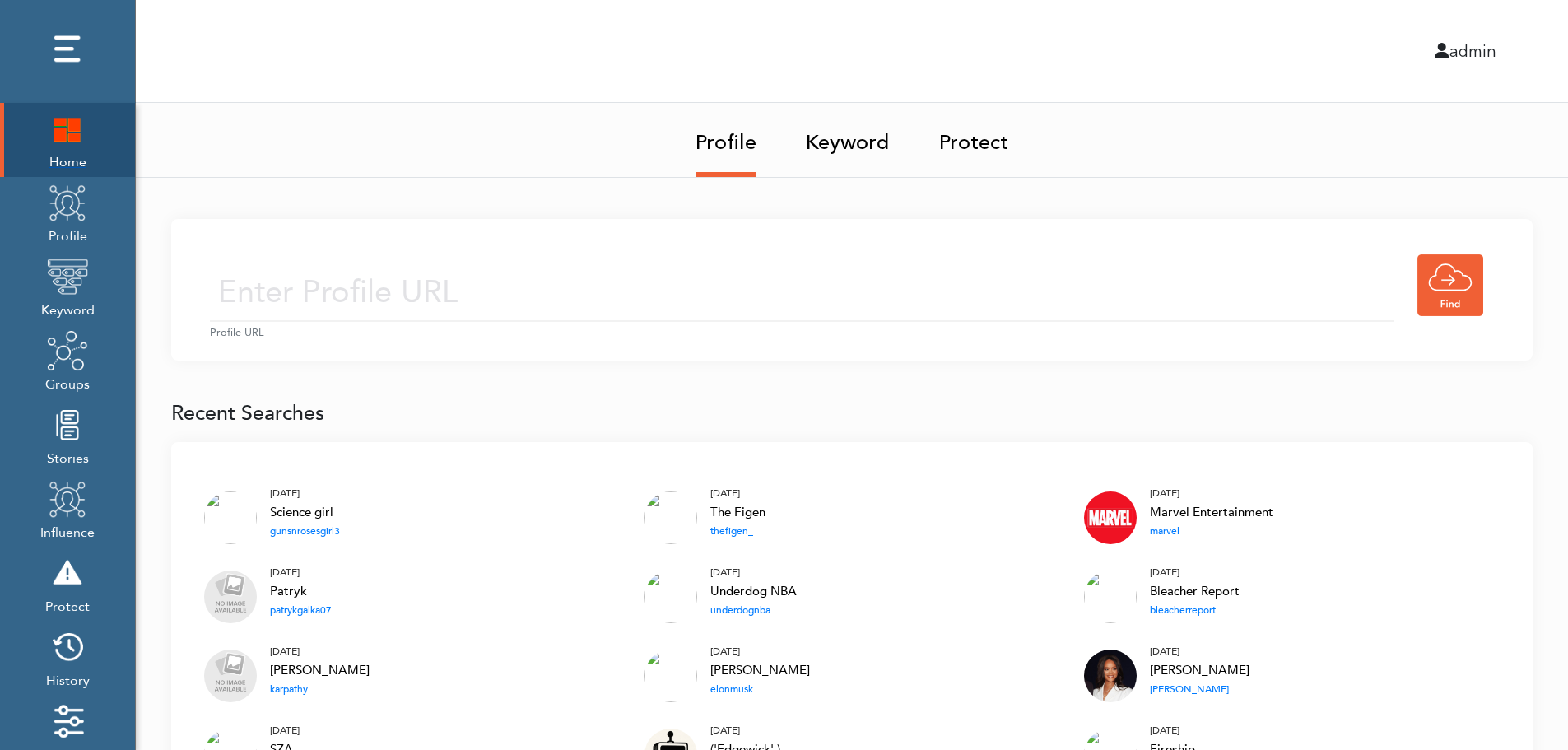
click at [57, 138] on img at bounding box center [68, 128] width 41 height 41
click at [631, 270] on input "text" at bounding box center [801, 292] width 1183 height 59
click at [609, 297] on input "text" at bounding box center [801, 292] width 1183 height 59
click at [855, 138] on link "Keyword" at bounding box center [848, 138] width 84 height 69
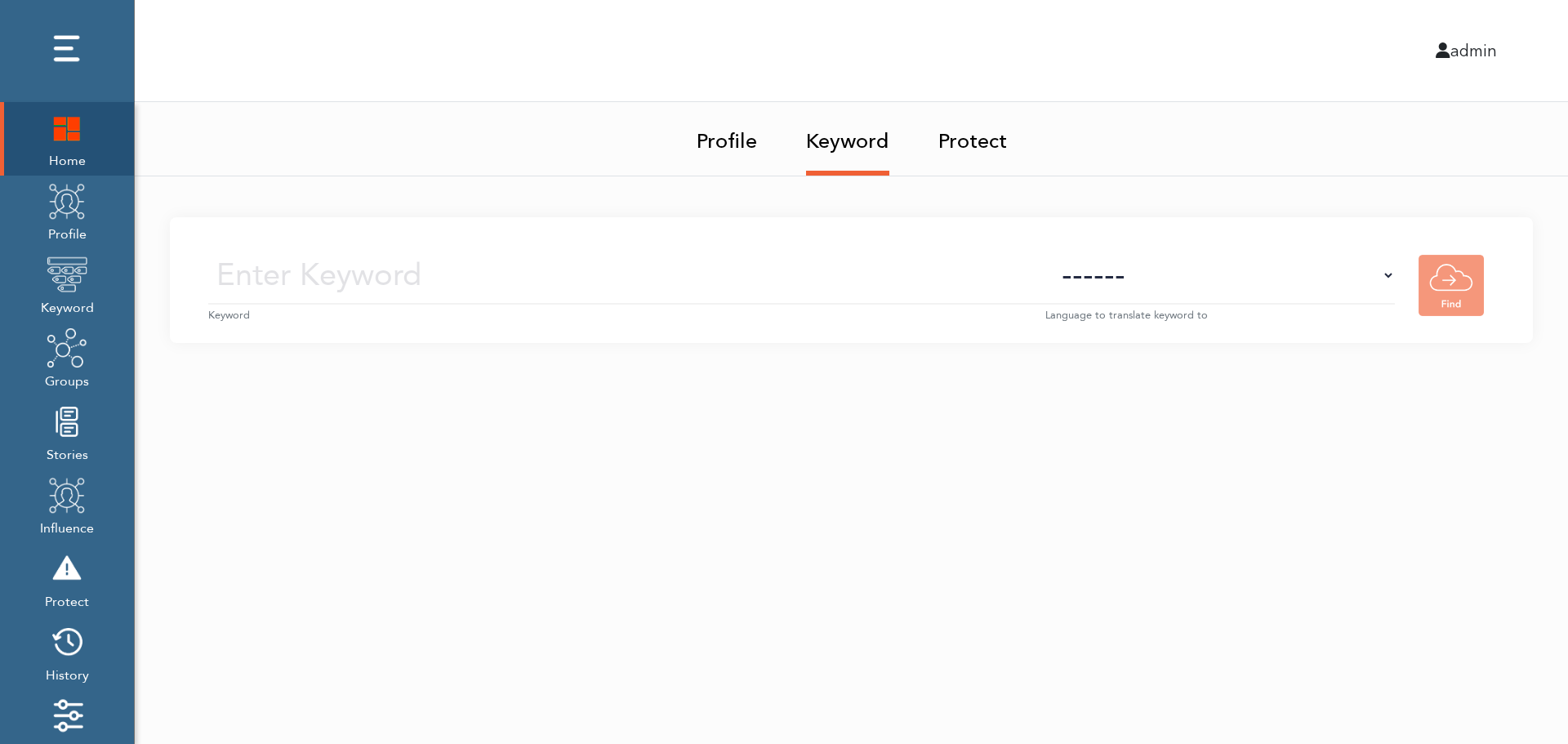
click at [659, 308] on small "Keyword" at bounding box center [627, 316] width 837 height 16
click at [679, 281] on input "text" at bounding box center [627, 276] width 837 height 58
click at [1249, 292] on select "------ Afrikaans (af) Albanian (sq) Amharic (am) Arabic (ar) Armenian (hy) Azer…" at bounding box center [1220, 276] width 349 height 58
click at [1252, 284] on select "------ Afrikaans (af) Albanian (sq) Amharic (am) Arabic (ar) Armenian (hy) Azer…" at bounding box center [1220, 276] width 349 height 58
click at [57, 219] on img at bounding box center [67, 201] width 41 height 41
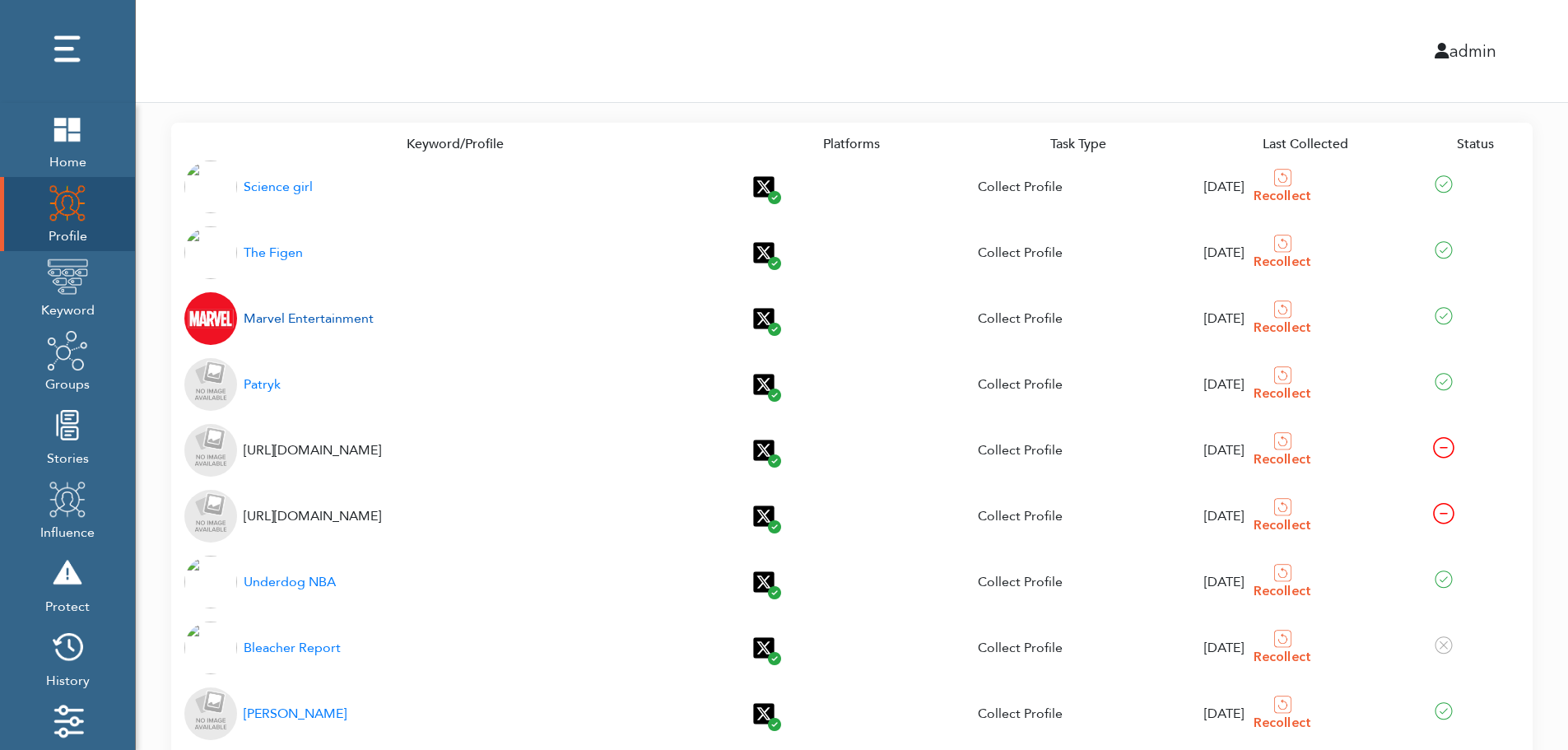
click at [288, 320] on div "Marvel Entertainment" at bounding box center [308, 318] width 130 height 20
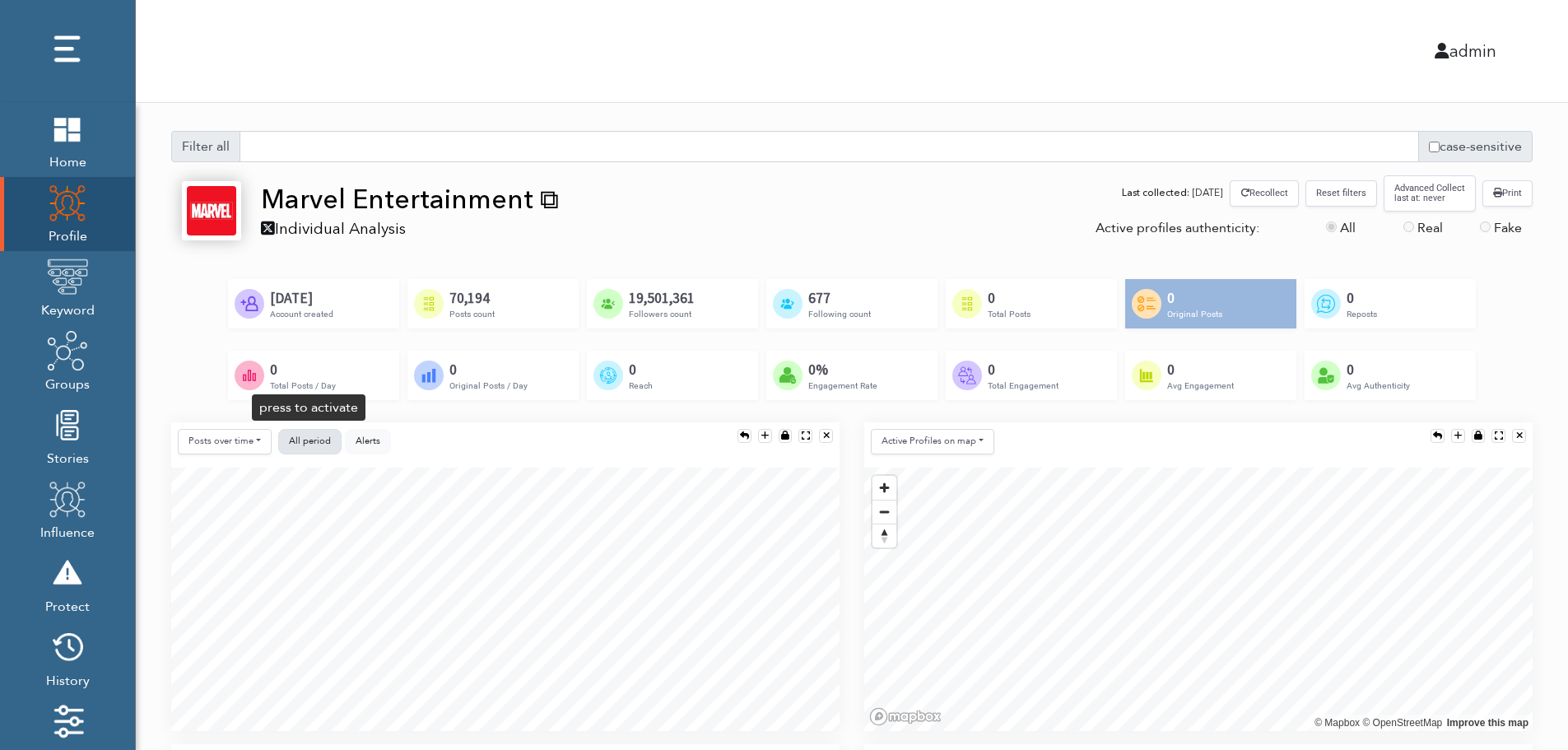
click at [308, 438] on span "All period" at bounding box center [309, 441] width 42 height 12
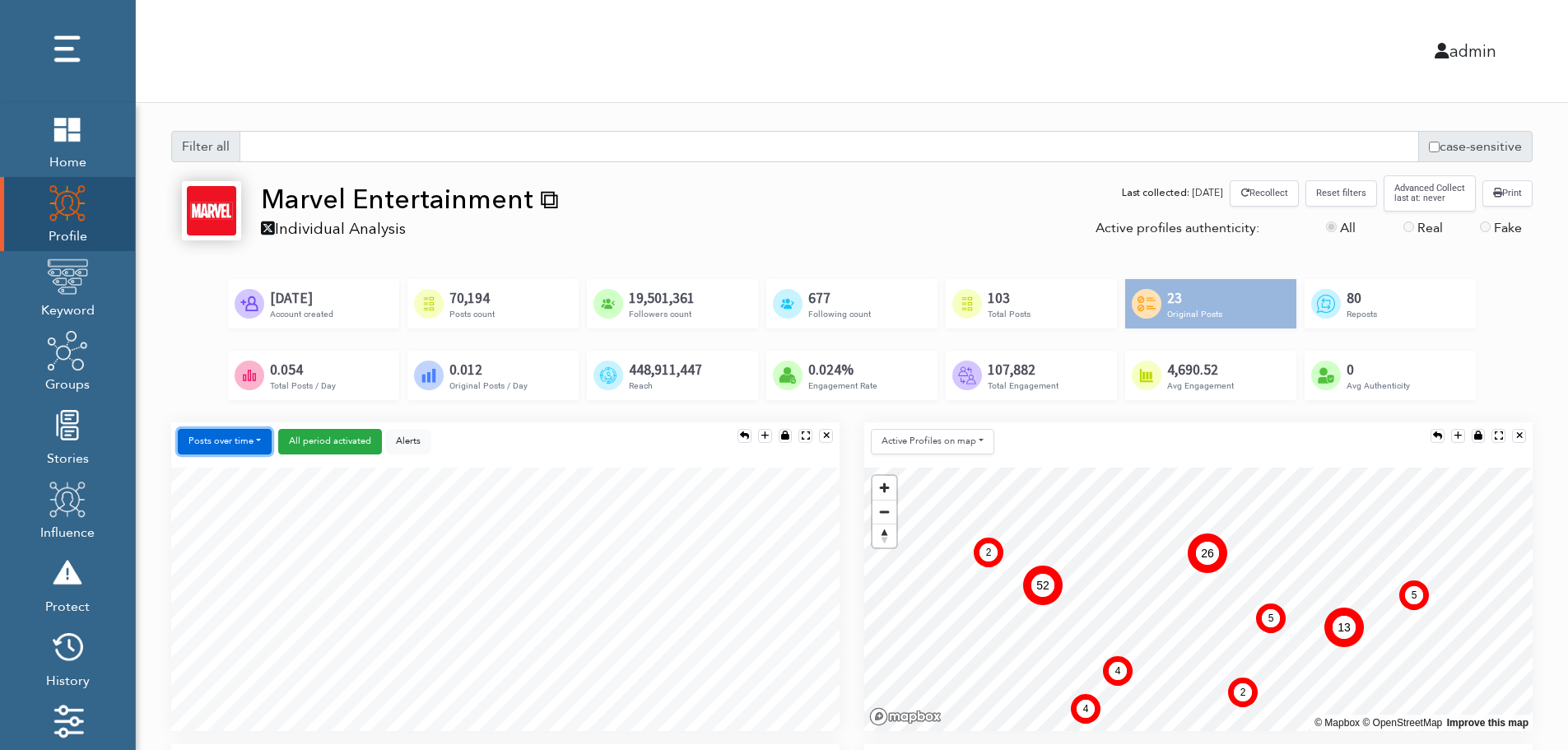
click at [239, 445] on button "Posts over time" at bounding box center [225, 442] width 94 height 26
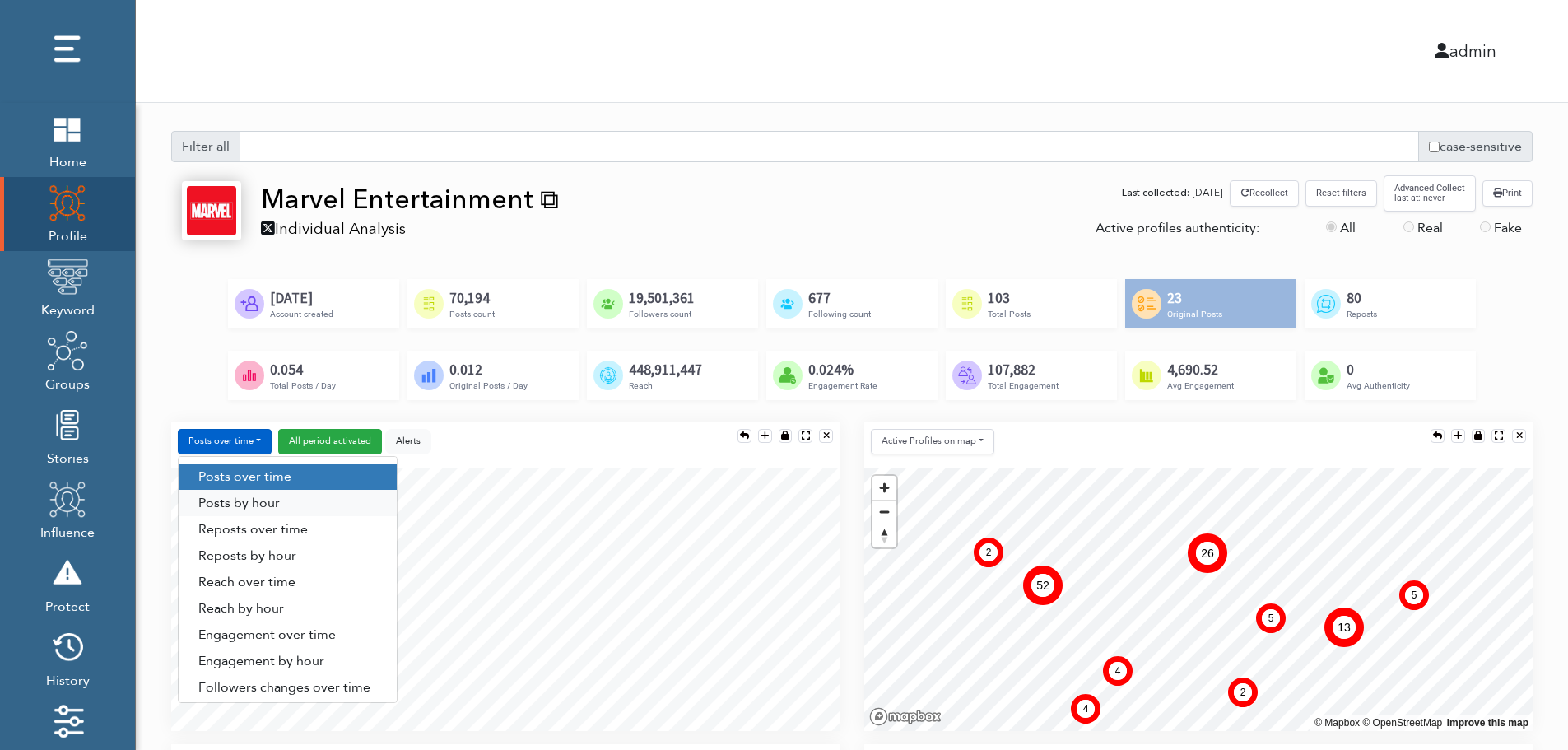
click at [285, 500] on link "Posts by hour" at bounding box center [287, 503] width 218 height 27
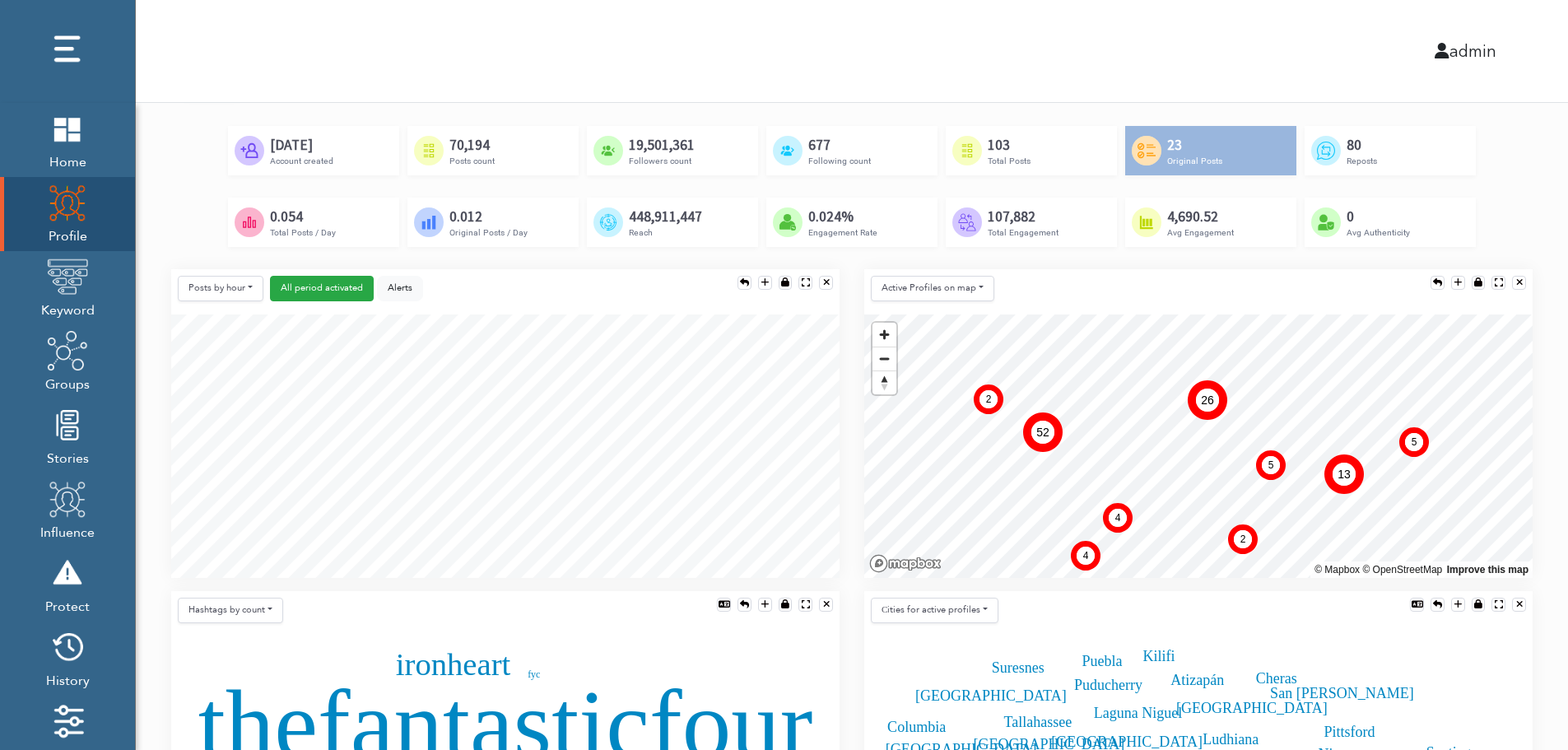
scroll to position [164, 0]
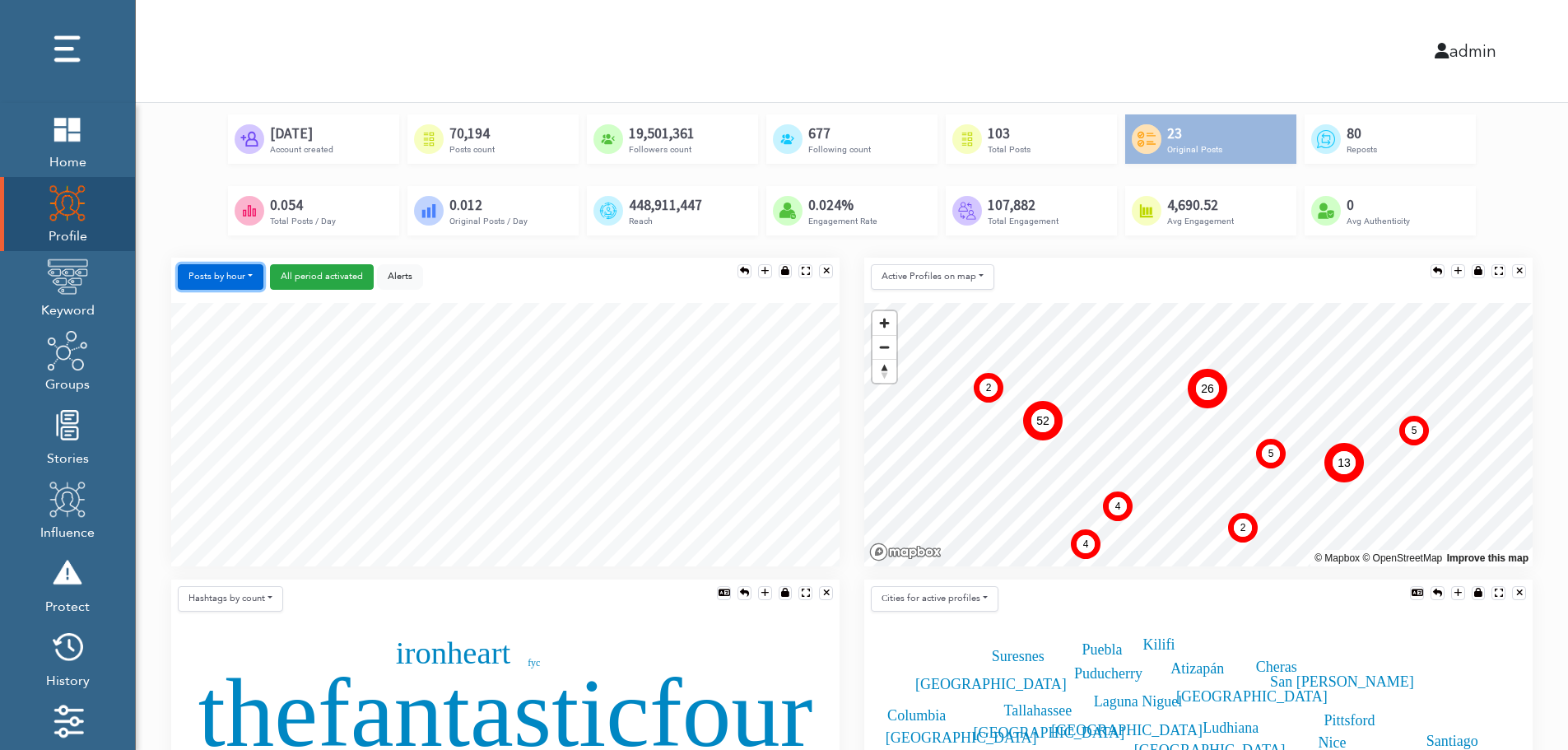
click at [222, 274] on button "Posts by hour" at bounding box center [220, 276] width 85 height 26
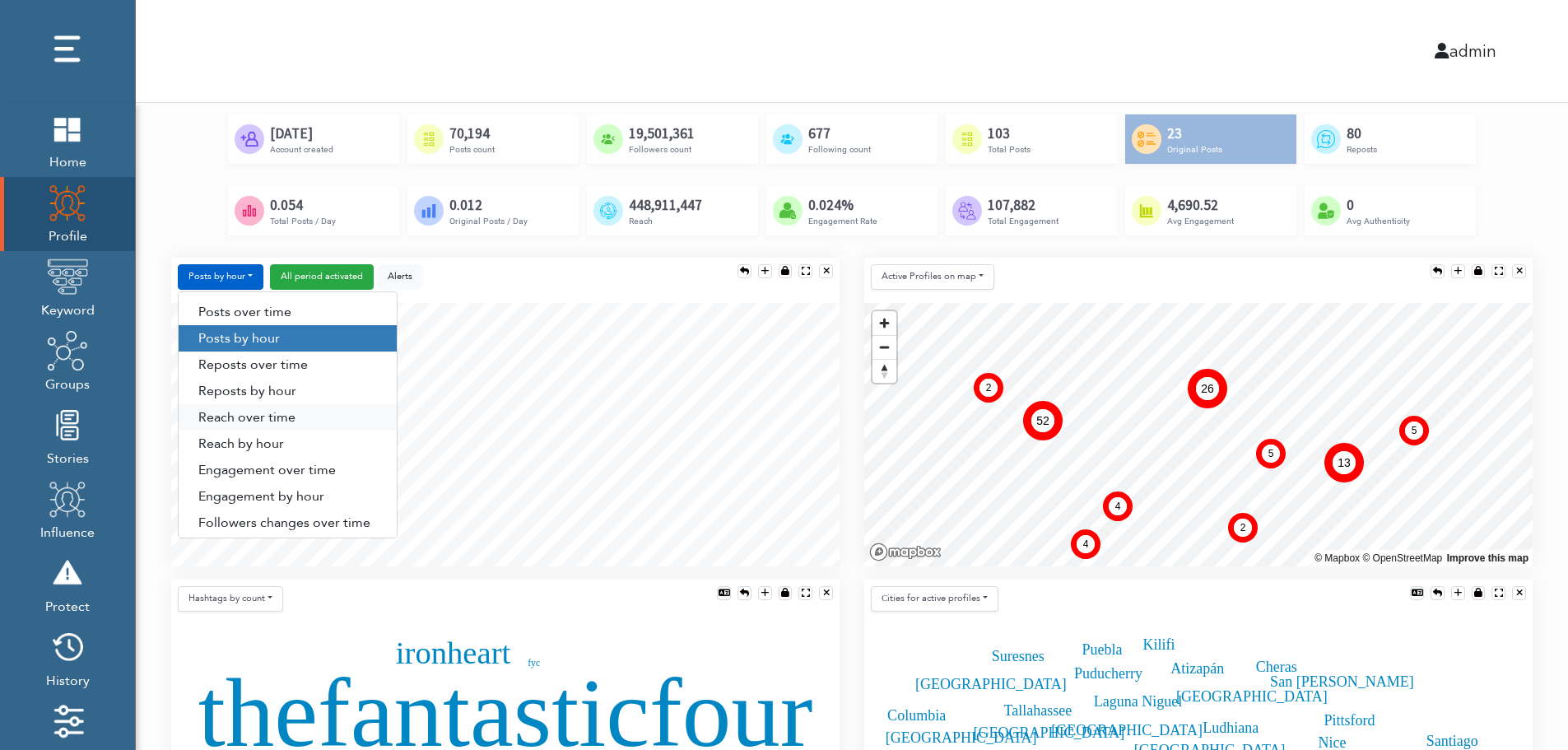
click at [226, 421] on link "Reach over time" at bounding box center [287, 418] width 218 height 27
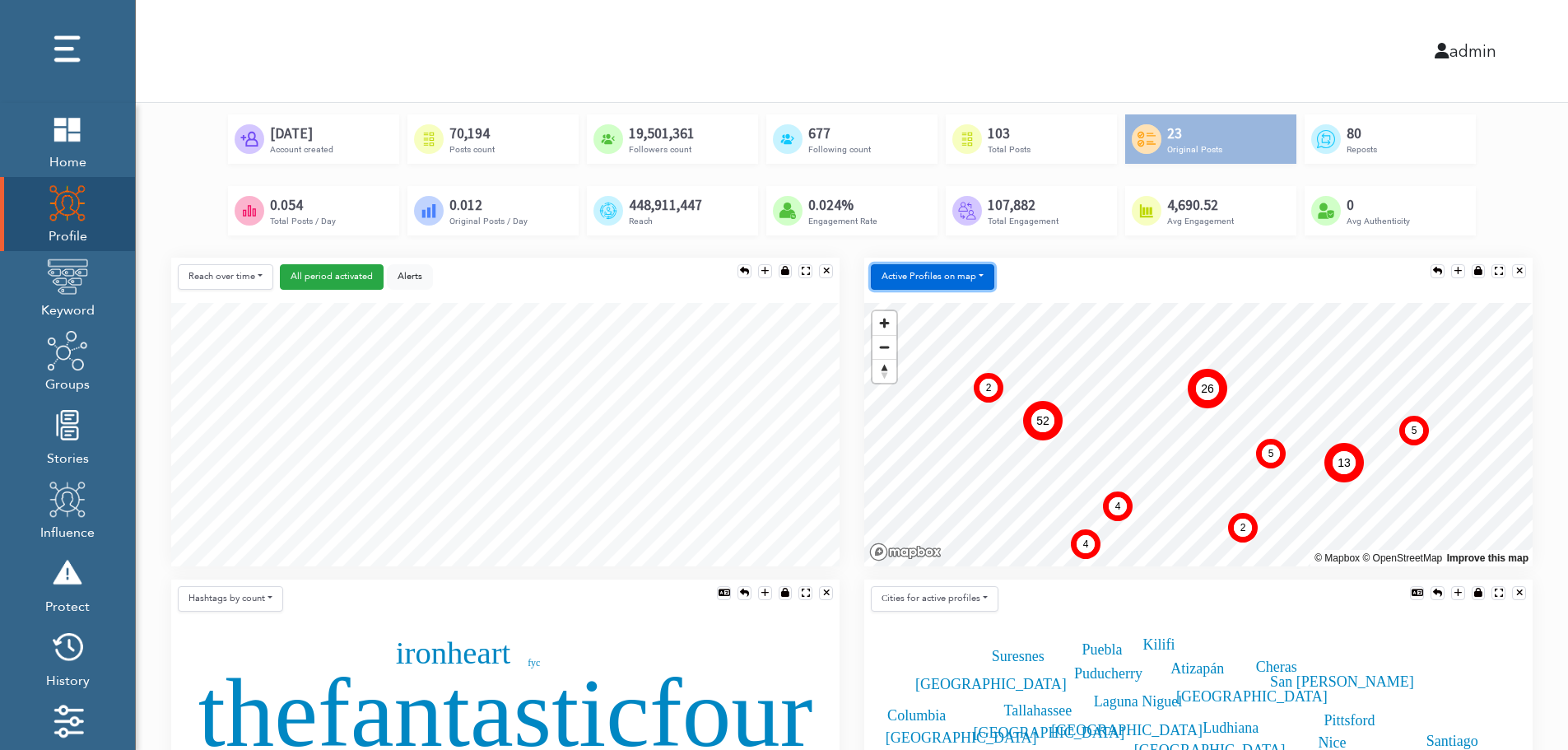
click at [926, 283] on button "Active Profiles on map" at bounding box center [932, 276] width 123 height 26
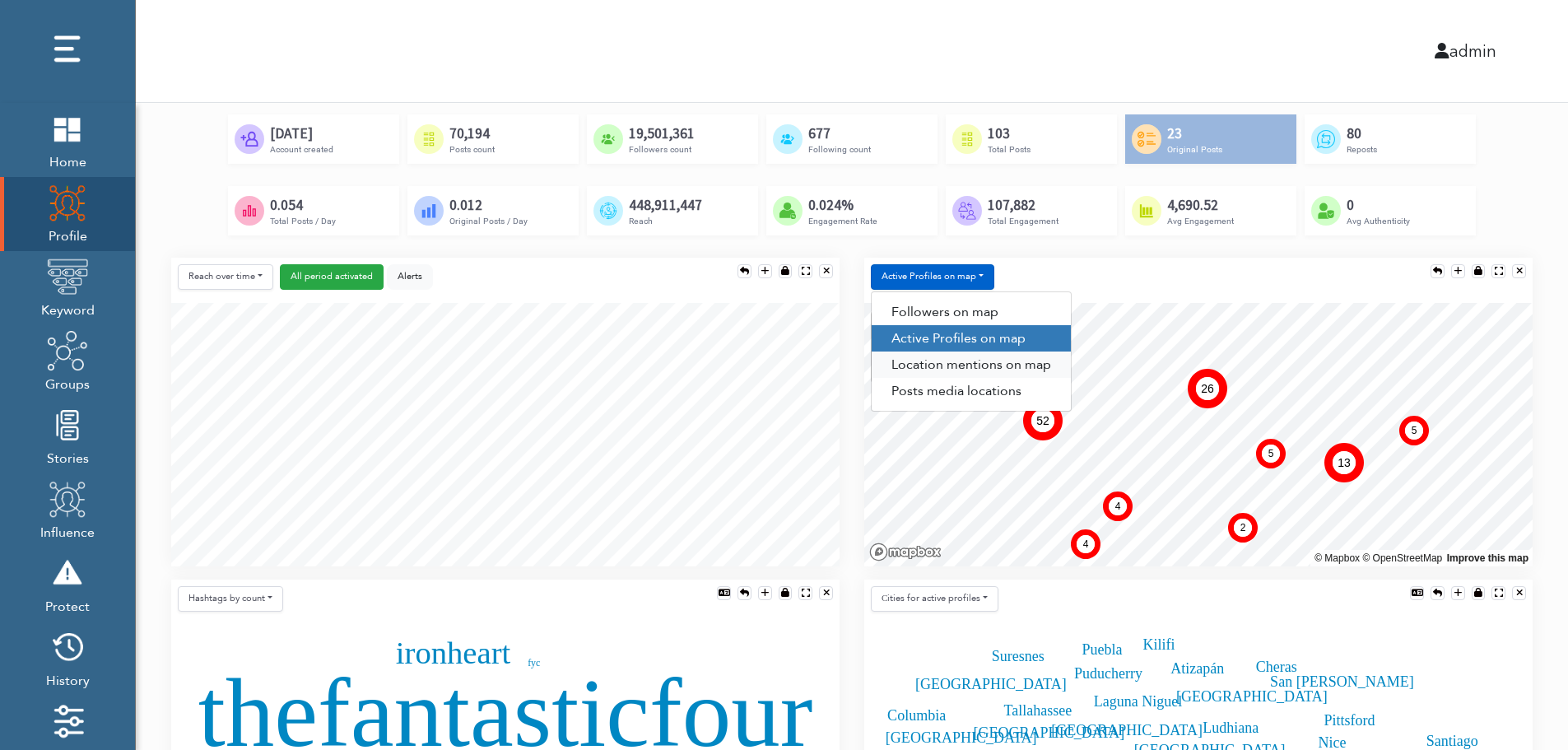
click at [1001, 366] on link "Location mentions on map" at bounding box center [971, 365] width 199 height 27
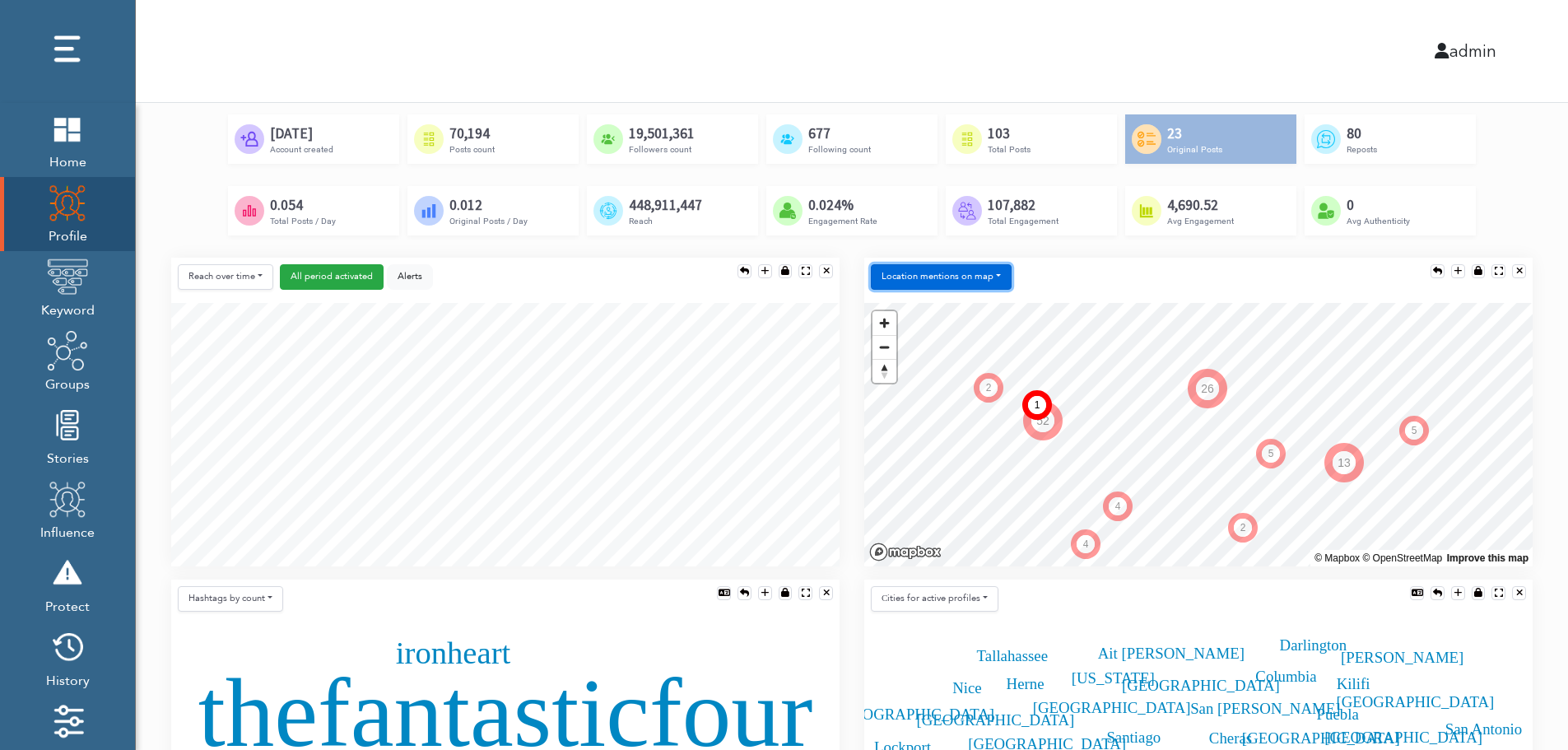
click at [992, 269] on button "Location mentions on map" at bounding box center [941, 276] width 140 height 26
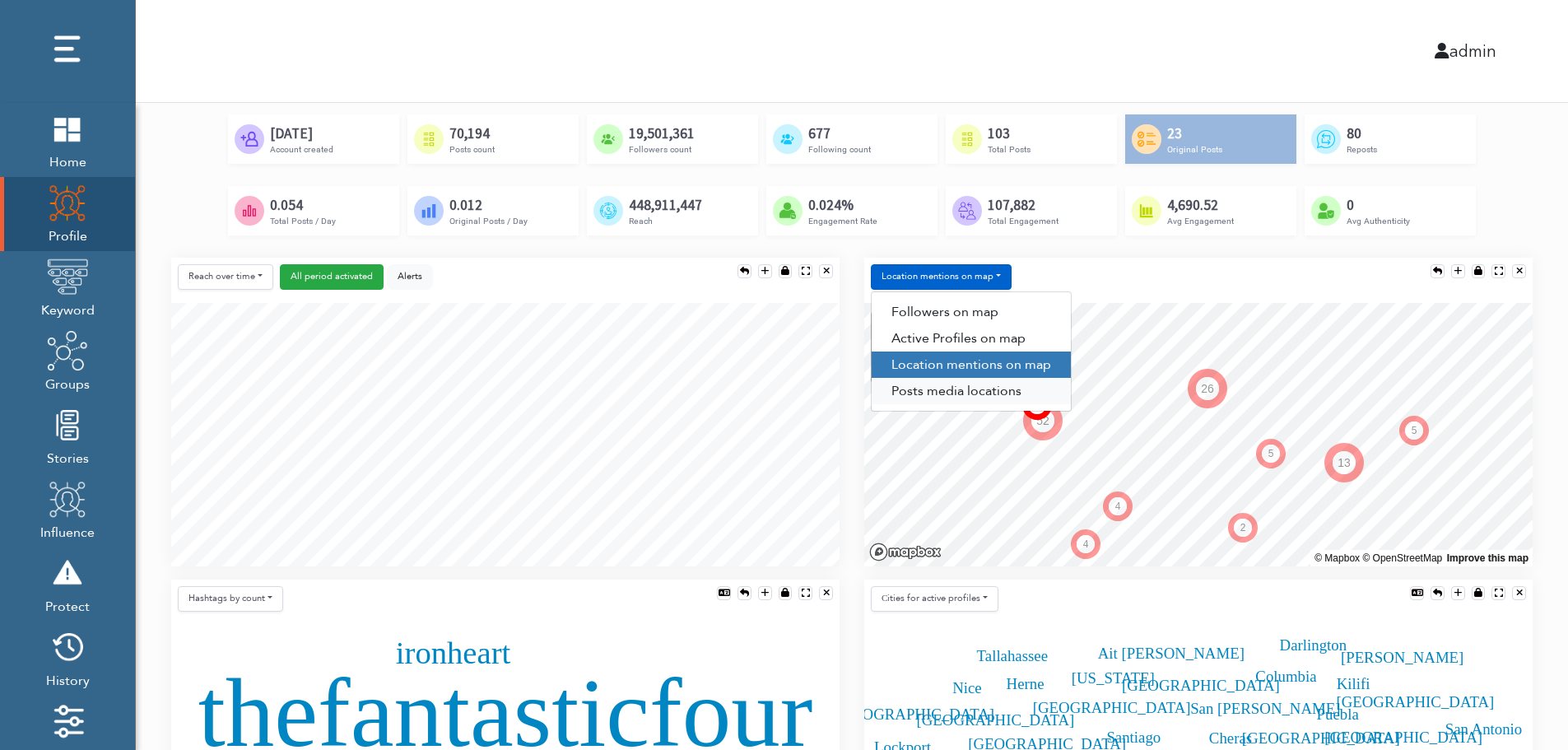
click at [959, 397] on link "Posts media locations" at bounding box center [971, 391] width 199 height 27
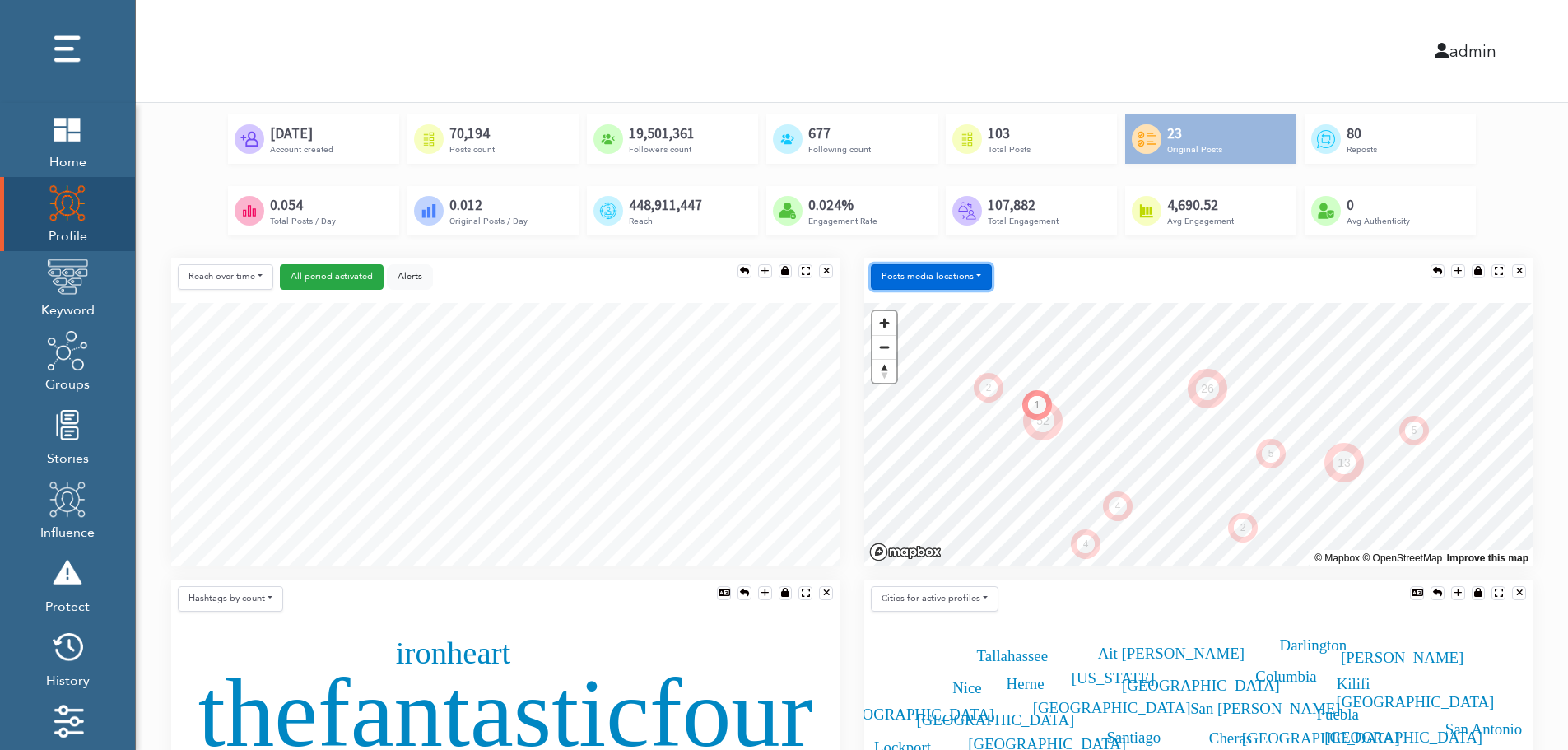
click at [956, 274] on button "Posts media locations" at bounding box center [931, 276] width 121 height 26
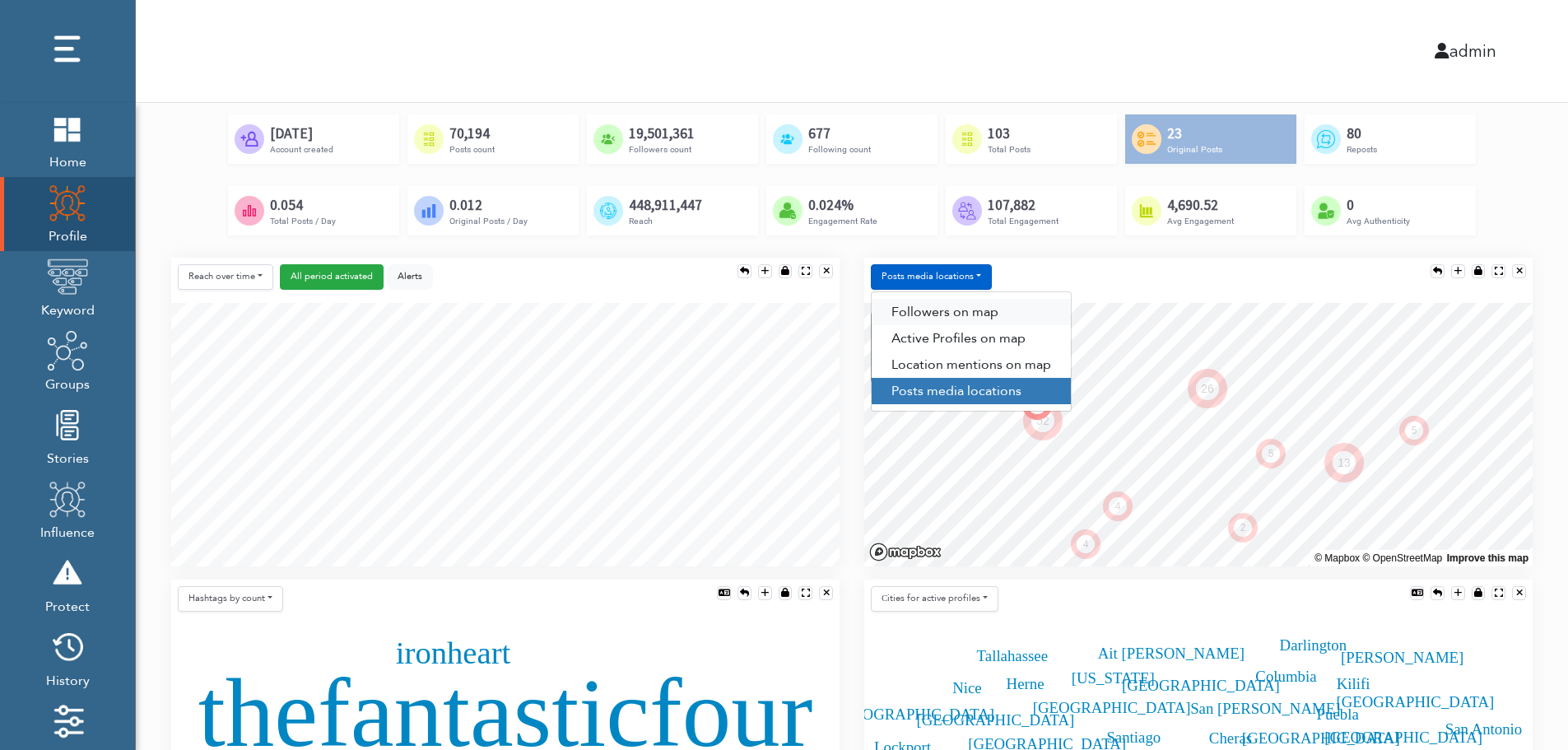
click at [955, 304] on link "Followers on map" at bounding box center [971, 312] width 199 height 27
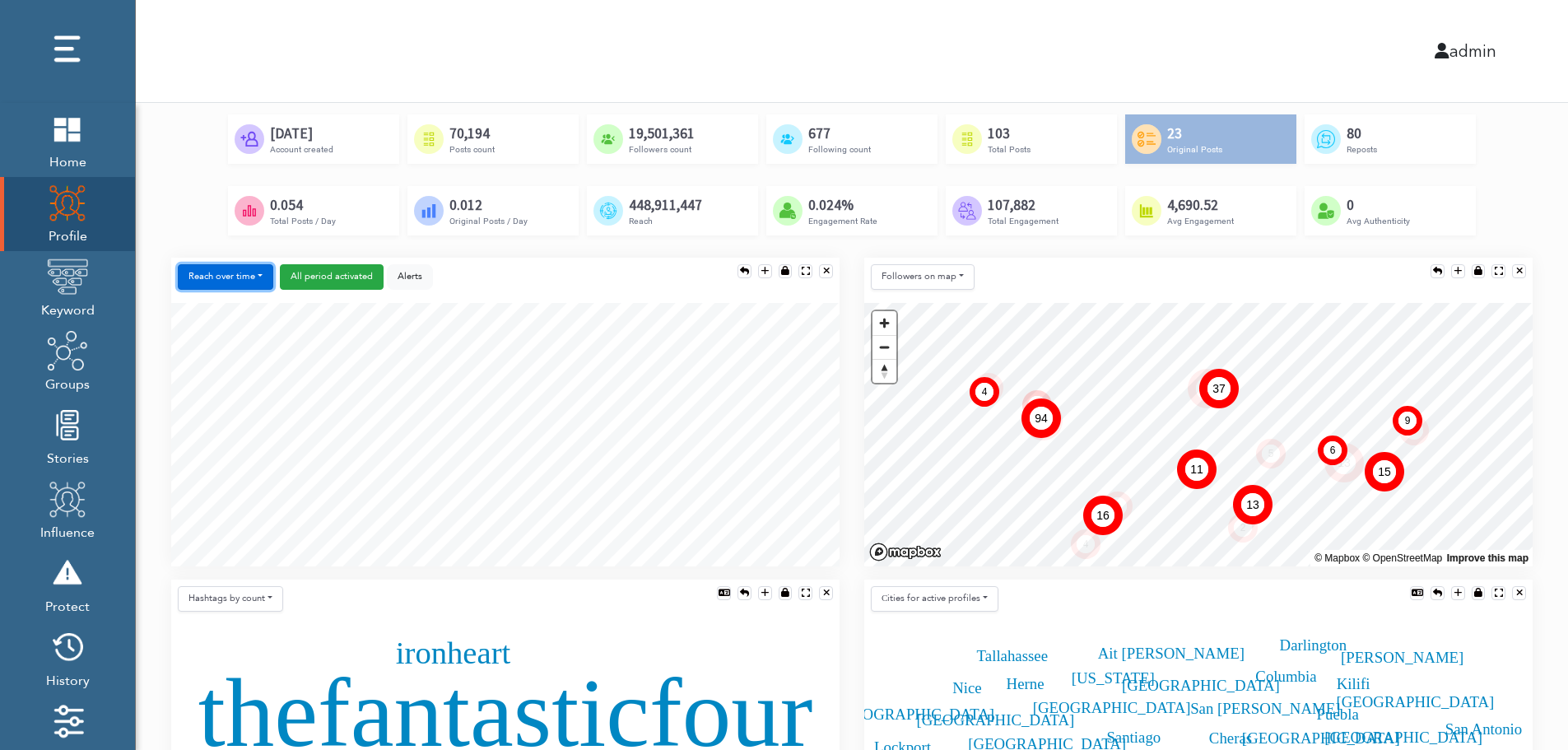
click at [195, 267] on button "Reach over time" at bounding box center [225, 276] width 95 height 26
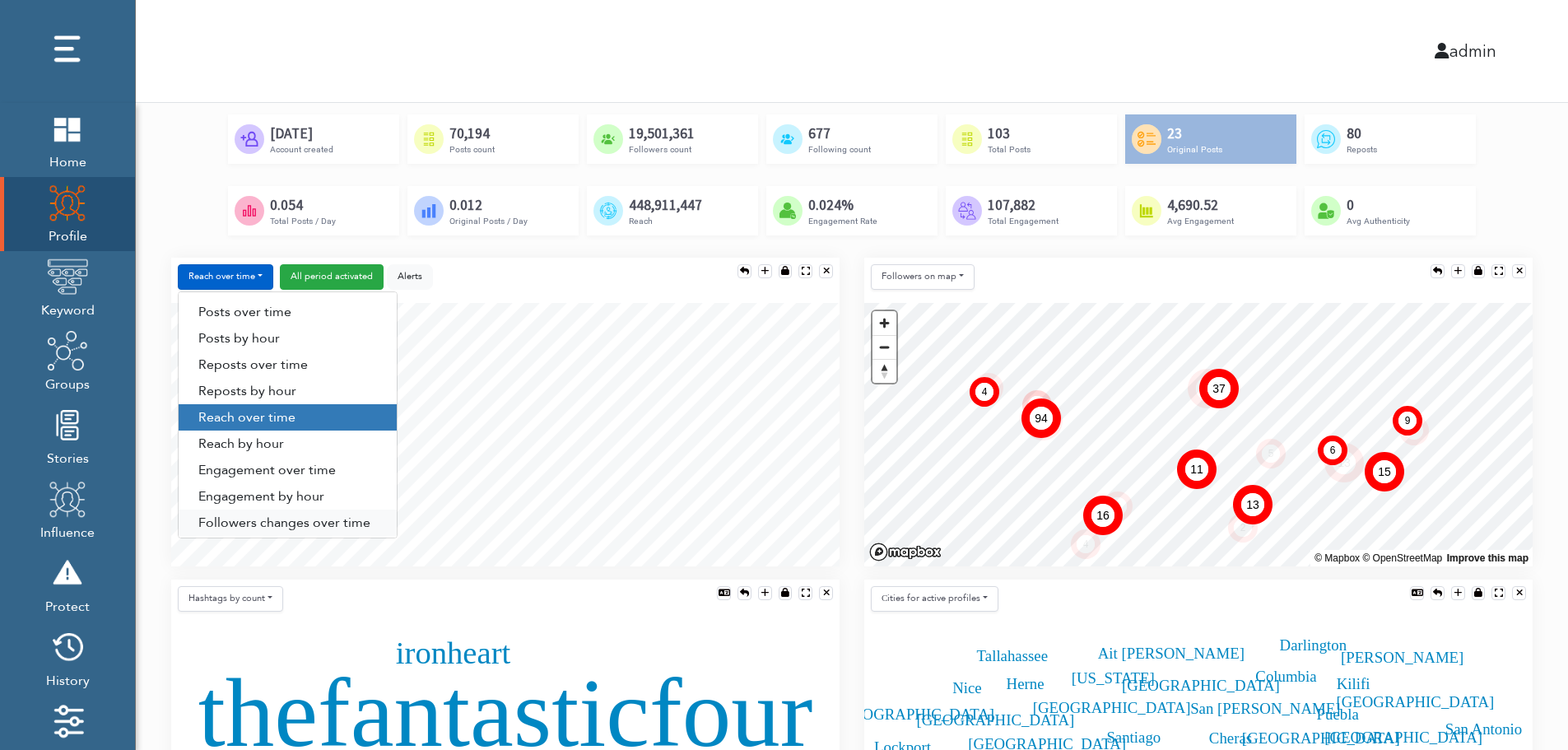
click at [245, 521] on link "Followers changes over time" at bounding box center [287, 523] width 218 height 27
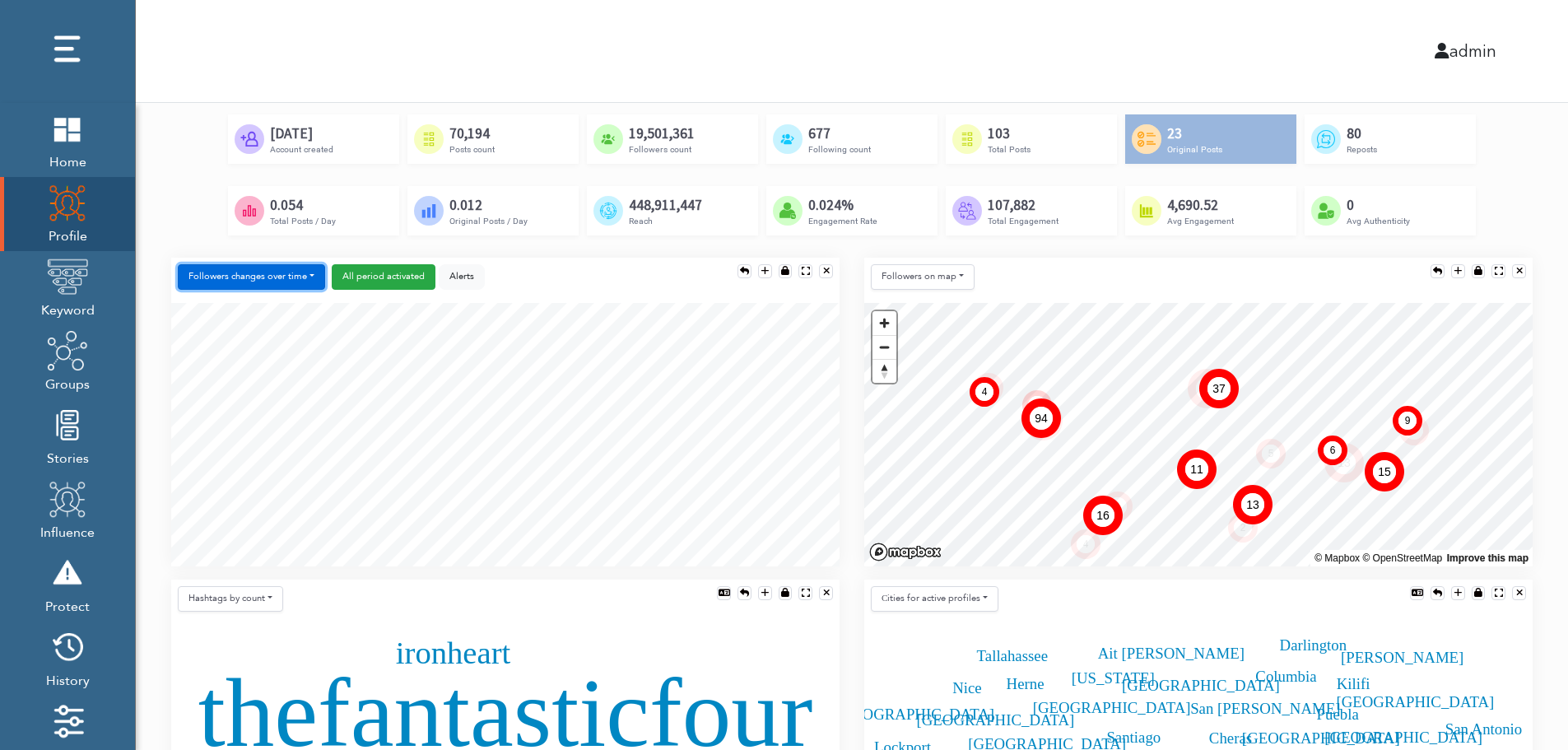
click at [275, 277] on button "Followers changes over time" at bounding box center [251, 276] width 147 height 26
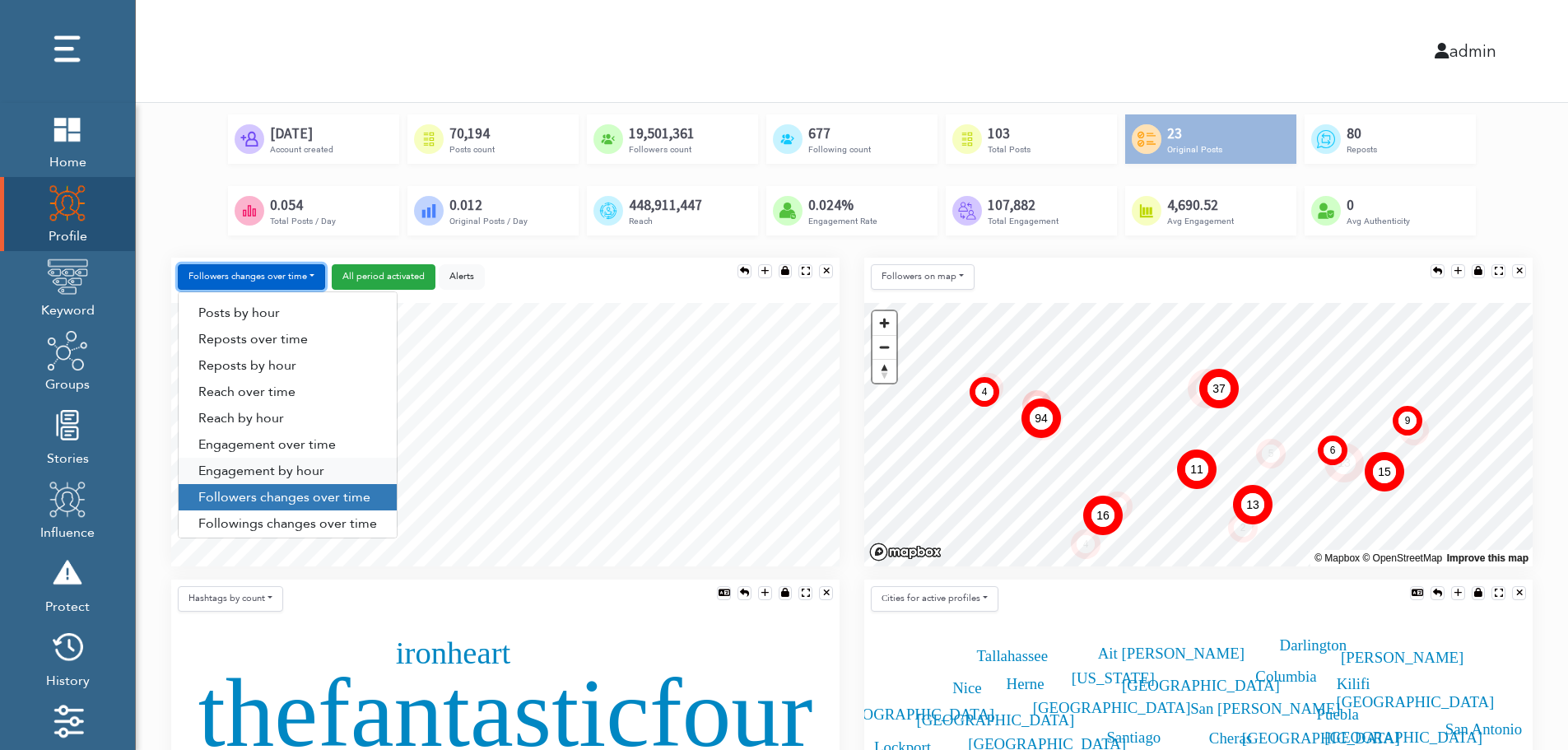
scroll to position [84, 0]
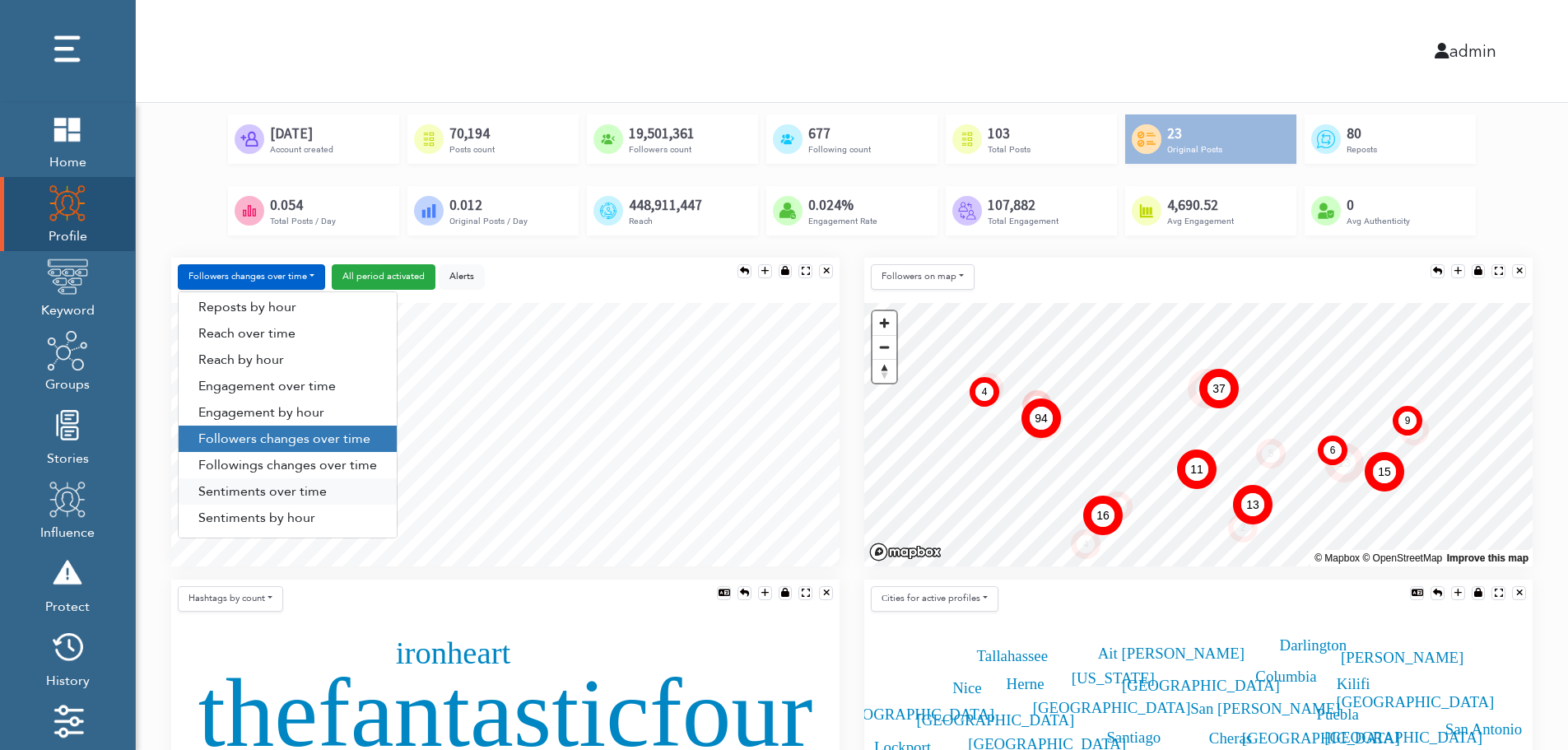
click at [269, 492] on link "Sentiments over time" at bounding box center [287, 491] width 218 height 27
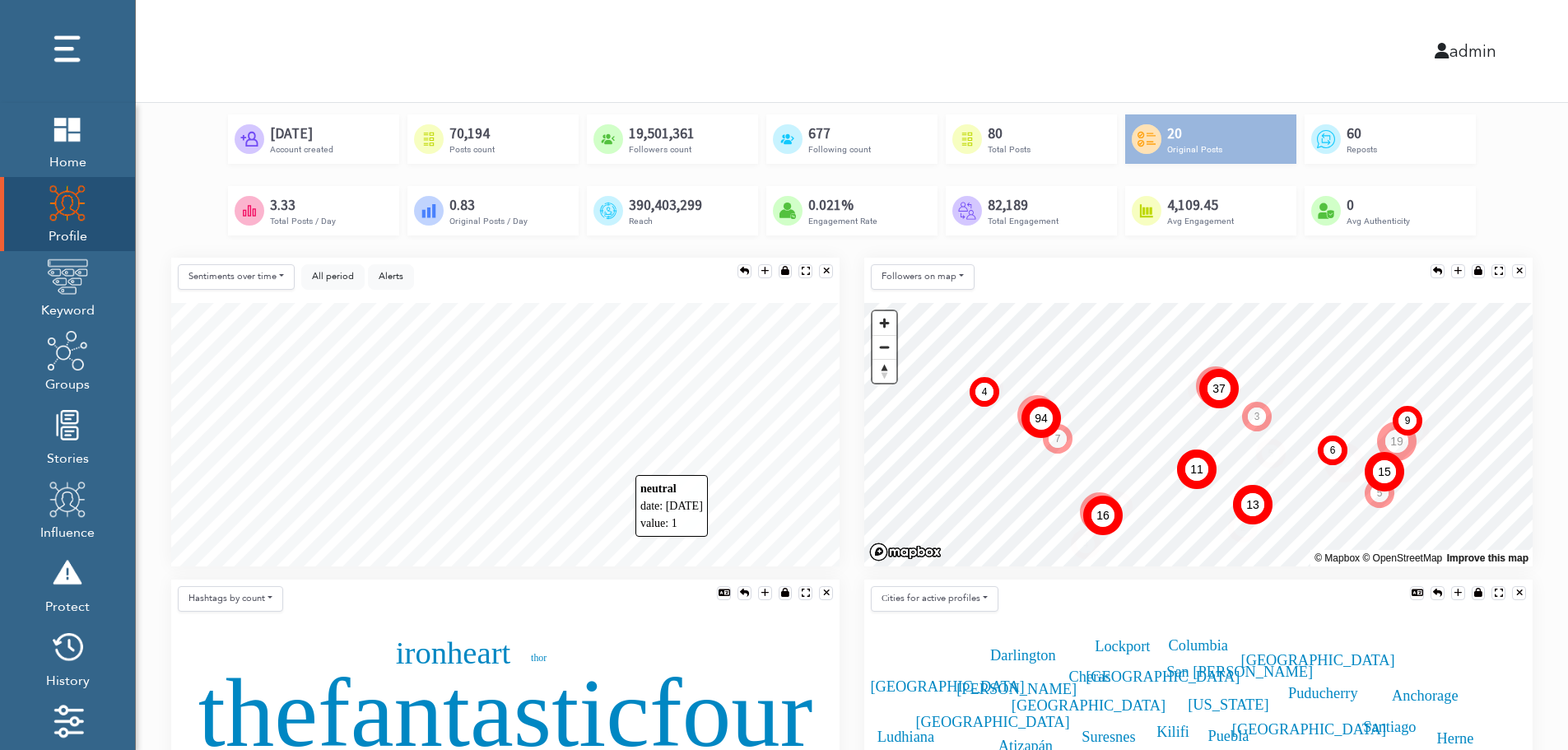
scroll to position [330, 0]
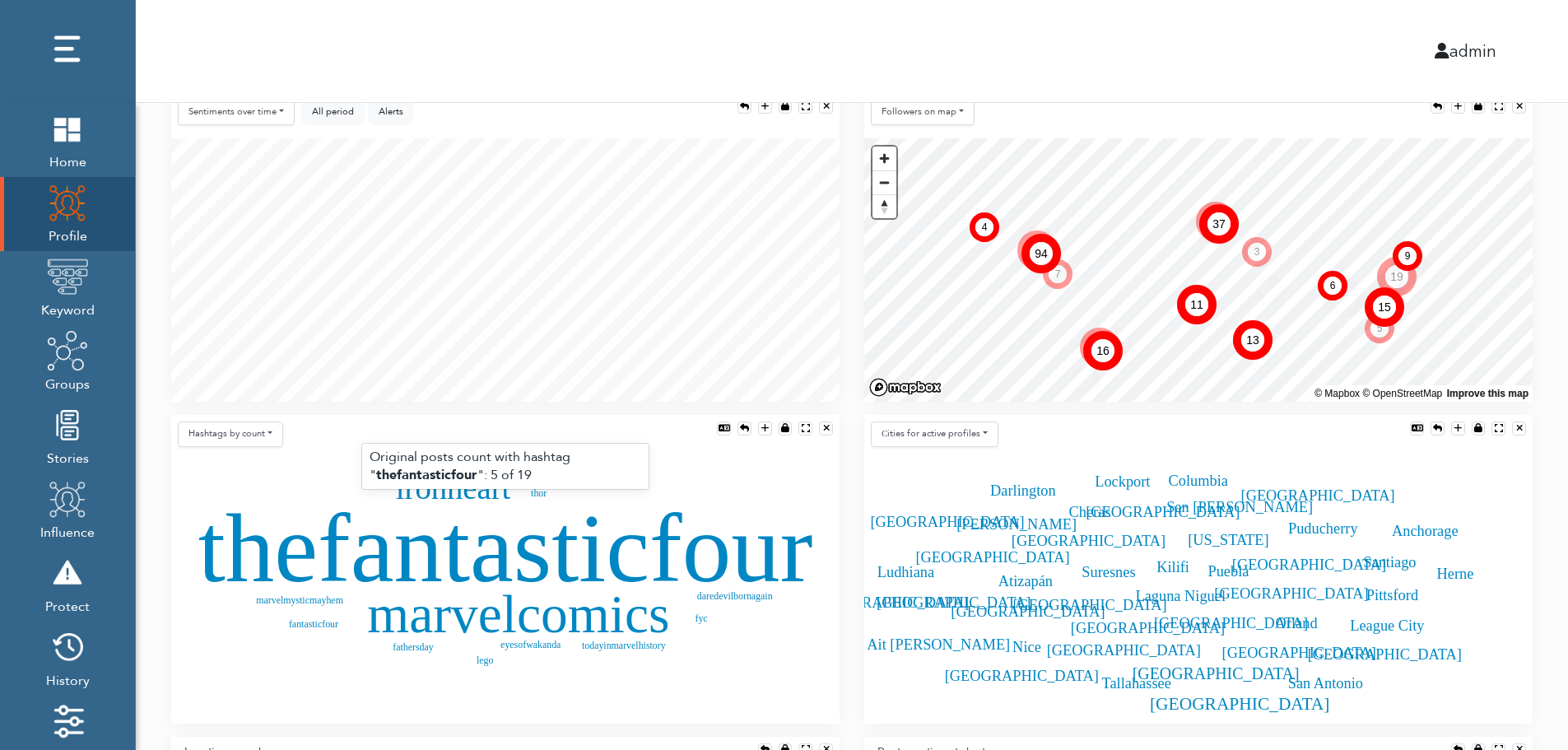
click at [458, 554] on text "thefantasticfour" at bounding box center [505, 547] width 615 height 108
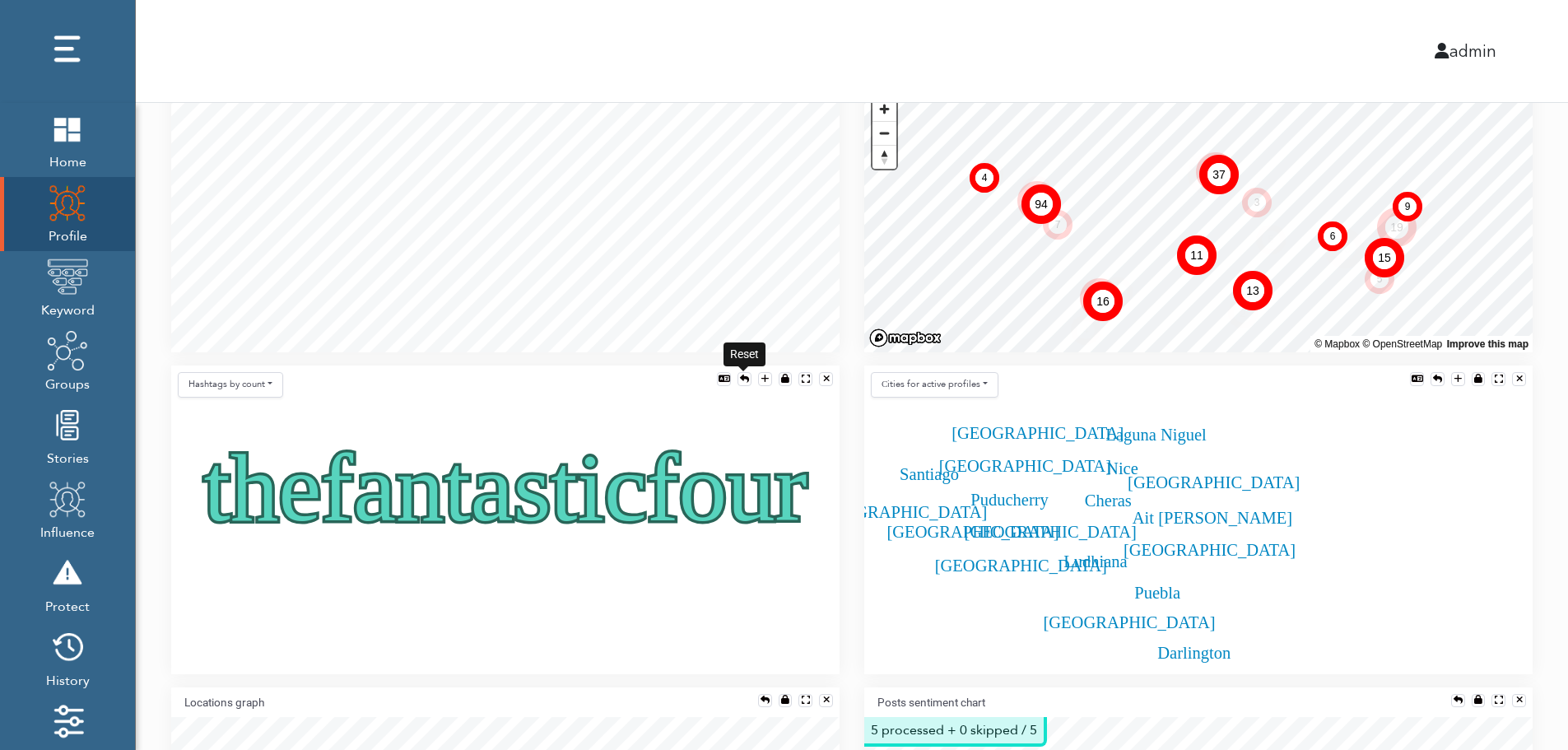
scroll to position [395, 0]
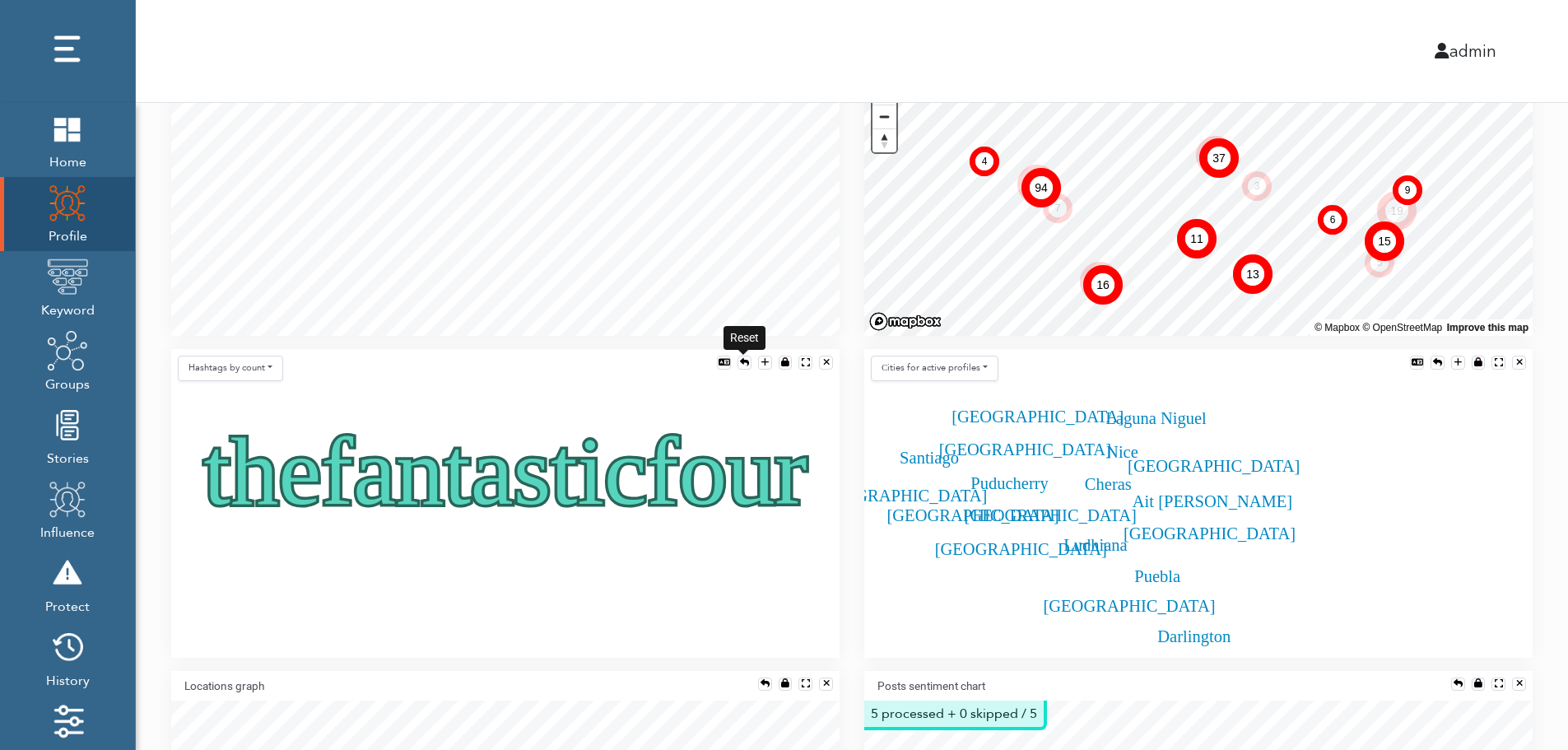
click at [743, 362] on div at bounding box center [744, 363] width 9 height 9
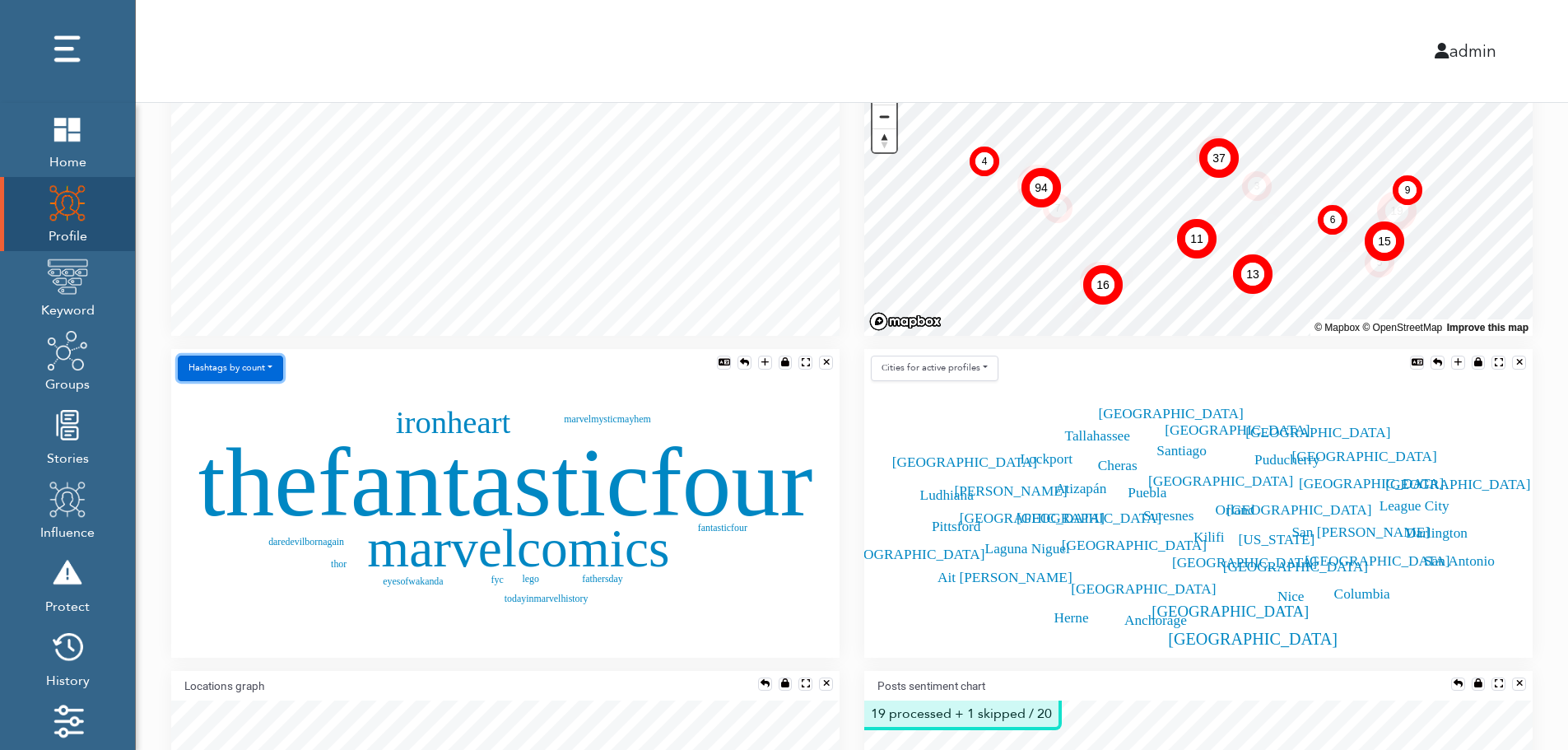
click at [249, 373] on button "Hashtags by count" at bounding box center [230, 368] width 106 height 26
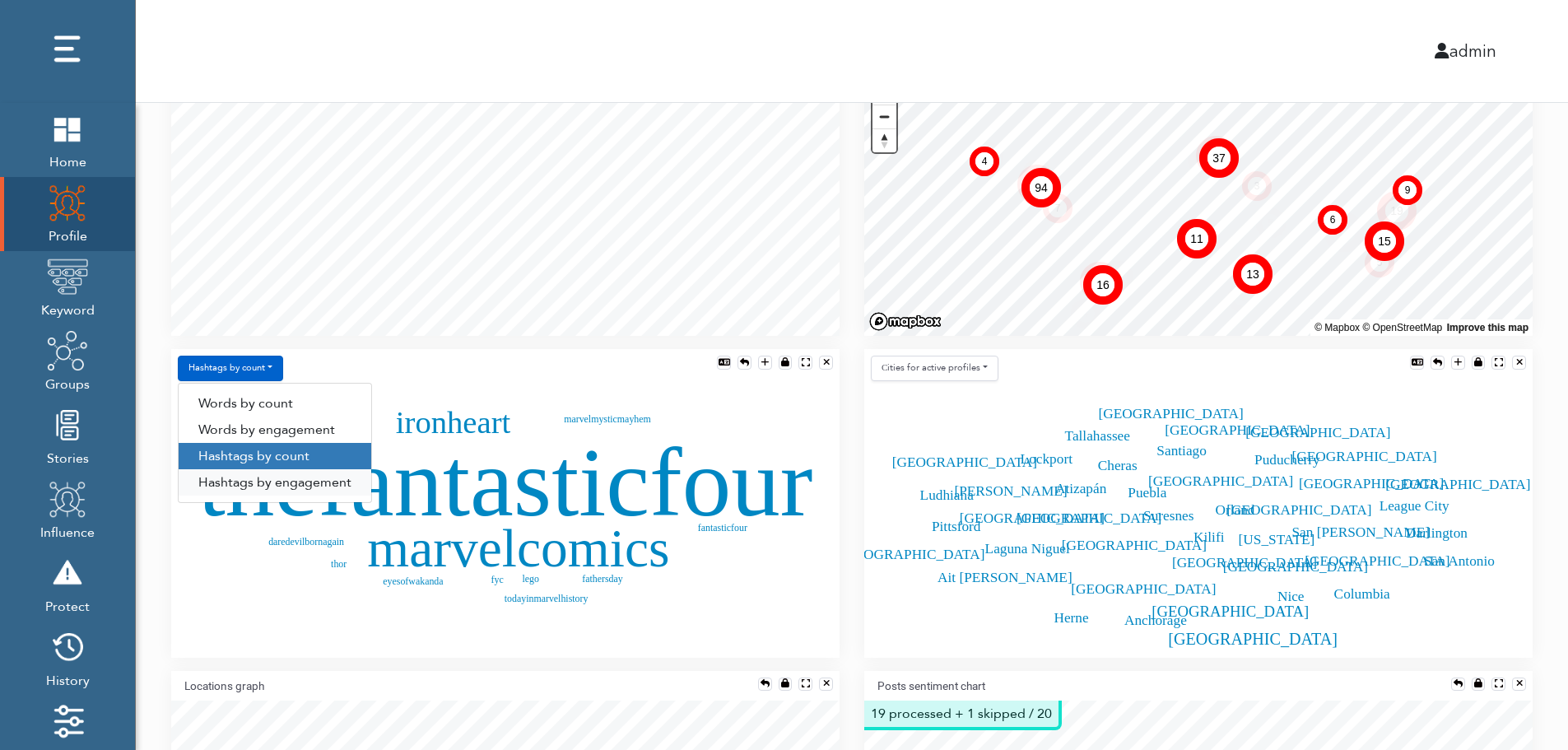
click at [249, 483] on link "Hashtags by engagement" at bounding box center [275, 483] width 193 height 27
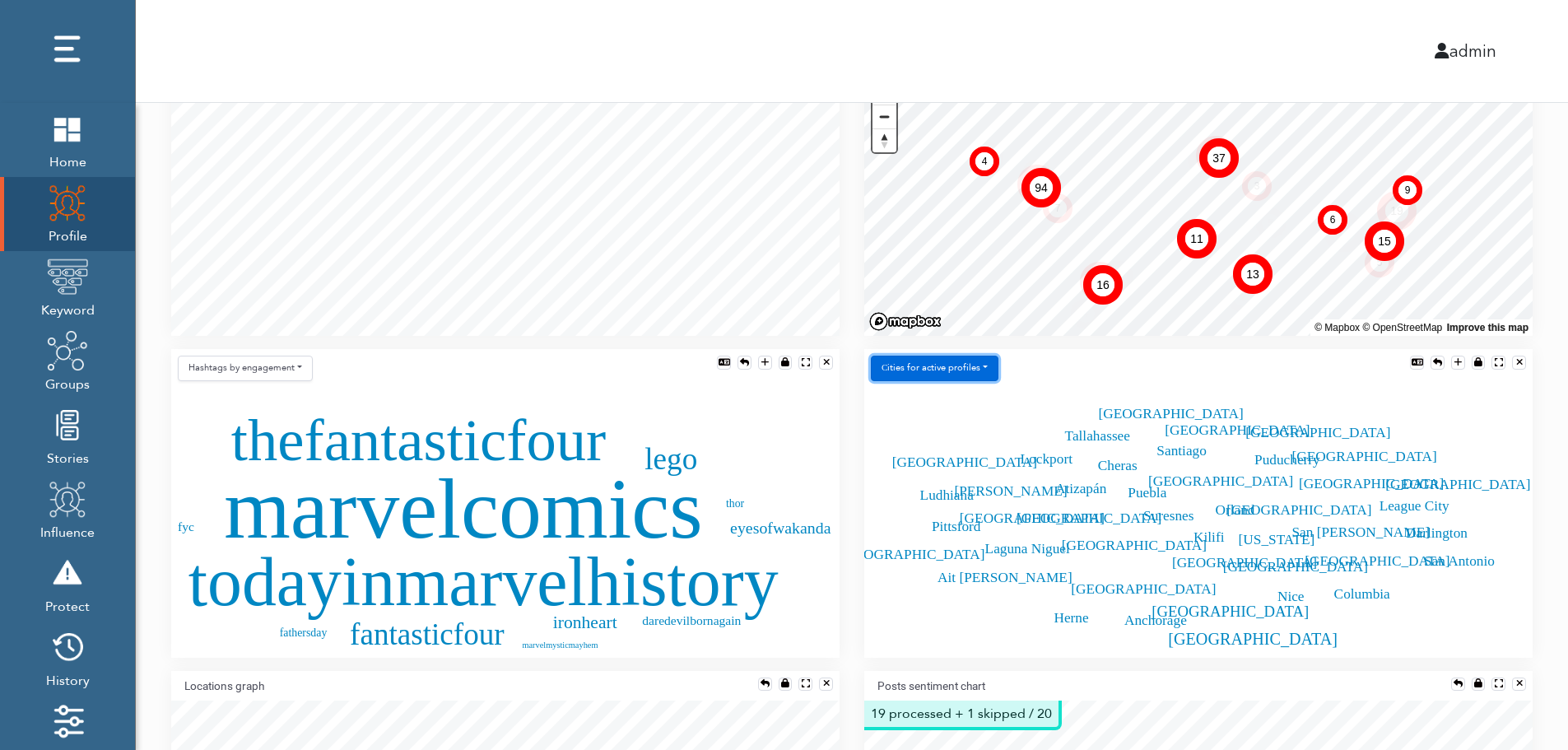
click at [972, 369] on button "Сities for active profiles" at bounding box center [935, 368] width 128 height 26
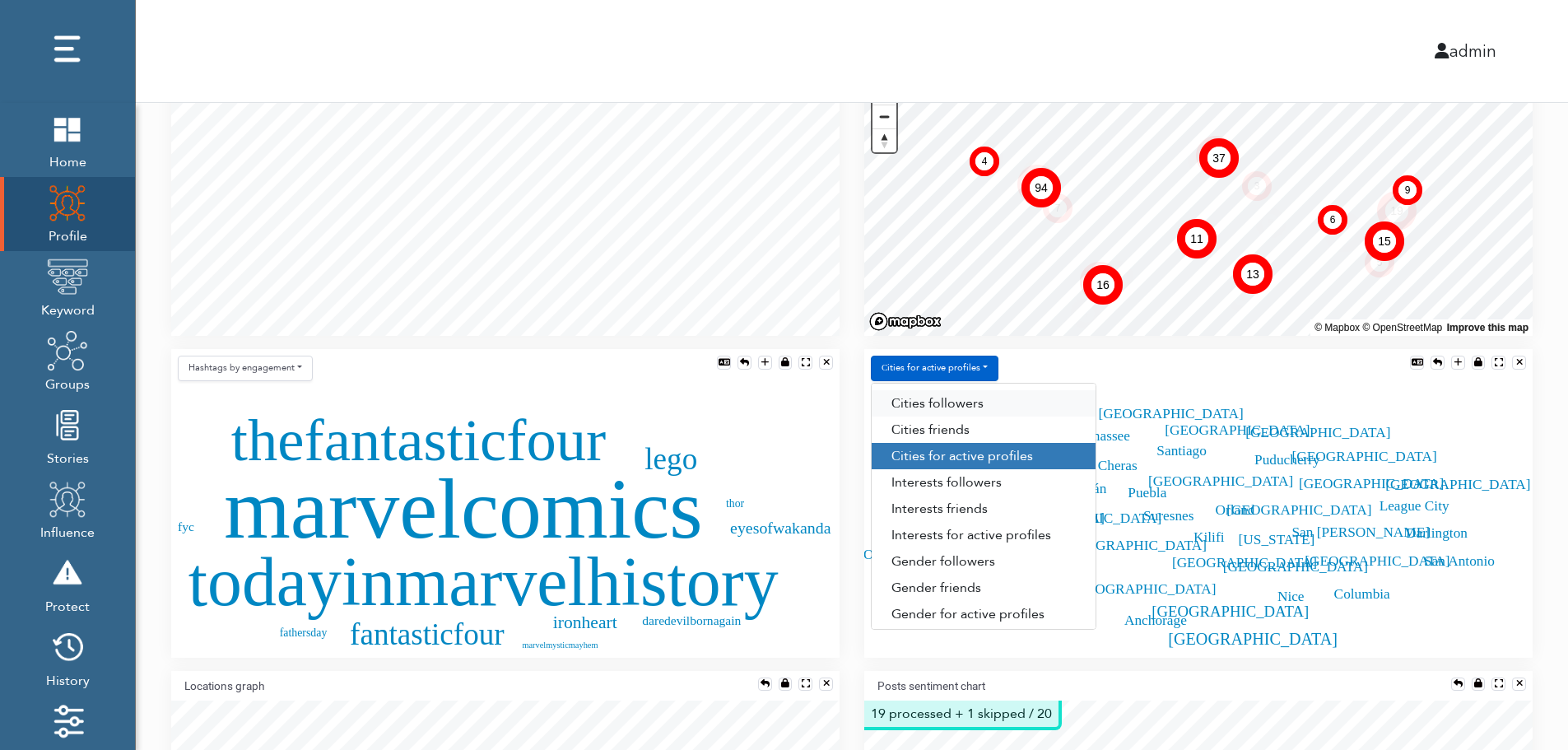
click at [984, 404] on link "Сities followers" at bounding box center [983, 403] width 224 height 27
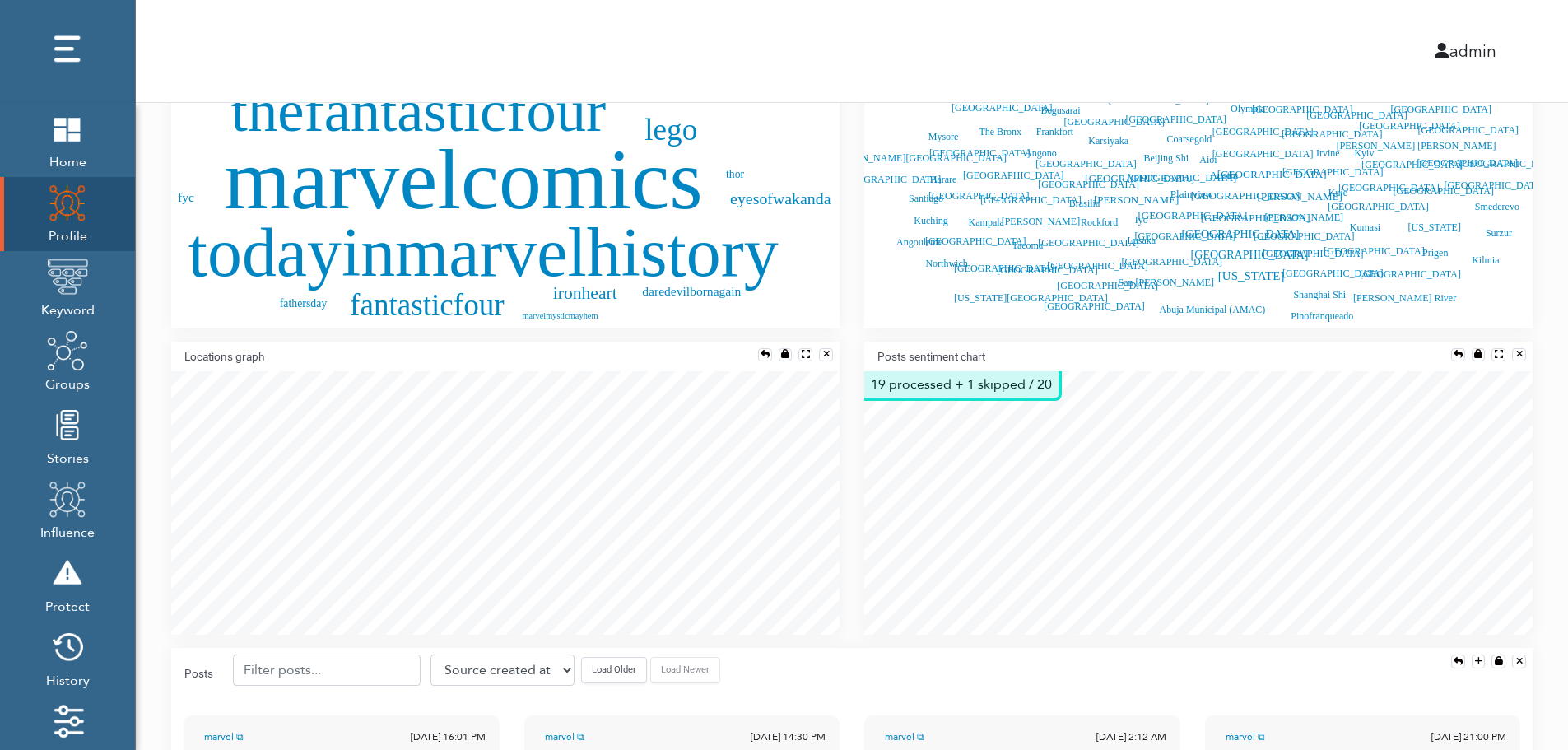
scroll to position [757, 0]
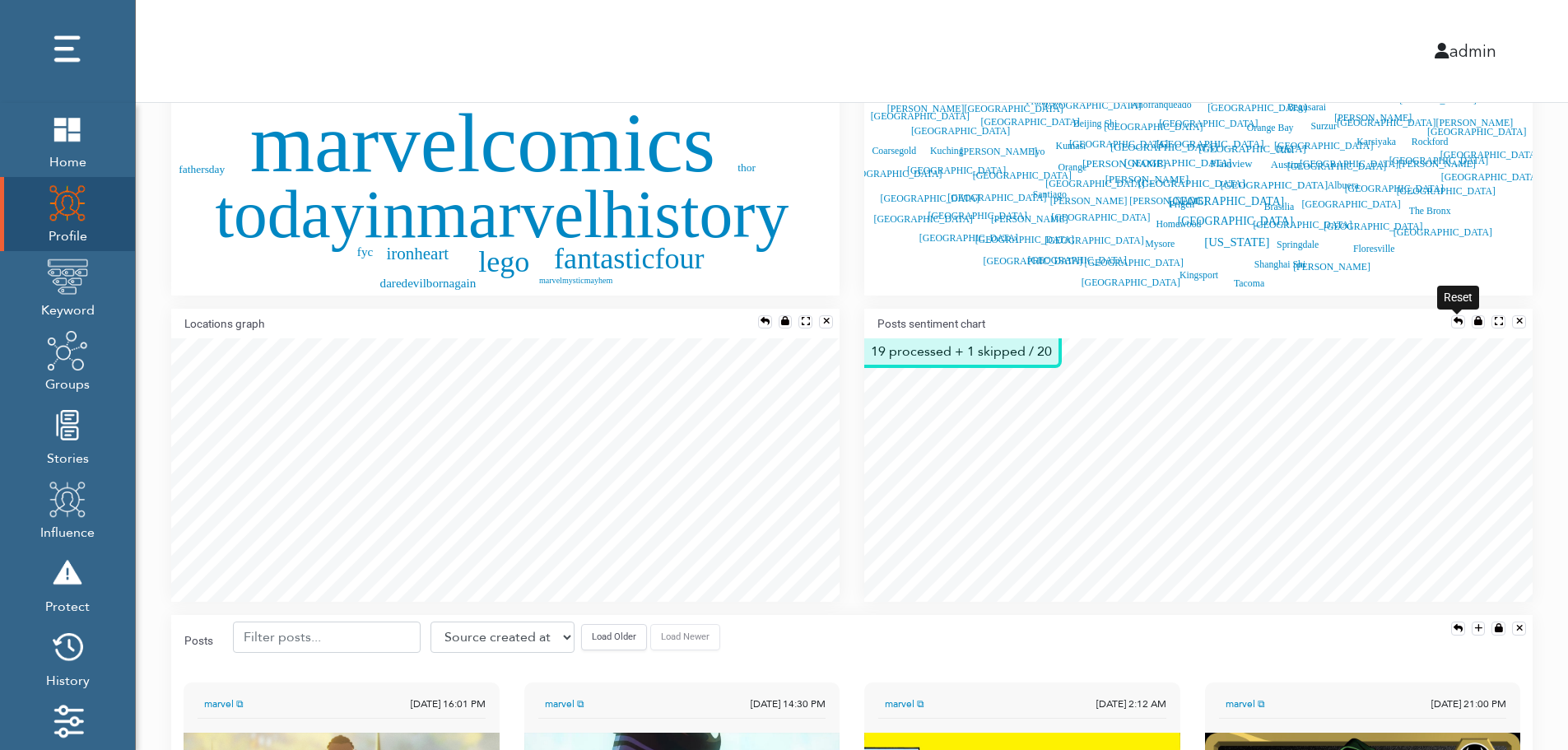
click at [1454, 317] on div at bounding box center [1458, 322] width 9 height 9
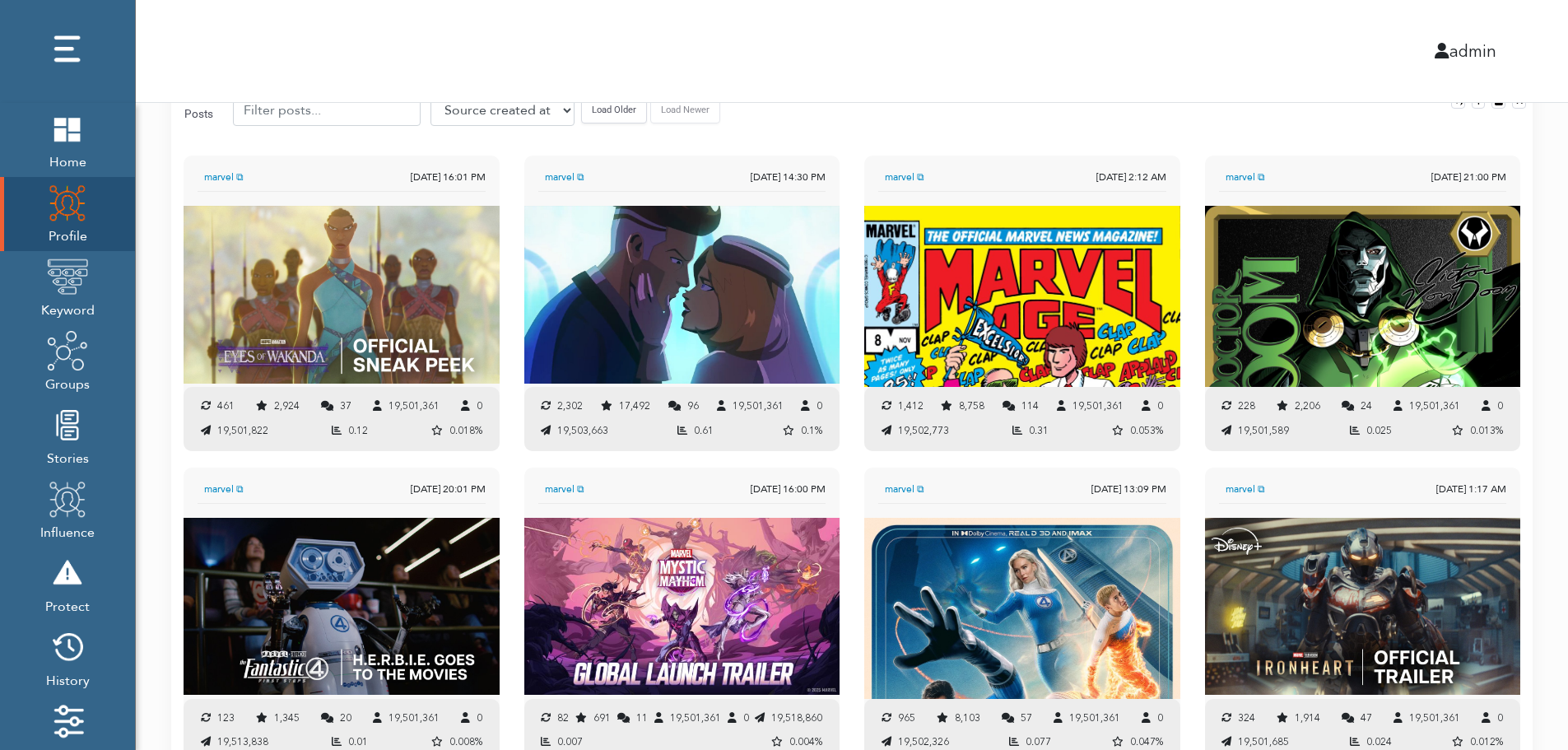
scroll to position [1264, 0]
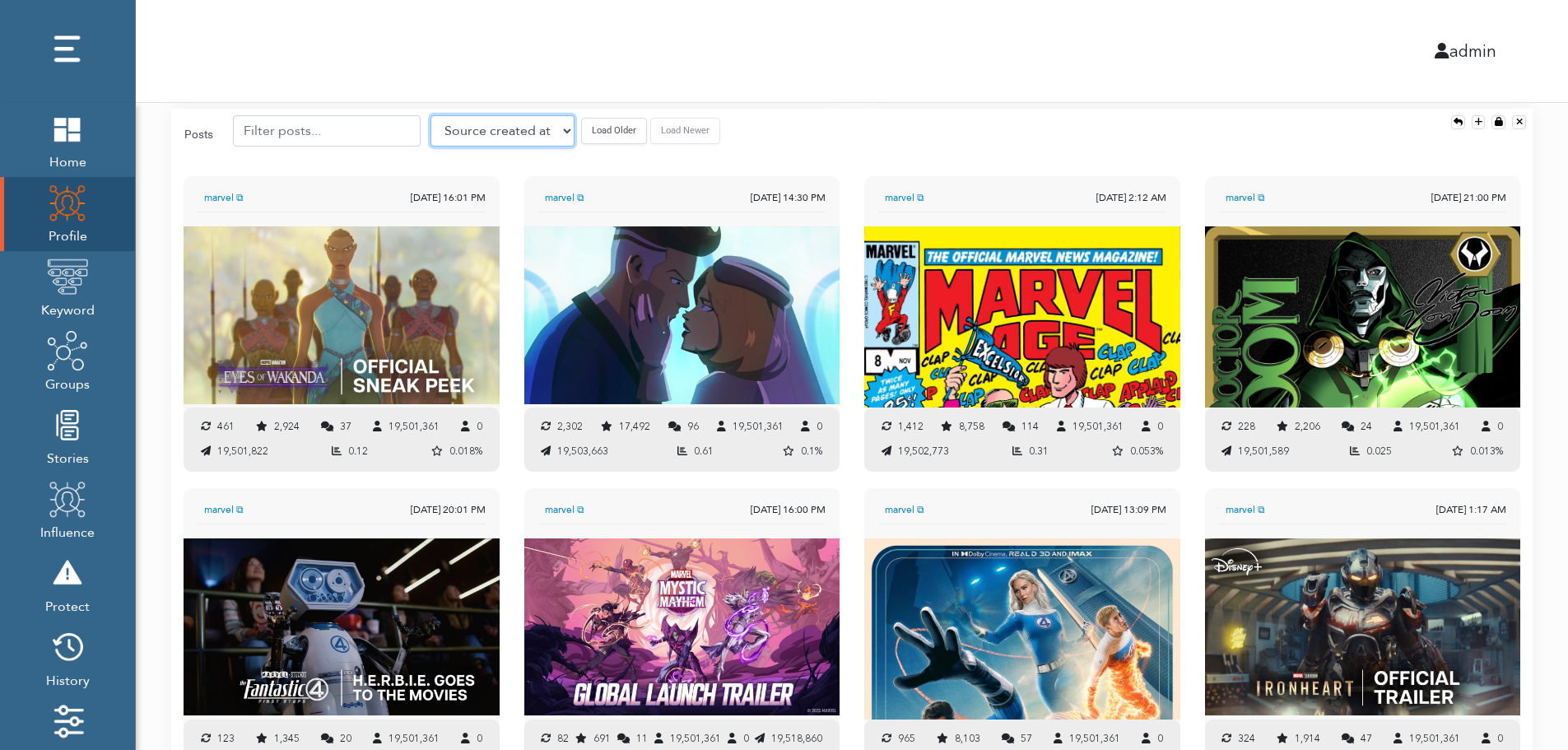
click at [474, 129] on select "Source created at Retweets Likes/favorites Followers Friends Reach Retweet rate…" at bounding box center [502, 131] width 144 height 31
click at [430, 116] on select "Source created at Retweets Likes/favorites Followers Friends Reach Retweet rate…" at bounding box center [502, 131] width 144 height 31
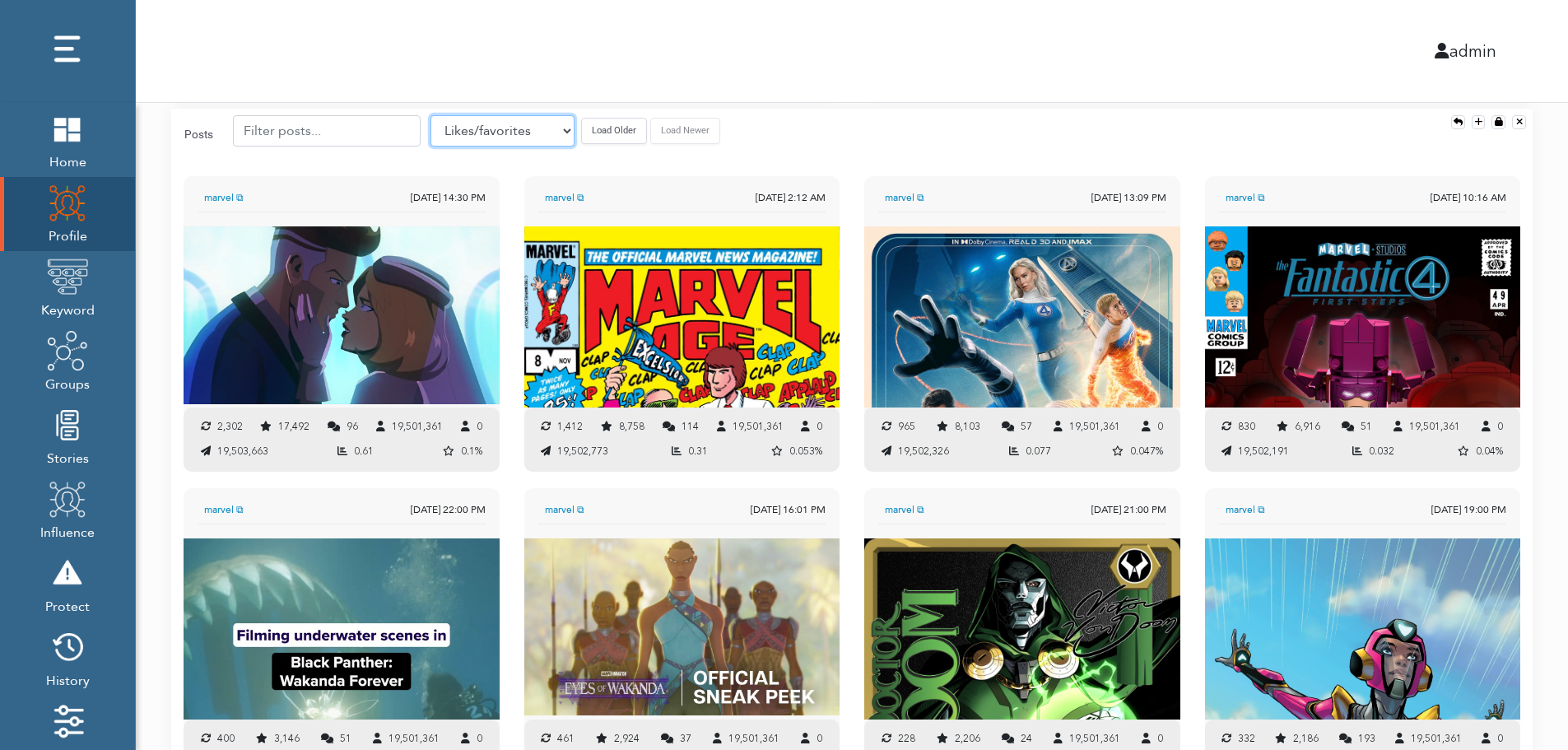
click at [478, 136] on select "Source created at Retweets Likes/favorites Followers Friends Reach Retweet rate…" at bounding box center [502, 131] width 144 height 31
select select "authenticity"
click at [430, 116] on select "Source created at Retweets Likes/favorites Followers Friends Reach Retweet rate…" at bounding box center [502, 131] width 144 height 31
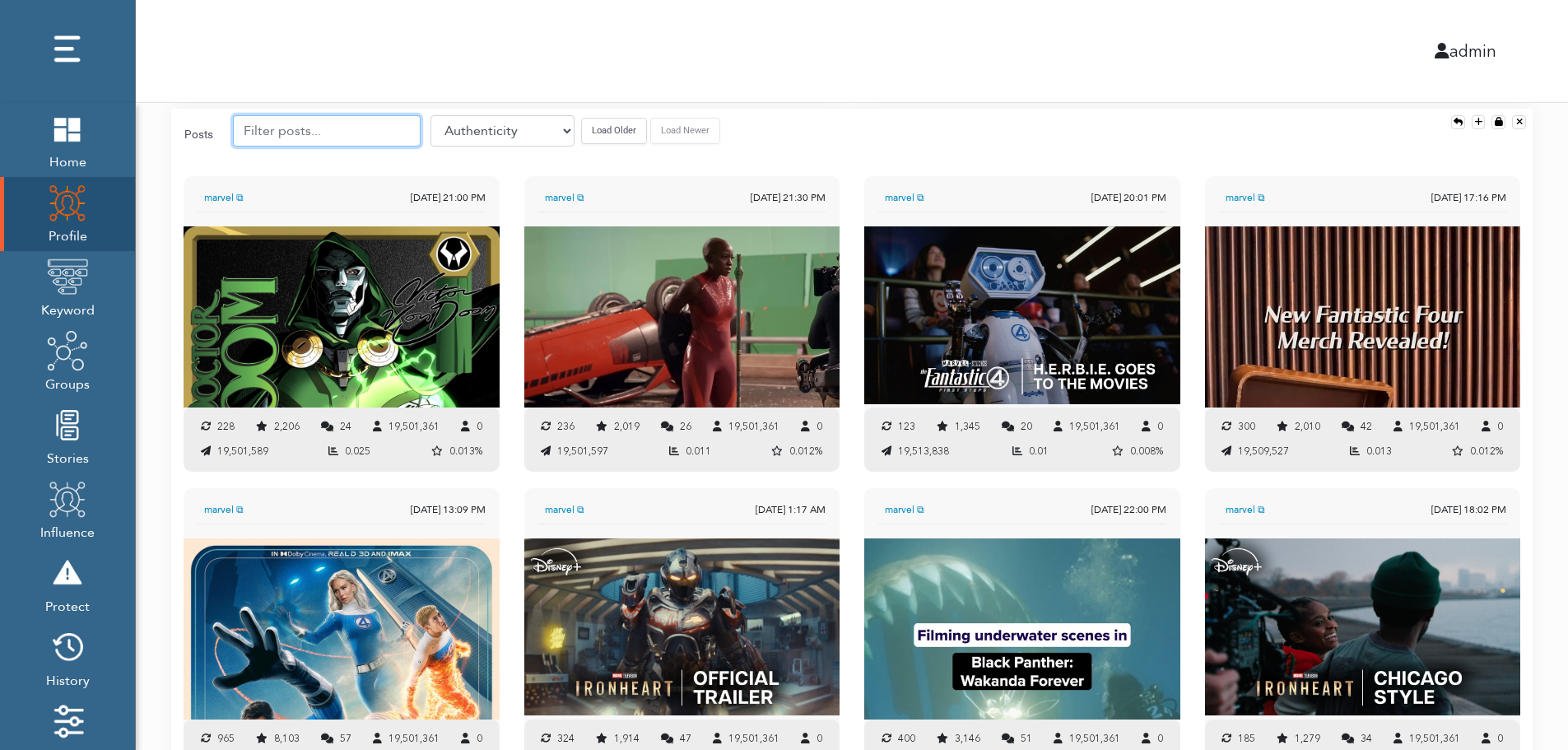
click at [322, 130] on input "text" at bounding box center [326, 131] width 187 height 31
click at [582, 126] on button "Load Older" at bounding box center [614, 130] width 66 height 26
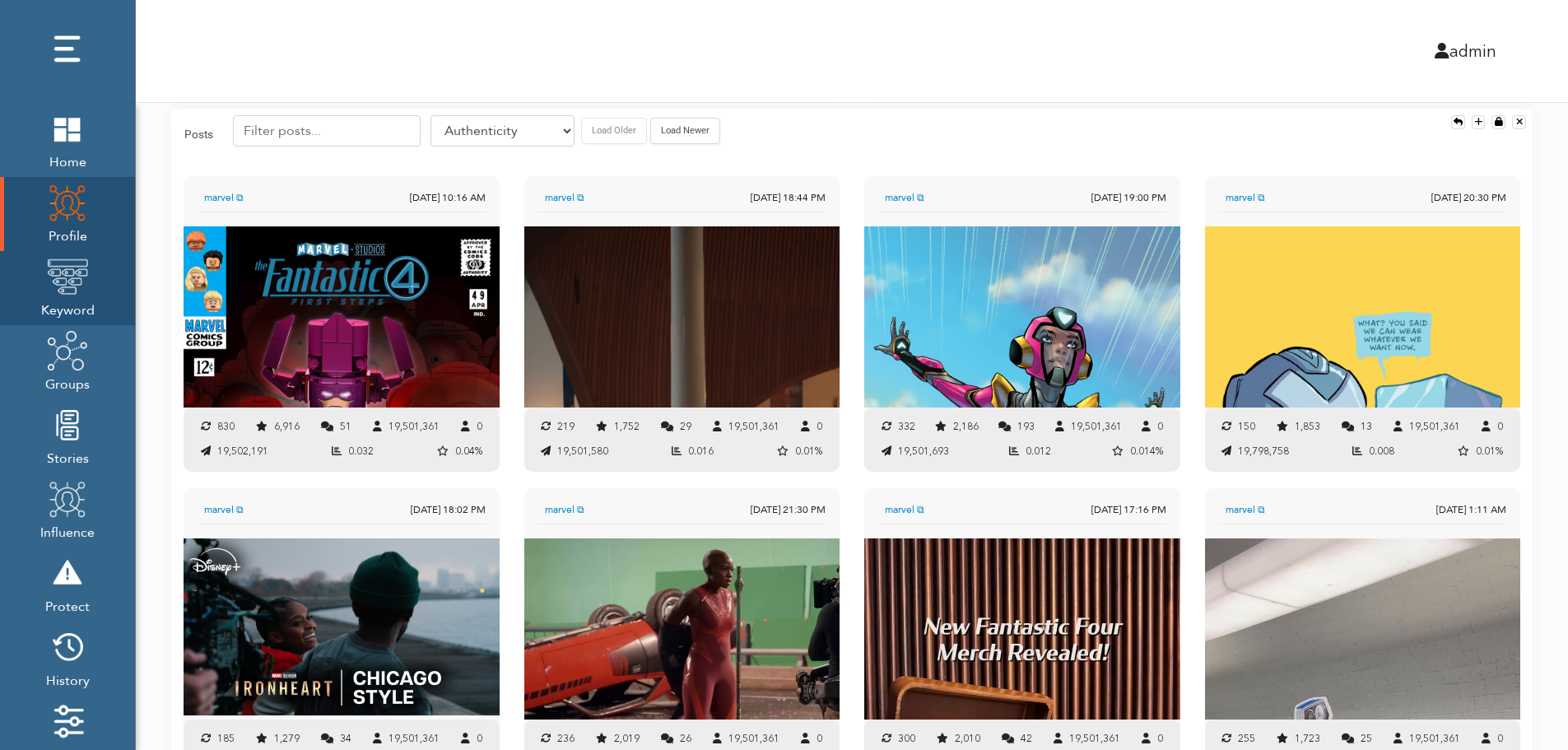
click at [72, 280] on img at bounding box center [68, 276] width 41 height 41
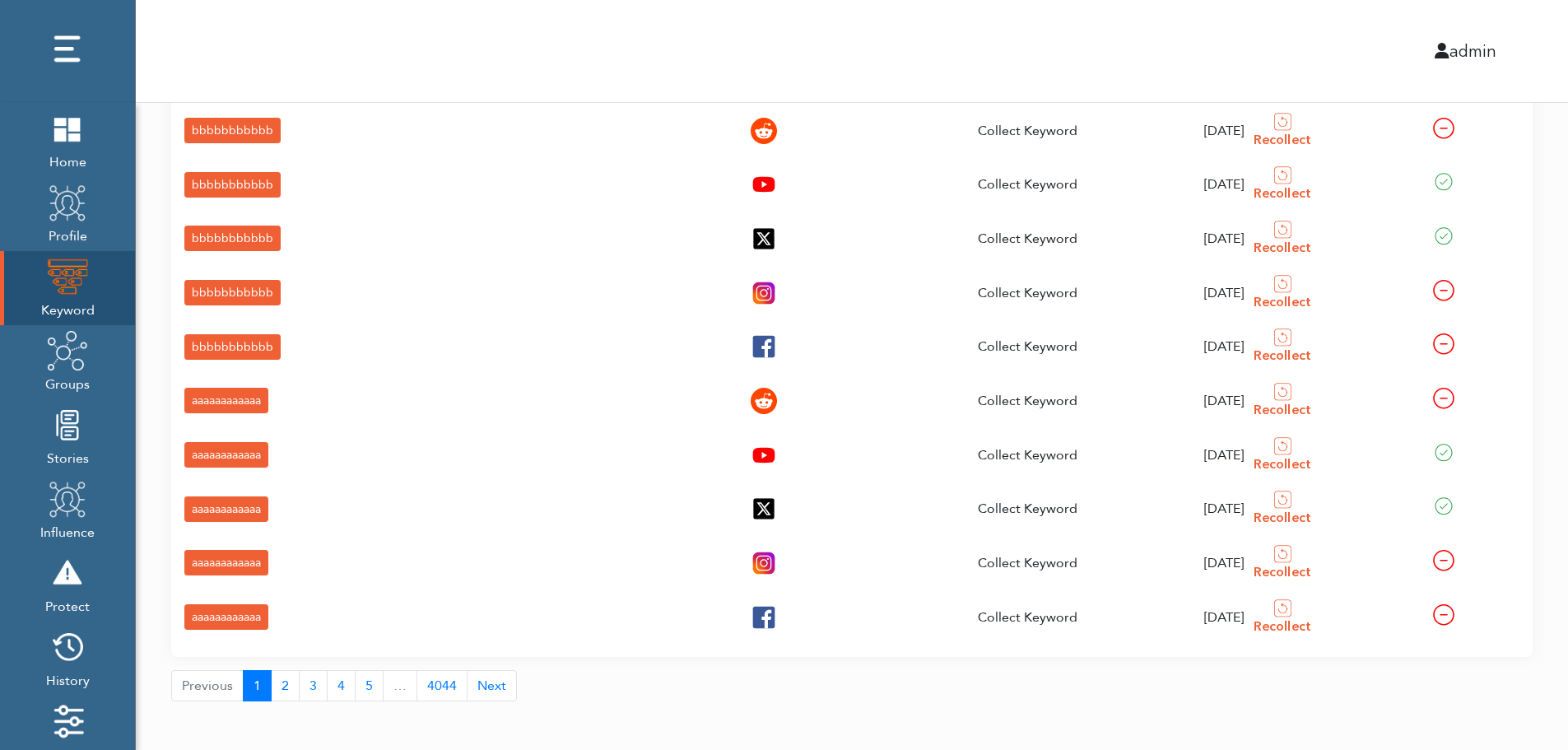
scroll to position [59, 0]
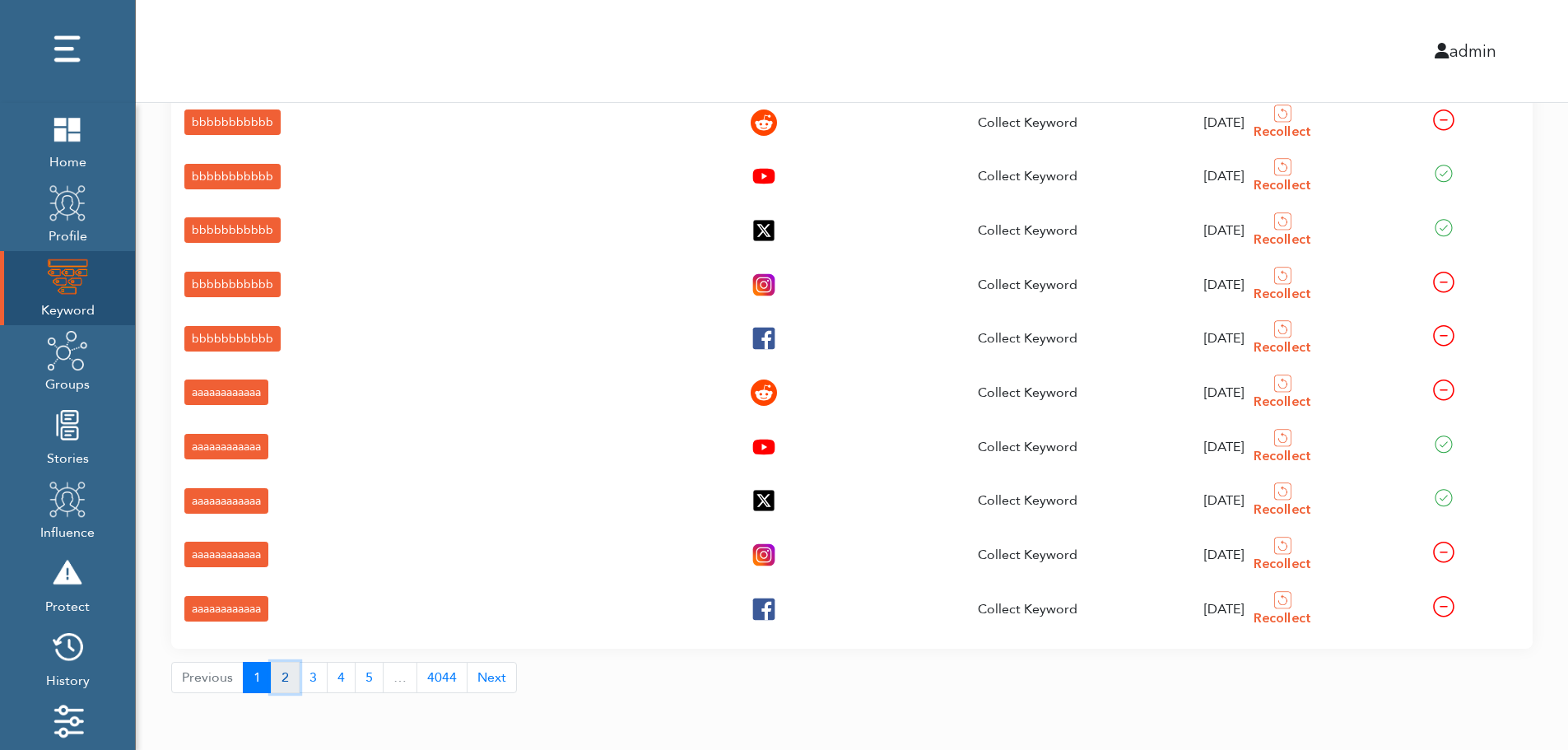
click at [281, 682] on button "2" at bounding box center [285, 677] width 28 height 31
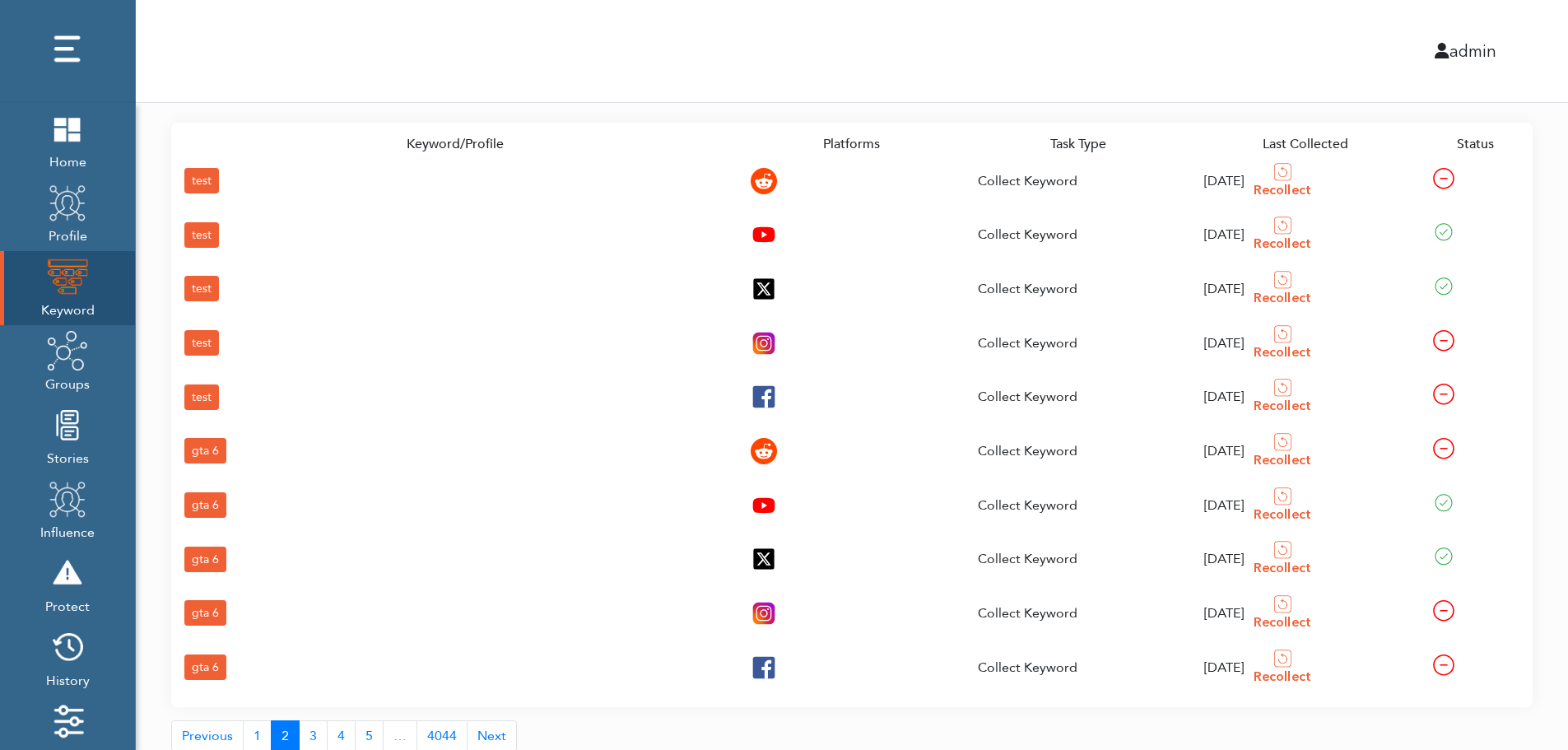
click at [204, 662] on div "gta 6" at bounding box center [205, 666] width 42 height 26
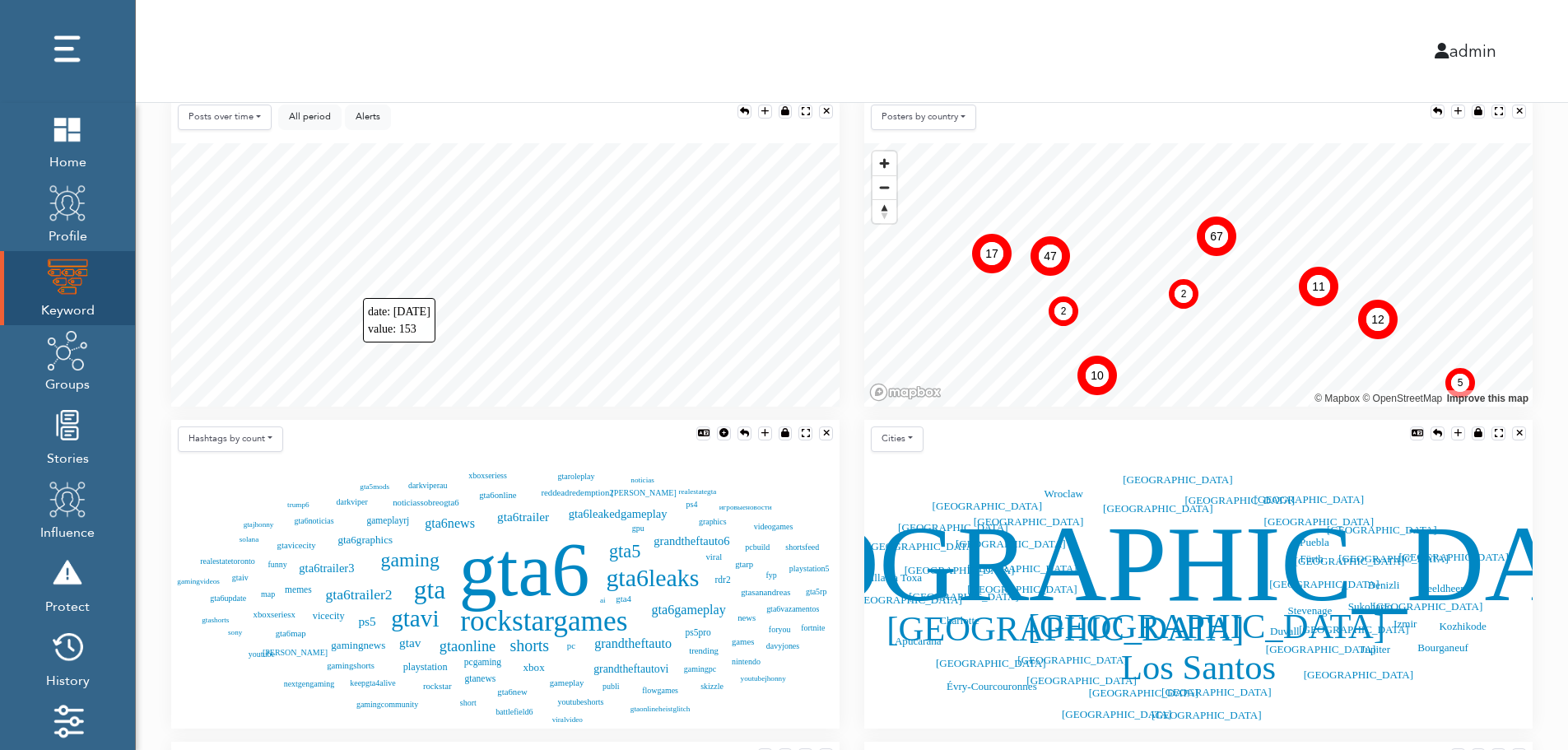
scroll to position [366, 0]
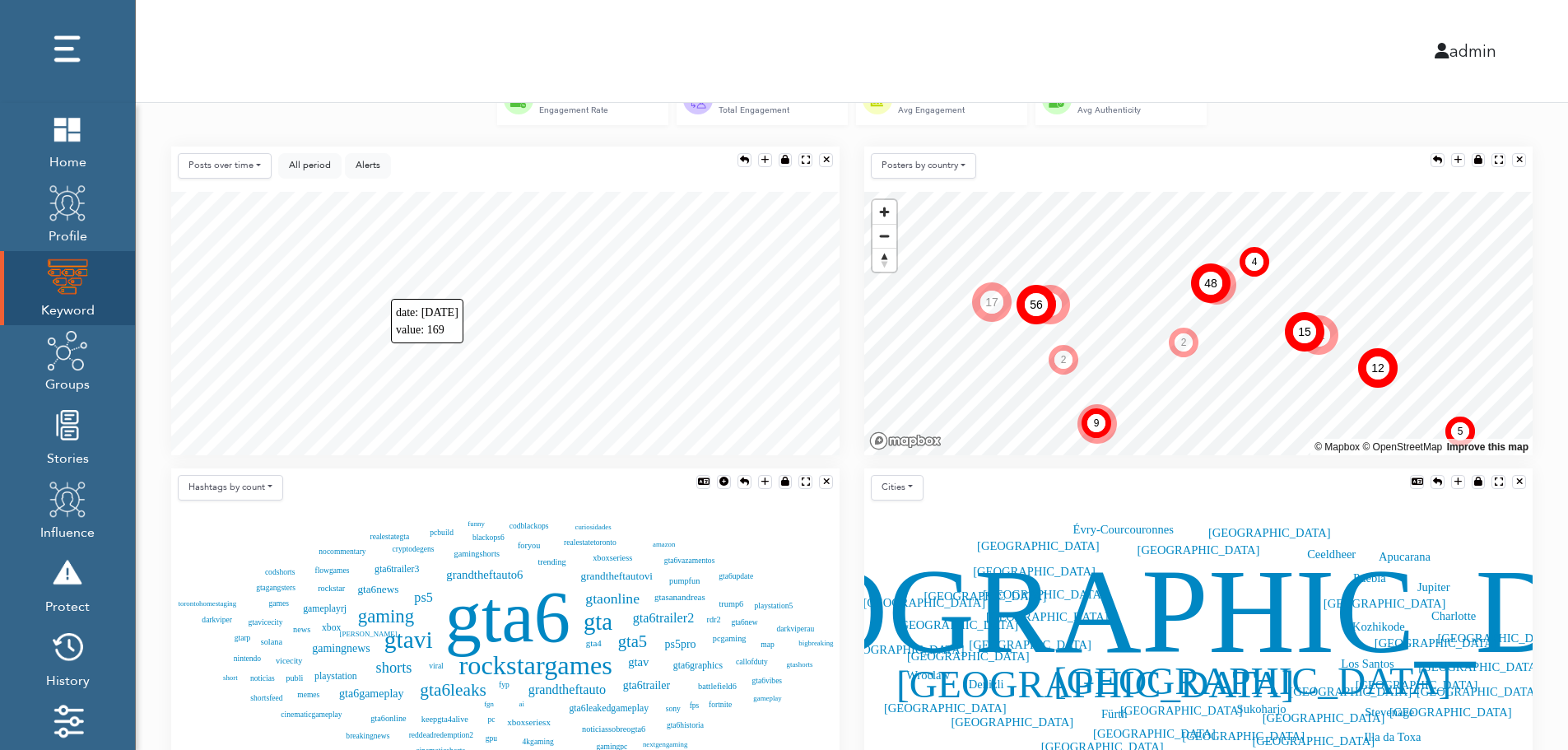
scroll to position [300, 0]
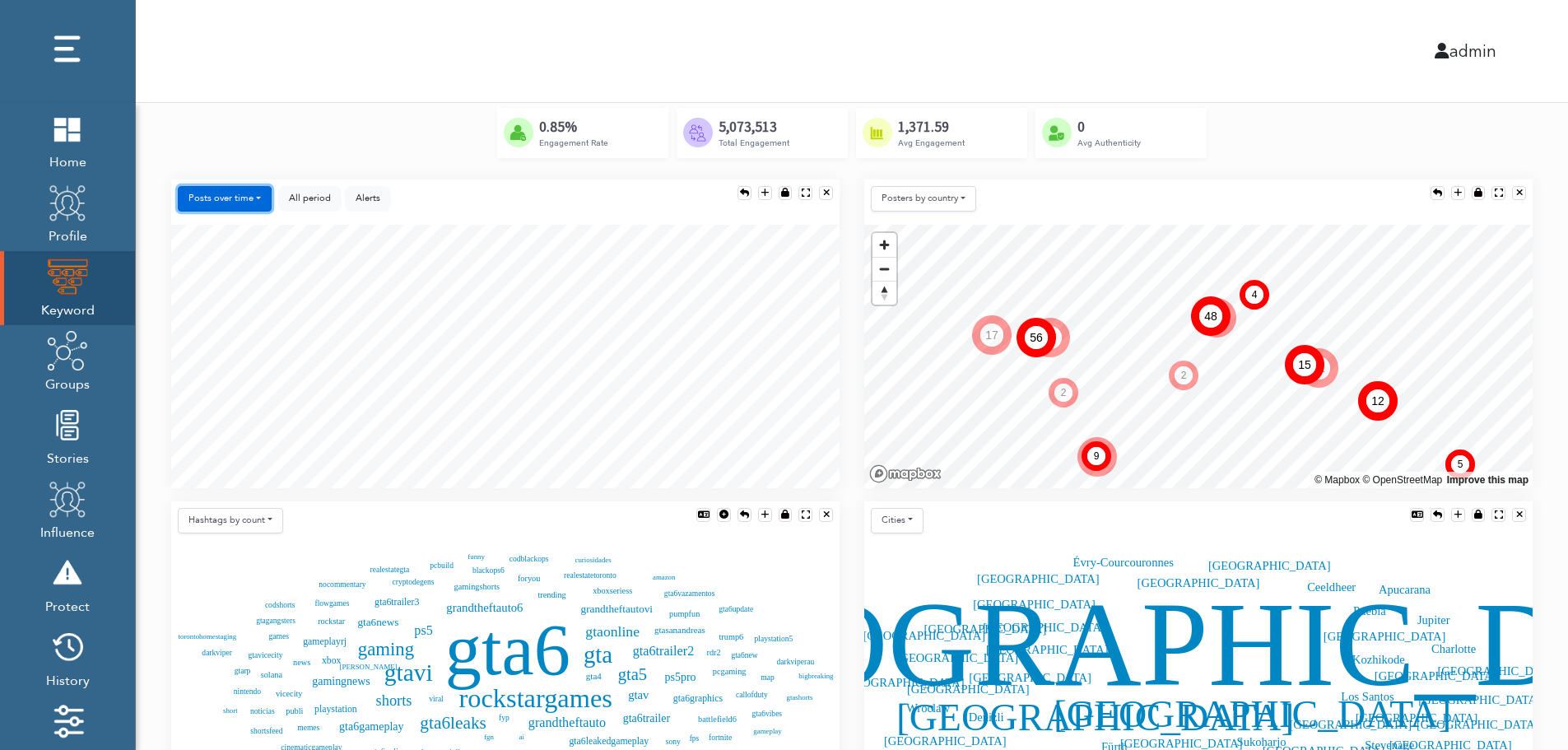
click at [240, 195] on button "Posts over time" at bounding box center [225, 198] width 94 height 26
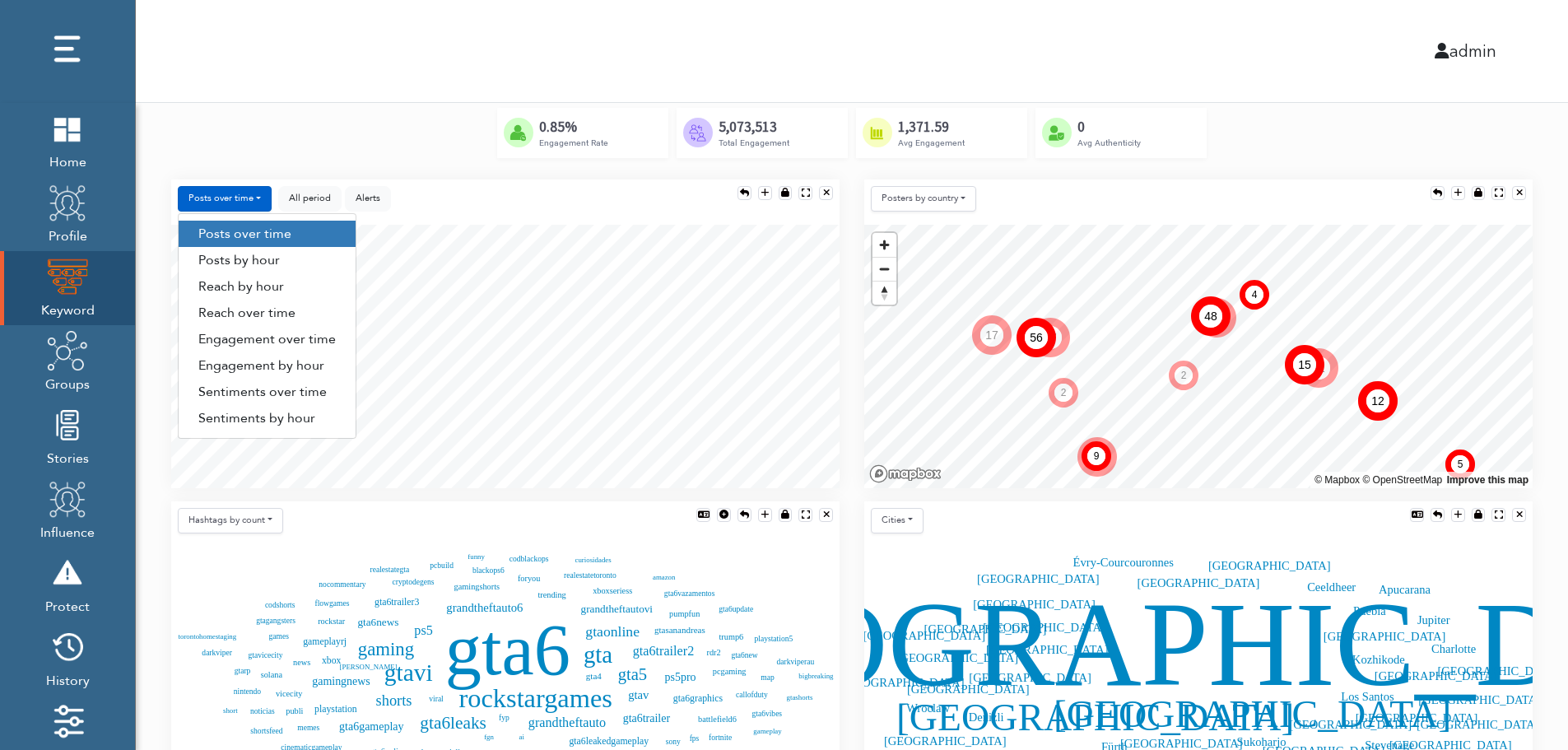
click at [315, 371] on link "Engagement by hour" at bounding box center [267, 365] width 177 height 27
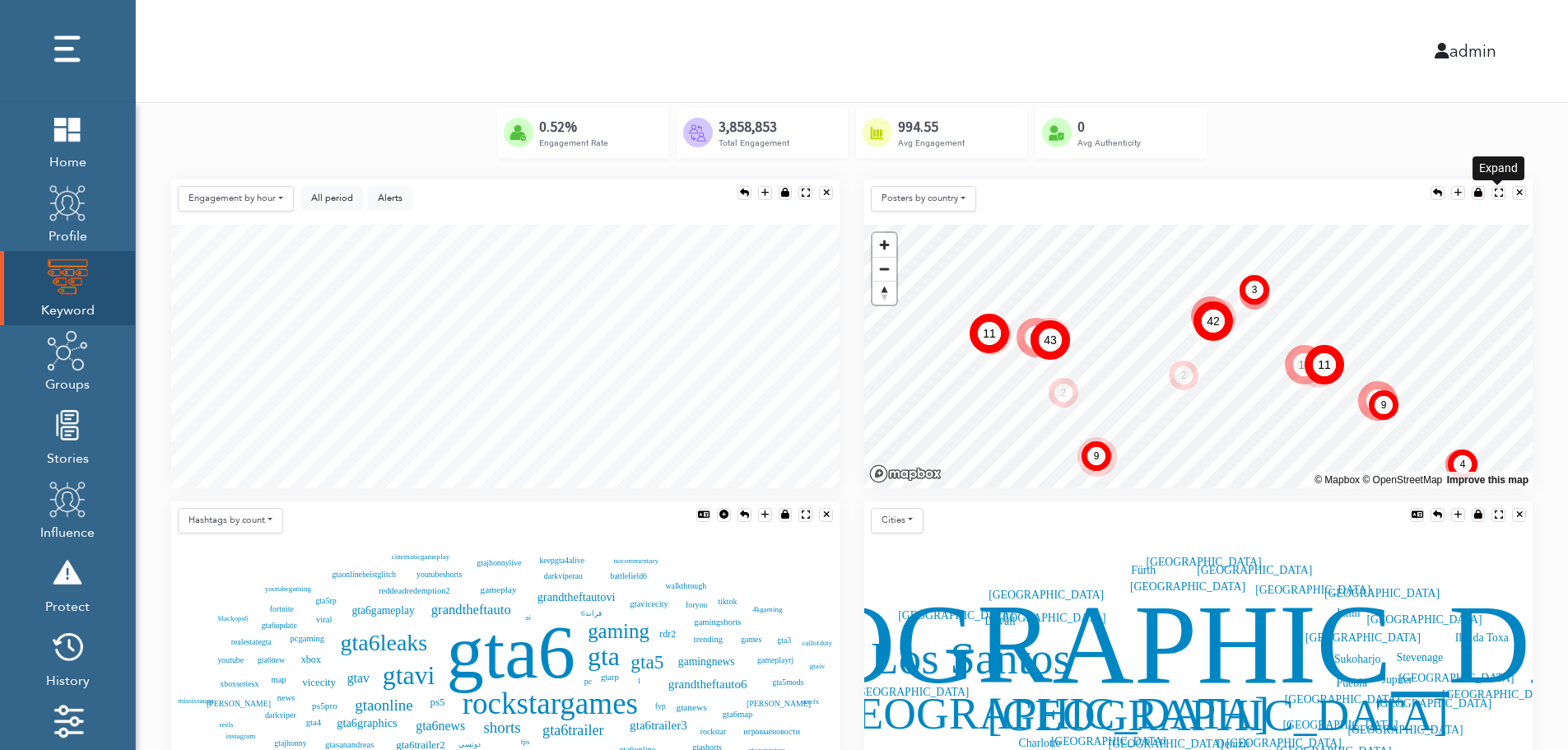
click at [1497, 188] on div at bounding box center [1498, 193] width 8 height 9
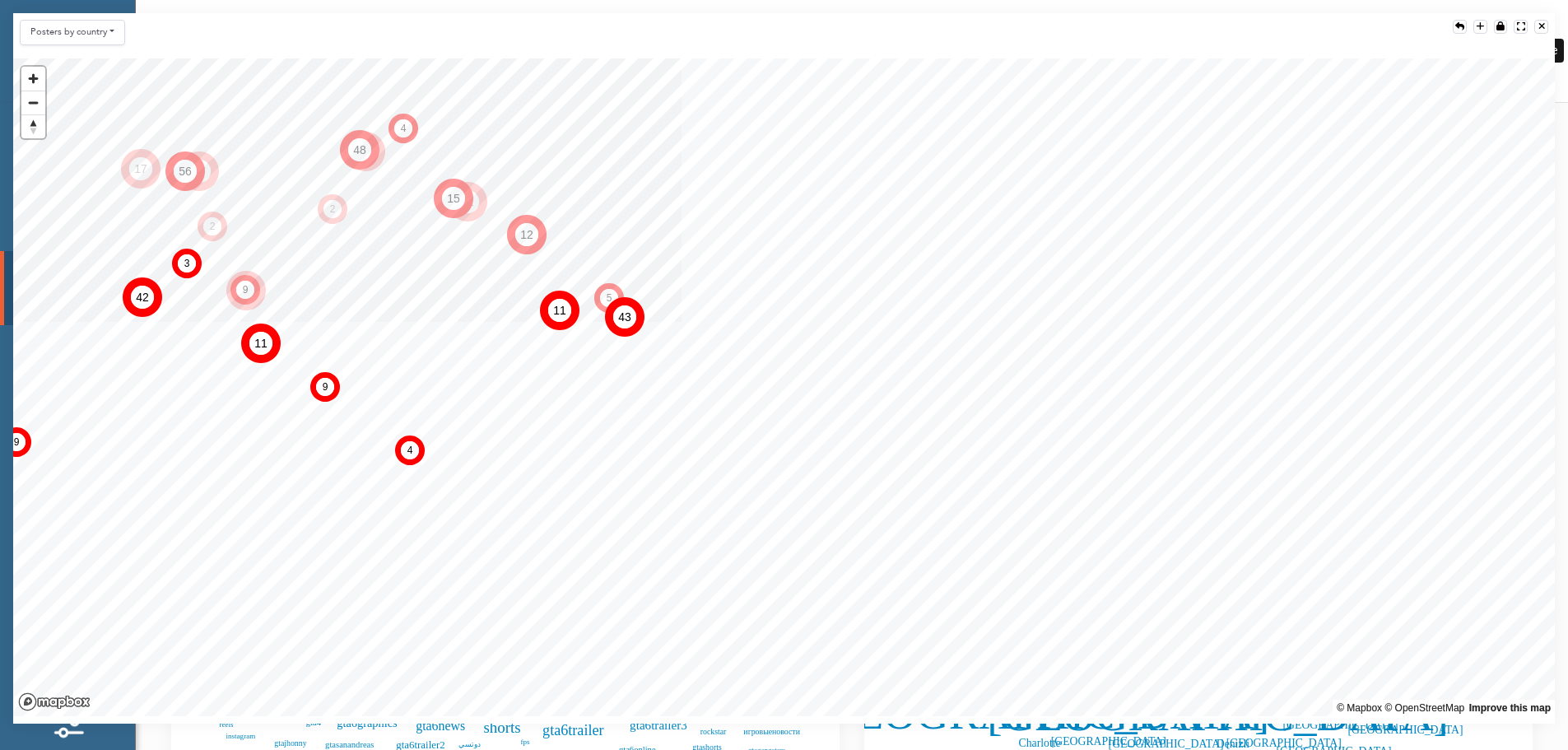
click at [1543, 25] on div at bounding box center [1540, 27] width 6 height 9
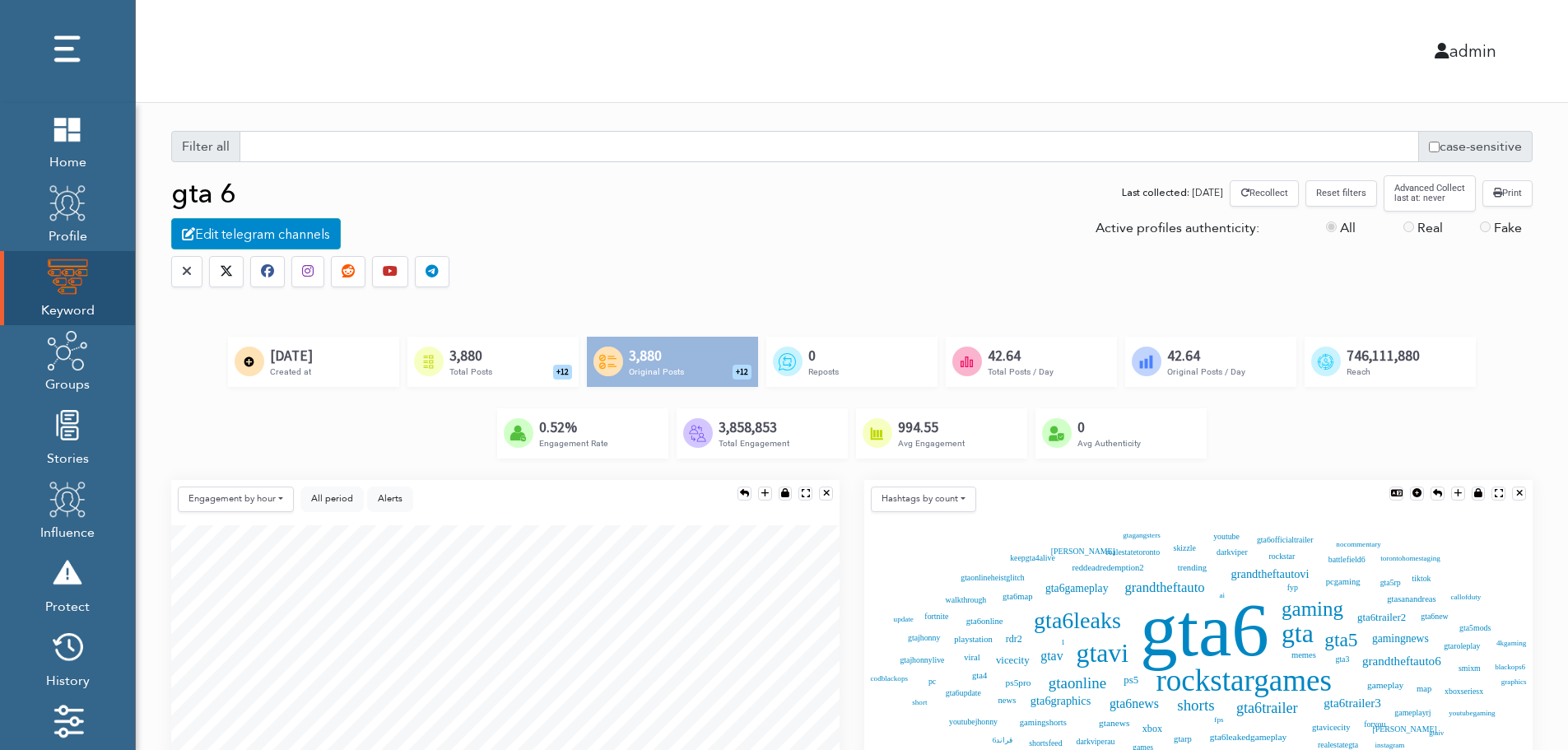
click at [517, 359] on div "Created by [PERSON_NAME] @ [DOMAIN_NAME] from the Noun Project 3,880 Total Post…" at bounding box center [493, 362] width 171 height 50
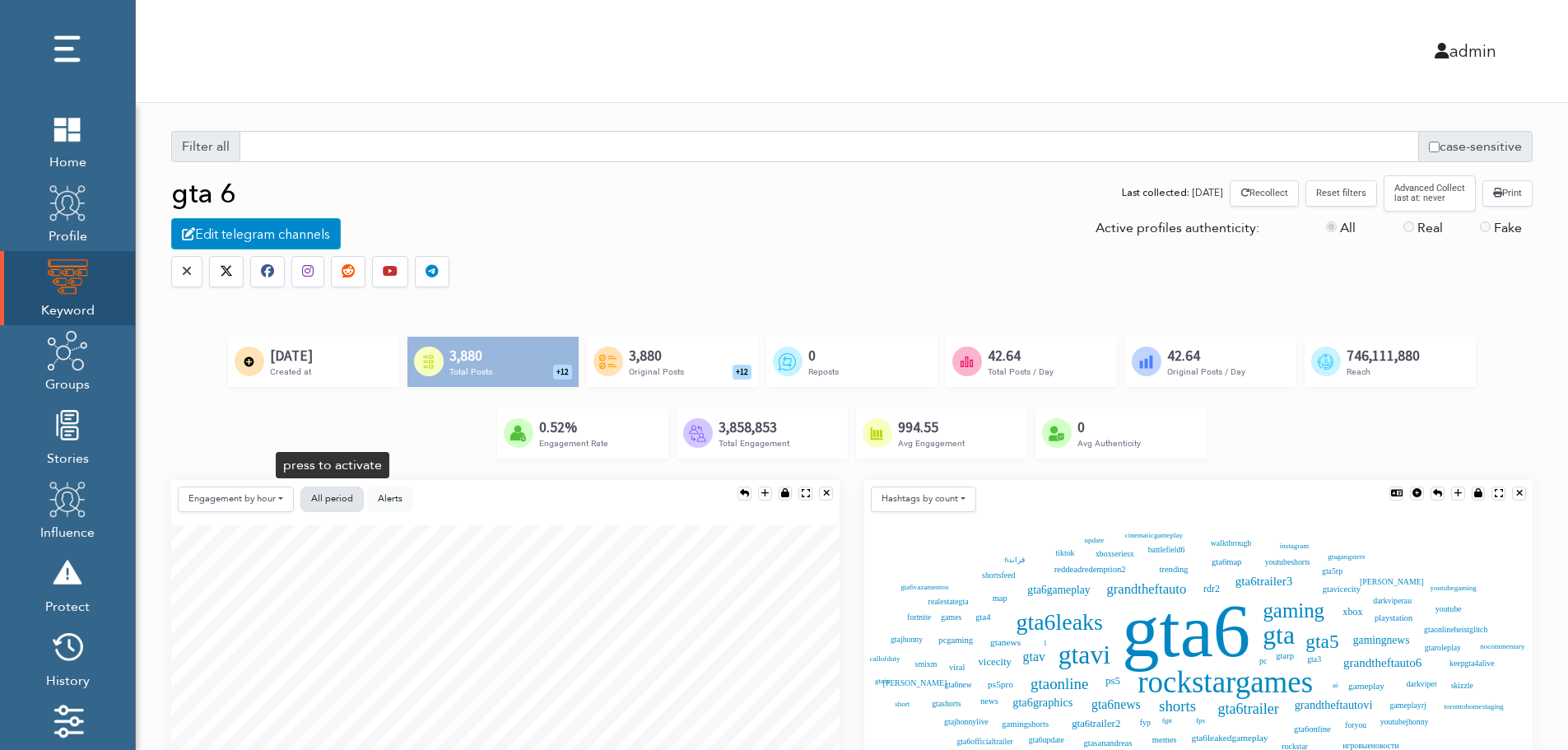
click at [341, 491] on button "All period" at bounding box center [331, 499] width 63 height 26
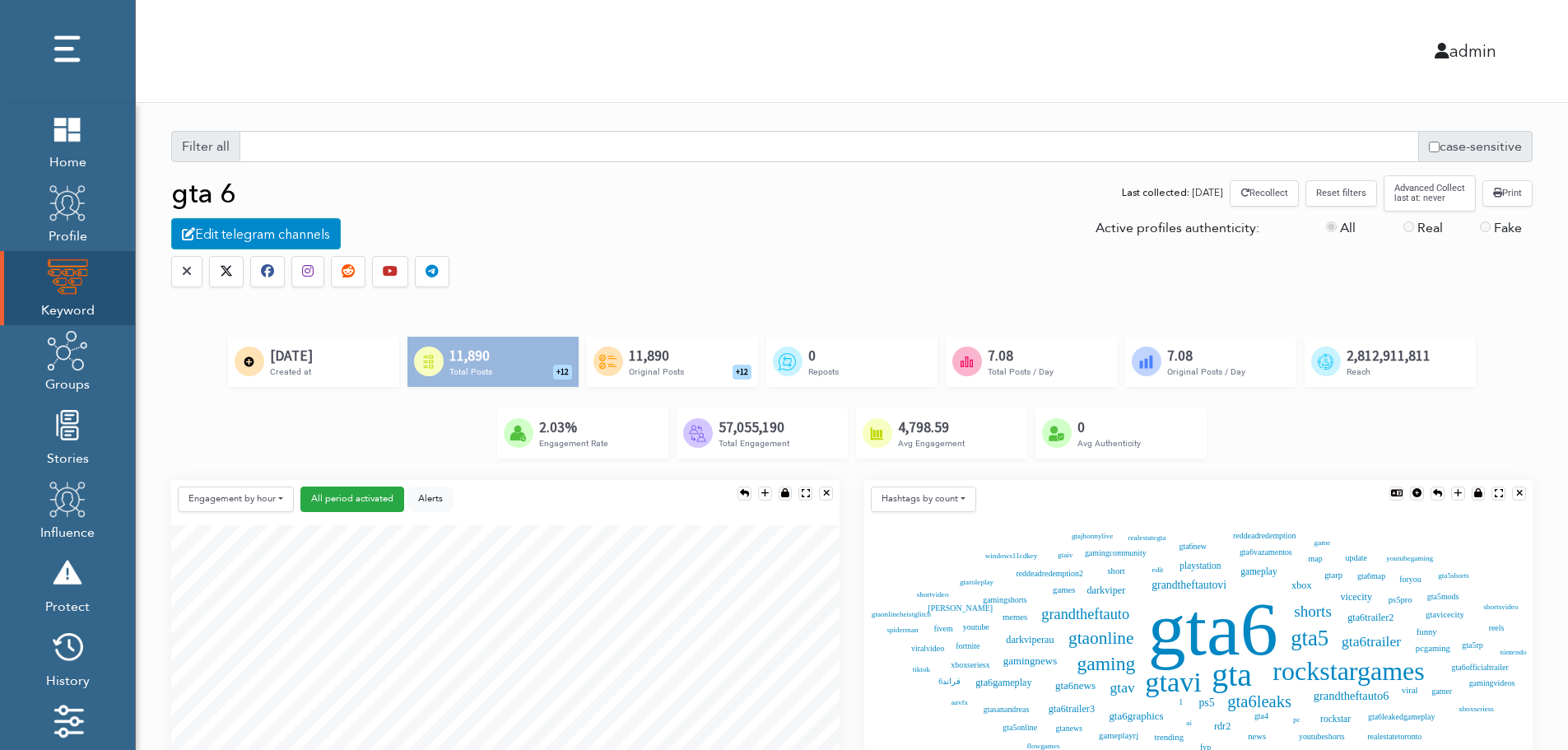
click at [1344, 196] on button "Reset filters" at bounding box center [1341, 193] width 72 height 26
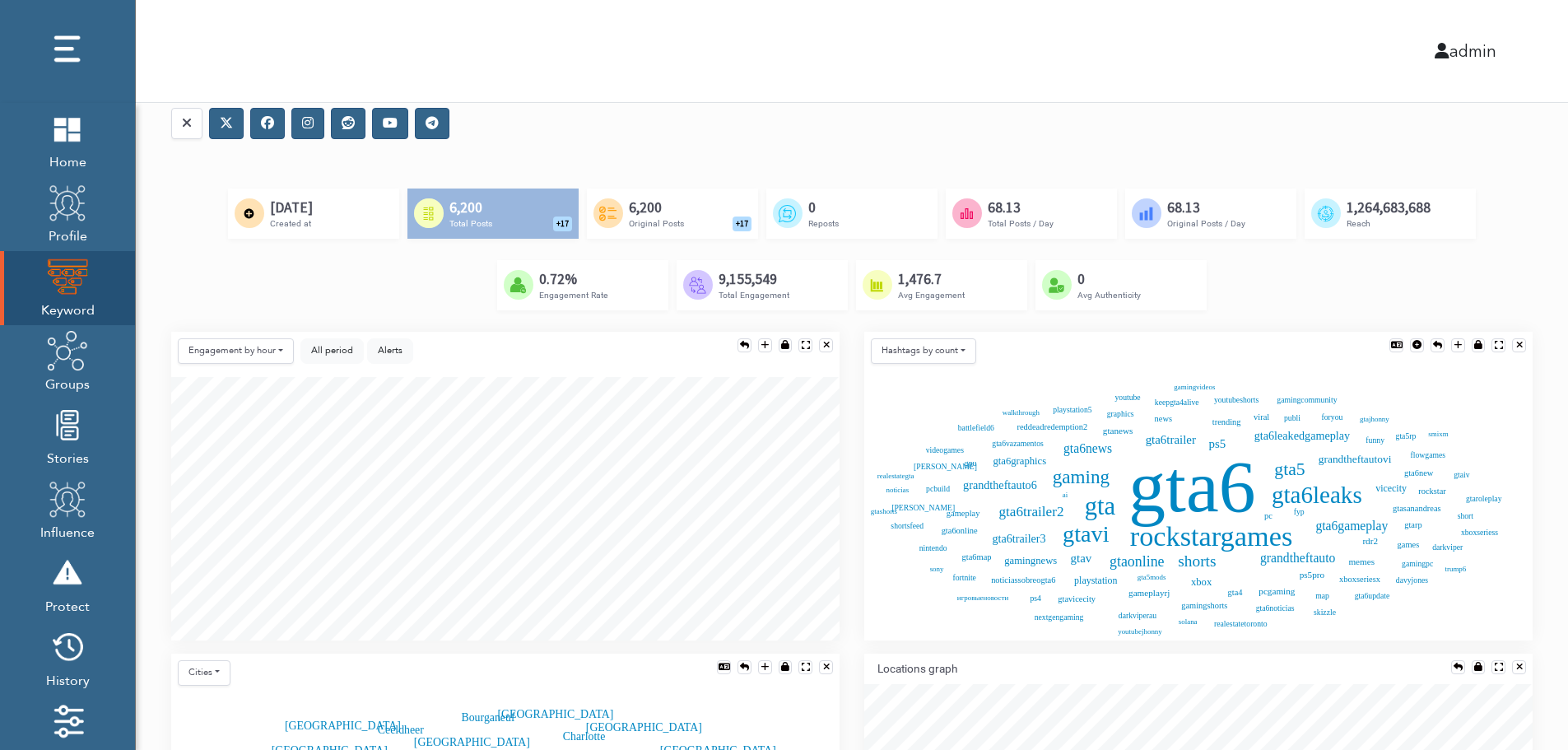
scroll to position [164, 0]
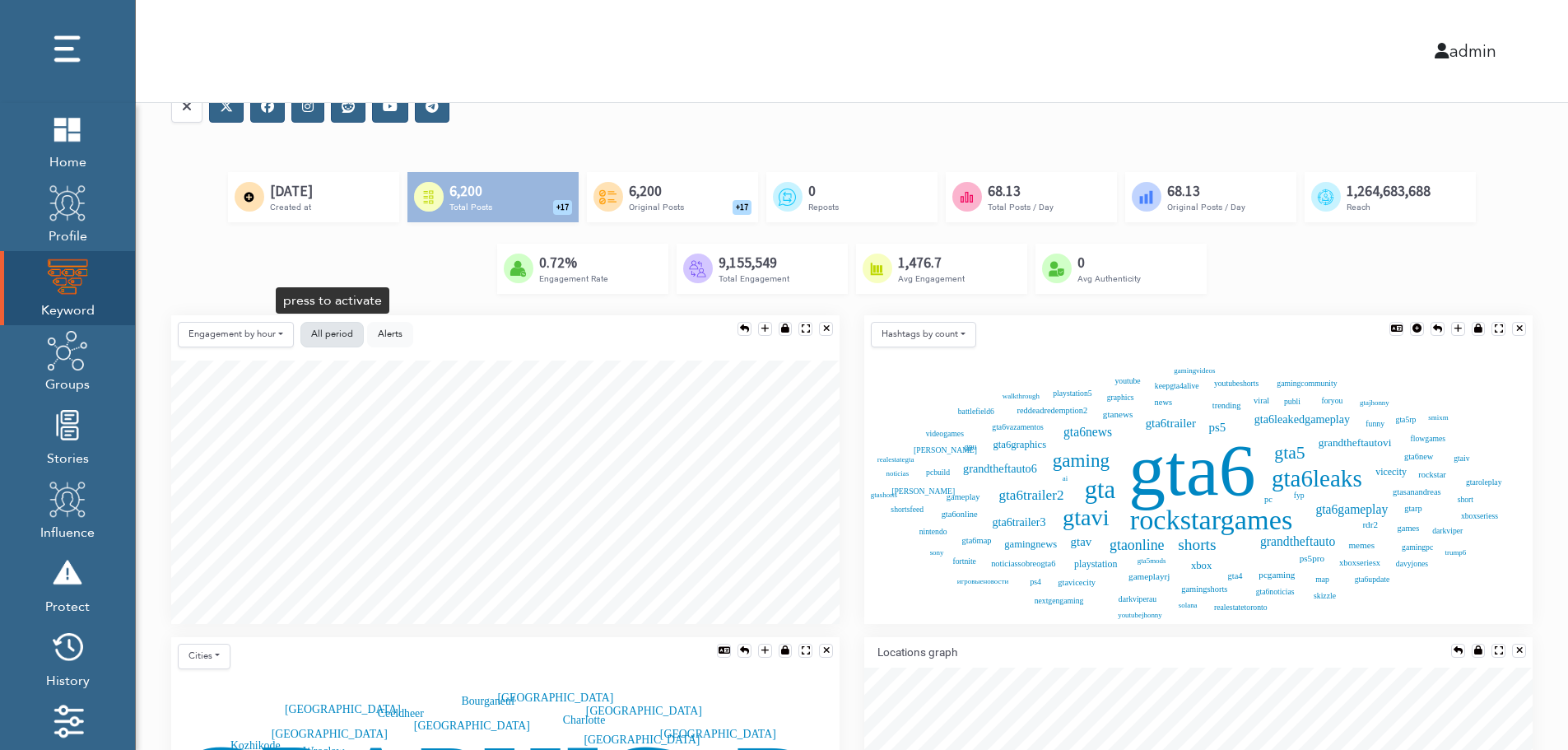
click at [307, 333] on button "All period" at bounding box center [331, 334] width 63 height 26
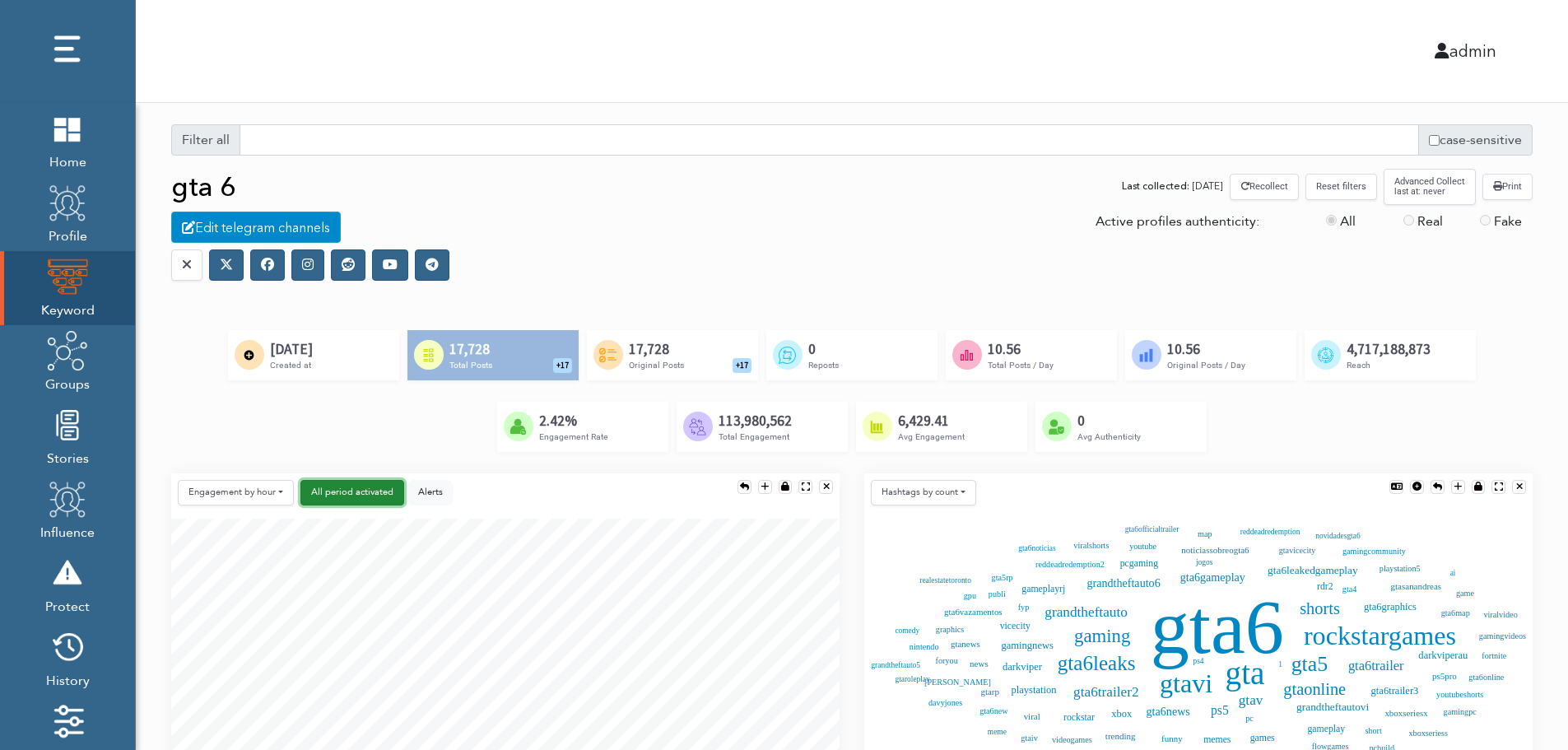
scroll to position [0, 0]
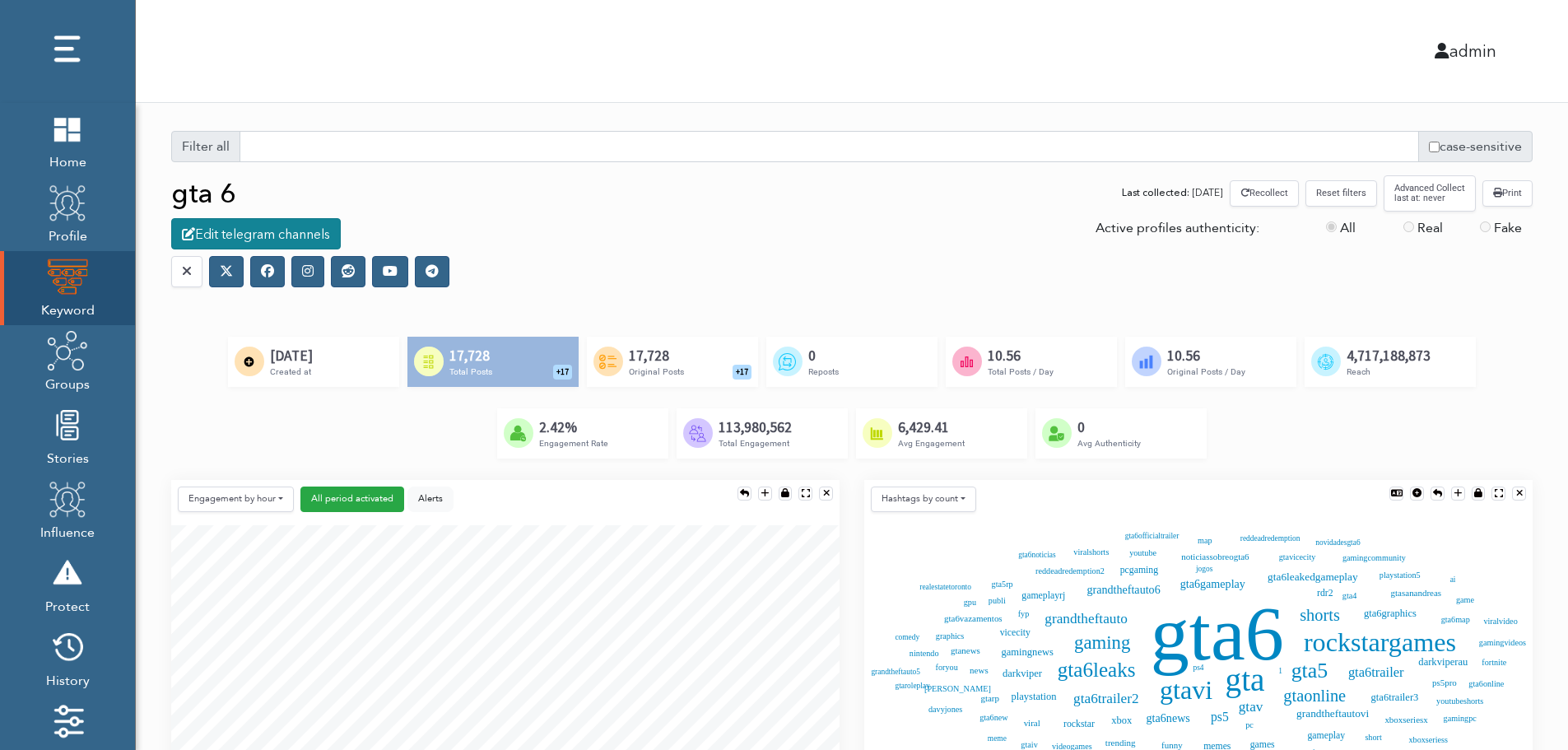
click at [273, 235] on div "Edit telegram channels" at bounding box center [256, 233] width 170 height 31
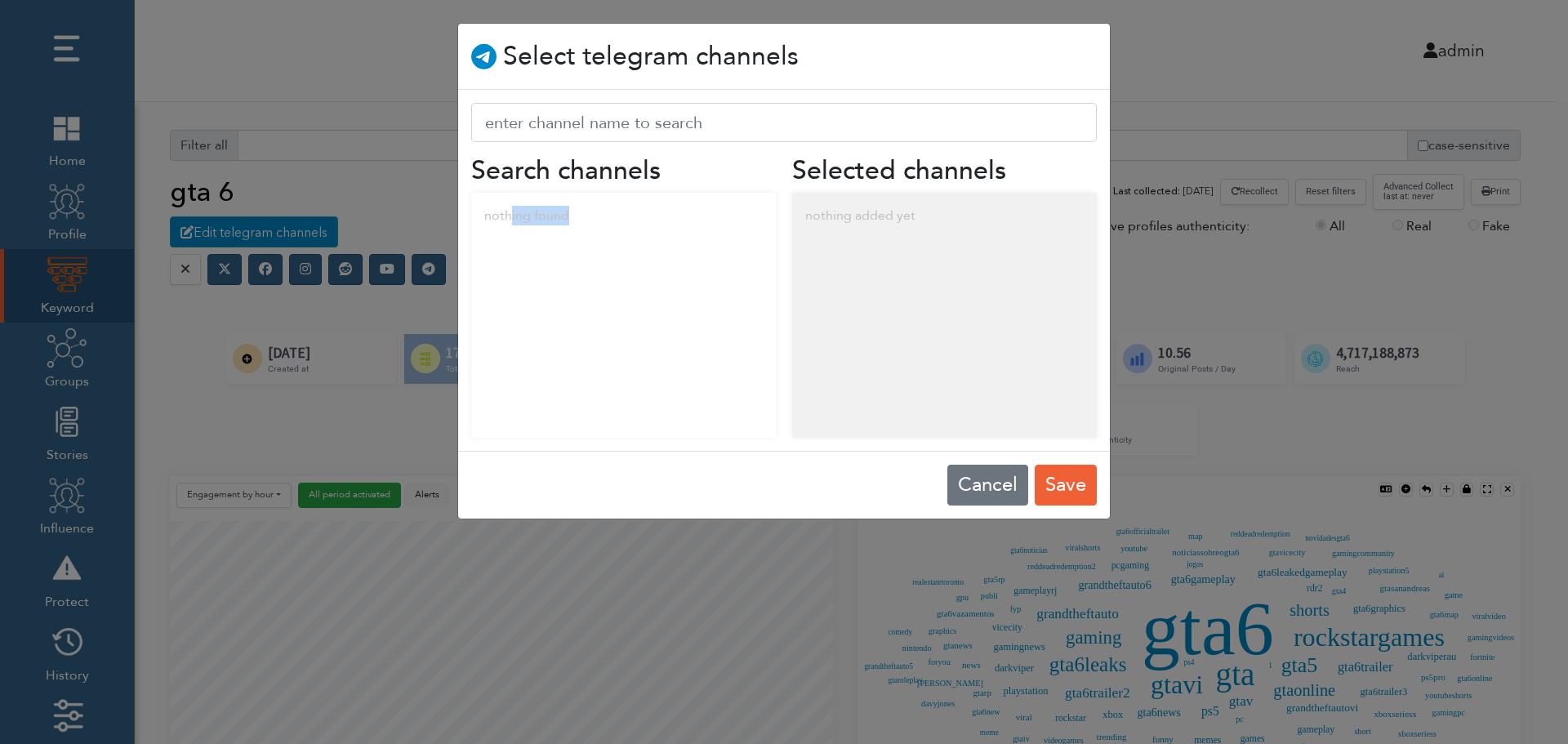
drag, startPoint x: 509, startPoint y: 219, endPoint x: 646, endPoint y: 234, distance: 137.8
click at [646, 234] on div "nothing found" at bounding box center [624, 216] width 305 height 46
click at [911, 214] on div "nothing added yet" at bounding box center [945, 216] width 305 height 46
click at [976, 481] on button "Cancel" at bounding box center [988, 485] width 81 height 41
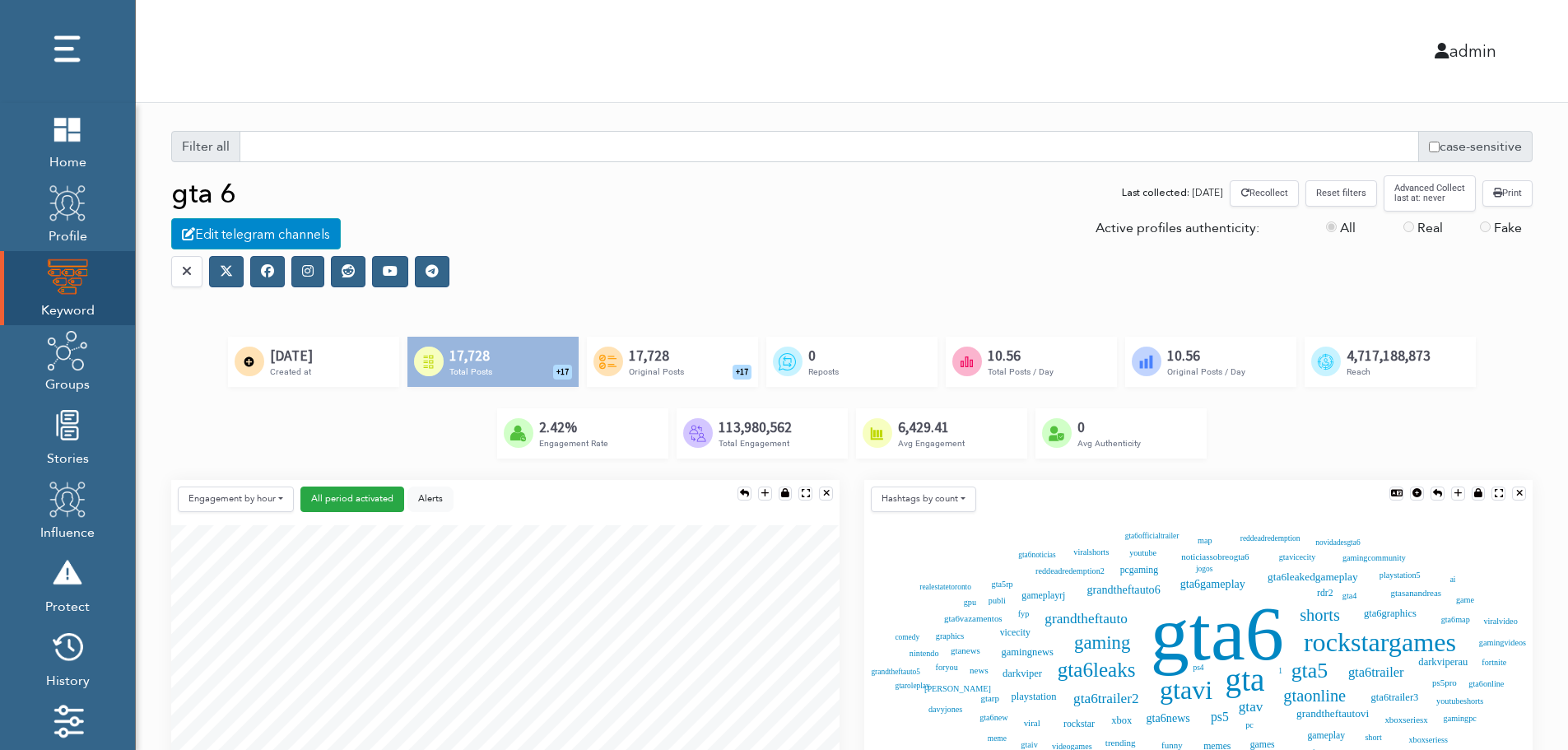
scroll to position [8, 8]
click at [267, 275] on icon at bounding box center [267, 270] width 13 height 13
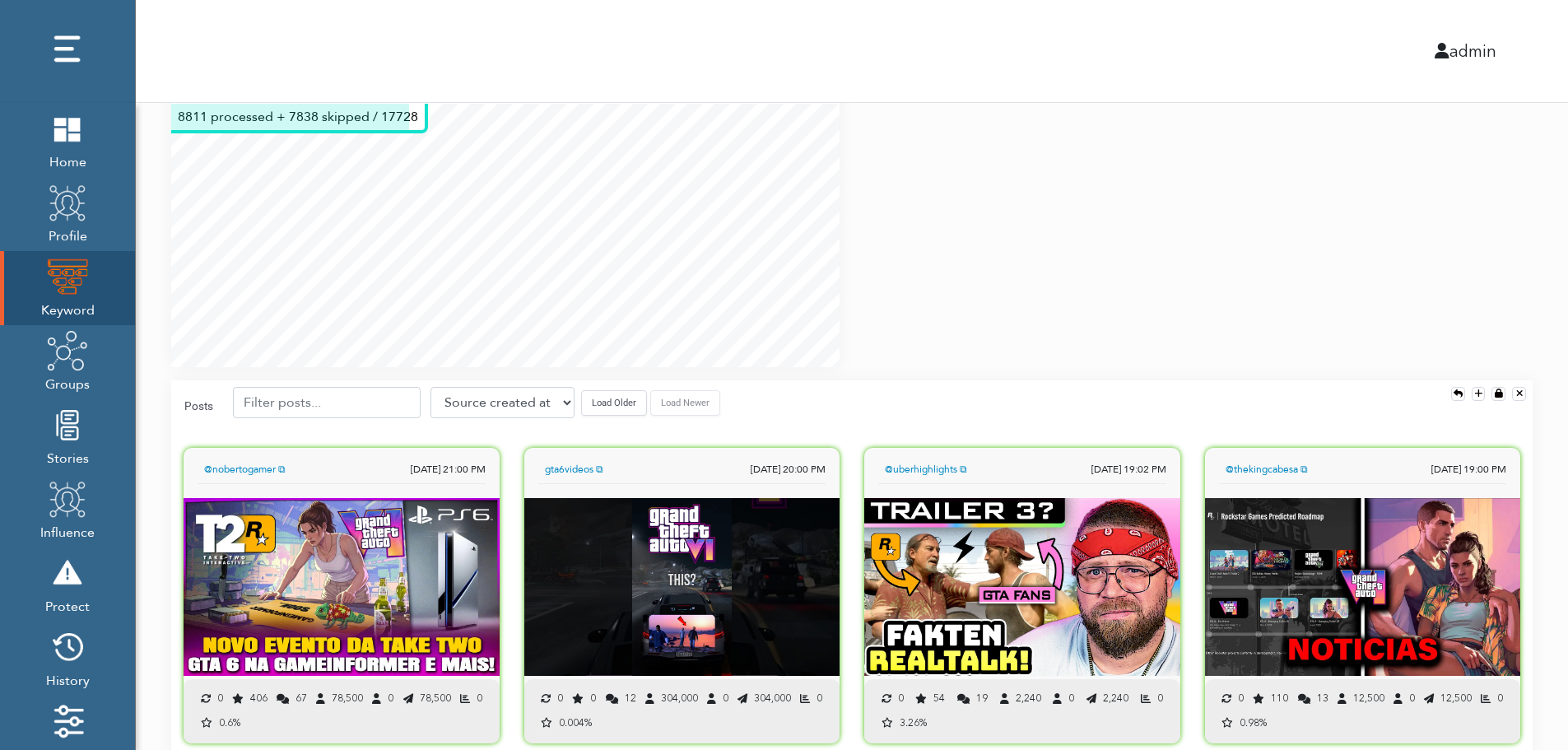
scroll to position [1153, 0]
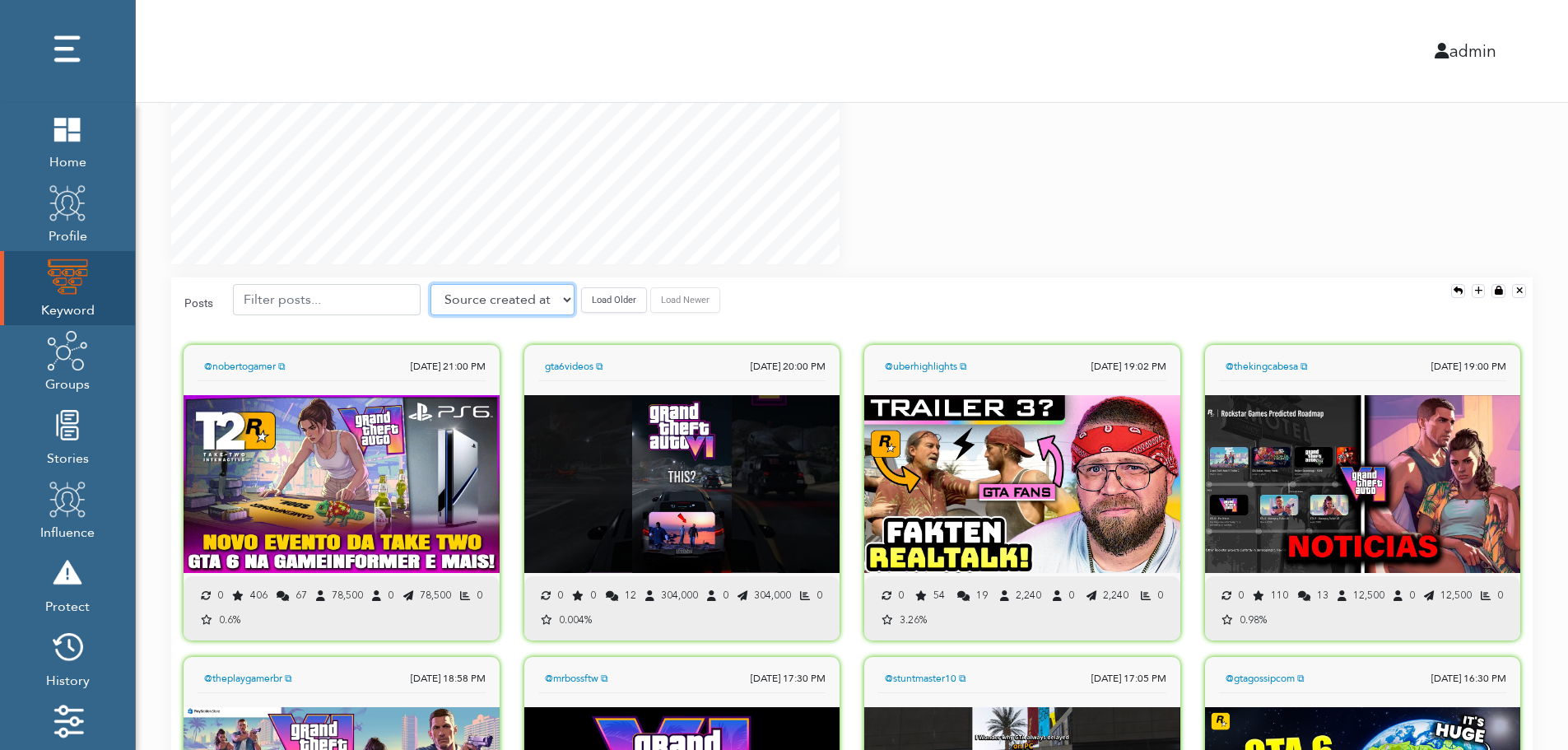
click at [498, 303] on select "Source created at Retweets Likes/favorites Followers Friends Reach Retweet rate…" at bounding box center [502, 299] width 144 height 31
click at [430, 284] on select "Source created at Retweets Likes/favorites Followers Friends Reach Retweet rate…" at bounding box center [502, 299] width 144 height 31
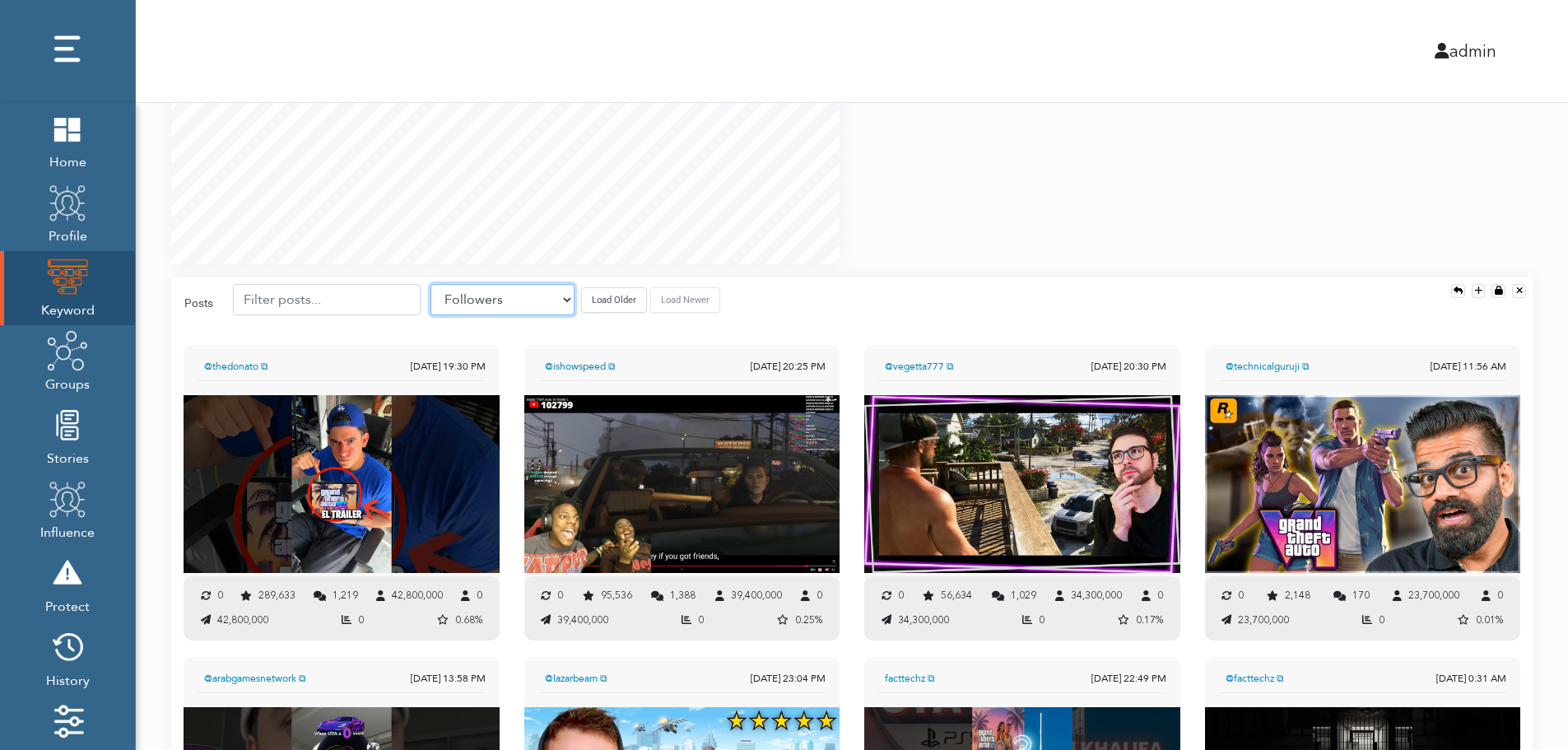
click at [525, 294] on select "Source created at Retweets Likes/favorites Followers Friends Reach Retweet rate…" at bounding box center [502, 299] width 144 height 31
select select "share_rate"
click at [430, 284] on select "Source created at Retweets Likes/favorites Followers Friends Reach Retweet rate…" at bounding box center [502, 299] width 144 height 31
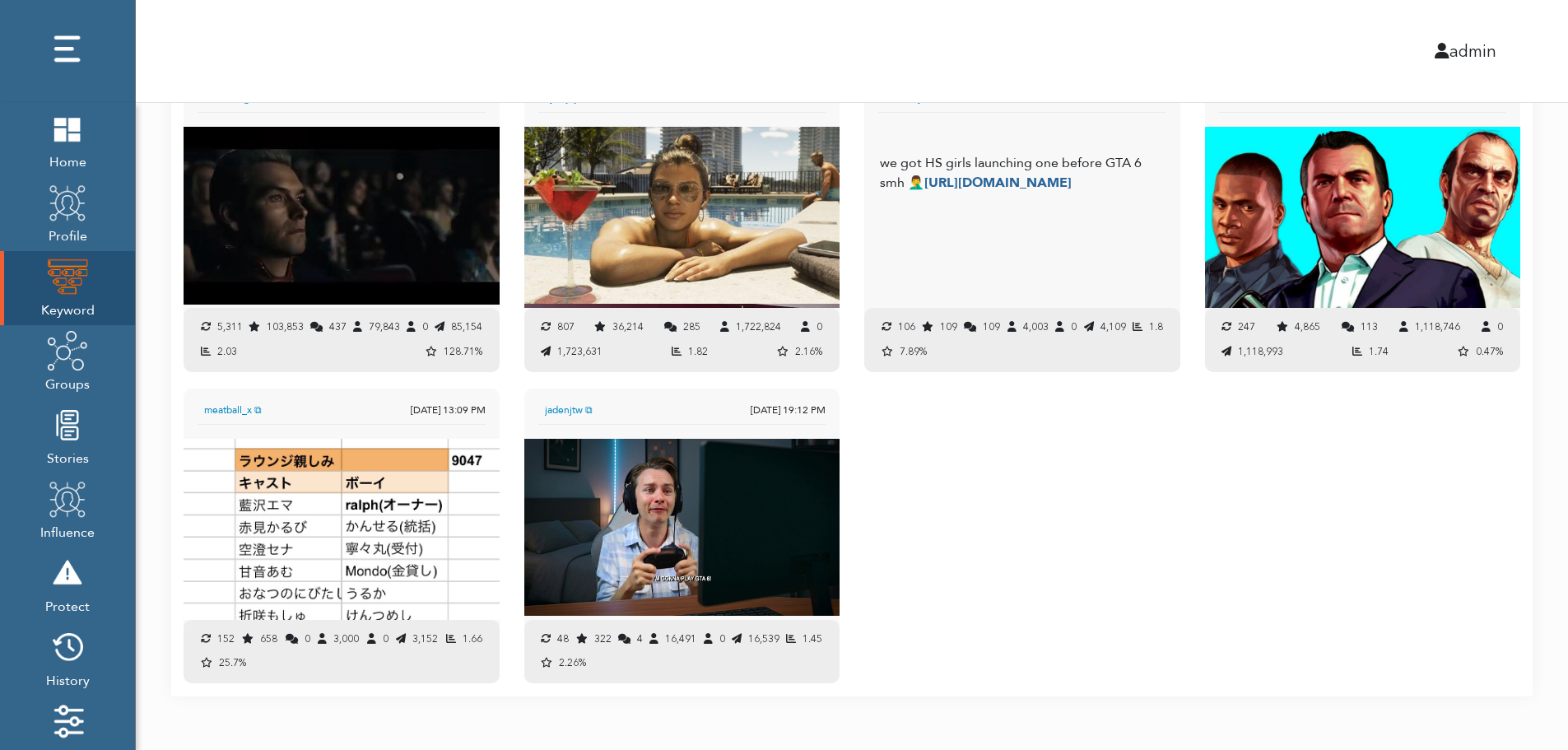
scroll to position [1750, 0]
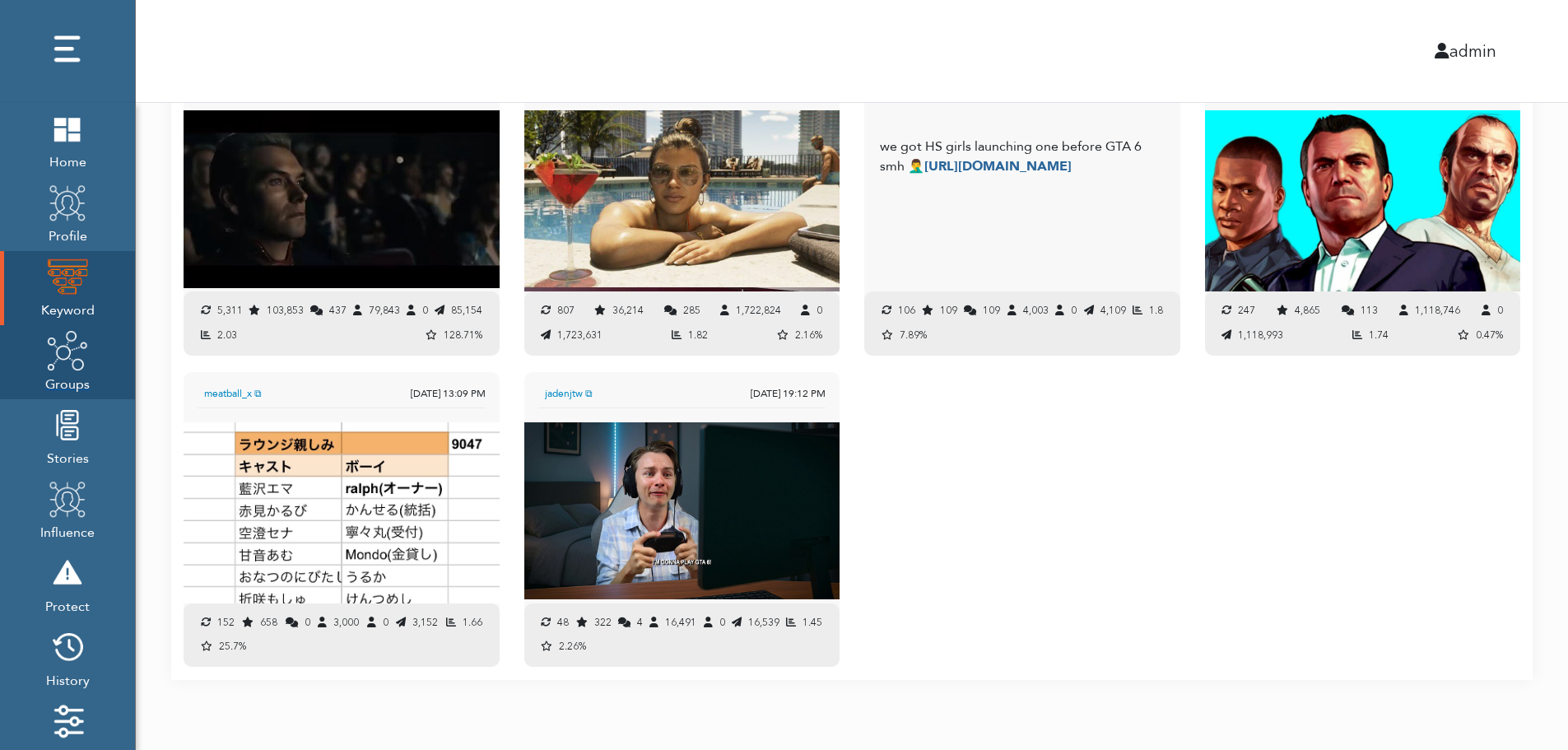
click at [68, 374] on span "Groups" at bounding box center [68, 383] width 44 height 23
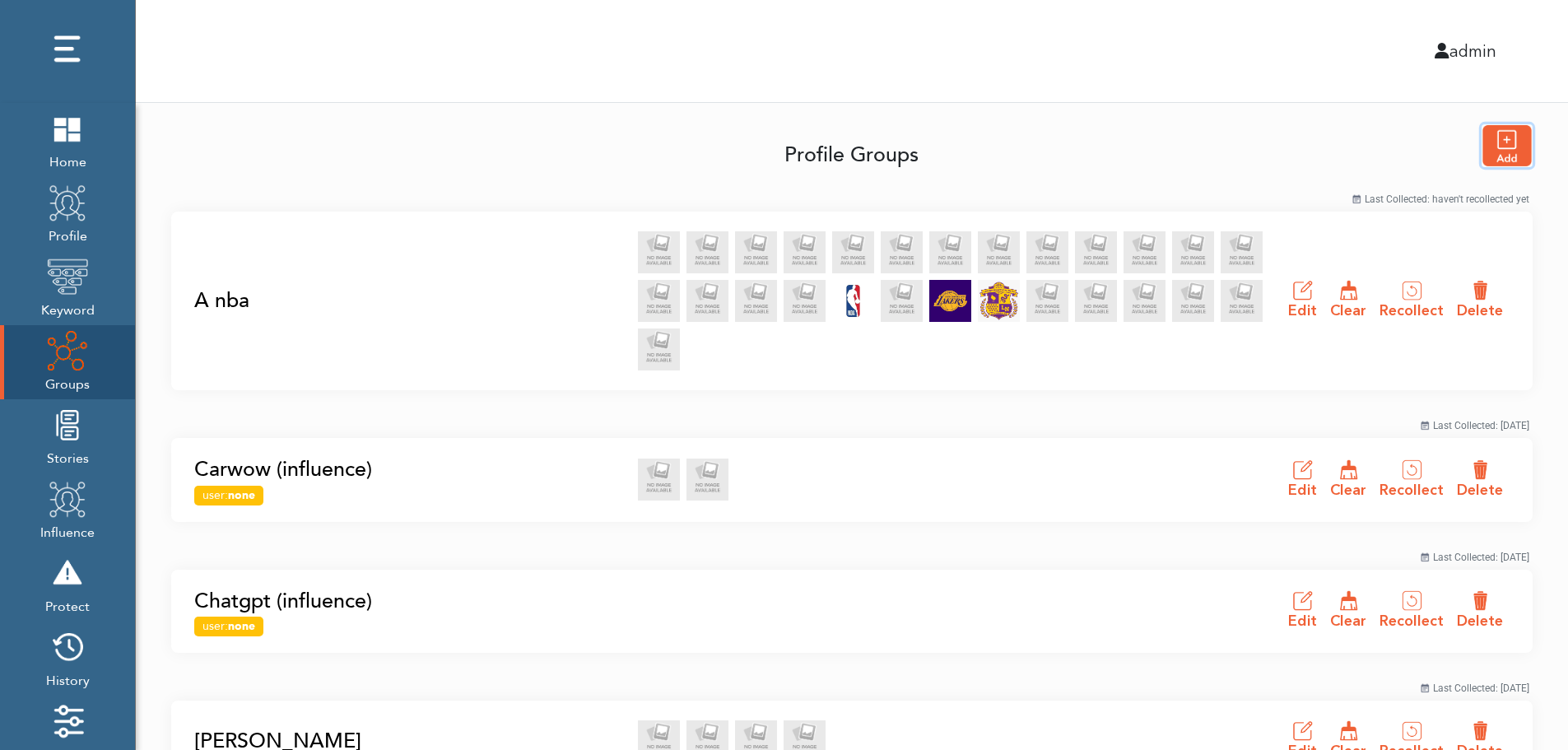
click at [1512, 145] on img "button" at bounding box center [1507, 146] width 50 height 41
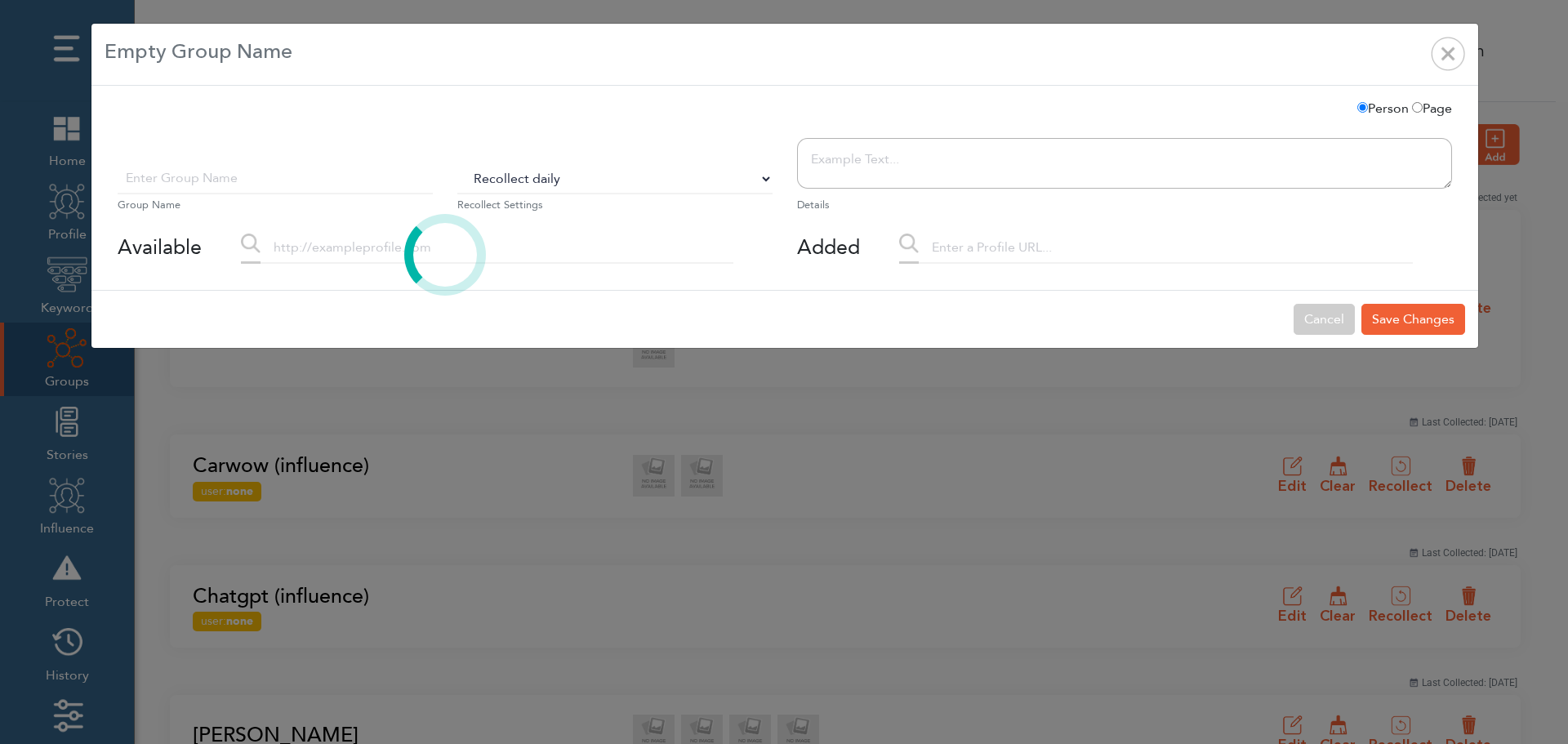
click at [516, 182] on select "Do Not Recollect Recollect every 3 hours Recollect every 6 hours Recollect ever…" at bounding box center [615, 178] width 316 height 31
select select "0"
click at [457, 163] on select "Do Not Recollect Recollect every 3 hours Recollect every 6 hours Recollect ever…" at bounding box center [615, 178] width 316 height 31
click at [364, 257] on div at bounding box center [445, 255] width 680 height 44
click at [308, 186] on input "text" at bounding box center [275, 178] width 316 height 31
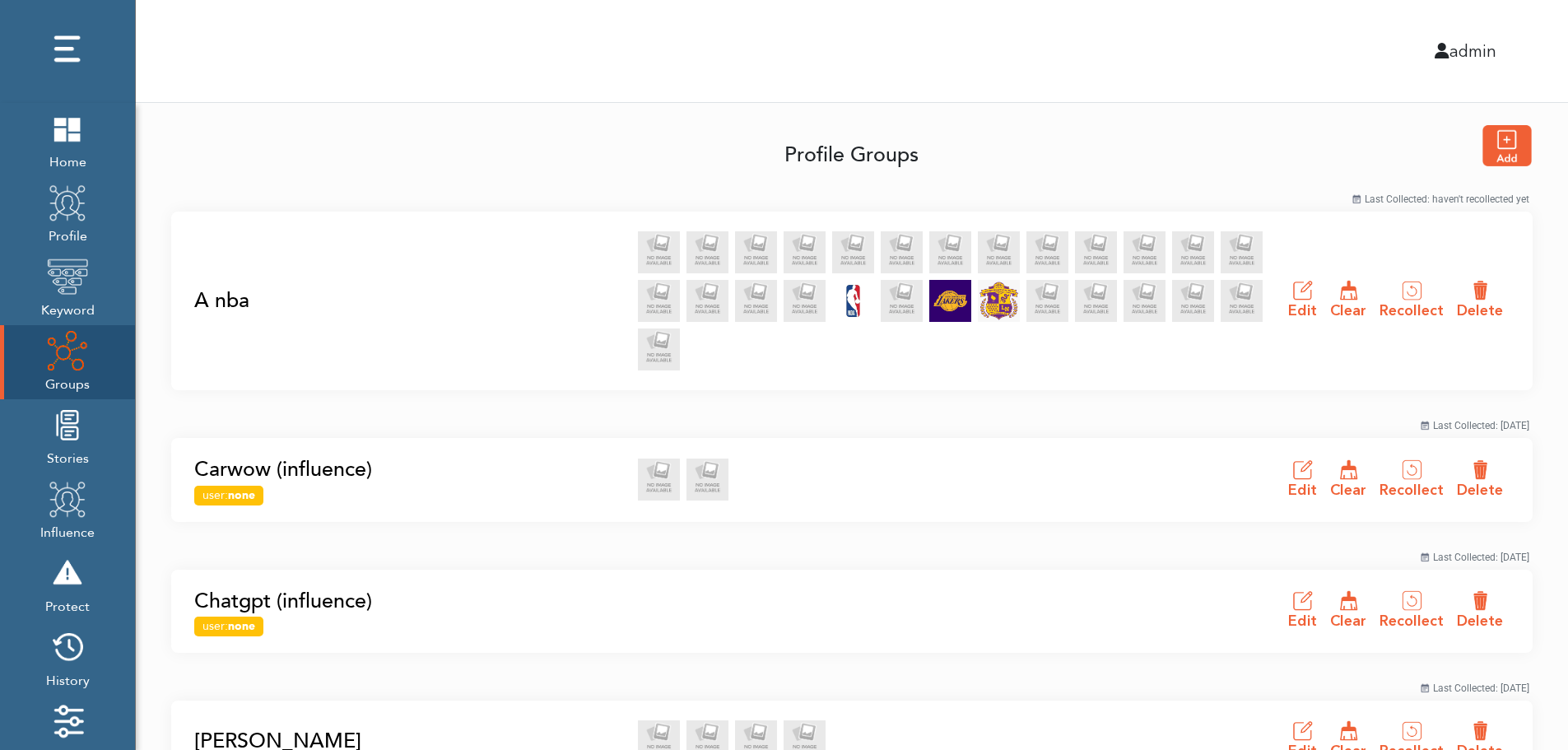
click at [218, 299] on link "A nba" at bounding box center [411, 300] width 434 height 31
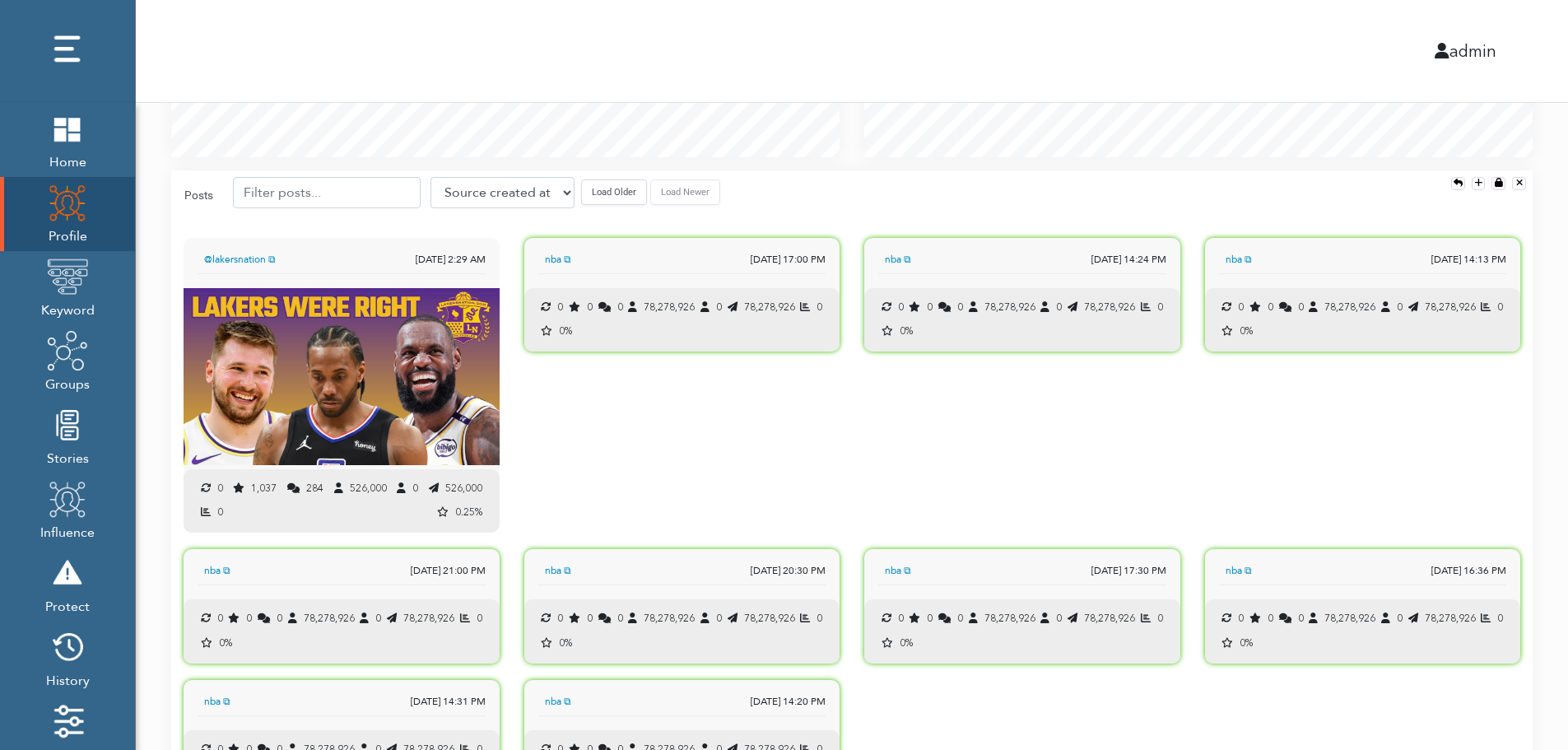
scroll to position [1637, 0]
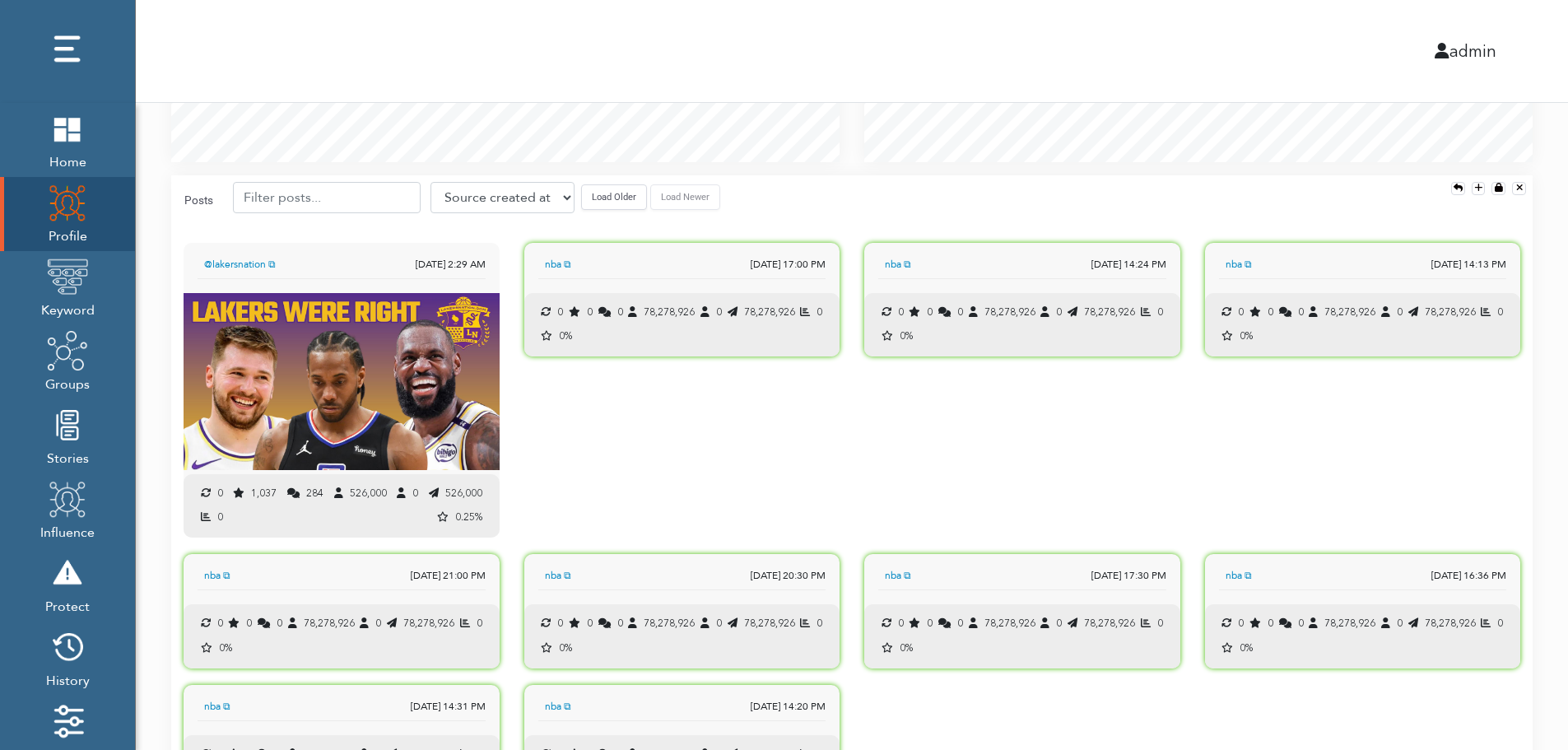
click at [601, 206] on button "Load Older" at bounding box center [614, 197] width 66 height 26
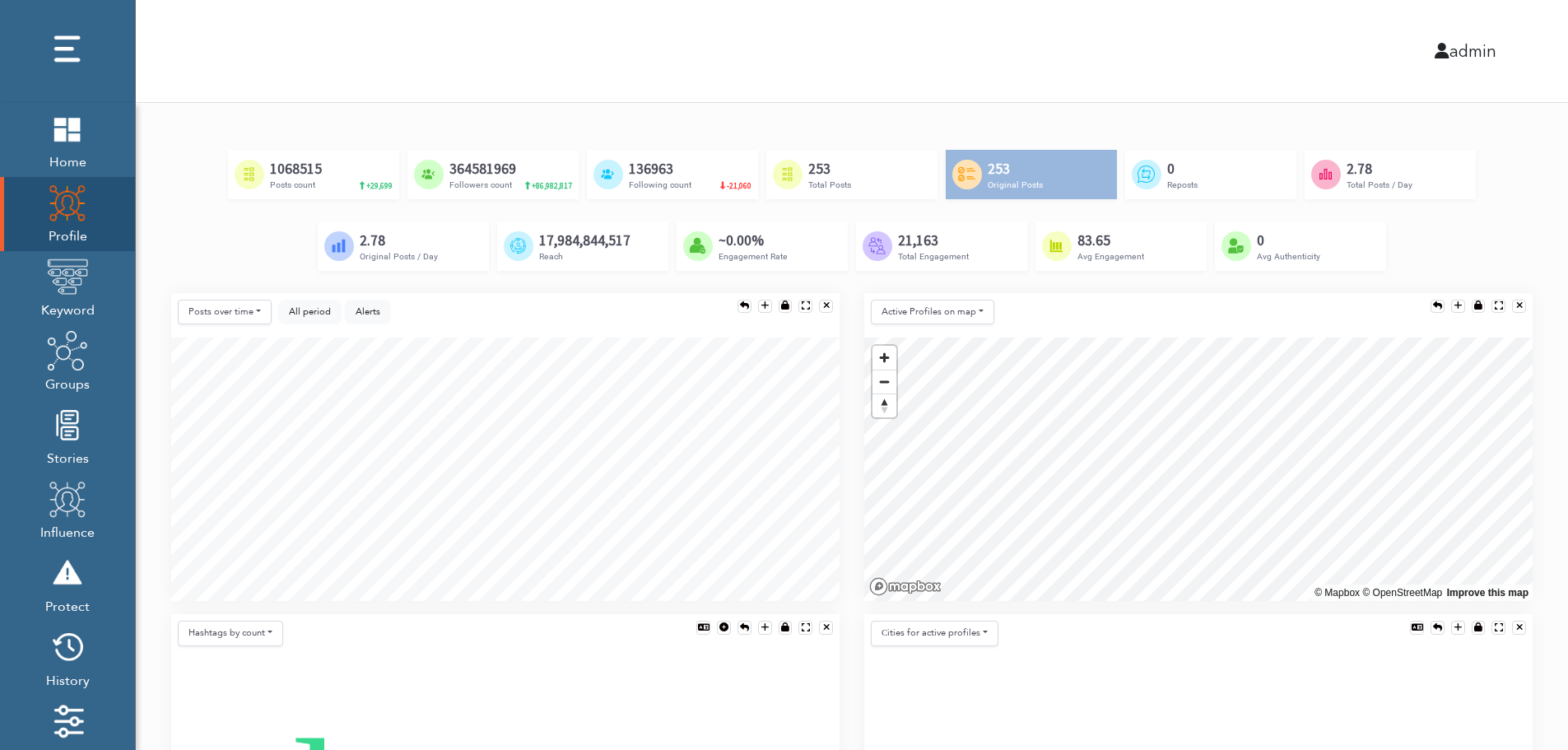
scroll to position [0, 0]
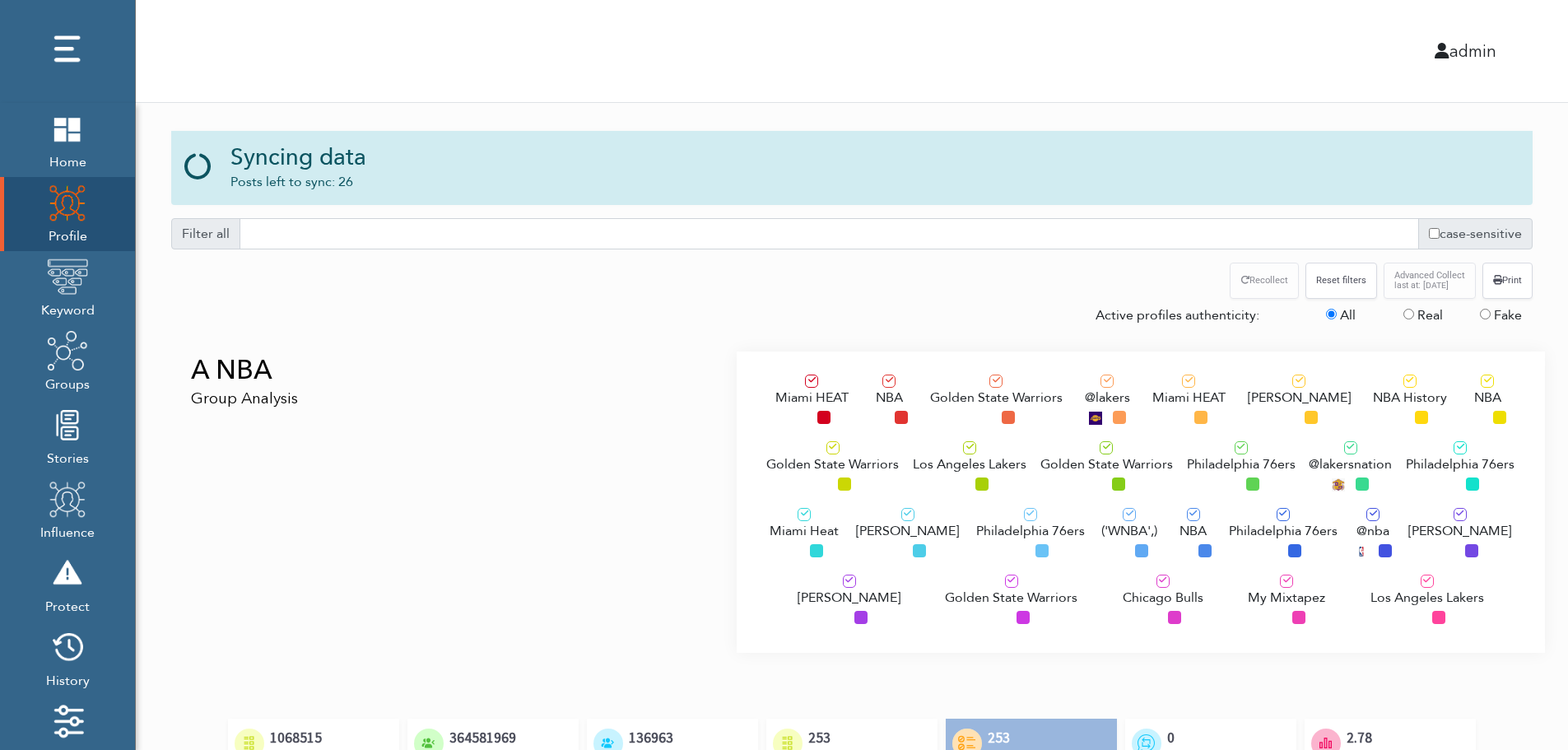
click at [305, 448] on div "A NBA Group Analysis" at bounding box center [448, 502] width 577 height 301
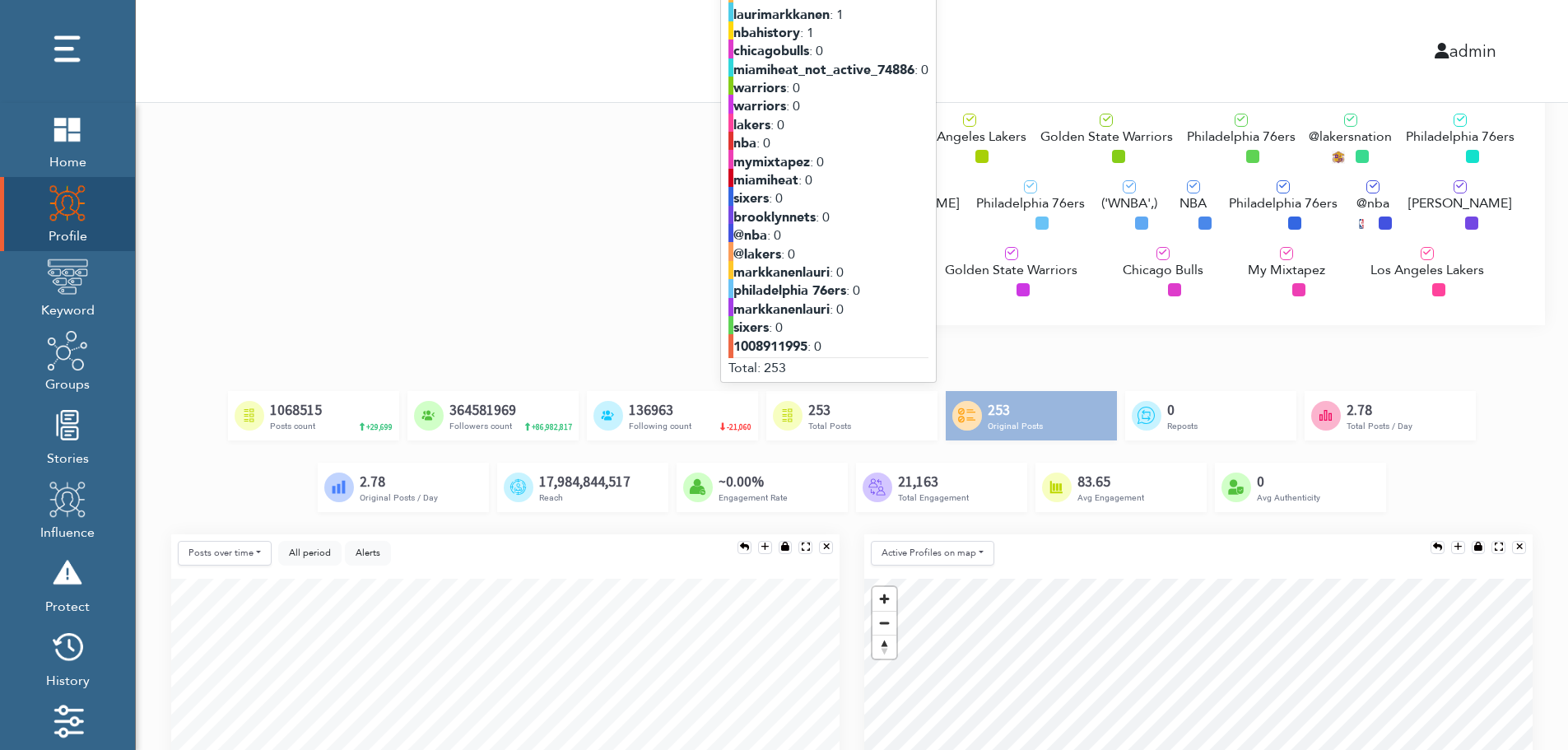
scroll to position [164, 0]
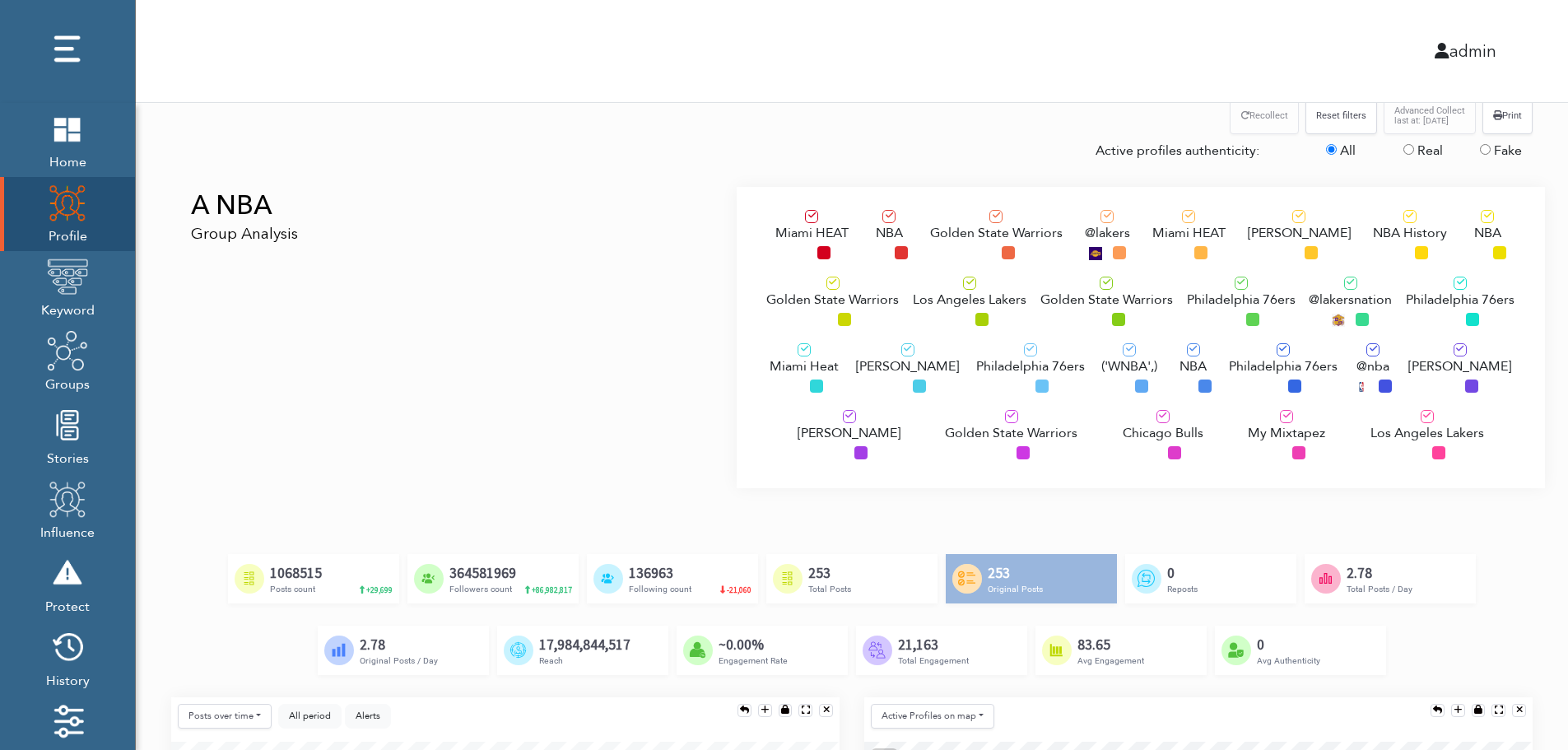
click at [946, 297] on span "Los Angeles Lakers" at bounding box center [969, 299] width 114 height 20
click at [983, 383] on div "Philadelphia 76ers" at bounding box center [1031, 371] width 108 height 55
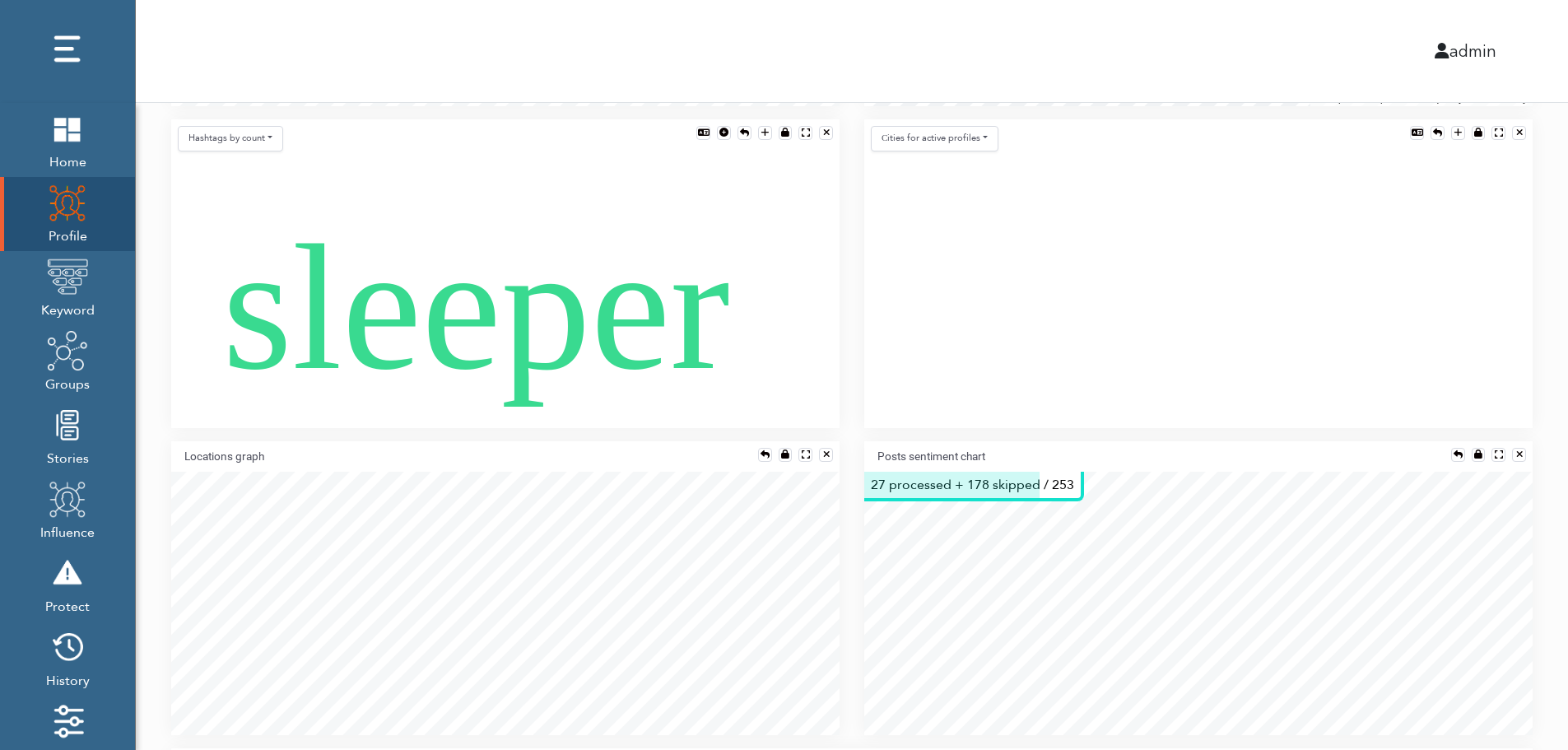
scroll to position [1054, 0]
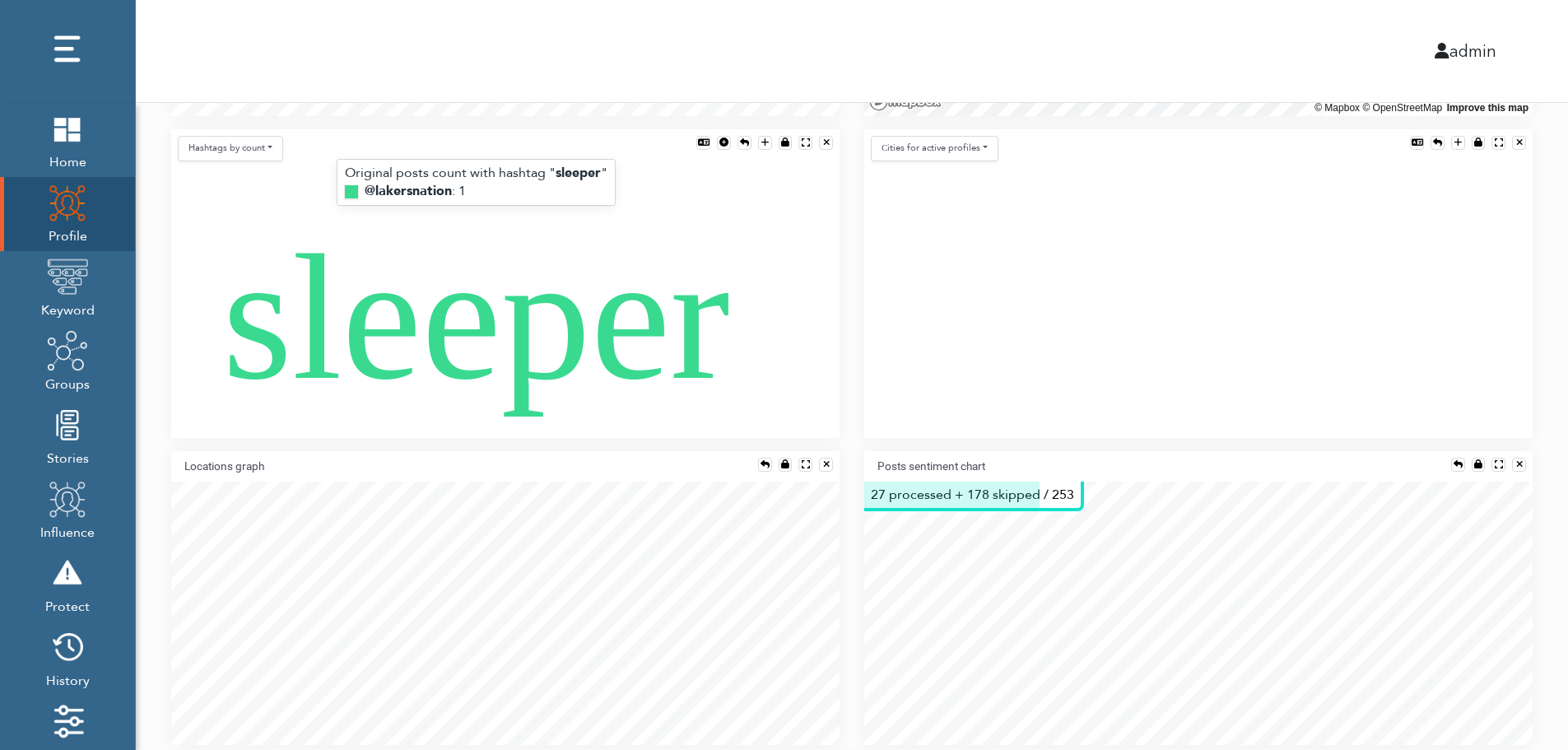
click at [490, 335] on text "sleeper" at bounding box center [475, 317] width 507 height 198
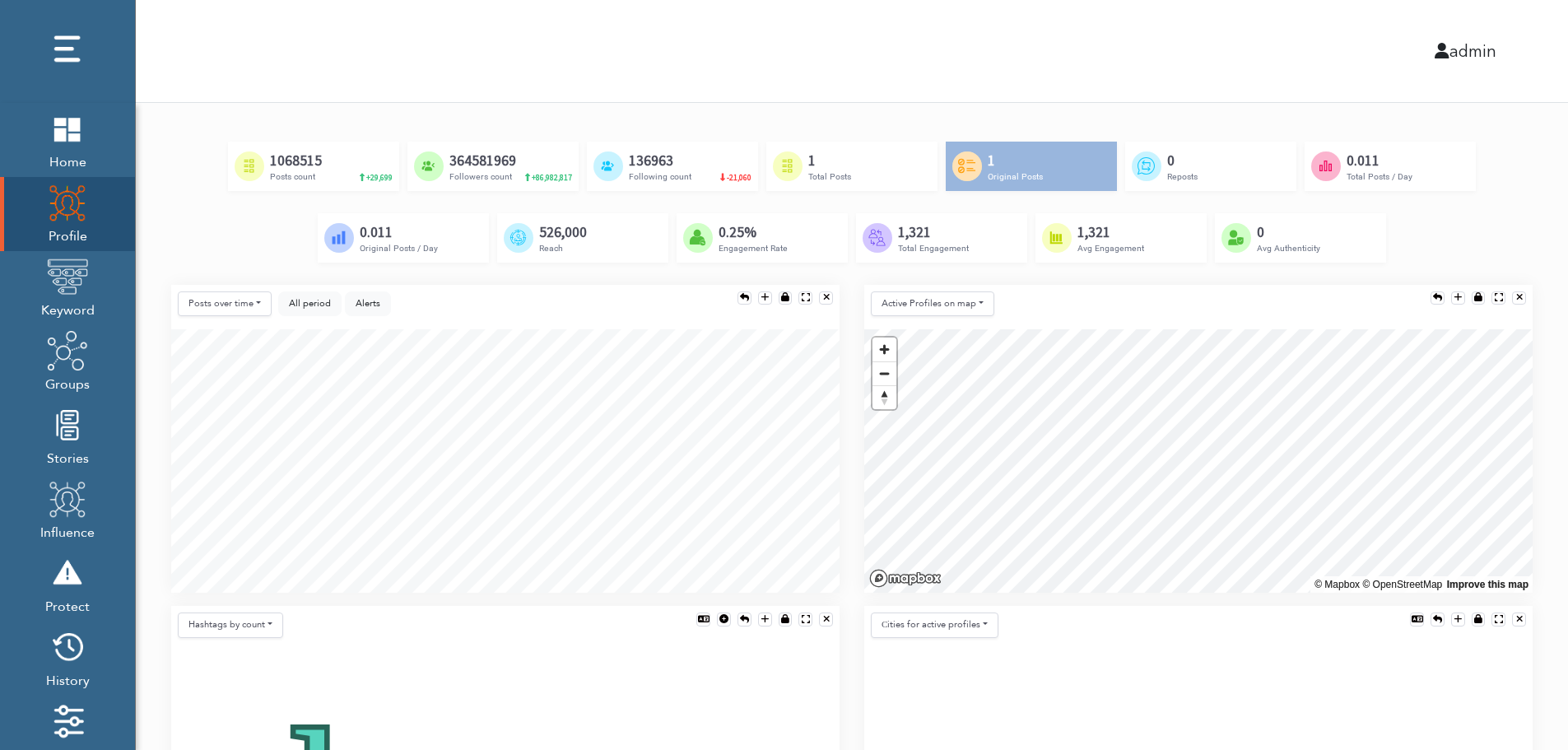
scroll to position [560, 0]
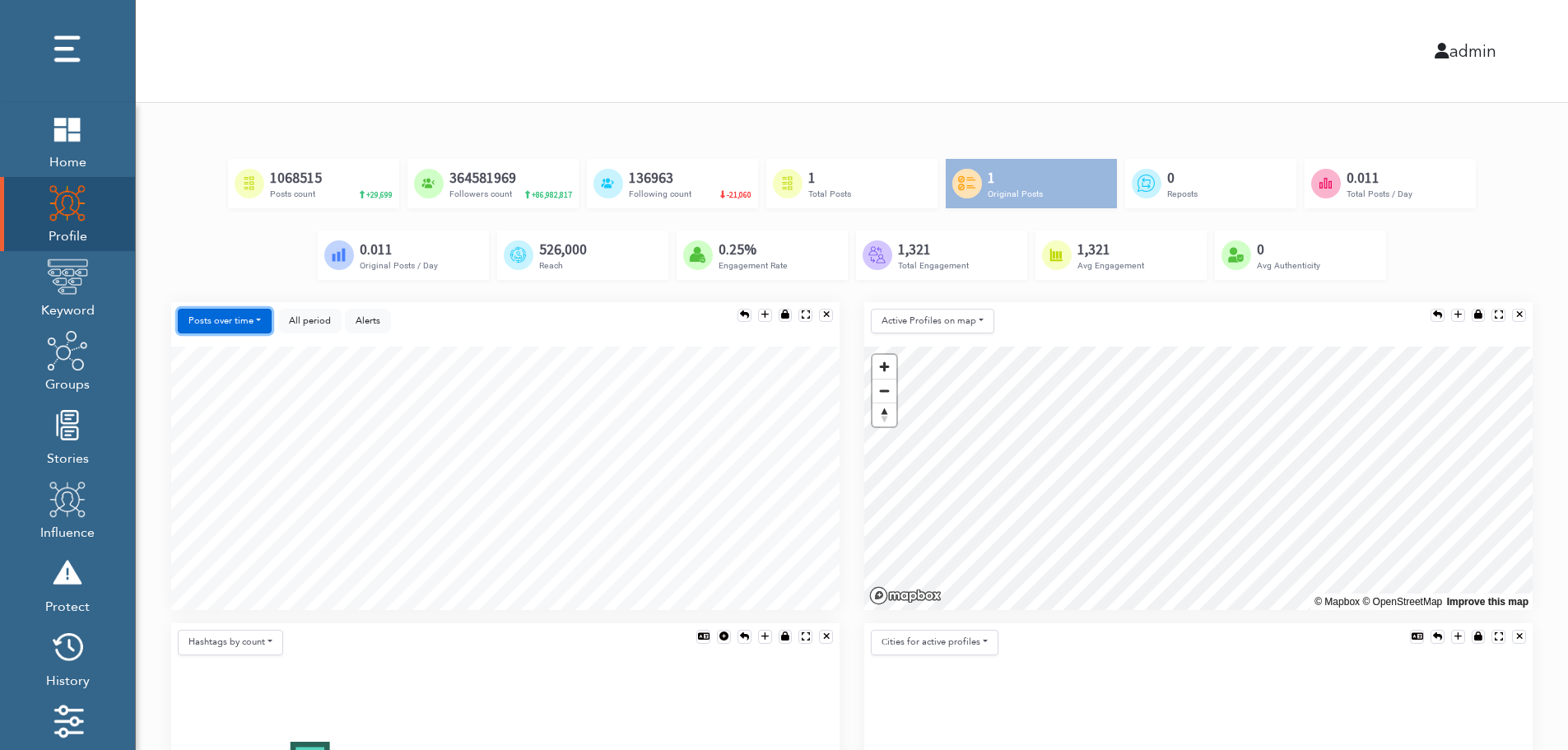
click at [202, 319] on button "Posts over time" at bounding box center [225, 321] width 94 height 26
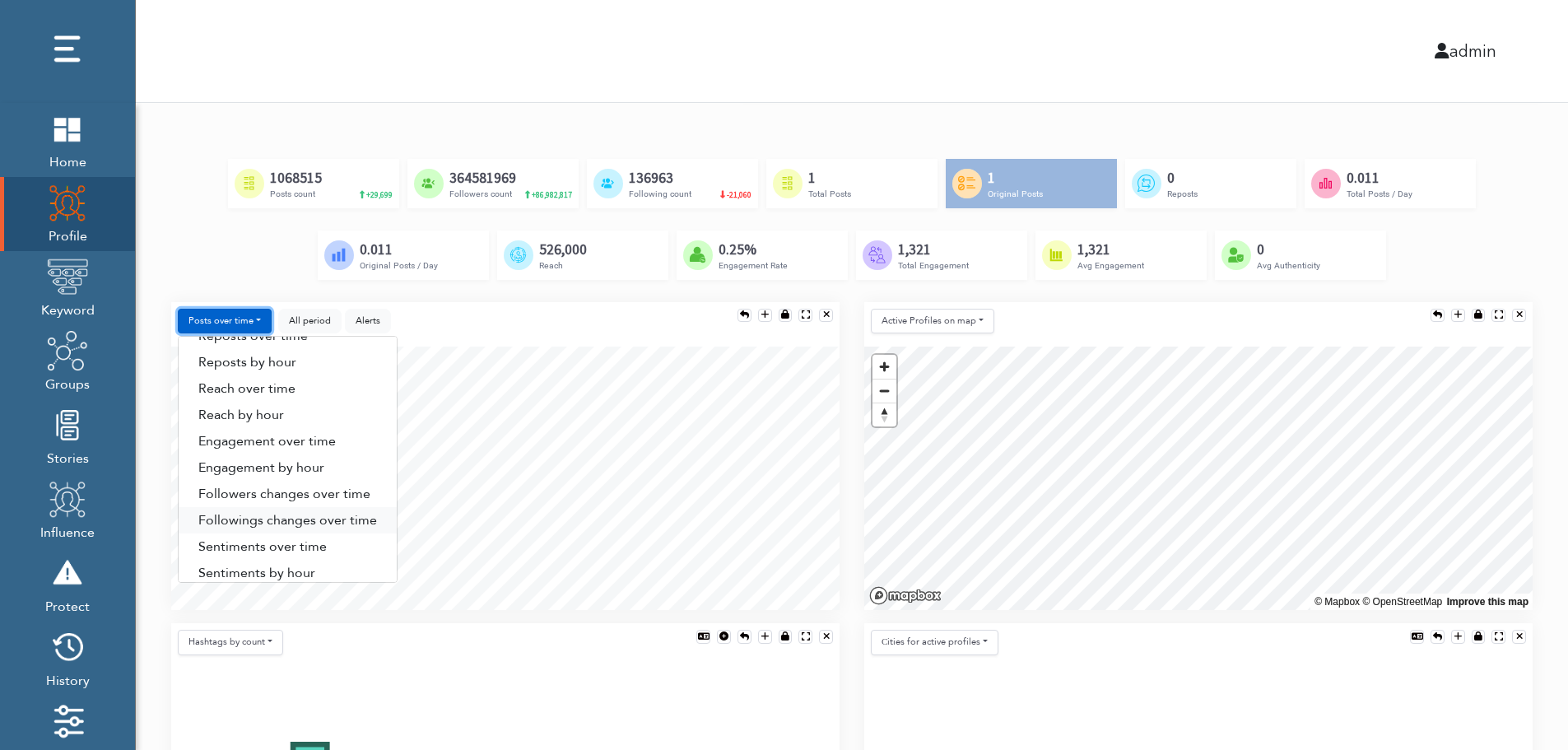
scroll to position [84, 0]
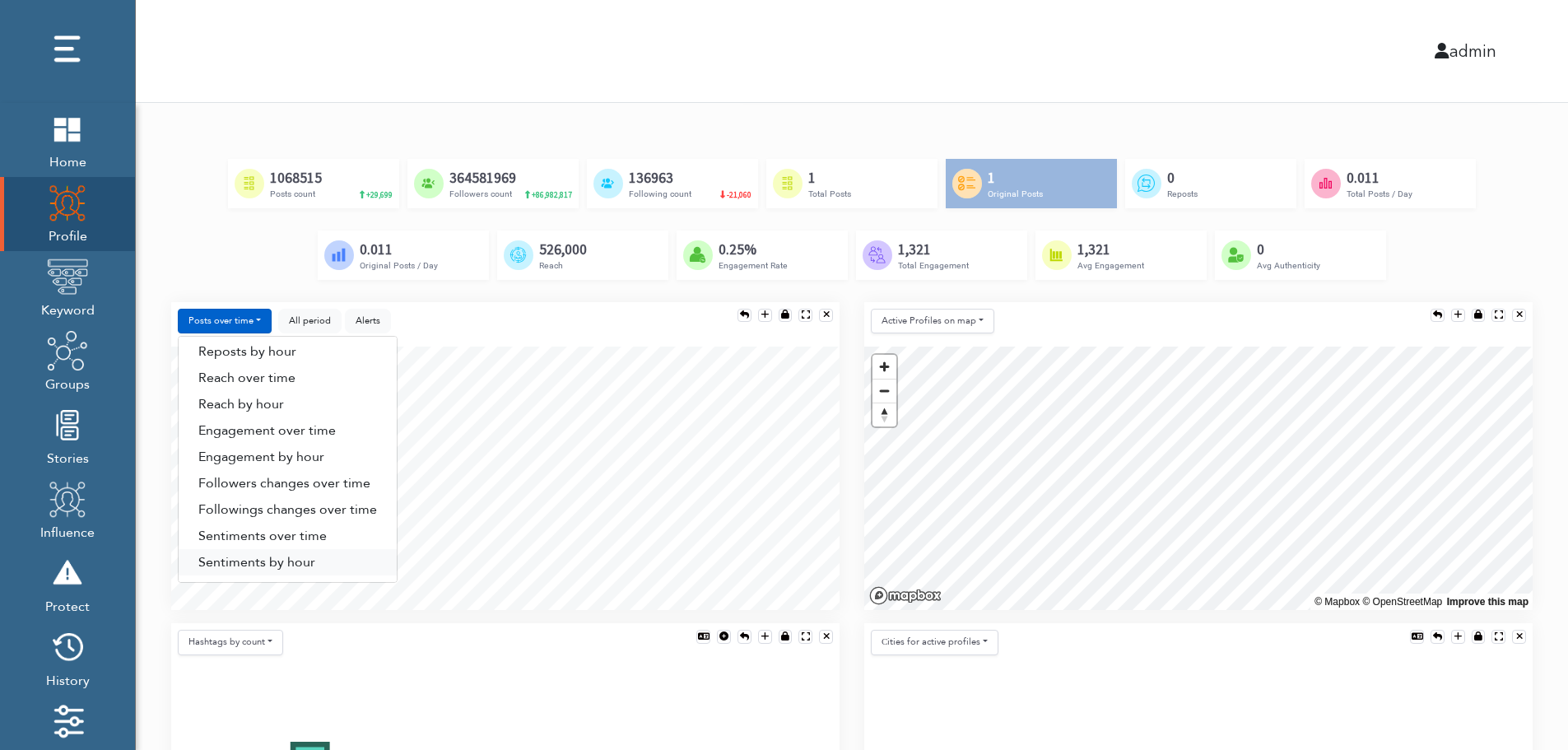
click at [303, 564] on link "Sentiments by hour" at bounding box center [287, 562] width 218 height 27
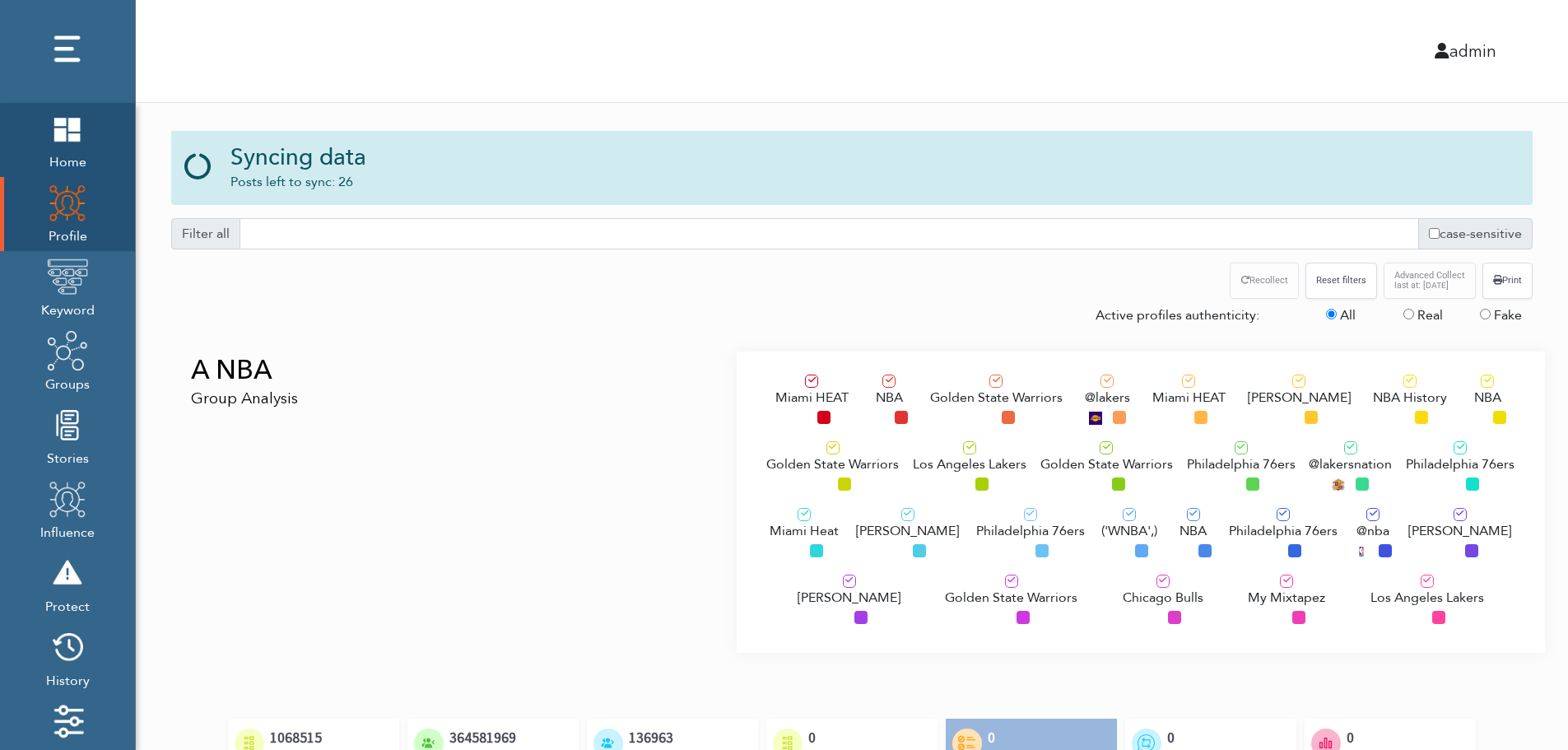
click at [46, 135] on link "Home" at bounding box center [68, 140] width 135 height 74
